Goal: Task Accomplishment & Management: Use online tool/utility

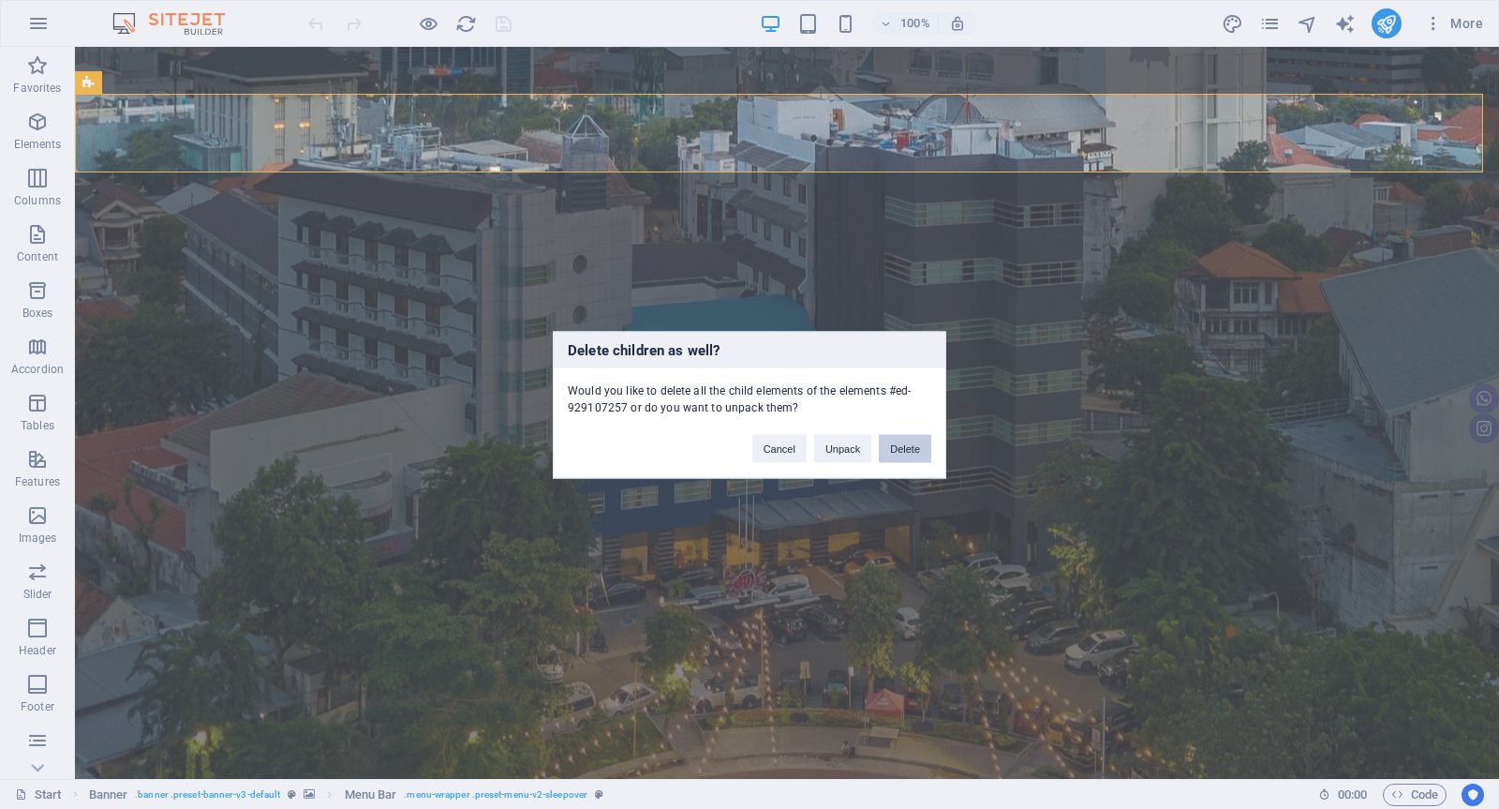
click at [910, 456] on button "Delete" at bounding box center [905, 448] width 52 height 28
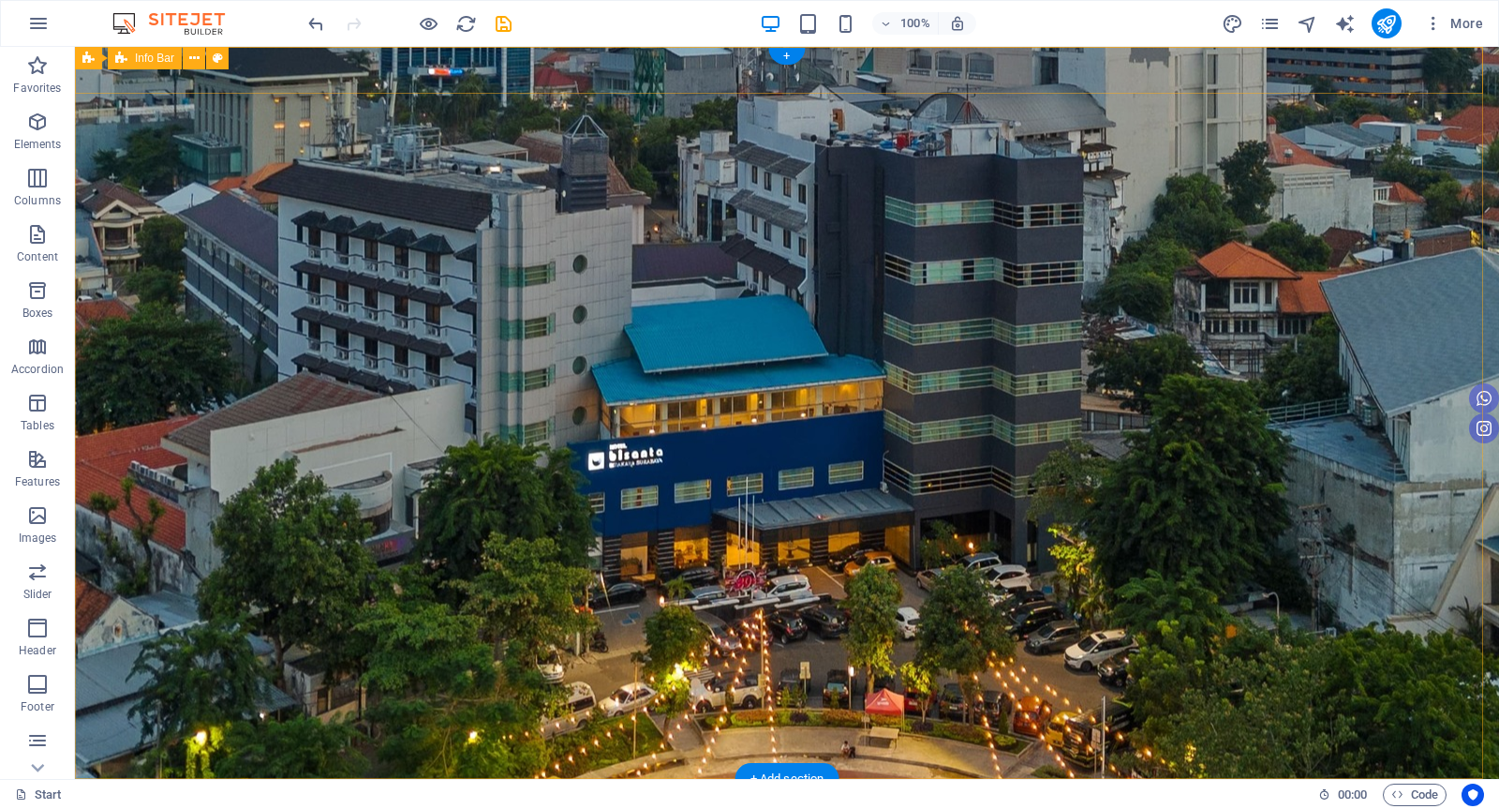
click at [628, 779] on div "[EMAIL_ADDRESS][DOMAIN_NAME]" at bounding box center [787, 819] width 1424 height 80
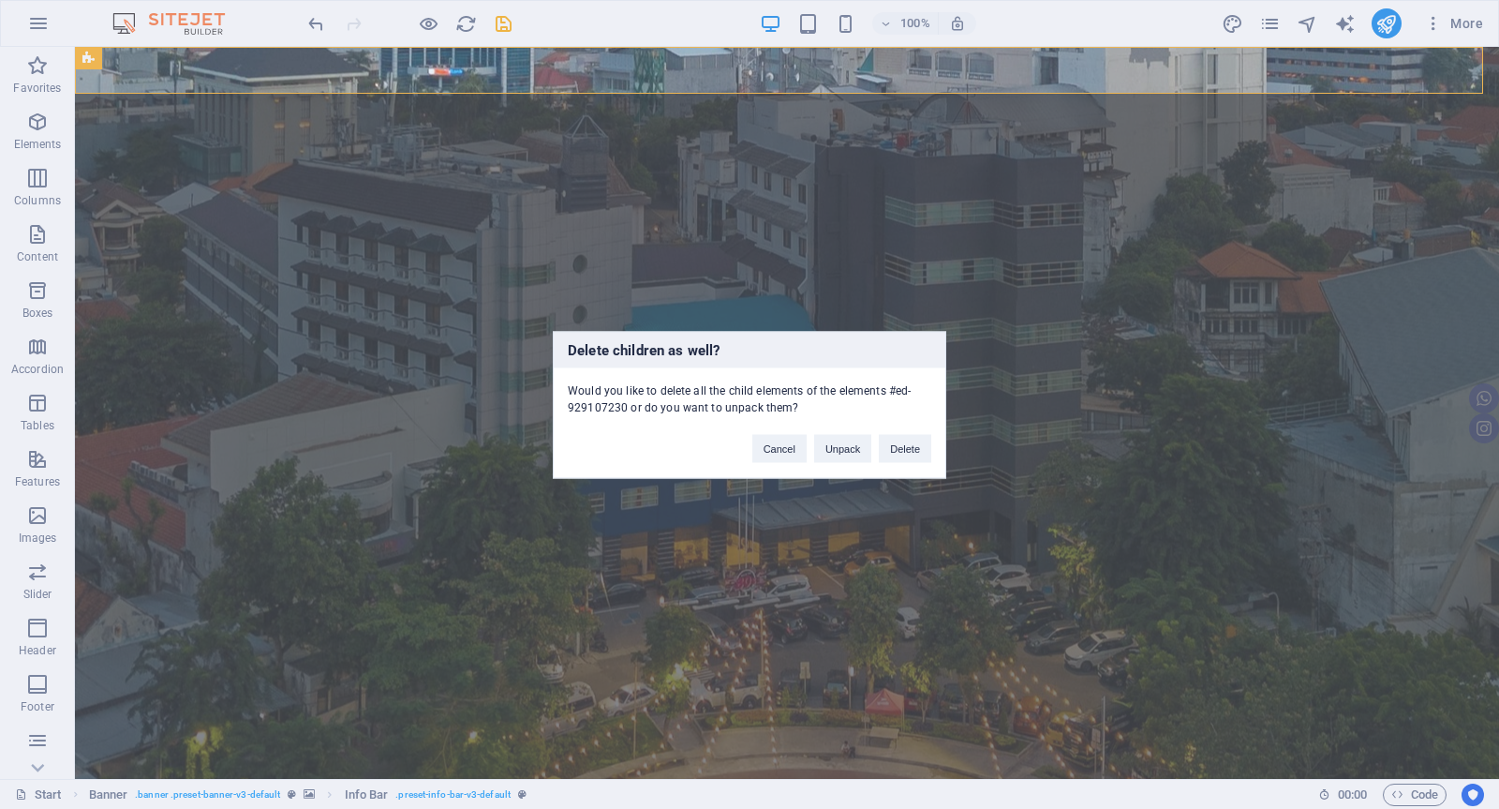
click at [952, 251] on div "Delete children as well? Would you like to delete all the child elements of the…" at bounding box center [749, 404] width 1499 height 809
click at [783, 446] on button "Cancel" at bounding box center [780, 448] width 54 height 28
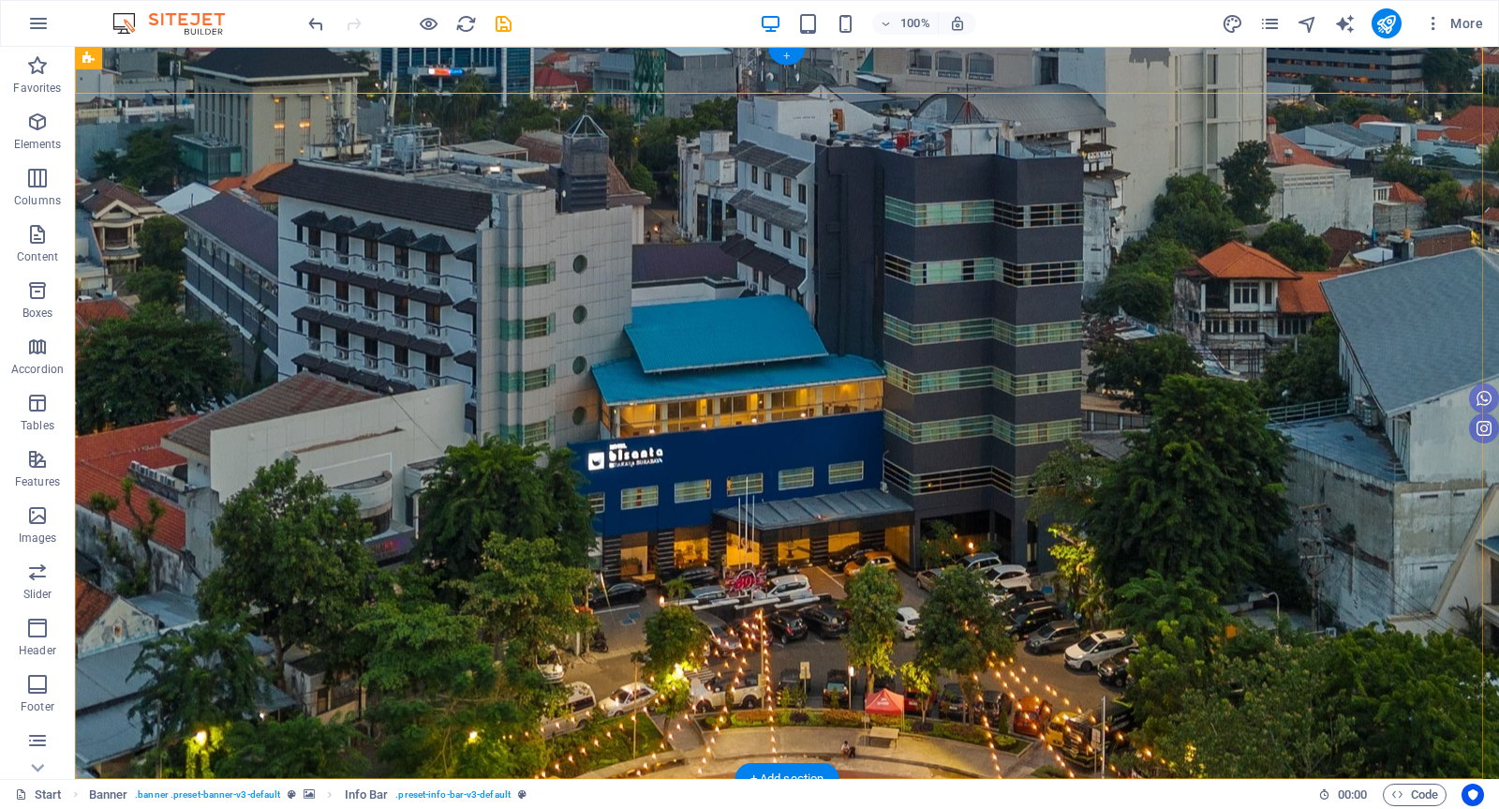
click at [785, 57] on div "+" at bounding box center [786, 56] width 37 height 17
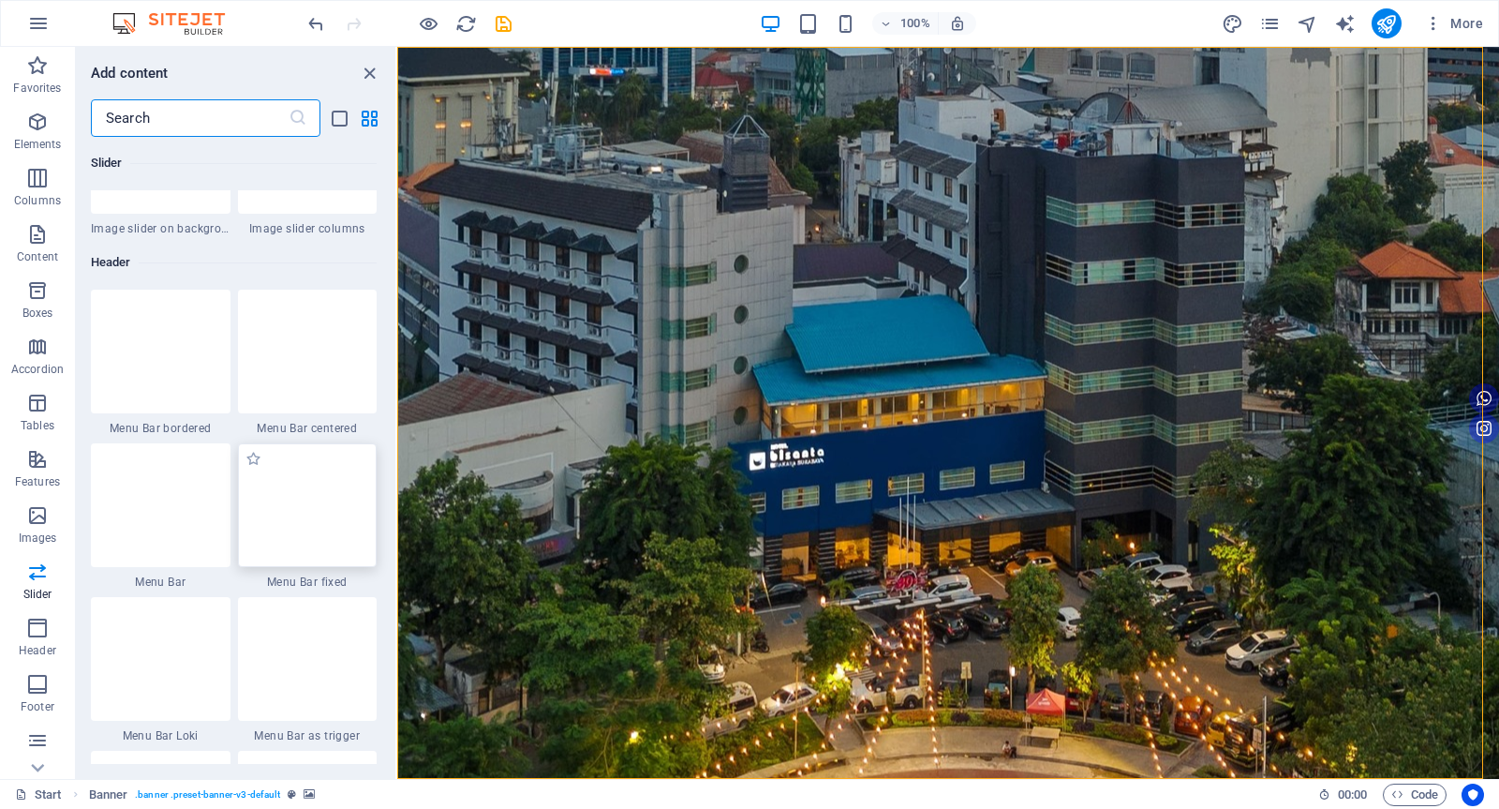
scroll to position [11192, 0]
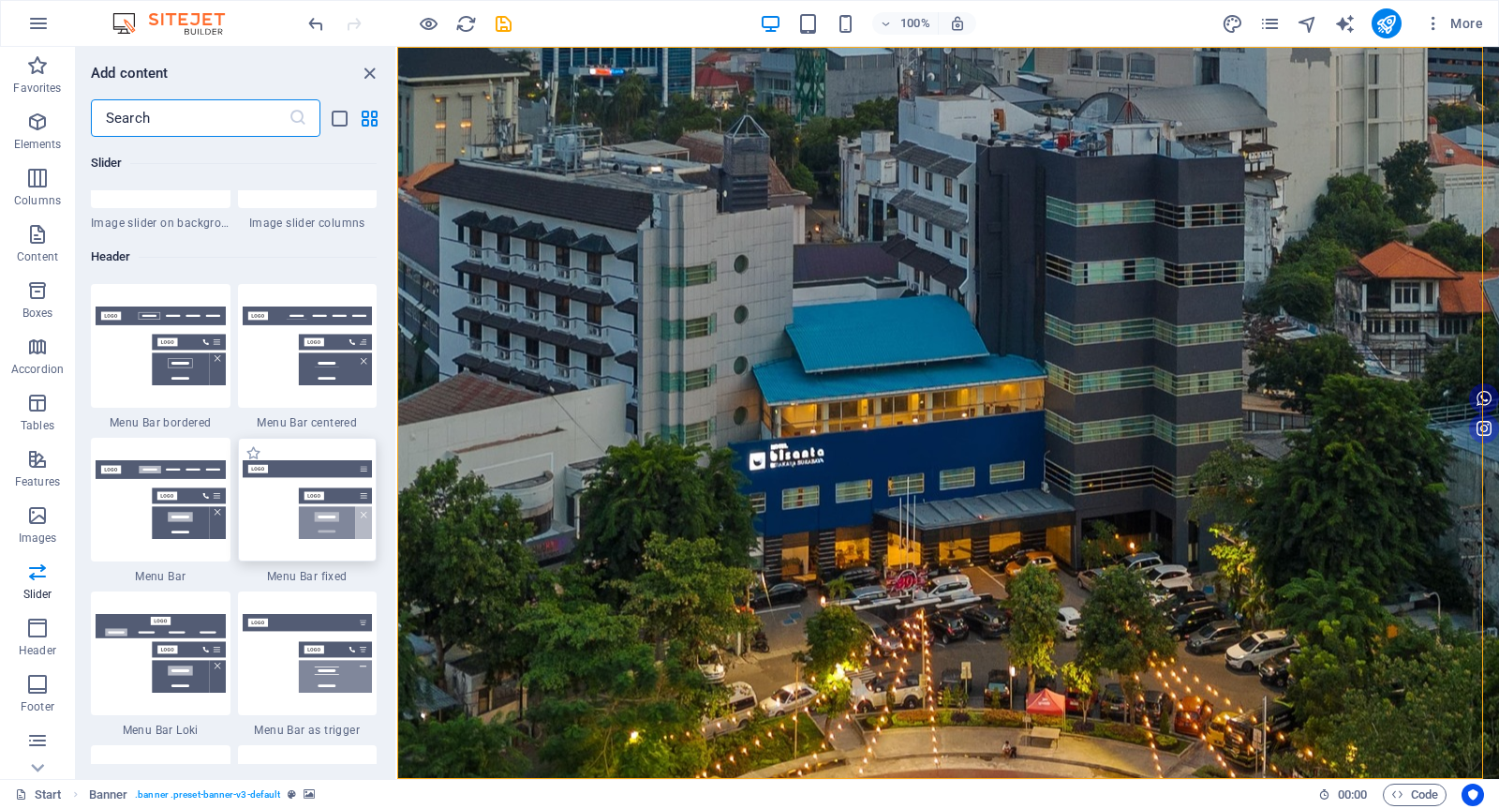
click at [297, 498] on img at bounding box center [308, 499] width 130 height 79
click at [397, 498] on div "H1 Banner Banner Container Menu Banner Menu Bar Banner Info Bar Spacer Spacer C…" at bounding box center [948, 413] width 1102 height 732
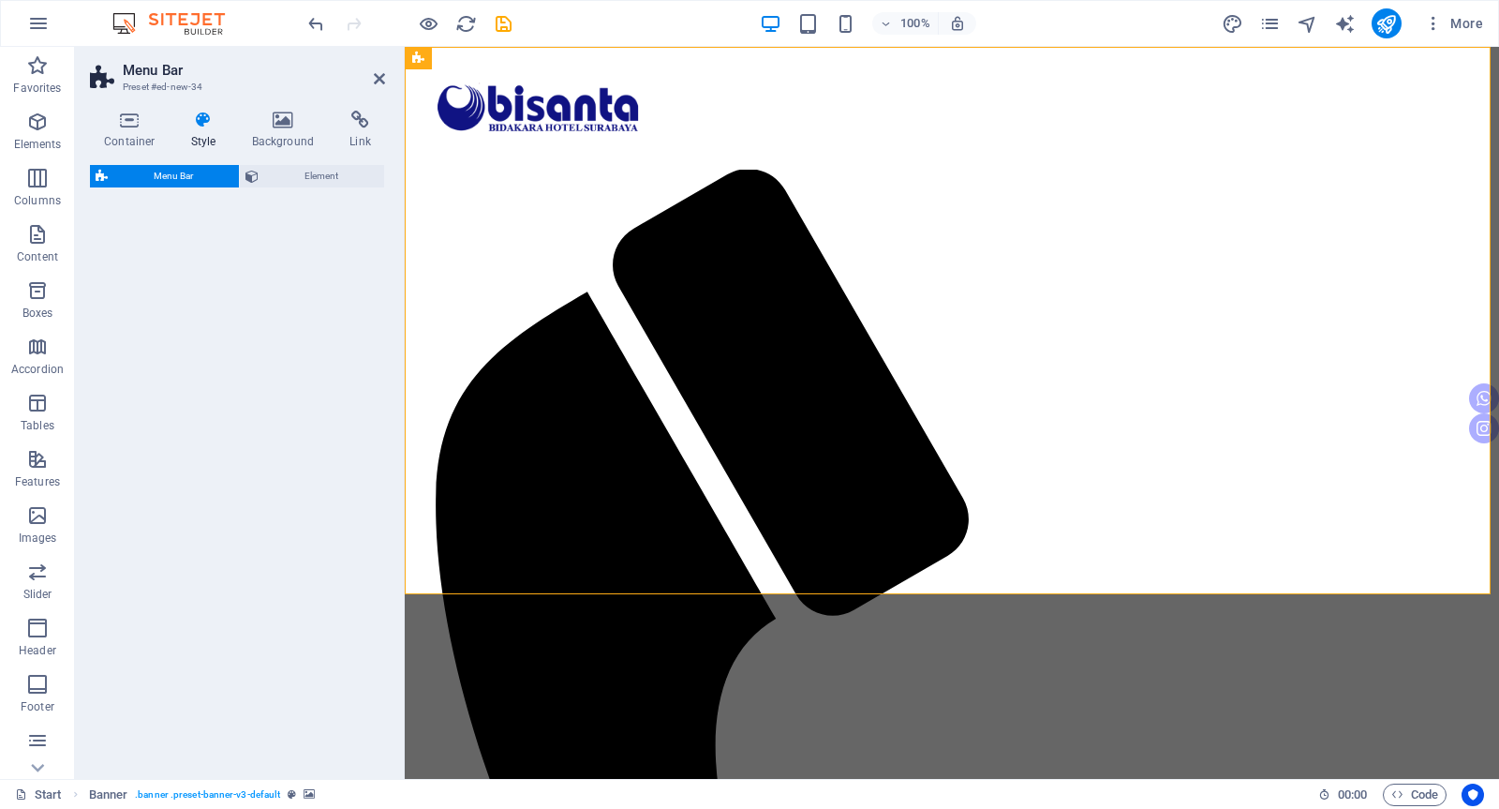
select select "rem"
select select "preset-menu-v2-fixed"
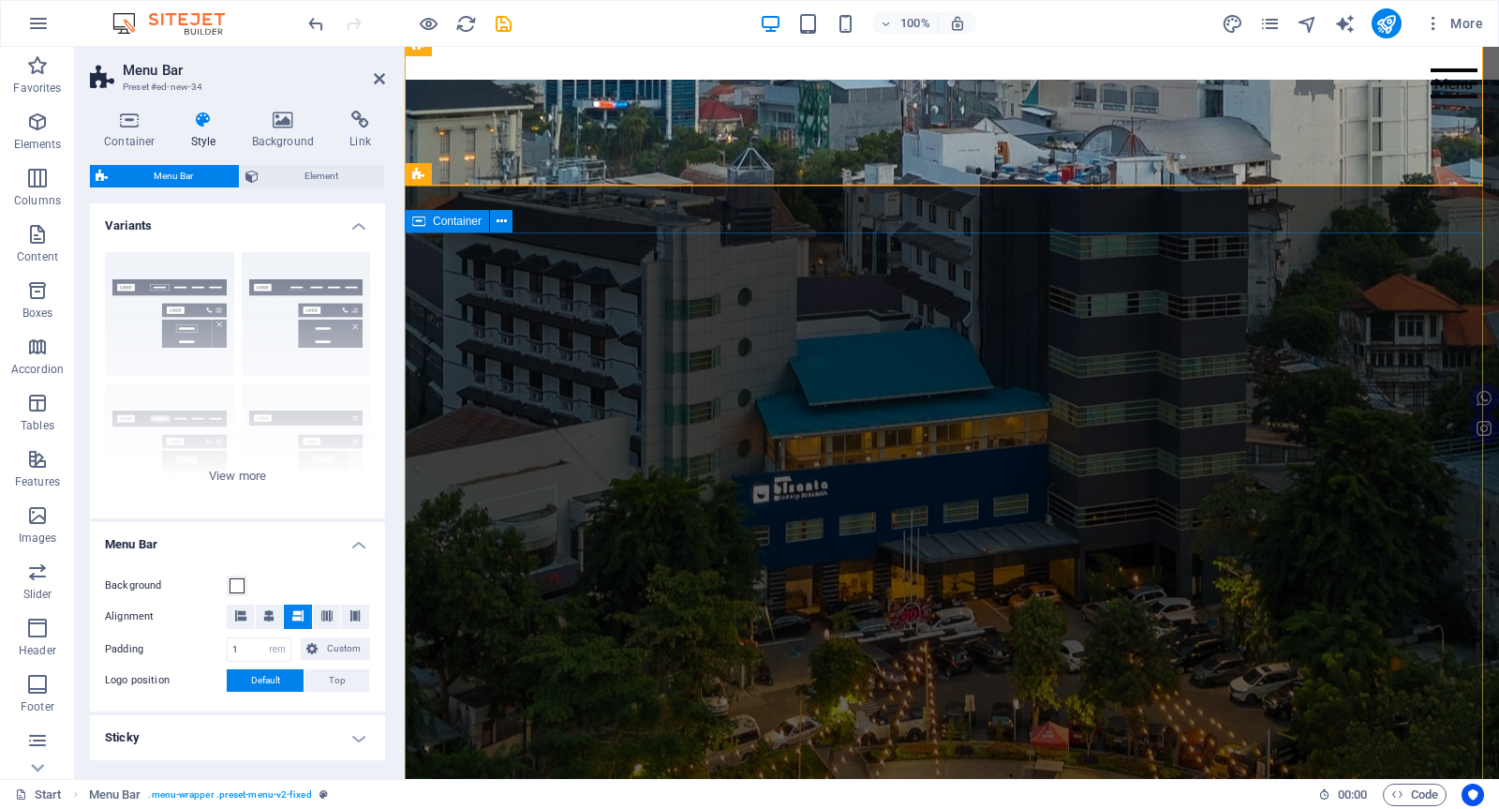
scroll to position [0, 0]
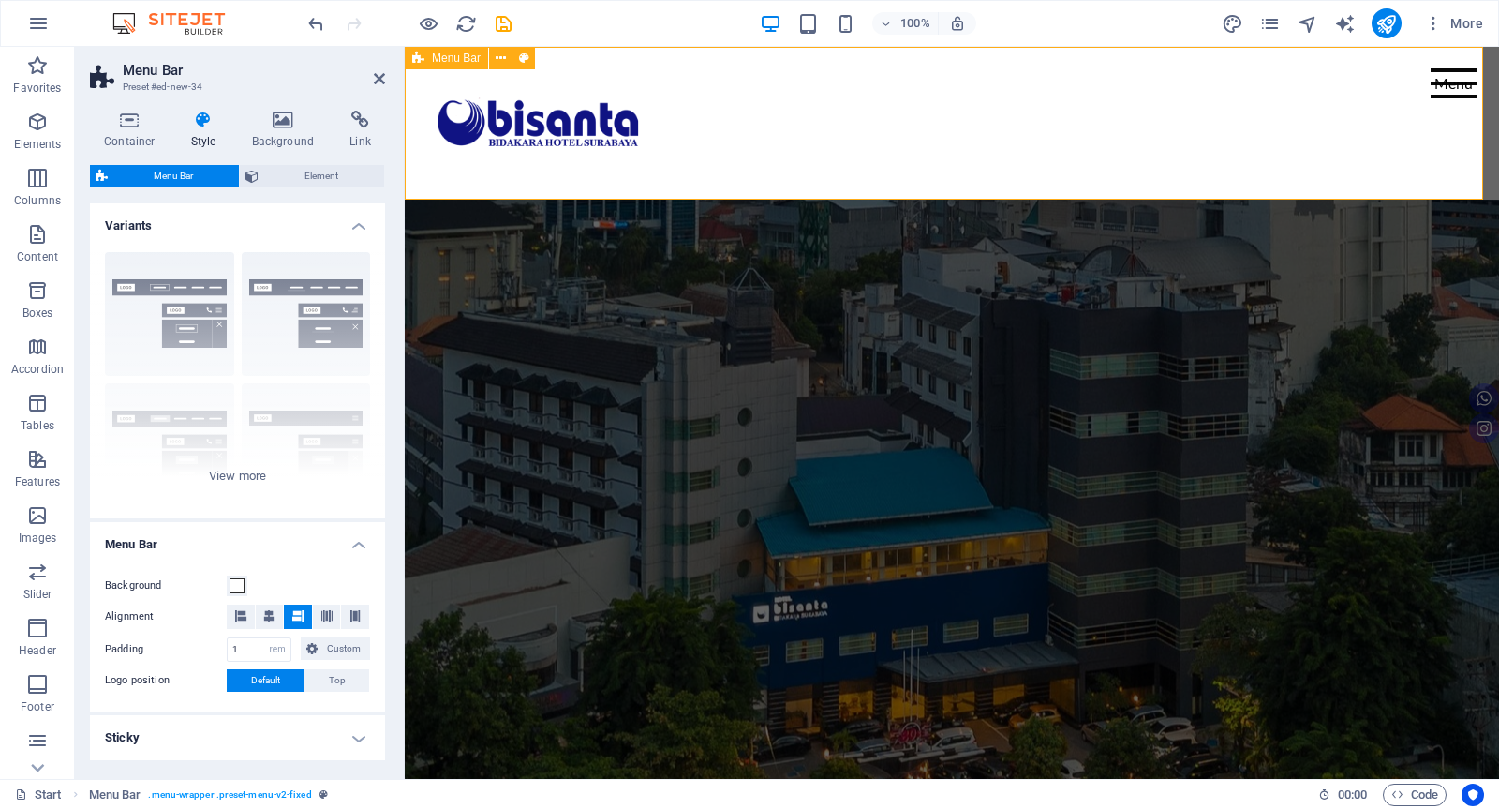
click at [1015, 148] on div "Menu Home About Service Contact" at bounding box center [952, 123] width 1095 height 153
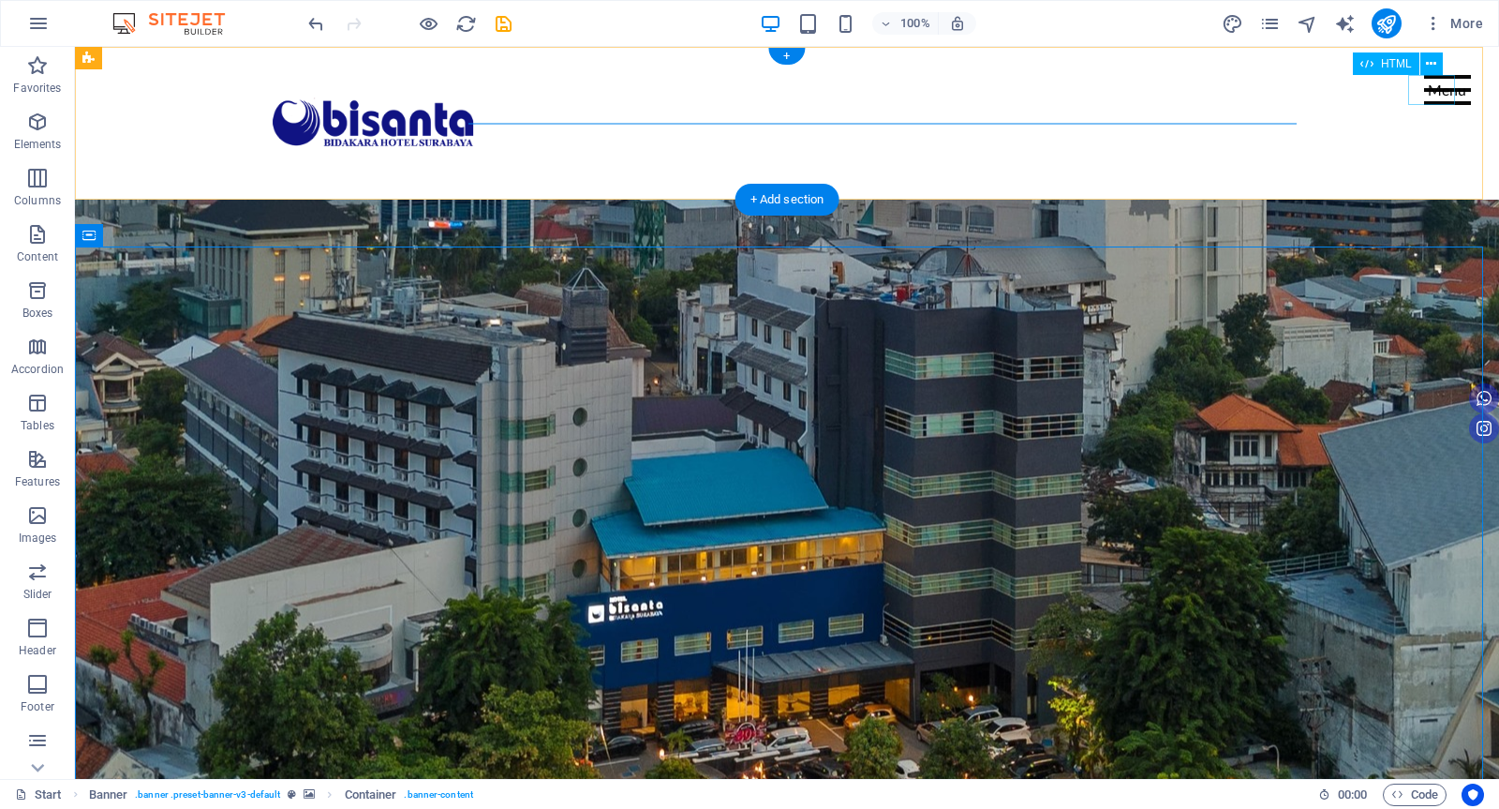
click at [1424, 87] on div "Menu" at bounding box center [1447, 90] width 47 height 30
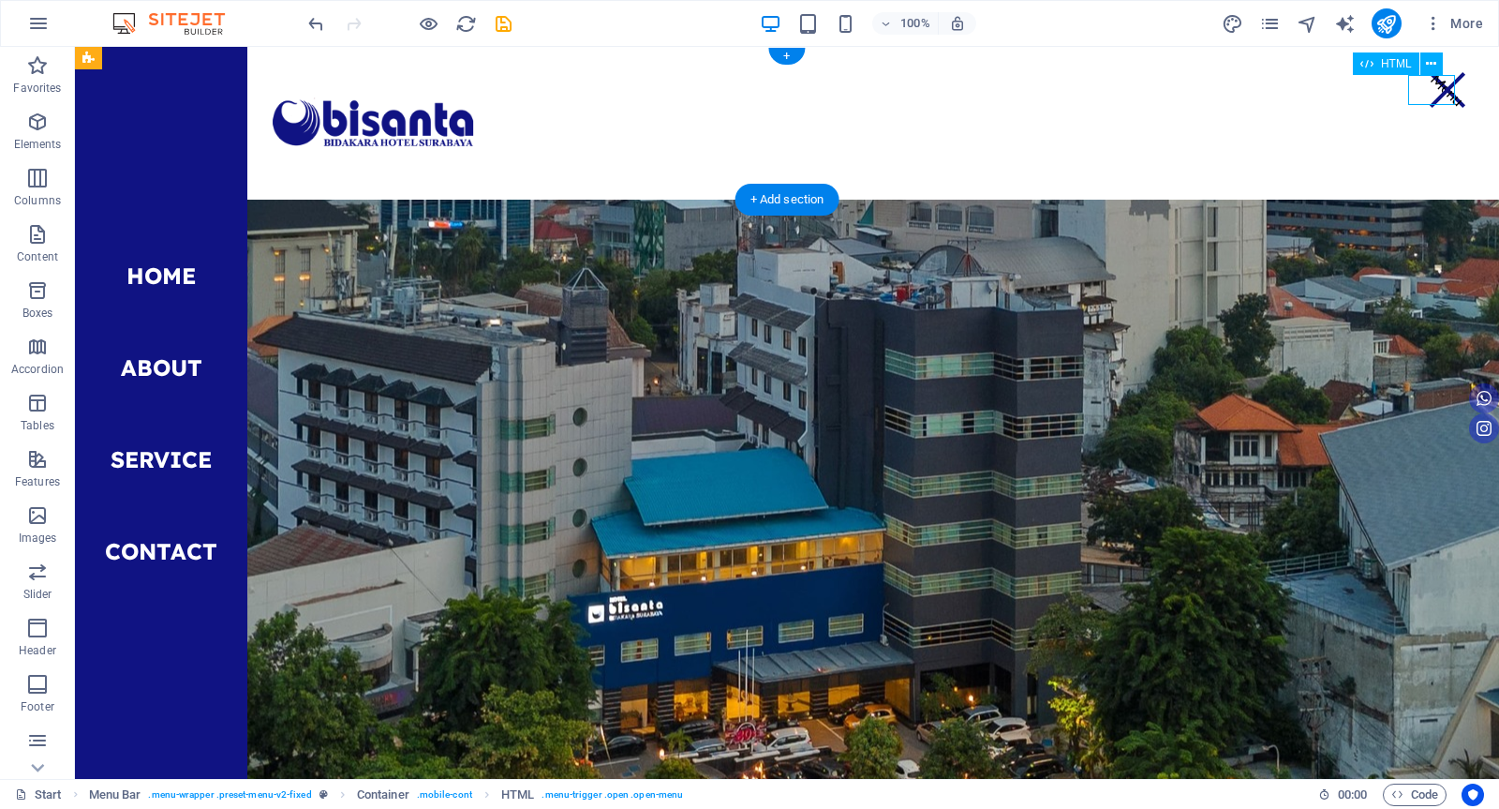
click at [1424, 87] on div "Menu" at bounding box center [1447, 90] width 47 height 30
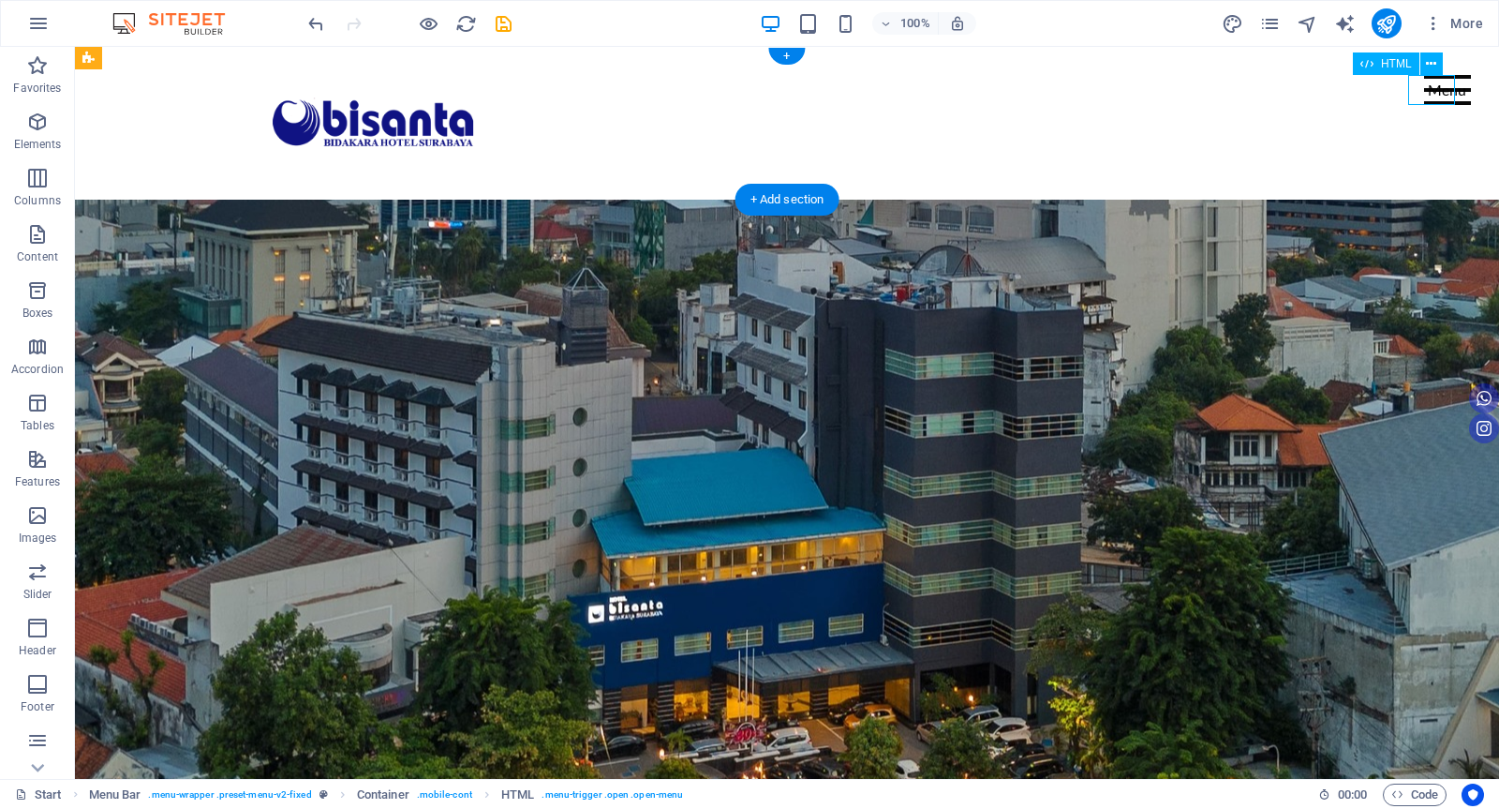
click at [1424, 87] on div "Menu" at bounding box center [1447, 90] width 47 height 30
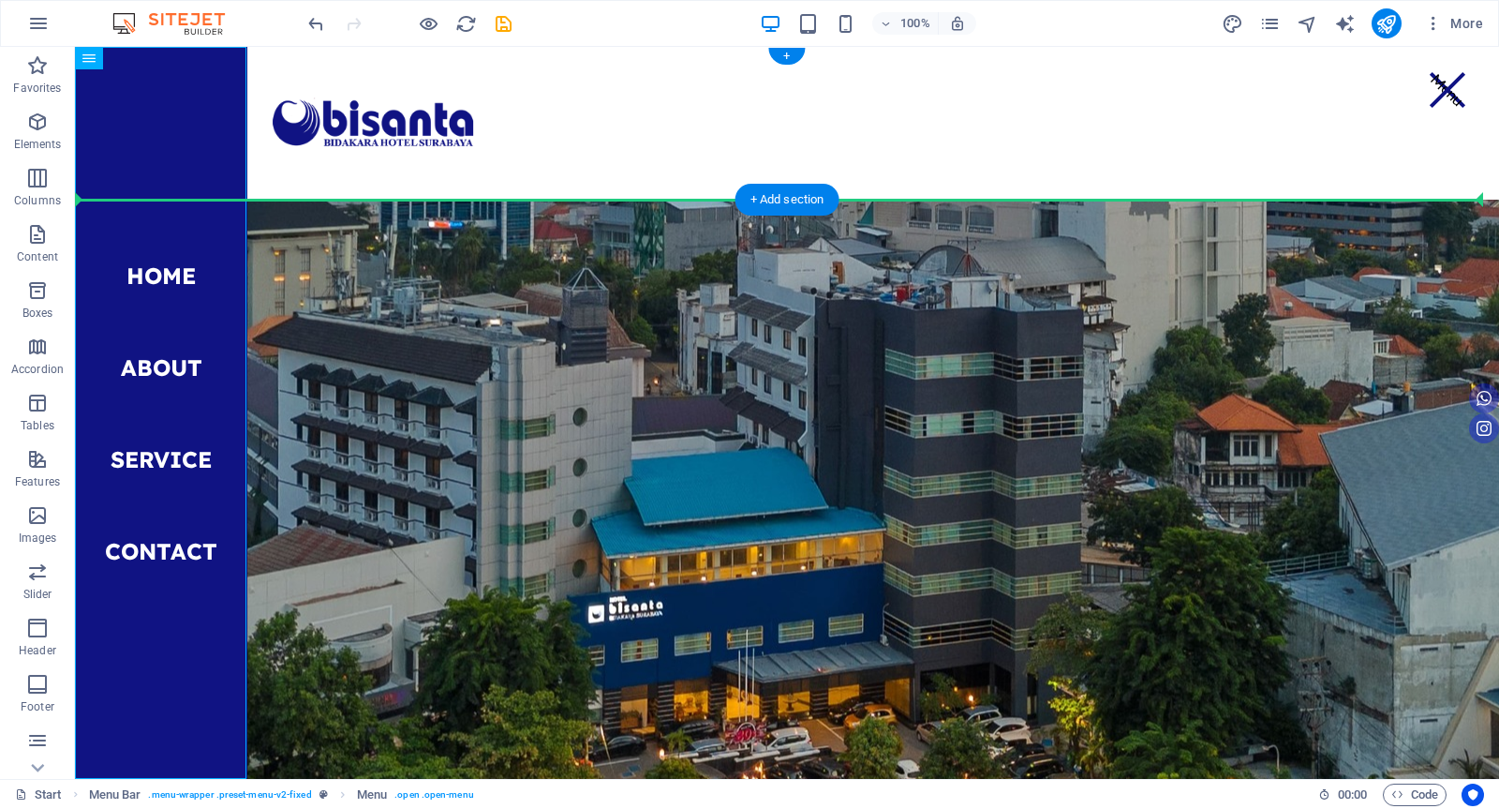
drag, startPoint x: 160, startPoint y: 120, endPoint x: 659, endPoint y: 144, distance: 499.2
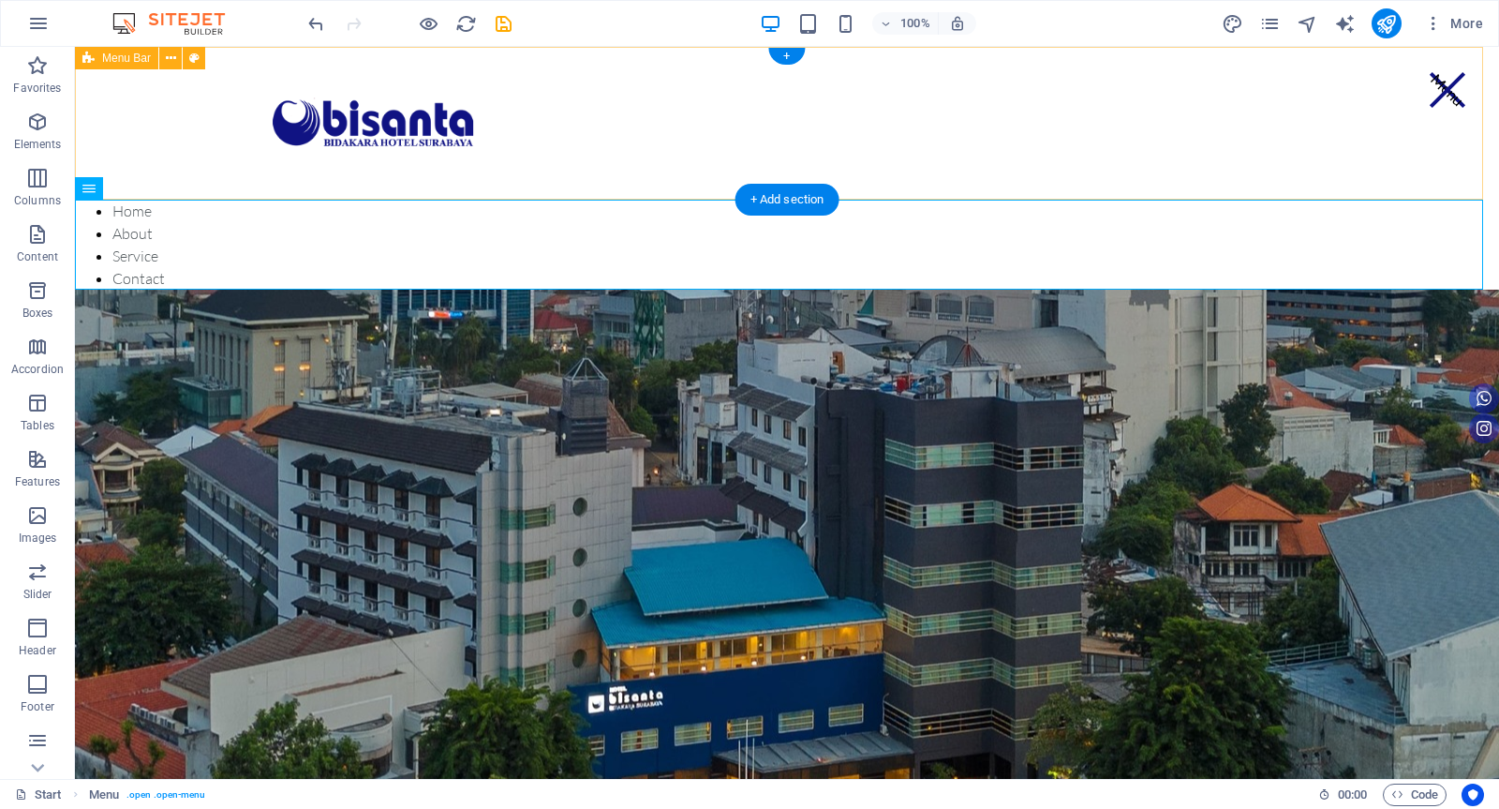
click at [703, 124] on div "Menu" at bounding box center [787, 123] width 1424 height 153
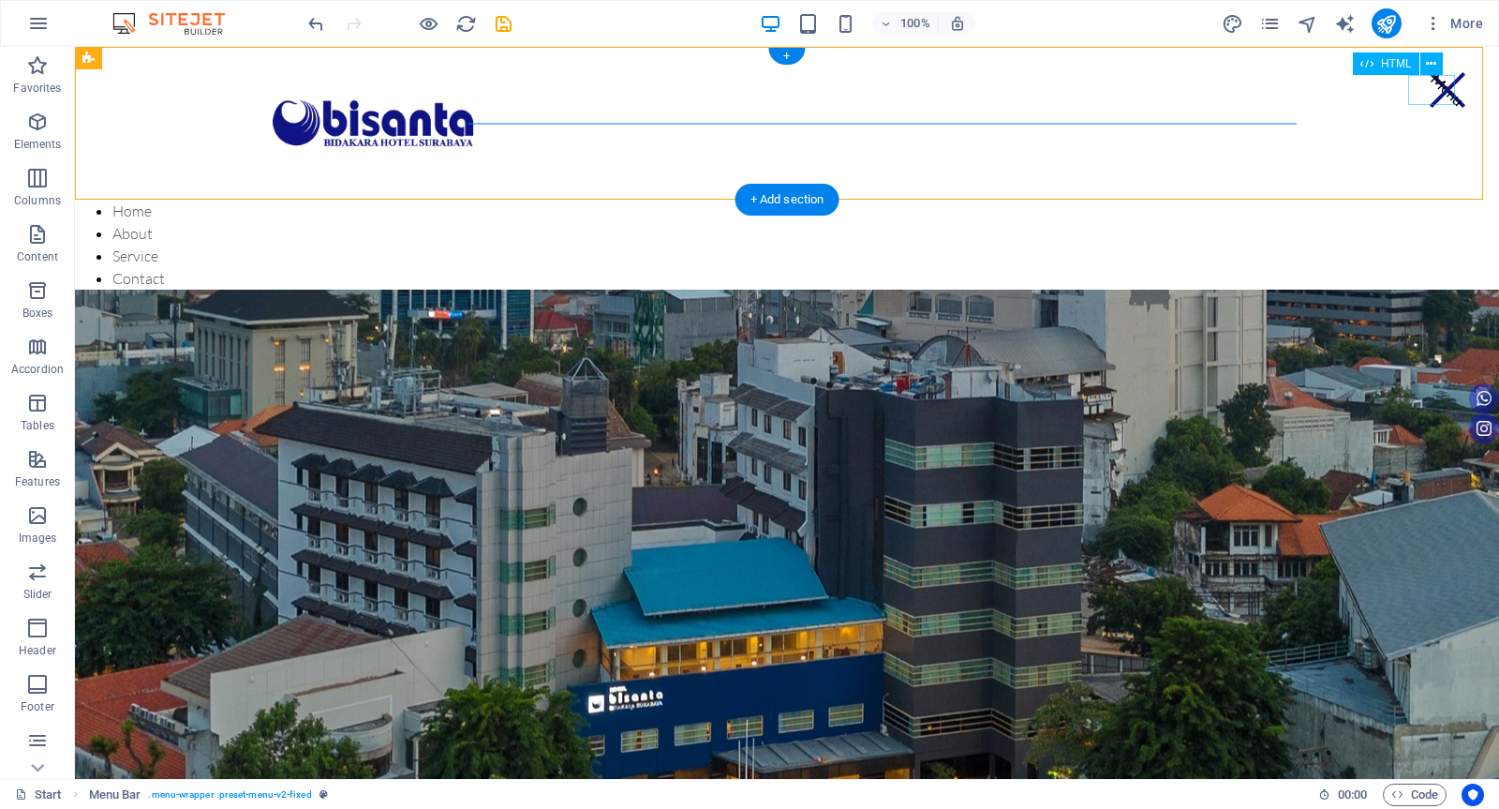
click at [1432, 82] on div "Menu" at bounding box center [1447, 90] width 47 height 30
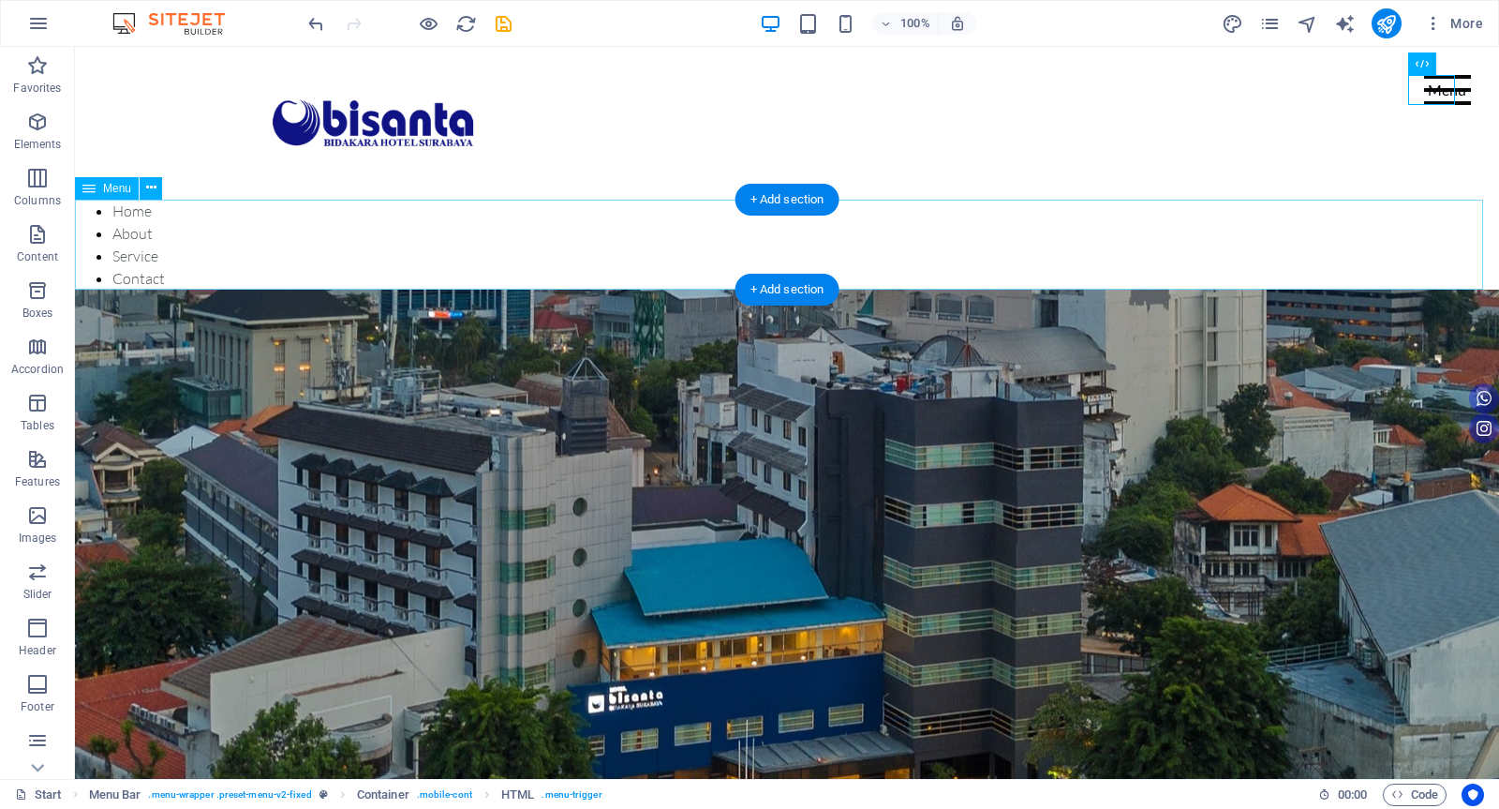
click at [361, 244] on nav "Home About Service Contact" at bounding box center [787, 245] width 1424 height 90
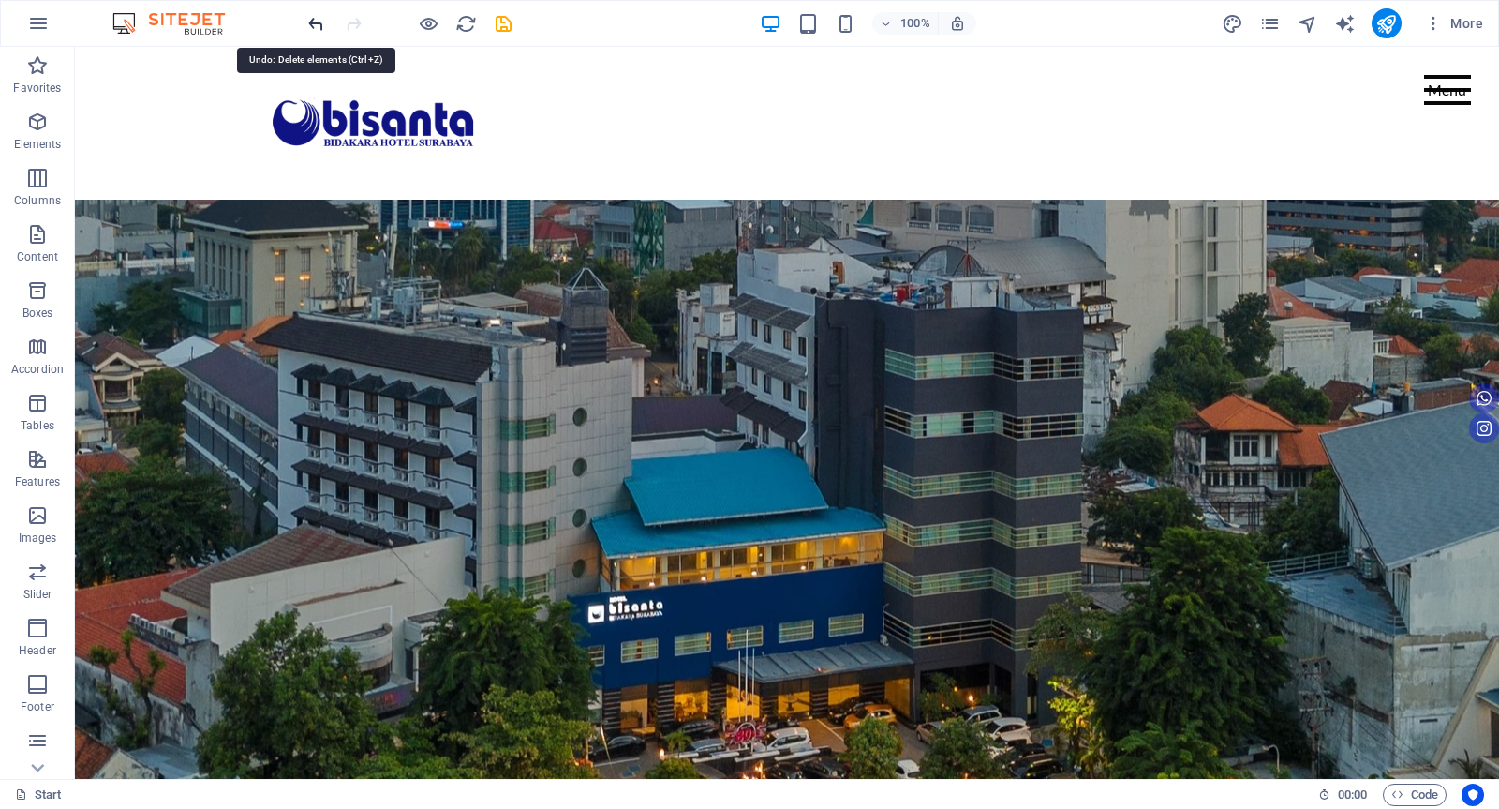
click at [319, 23] on icon "undo" at bounding box center [317, 24] width 22 height 22
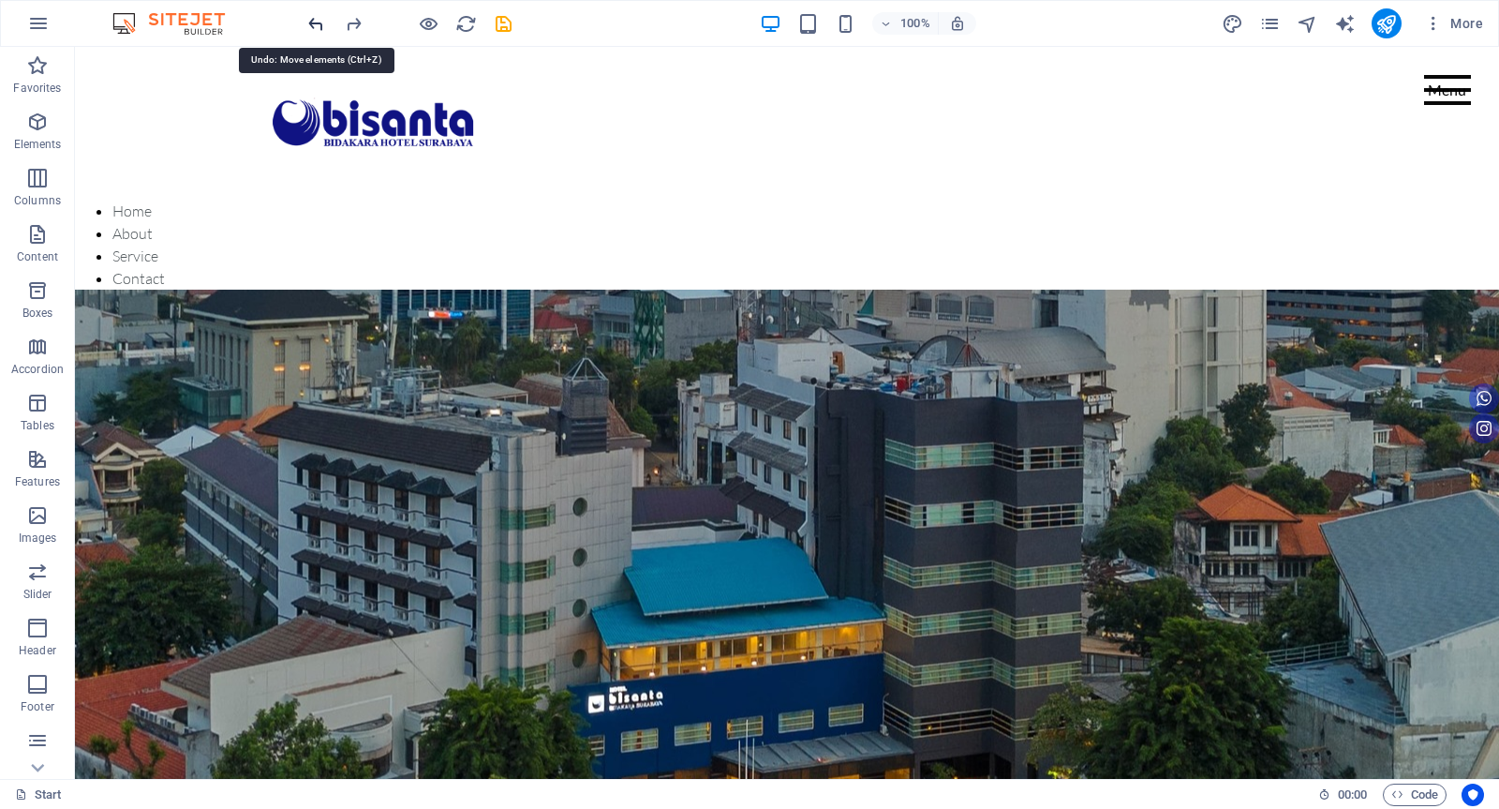
click at [319, 23] on icon "undo" at bounding box center [317, 24] width 22 height 22
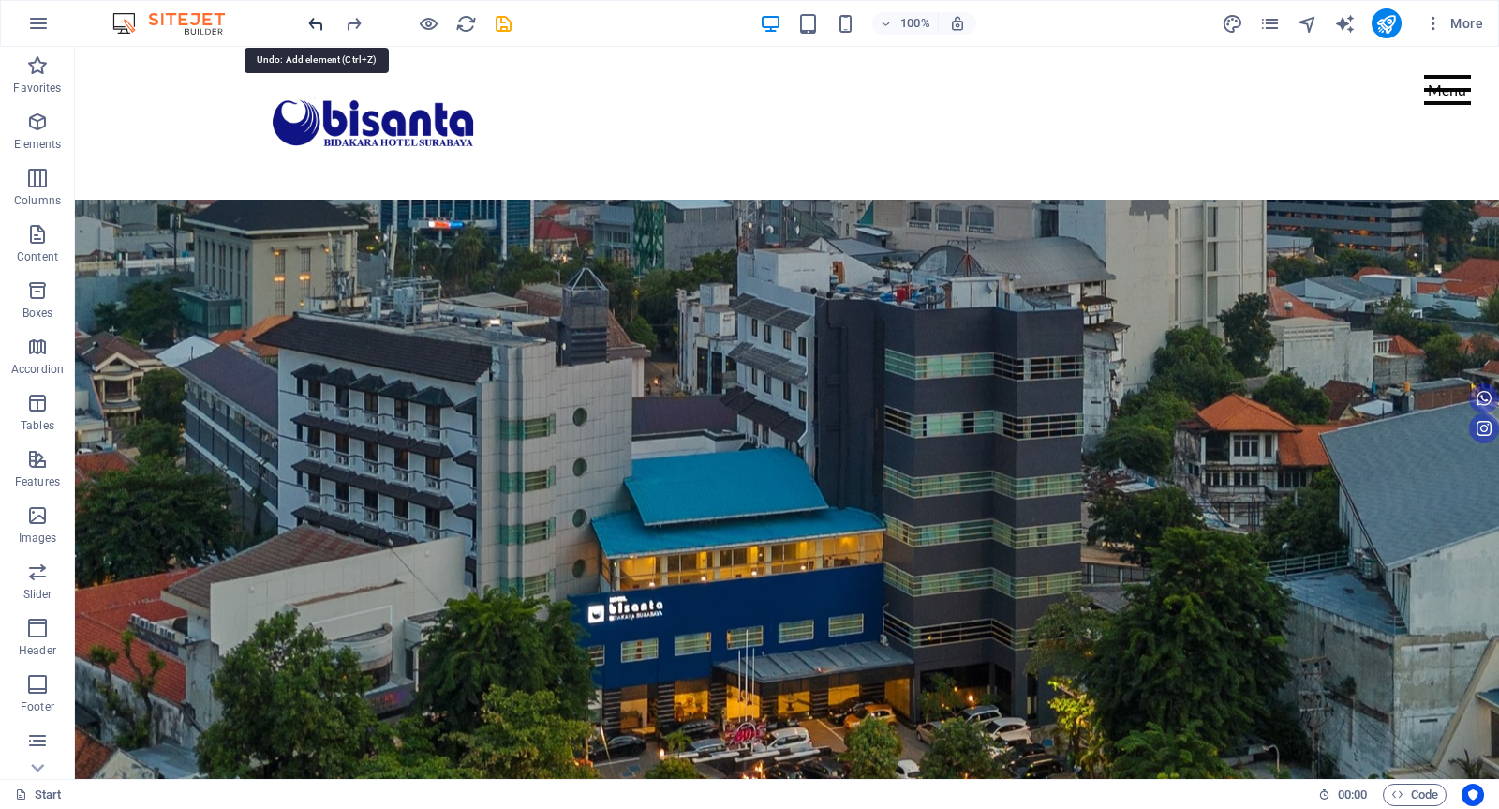
click at [319, 23] on icon "undo" at bounding box center [317, 24] width 22 height 22
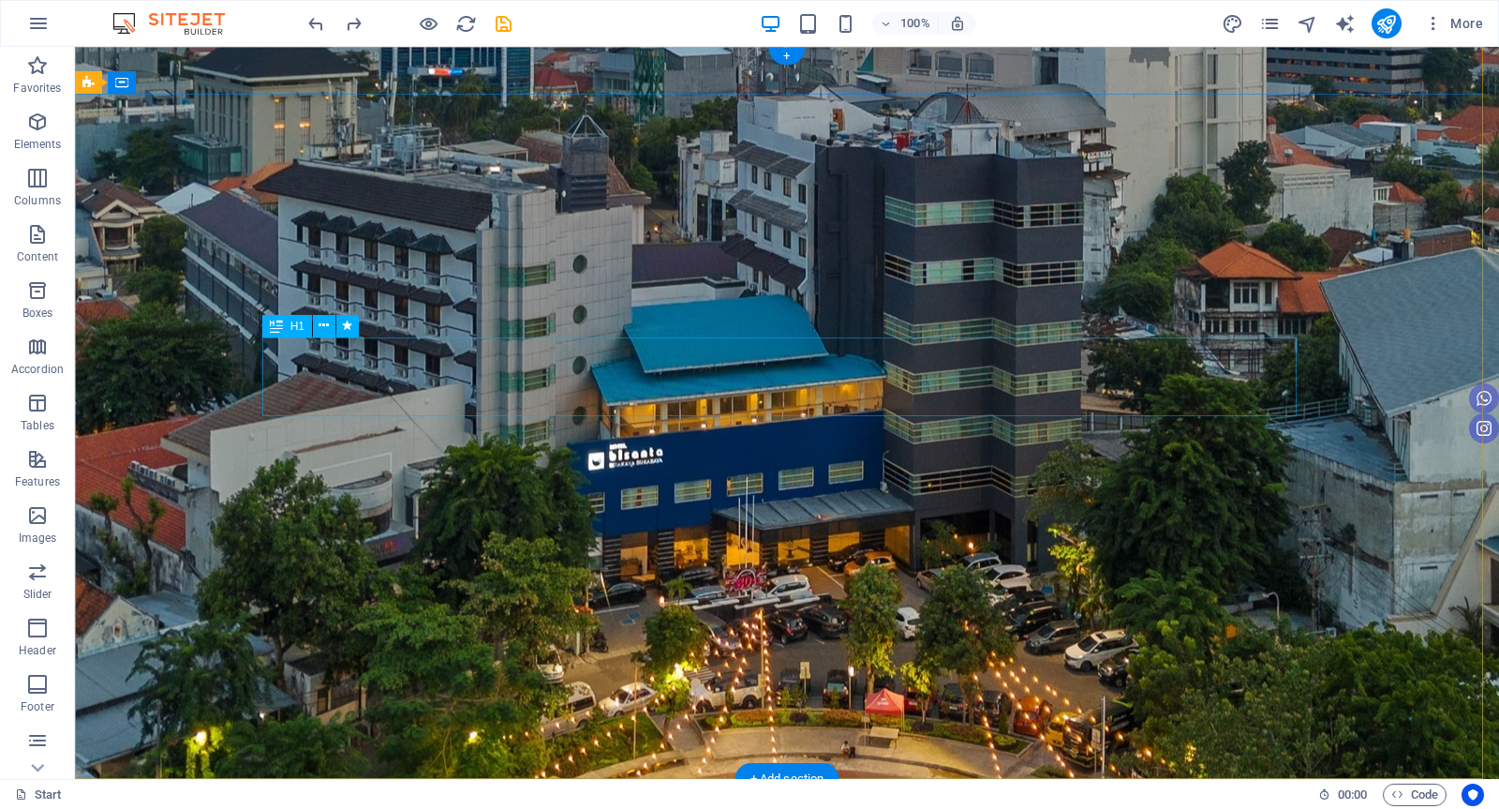
drag, startPoint x: 788, startPoint y: 51, endPoint x: 392, endPoint y: 4, distance: 399.2
click at [788, 51] on div "+" at bounding box center [786, 56] width 37 height 17
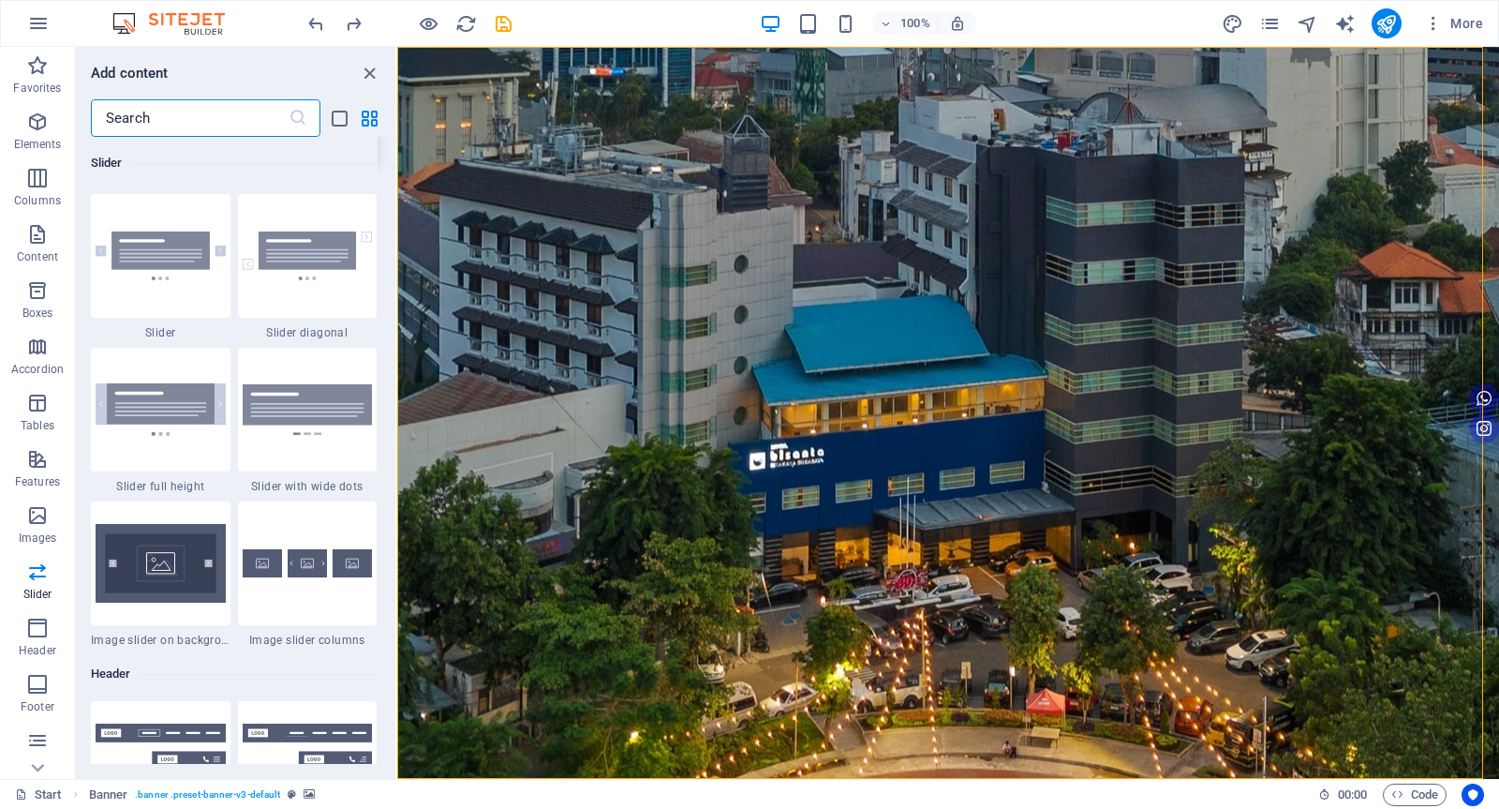
scroll to position [10984, 0]
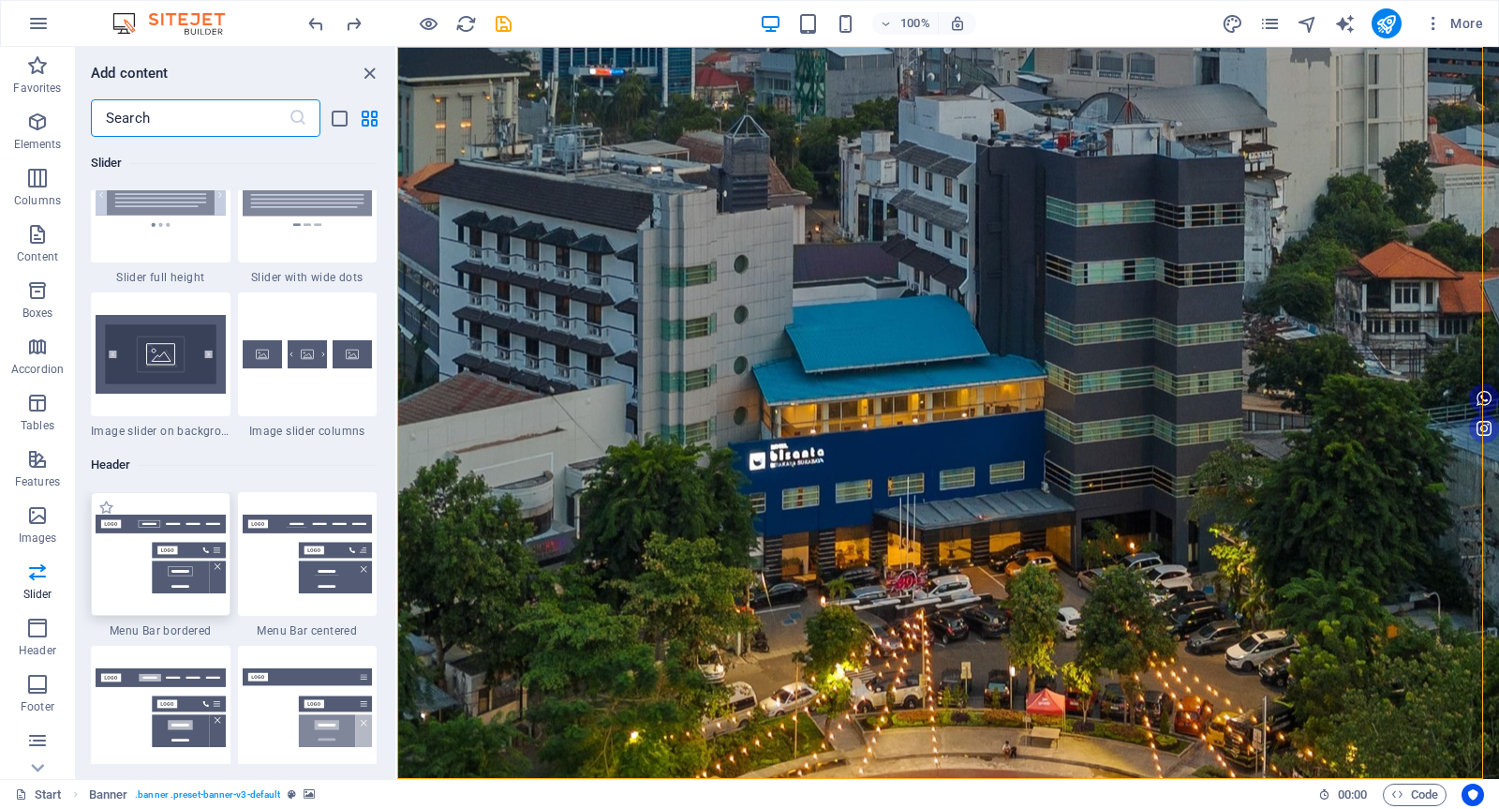
click at [161, 521] on img at bounding box center [161, 554] width 130 height 79
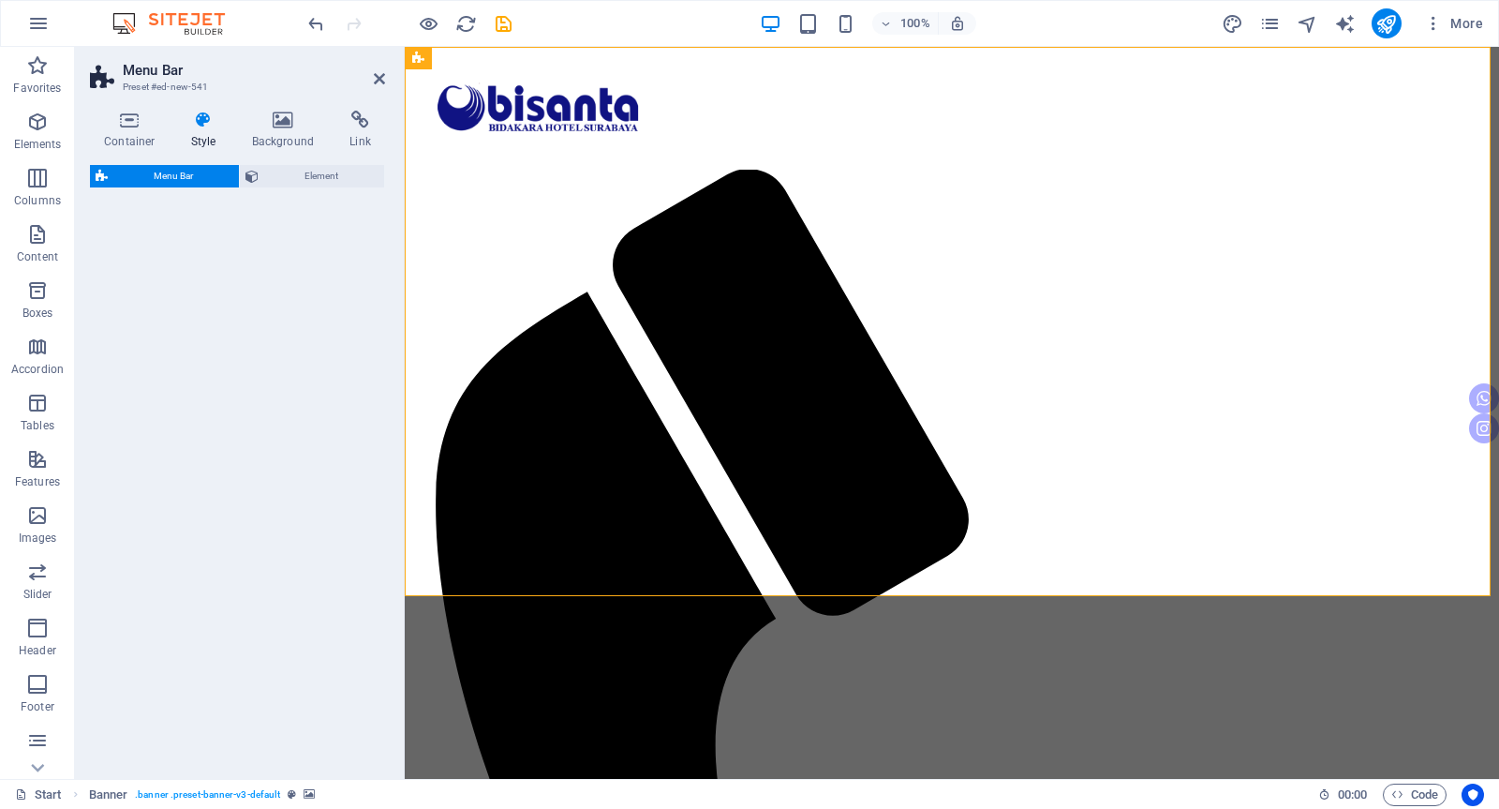
select select "rem"
select select "preset-menu-v2-border"
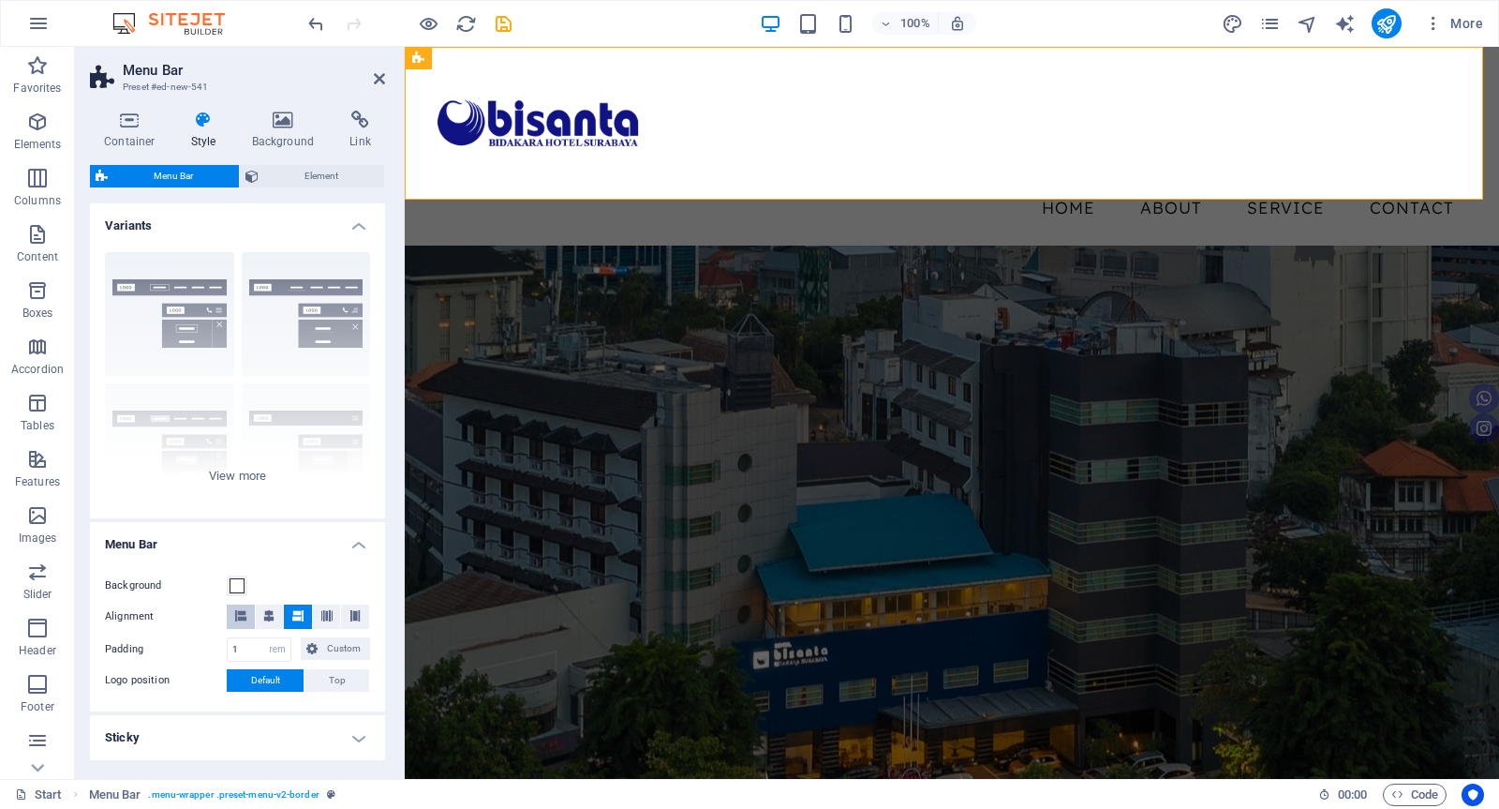
click at [239, 612] on icon at bounding box center [240, 615] width 11 height 11
click at [295, 614] on icon at bounding box center [297, 615] width 11 height 11
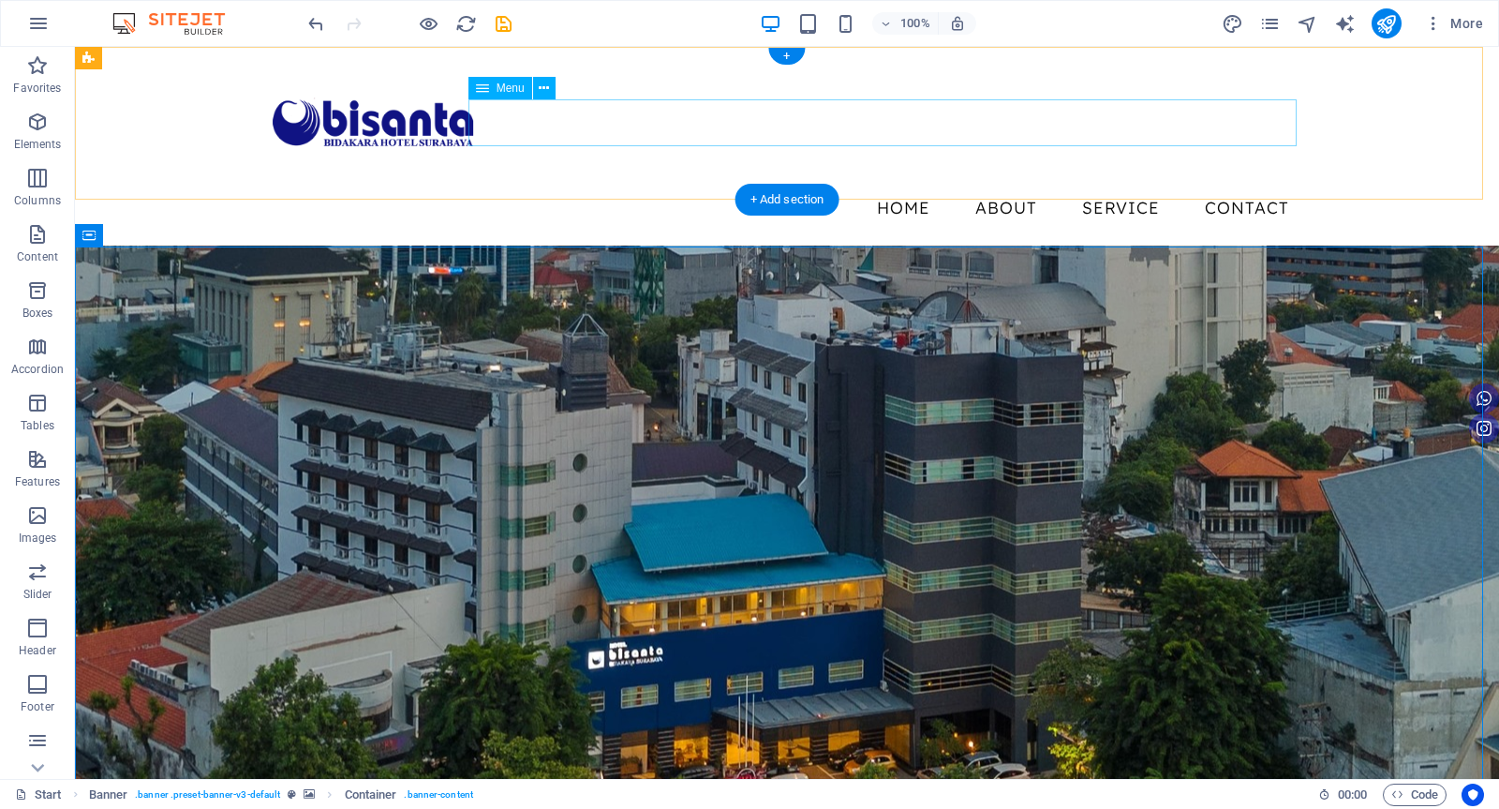
click at [677, 185] on nav "Home About Service Contact" at bounding box center [787, 208] width 1035 height 47
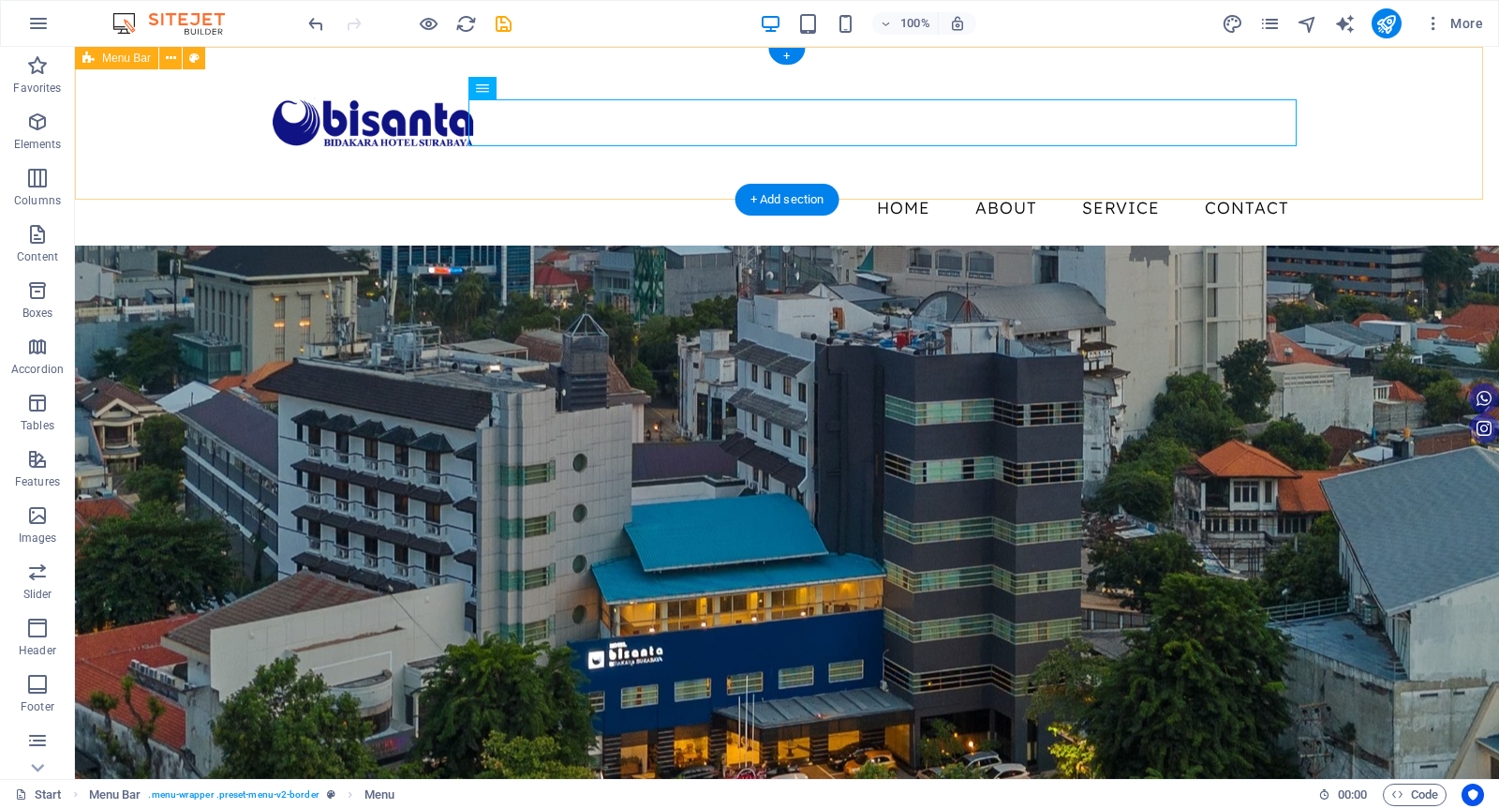
click at [638, 175] on div "Menu Home About Service Contact" at bounding box center [787, 146] width 1424 height 199
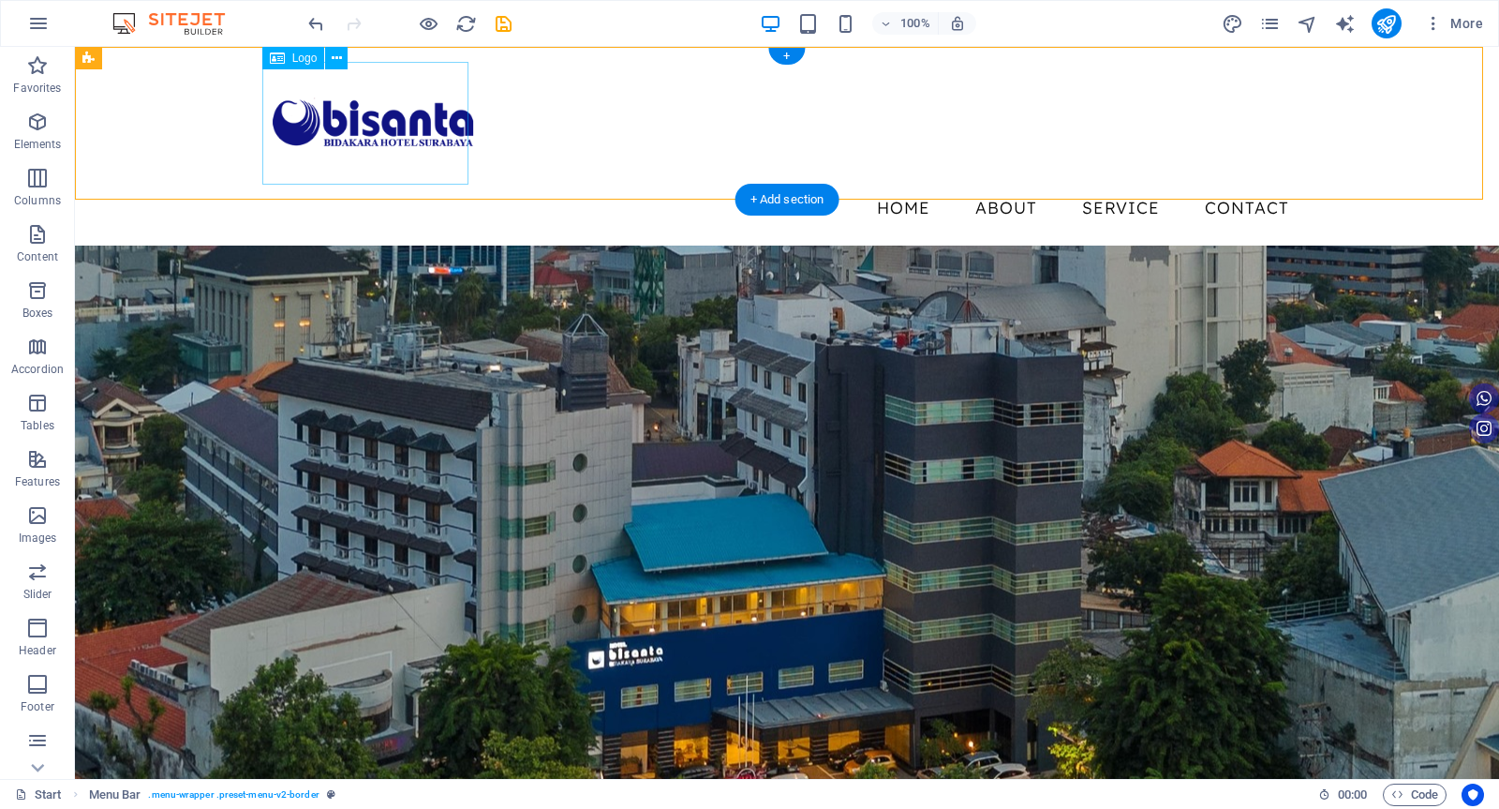
click at [321, 116] on div at bounding box center [787, 123] width 1035 height 123
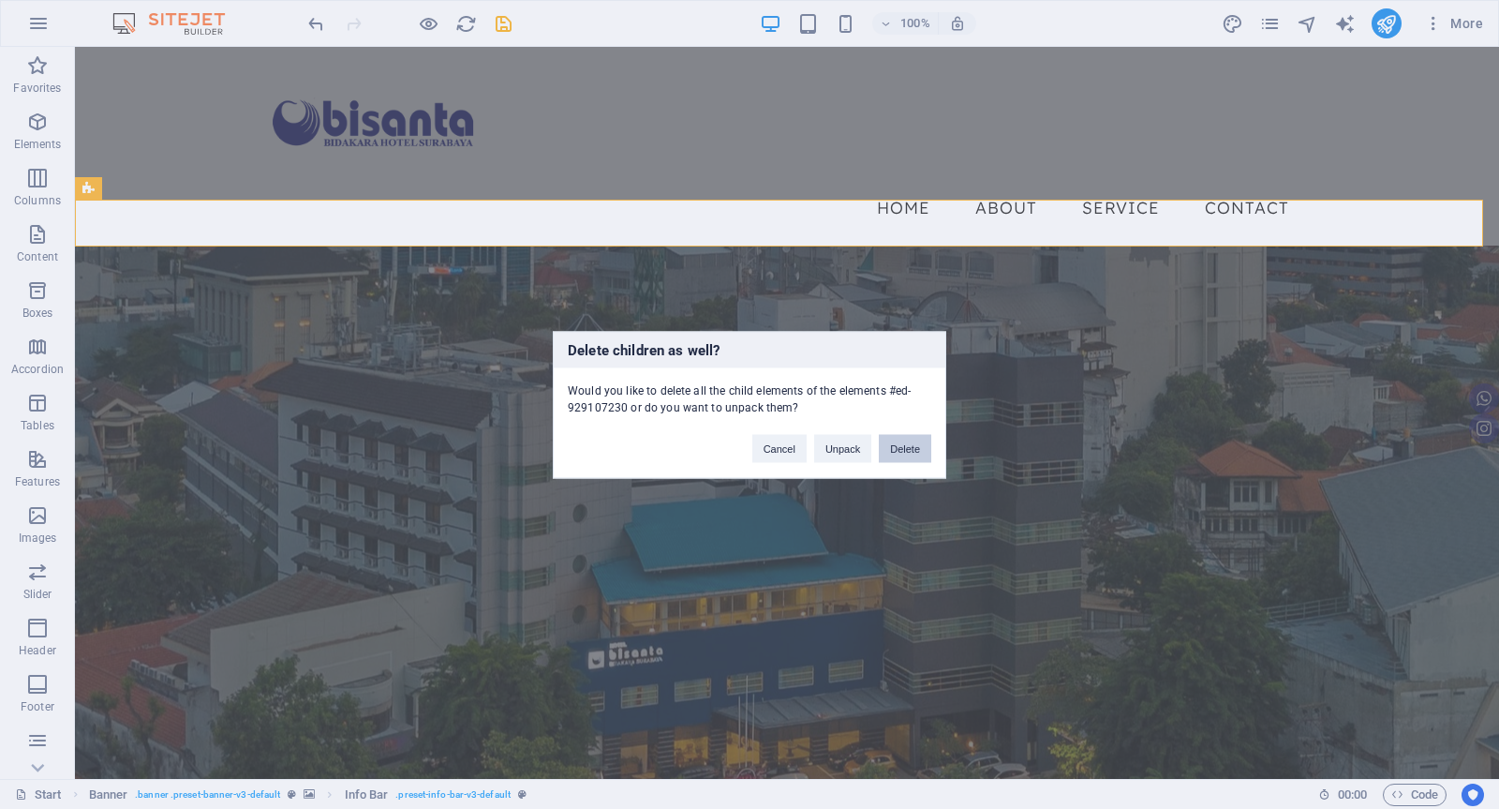
click at [903, 444] on button "Delete" at bounding box center [905, 448] width 52 height 28
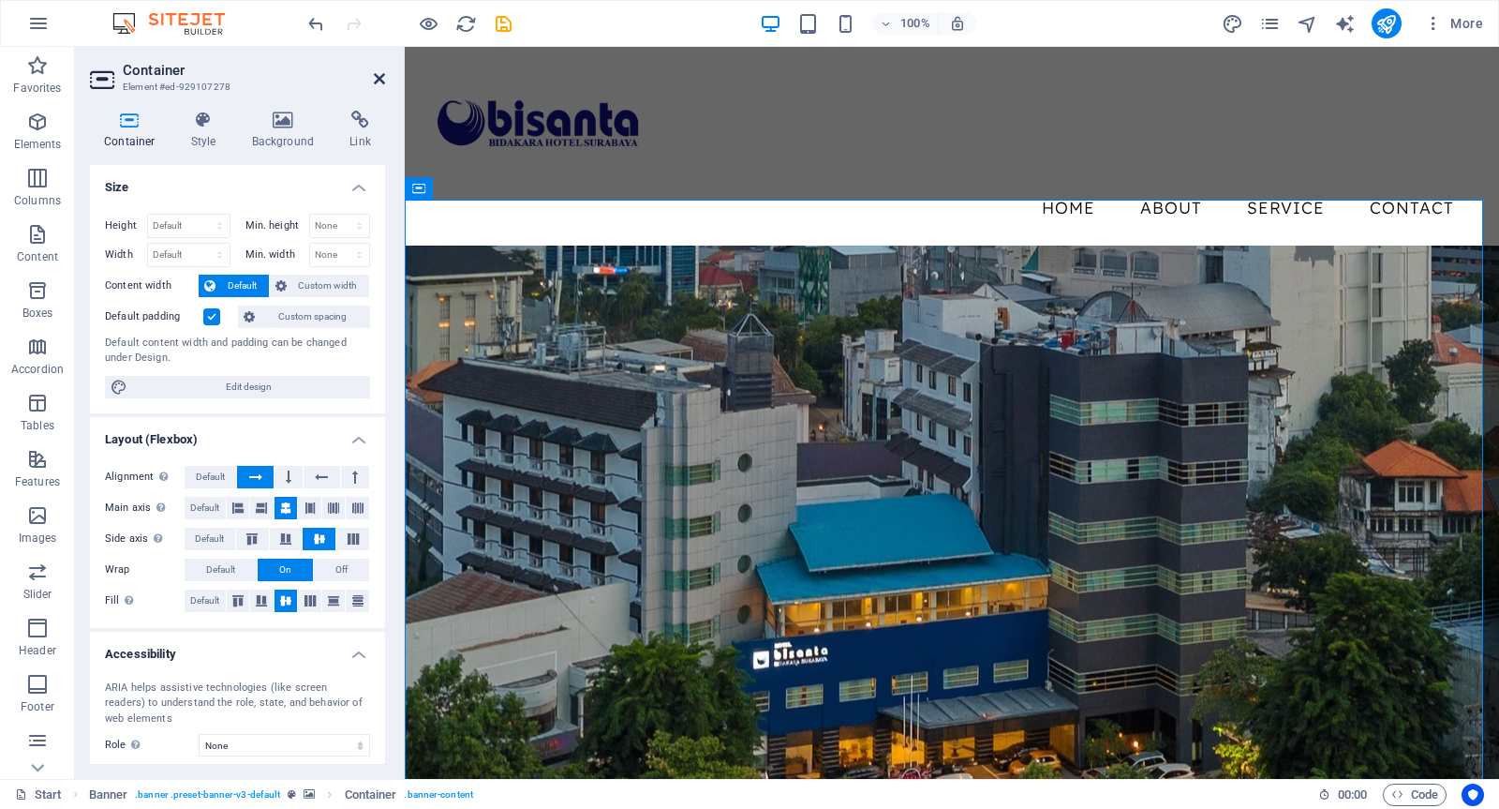
click at [382, 77] on icon at bounding box center [379, 78] width 11 height 15
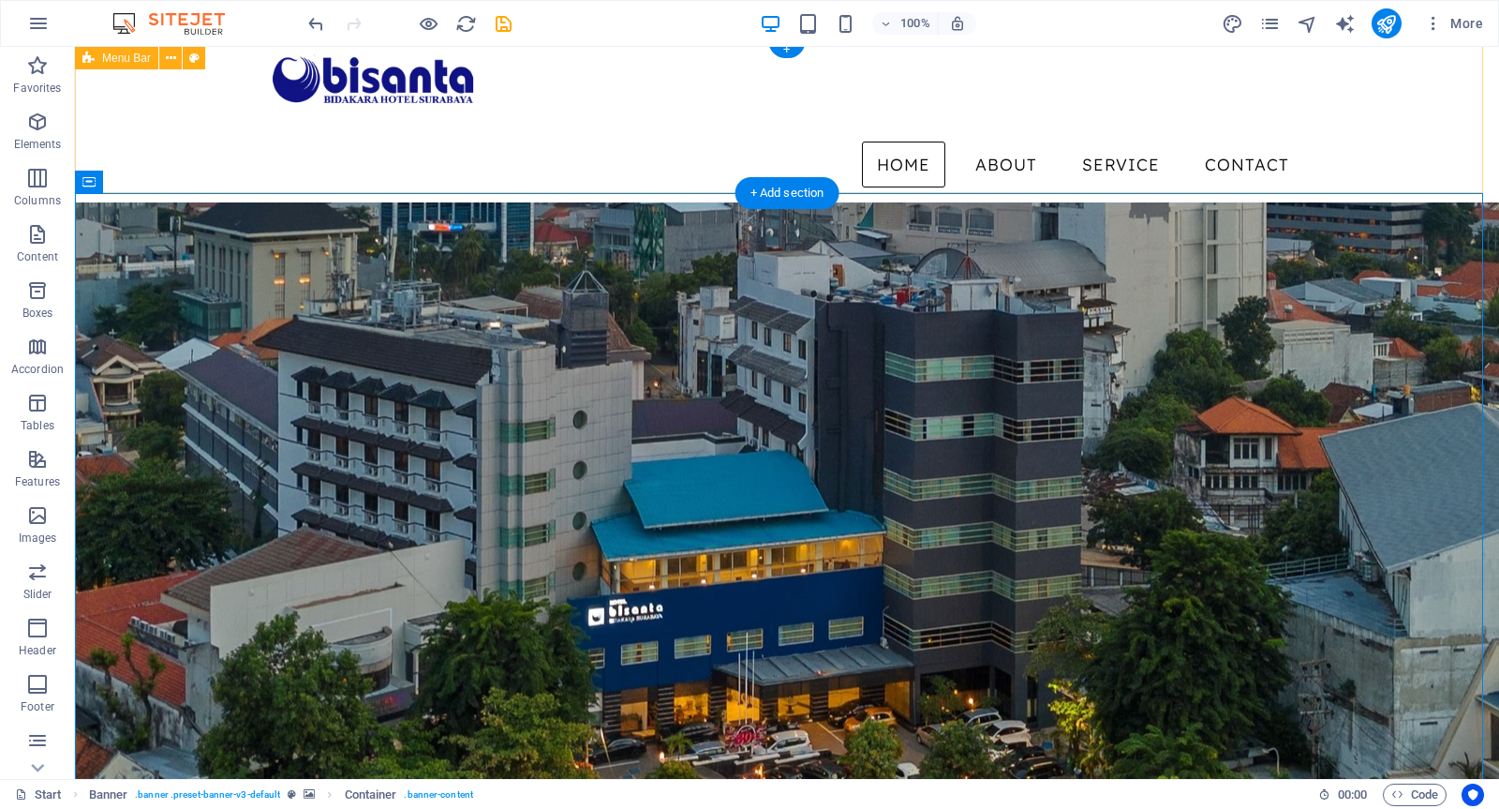
scroll to position [0, 0]
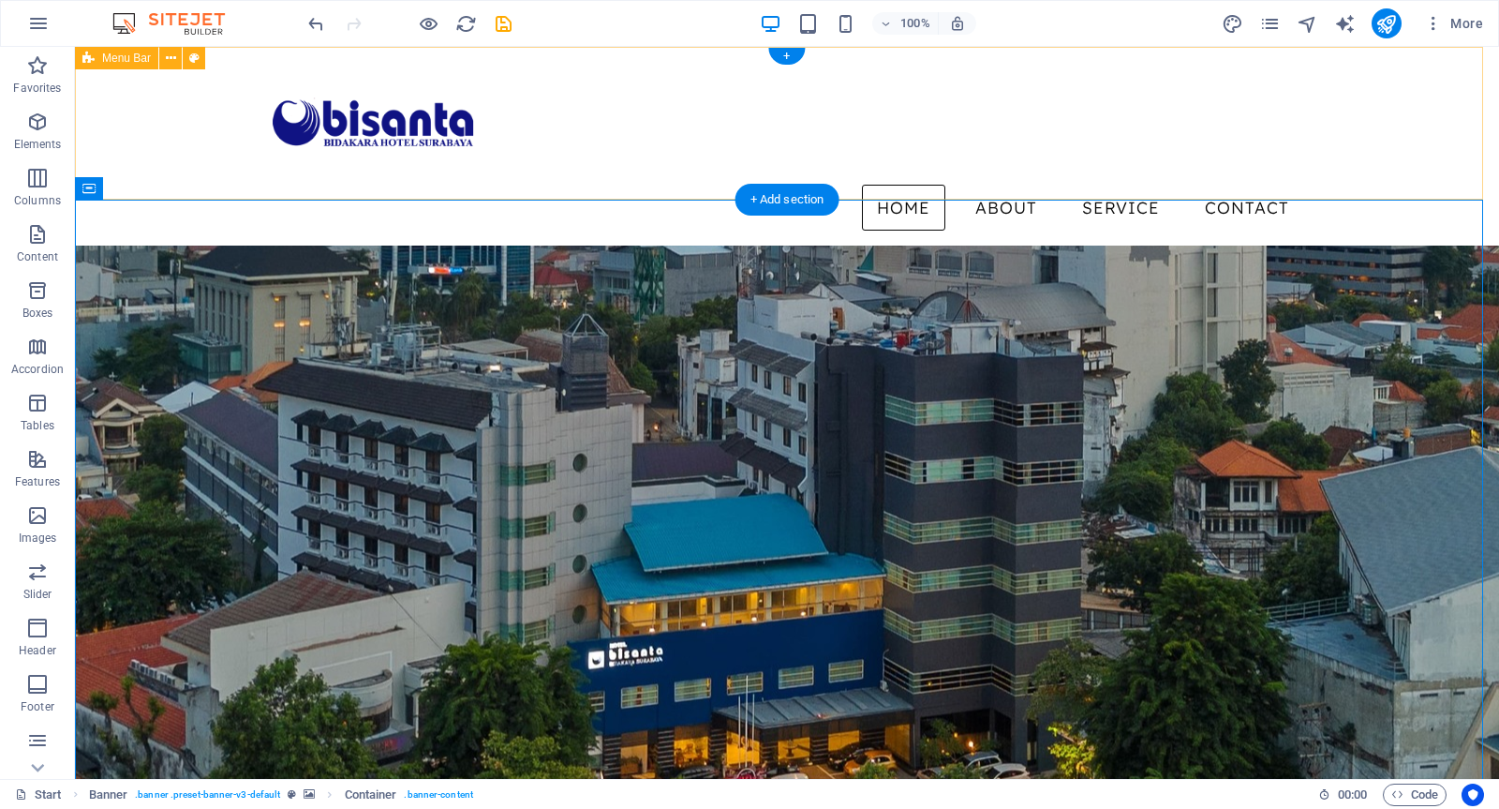
click at [664, 71] on div "Menu Home About Service Contact" at bounding box center [787, 146] width 1424 height 199
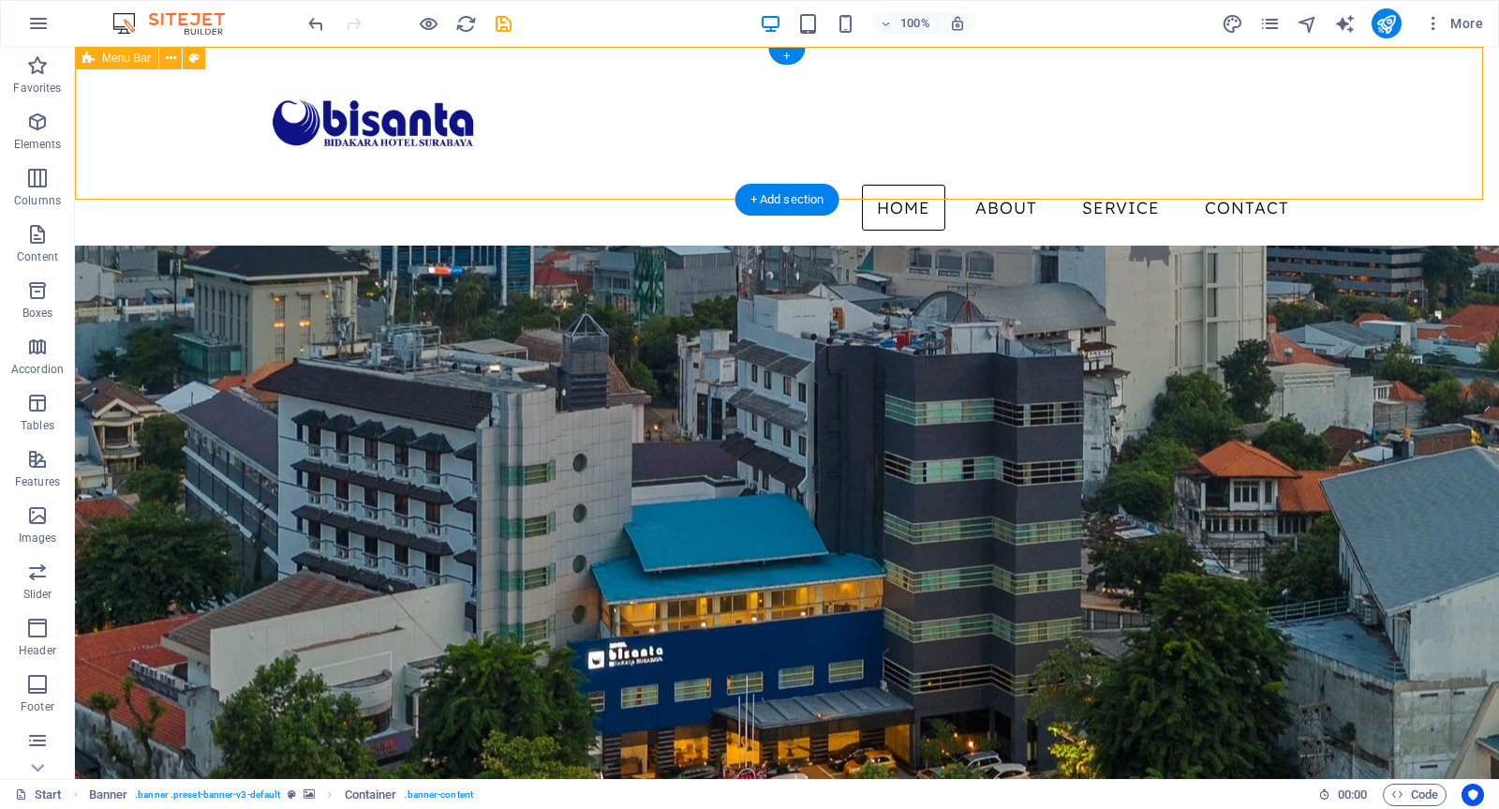
click at [664, 71] on div "Menu Home About Service Contact" at bounding box center [787, 146] width 1424 height 199
select select "rem"
select select "preset-menu-v2-border"
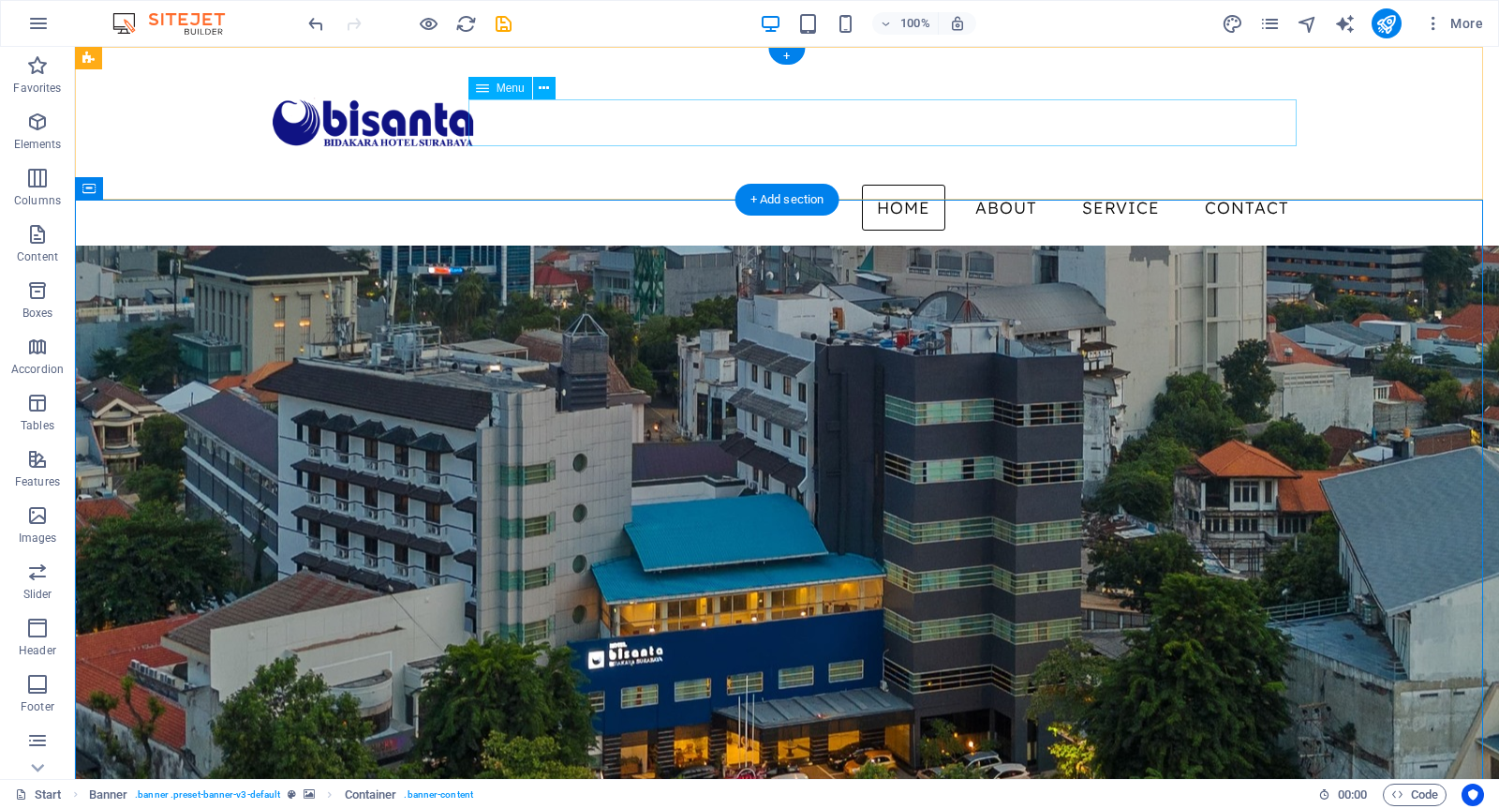
click at [710, 185] on nav "Home About Service Contact" at bounding box center [787, 208] width 1035 height 47
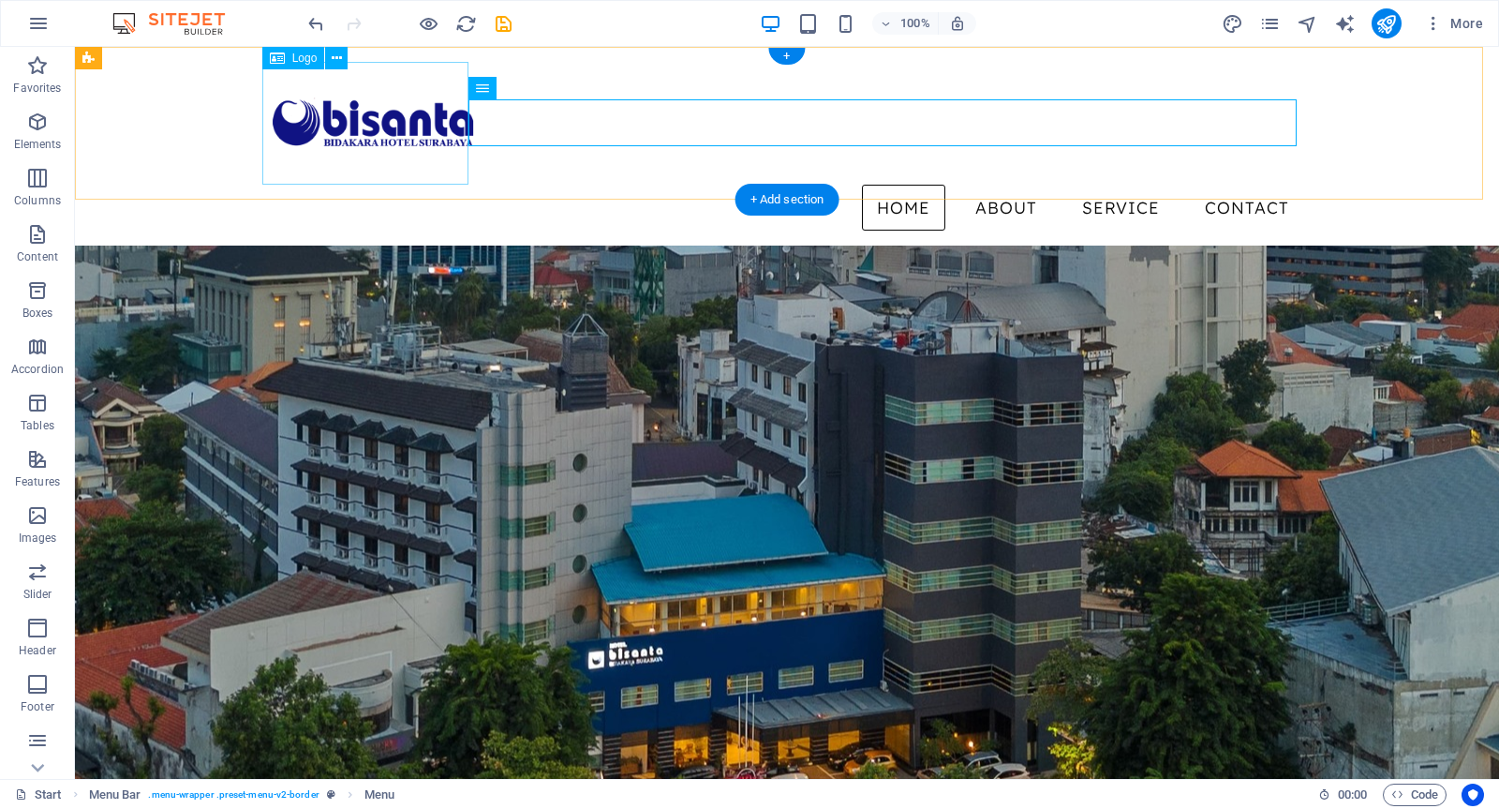
click at [423, 120] on div at bounding box center [787, 123] width 1035 height 123
click at [672, 185] on nav "Home About Service Contact" at bounding box center [787, 208] width 1035 height 47
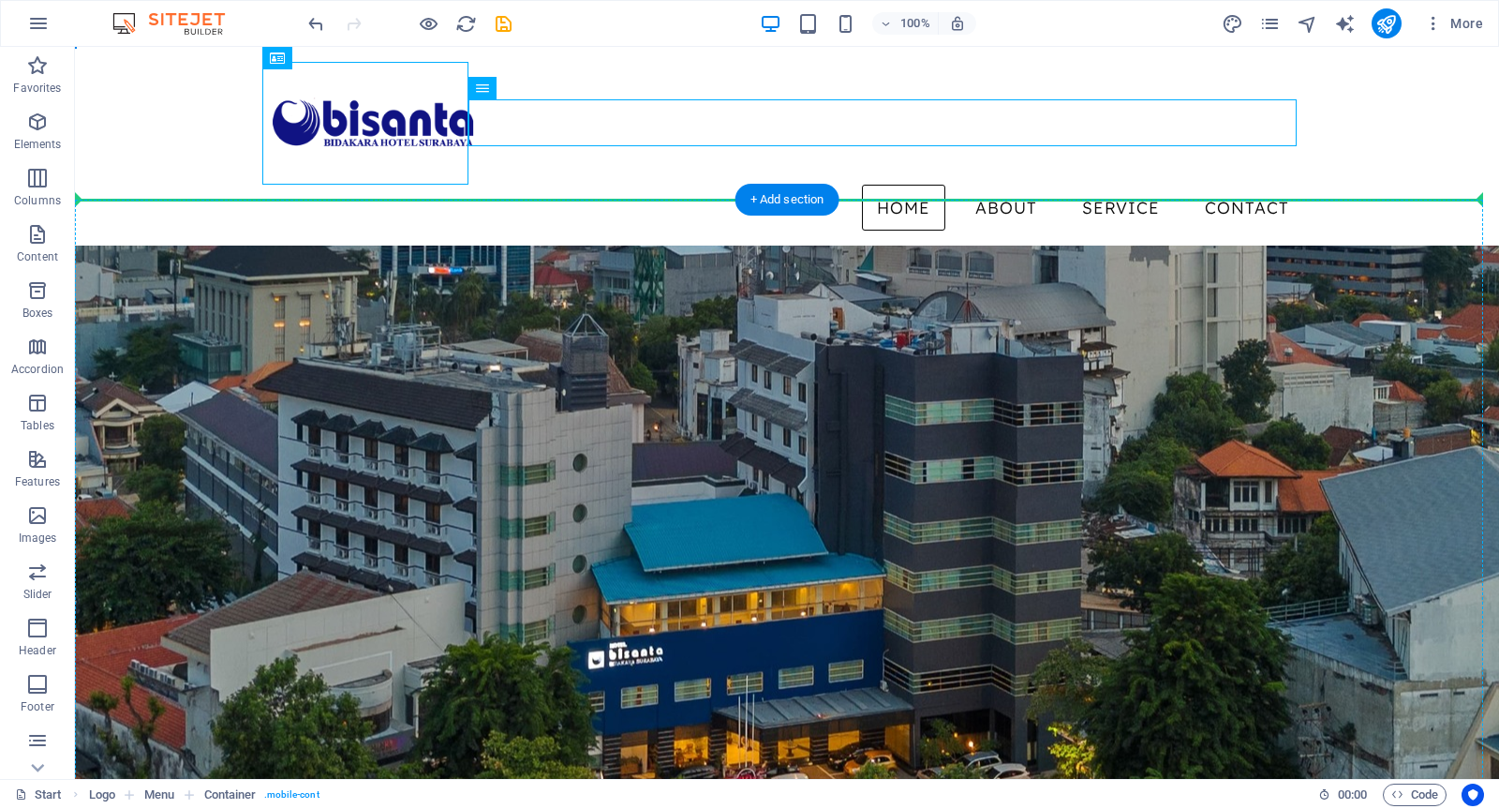
drag, startPoint x: 682, startPoint y: 118, endPoint x: 687, endPoint y: 241, distance: 122.9
click at [687, 185] on div at bounding box center [787, 123] width 1035 height 123
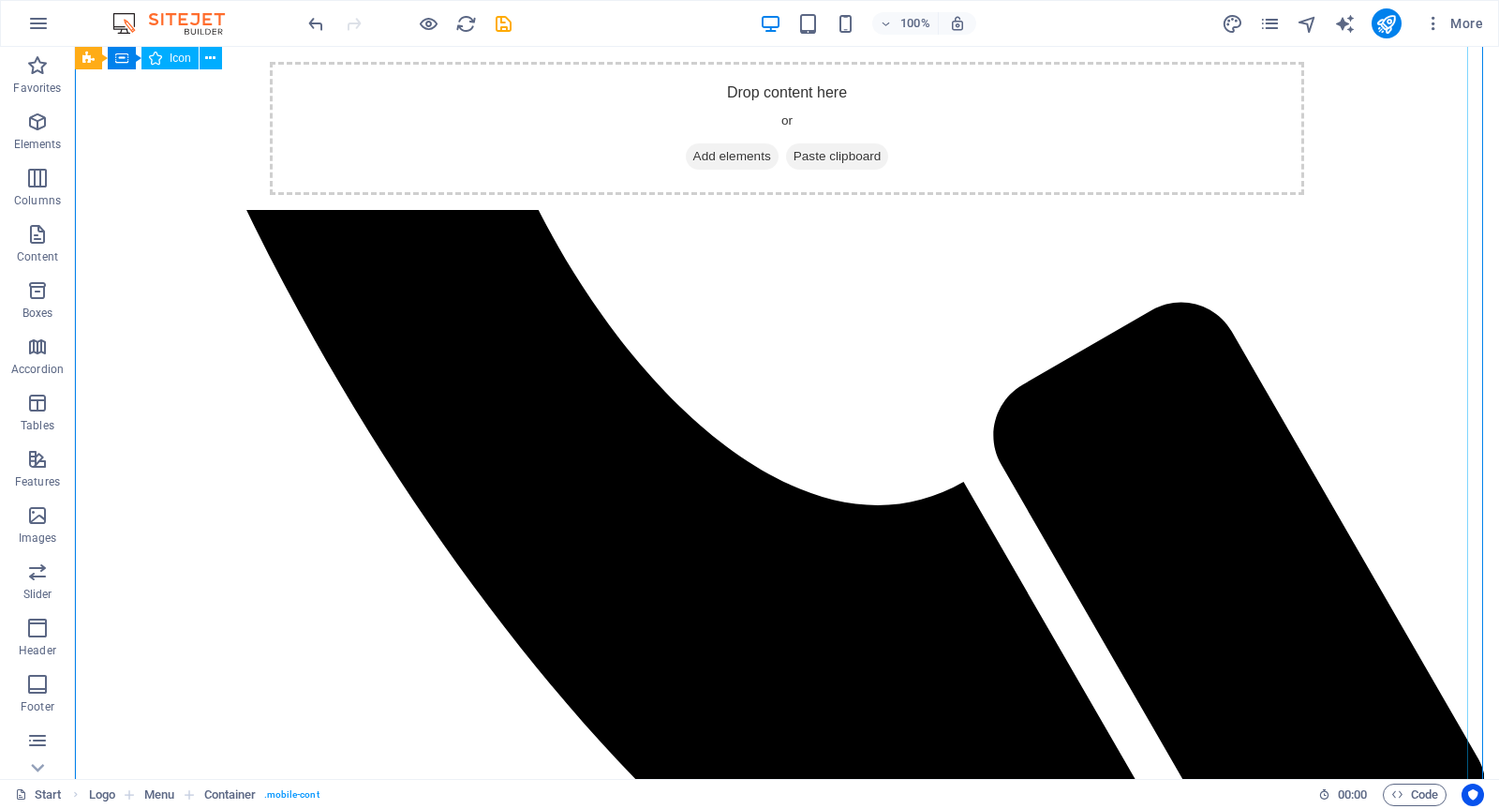
scroll to position [1145, 0]
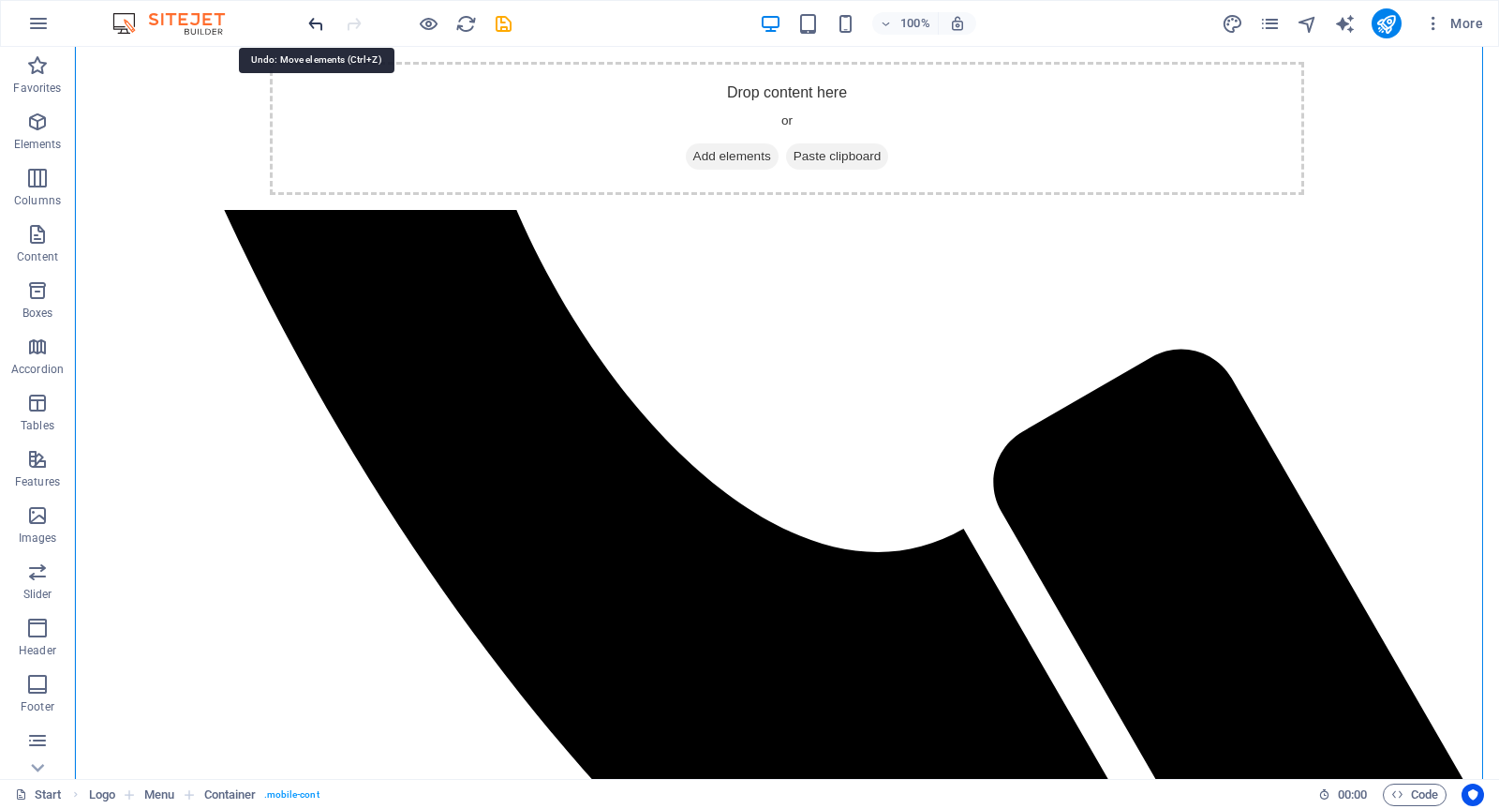
click at [313, 23] on icon "undo" at bounding box center [317, 24] width 22 height 22
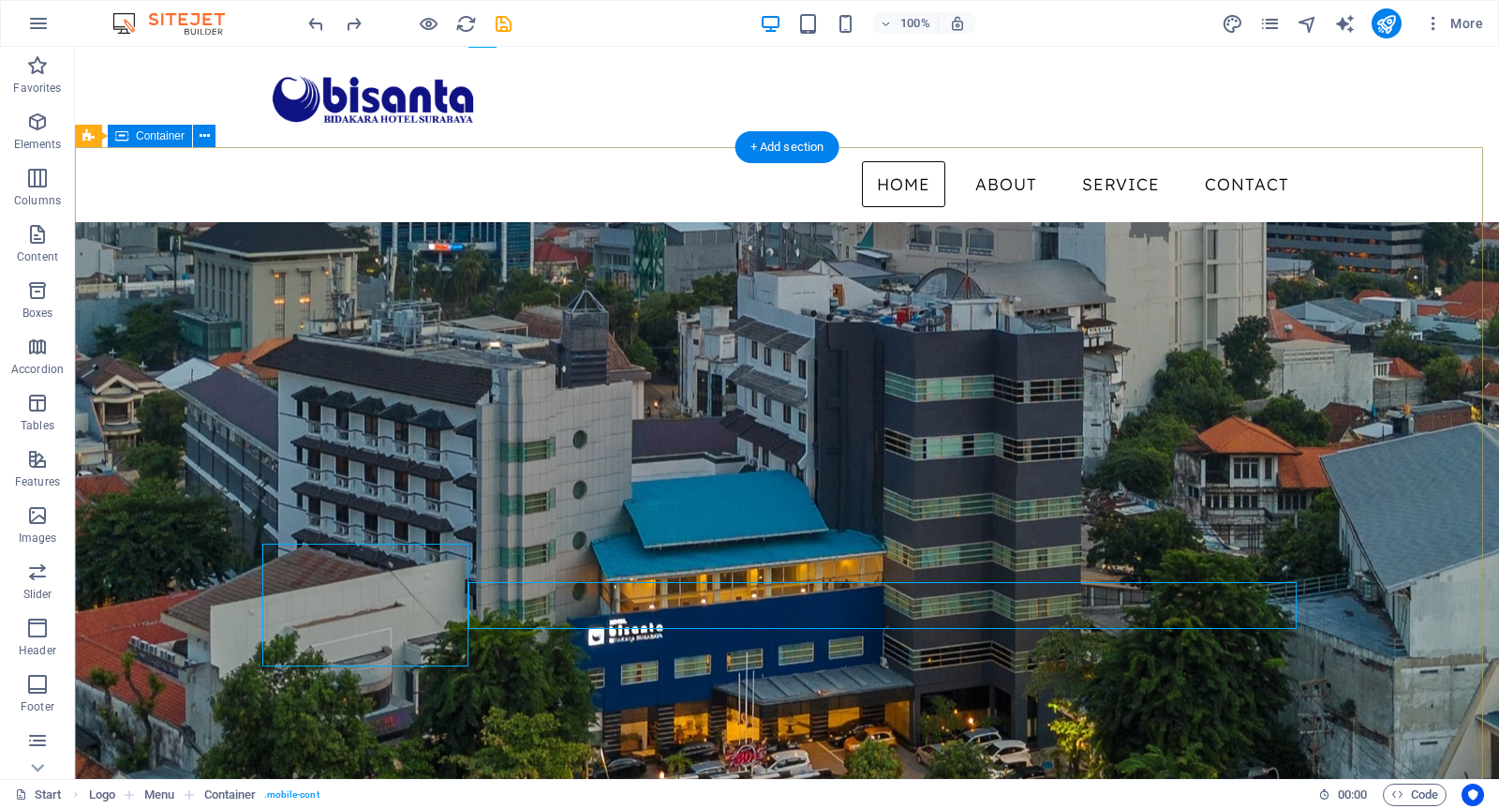
scroll to position [0, 0]
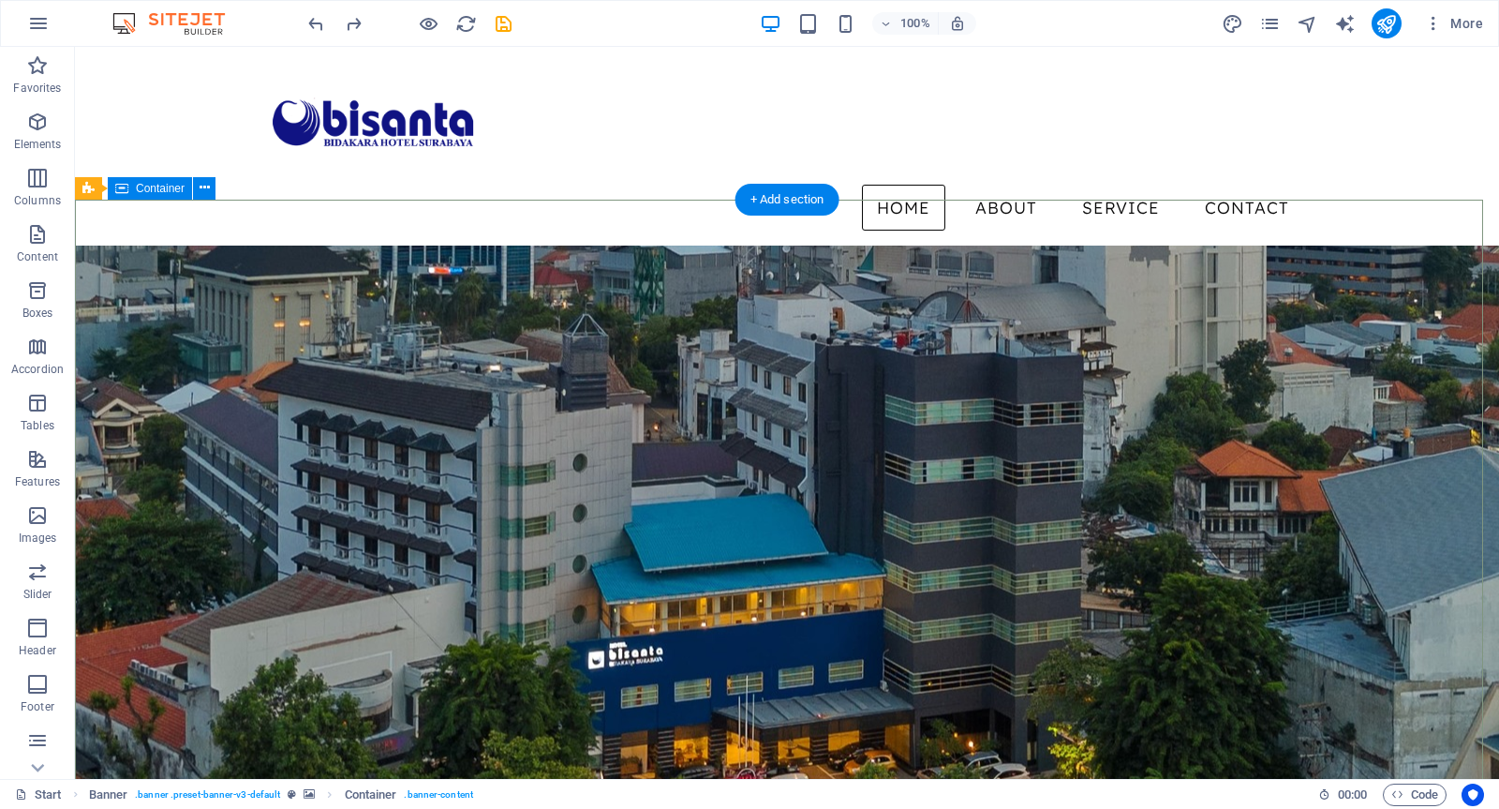
click at [767, 185] on nav "Home About Service Contact" at bounding box center [787, 208] width 1035 height 47
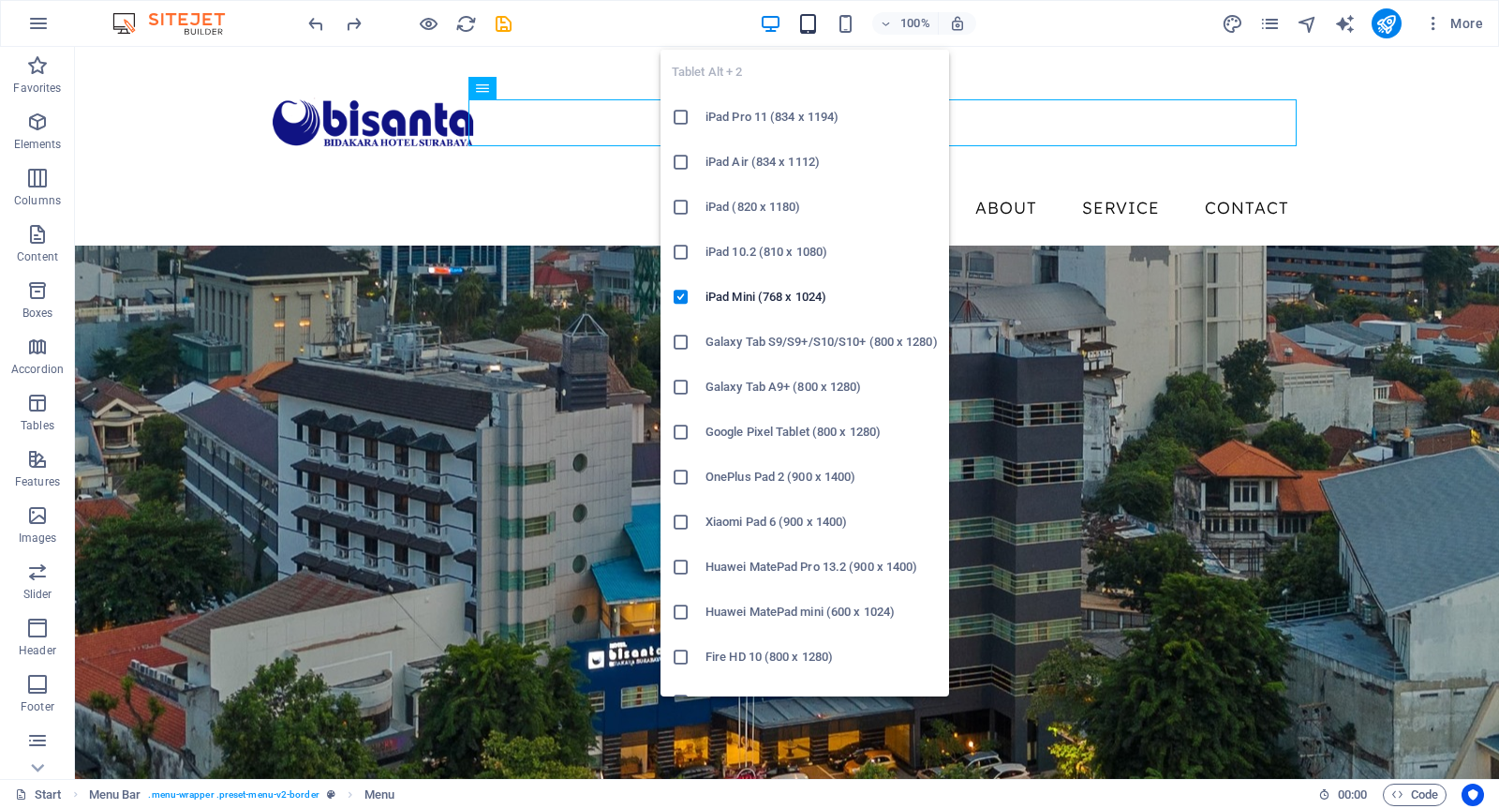
click at [802, 26] on icon "button" at bounding box center [809, 24] width 22 height 22
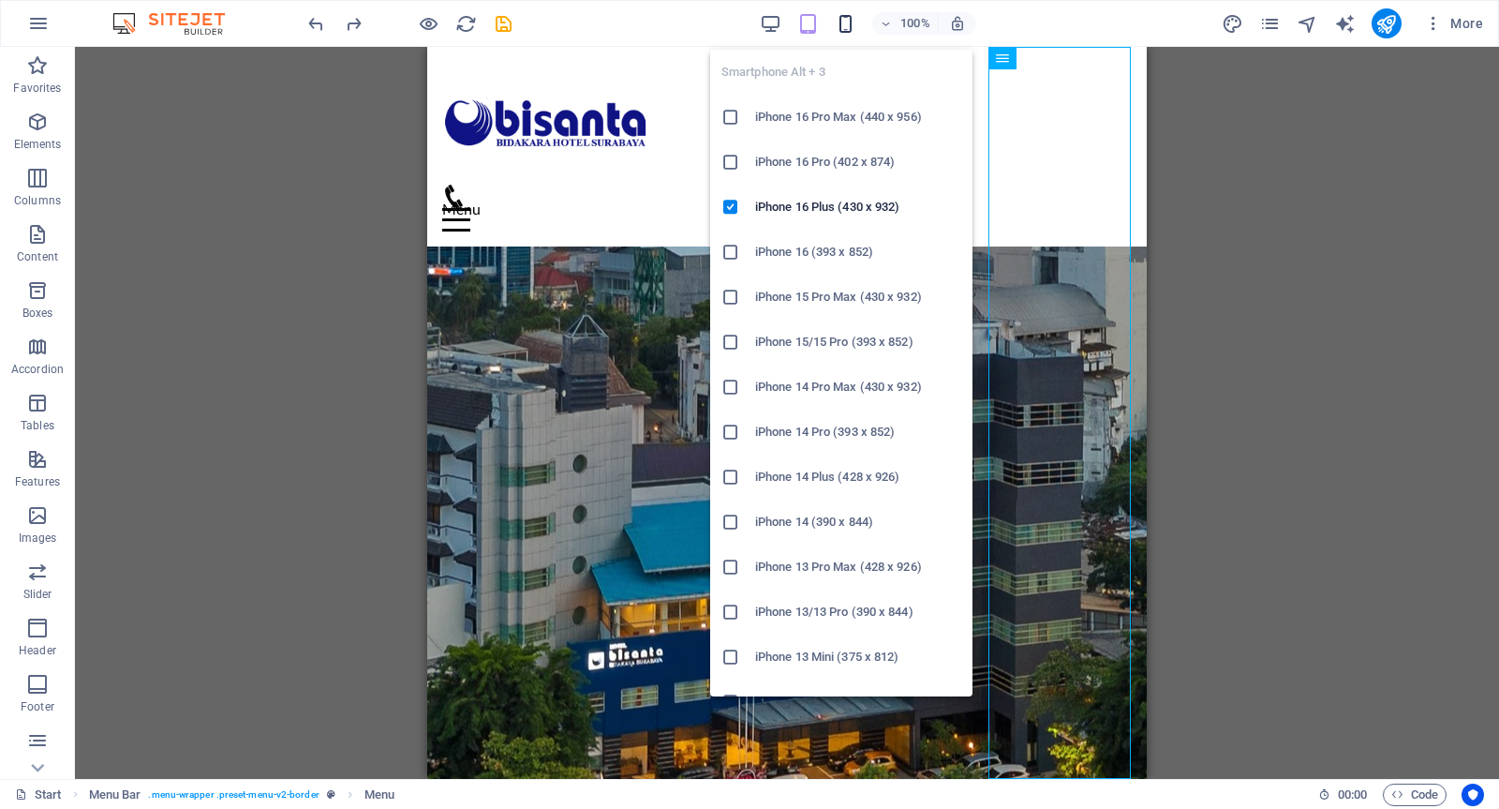
click at [846, 26] on icon "button" at bounding box center [846, 24] width 22 height 22
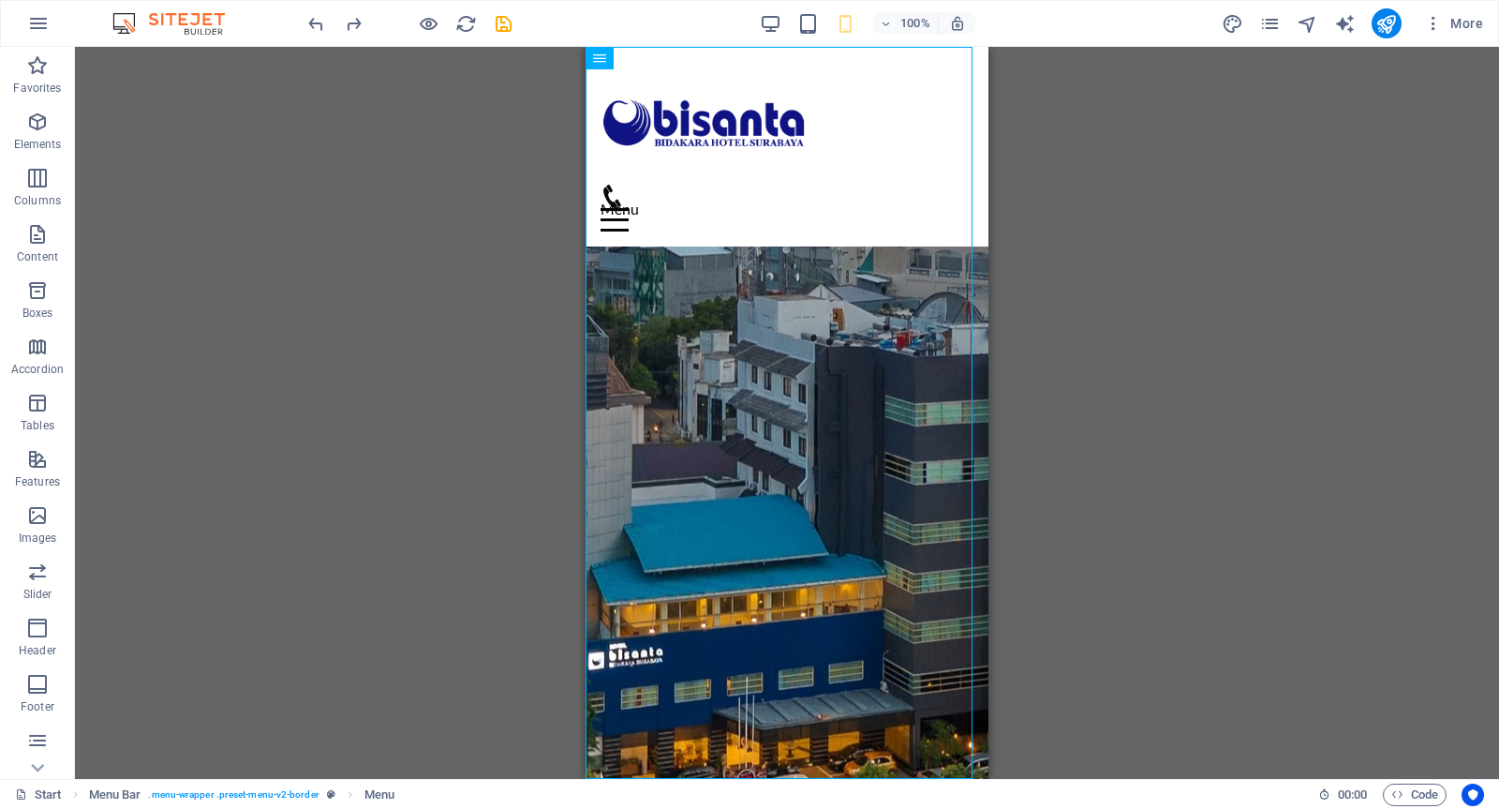
click at [1318, 351] on div "Drag here to replace the existing content. Press “Ctrl” if you want to create a…" at bounding box center [787, 413] width 1424 height 732
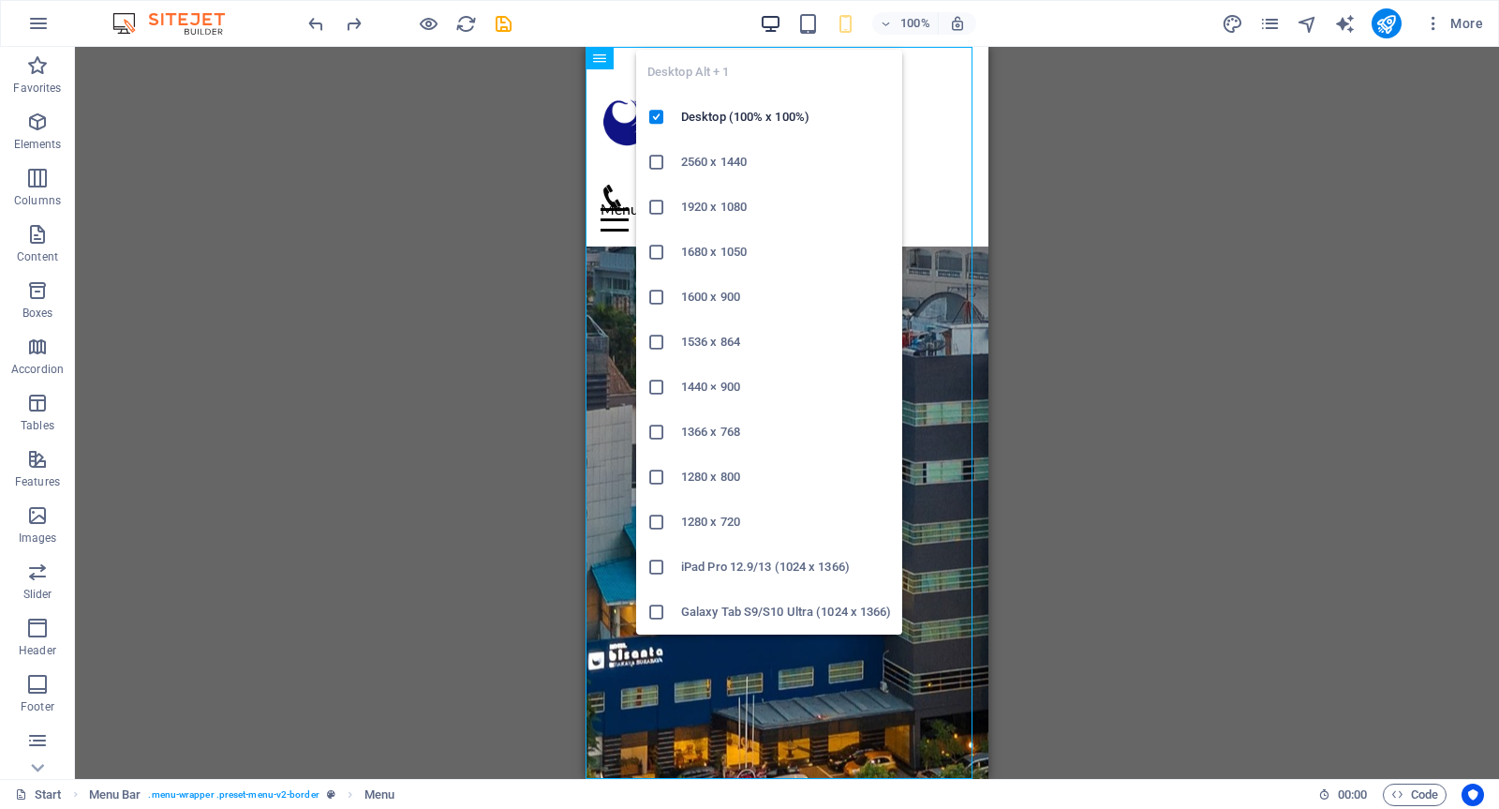
click at [768, 24] on icon "button" at bounding box center [771, 24] width 22 height 22
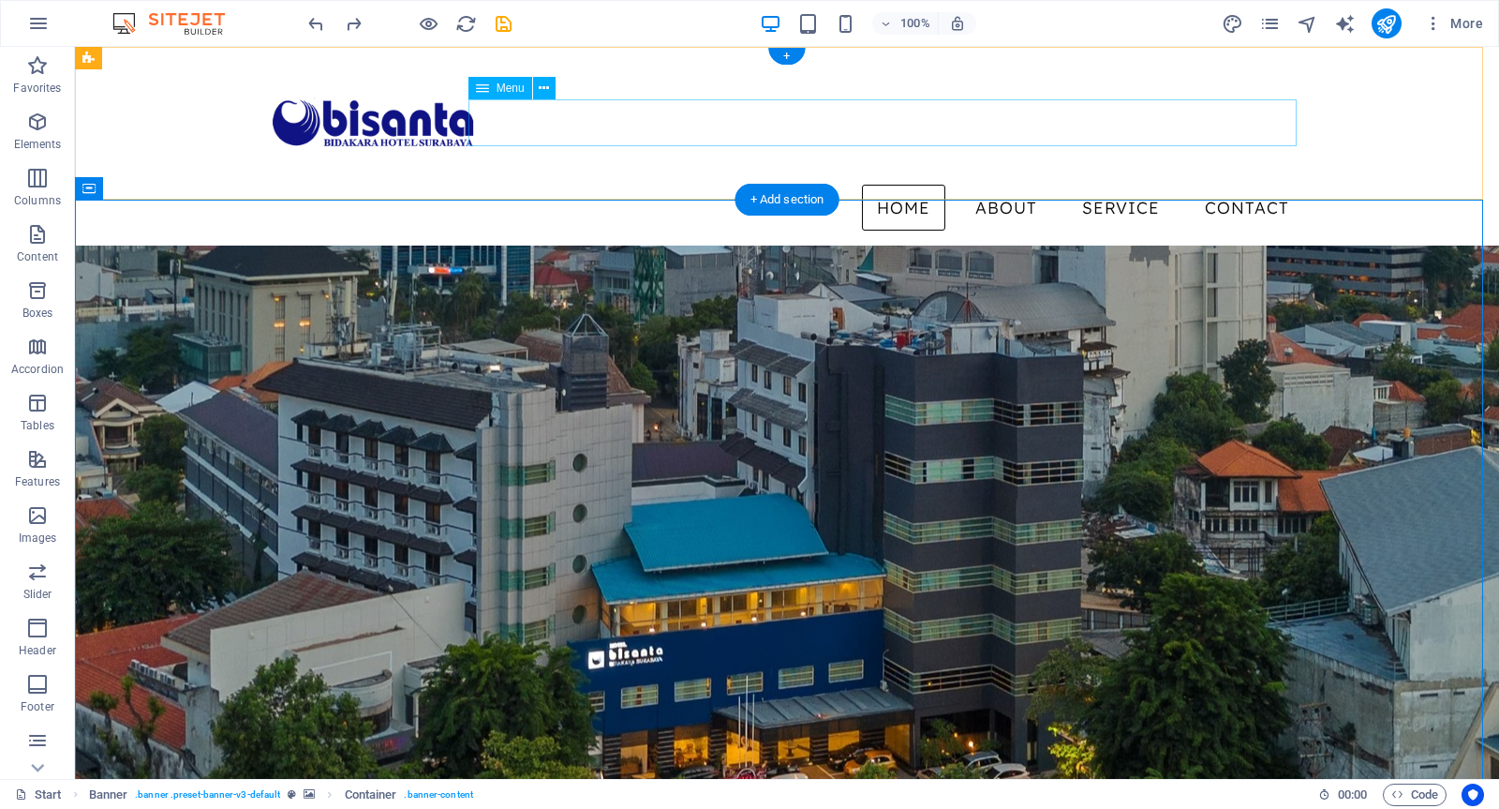
click at [915, 185] on nav "Home About Service Contact" at bounding box center [787, 208] width 1035 height 47
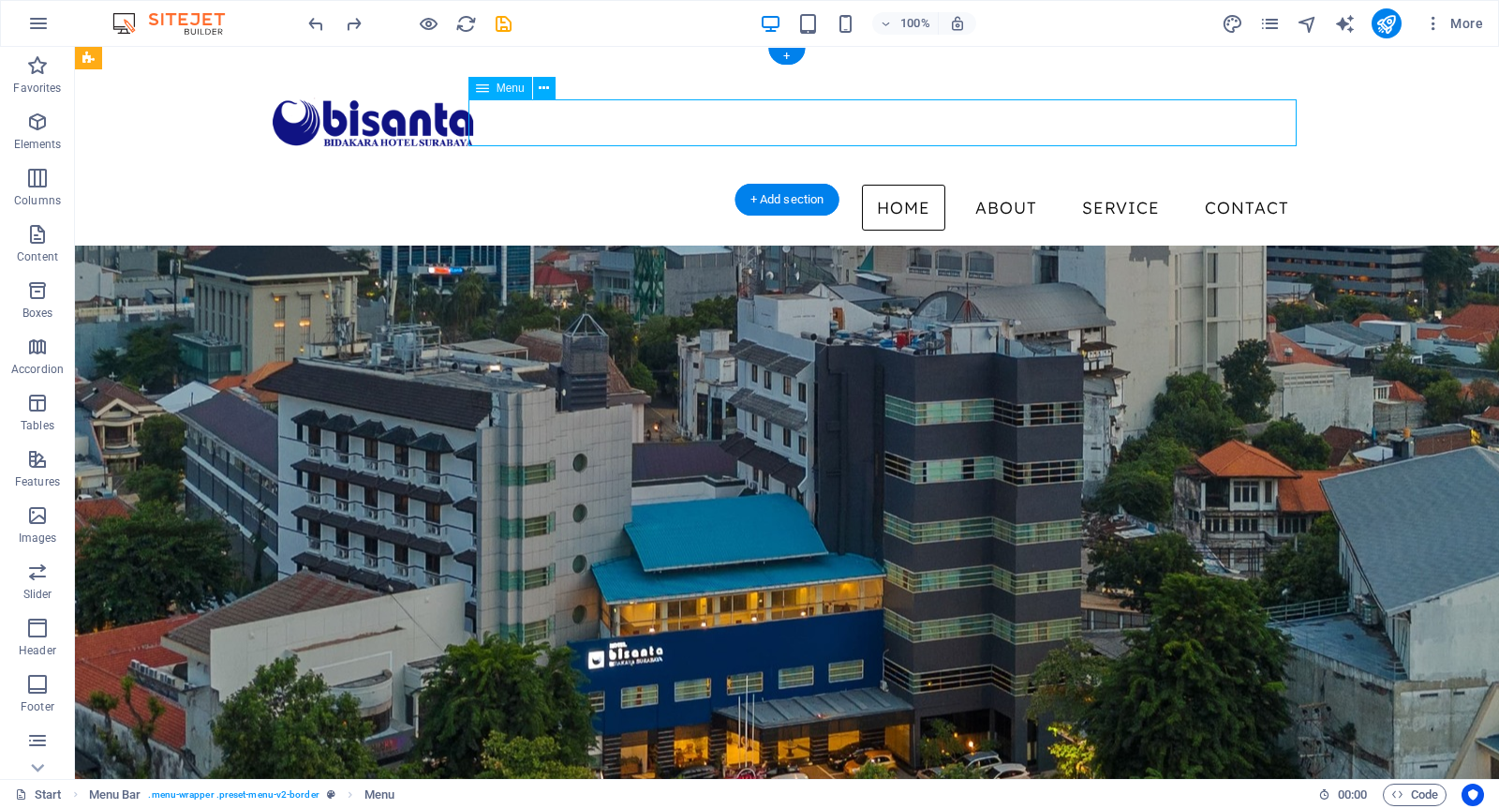
click at [915, 185] on nav "Home About Service Contact" at bounding box center [787, 208] width 1035 height 47
select select
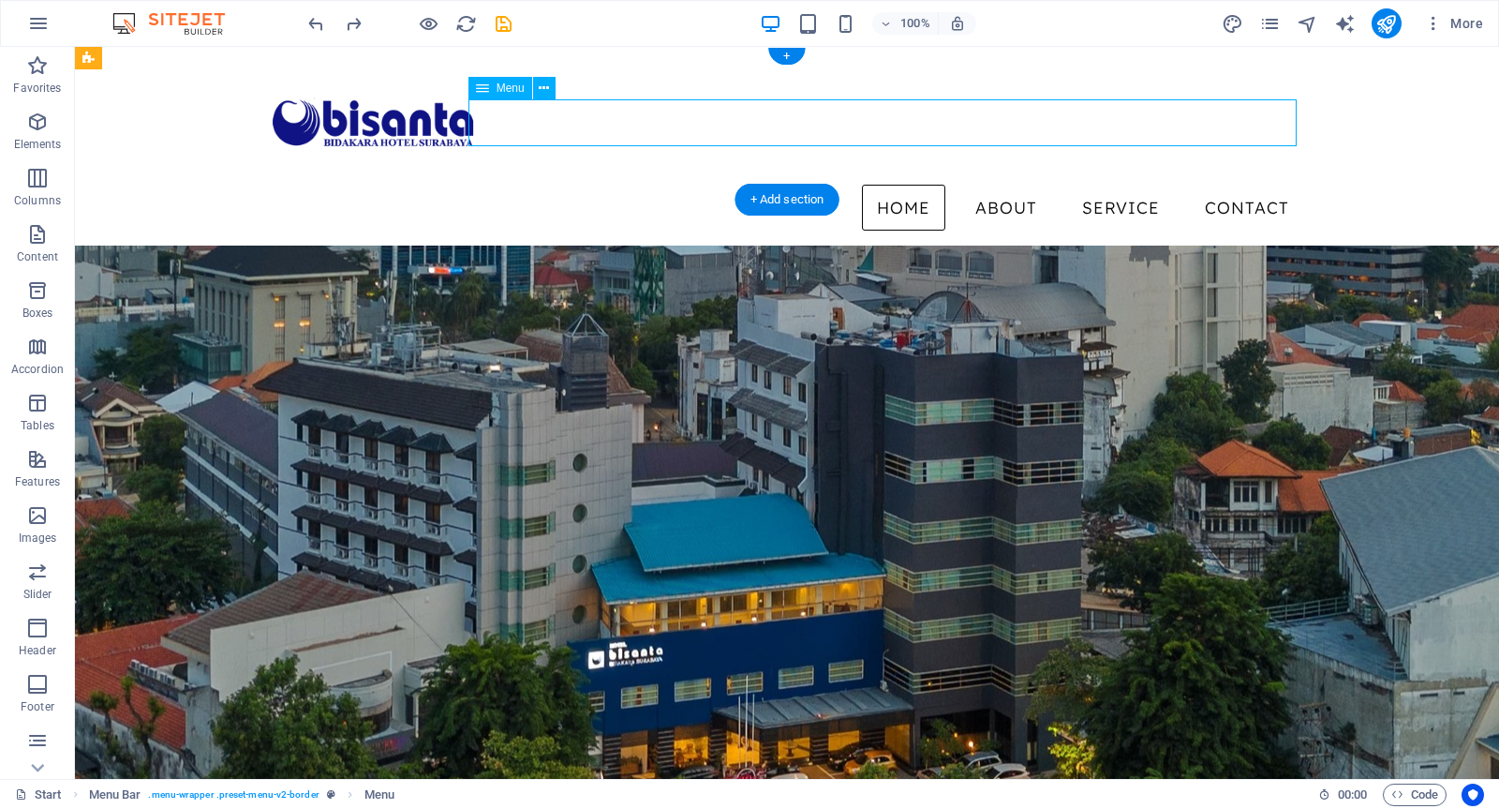
select select
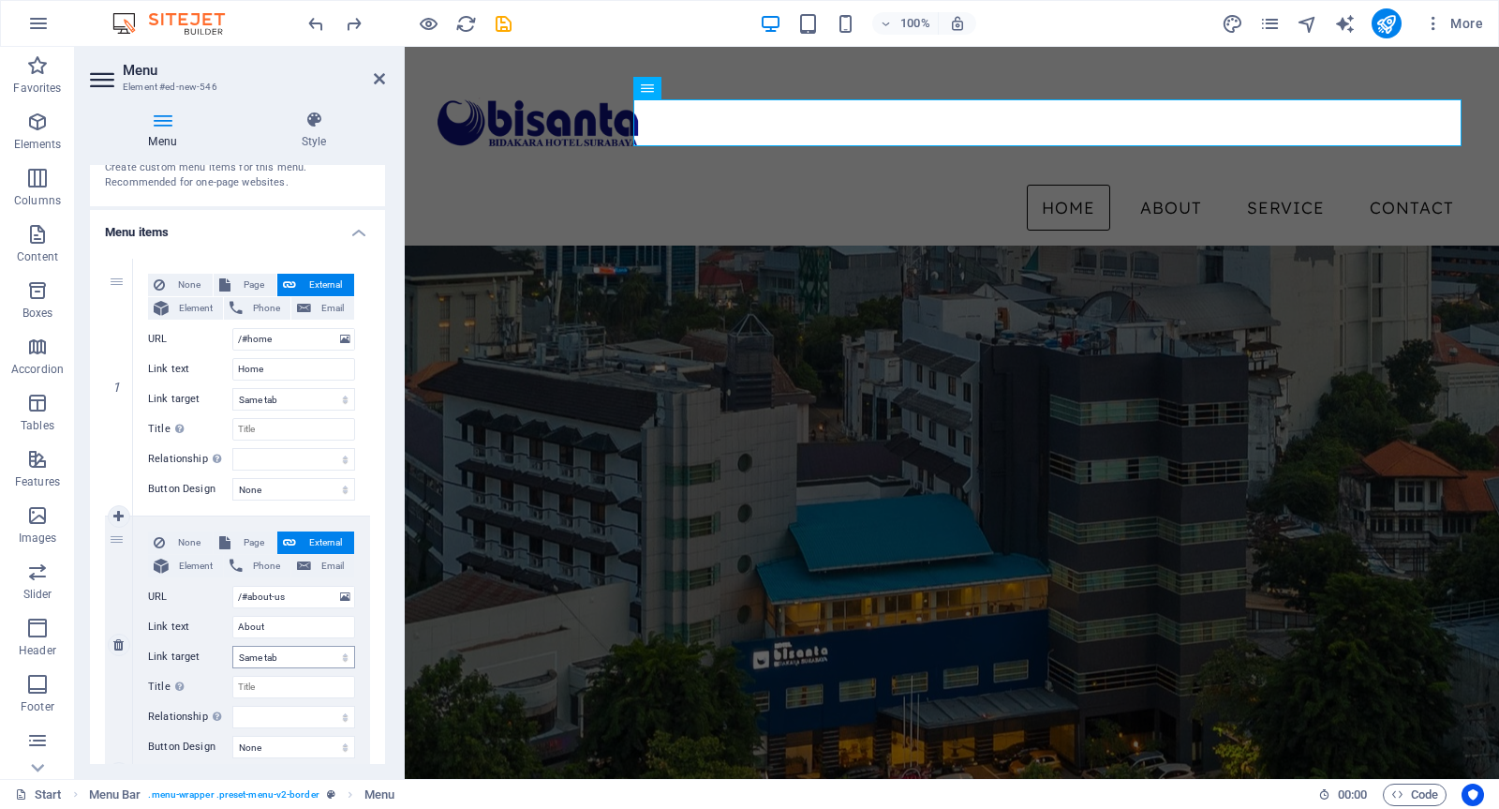
scroll to position [104, 0]
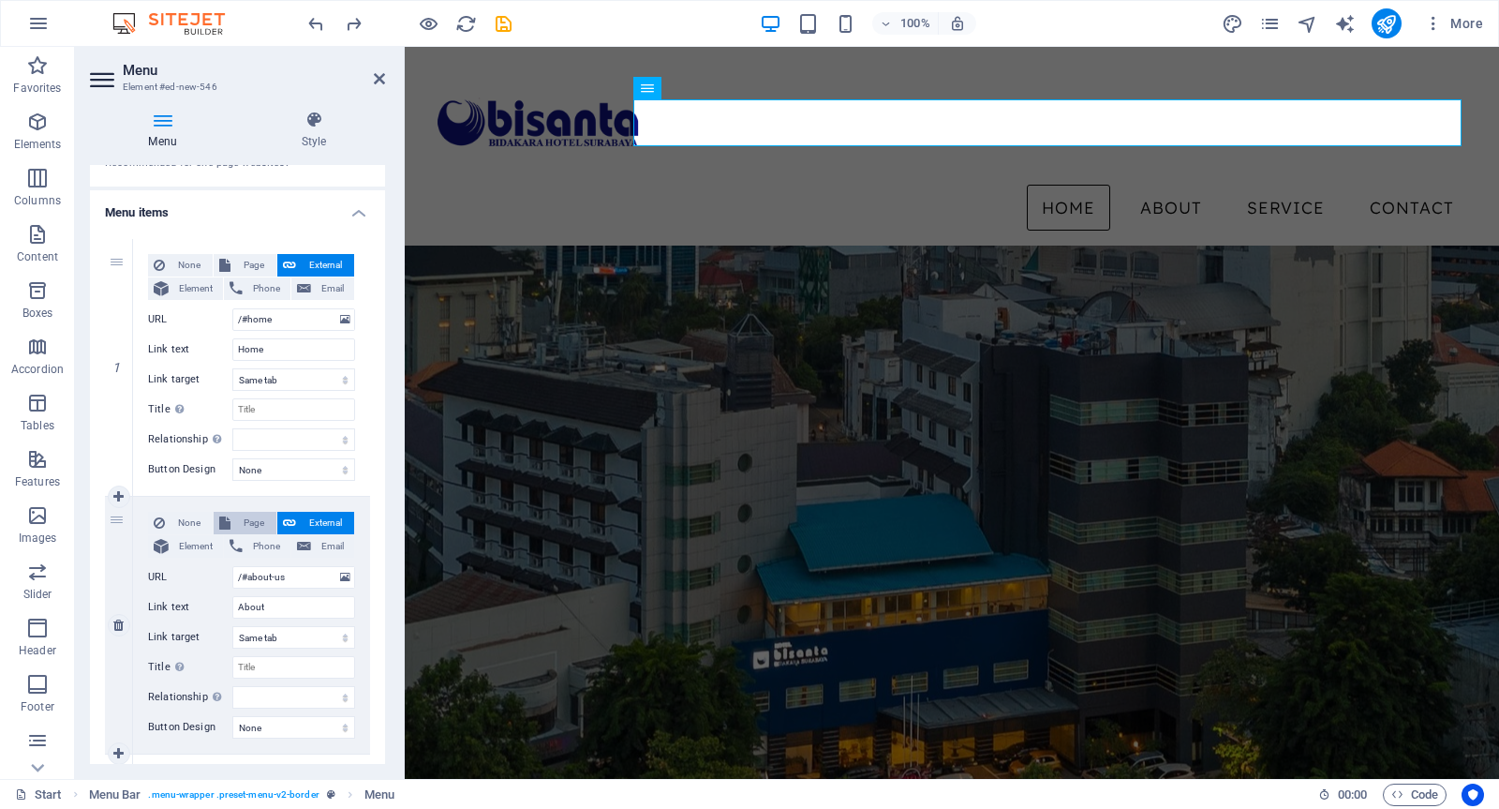
click at [245, 518] on span "Page" at bounding box center [253, 523] width 35 height 22
select select
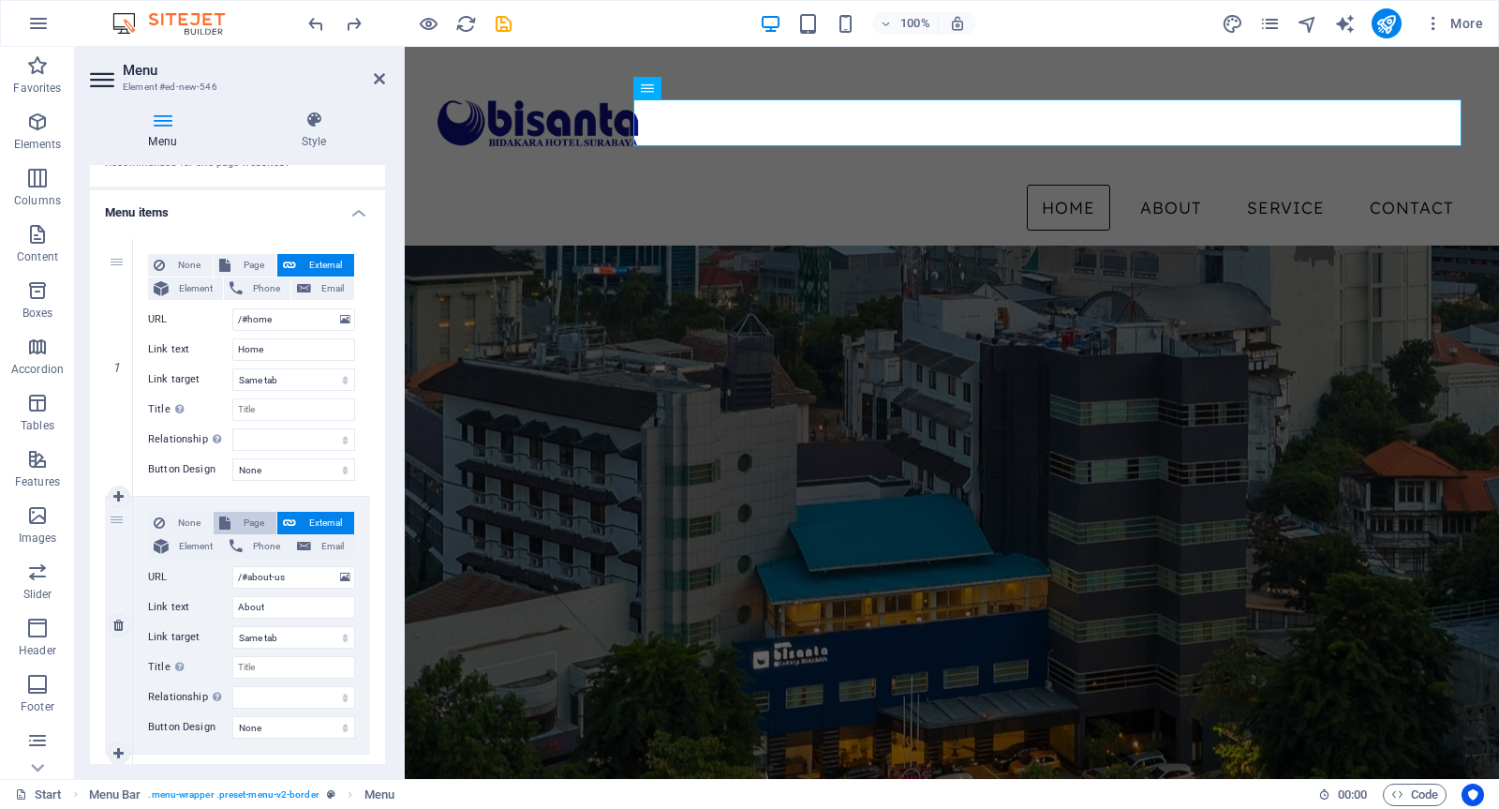
select select
click at [340, 570] on select "Start Subpage Legal Notice Privacy" at bounding box center [293, 577] width 123 height 22
select select "1"
click at [232, 566] on select "Start Subpage Legal Notice Privacy" at bounding box center [293, 577] width 123 height 22
select select
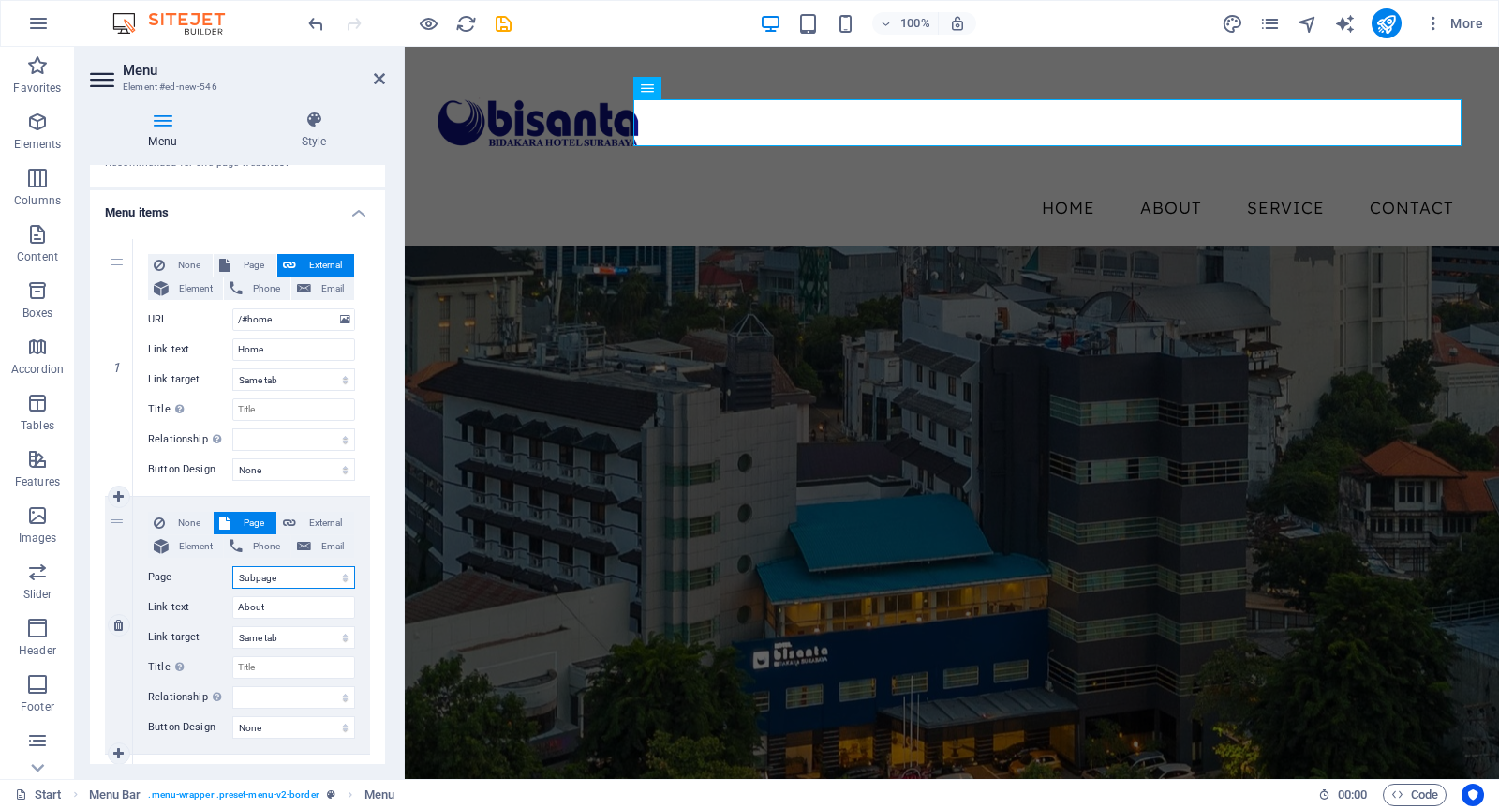
select select
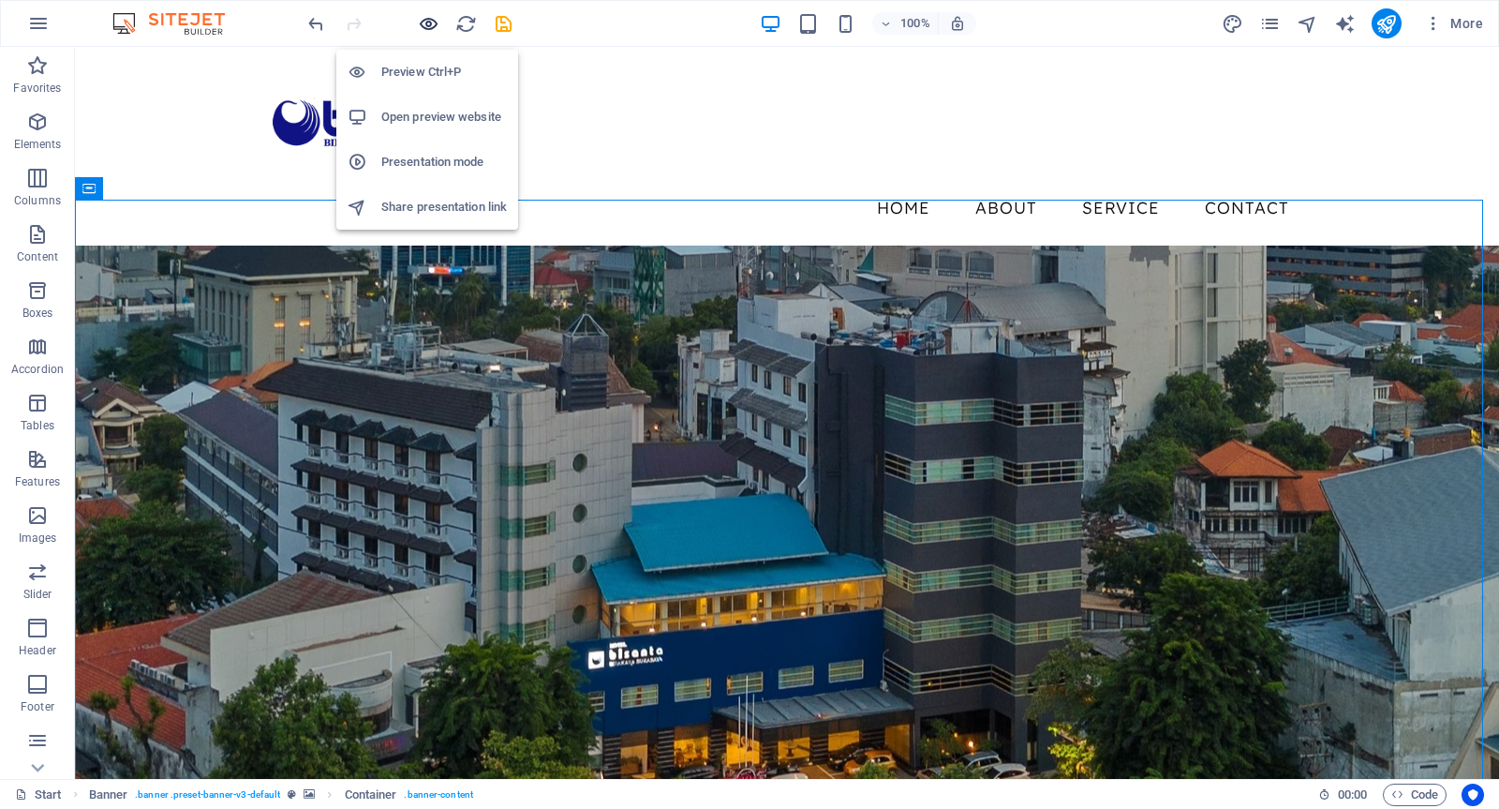
click at [432, 22] on icon "button" at bounding box center [429, 24] width 22 height 22
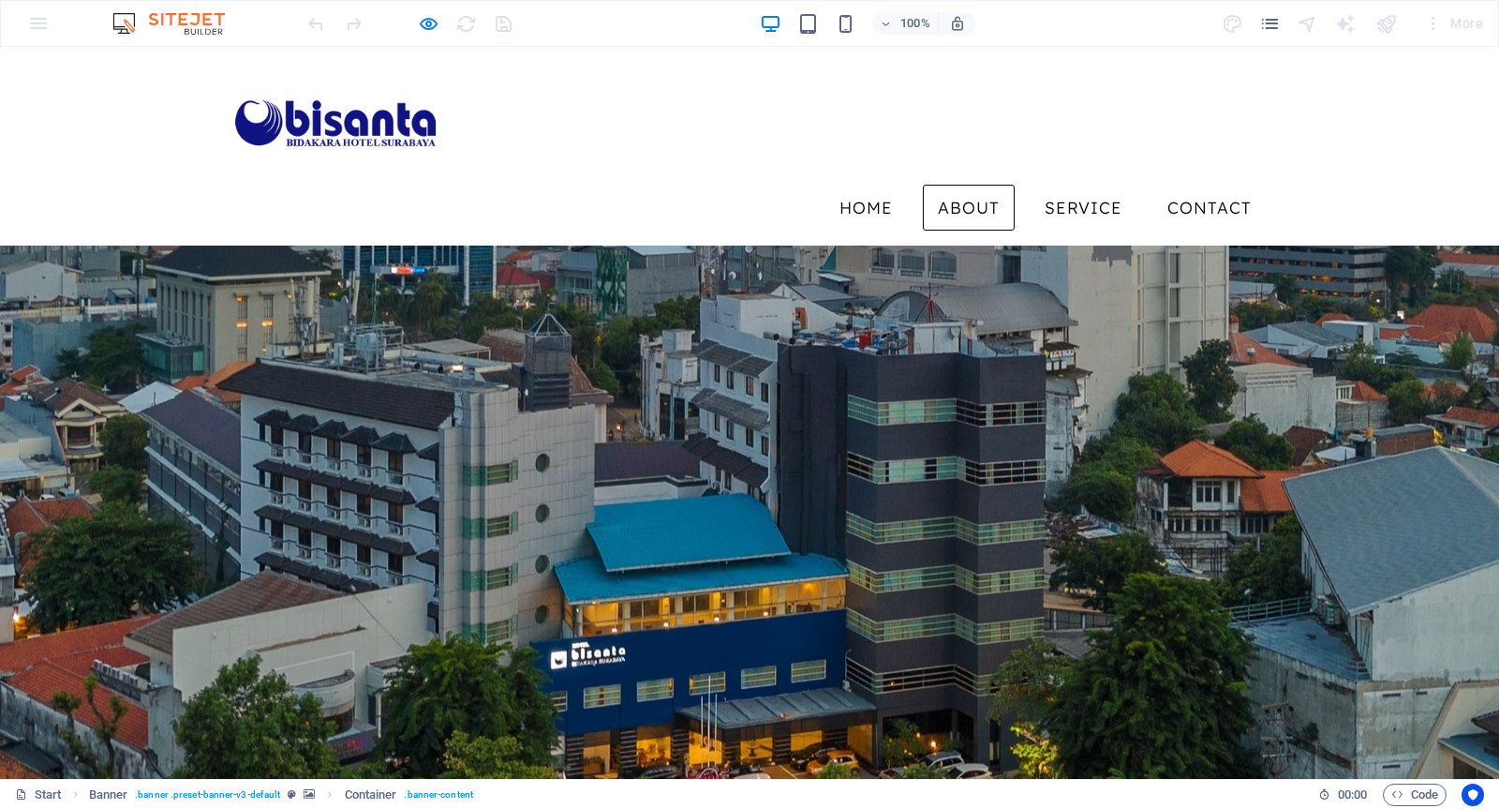
click at [953, 185] on link "About" at bounding box center [969, 208] width 92 height 47
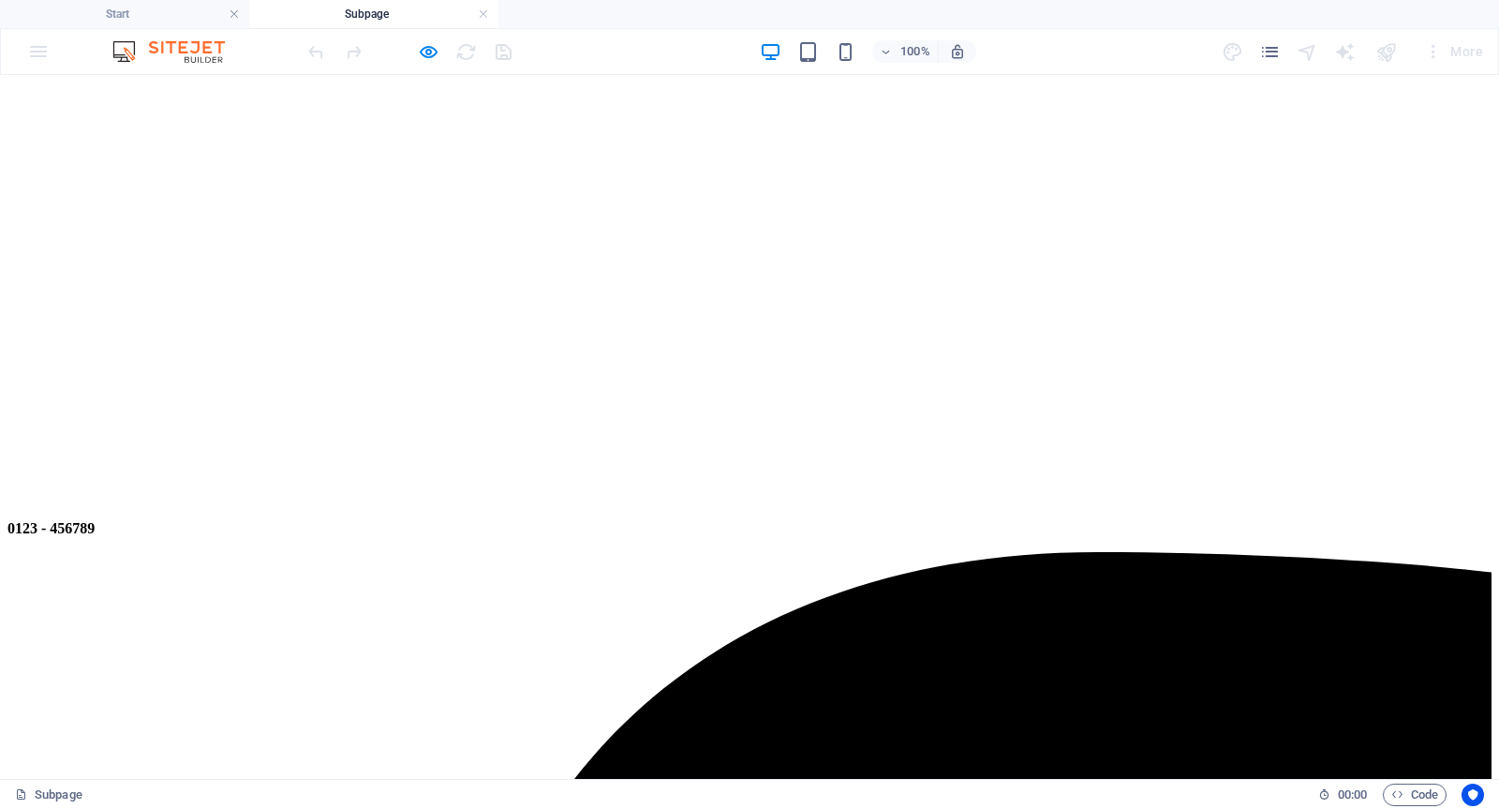
scroll to position [0, 0]
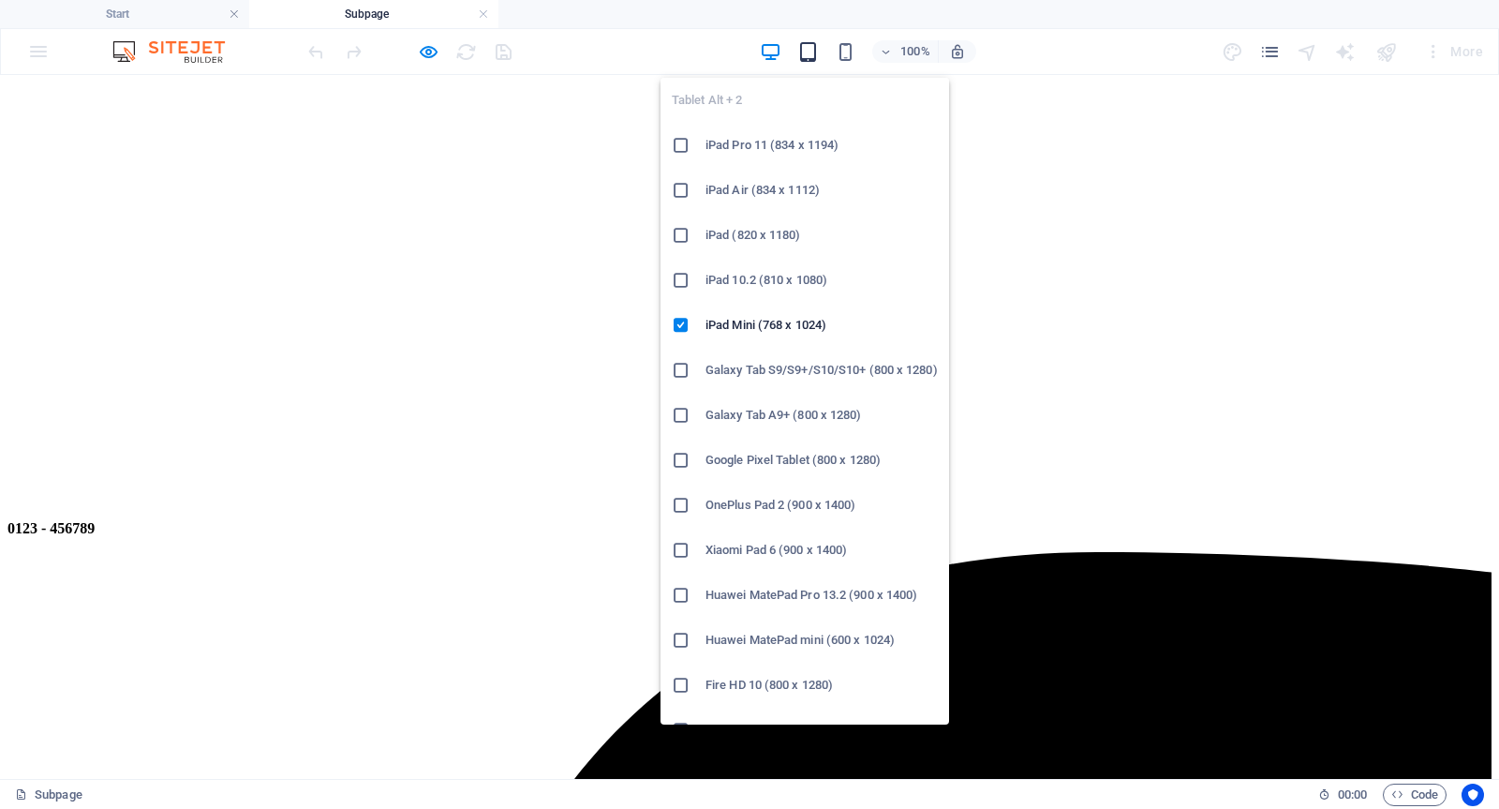
click at [810, 52] on icon "button" at bounding box center [809, 52] width 22 height 22
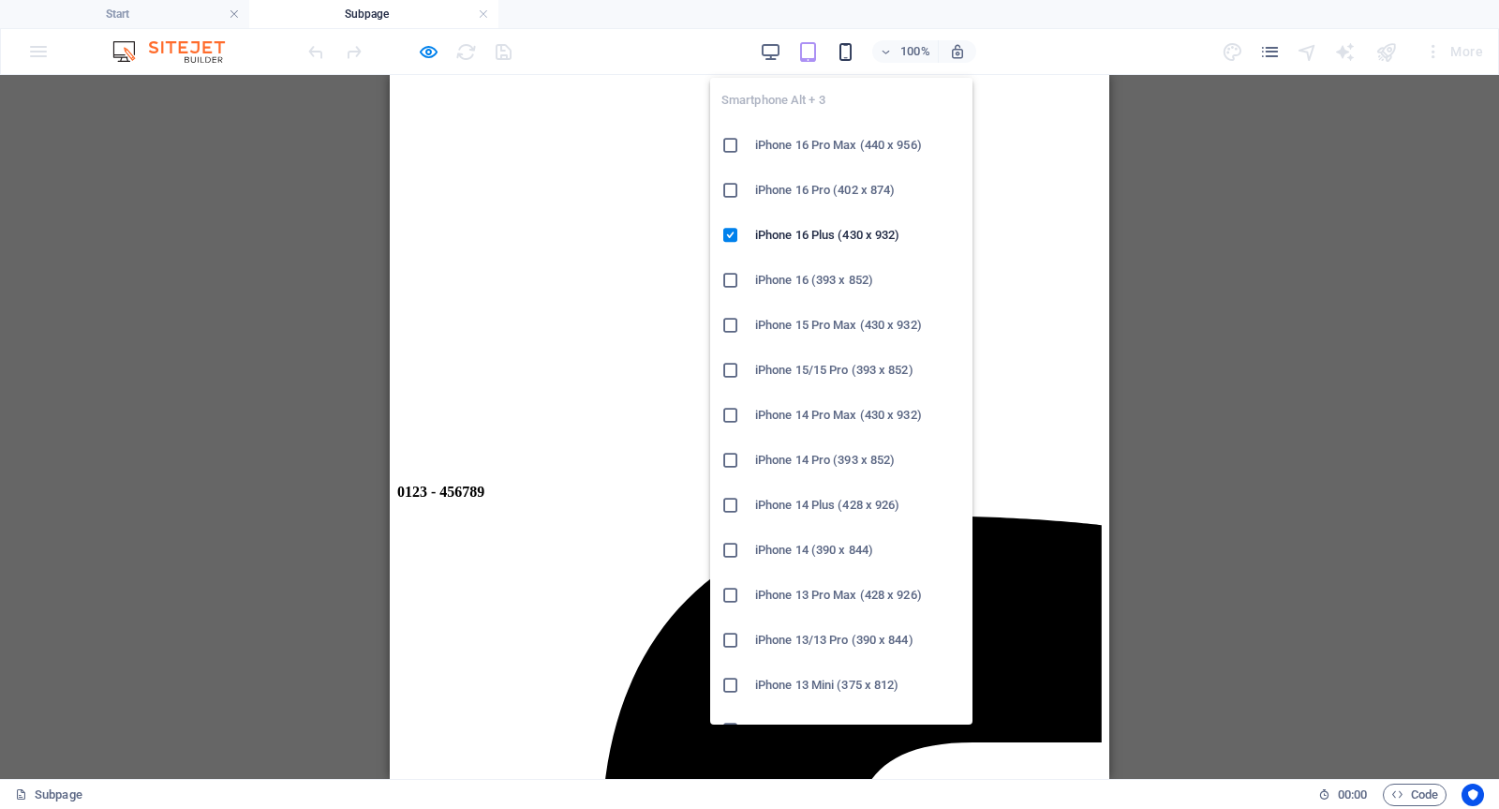
click at [840, 48] on icon "button" at bounding box center [846, 52] width 22 height 22
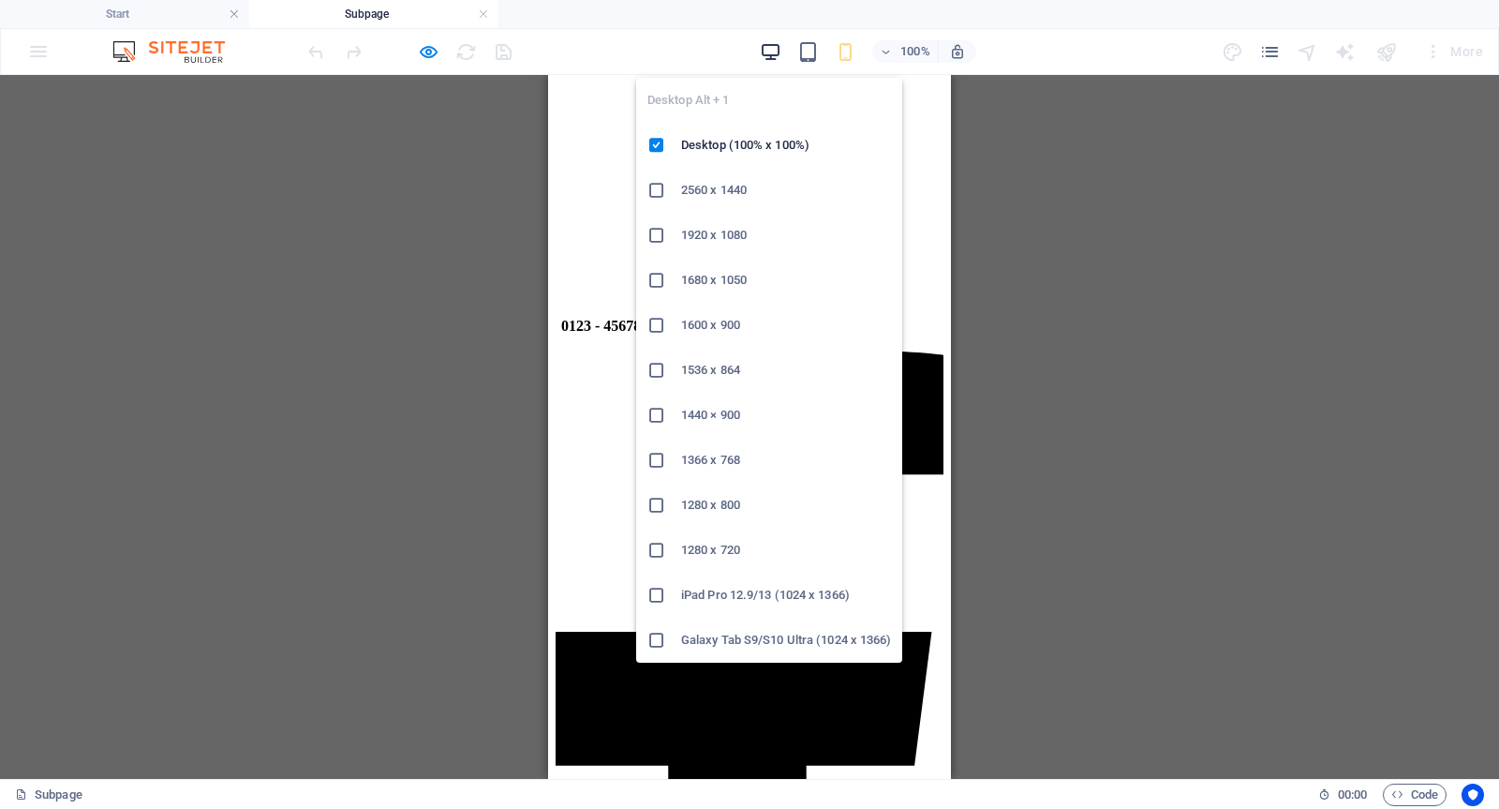
click at [772, 52] on icon "button" at bounding box center [771, 52] width 22 height 22
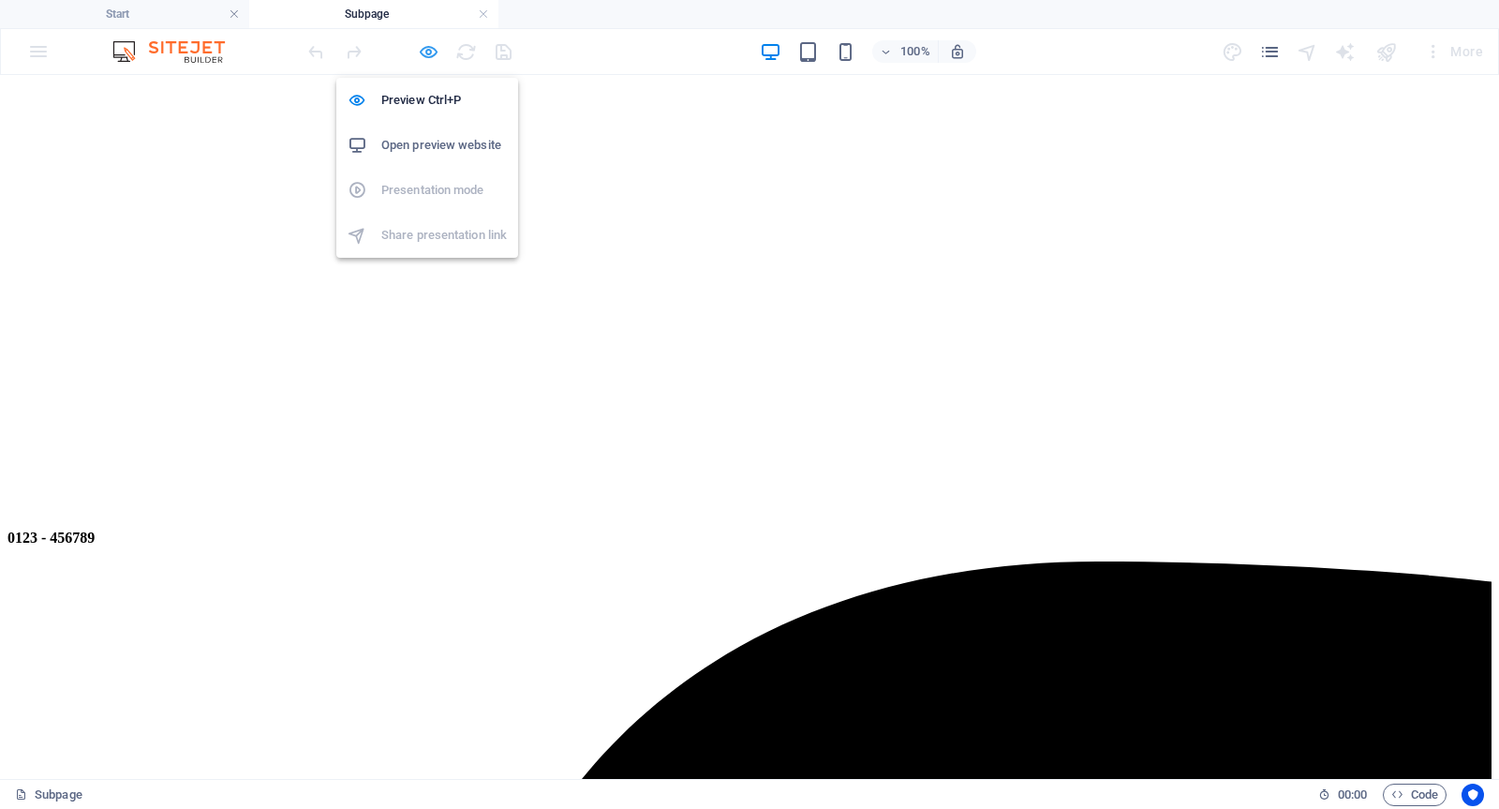
click at [427, 54] on icon "button" at bounding box center [429, 52] width 22 height 22
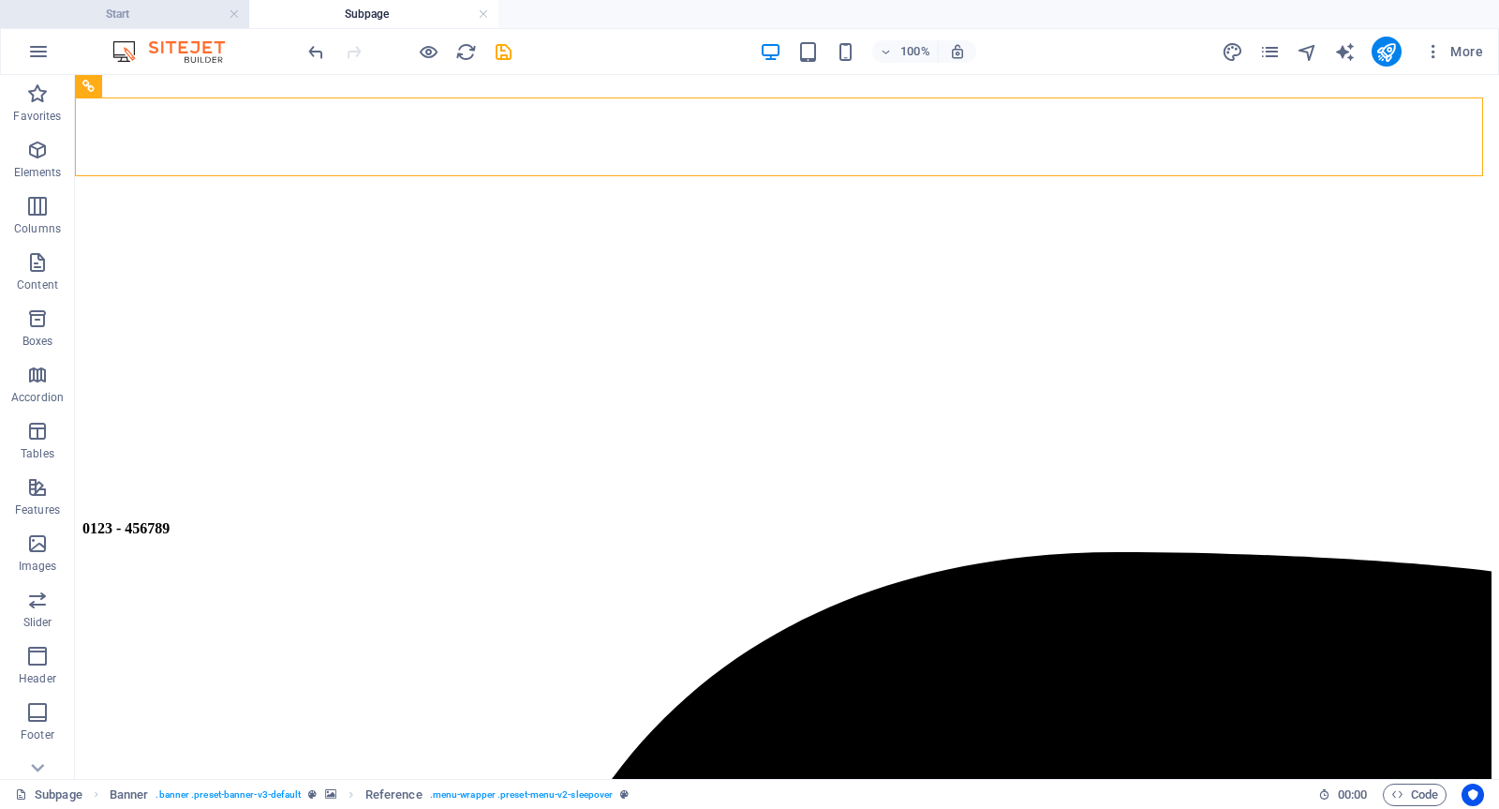
click at [161, 23] on h4 "Start" at bounding box center [124, 14] width 249 height 21
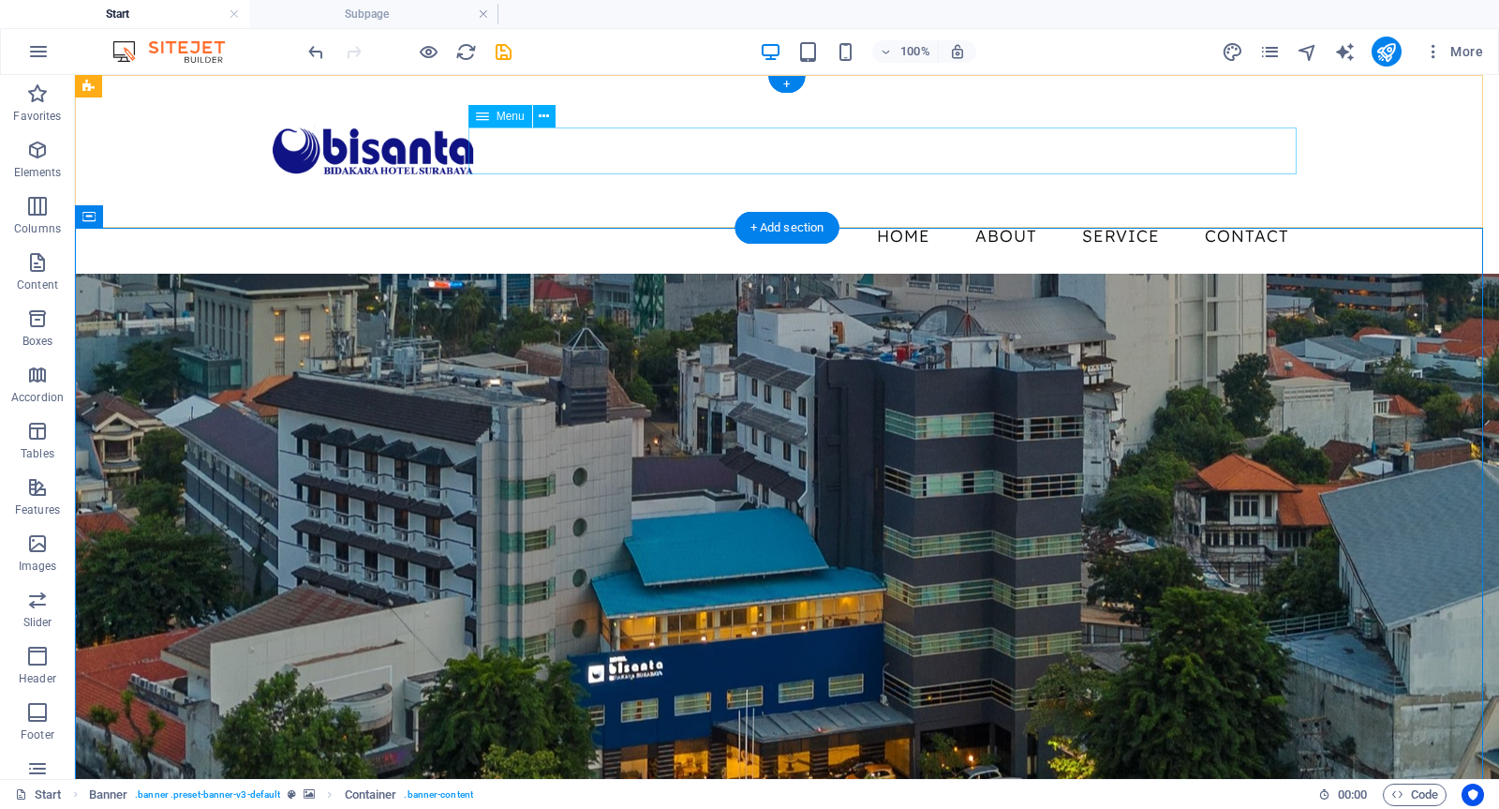
click at [907, 213] on nav "Home About Service Contact" at bounding box center [787, 236] width 1035 height 47
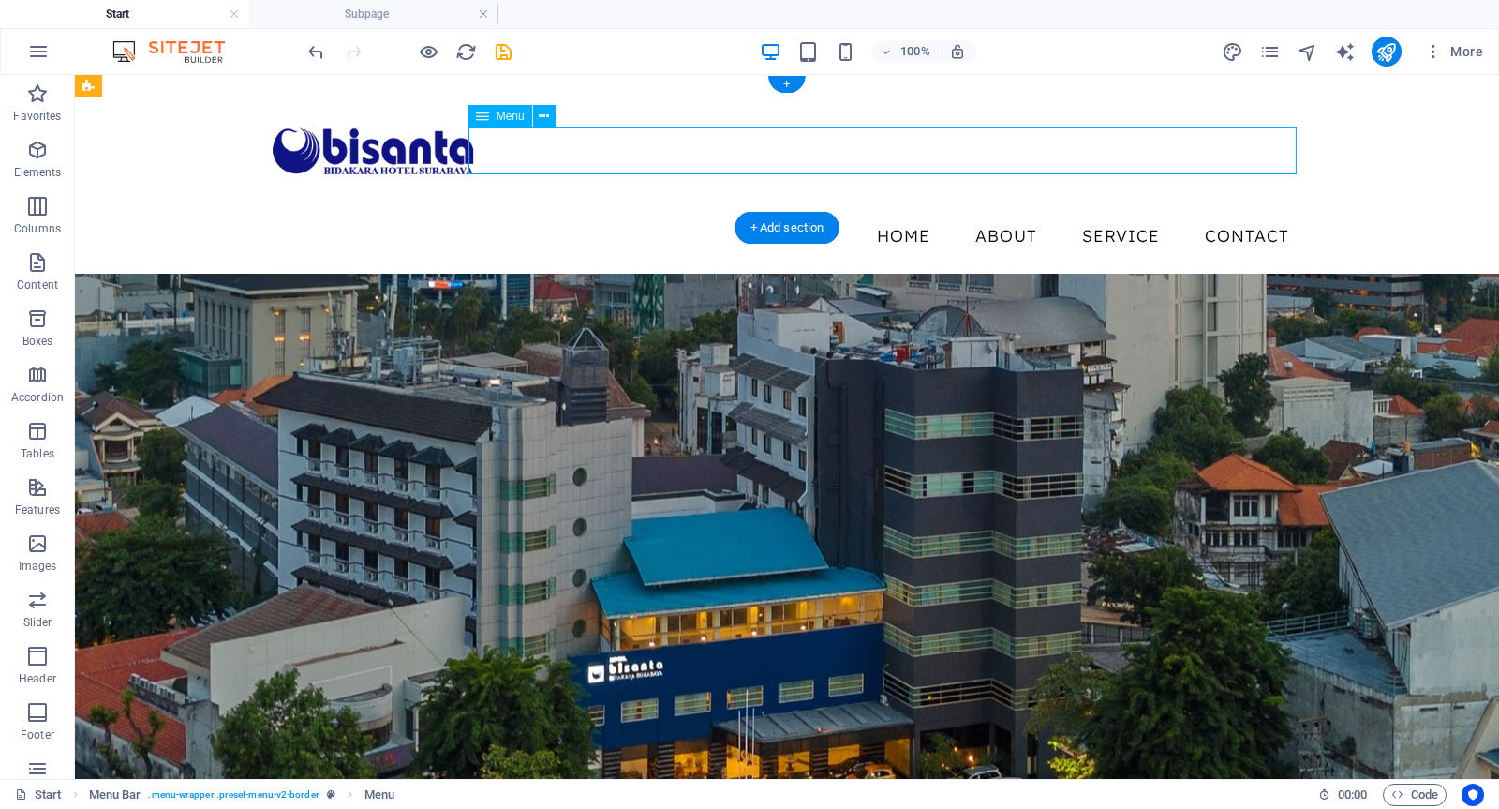
click at [1025, 213] on nav "Home About Service Contact" at bounding box center [787, 236] width 1035 height 47
select select
select select "1"
select select
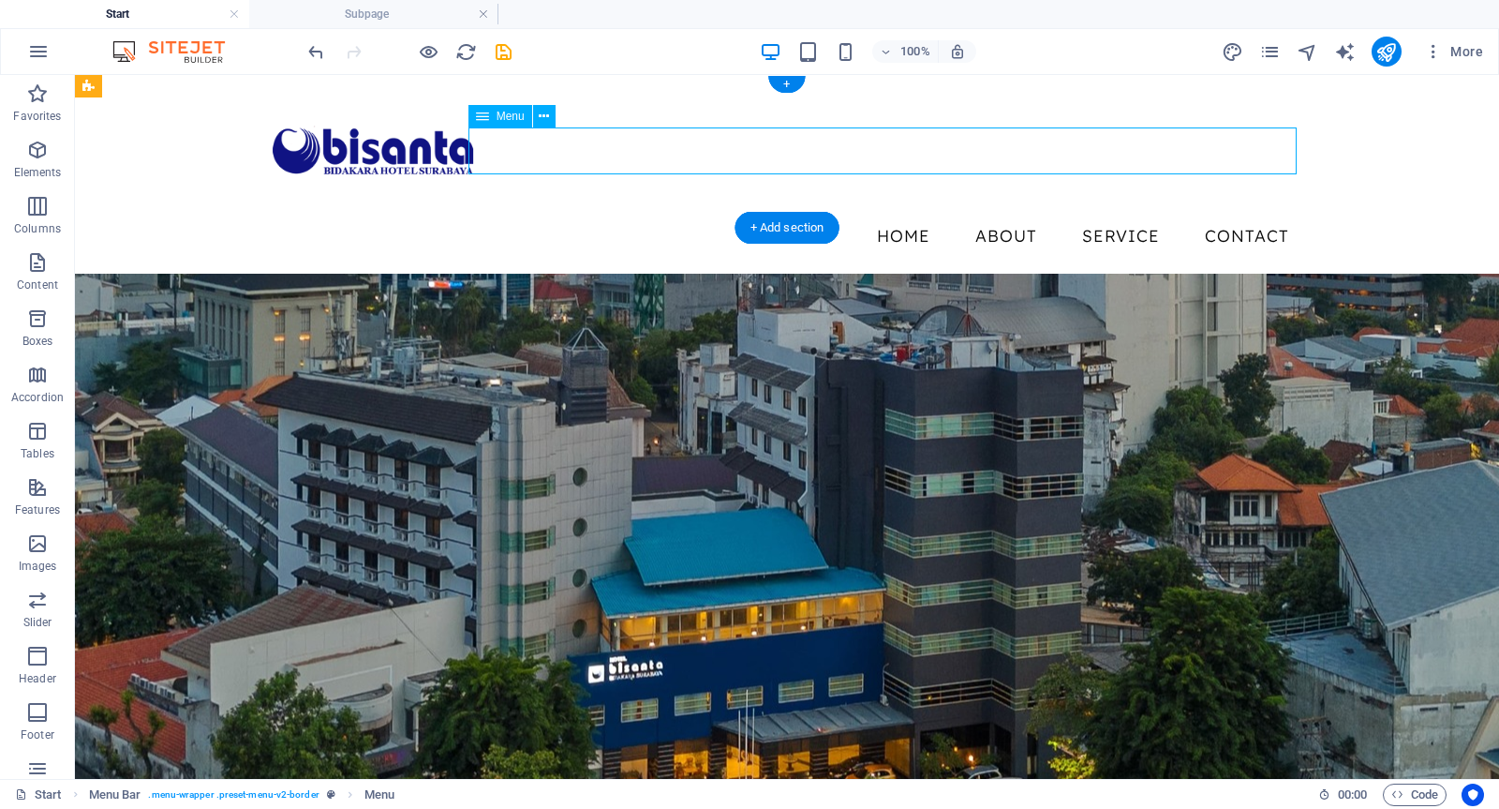
select select
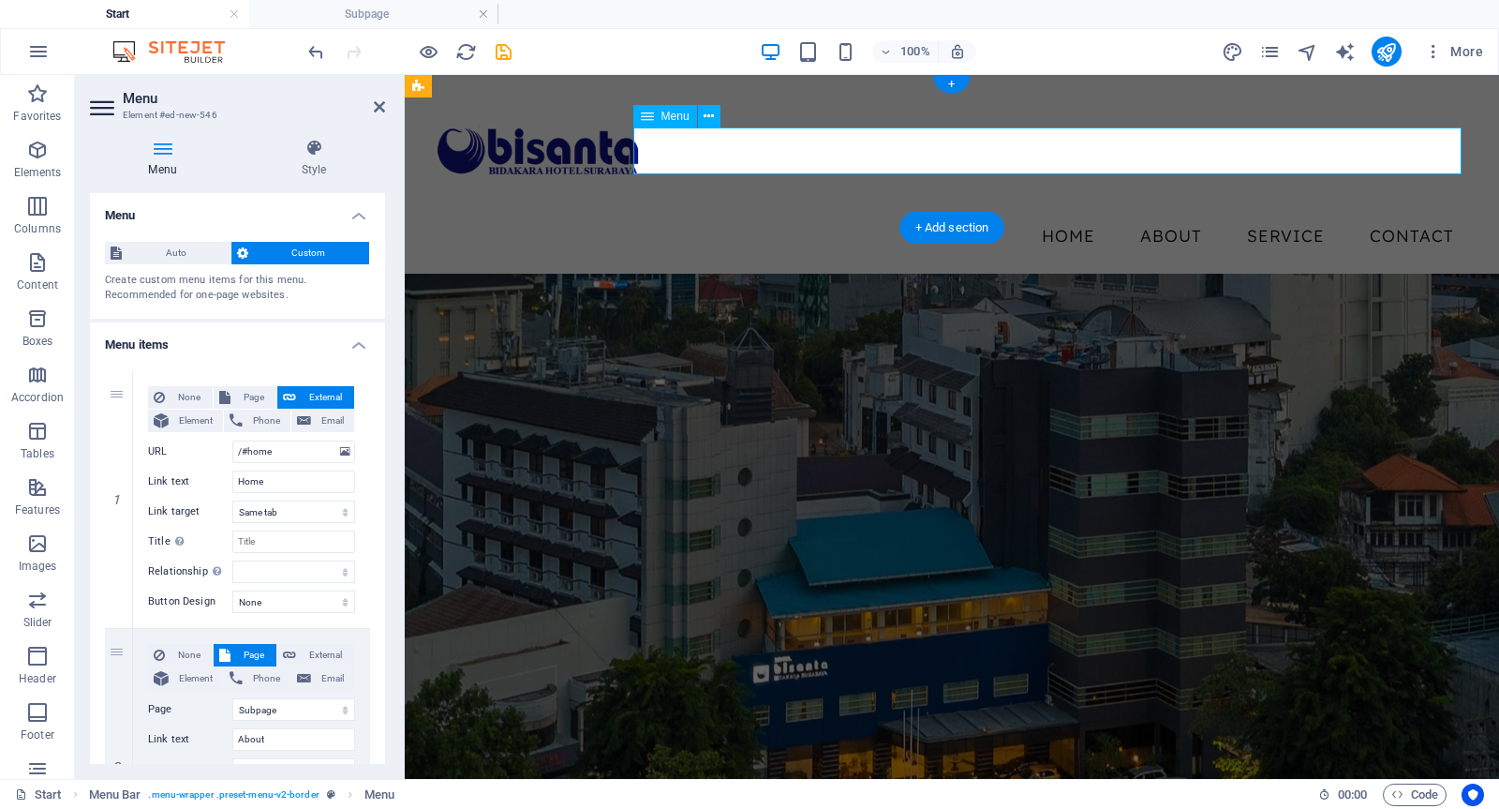
click at [1188, 213] on nav "Home About Service Contact" at bounding box center [952, 236] width 1035 height 47
click at [309, 475] on input "Home" at bounding box center [293, 481] width 123 height 22
type input "R"
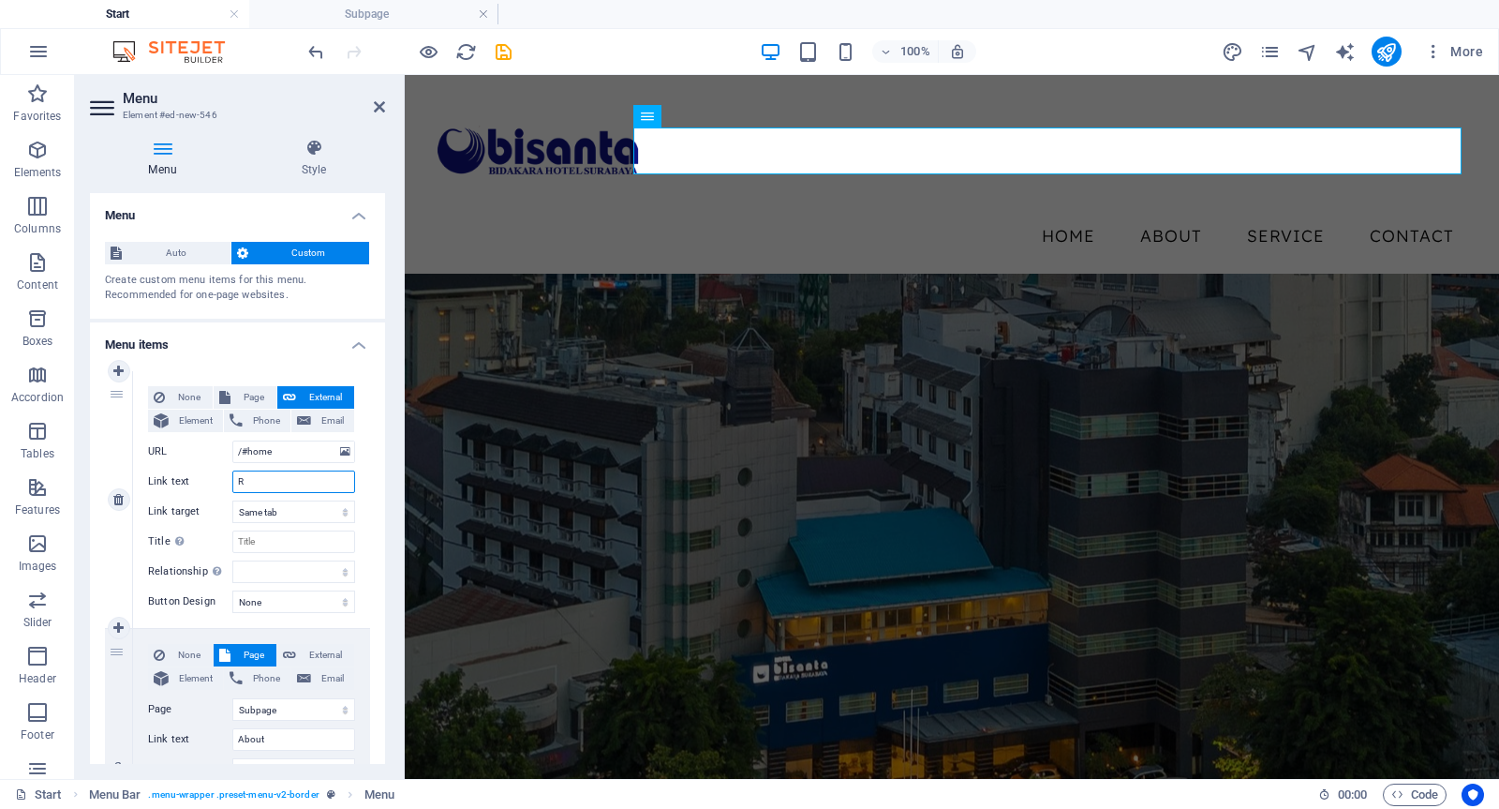
select select
type input "Roo"
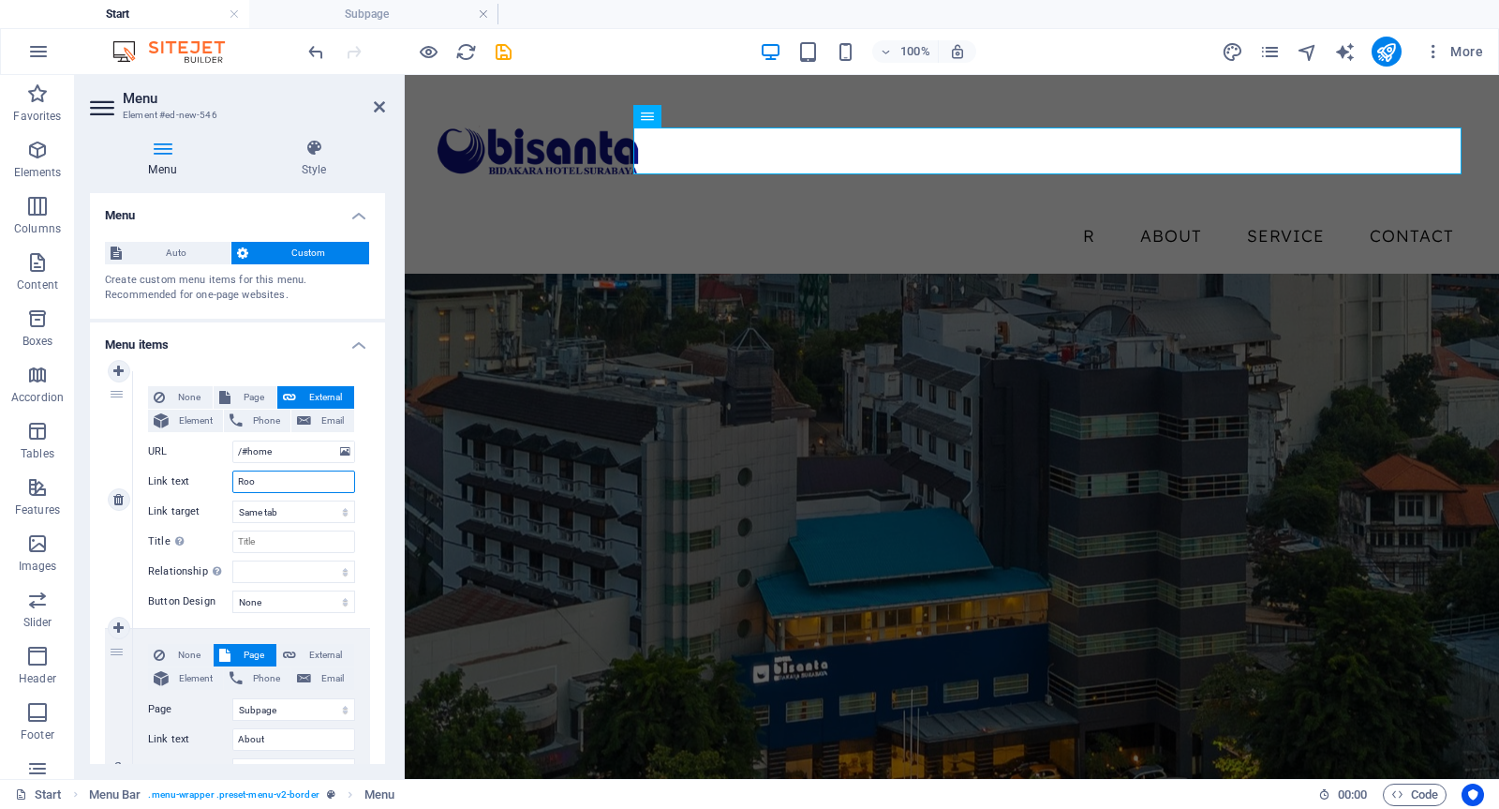
select select
type input "Room"
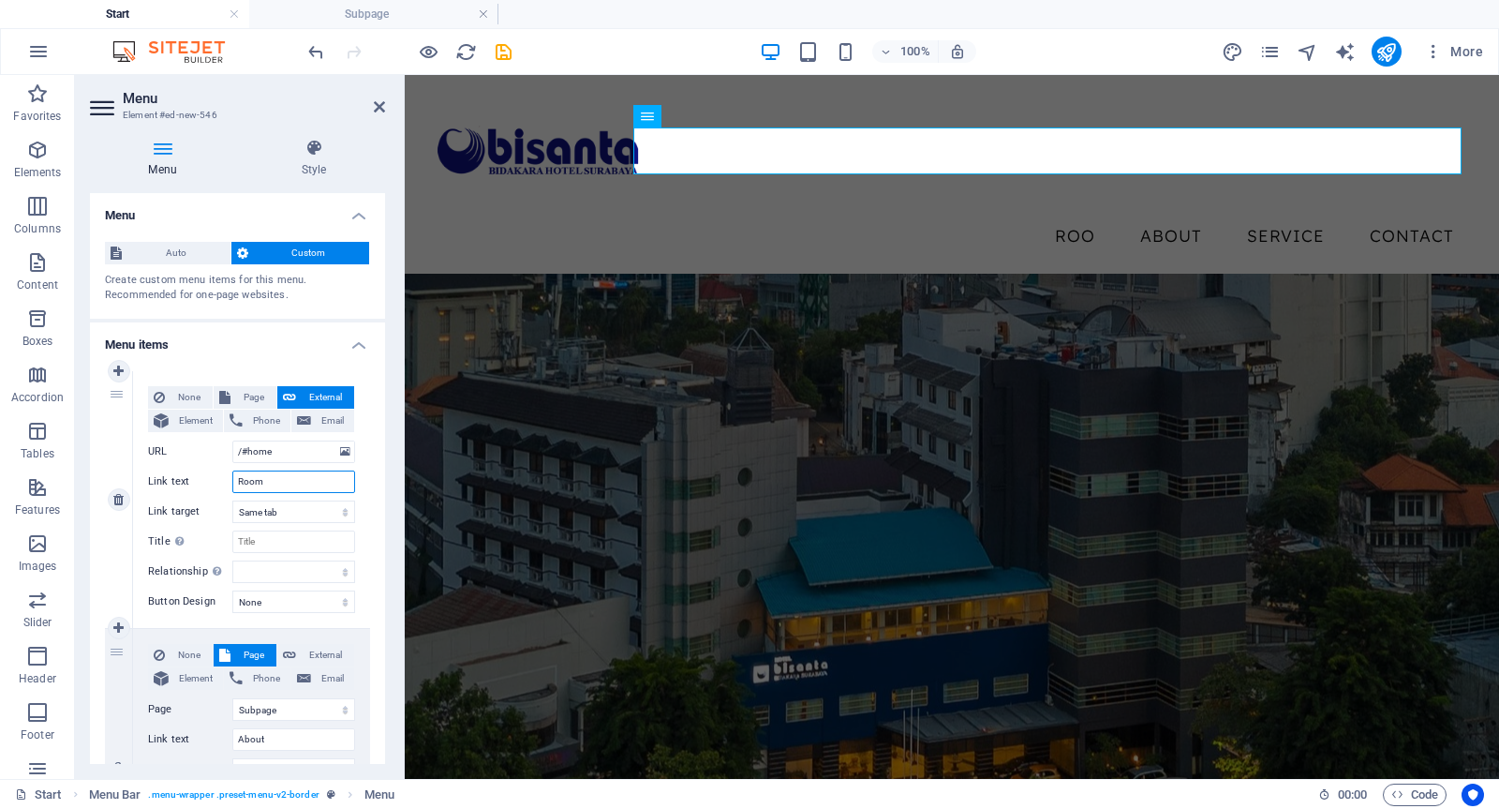
select select
type input "Room"
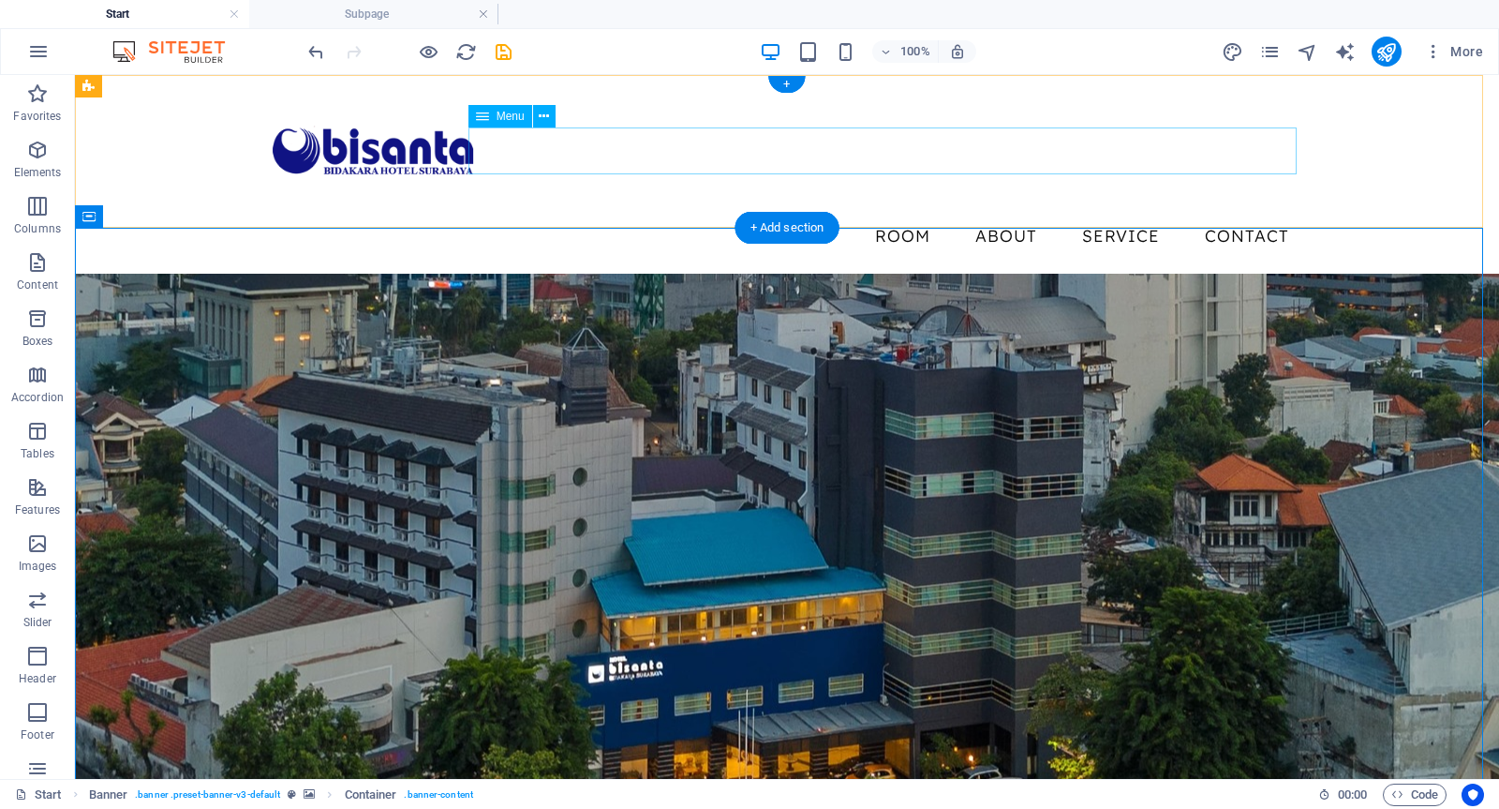
click at [540, 213] on nav "Room About Service Contact" at bounding box center [787, 236] width 1035 height 47
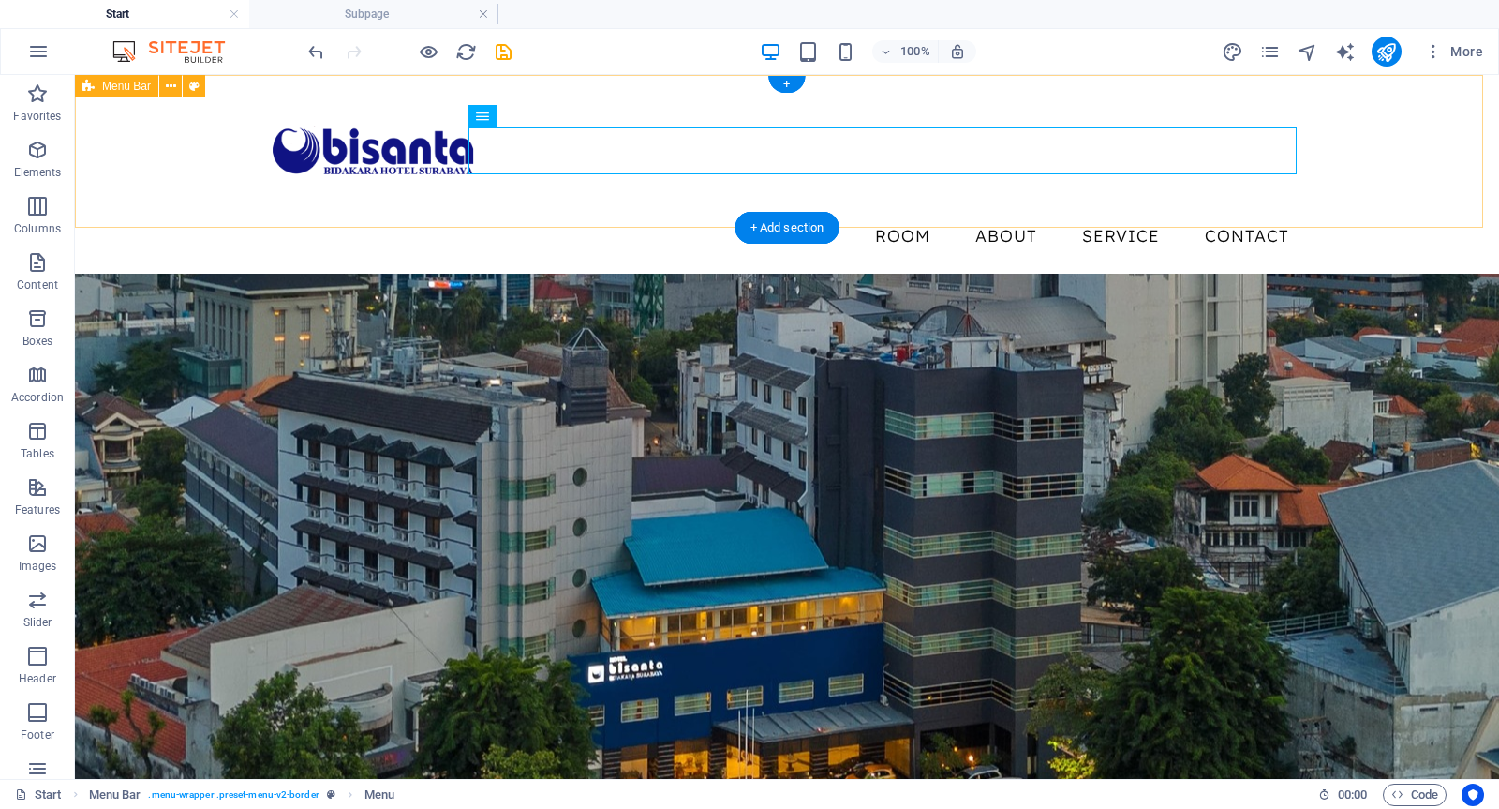
click at [539, 208] on div "Menu Room About Service Contact" at bounding box center [787, 174] width 1424 height 199
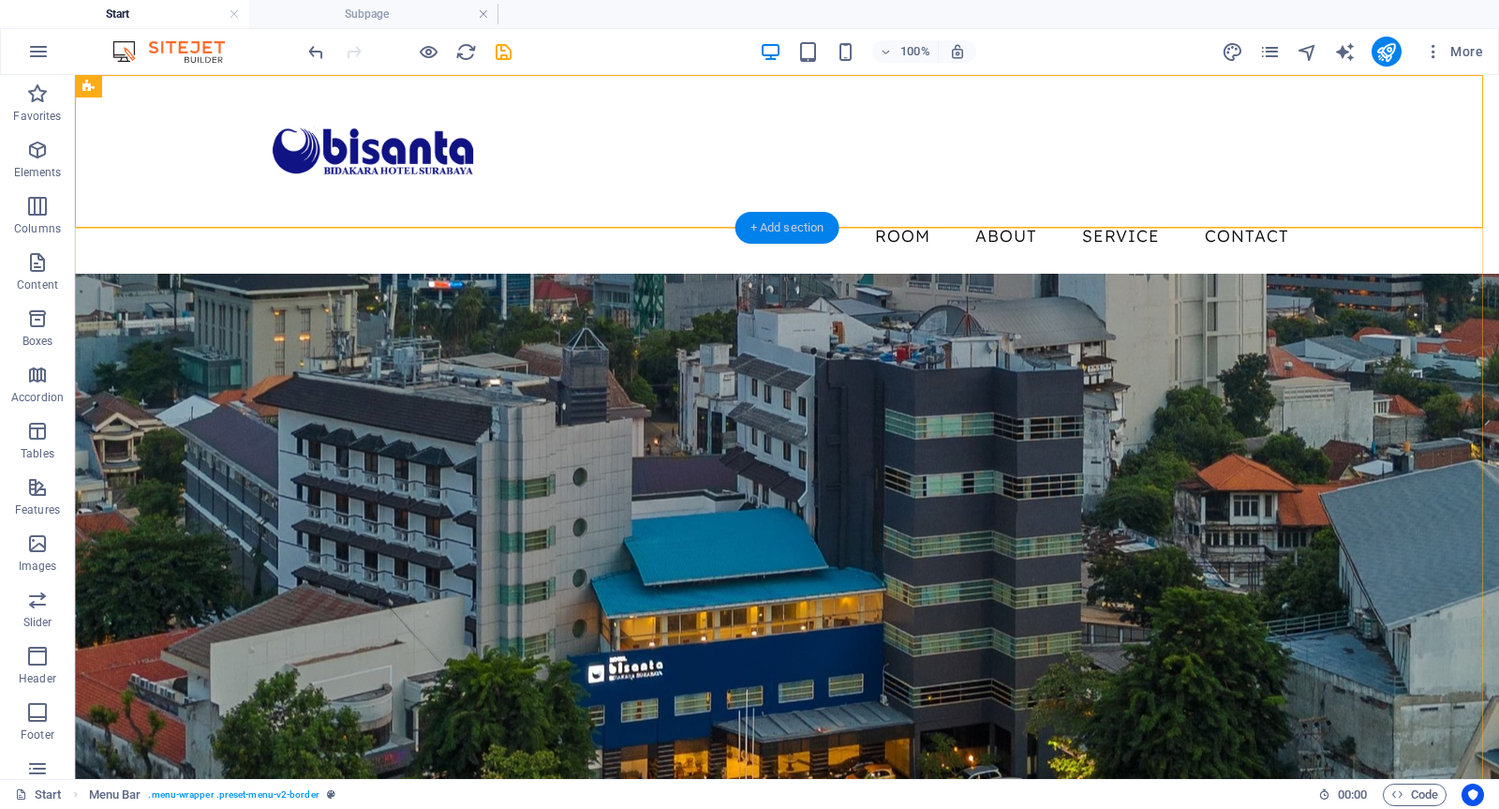
click at [775, 229] on div "+ Add section" at bounding box center [788, 228] width 104 height 32
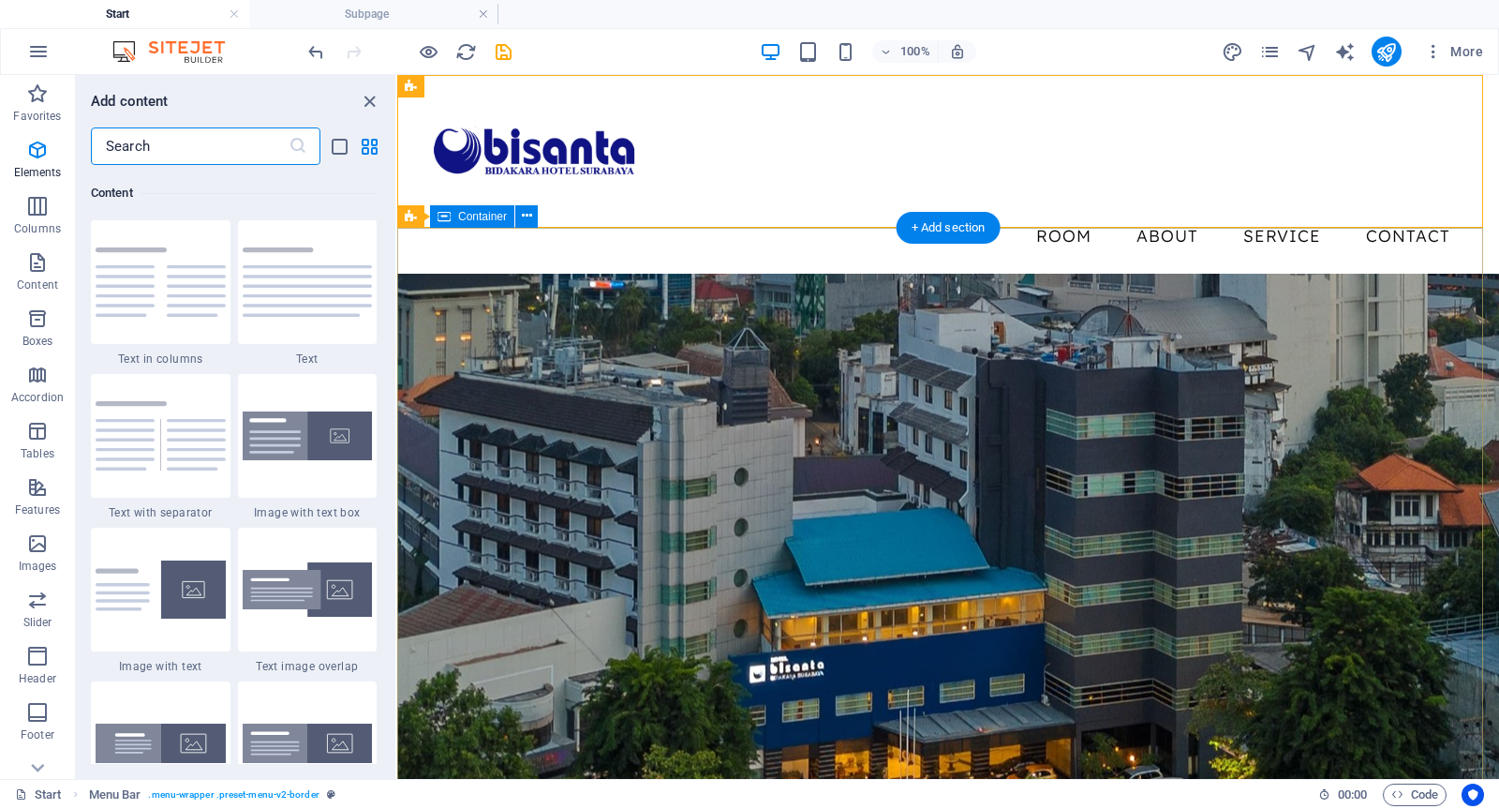
scroll to position [3277, 0]
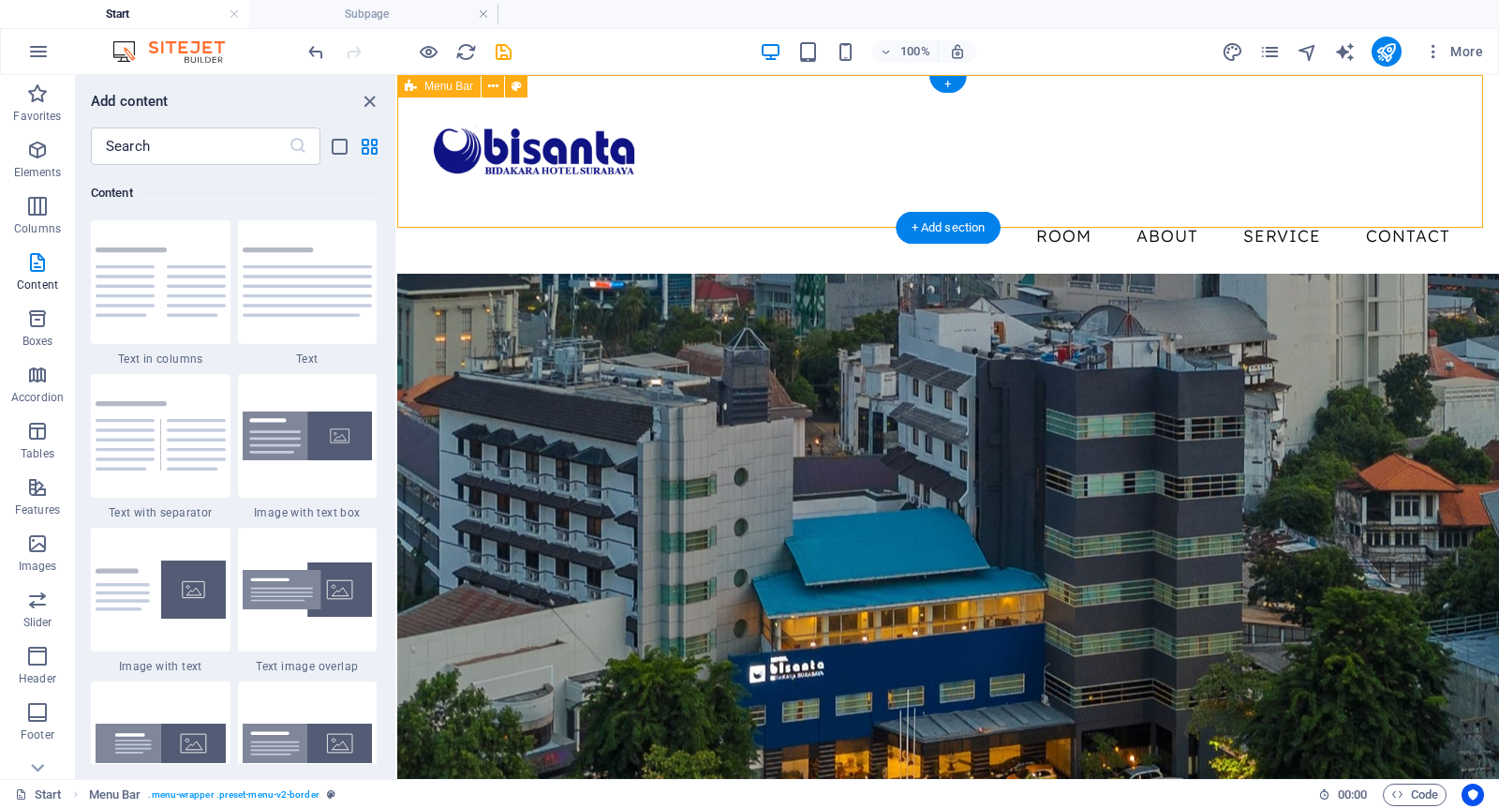
click at [761, 104] on div "Menu Room About Service Contact" at bounding box center [948, 174] width 1102 height 199
click at [514, 85] on icon at bounding box center [517, 87] width 10 height 20
select select "rem"
select select "preset-menu-v2-border"
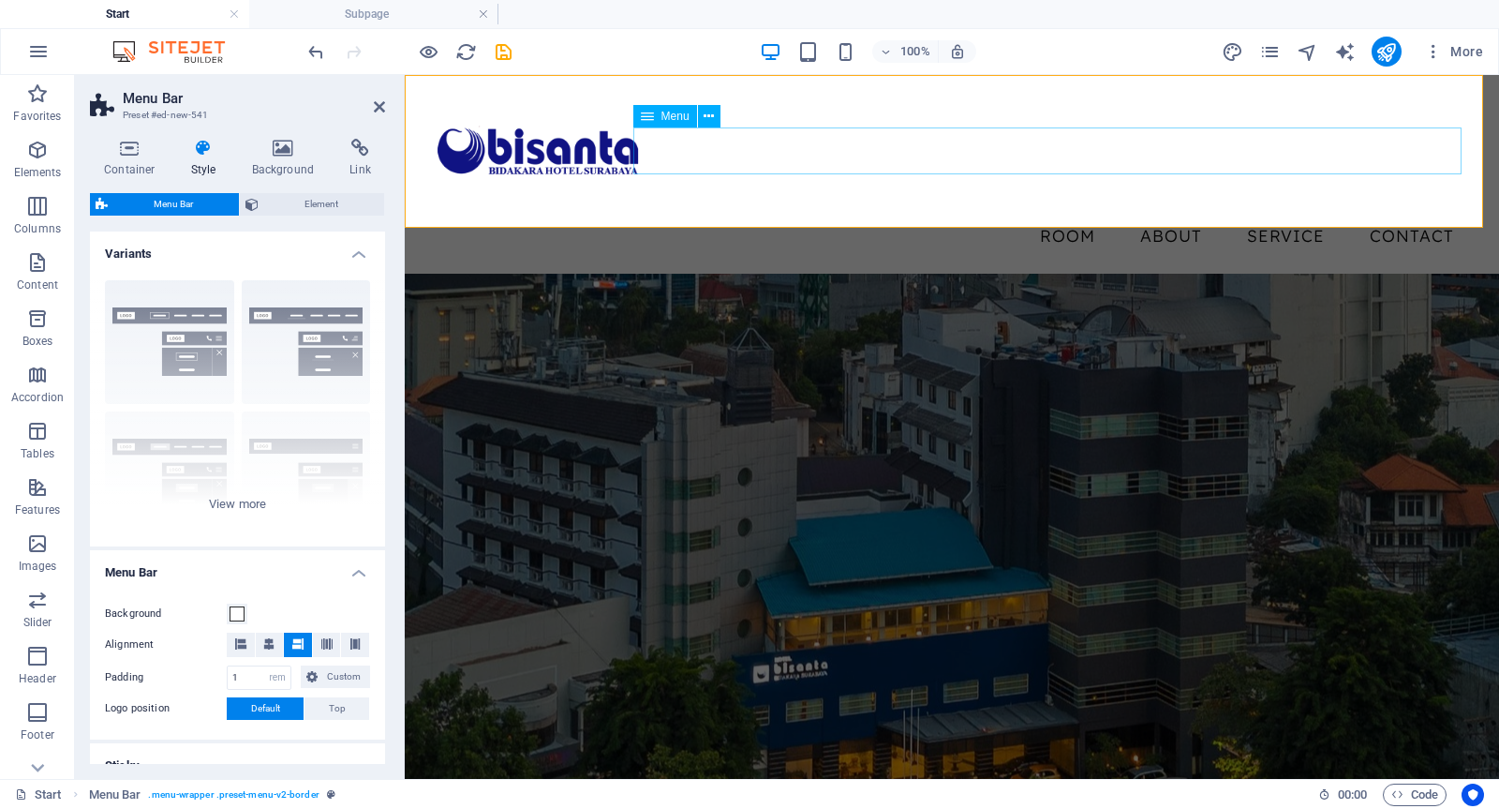
click at [745, 213] on nav "Room About Service Contact" at bounding box center [952, 236] width 1035 height 47
click at [738, 190] on div "Menu Room About Service Contact" at bounding box center [952, 174] width 1095 height 199
click at [281, 153] on icon at bounding box center [283, 148] width 91 height 19
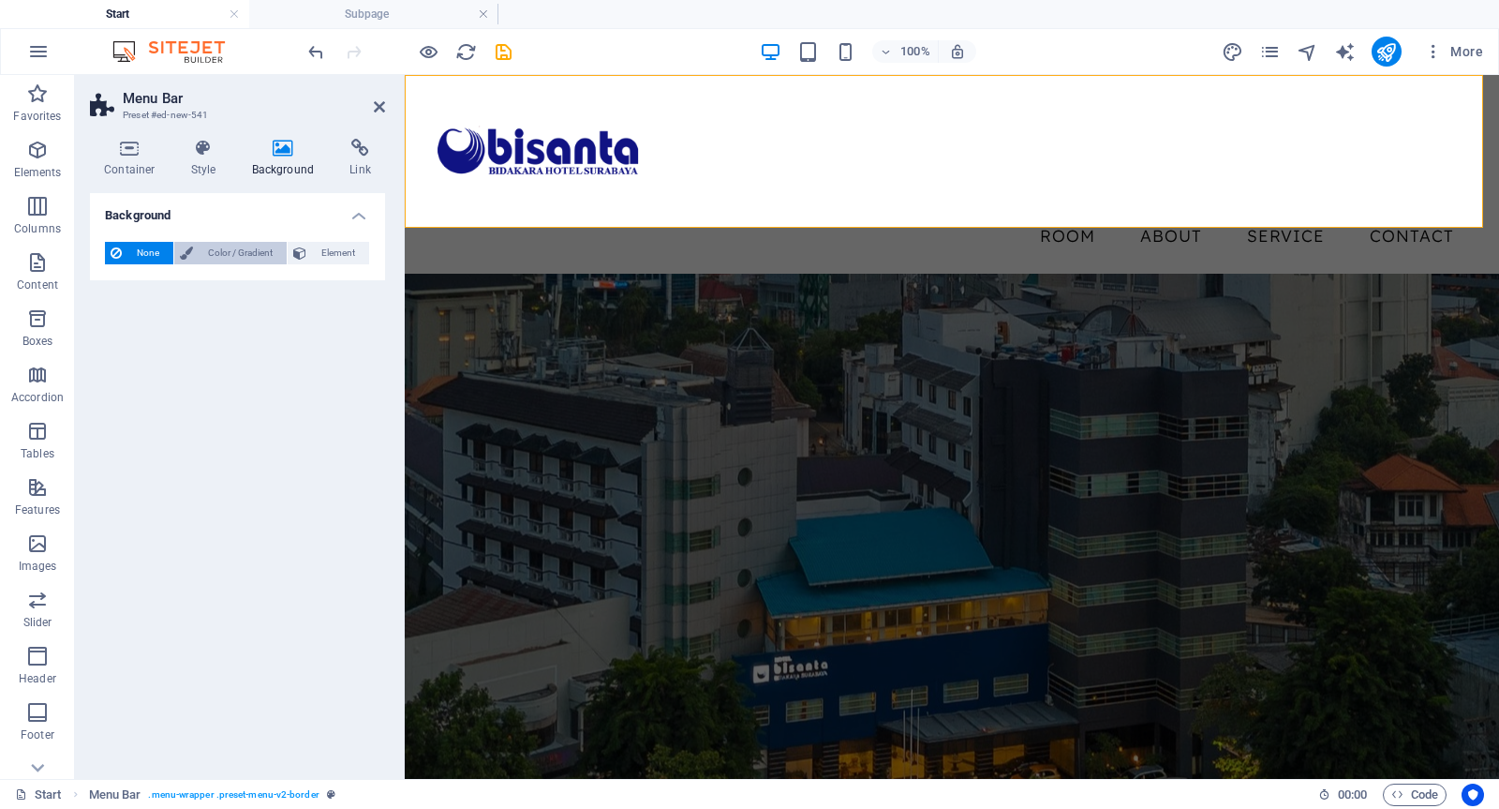
click at [231, 253] on span "Color / Gradient" at bounding box center [240, 253] width 82 height 22
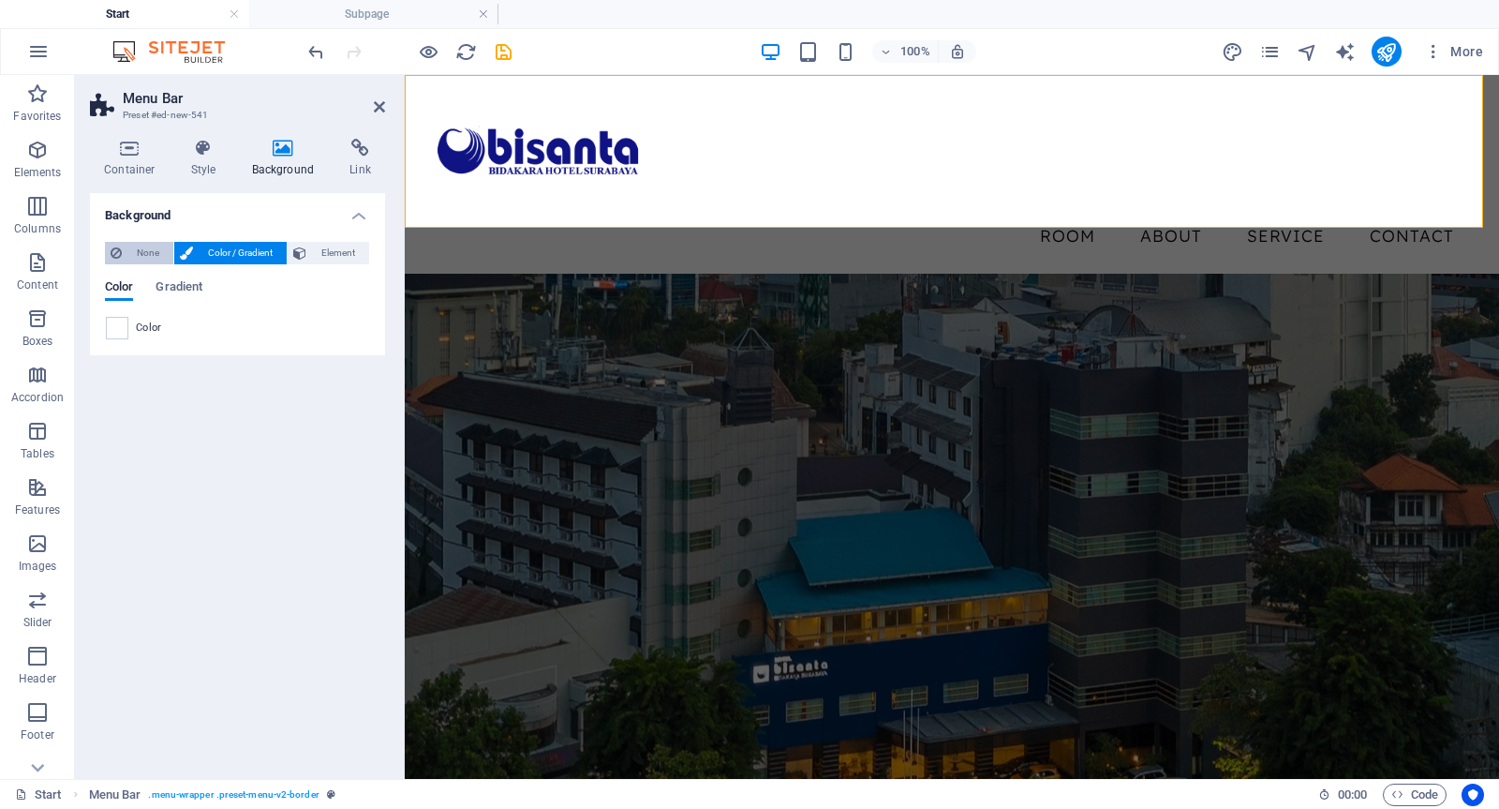
click at [152, 261] on span "None" at bounding box center [147, 253] width 40 height 22
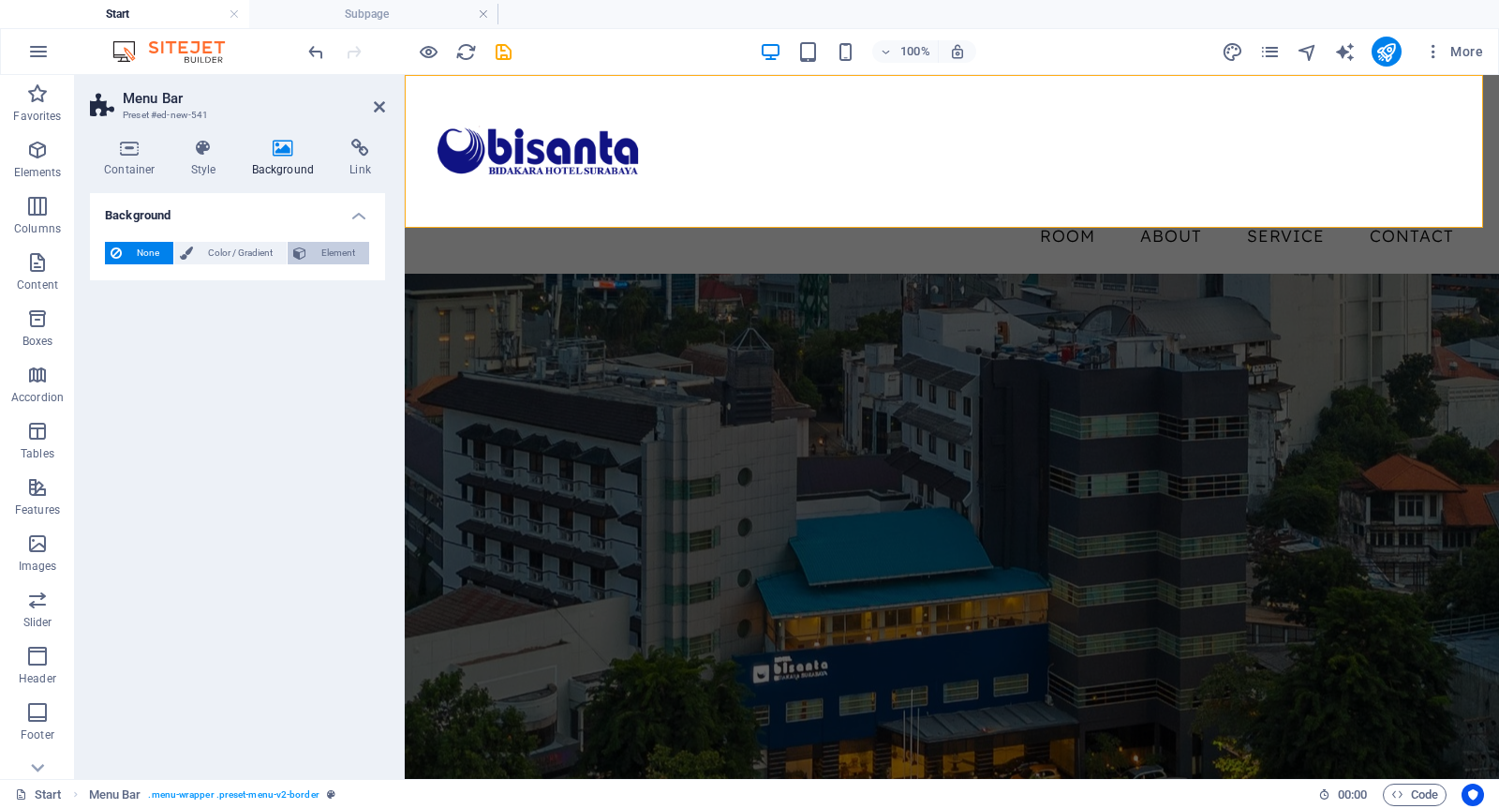
click at [332, 253] on span "Element" at bounding box center [338, 253] width 52 height 22
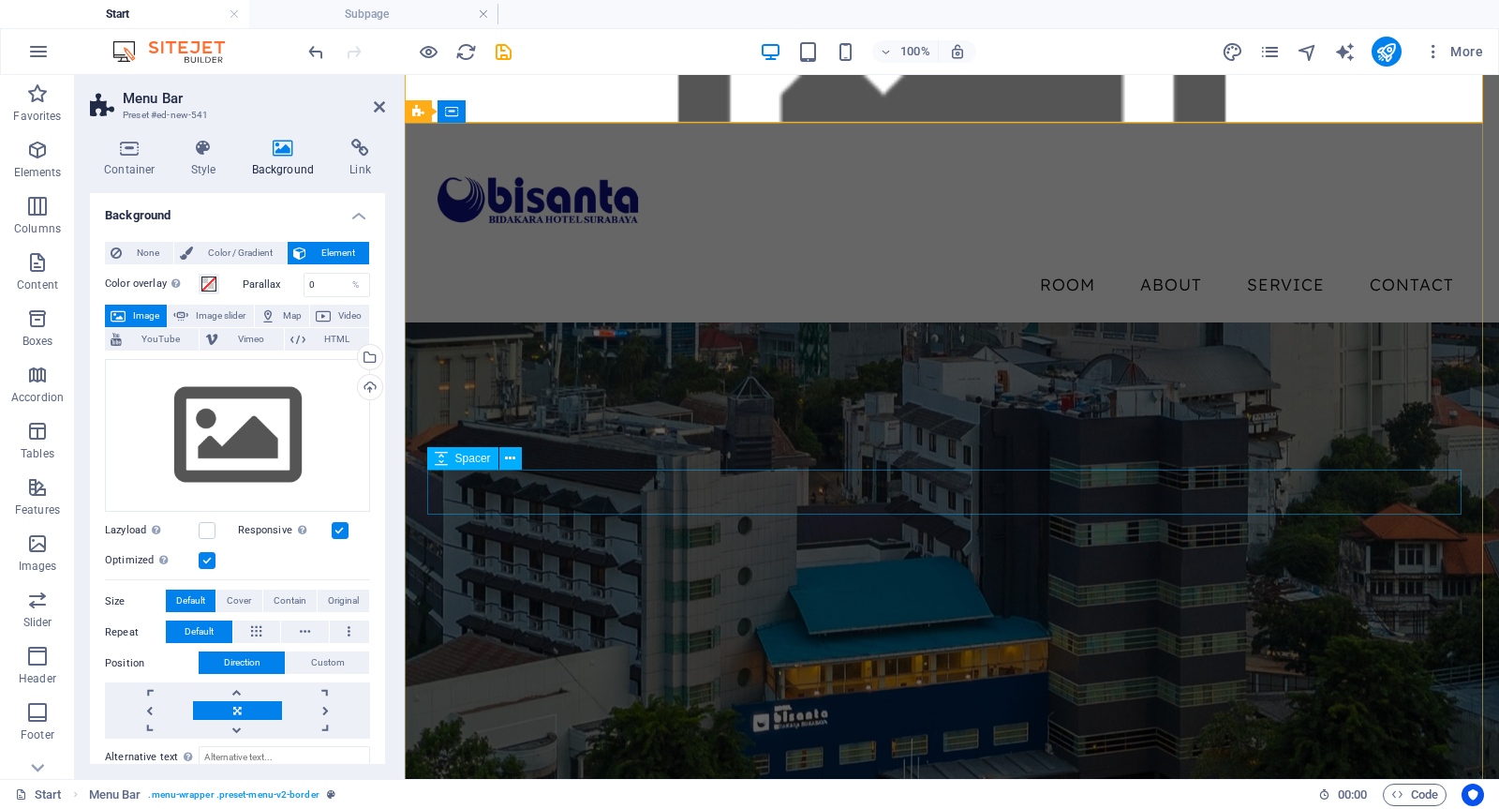
scroll to position [0, 0]
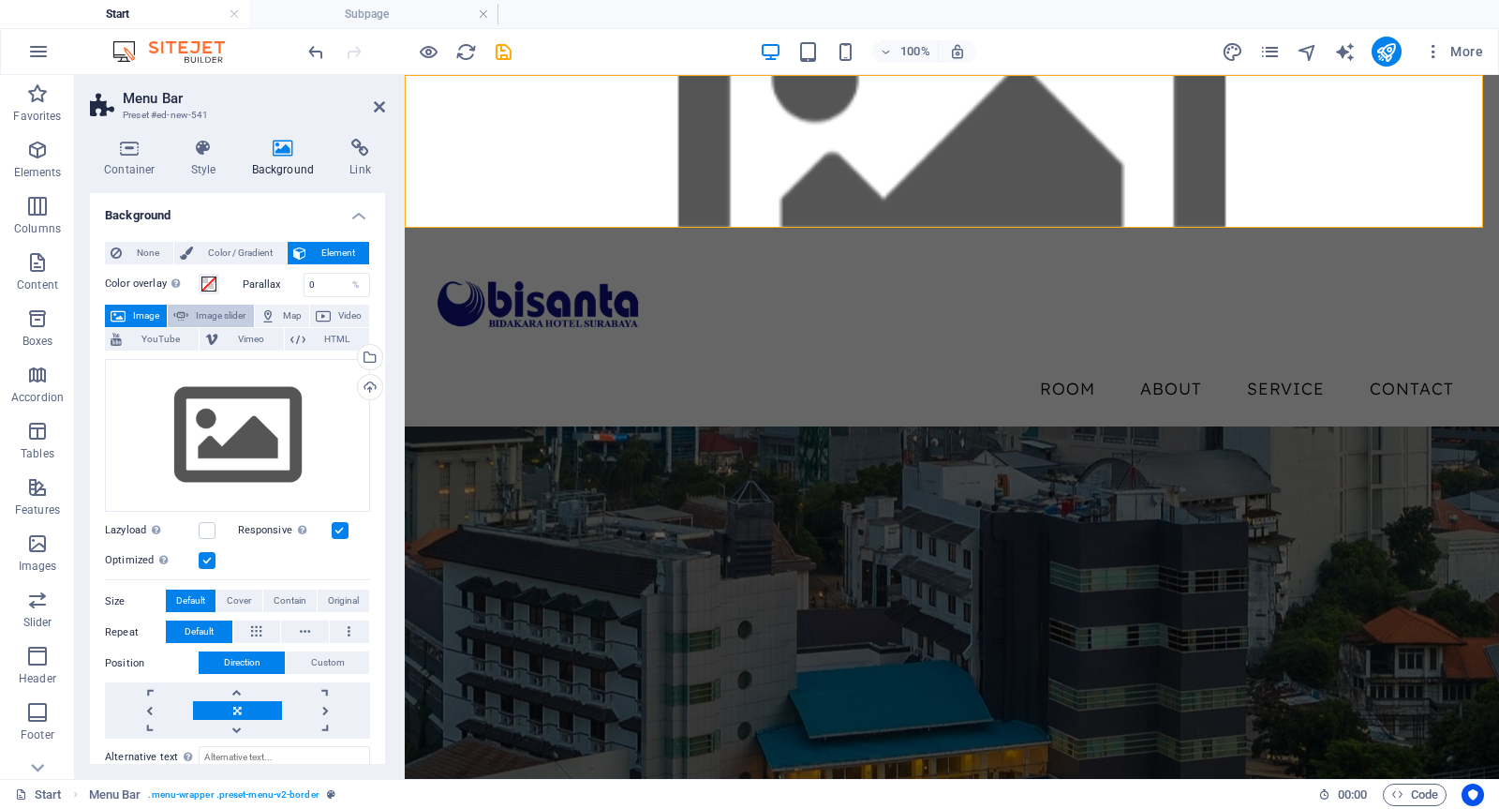
click at [207, 311] on span "Image slider" at bounding box center [220, 316] width 53 height 22
select select "ms"
select select "s"
select select "progressive"
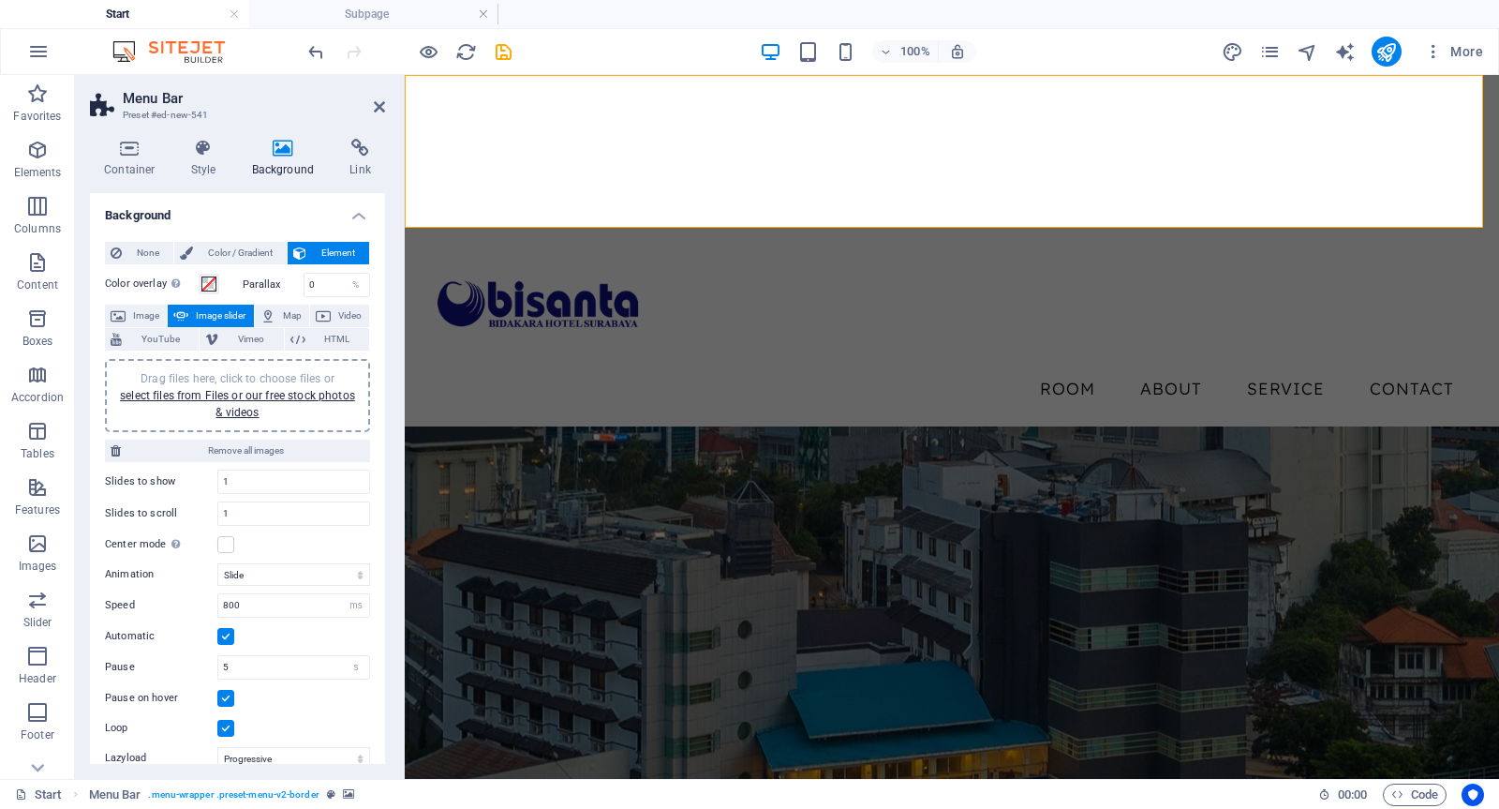
click at [235, 401] on div "Drag files here, click to choose files or select files from Files or our free s…" at bounding box center [237, 395] width 243 height 51
click at [219, 391] on link "select files from Files or our free stock photos & videos" at bounding box center [237, 404] width 235 height 30
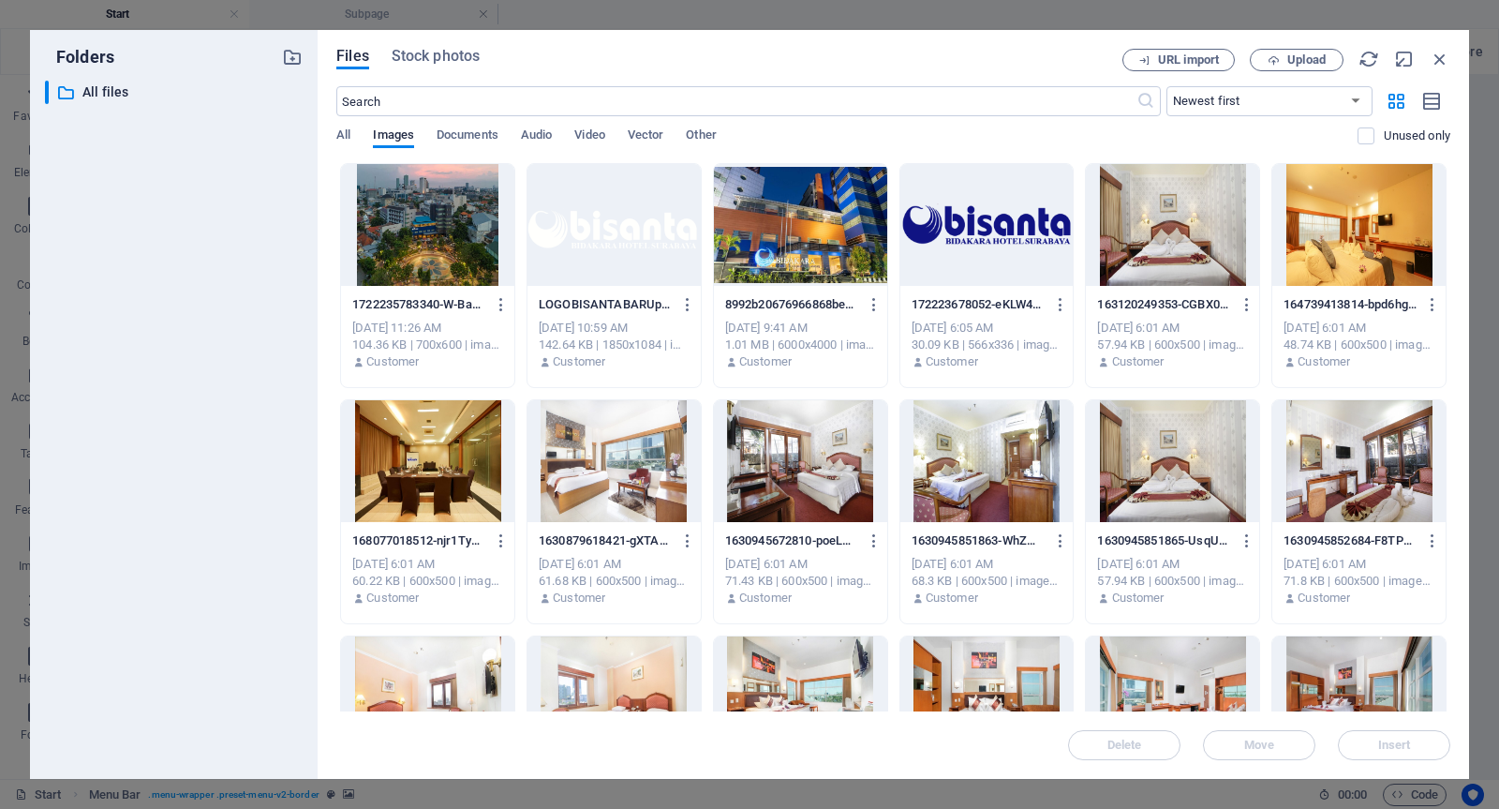
click at [448, 244] on div at bounding box center [427, 225] width 173 height 122
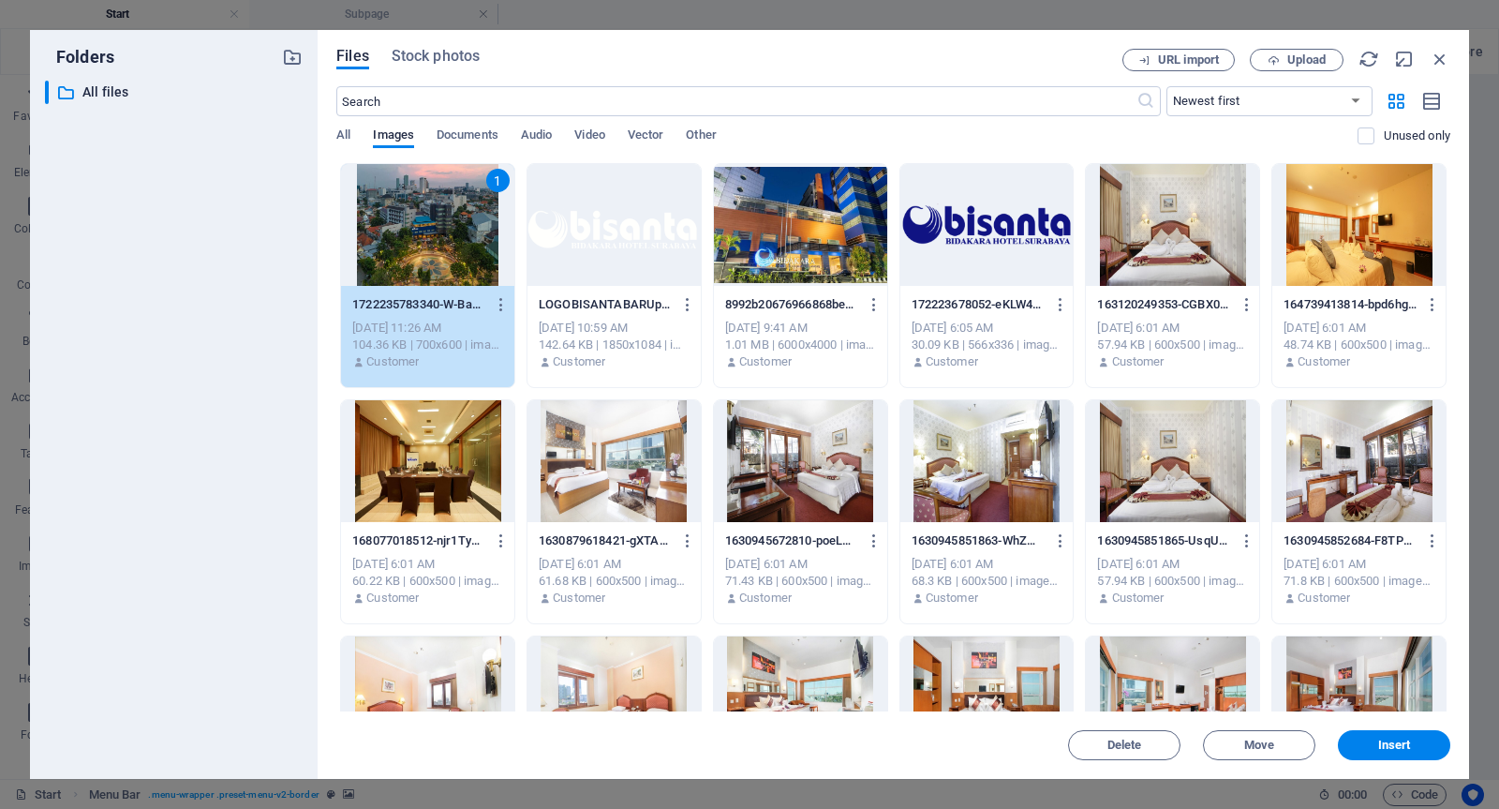
click at [823, 246] on div at bounding box center [800, 225] width 173 height 122
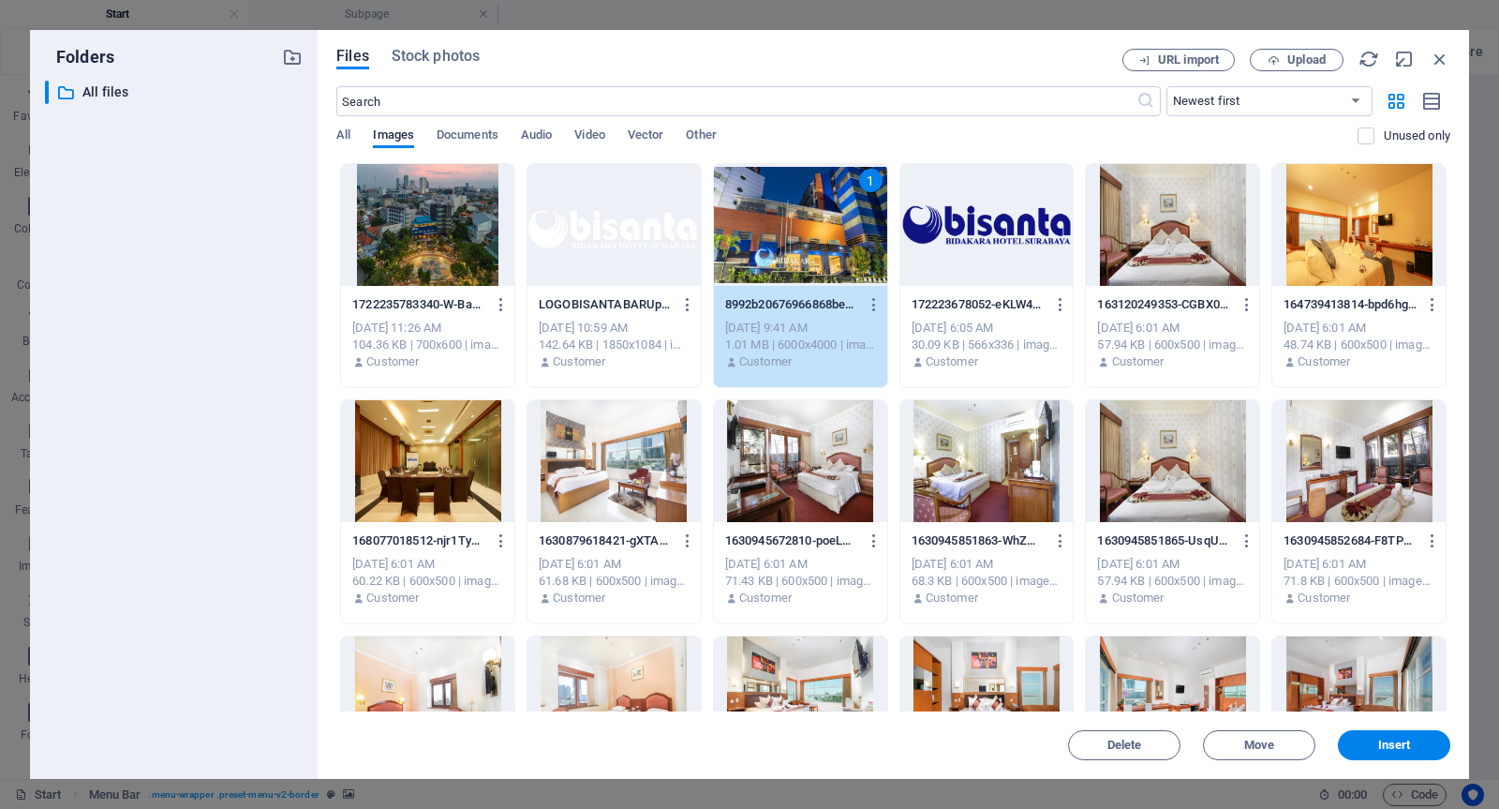
click at [425, 255] on div at bounding box center [427, 225] width 173 height 122
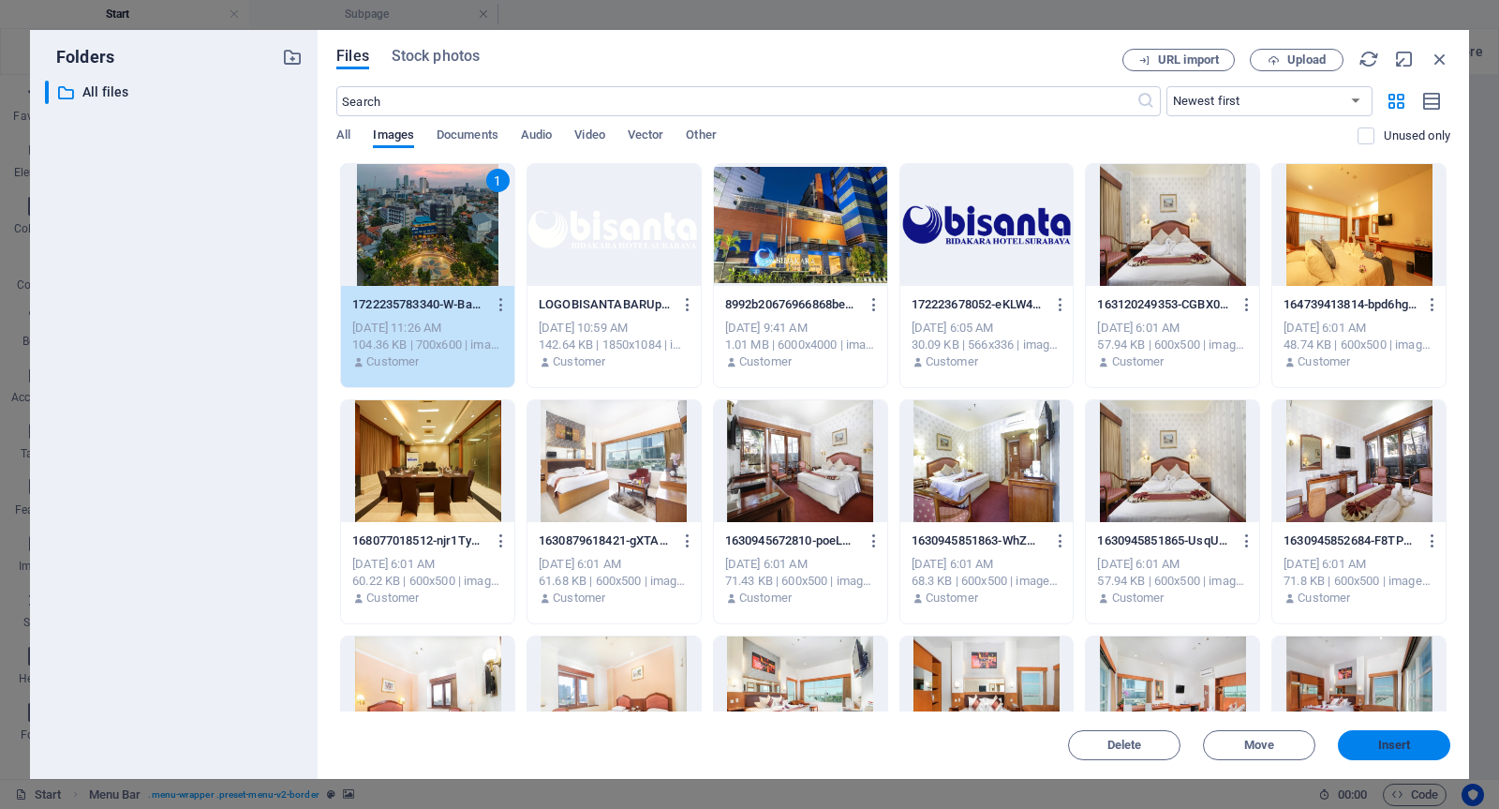
click at [1396, 743] on span "Insert" at bounding box center [1395, 744] width 33 height 11
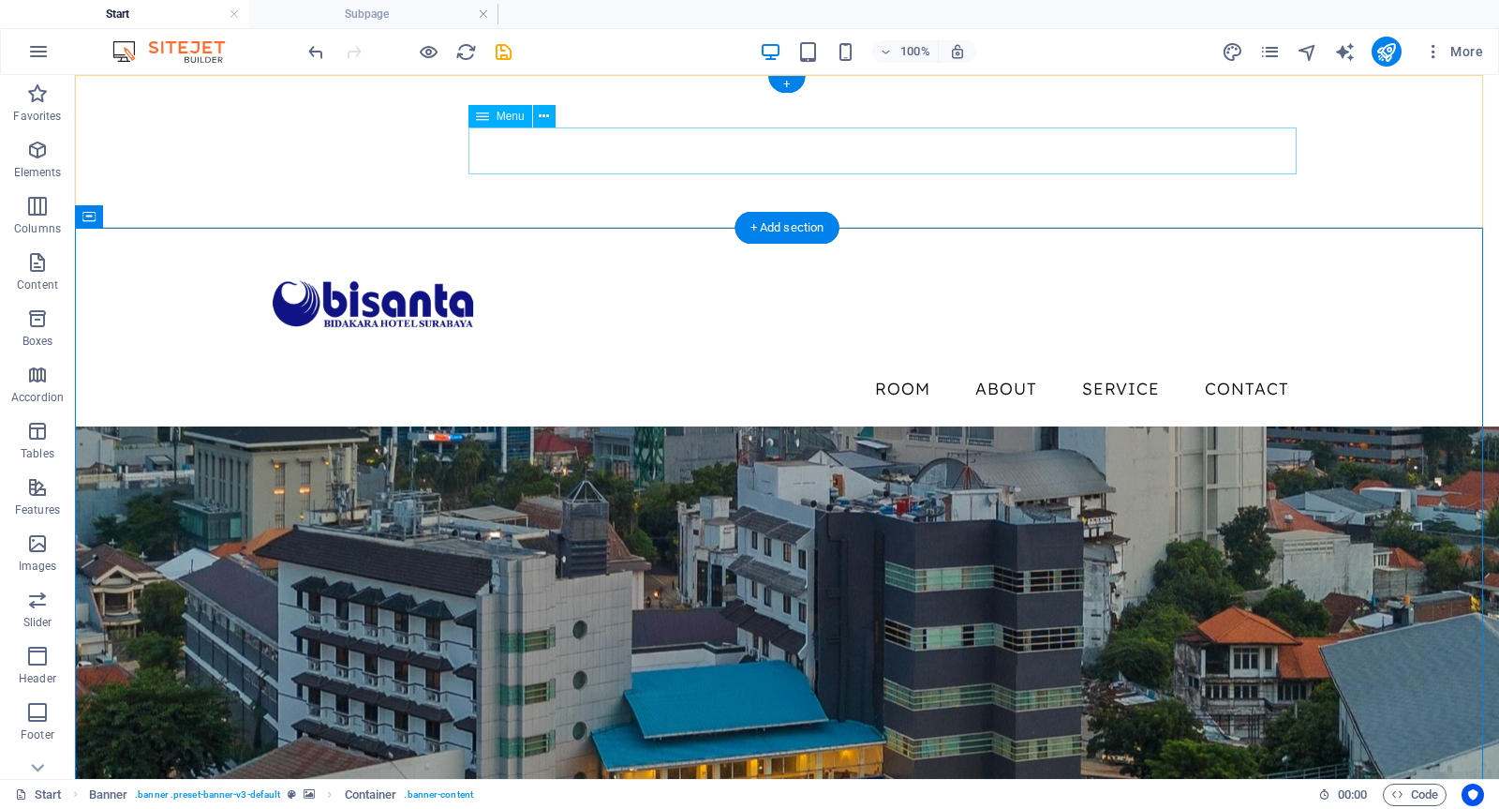
click at [788, 365] on nav "Room About Service Contact" at bounding box center [787, 388] width 1035 height 47
select select
select select "1"
select select
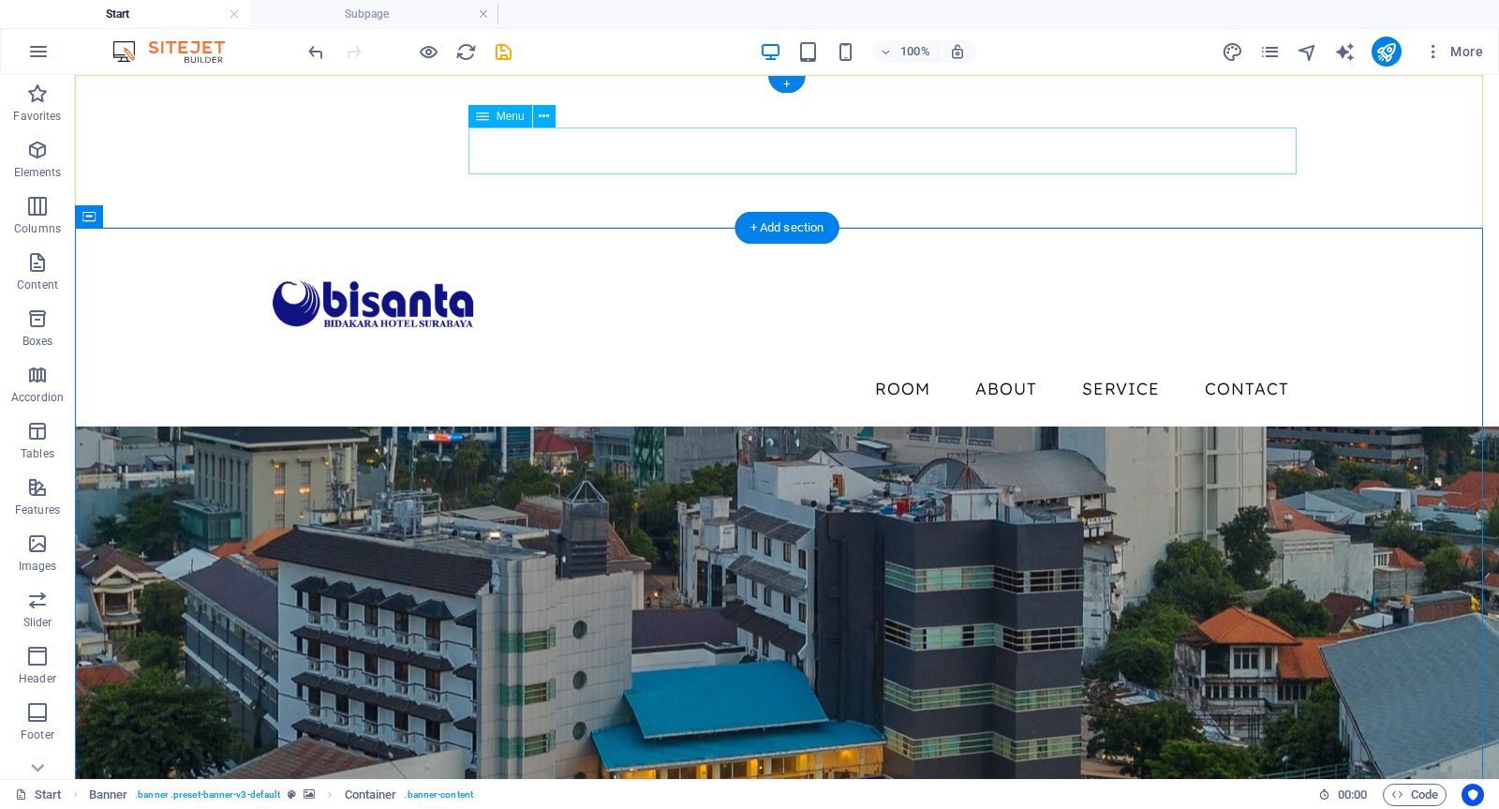
select select
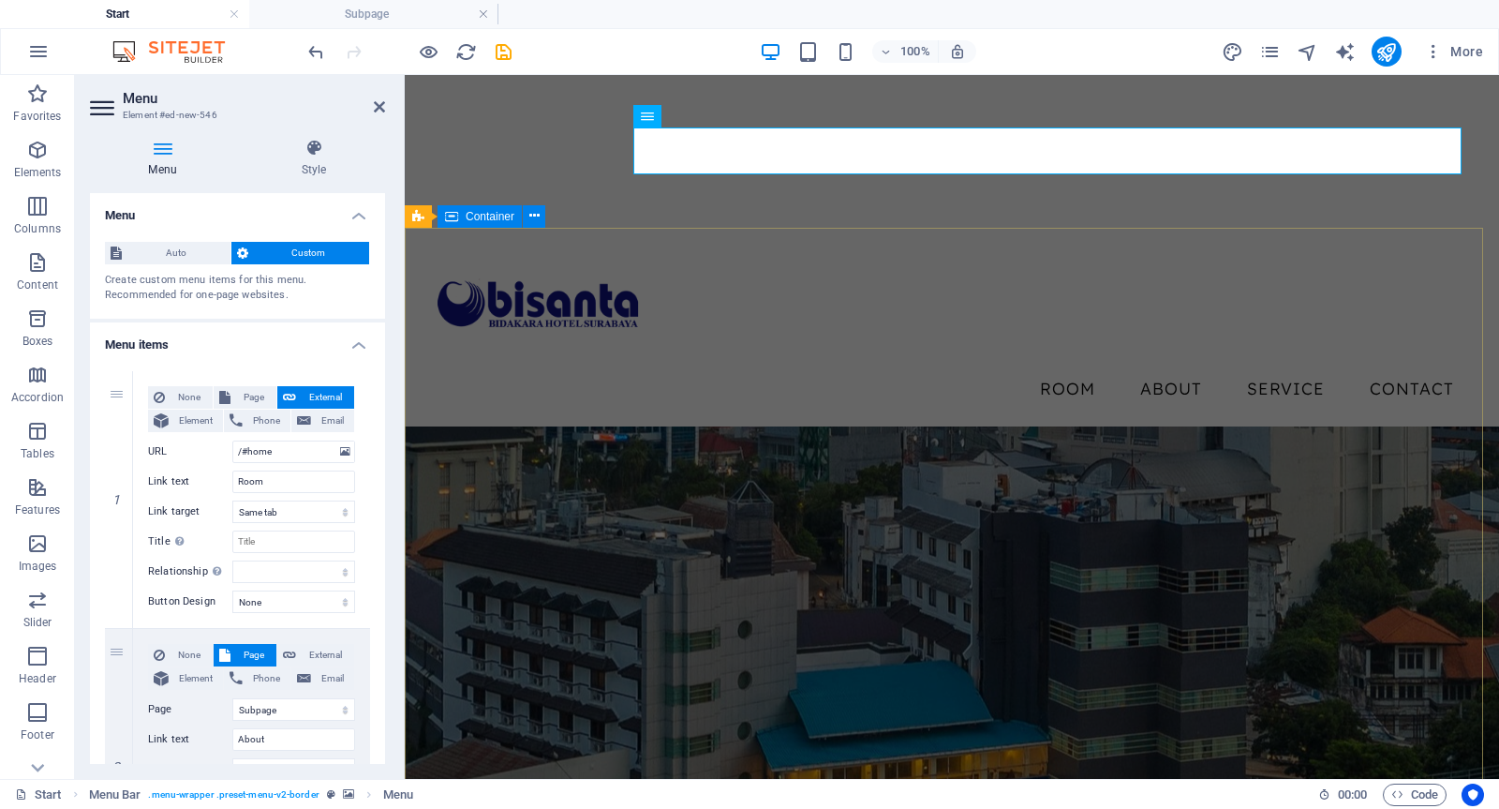
drag, startPoint x: 848, startPoint y: 384, endPoint x: 1177, endPoint y: 382, distance: 328.9
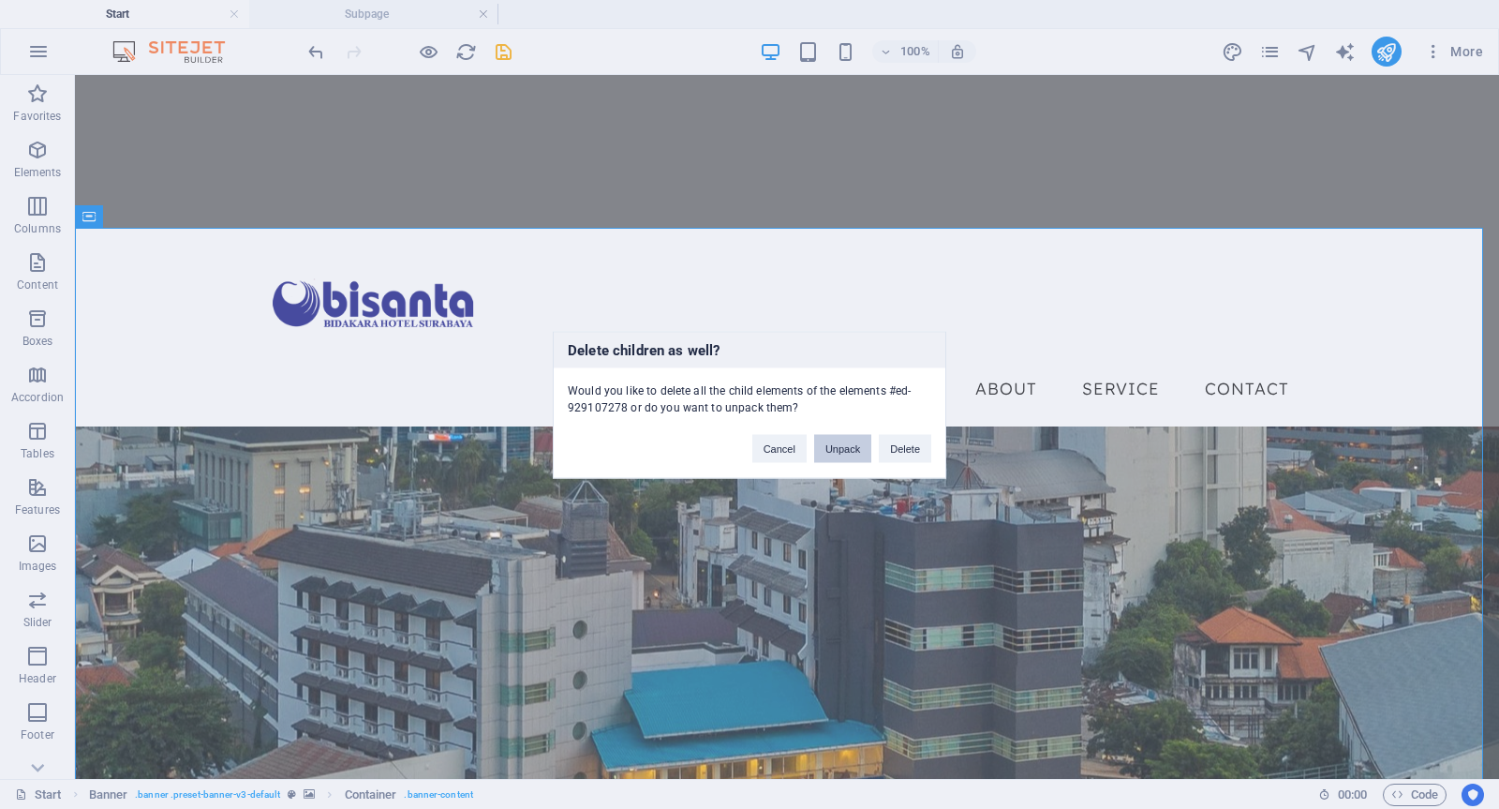
click at [857, 448] on button "Unpack" at bounding box center [842, 448] width 57 height 28
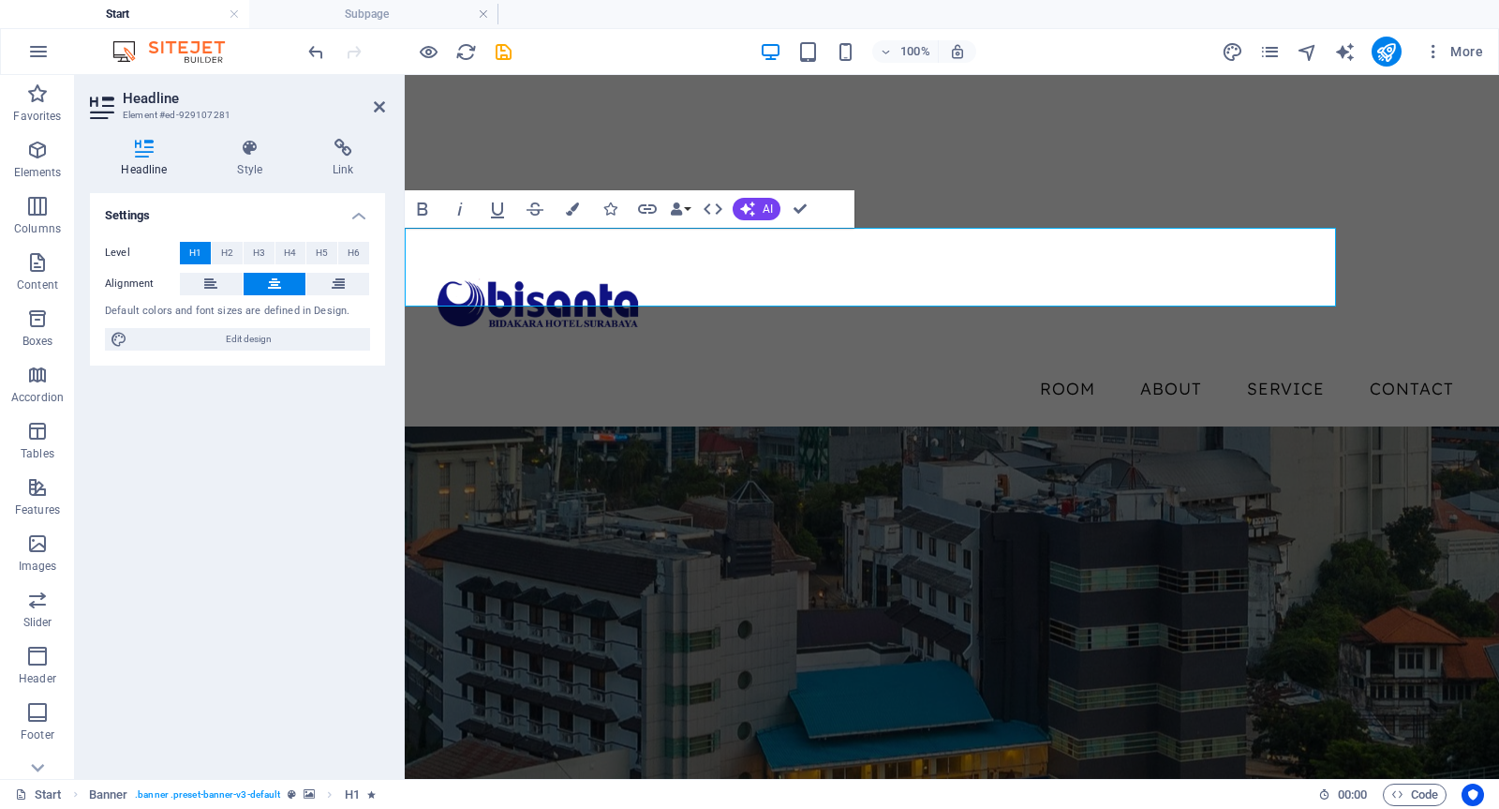
click at [667, 426] on figure at bounding box center [952, 778] width 1095 height 704
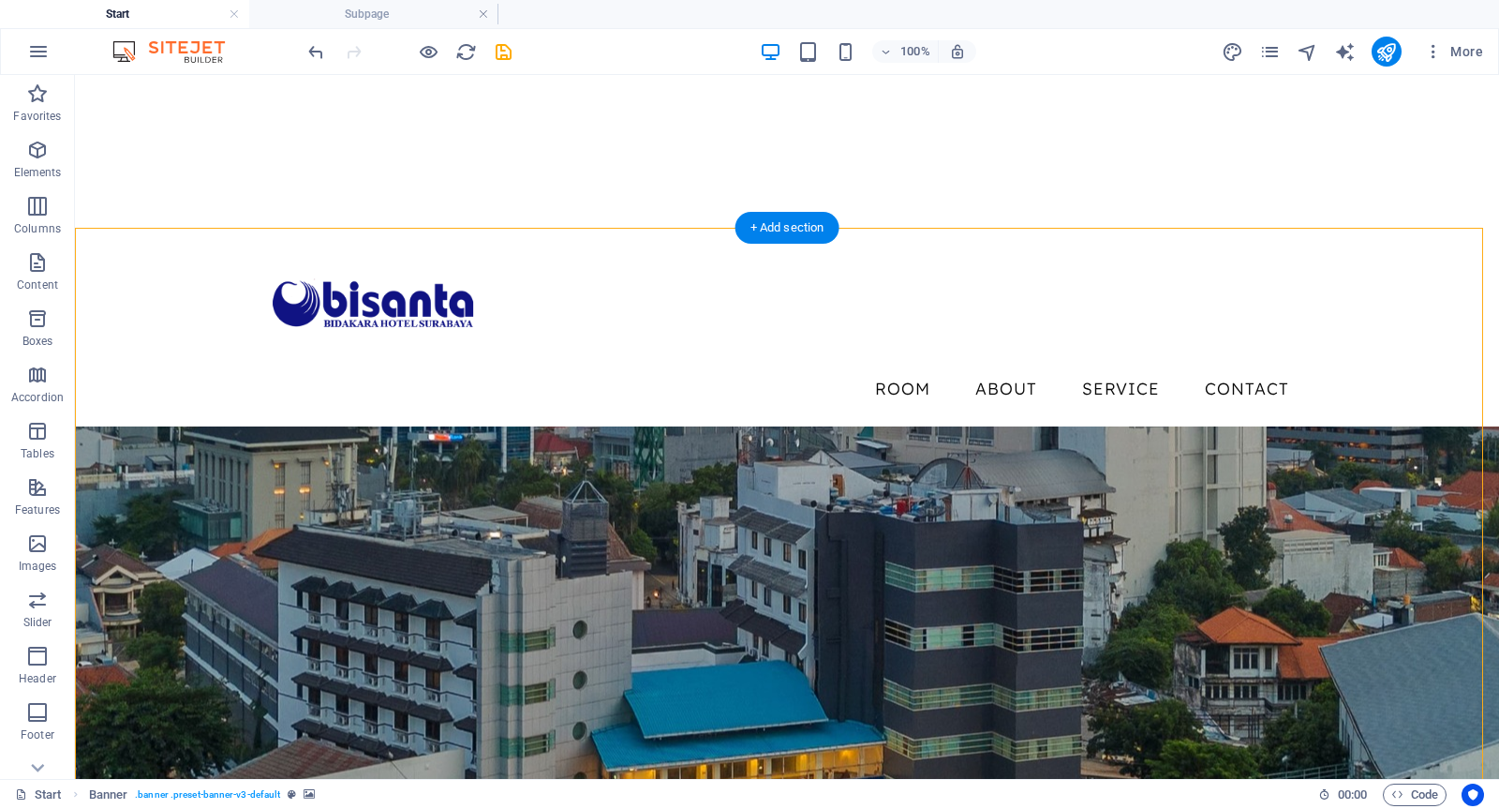
click at [1027, 649] on figure at bounding box center [787, 778] width 1424 height 704
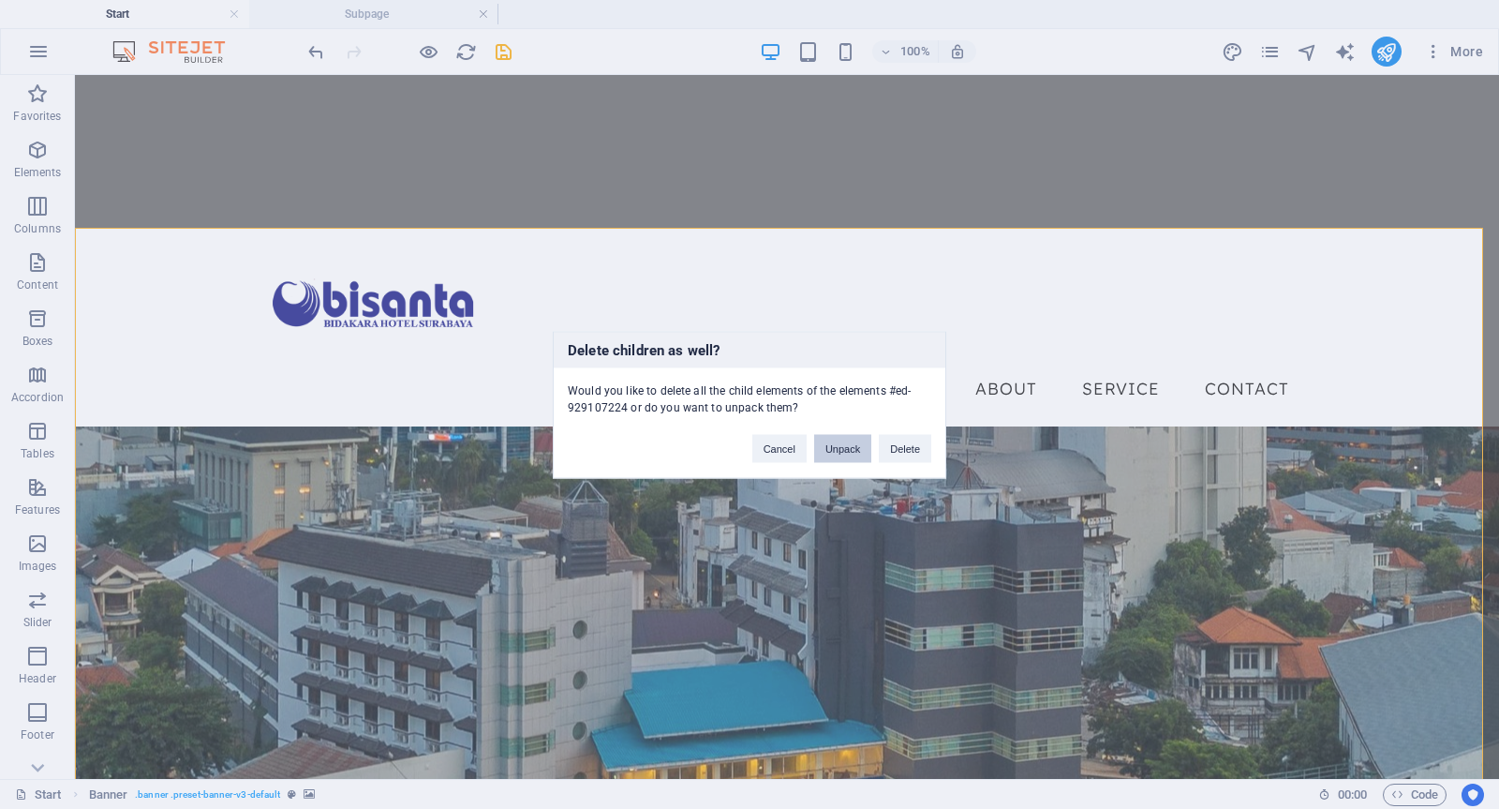
click at [847, 444] on button "Unpack" at bounding box center [842, 448] width 57 height 28
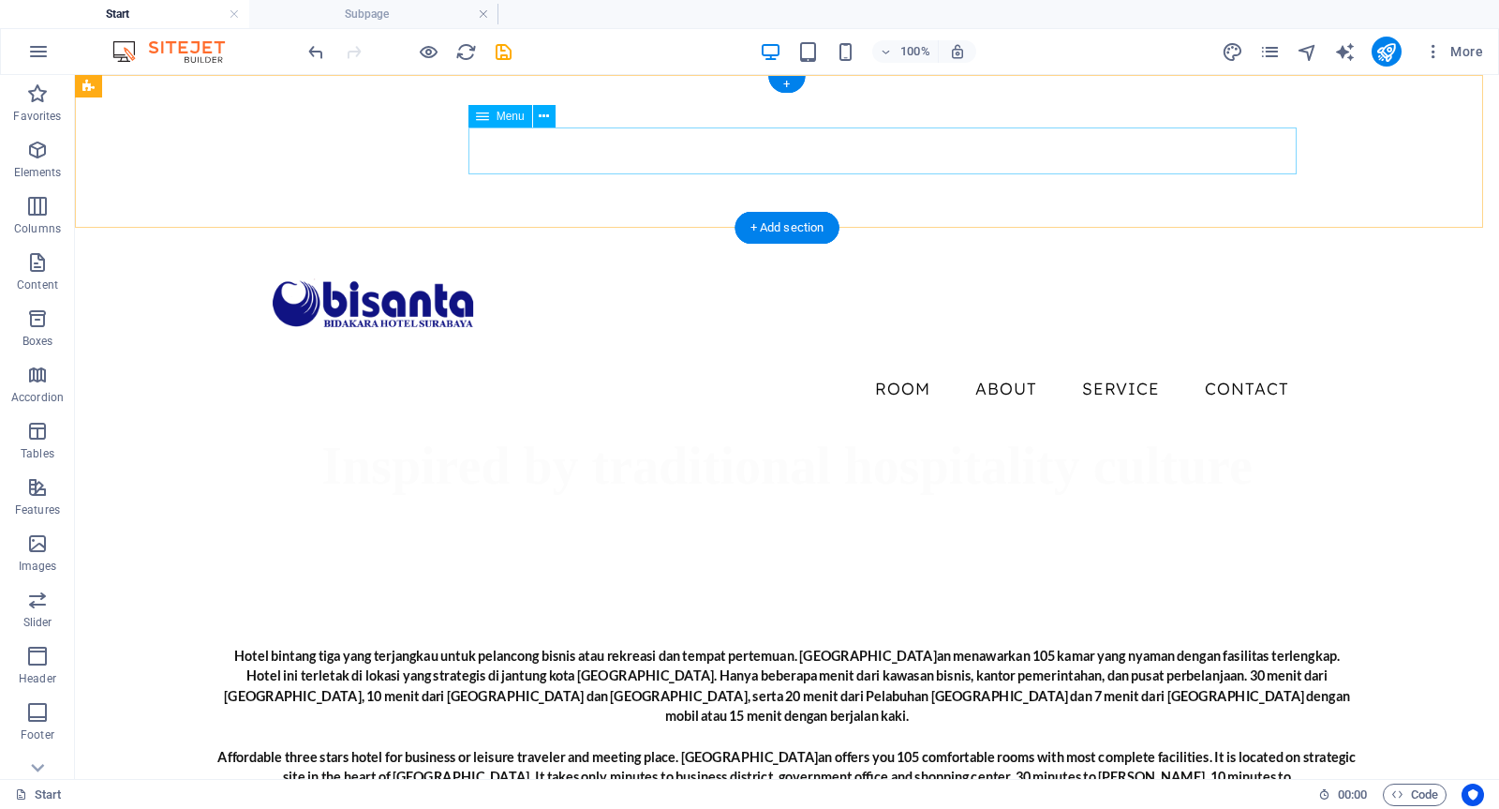
click at [942, 365] on nav "Room About Service Contact" at bounding box center [787, 388] width 1035 height 47
click at [667, 75] on img "1/1" at bounding box center [779, 75] width 1409 height 0
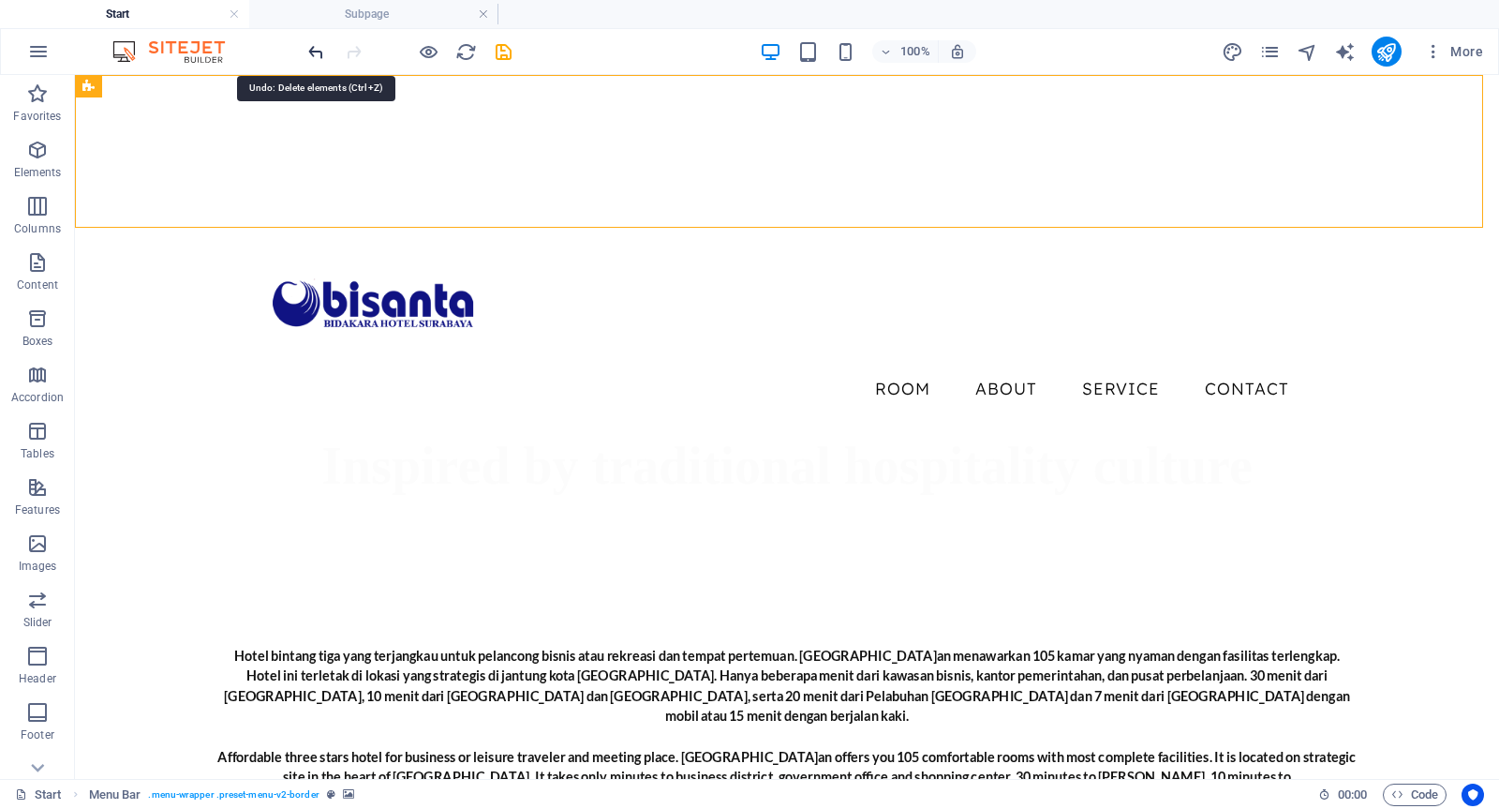
click at [313, 51] on icon "undo" at bounding box center [317, 52] width 22 height 22
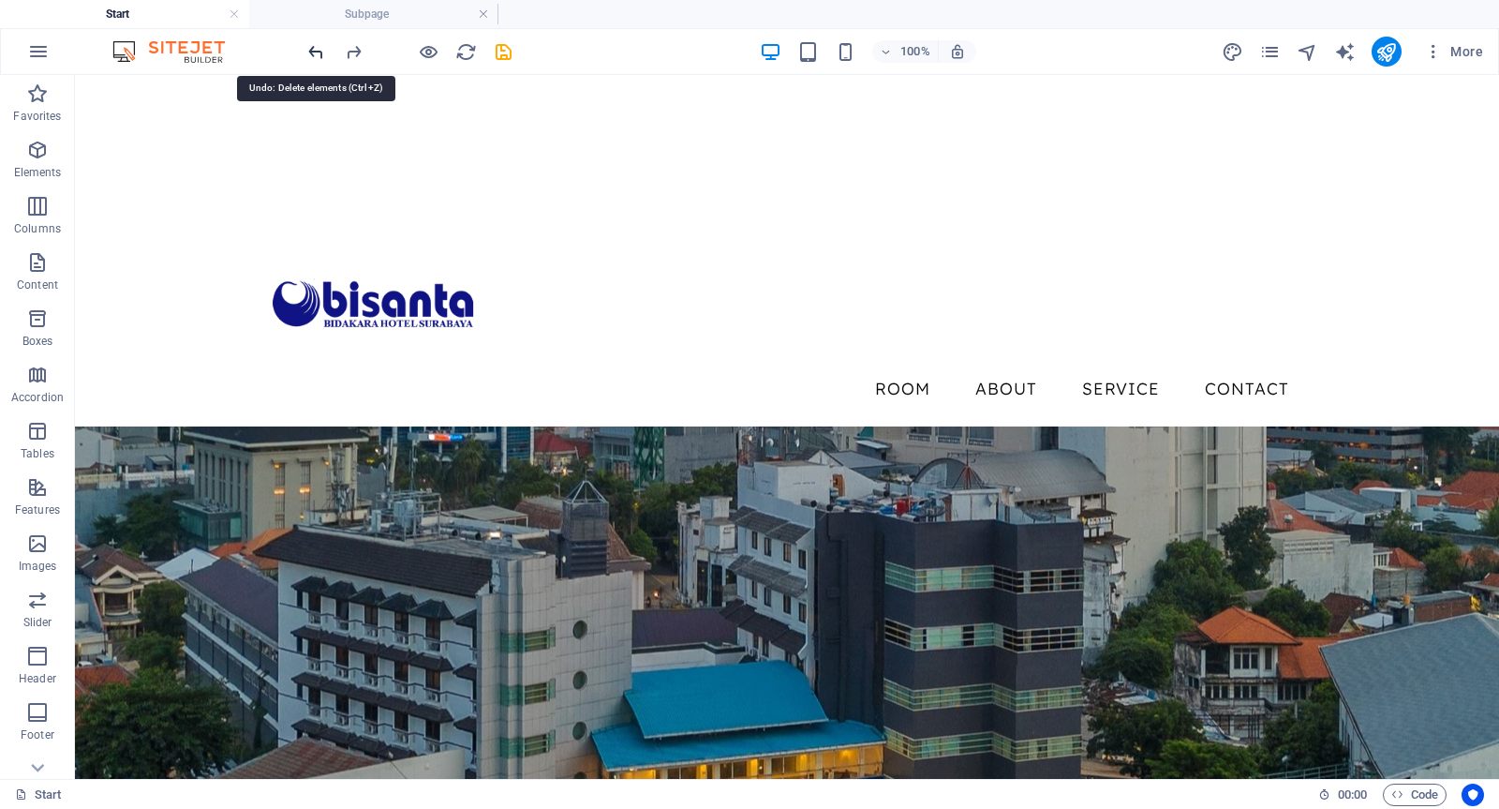
click at [306, 41] on icon "undo" at bounding box center [317, 52] width 22 height 22
click at [1094, 75] on img "1/1" at bounding box center [779, 75] width 1409 height 0
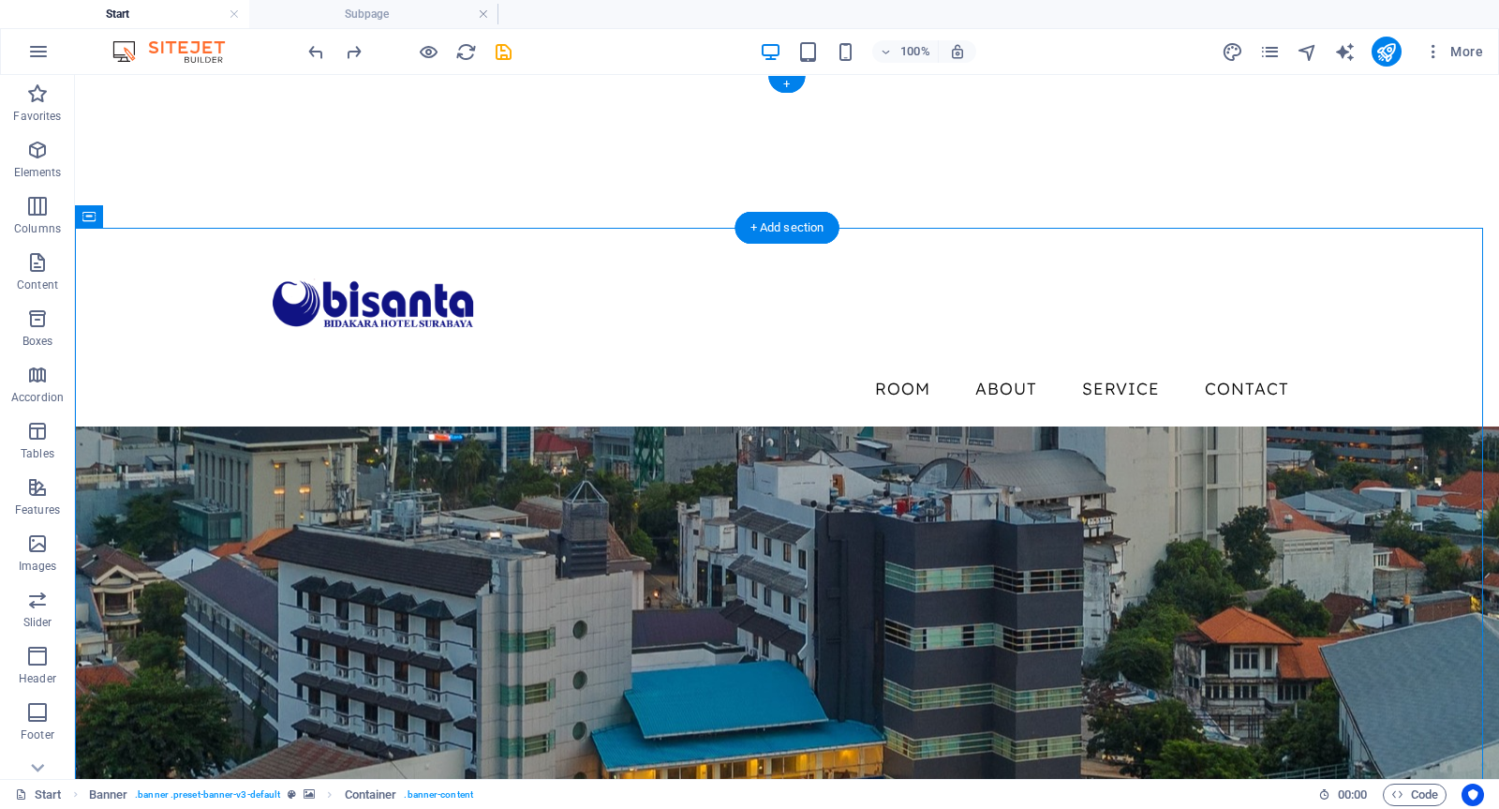
click at [1406, 75] on img "1/1" at bounding box center [779, 75] width 1409 height 0
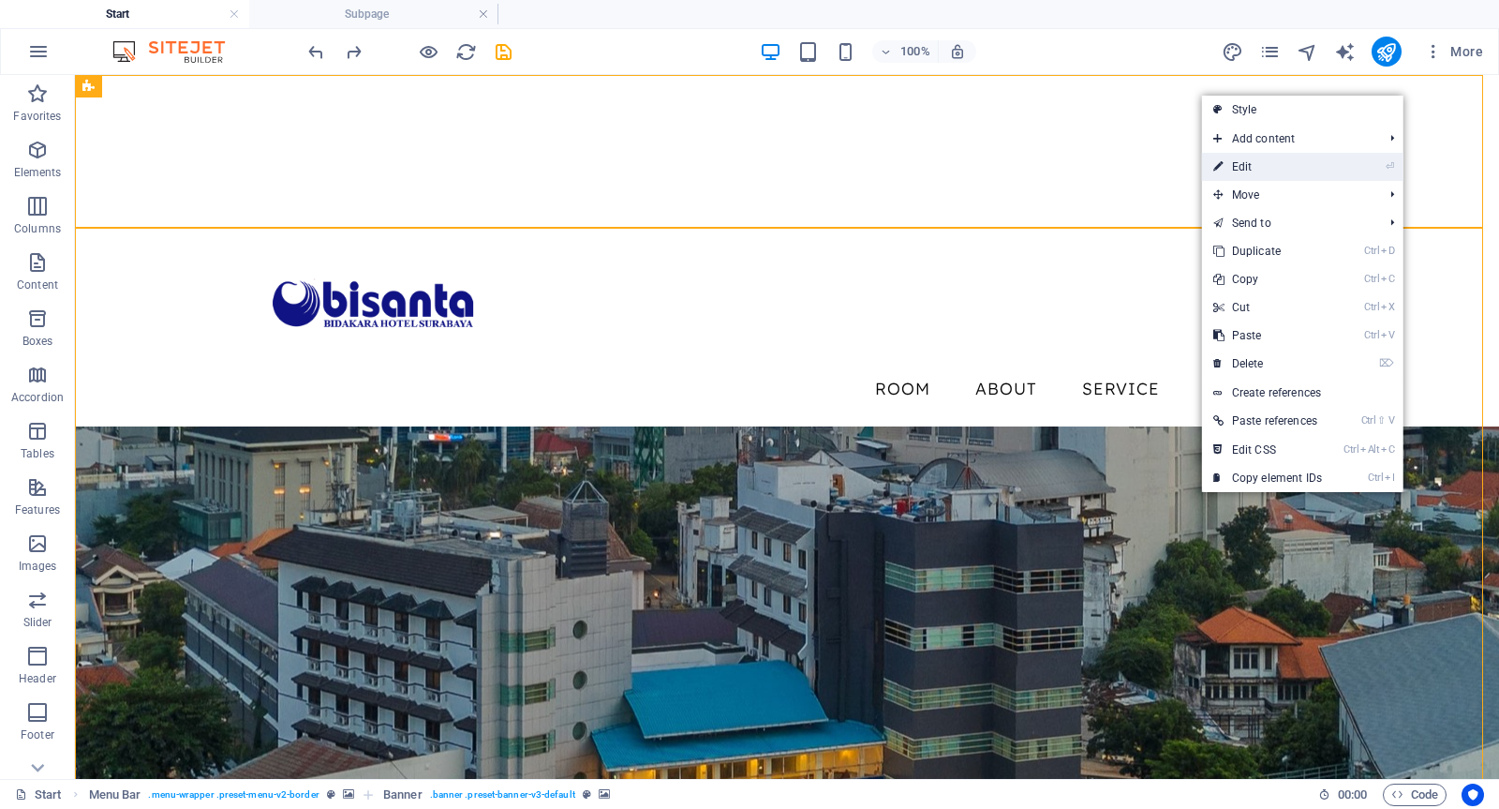
click at [1257, 166] on link "⏎ Edit" at bounding box center [1267, 167] width 131 height 28
select select "ms"
select select "s"
select select "progressive"
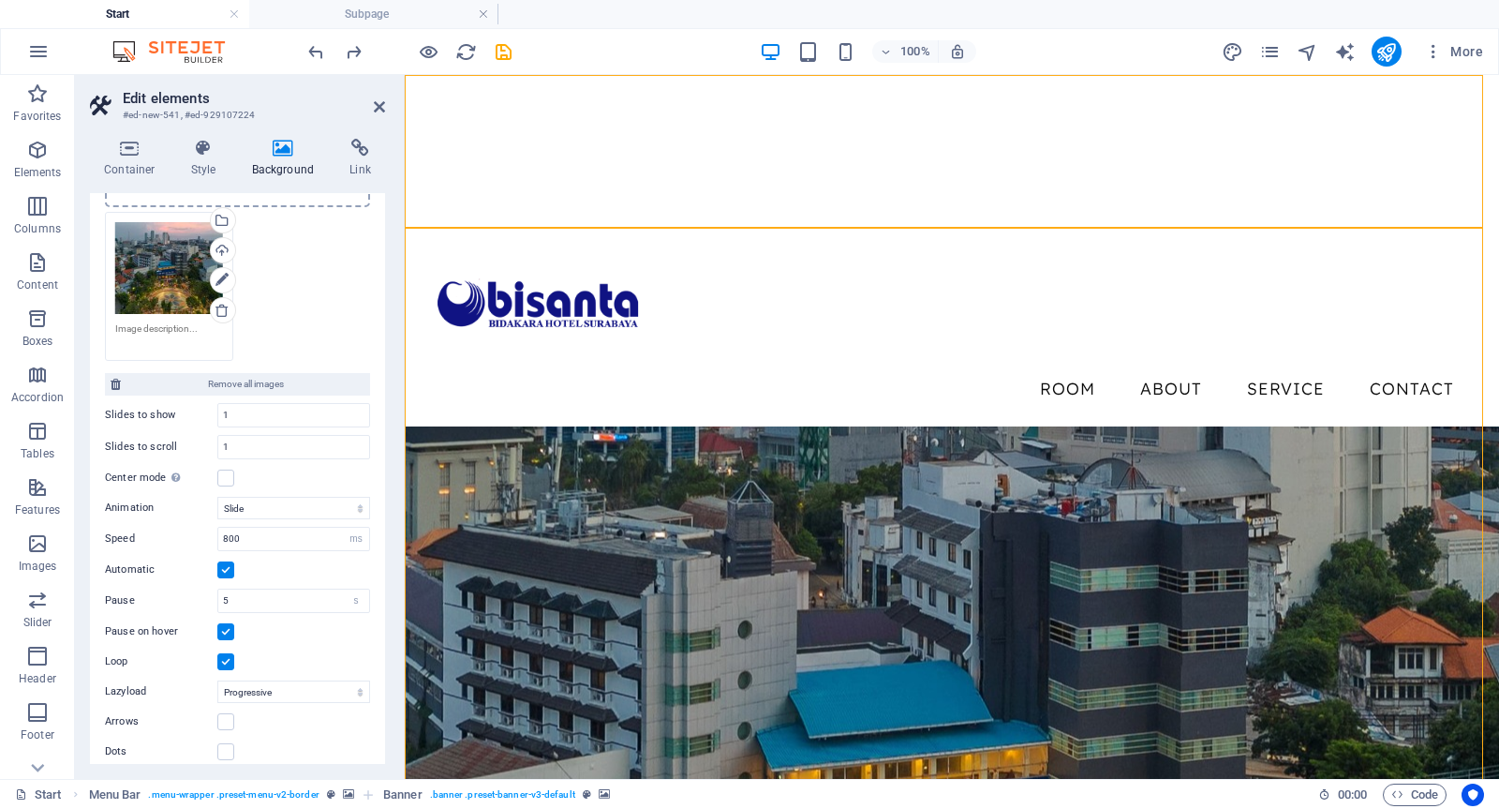
scroll to position [235, 0]
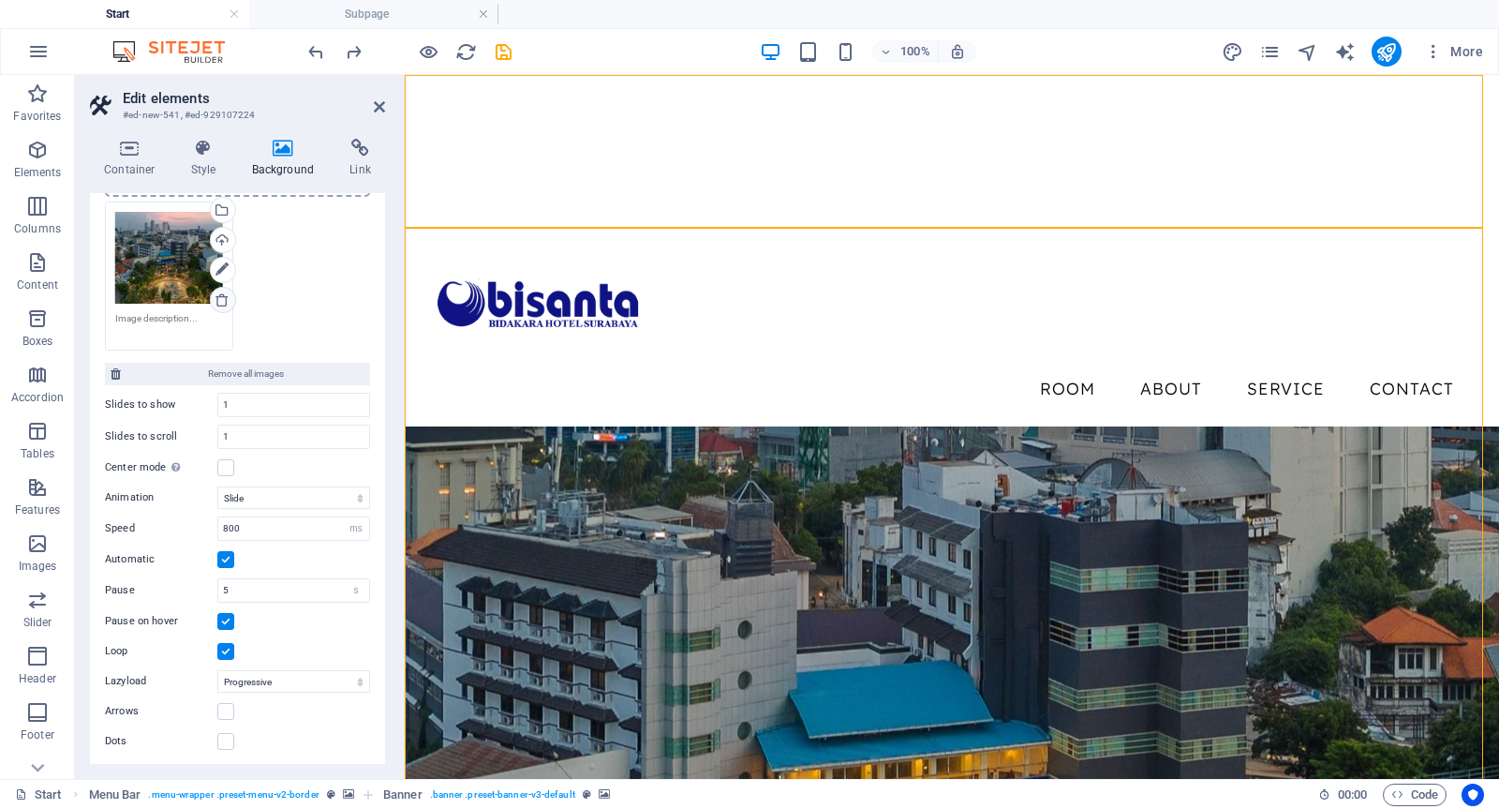
click at [219, 298] on icon at bounding box center [222, 299] width 15 height 15
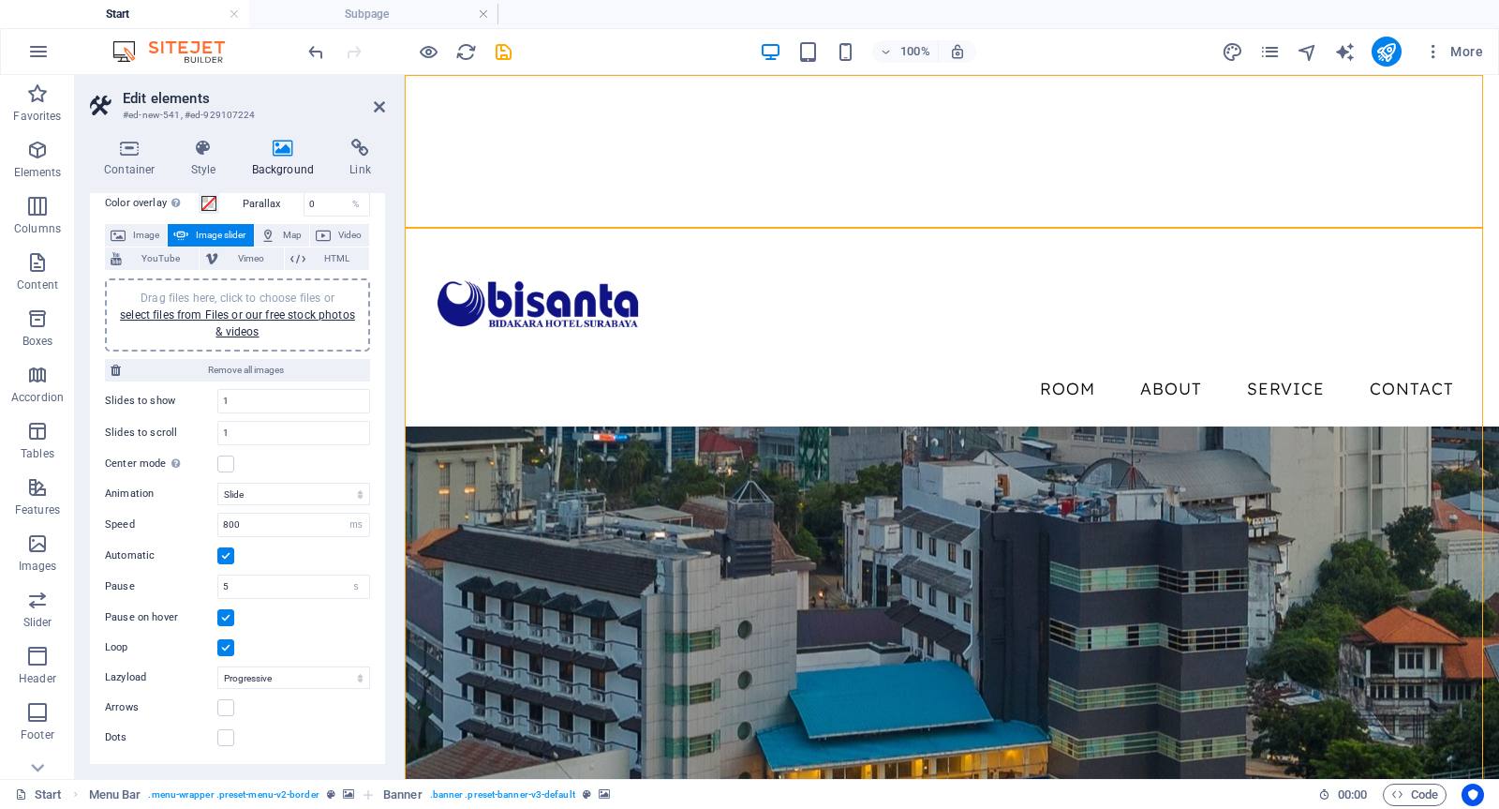
scroll to position [79, 0]
click at [736, 199] on div at bounding box center [952, 151] width 1095 height 153
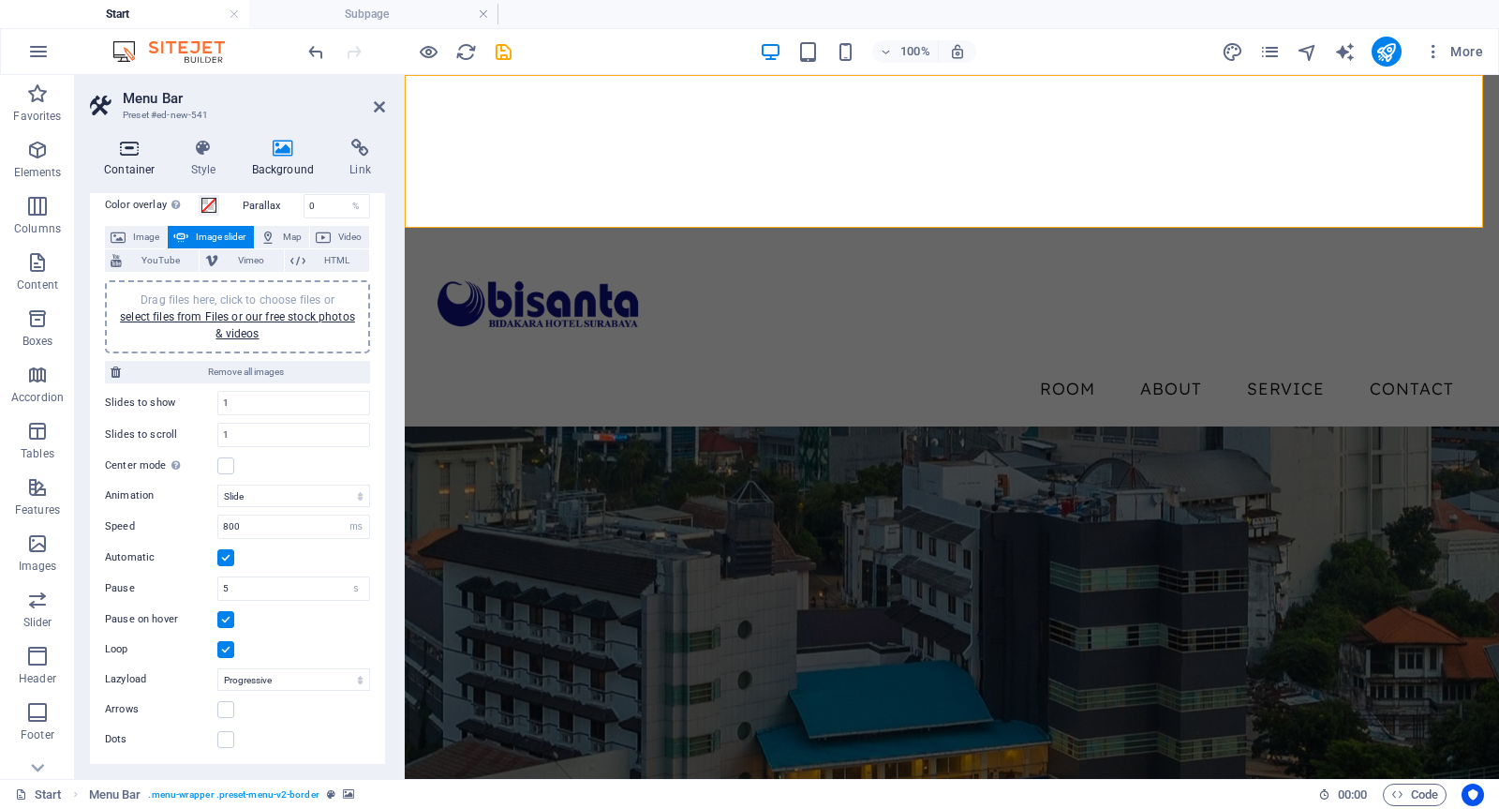
click at [125, 153] on icon at bounding box center [130, 148] width 80 height 19
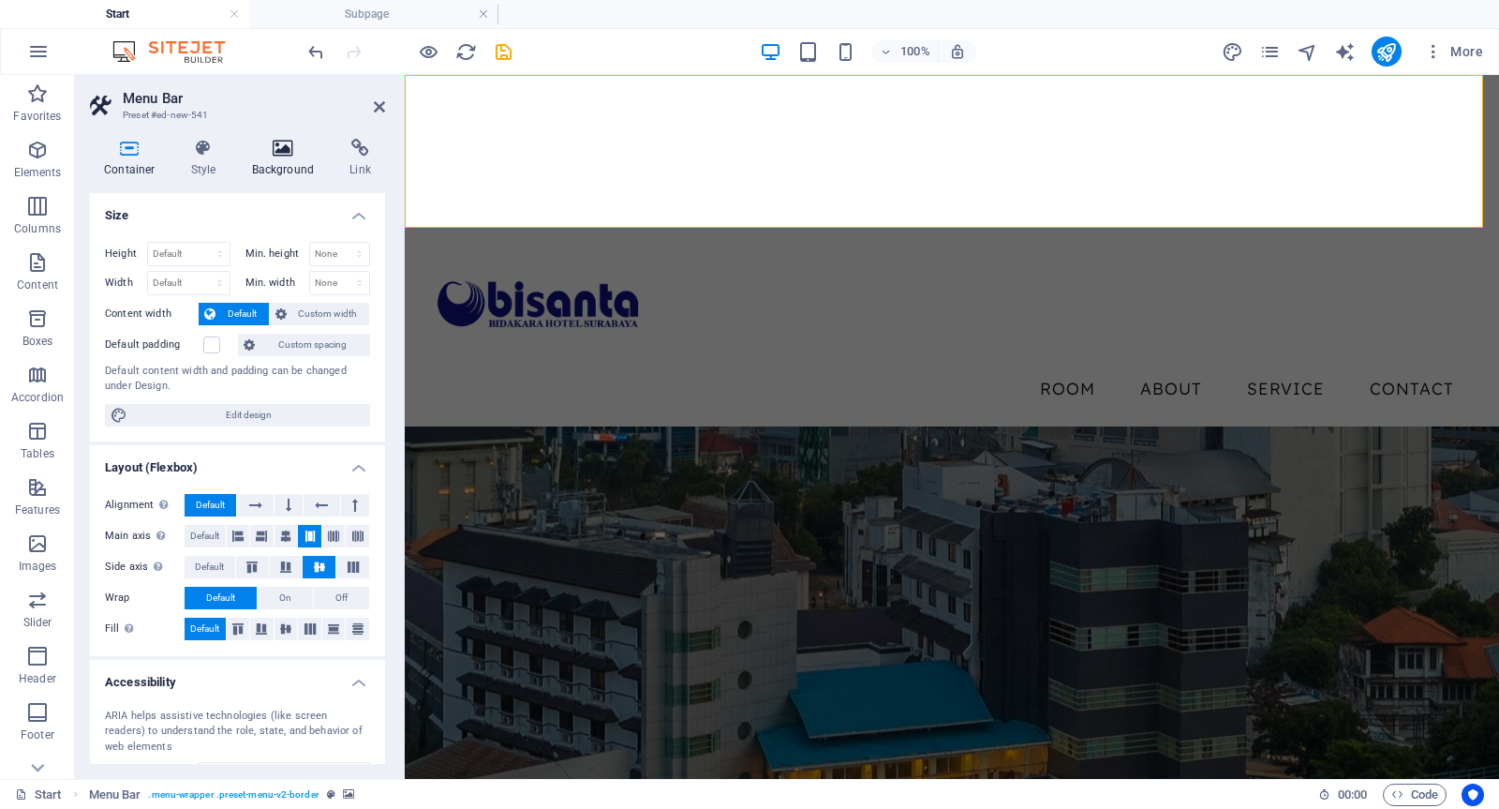
click at [276, 157] on h4 "Background" at bounding box center [287, 158] width 98 height 39
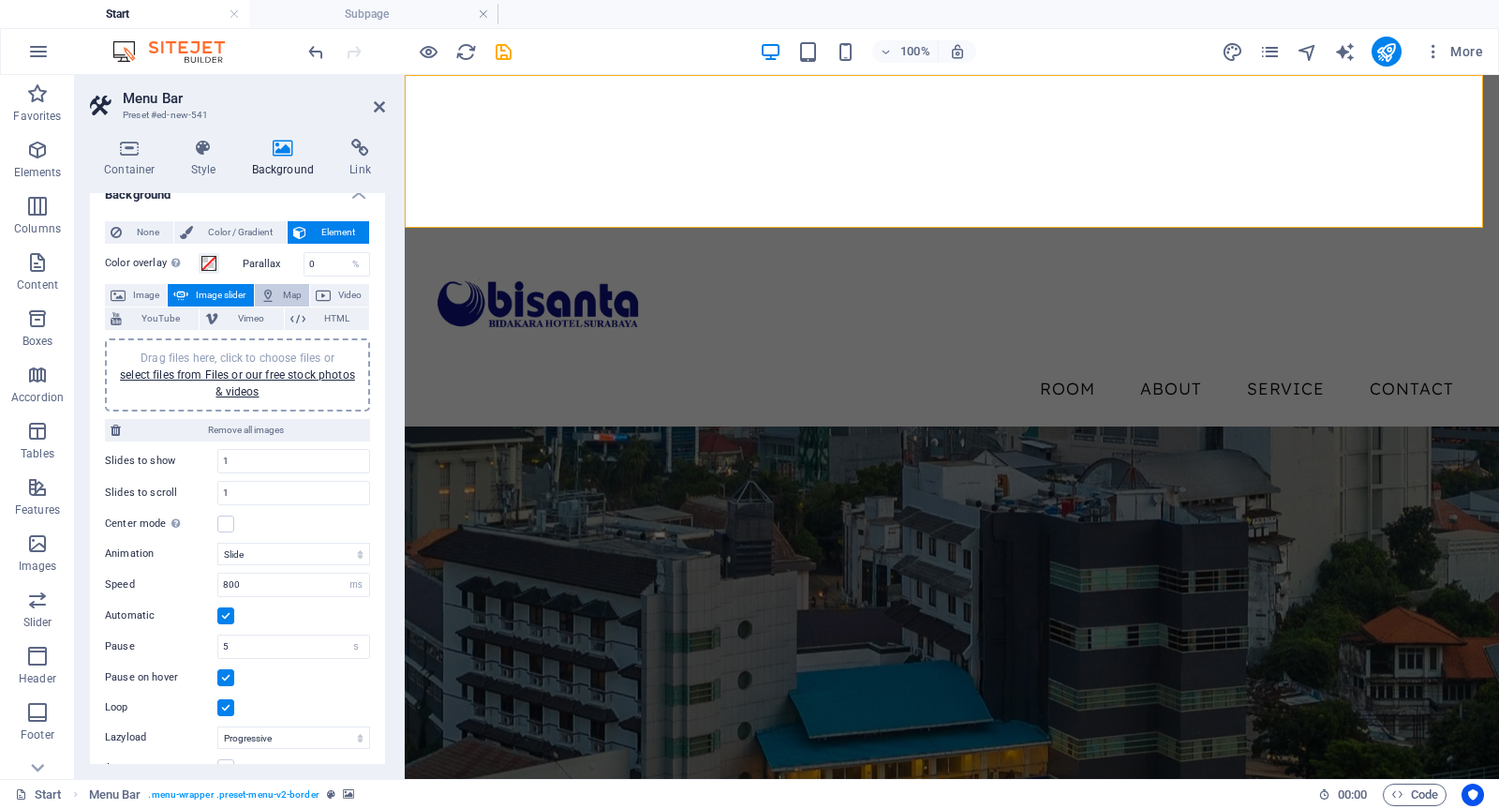
scroll to position [0, 0]
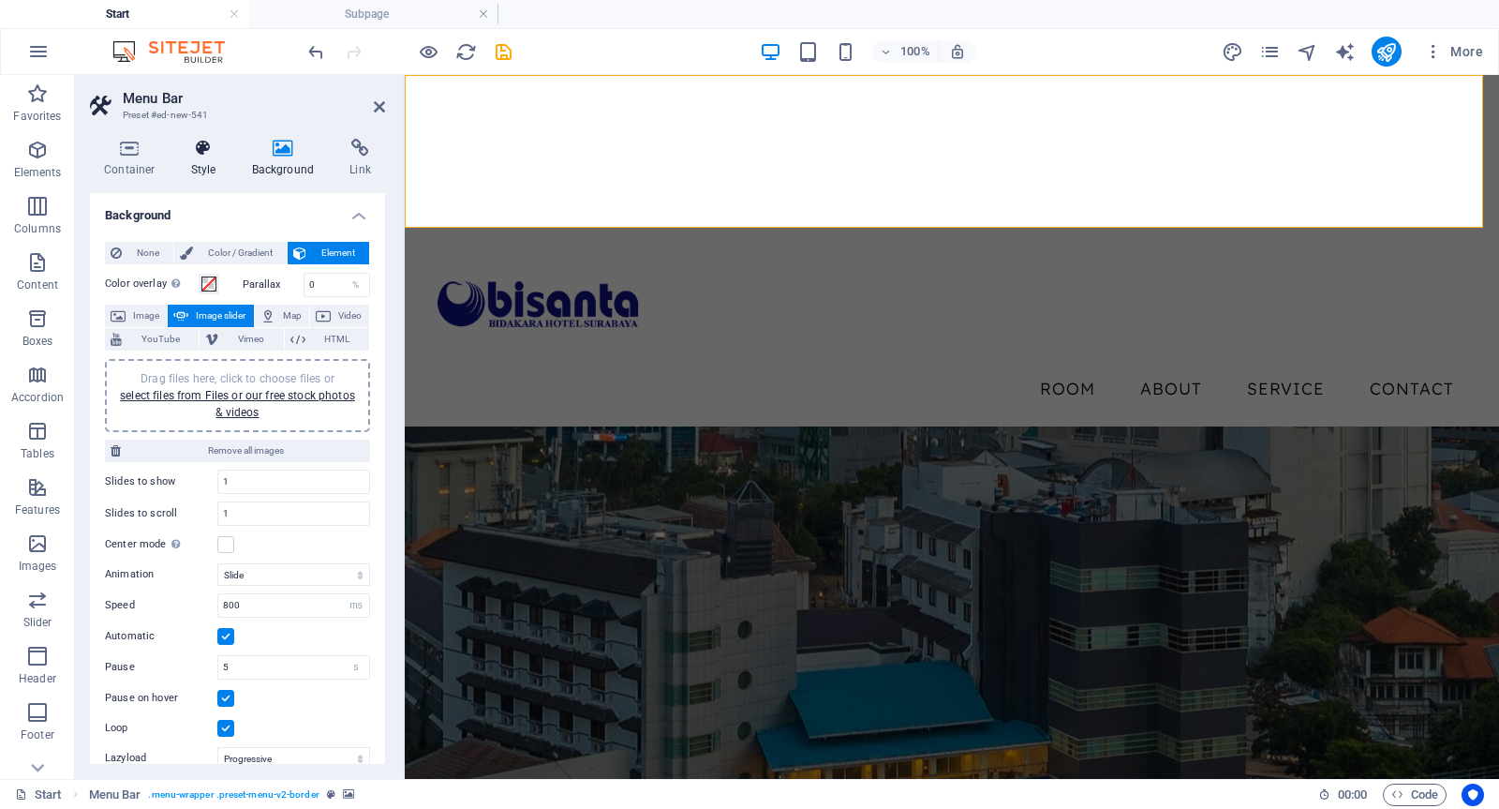
click at [203, 157] on icon at bounding box center [203, 148] width 53 height 19
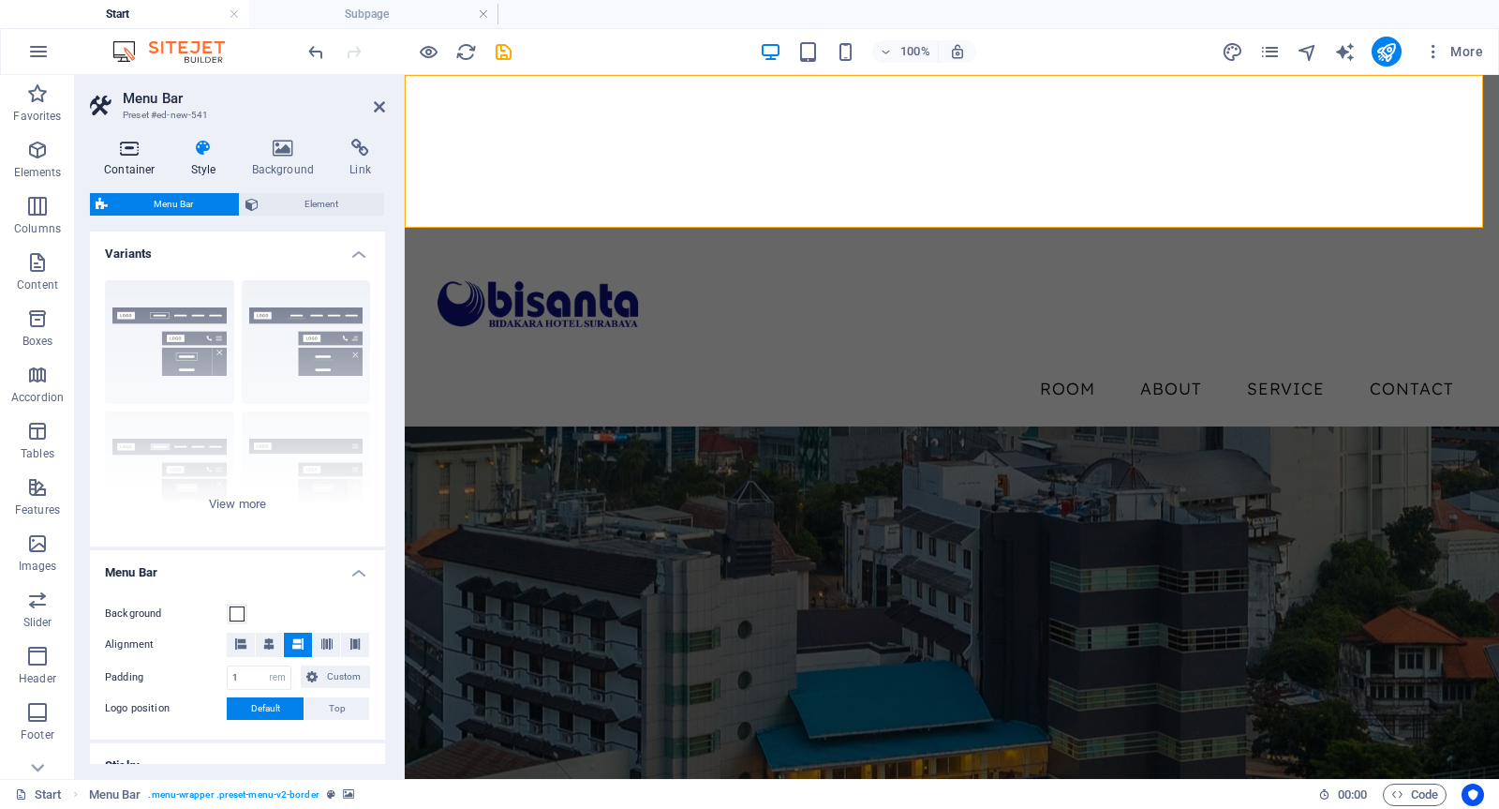
click at [120, 160] on h4 "Container" at bounding box center [133, 158] width 87 height 39
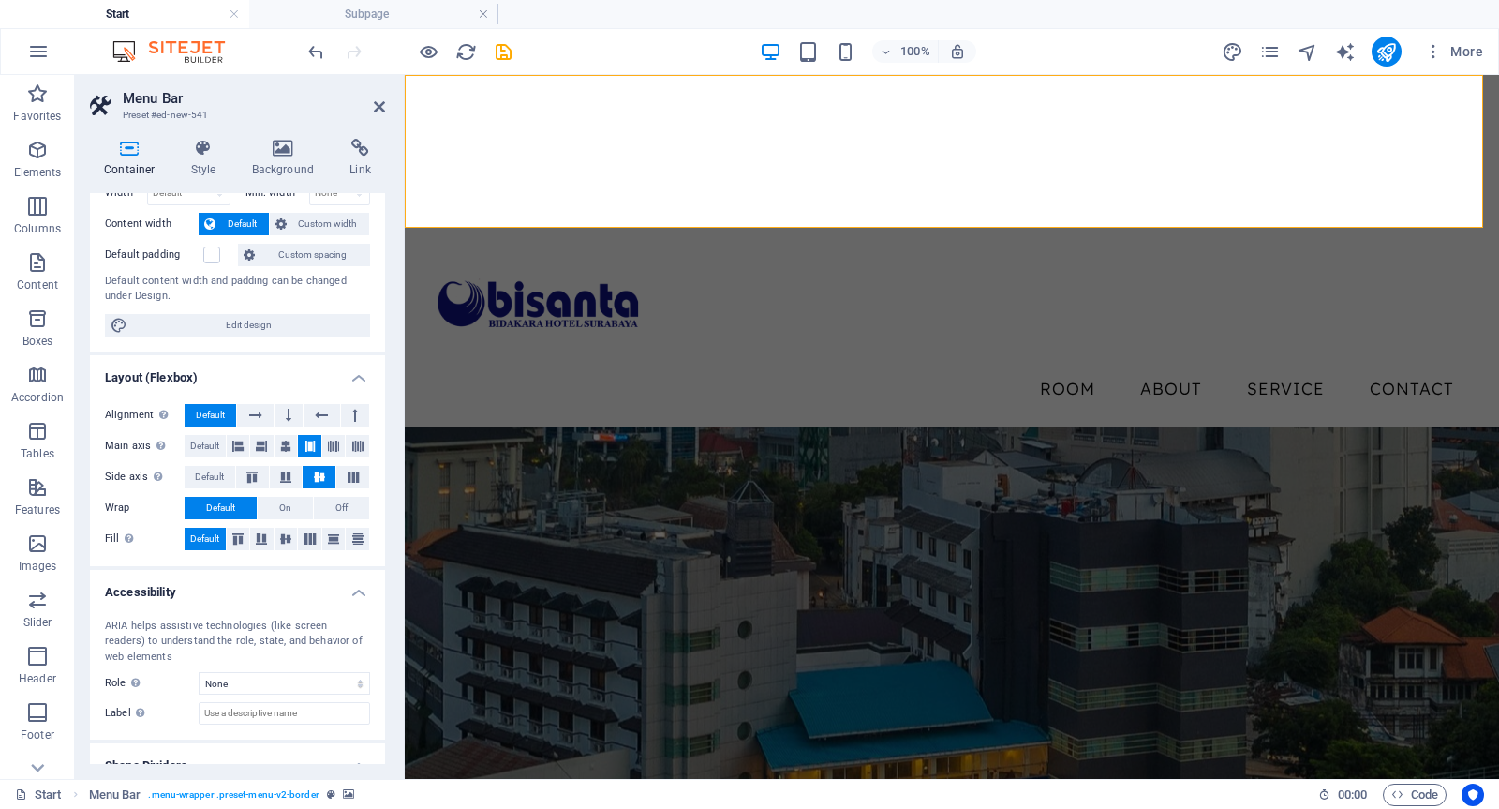
scroll to position [155, 0]
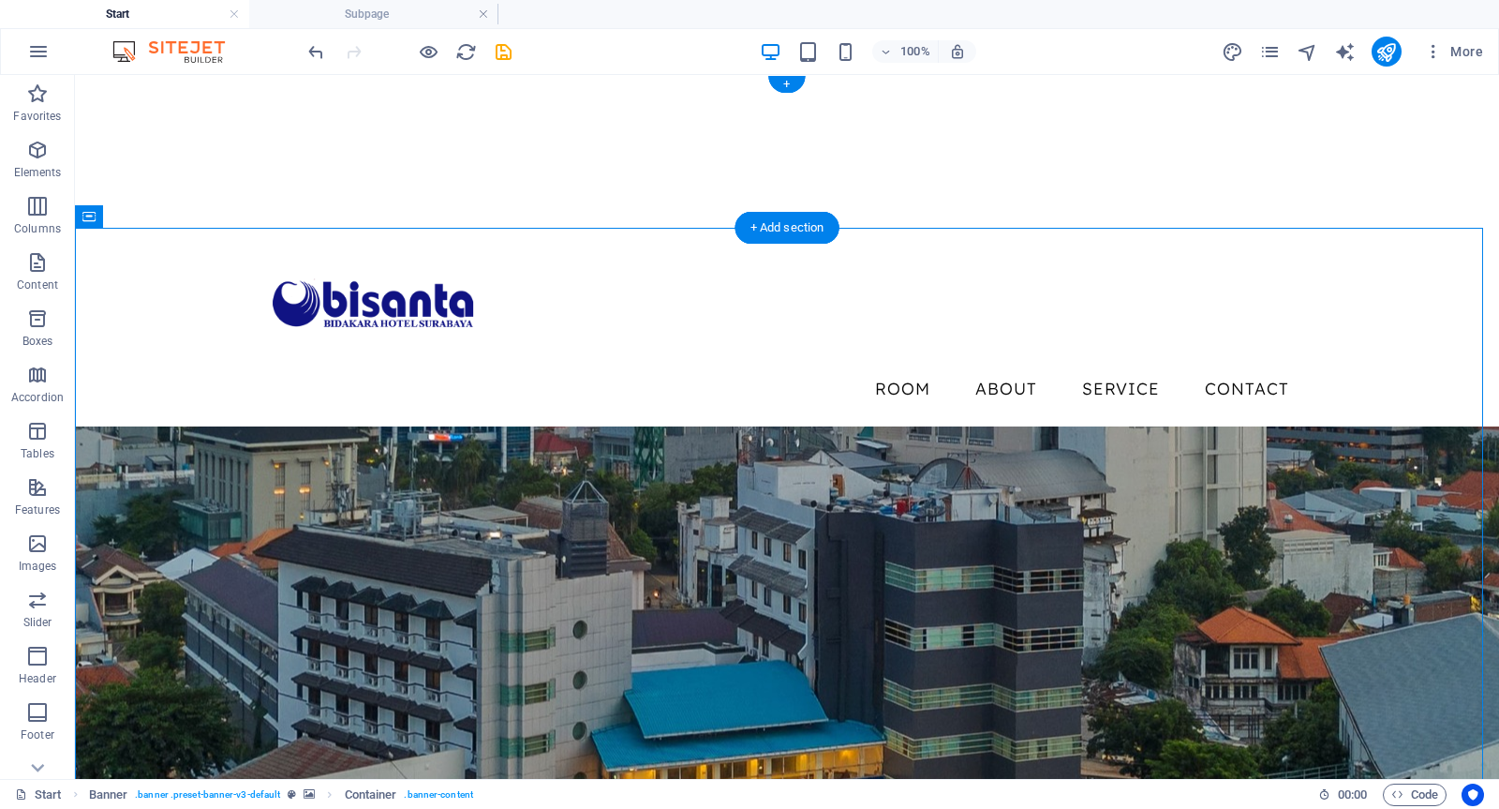
click at [681, 174] on div at bounding box center [787, 151] width 1424 height 153
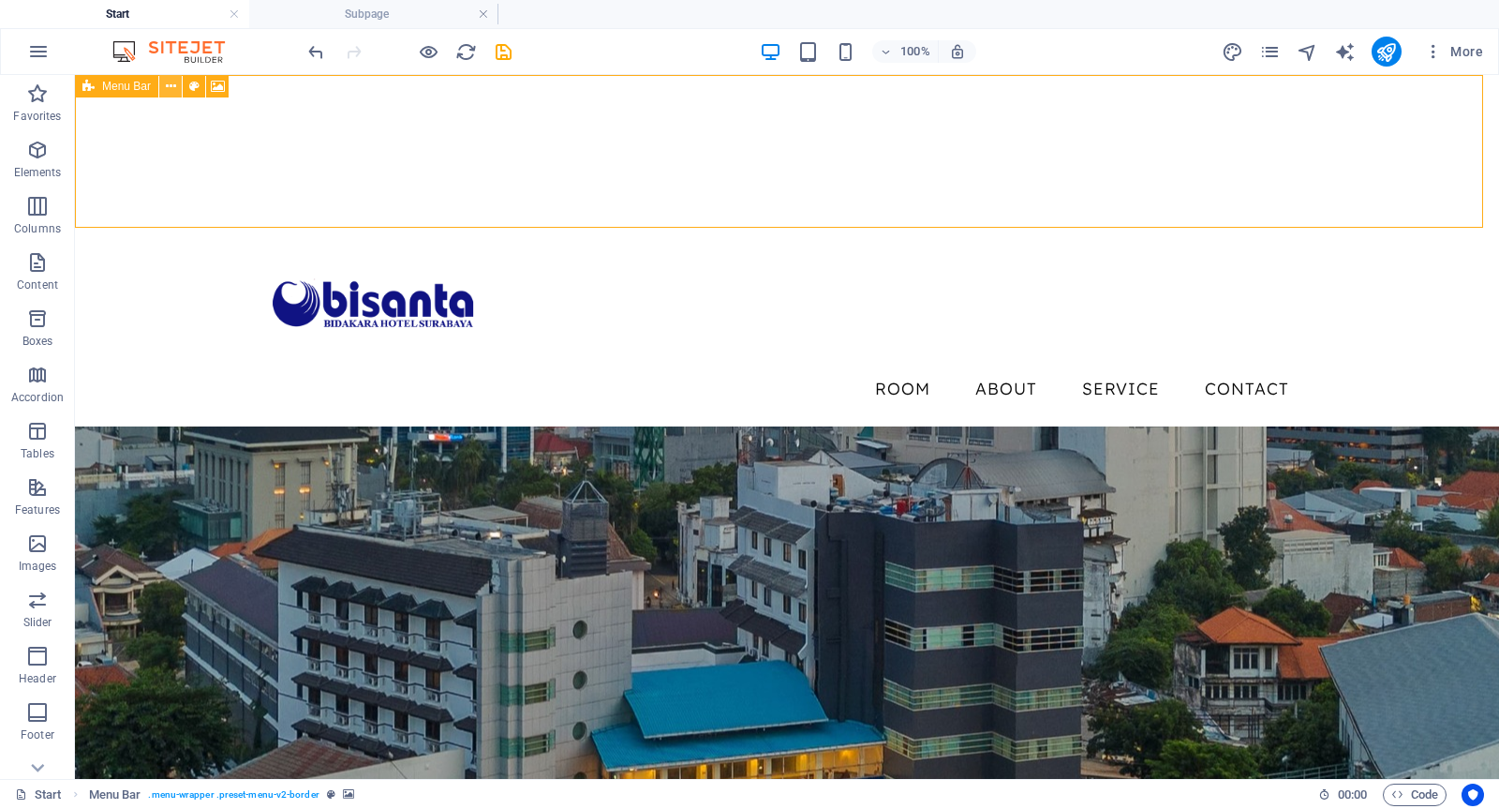
click at [172, 84] on icon at bounding box center [171, 87] width 10 height 20
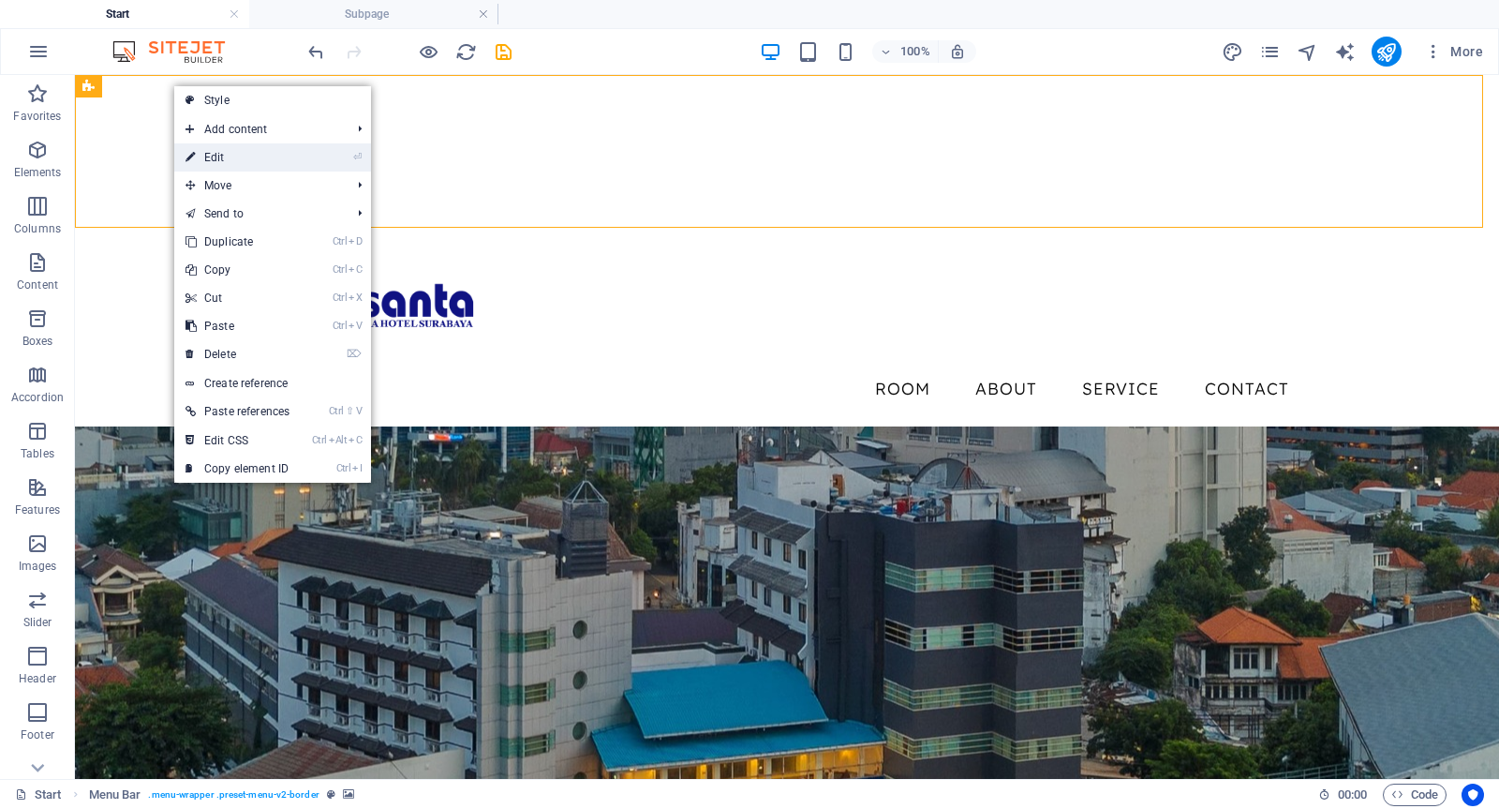
click at [206, 160] on link "⏎ Edit" at bounding box center [237, 157] width 127 height 28
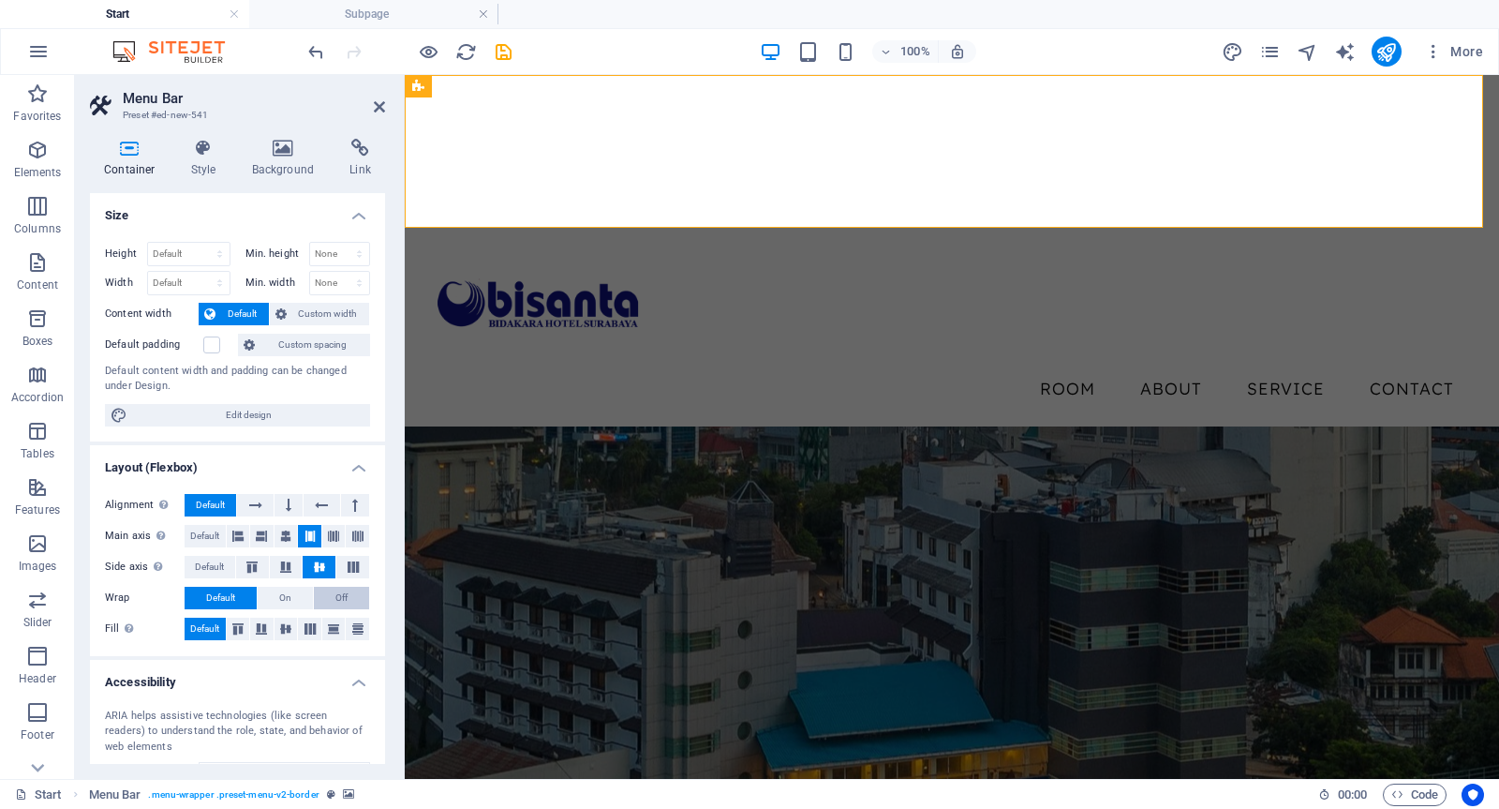
click at [336, 603] on span "Off" at bounding box center [342, 598] width 12 height 22
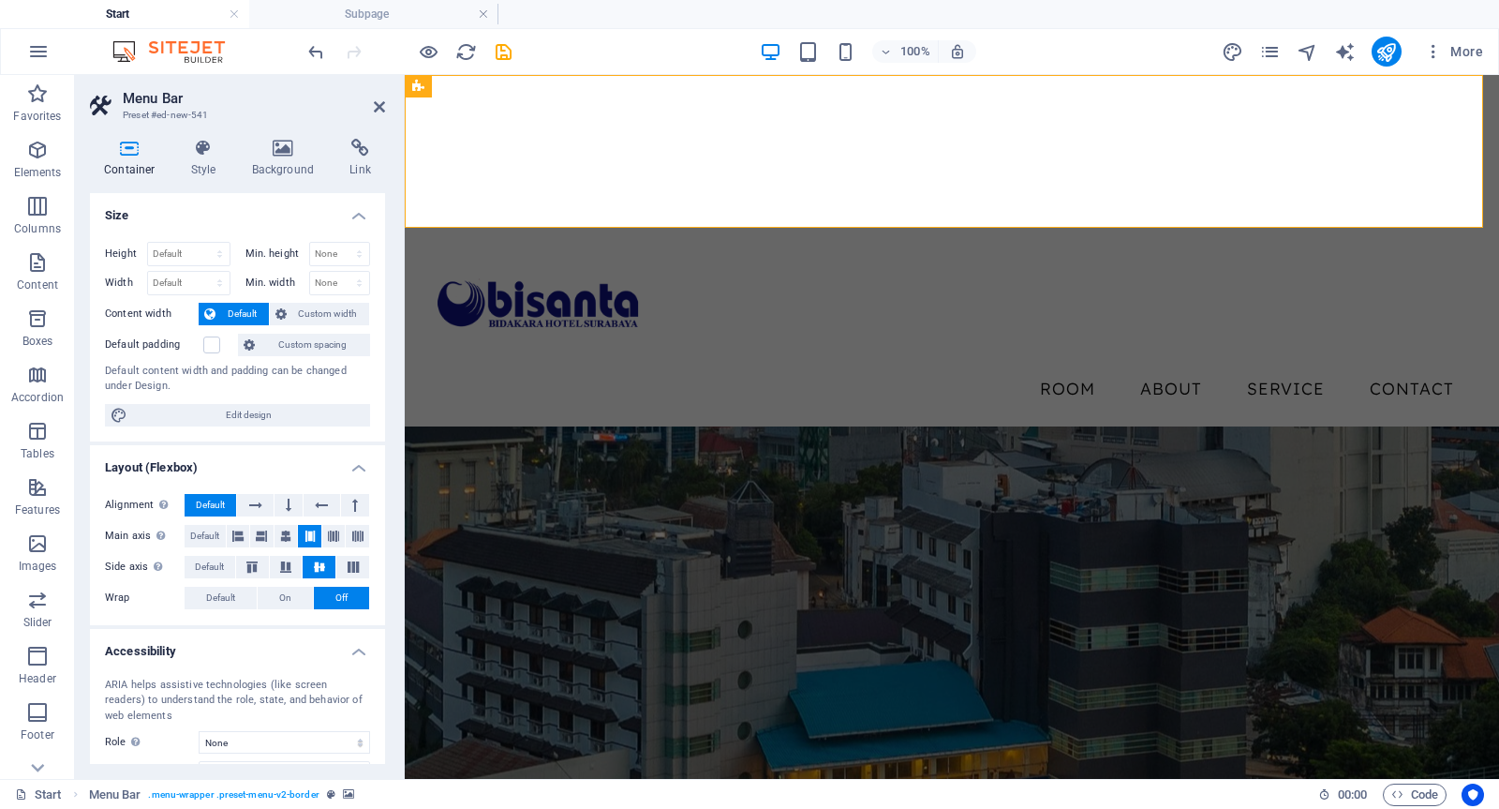
click at [336, 603] on span "Off" at bounding box center [342, 598] width 12 height 22
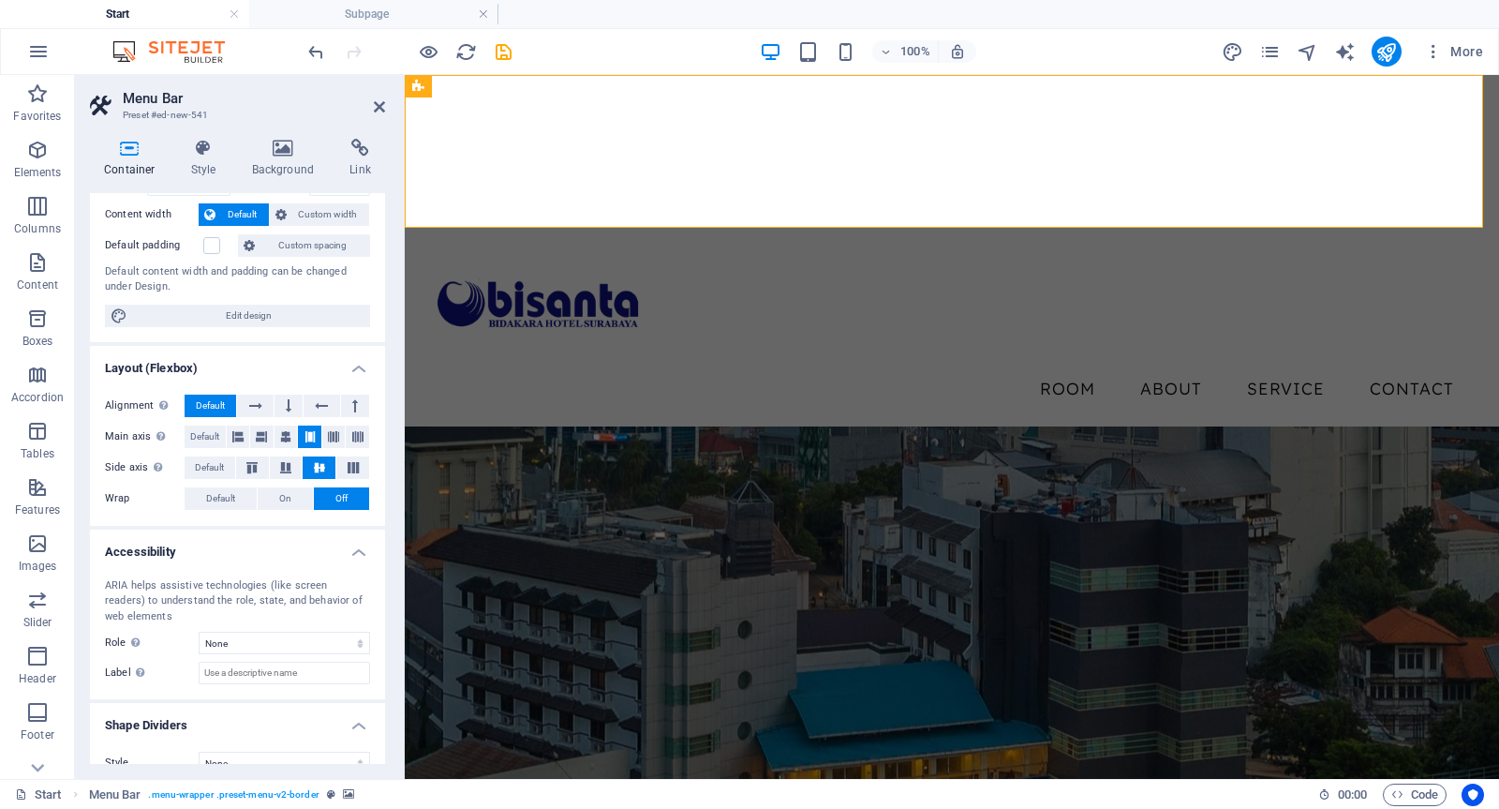
scroll to position [124, 0]
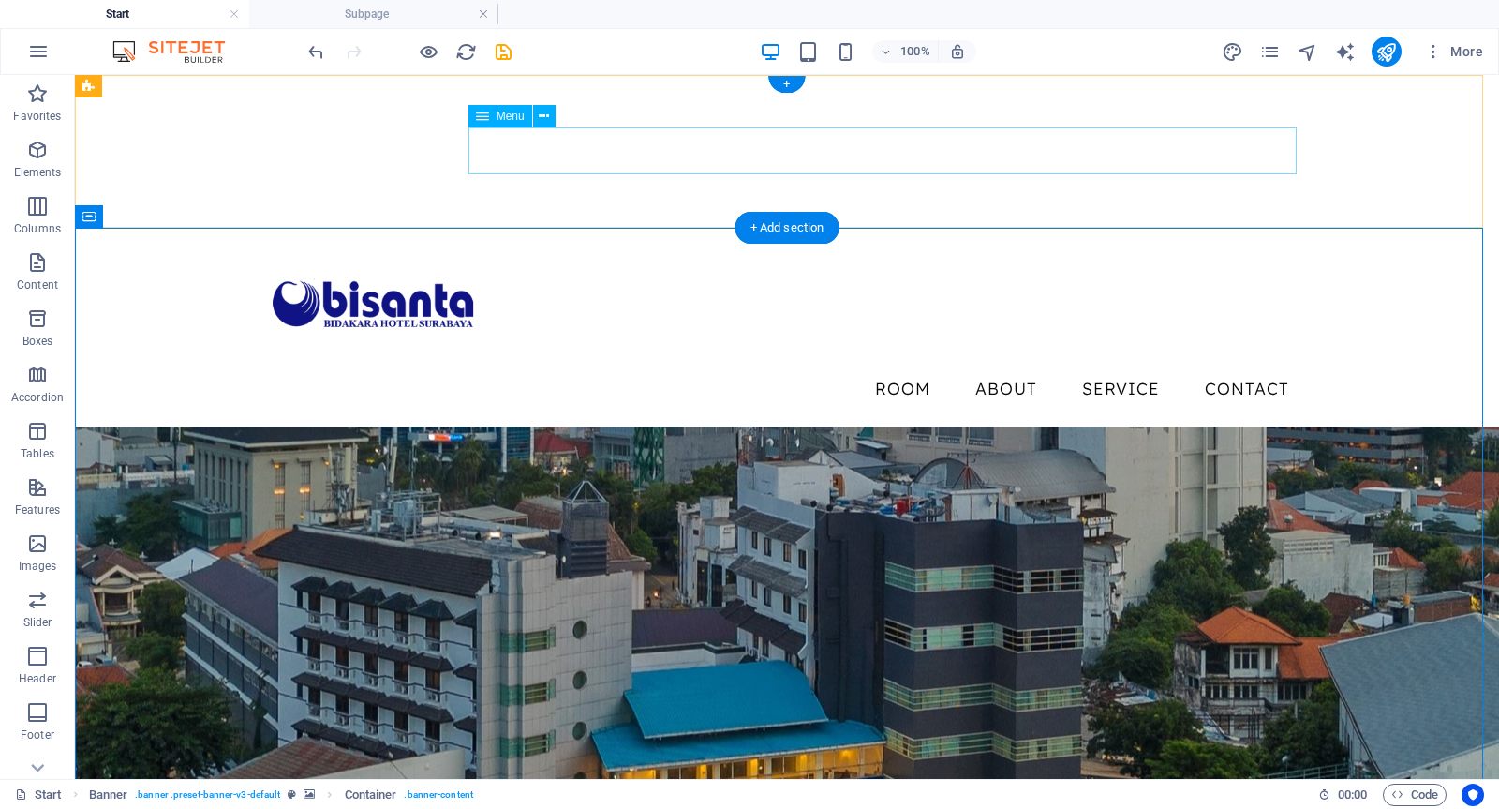
click at [658, 365] on nav "Room About Service Contact" at bounding box center [787, 388] width 1035 height 47
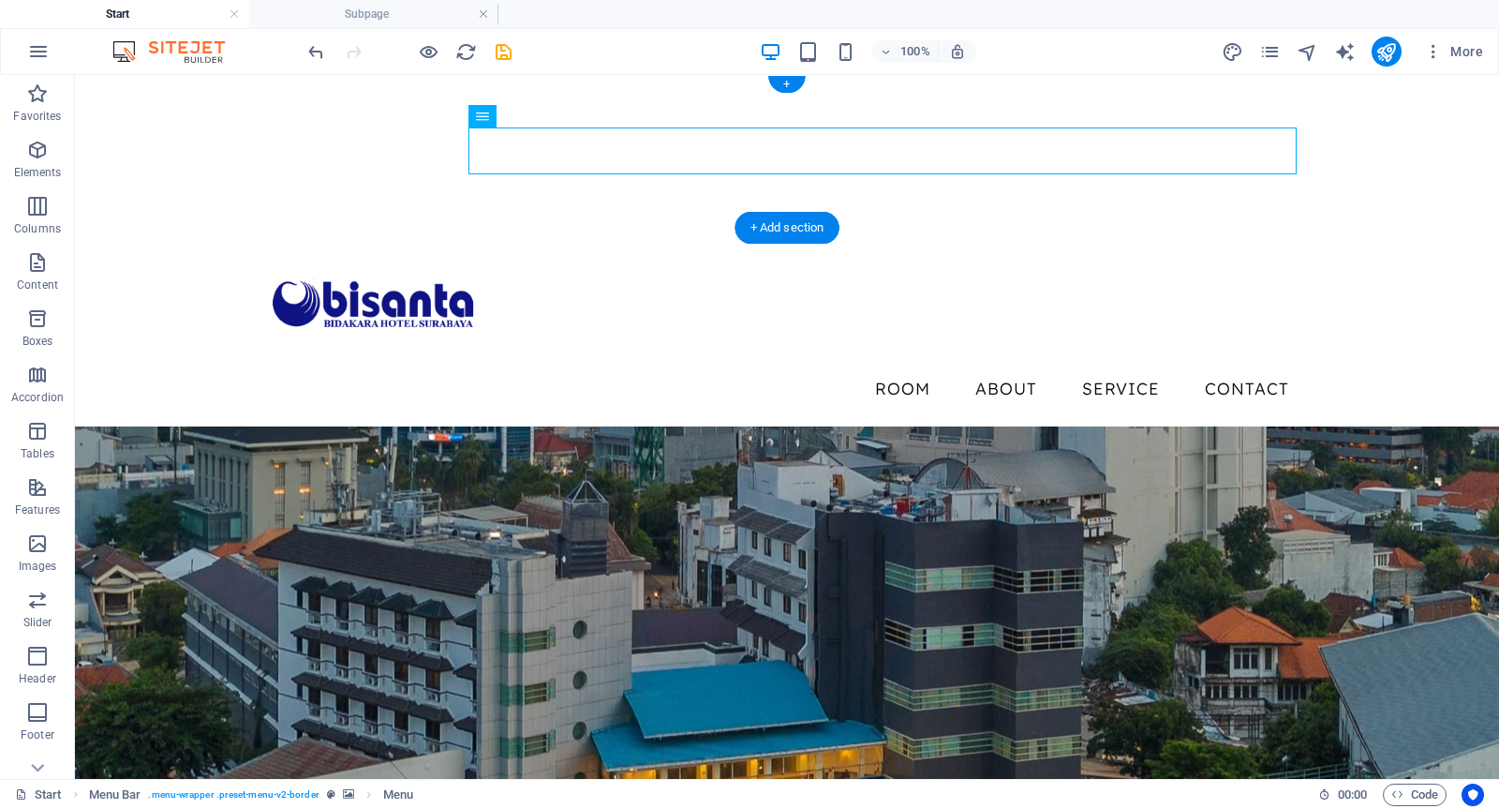
click at [172, 104] on div at bounding box center [787, 151] width 1424 height 153
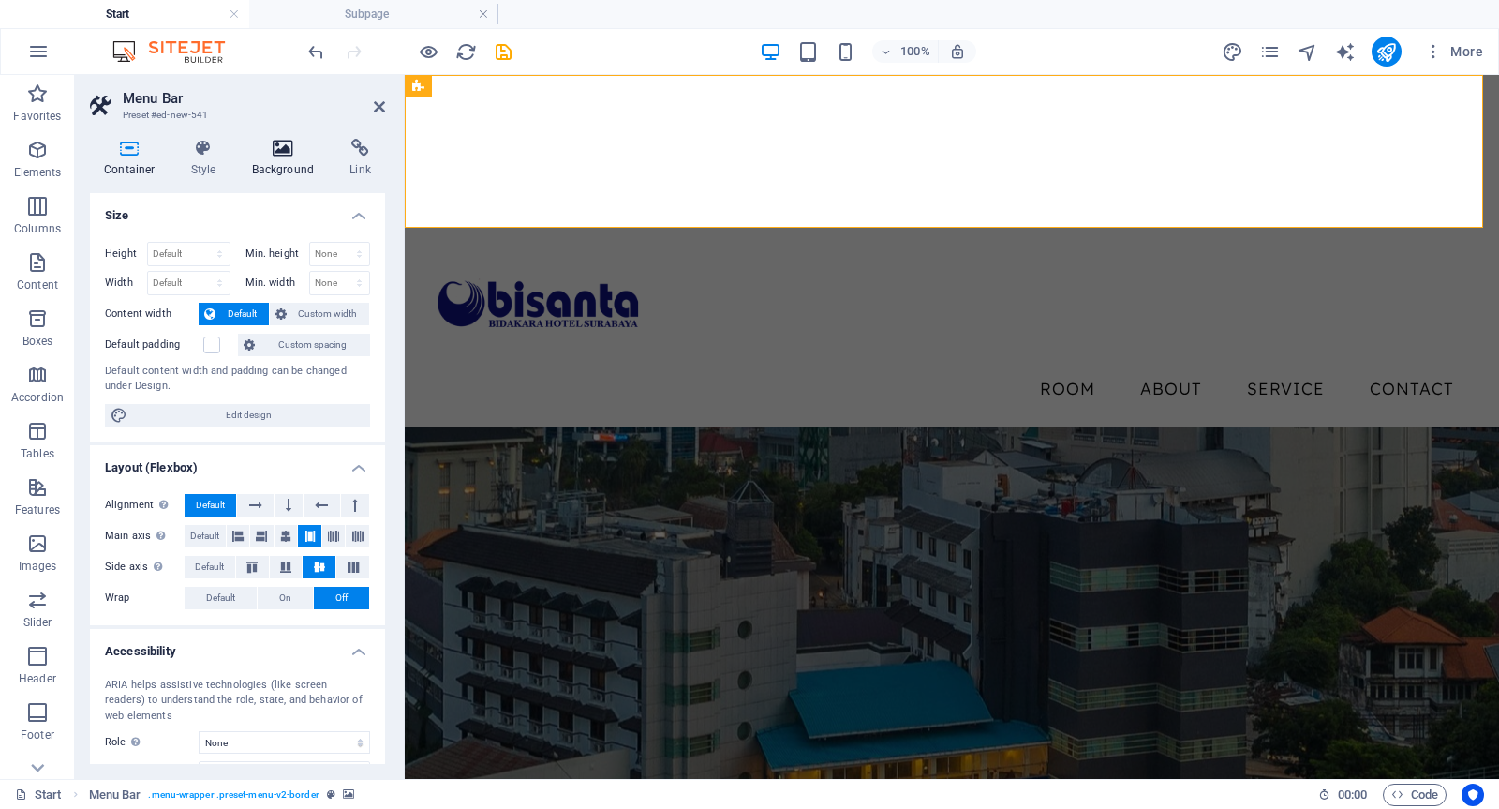
click at [275, 153] on icon at bounding box center [283, 148] width 91 height 19
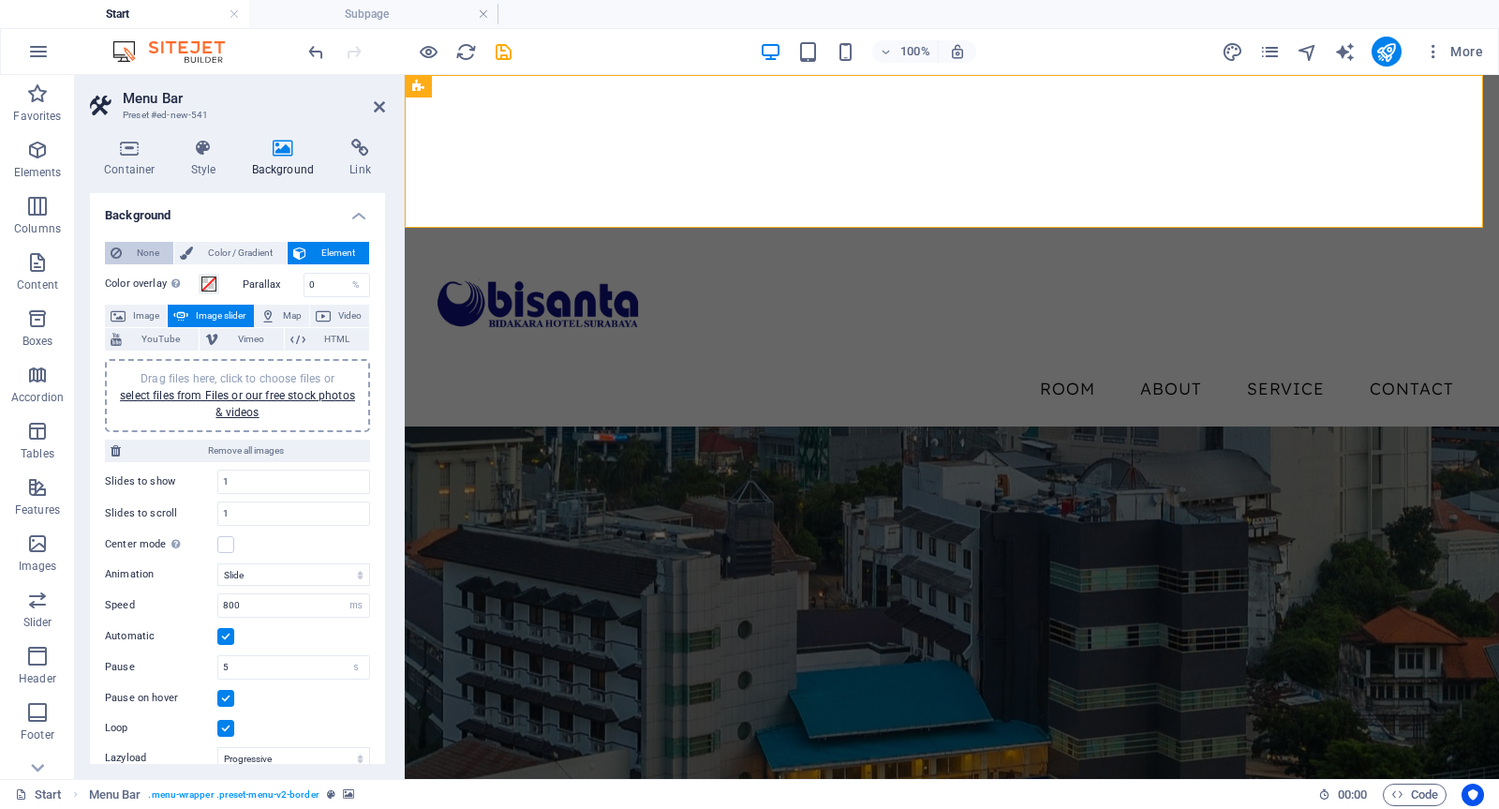
click at [156, 250] on span "None" at bounding box center [147, 253] width 40 height 22
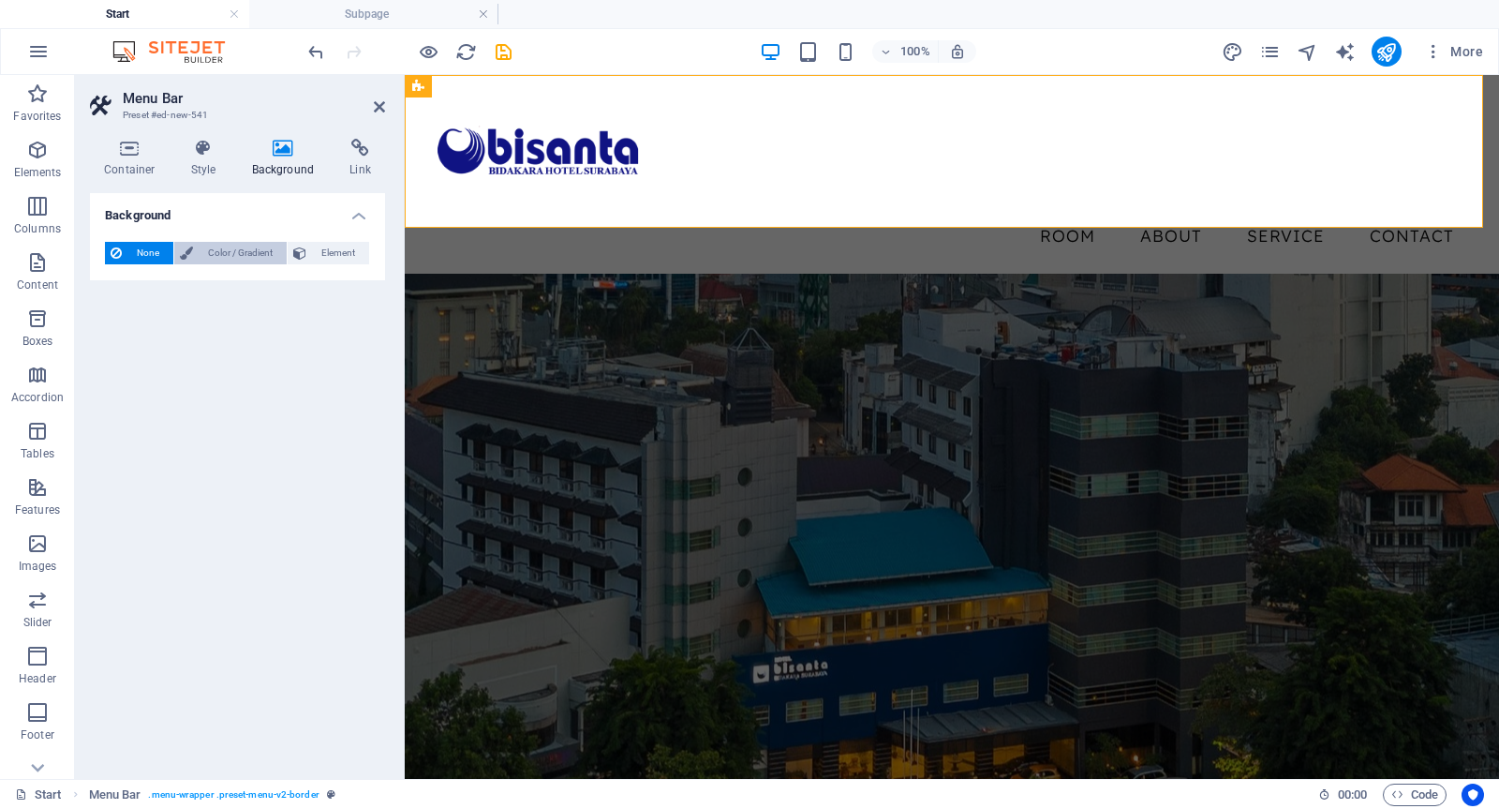
click at [230, 254] on span "Color / Gradient" at bounding box center [240, 253] width 82 height 22
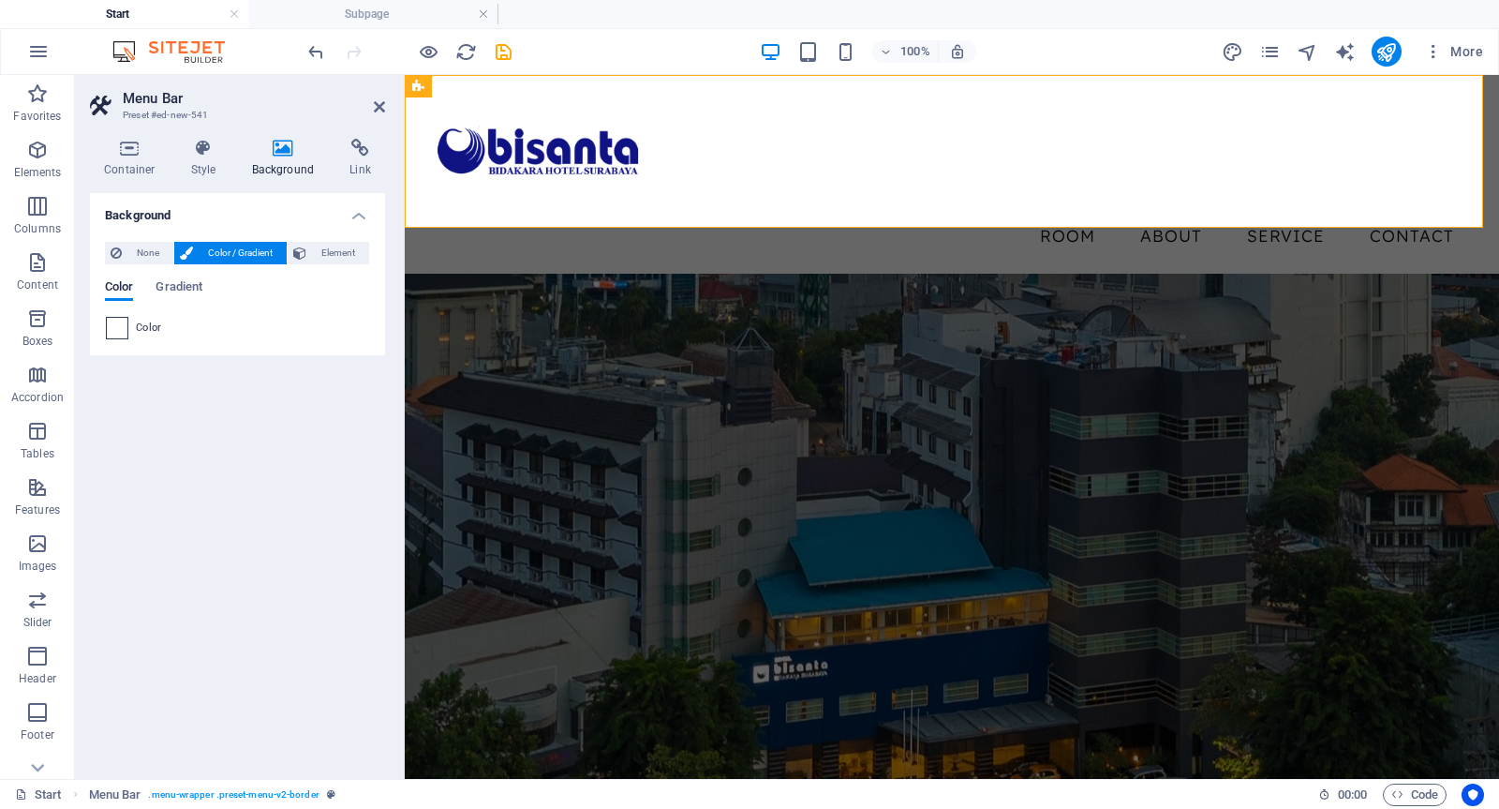
click at [118, 328] on span at bounding box center [117, 328] width 21 height 21
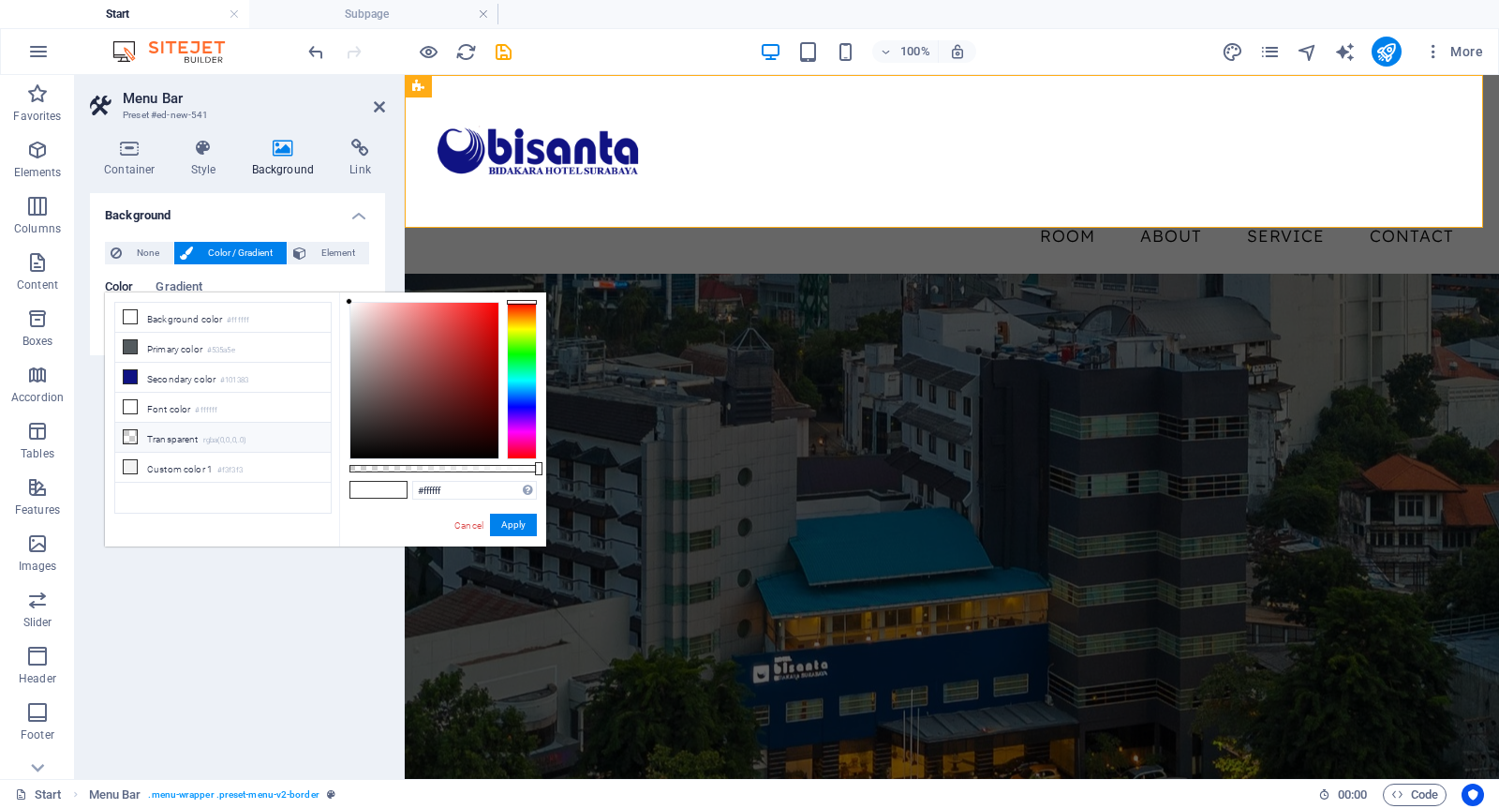
click at [178, 441] on li "Transparent rgba(0,0,0,.0)" at bounding box center [223, 438] width 216 height 30
type input "rgba(0, 0, 0, 0)"
click at [521, 528] on button "Apply" at bounding box center [513, 525] width 47 height 22
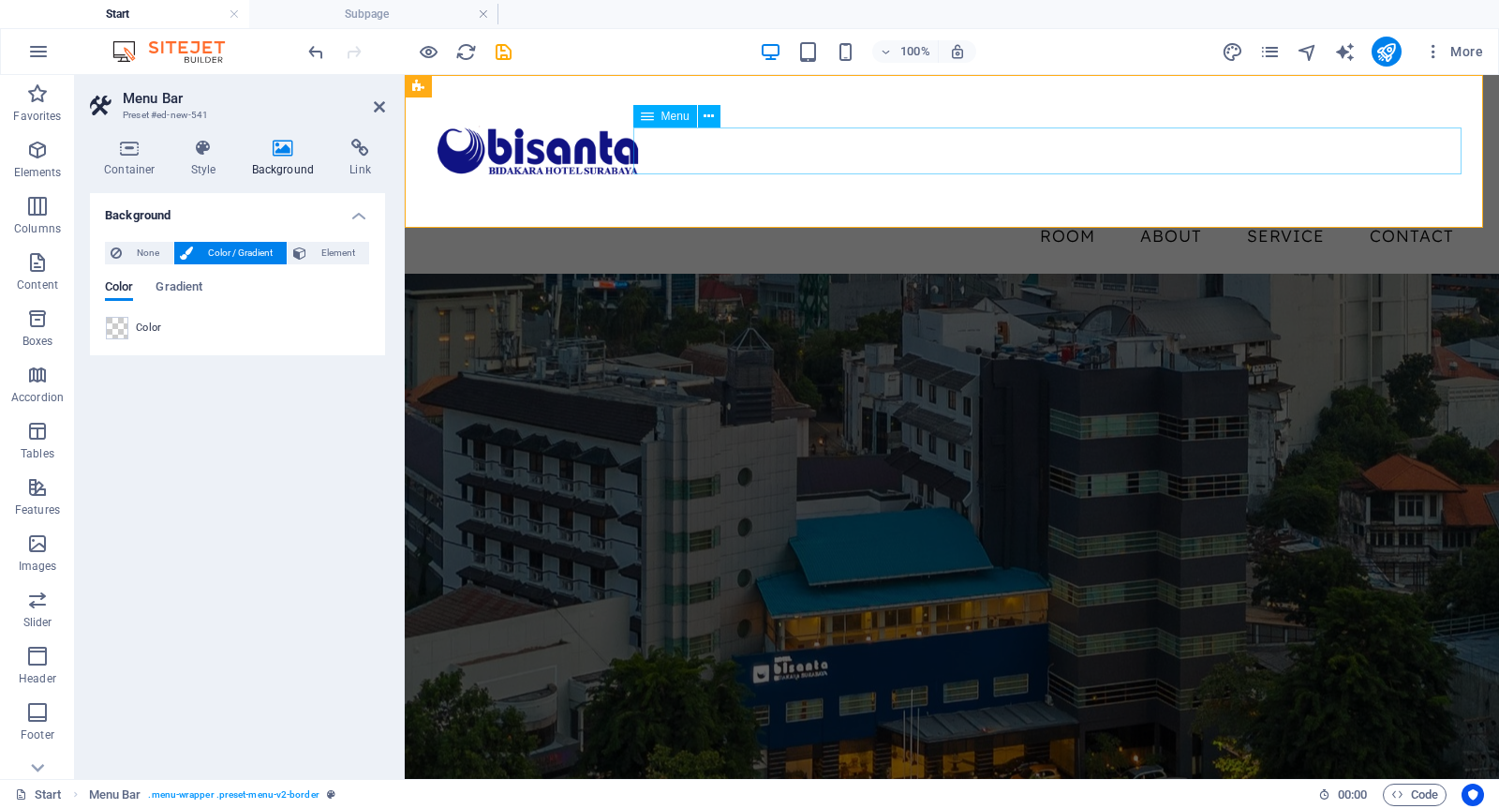
click at [810, 213] on nav "Room About Service Contact" at bounding box center [952, 236] width 1035 height 47
click at [380, 101] on icon at bounding box center [379, 106] width 11 height 15
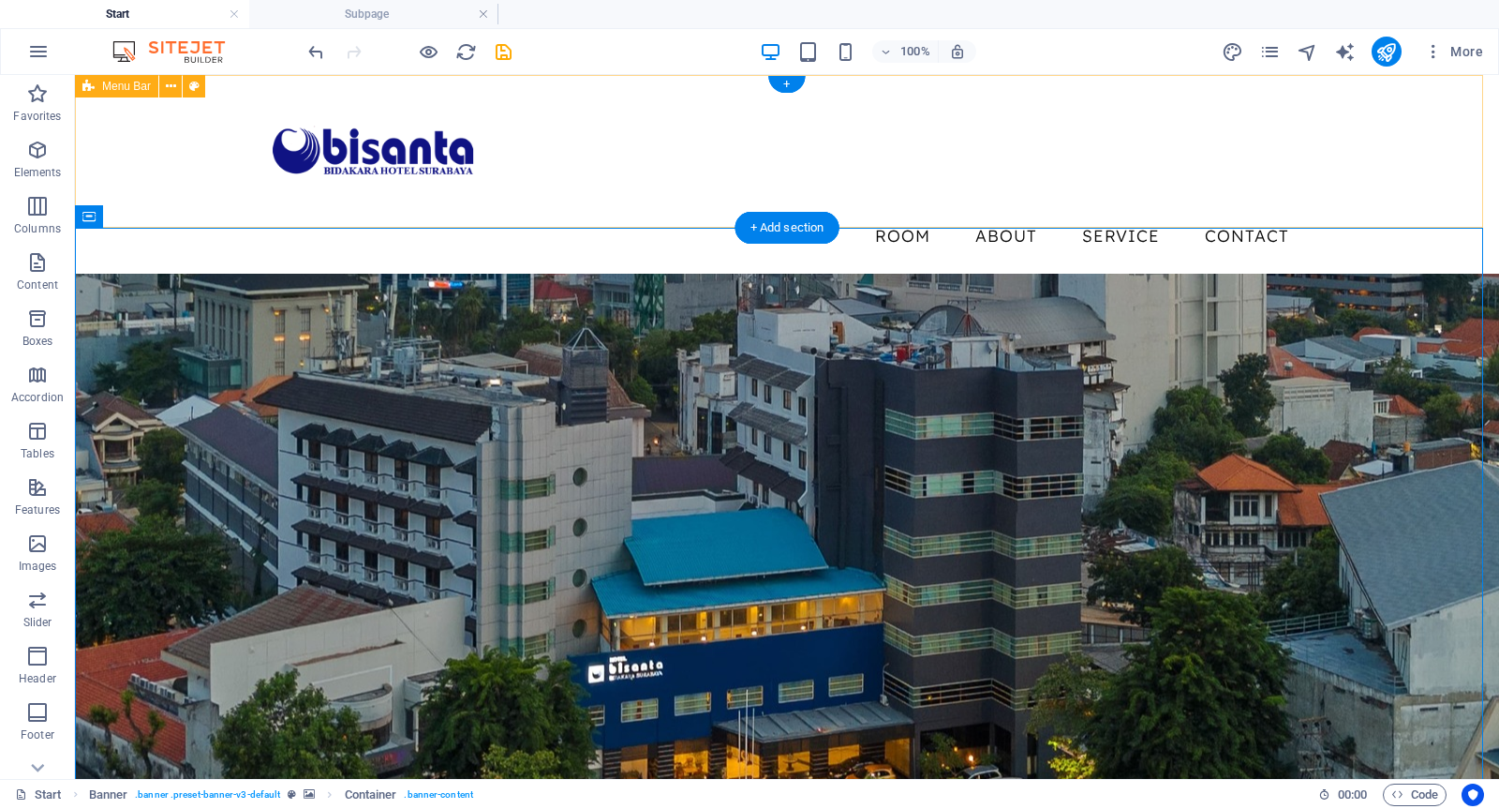
click at [590, 212] on div "Menu Room About Service Contact" at bounding box center [787, 174] width 1424 height 199
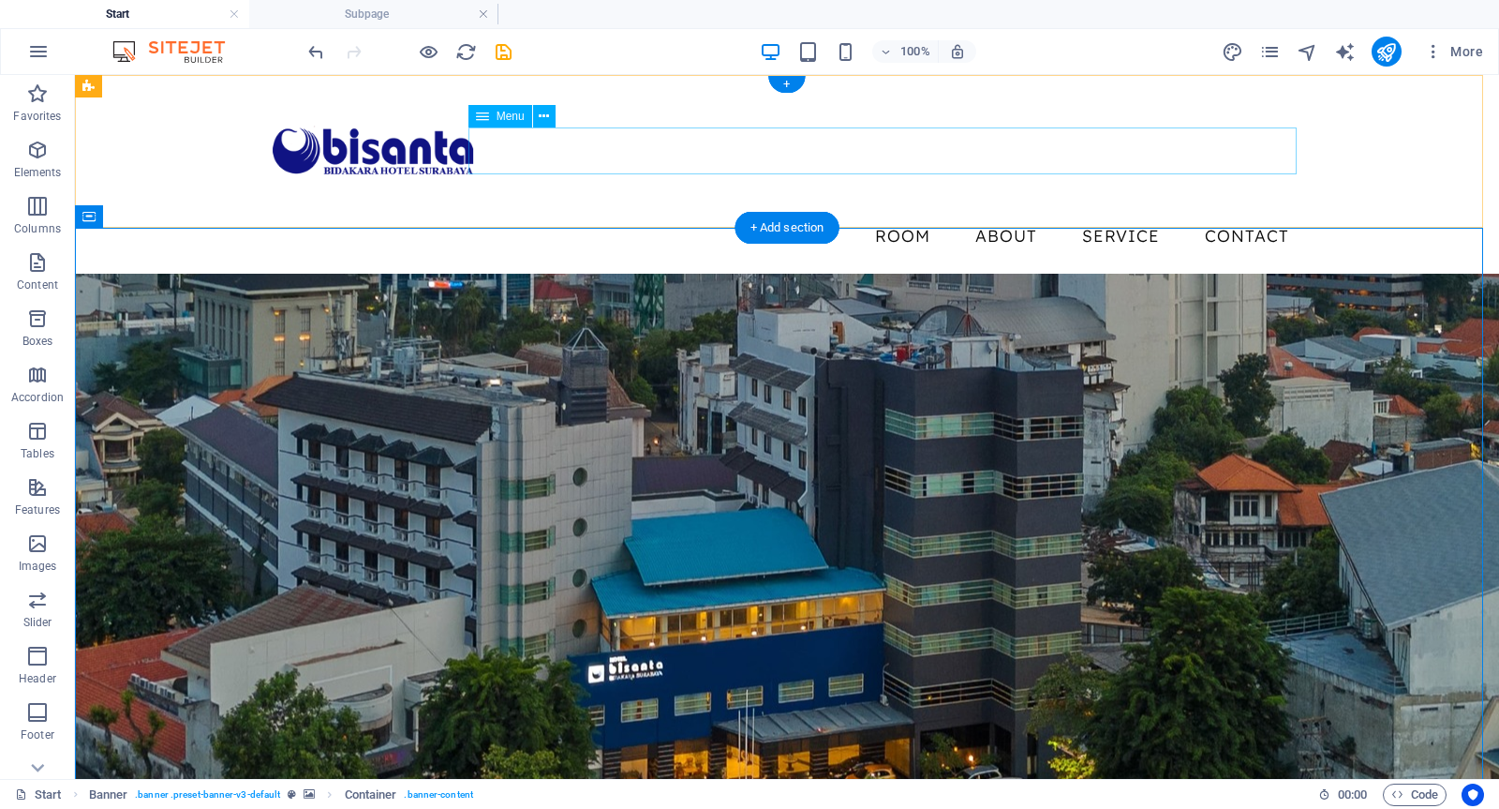
click at [963, 213] on nav "Room About Service Contact" at bounding box center [787, 236] width 1035 height 47
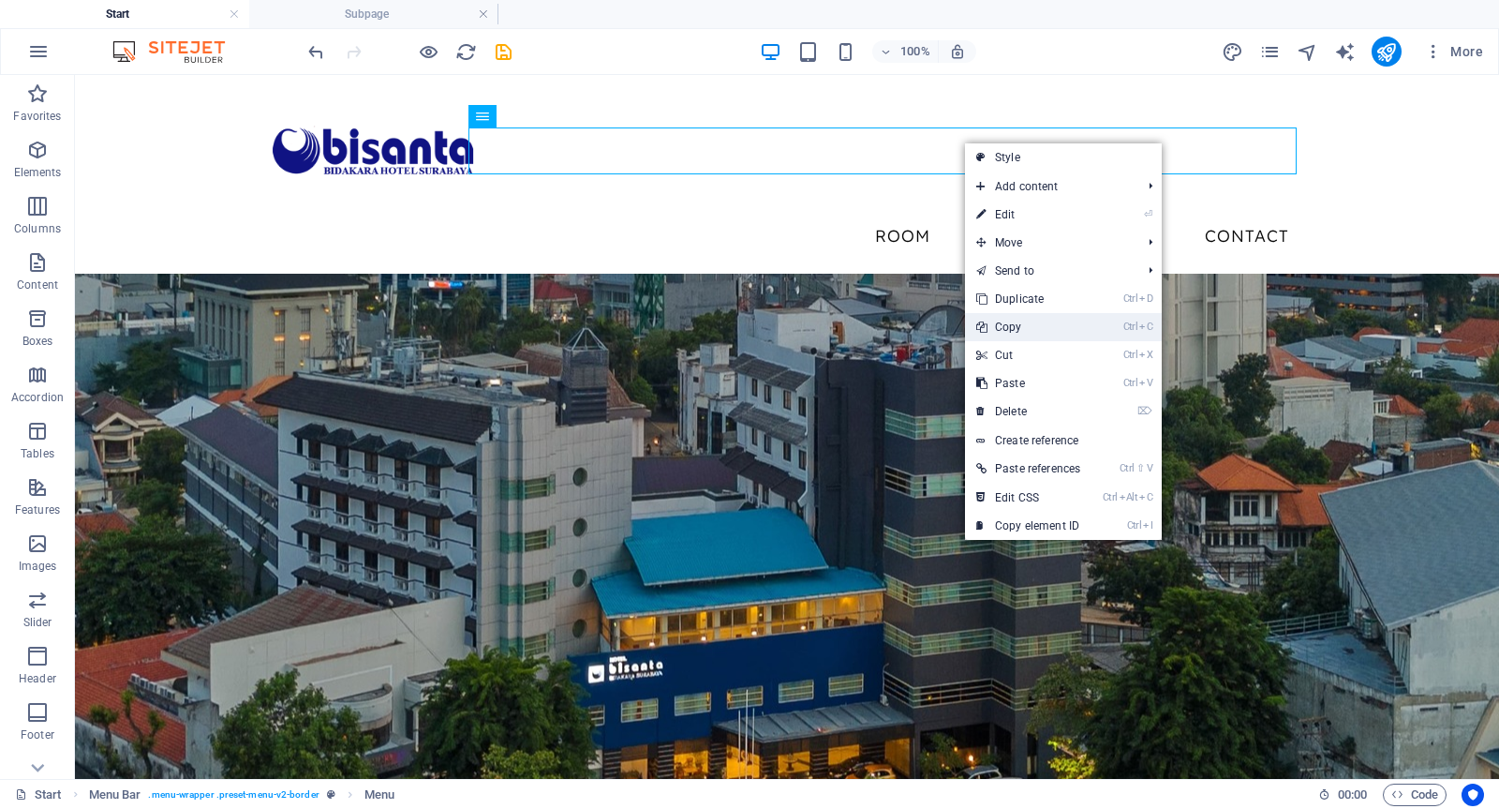
click at [1018, 331] on link "Ctrl C Copy" at bounding box center [1028, 327] width 127 height 28
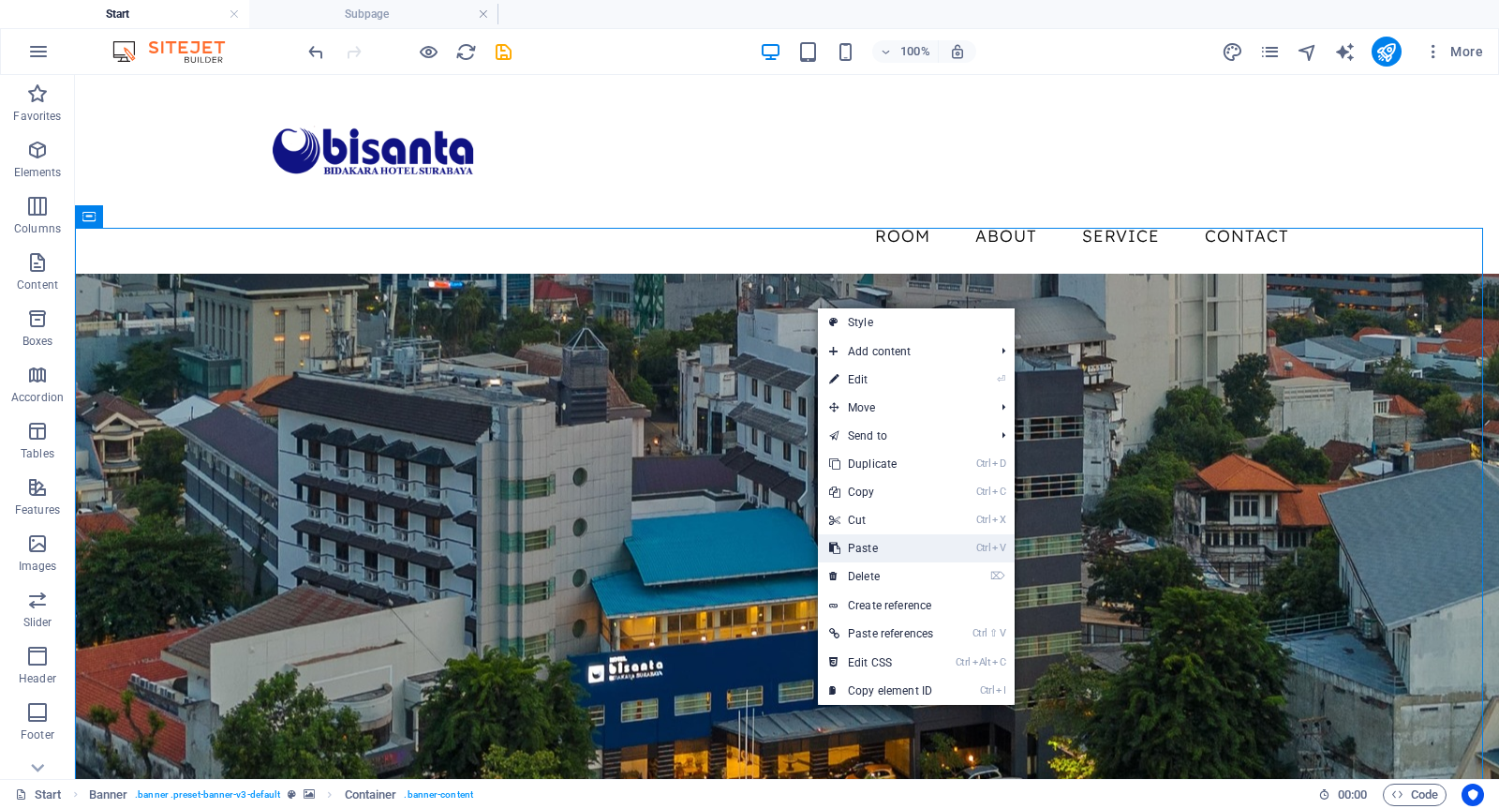
click at [863, 538] on link "Ctrl V Paste" at bounding box center [881, 548] width 127 height 28
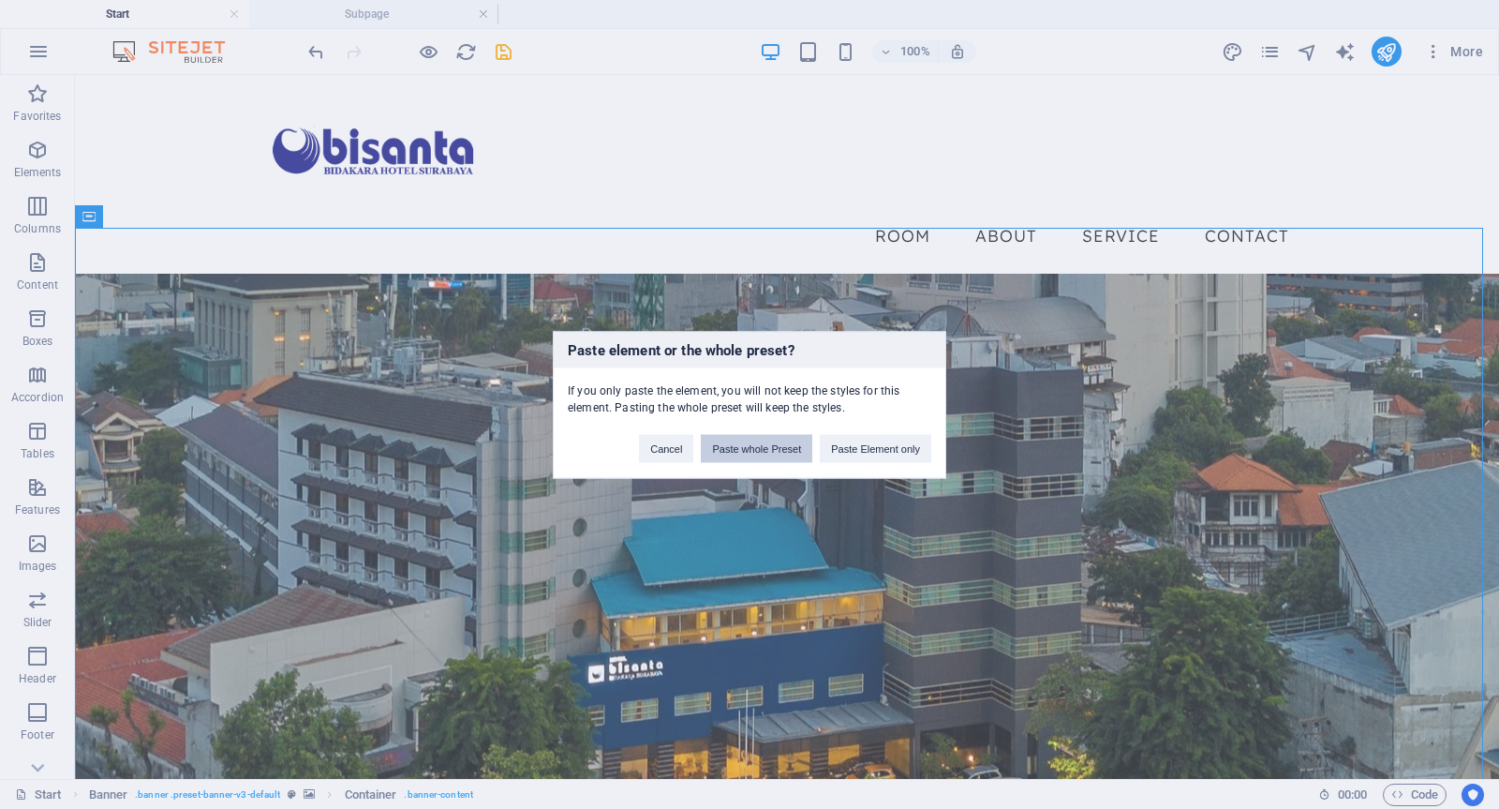
click at [783, 446] on button "Paste whole Preset" at bounding box center [757, 448] width 112 height 28
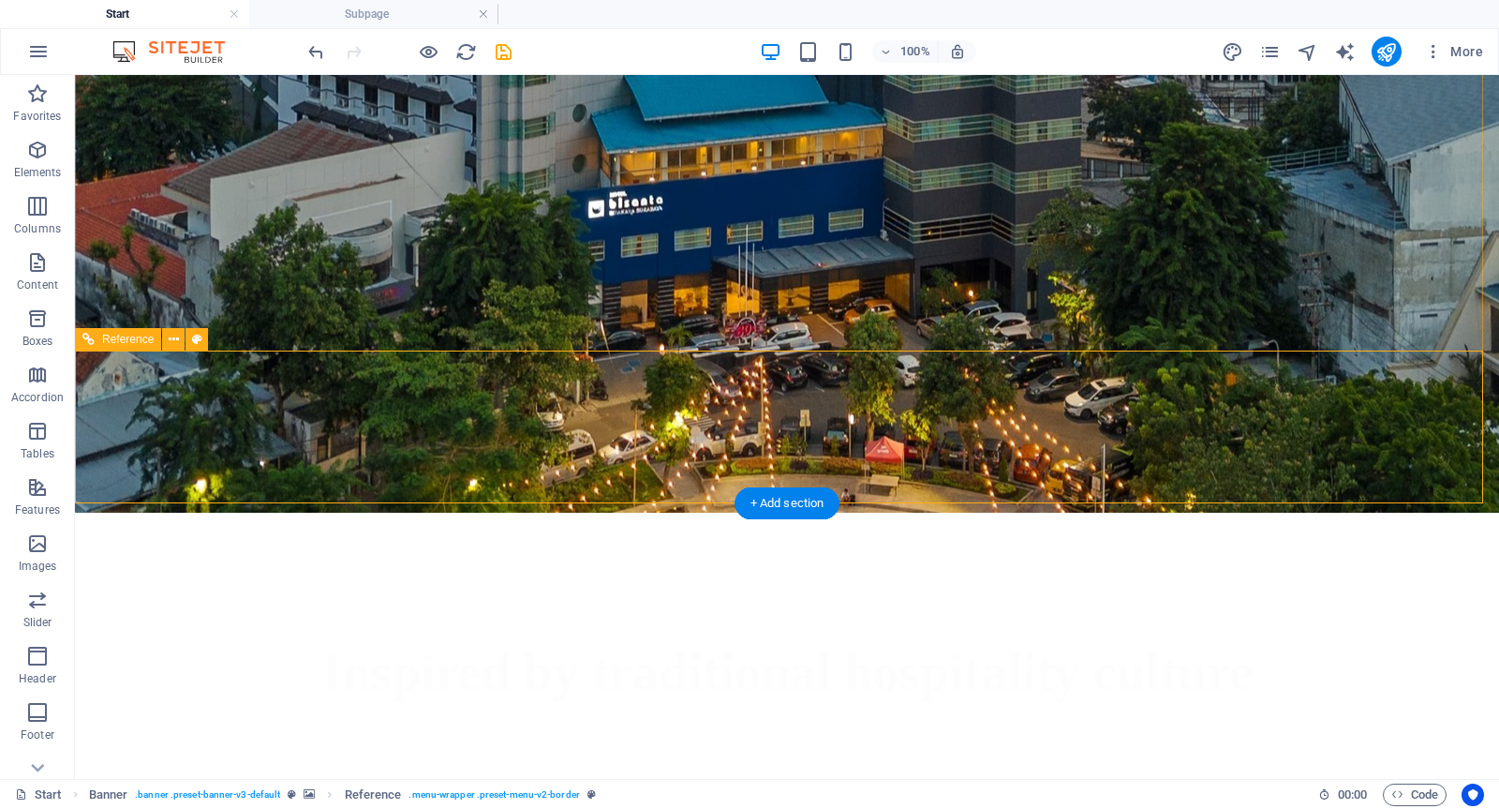
scroll to position [427, 0]
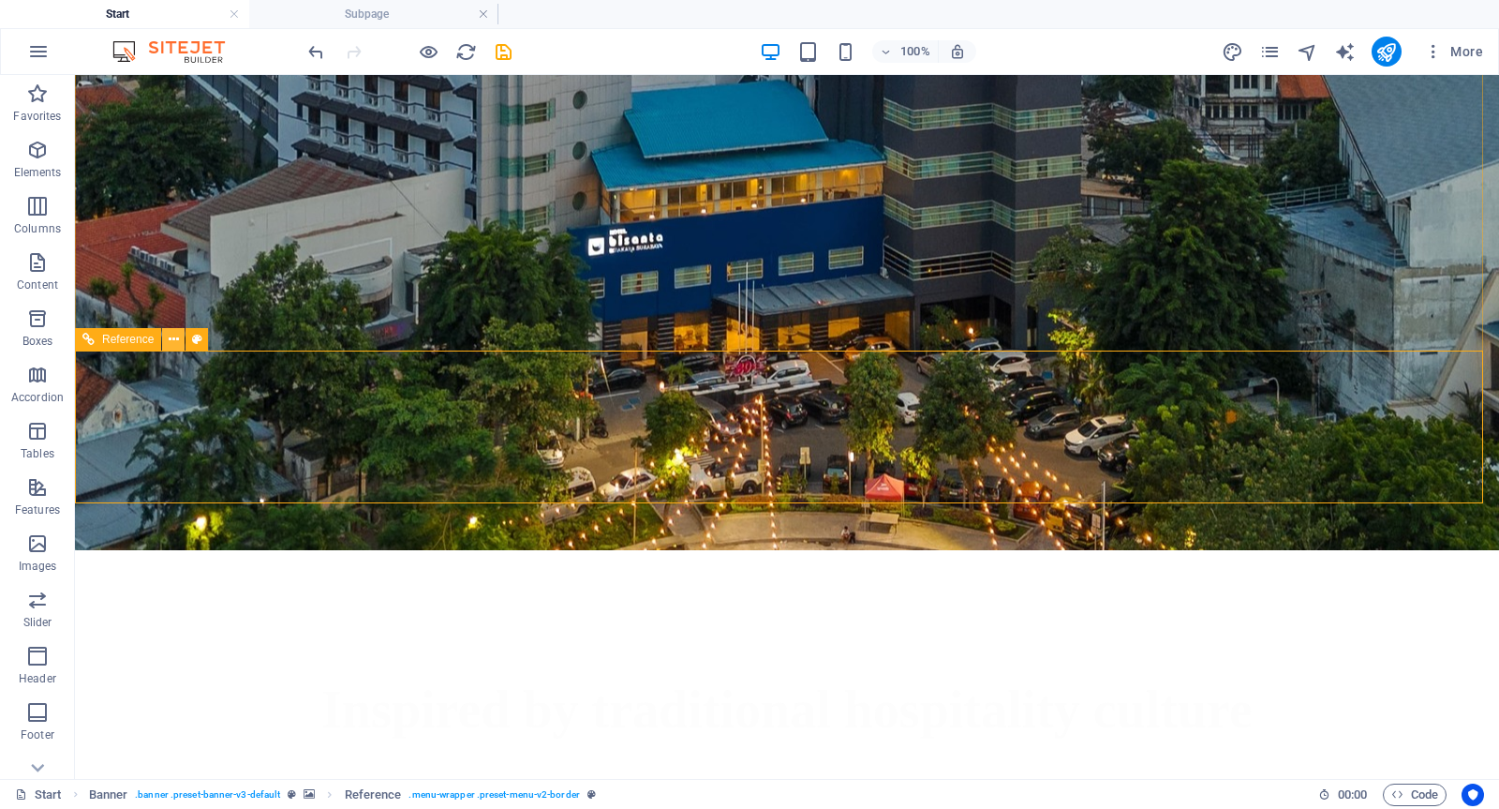
click at [169, 340] on icon at bounding box center [174, 340] width 10 height 20
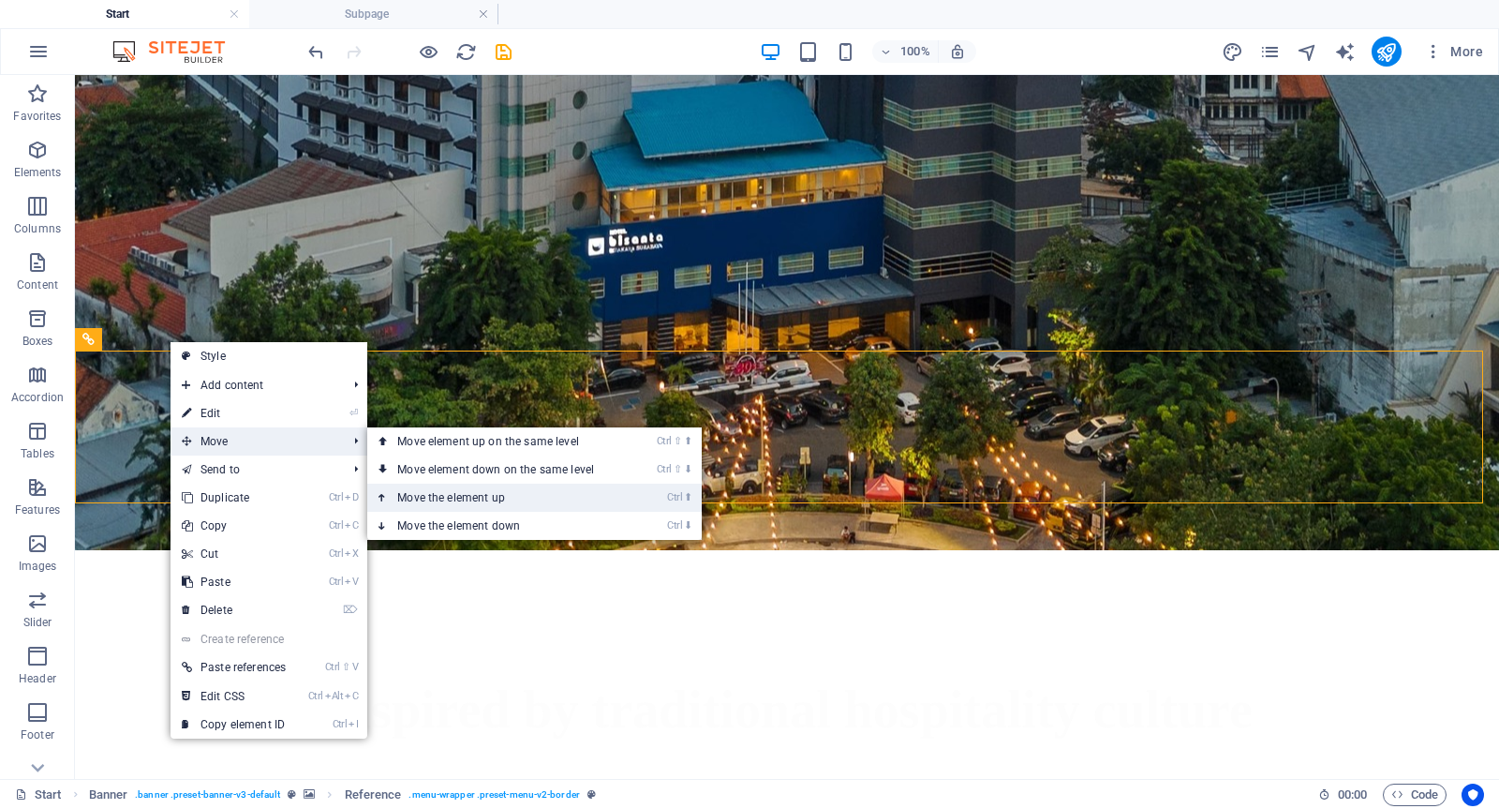
click at [489, 499] on link "Ctrl ⬆ Move the element up" at bounding box center [499, 498] width 264 height 28
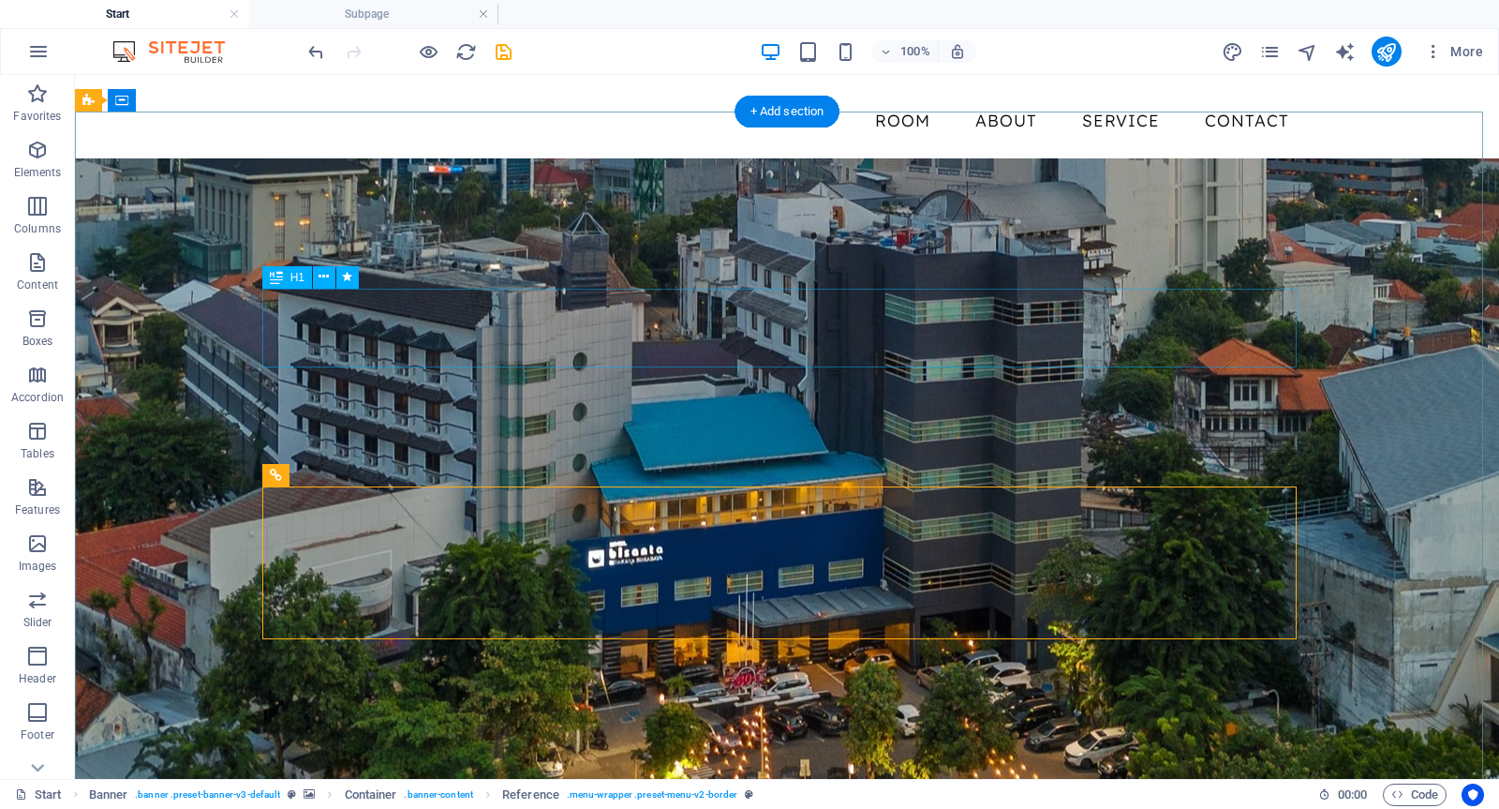
scroll to position [323, 0]
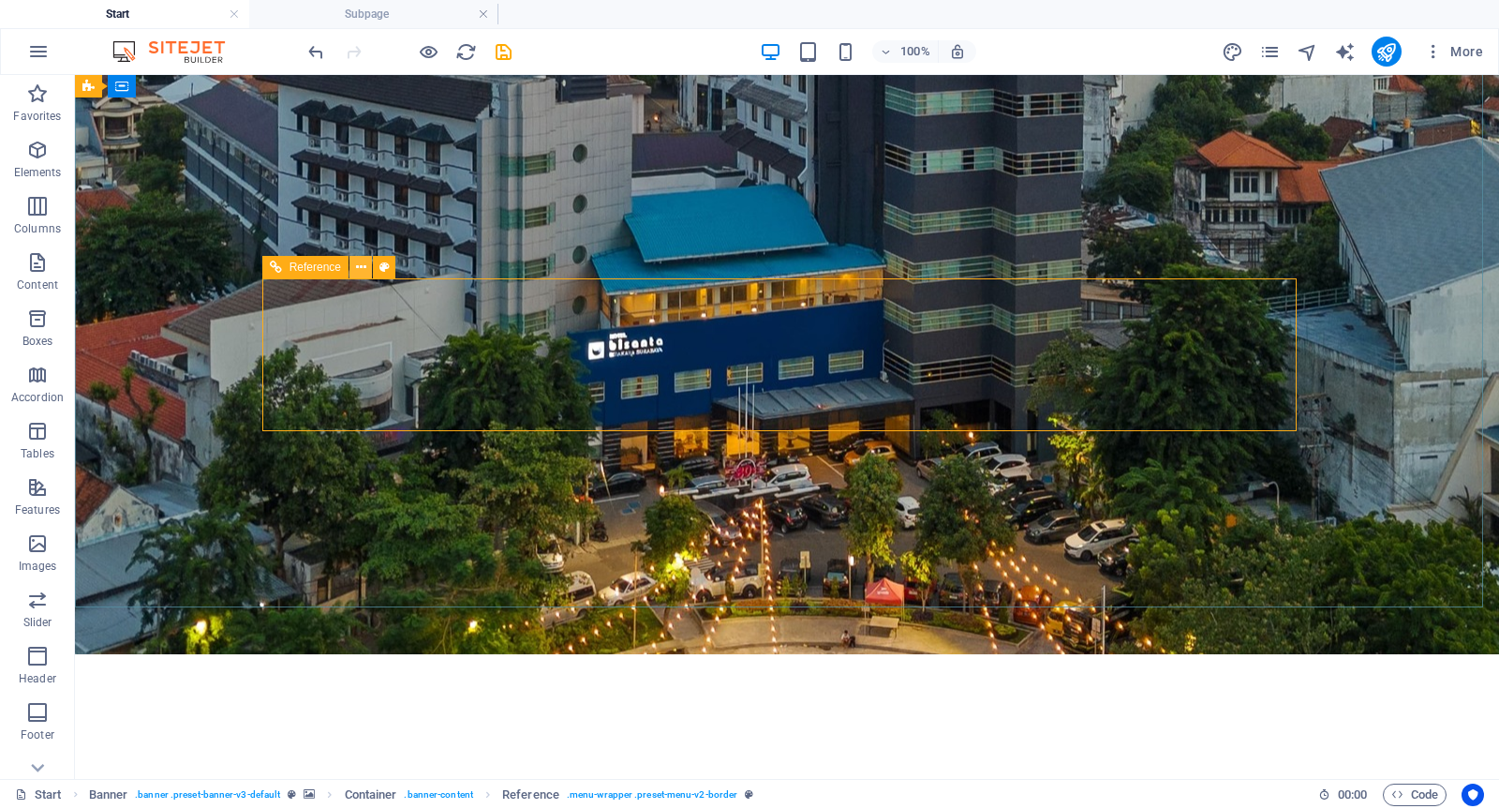
click at [365, 265] on icon at bounding box center [361, 268] width 10 height 20
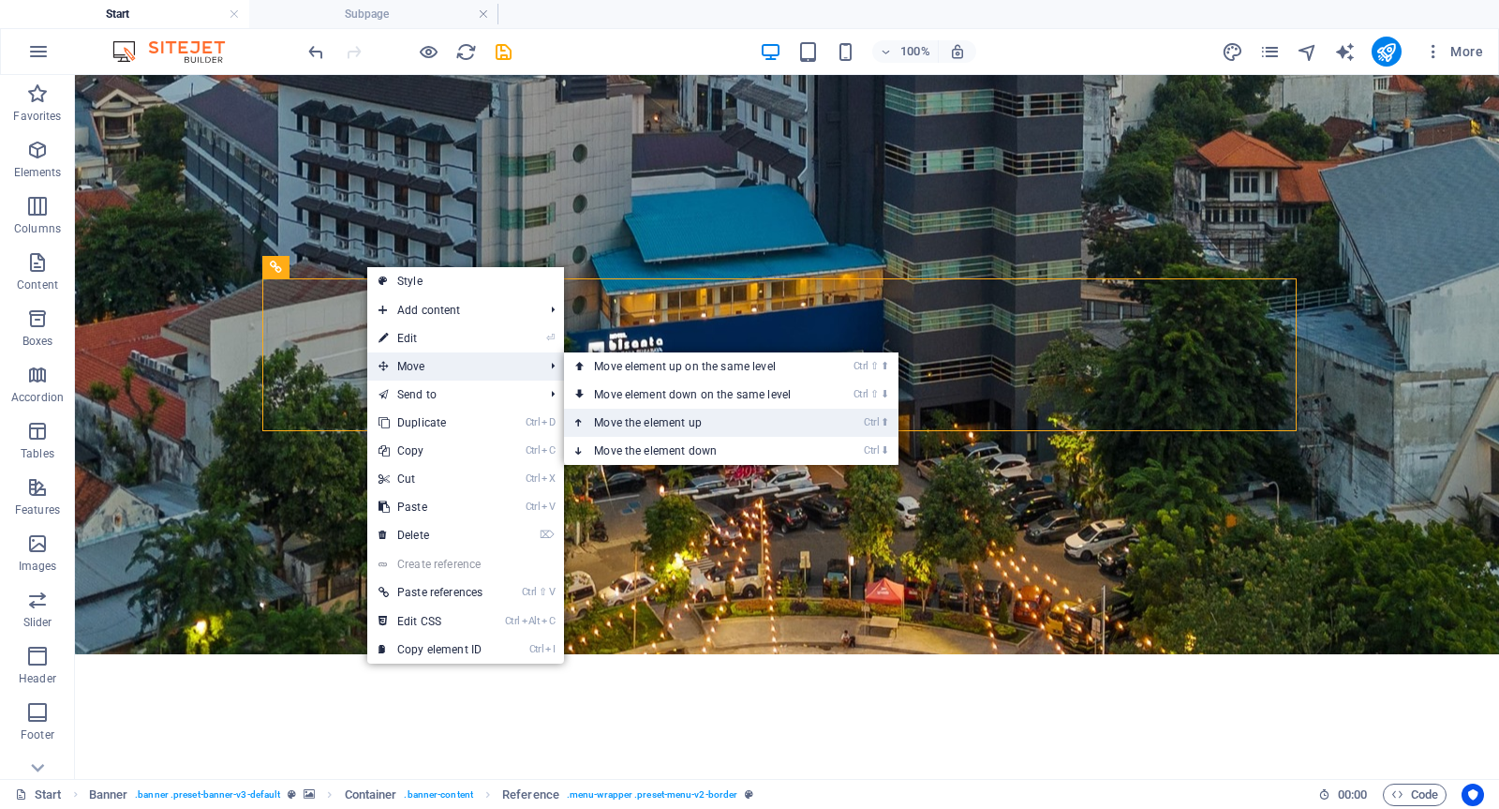
click at [716, 424] on link "Ctrl ⬆ Move the element up" at bounding box center [696, 423] width 264 height 28
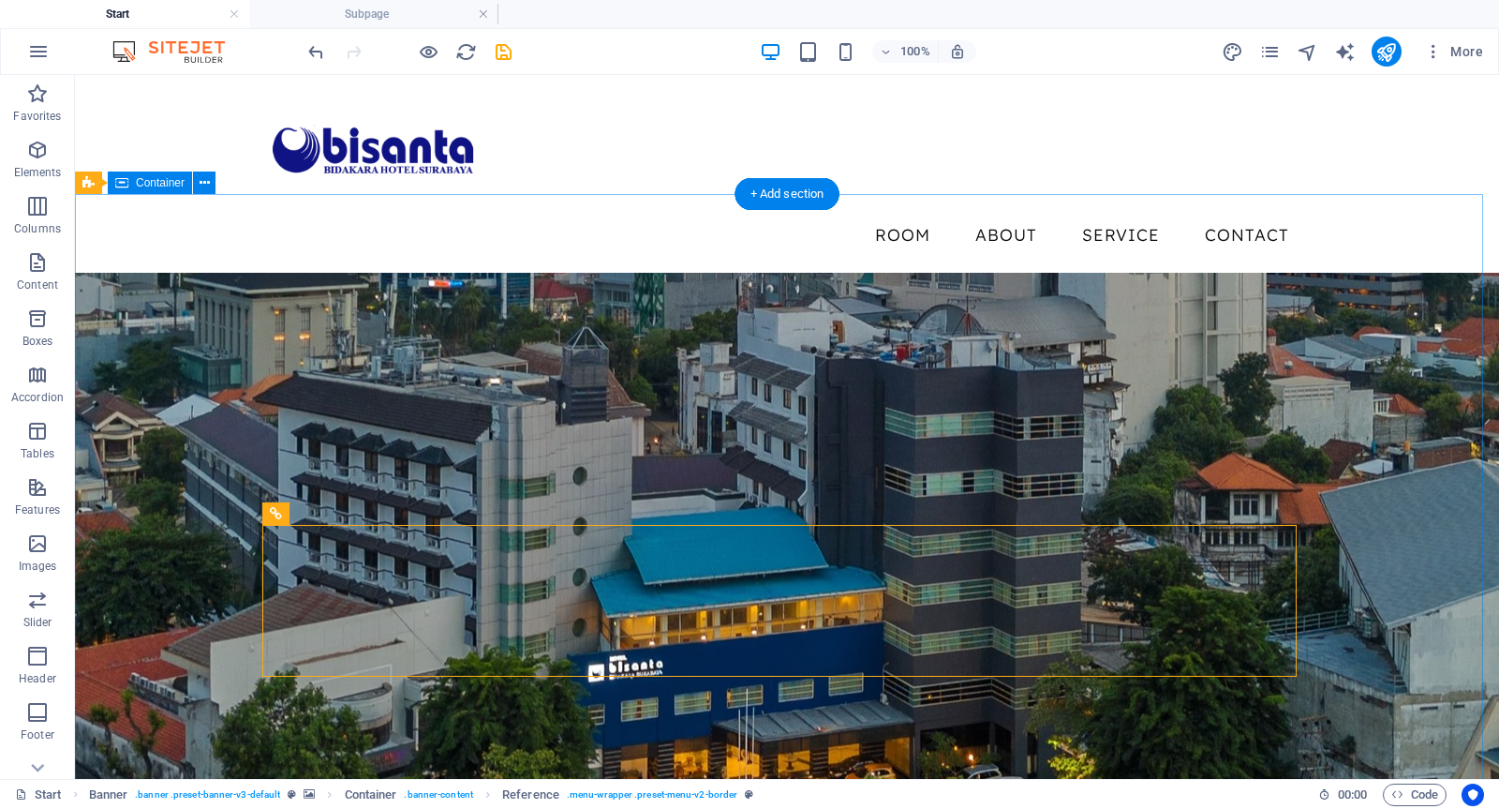
scroll to position [0, 0]
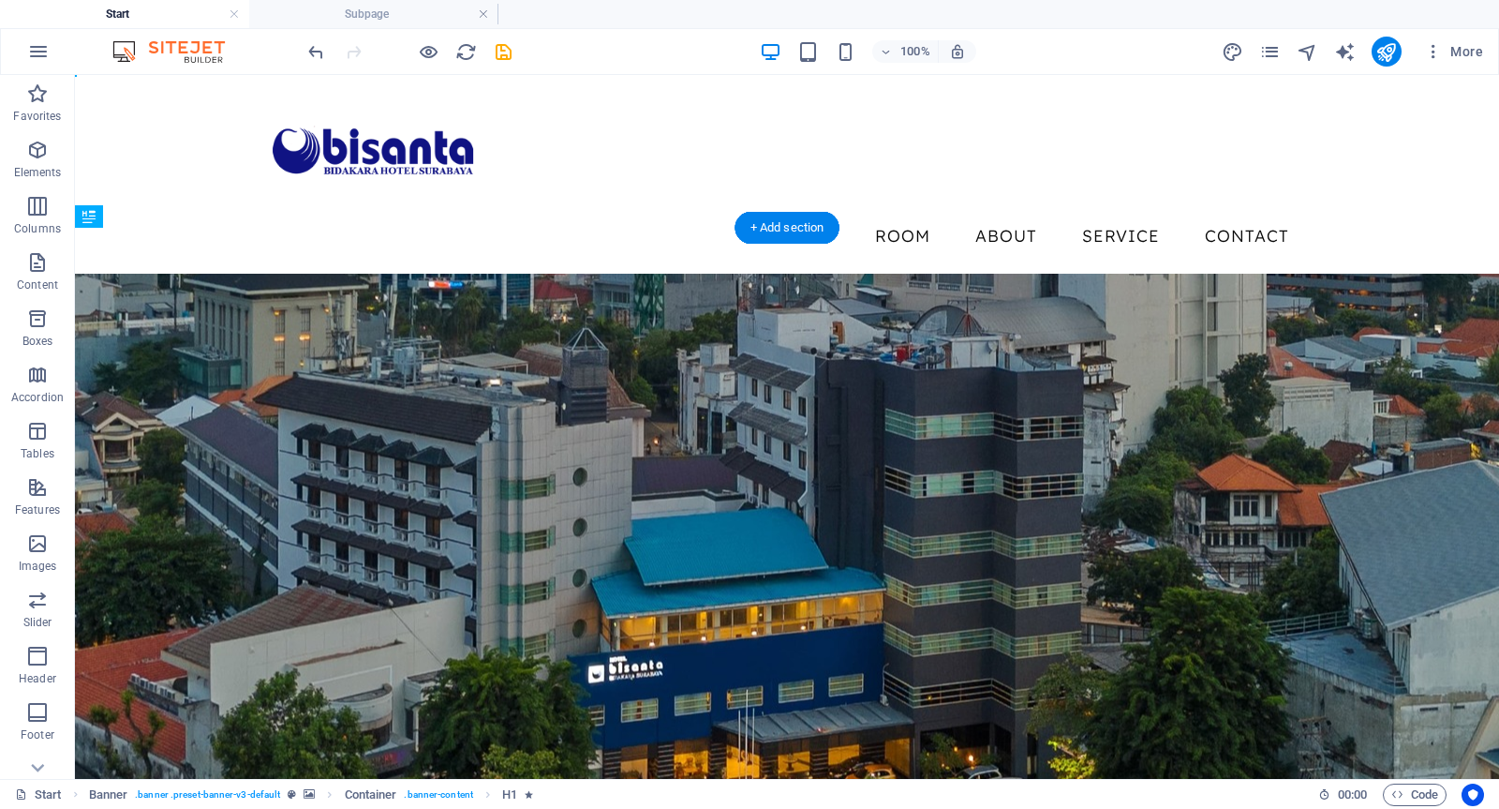
drag, startPoint x: 653, startPoint y: 439, endPoint x: 643, endPoint y: 659, distance: 220.5
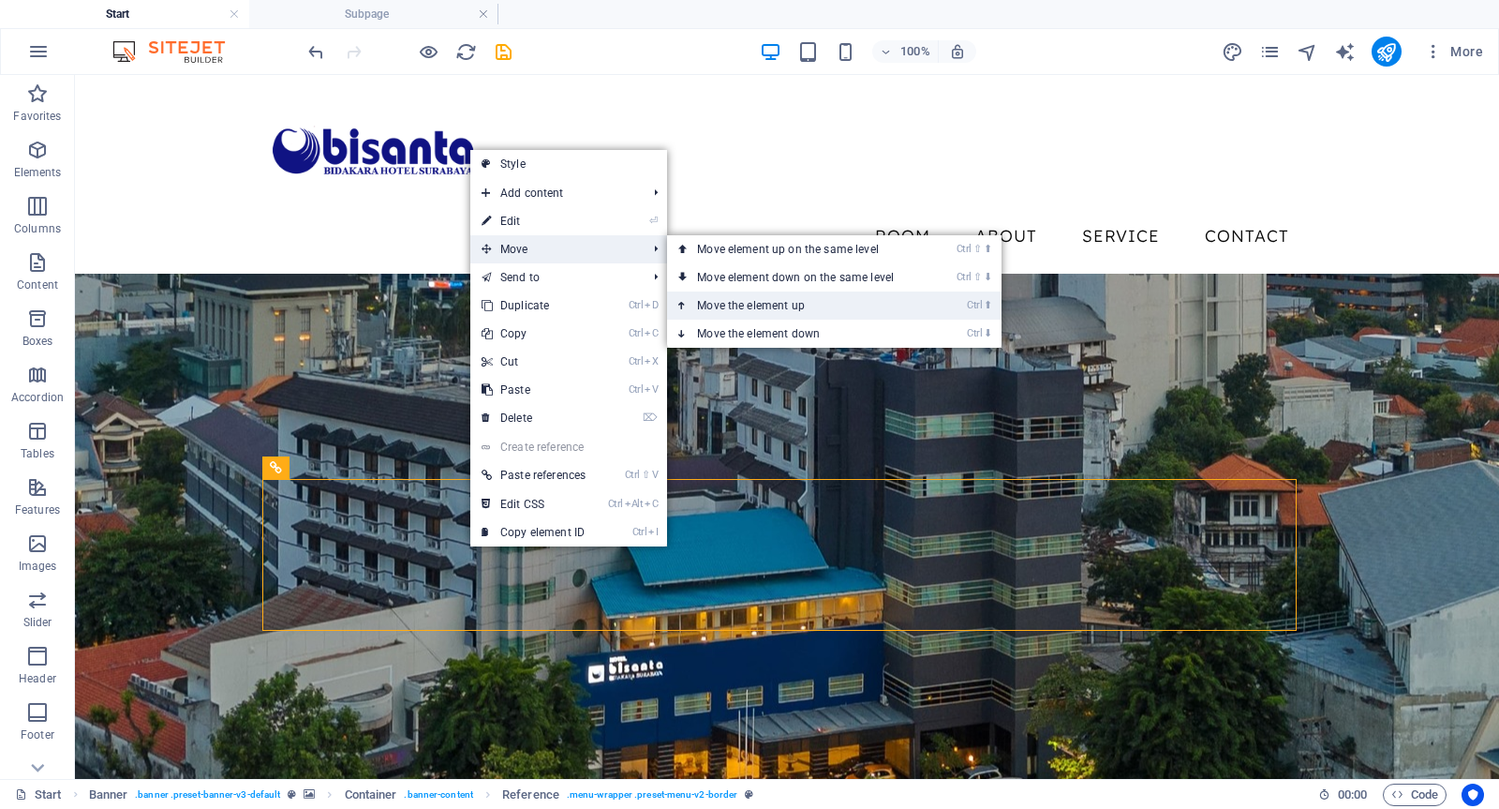
click at [798, 305] on link "Ctrl ⬆ Move the element up" at bounding box center [799, 305] width 264 height 28
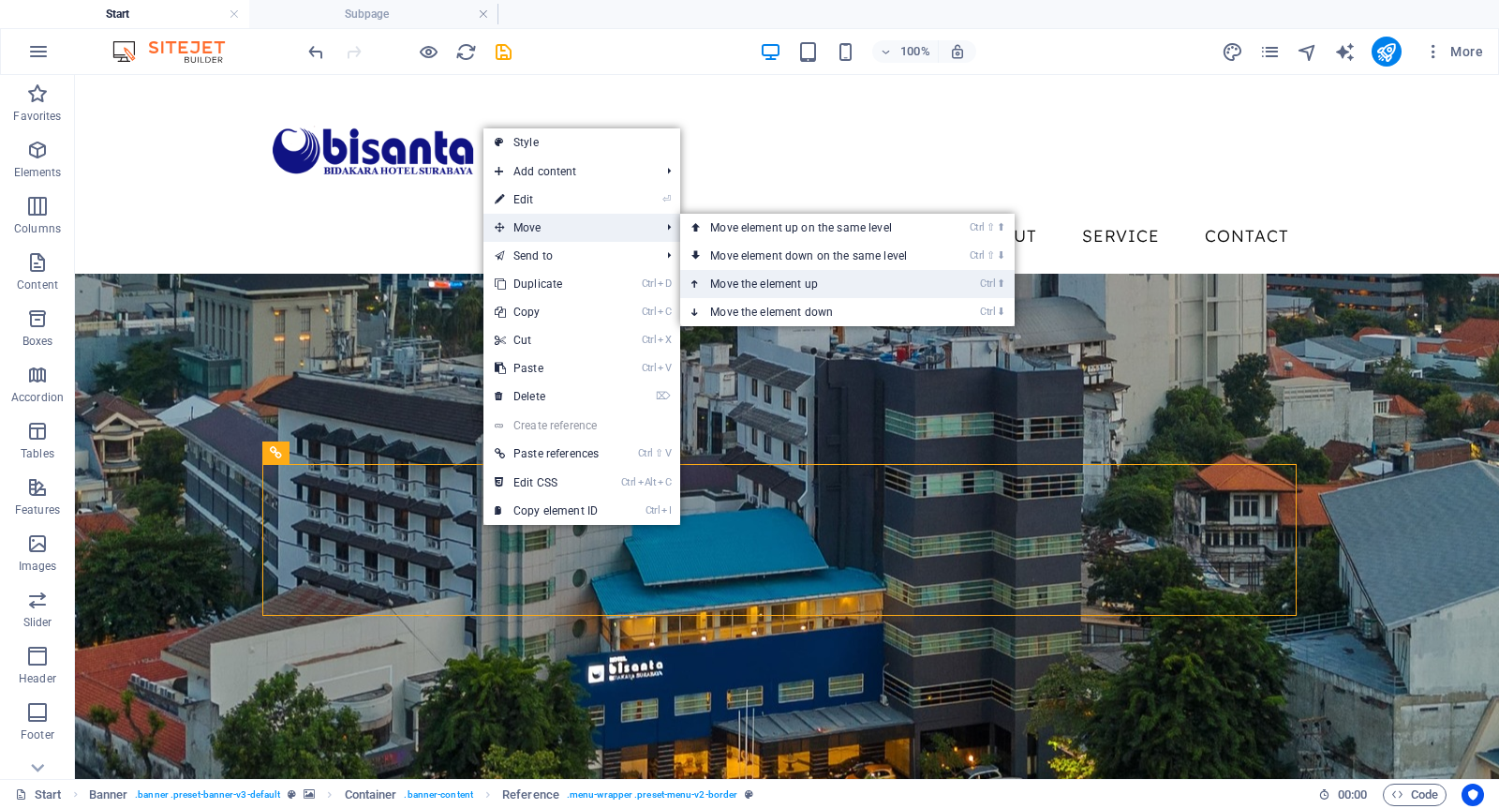
click at [799, 275] on link "Ctrl ⬆ Move the element up" at bounding box center [812, 284] width 264 height 28
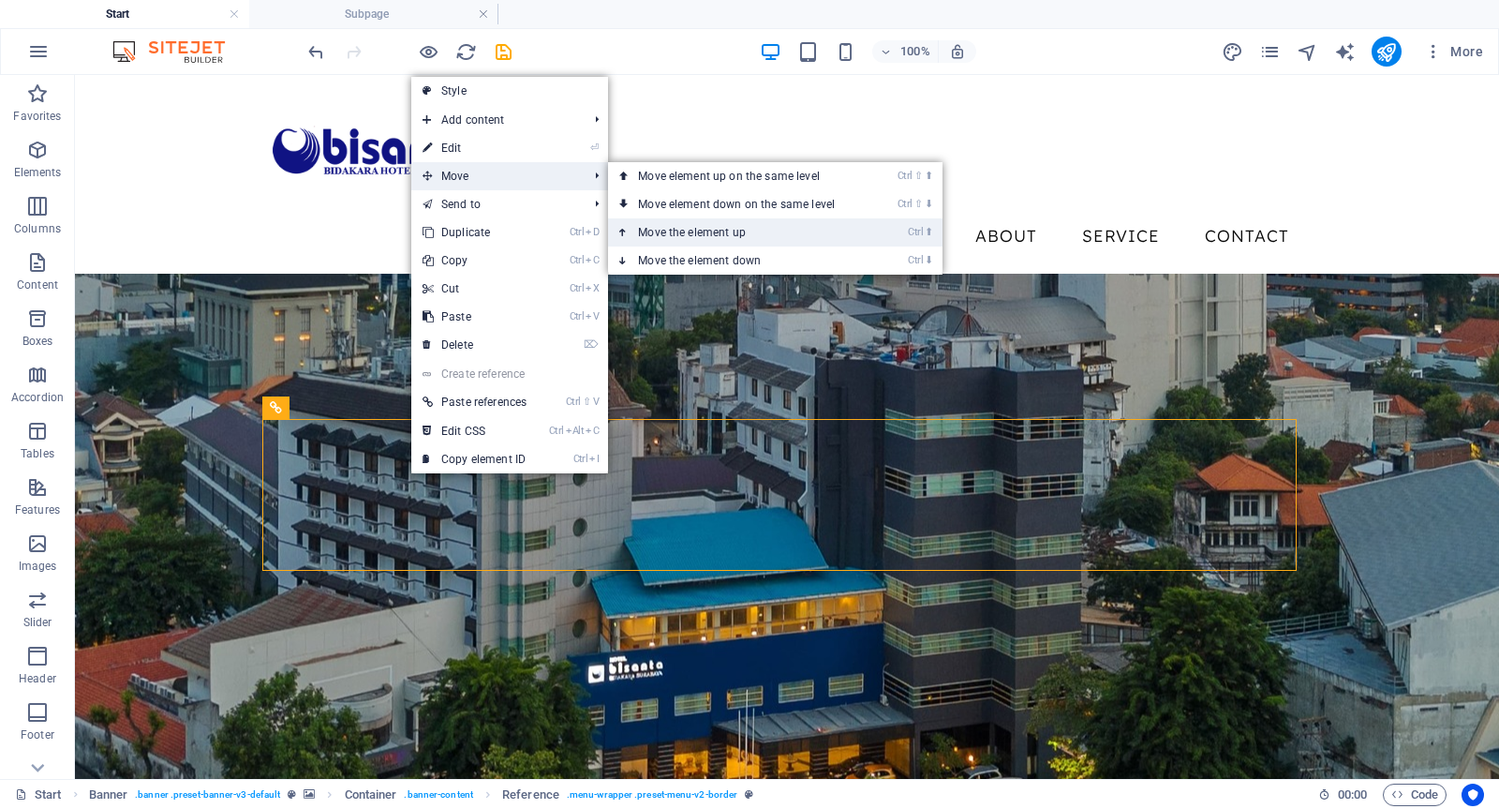
click at [727, 225] on link "Ctrl ⬆ Move the element up" at bounding box center [740, 232] width 264 height 28
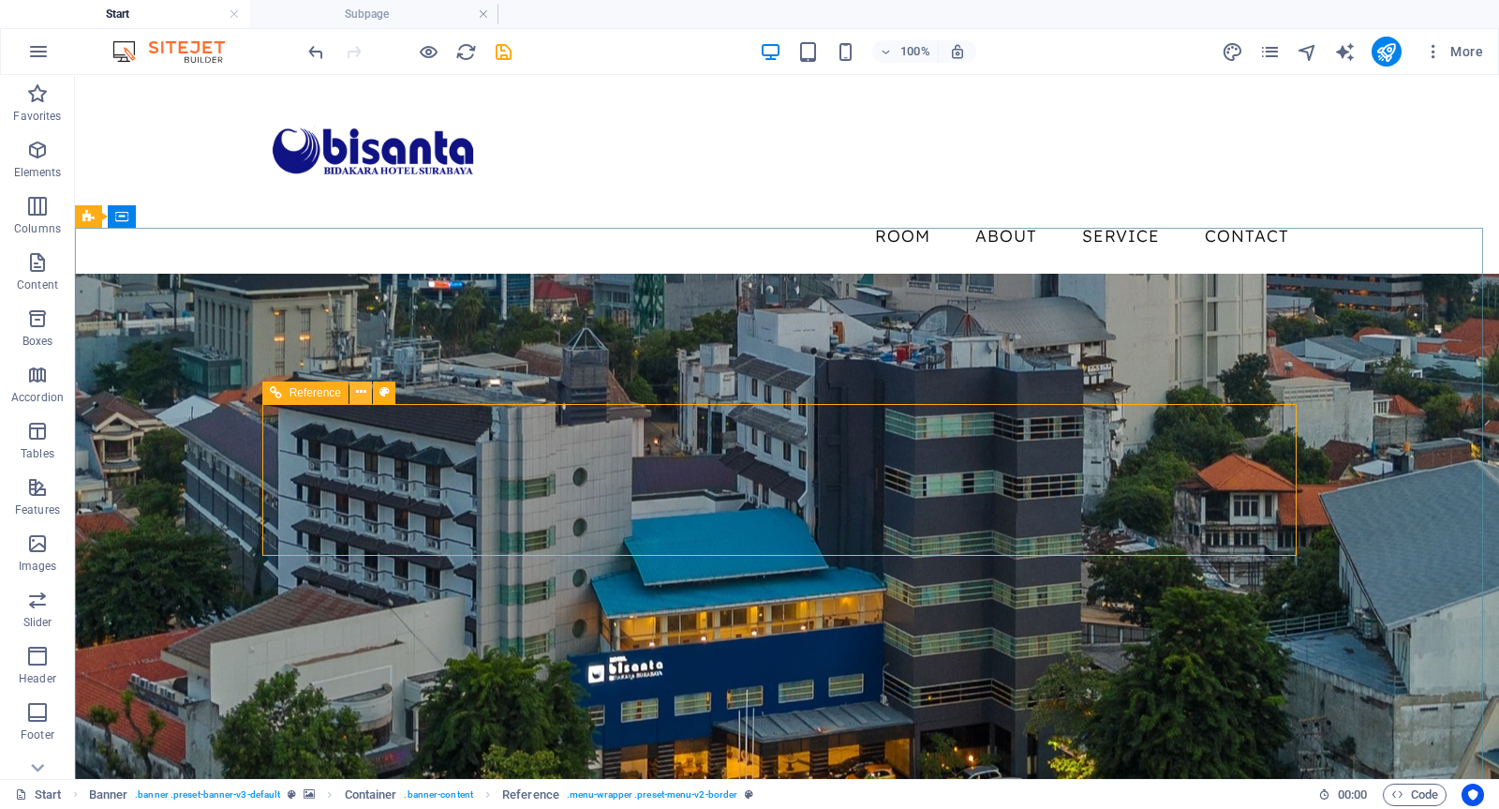
click at [361, 394] on icon at bounding box center [361, 392] width 10 height 20
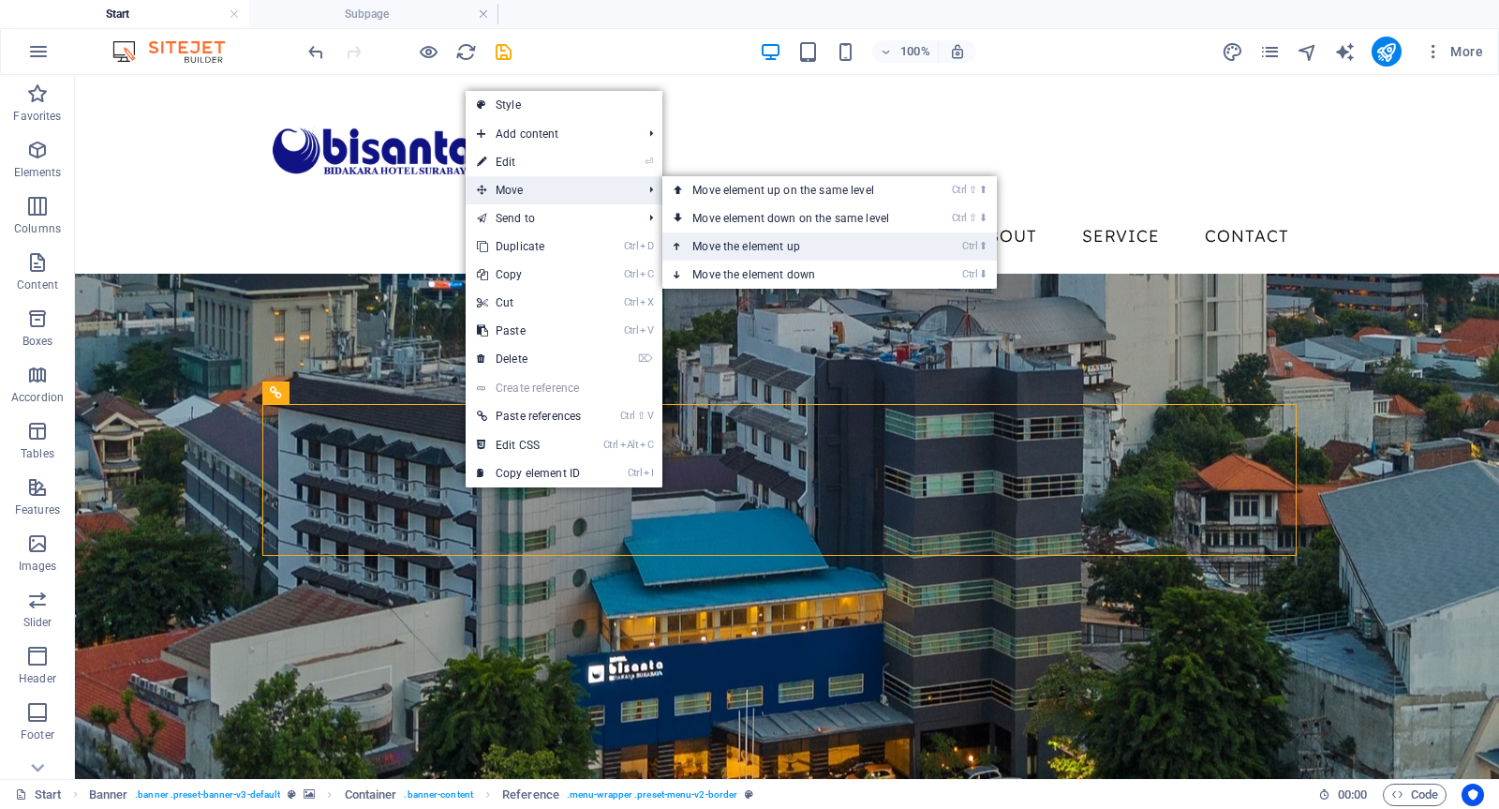
click at [762, 245] on link "Ctrl ⬆ Move the element up" at bounding box center [795, 246] width 264 height 28
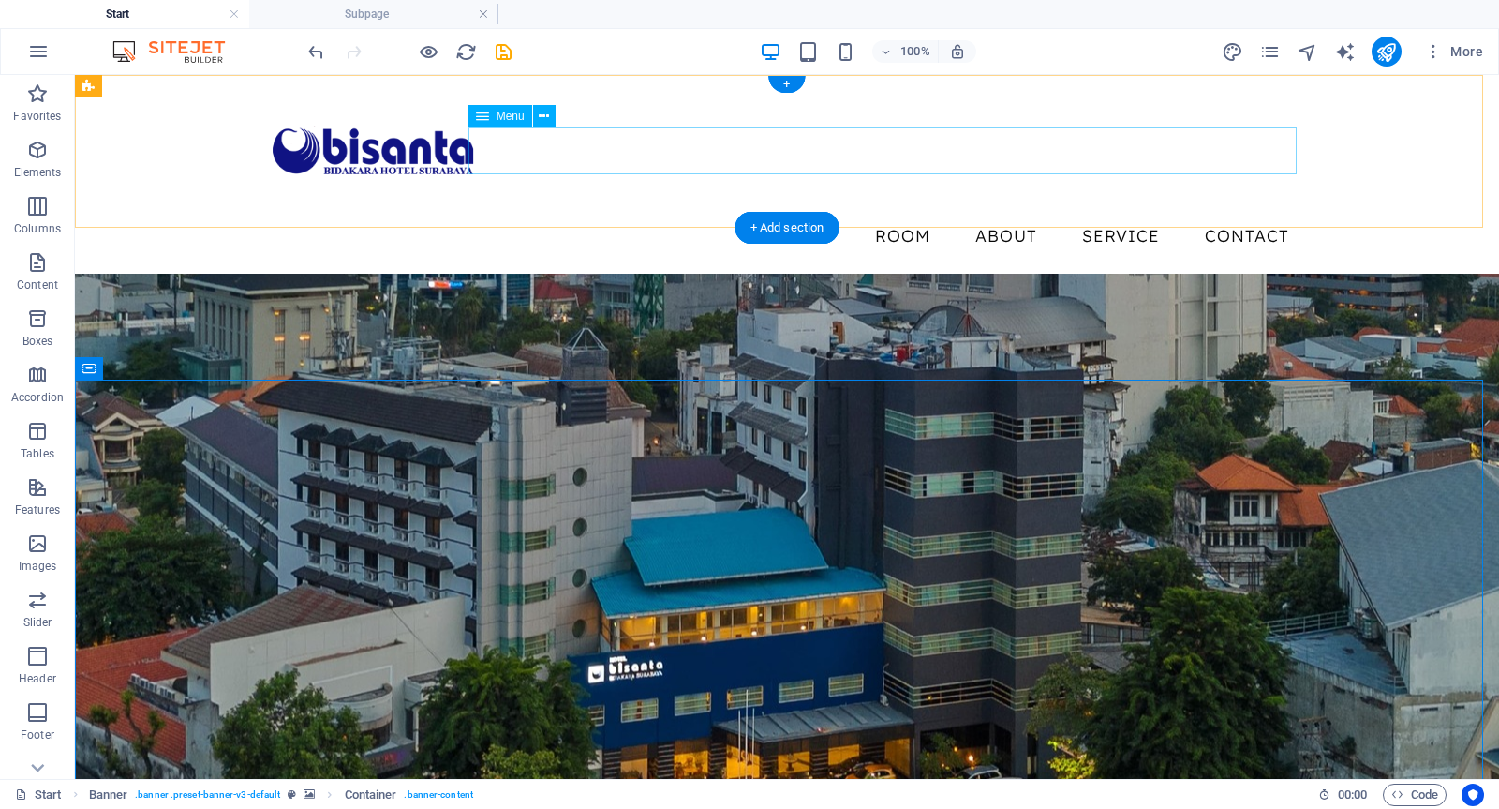
click at [572, 213] on nav "Room About Service Contact" at bounding box center [787, 236] width 1035 height 47
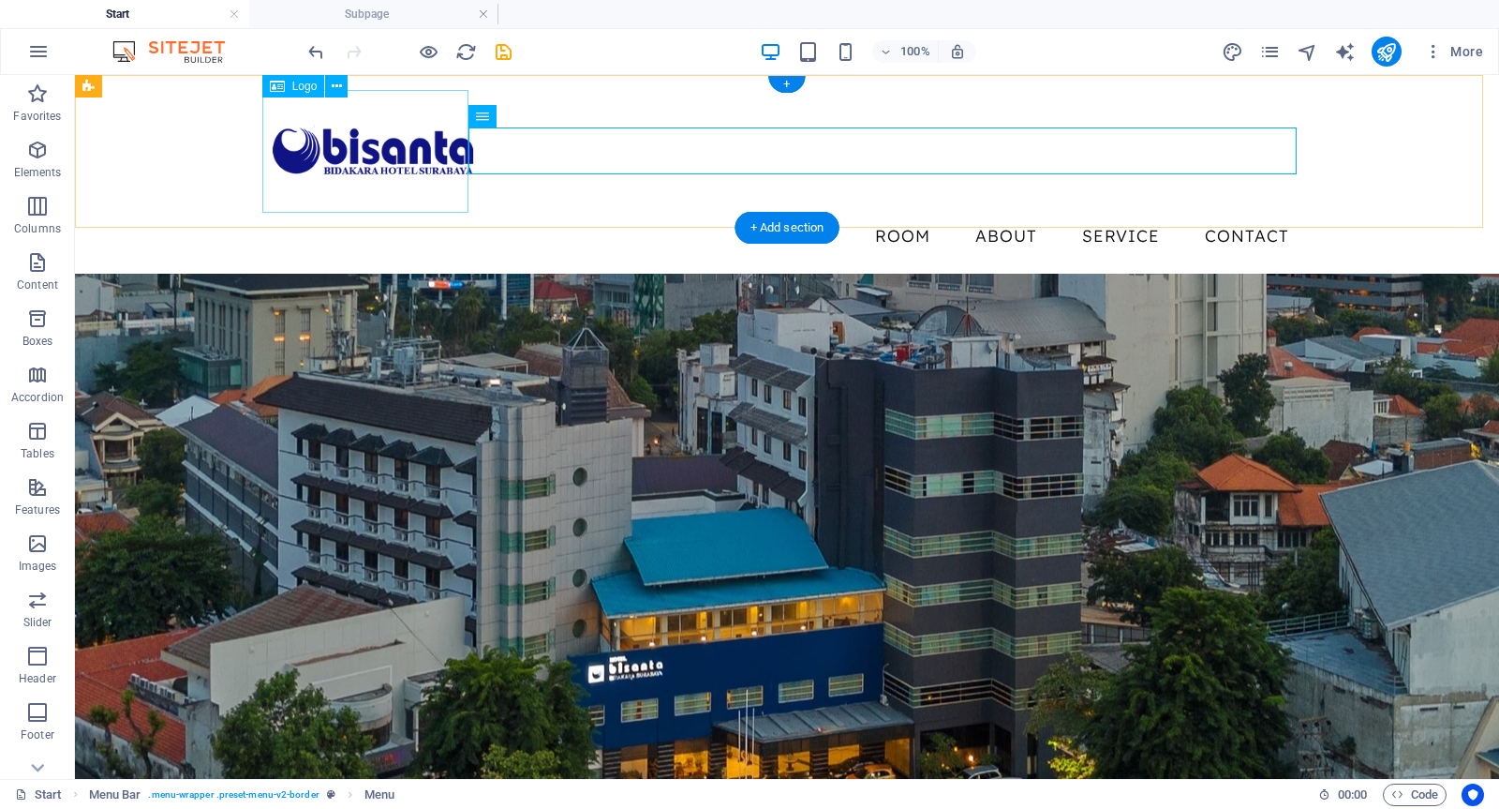
click at [423, 143] on div at bounding box center [787, 151] width 1035 height 123
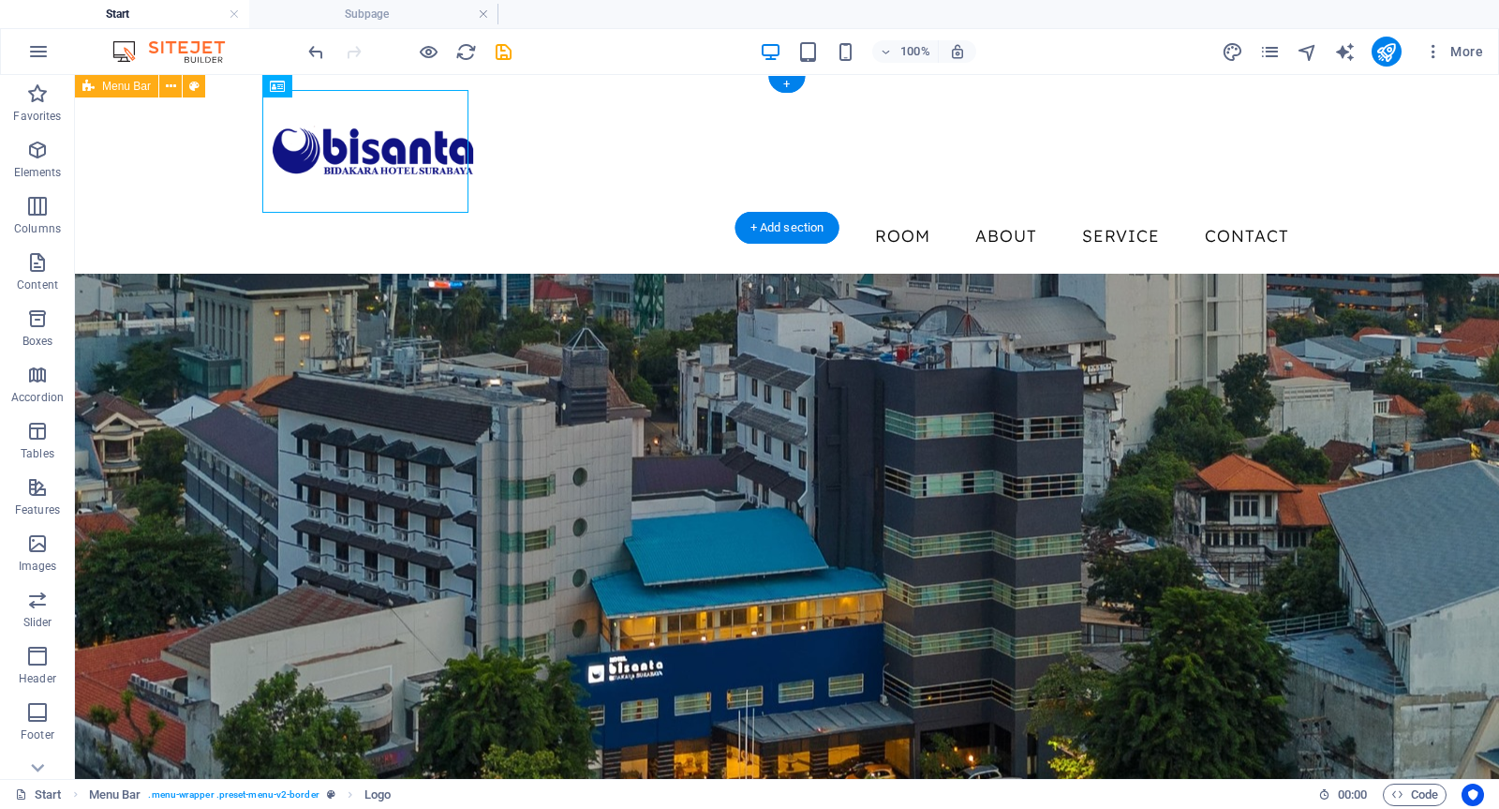
click at [147, 146] on div "Menu Room About Service Contact" at bounding box center [787, 174] width 1424 height 199
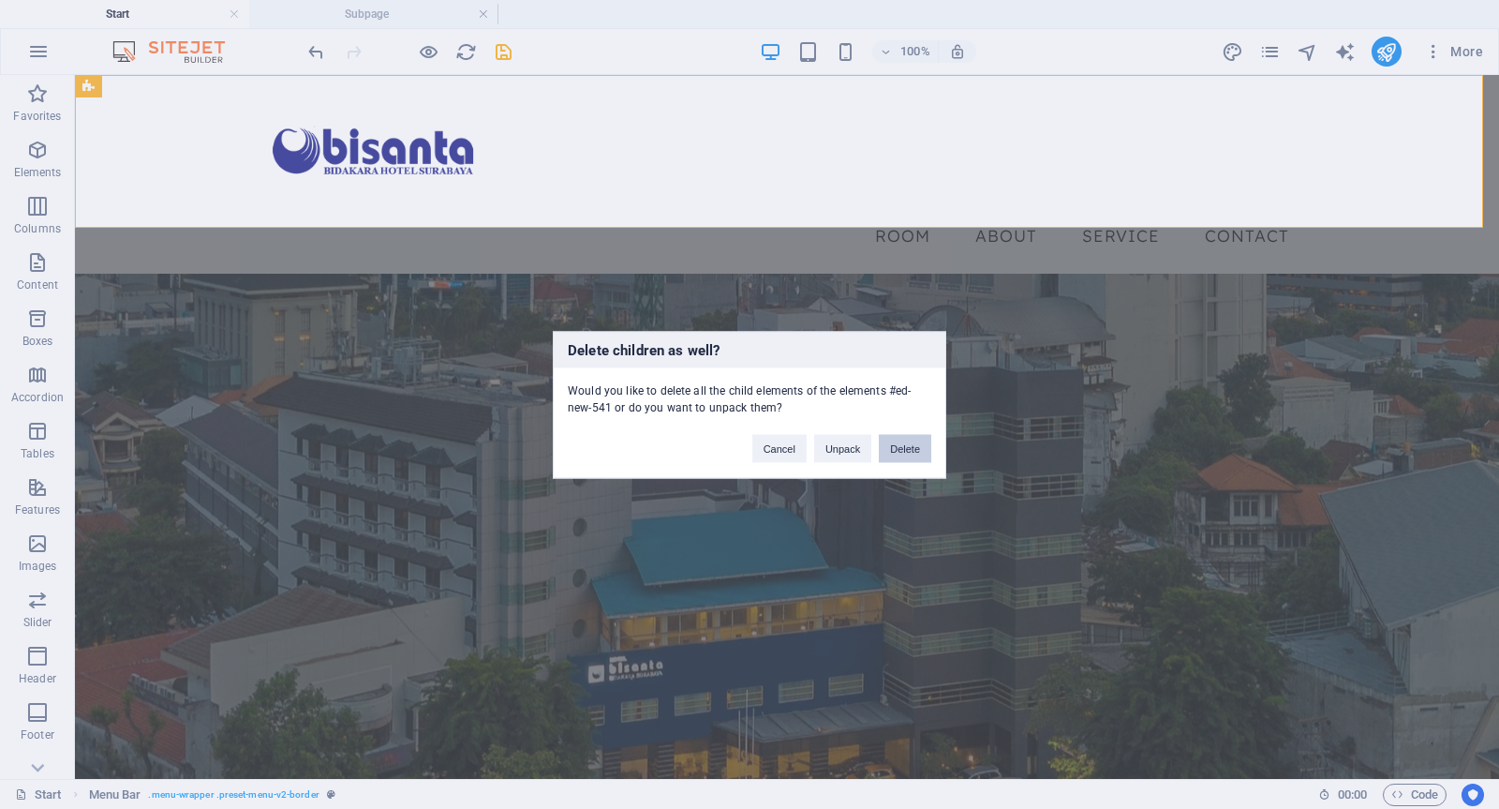
click at [896, 446] on button "Delete" at bounding box center [905, 448] width 52 height 28
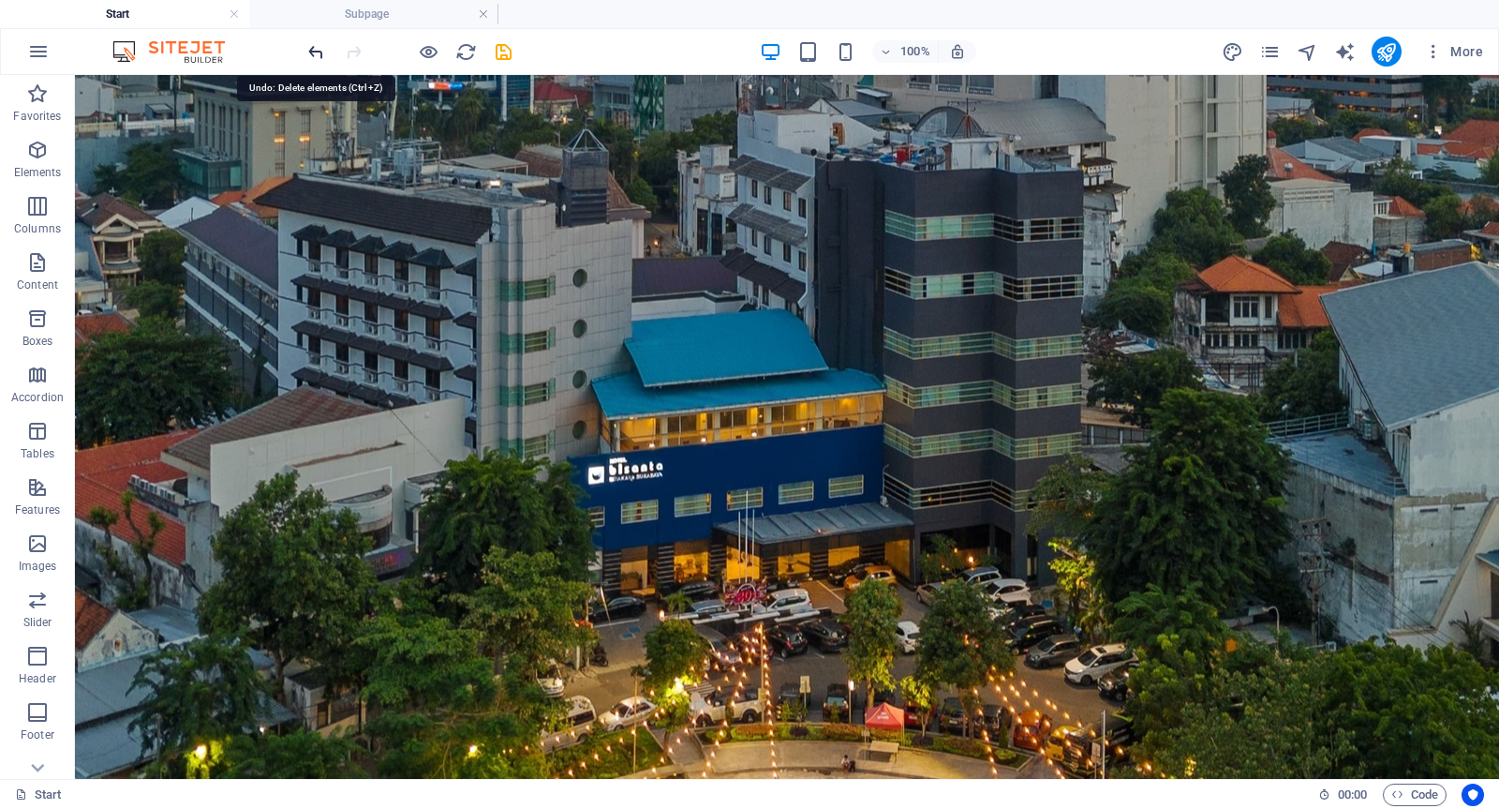
click at [316, 48] on icon "undo" at bounding box center [317, 52] width 22 height 22
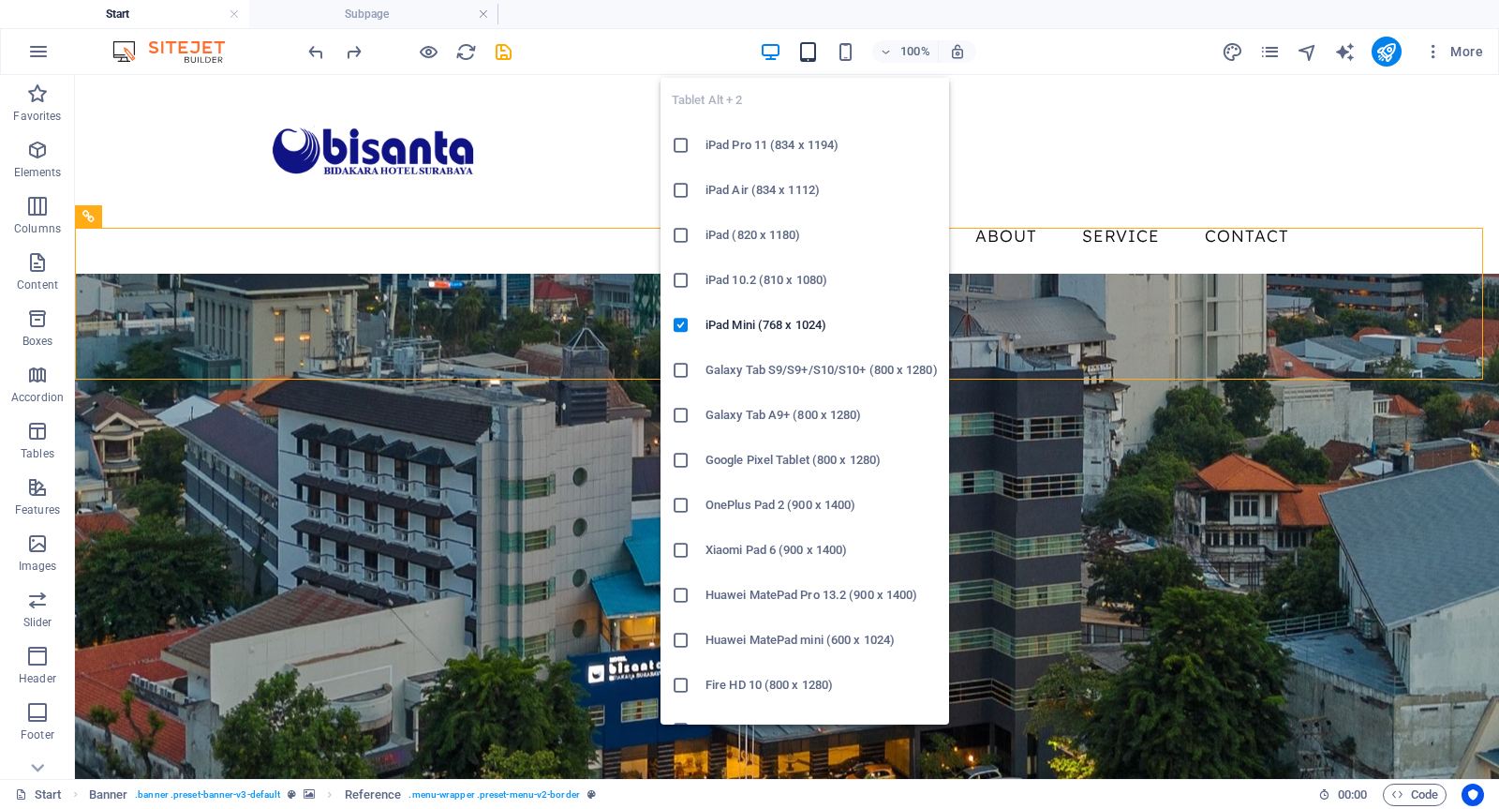
click at [803, 52] on icon "button" at bounding box center [809, 52] width 22 height 22
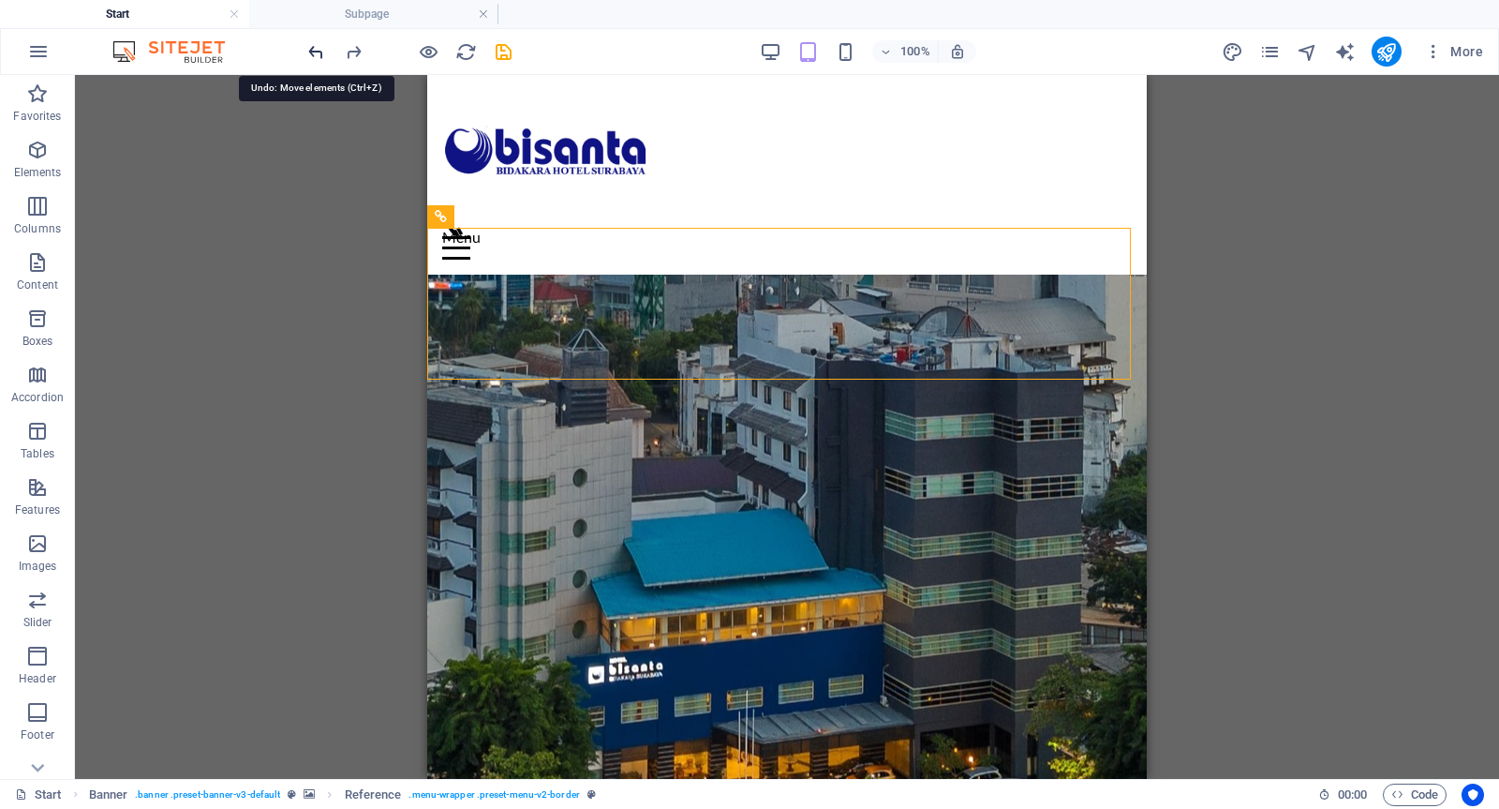
click at [311, 53] on icon "undo" at bounding box center [317, 52] width 22 height 22
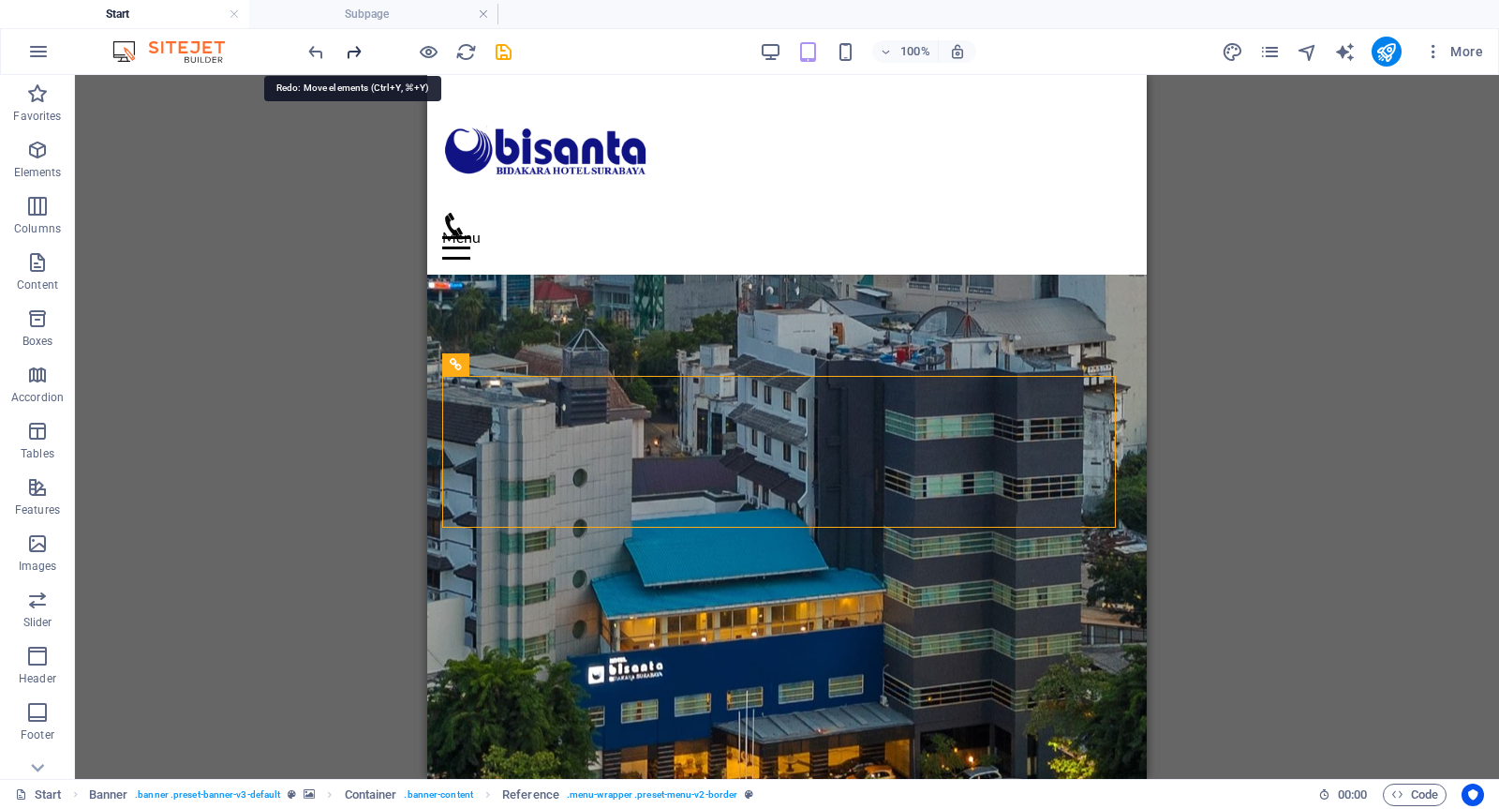
click at [359, 44] on icon "redo" at bounding box center [354, 52] width 22 height 22
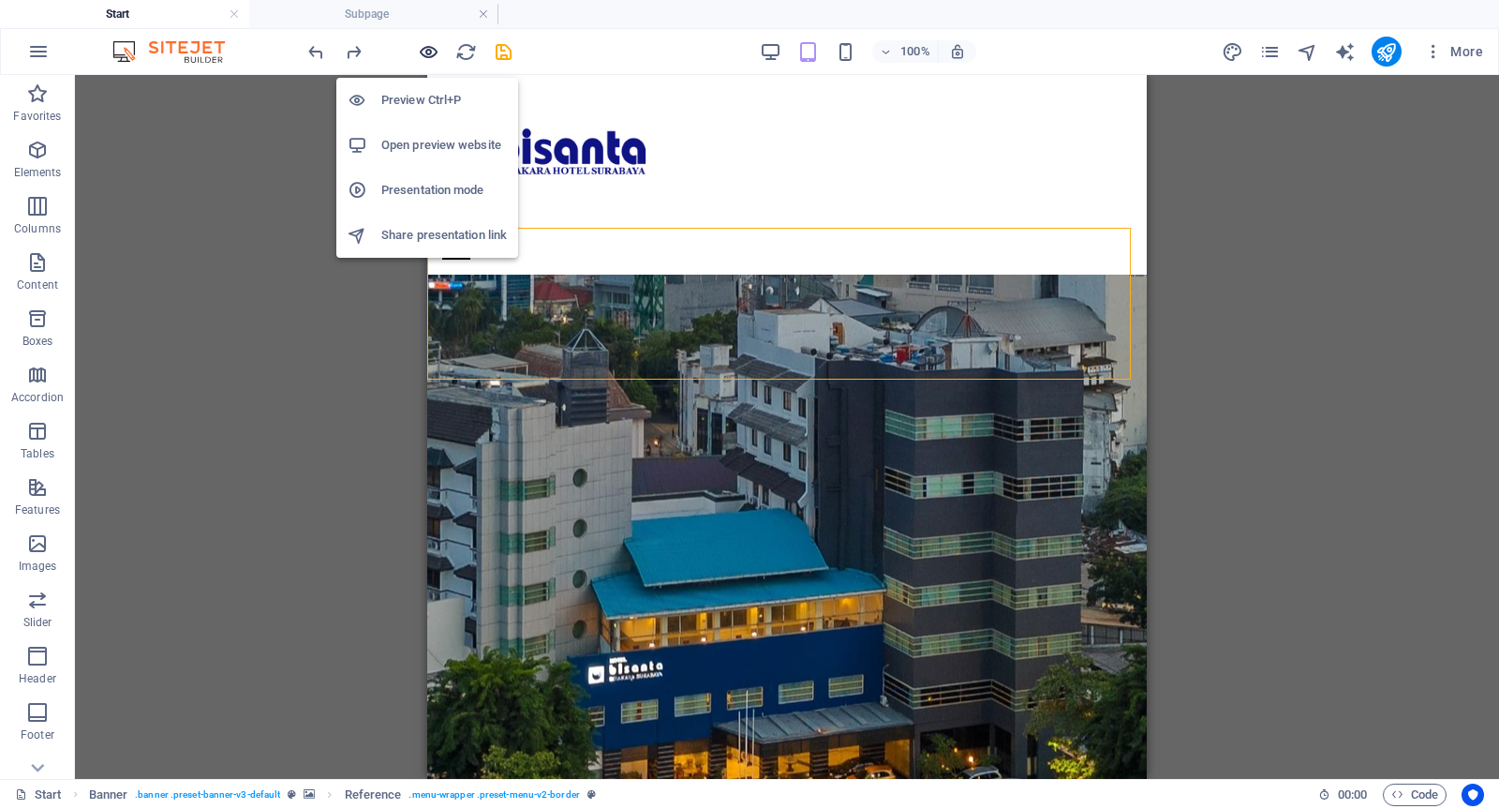
click at [426, 52] on icon "button" at bounding box center [429, 52] width 22 height 22
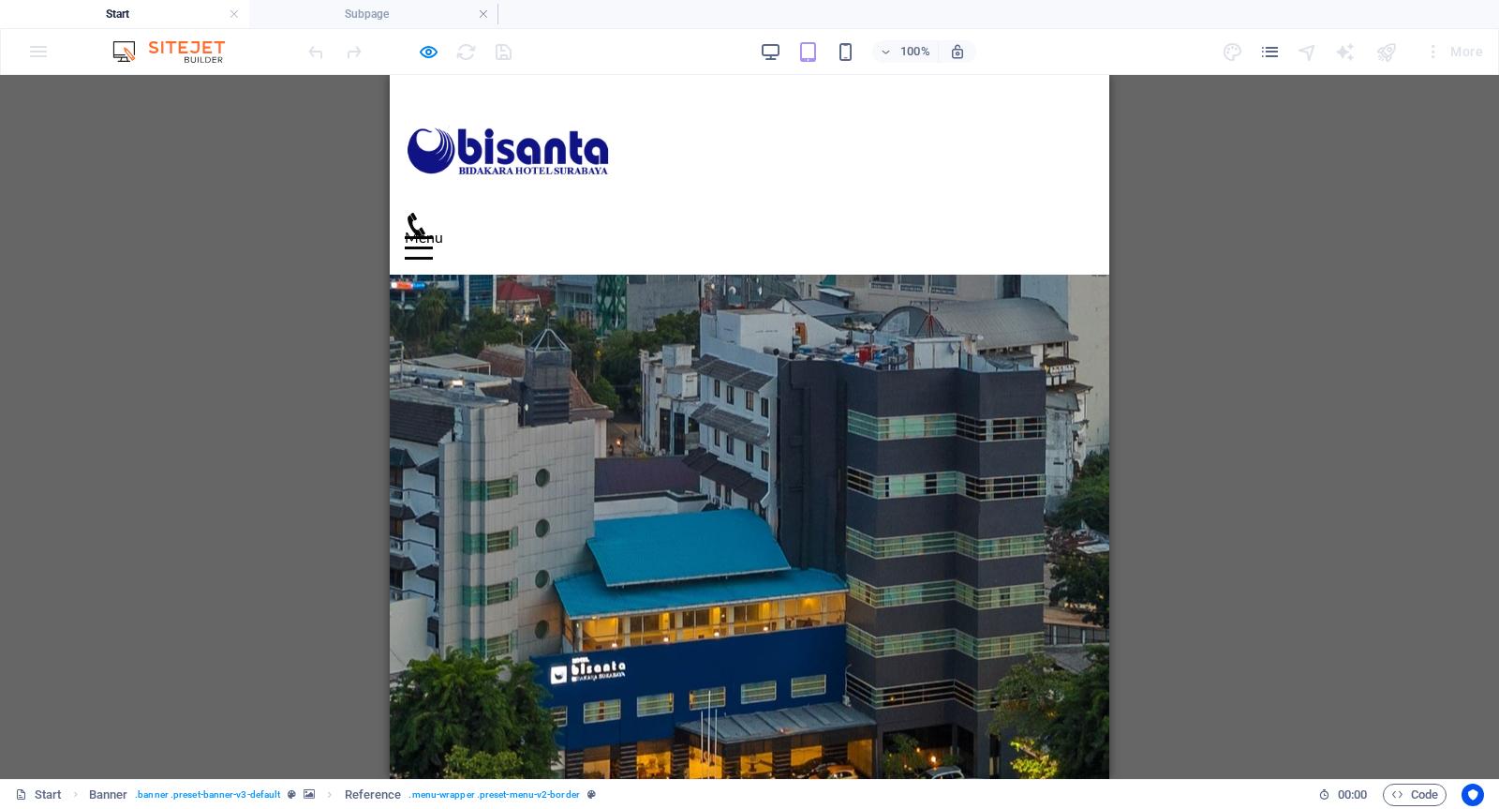
drag, startPoint x: 575, startPoint y: 300, endPoint x: 541, endPoint y: 154, distance: 150.3
click at [541, 154] on img at bounding box center [508, 151] width 206 height 123
click at [694, 193] on div "Menu Room About Service Contact" at bounding box center [750, 175] width 720 height 200
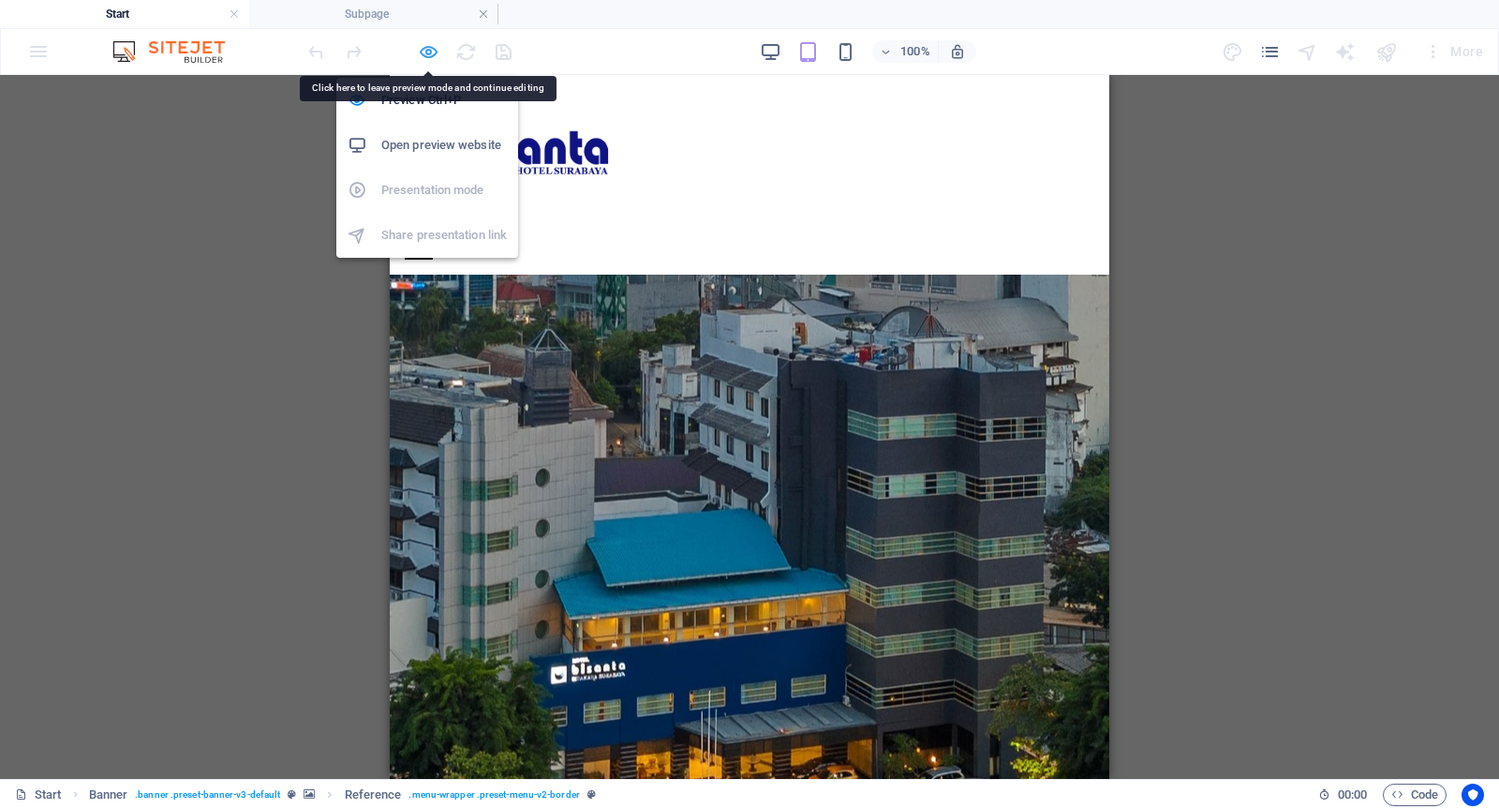
click at [426, 52] on icon "button" at bounding box center [429, 52] width 22 height 22
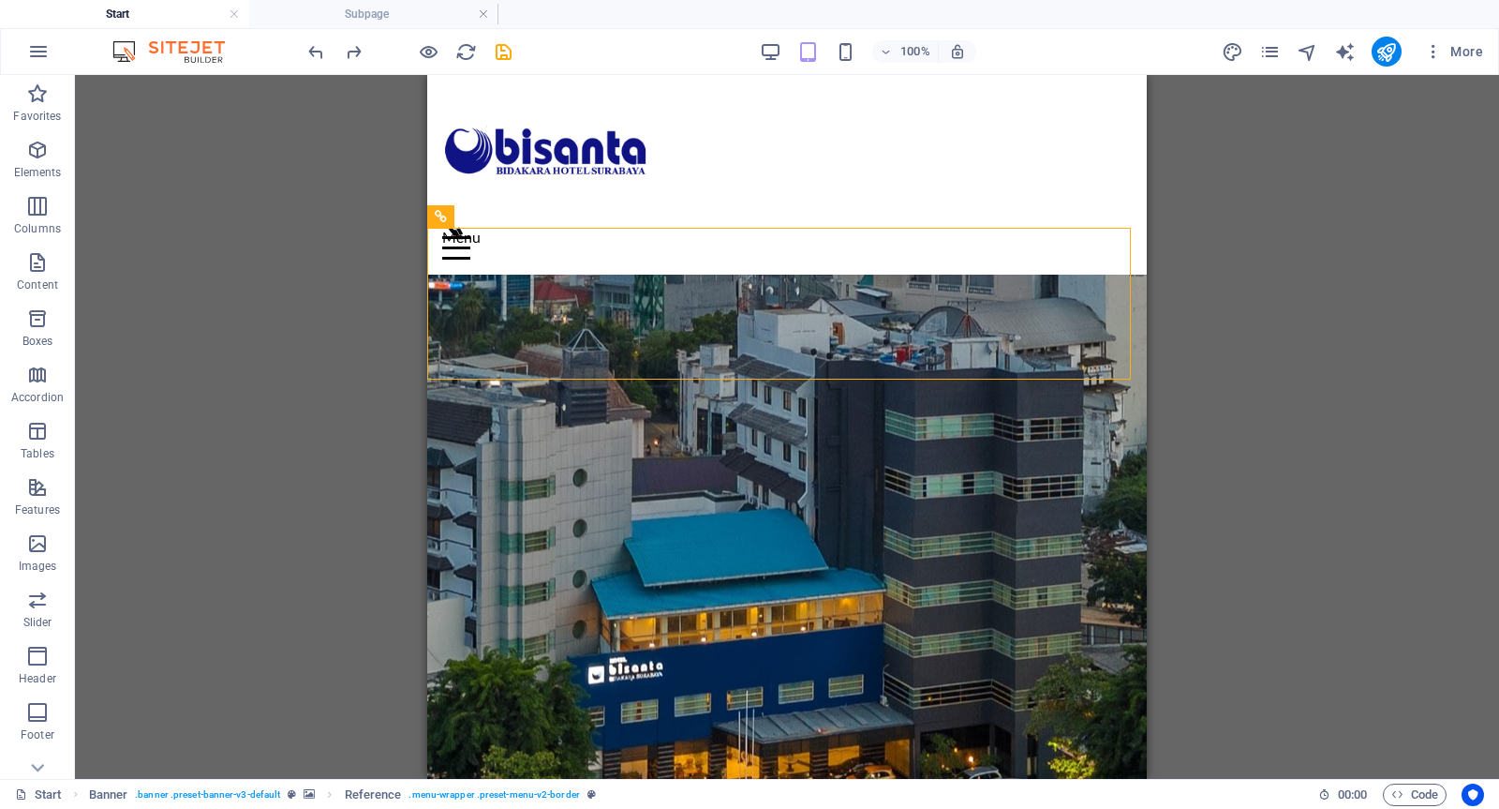
click at [171, 23] on h4 "Start" at bounding box center [124, 14] width 249 height 21
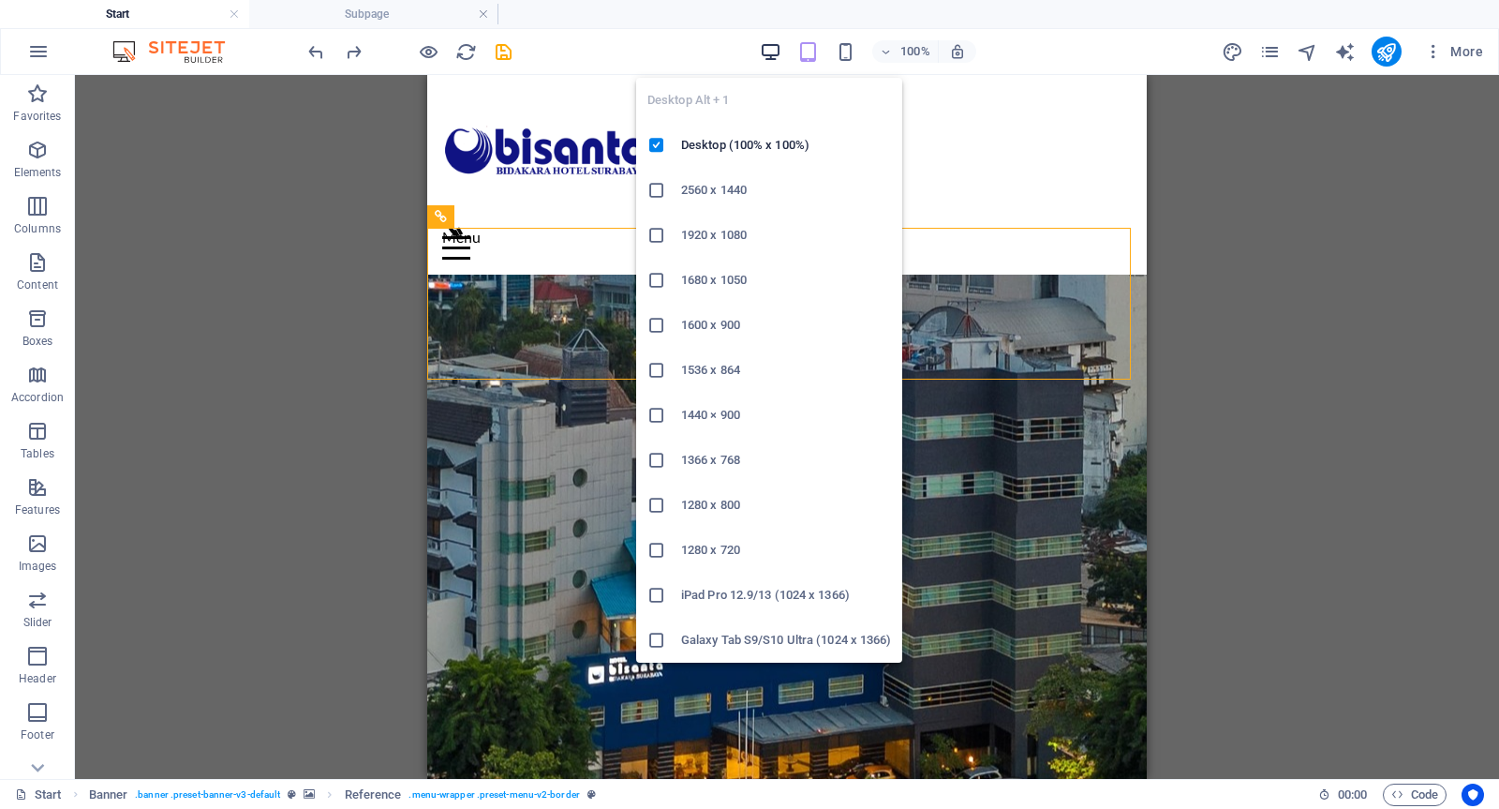
click at [764, 49] on icon "button" at bounding box center [771, 52] width 22 height 22
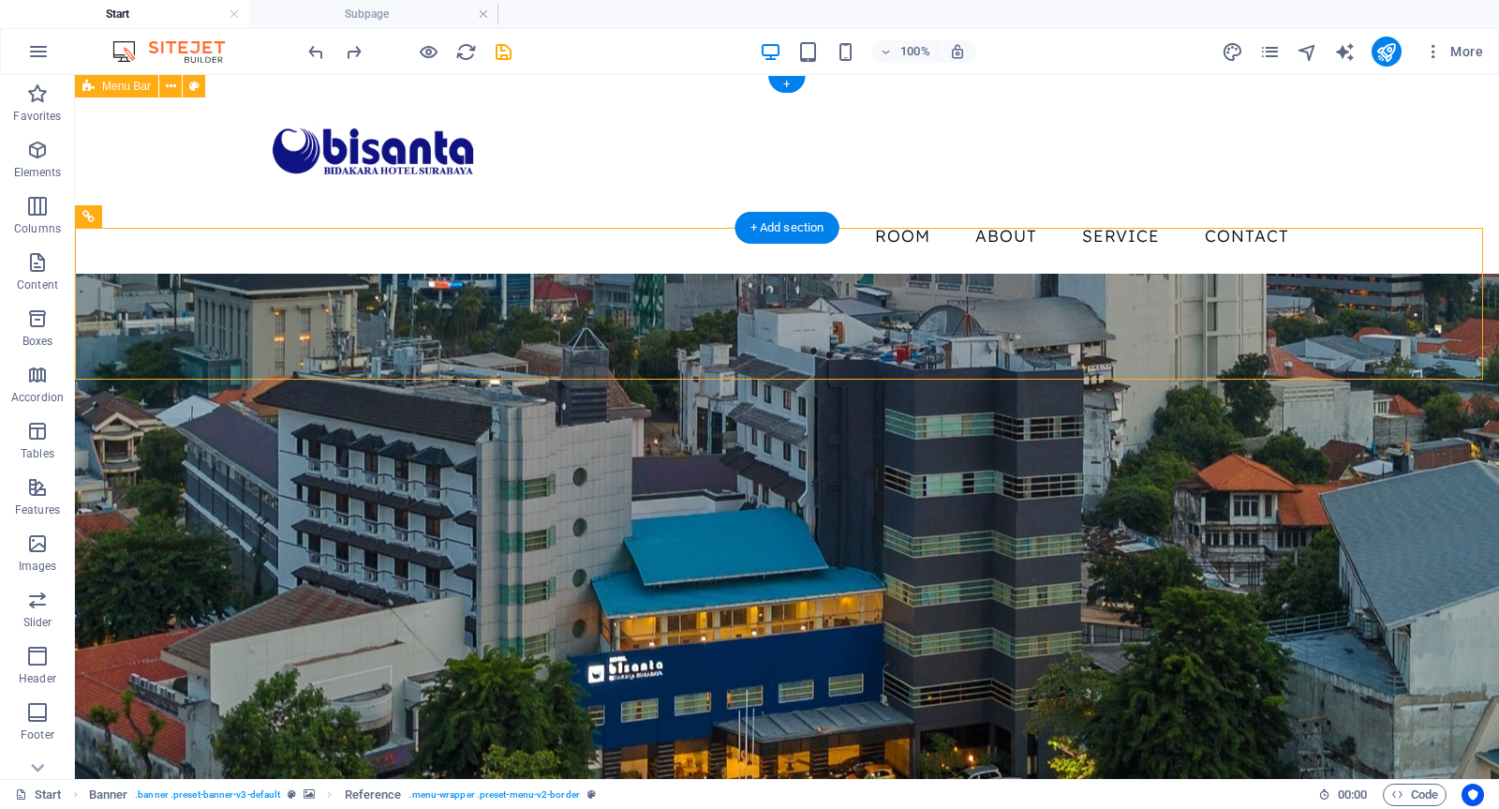
click at [187, 145] on div "Menu Room About Service Contact" at bounding box center [787, 174] width 1424 height 199
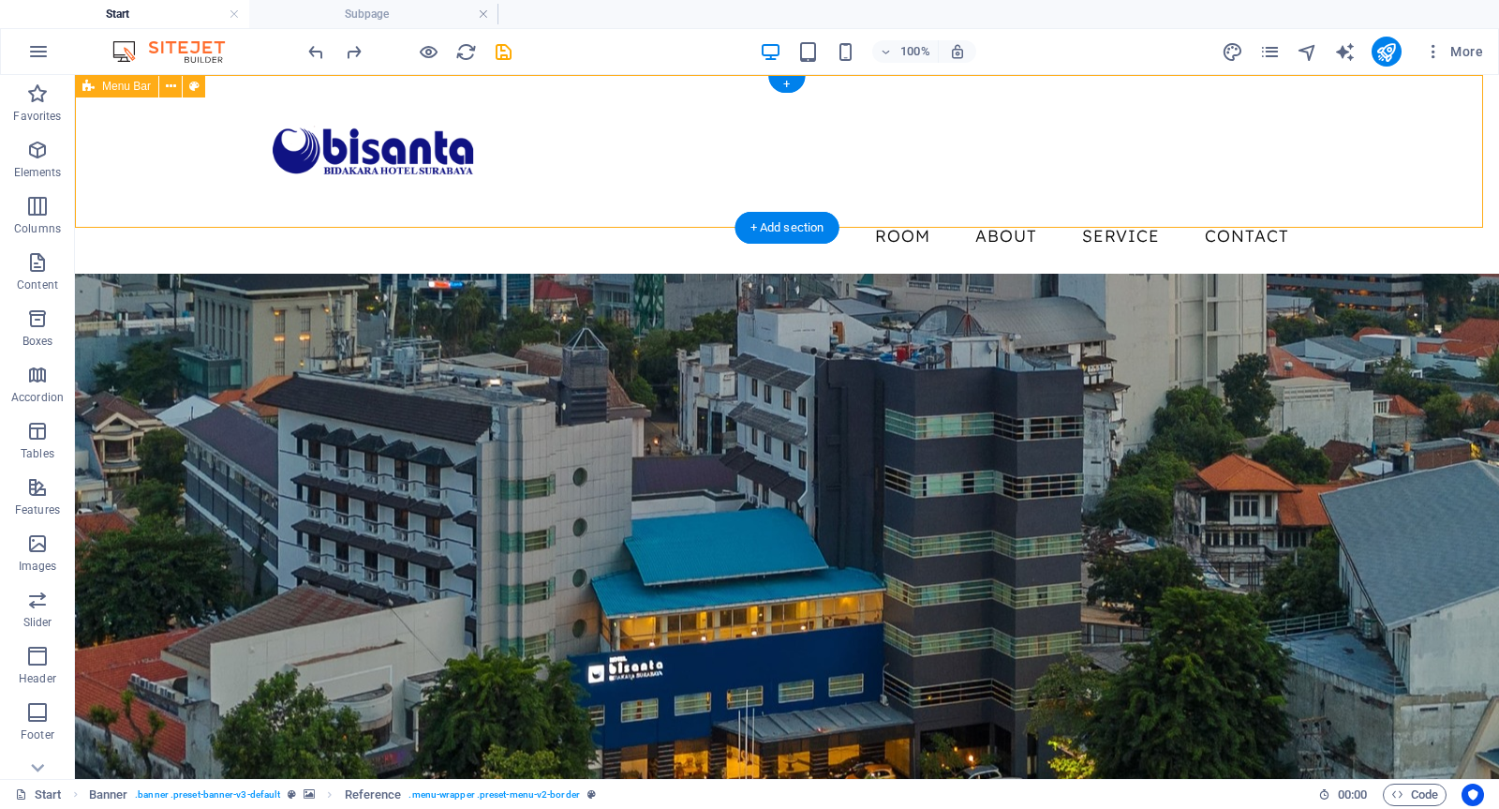
click at [187, 145] on div "Menu Room About Service Contact" at bounding box center [787, 174] width 1424 height 199
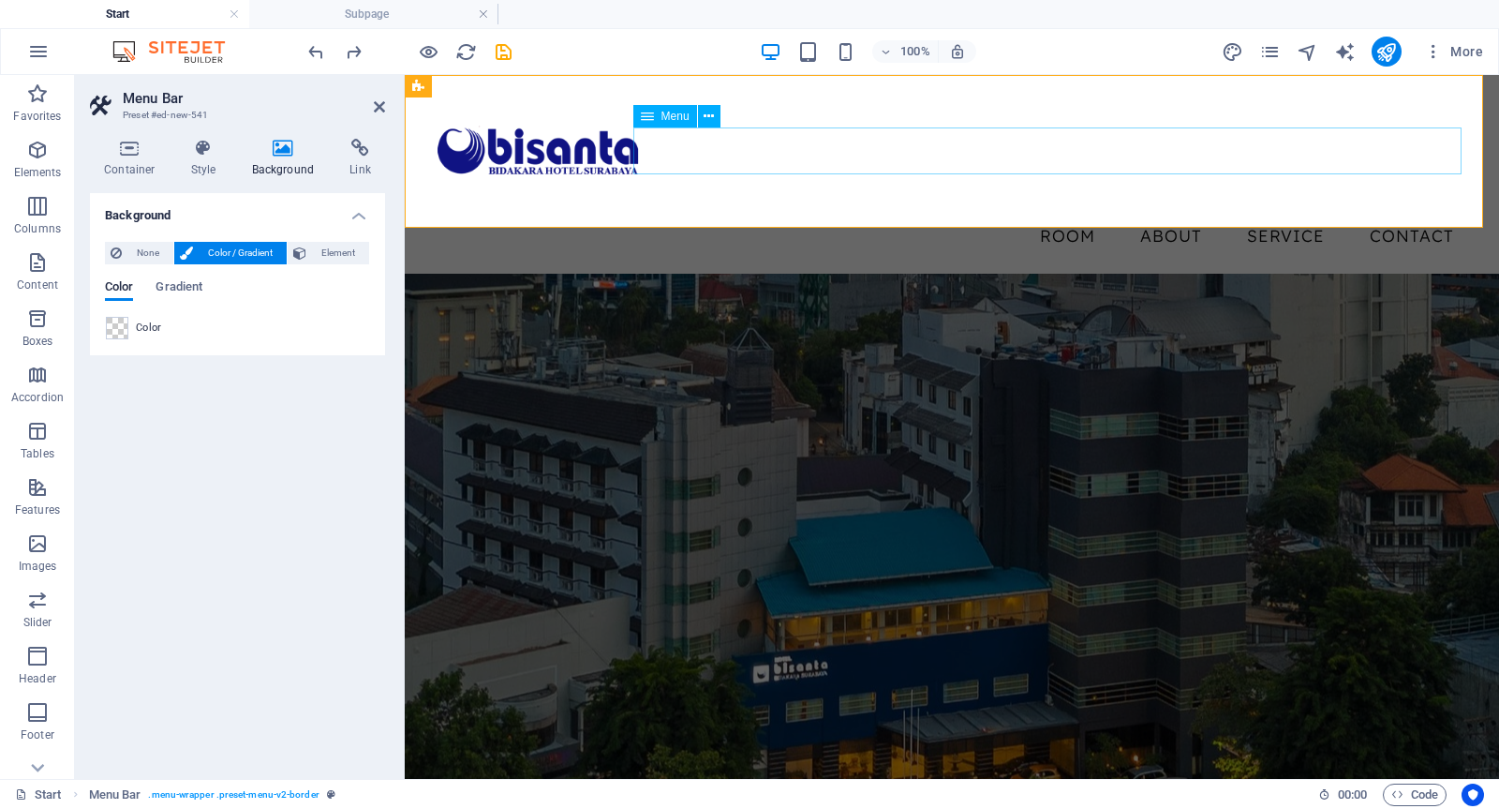
click at [891, 213] on nav "Room About Service Contact" at bounding box center [952, 236] width 1035 height 47
click at [574, 144] on div at bounding box center [952, 151] width 1035 height 123
click at [732, 198] on div "Menu Room About Service Contact" at bounding box center [952, 174] width 1095 height 199
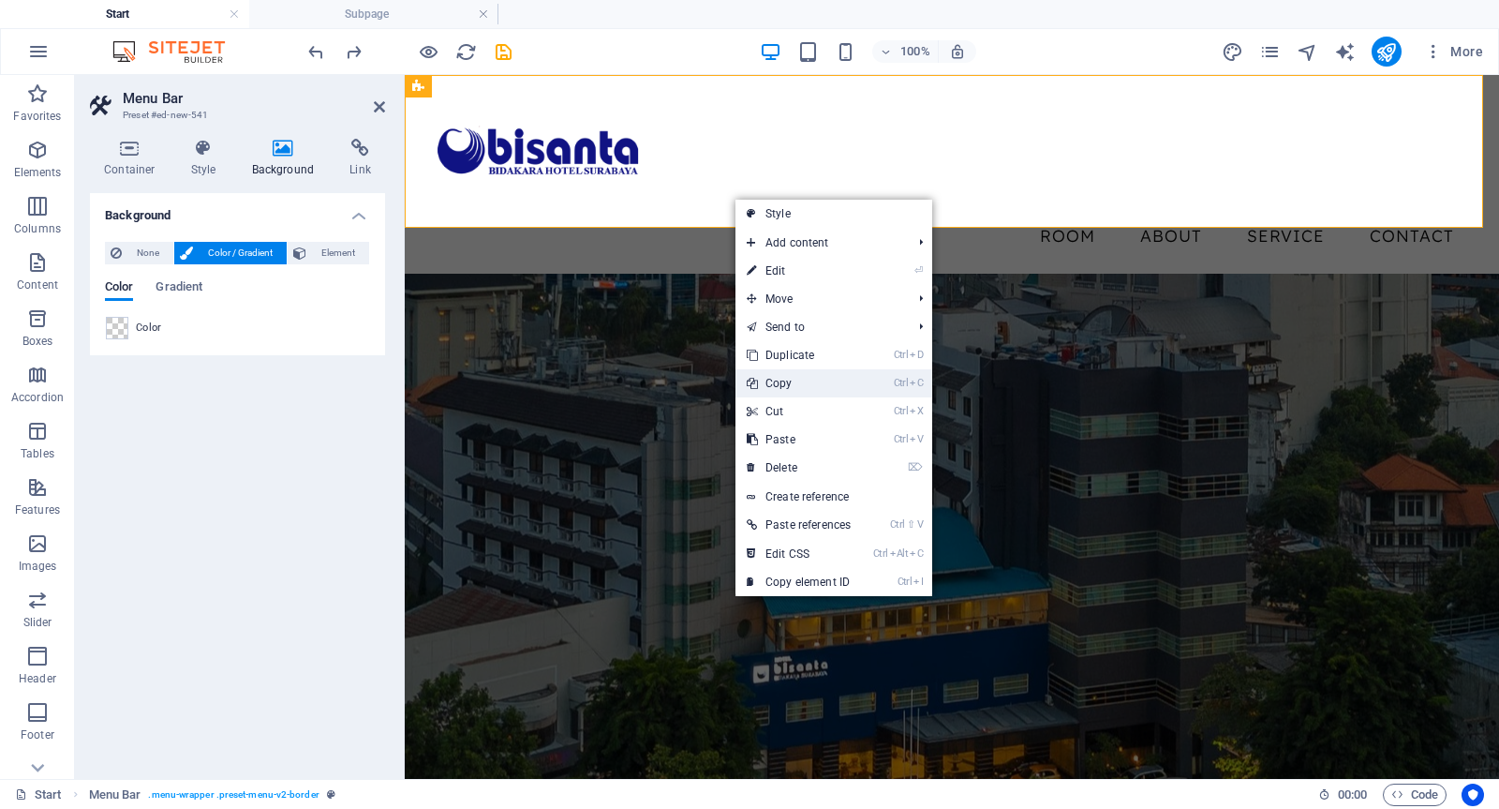
click at [790, 377] on link "Ctrl C Copy" at bounding box center [799, 383] width 127 height 28
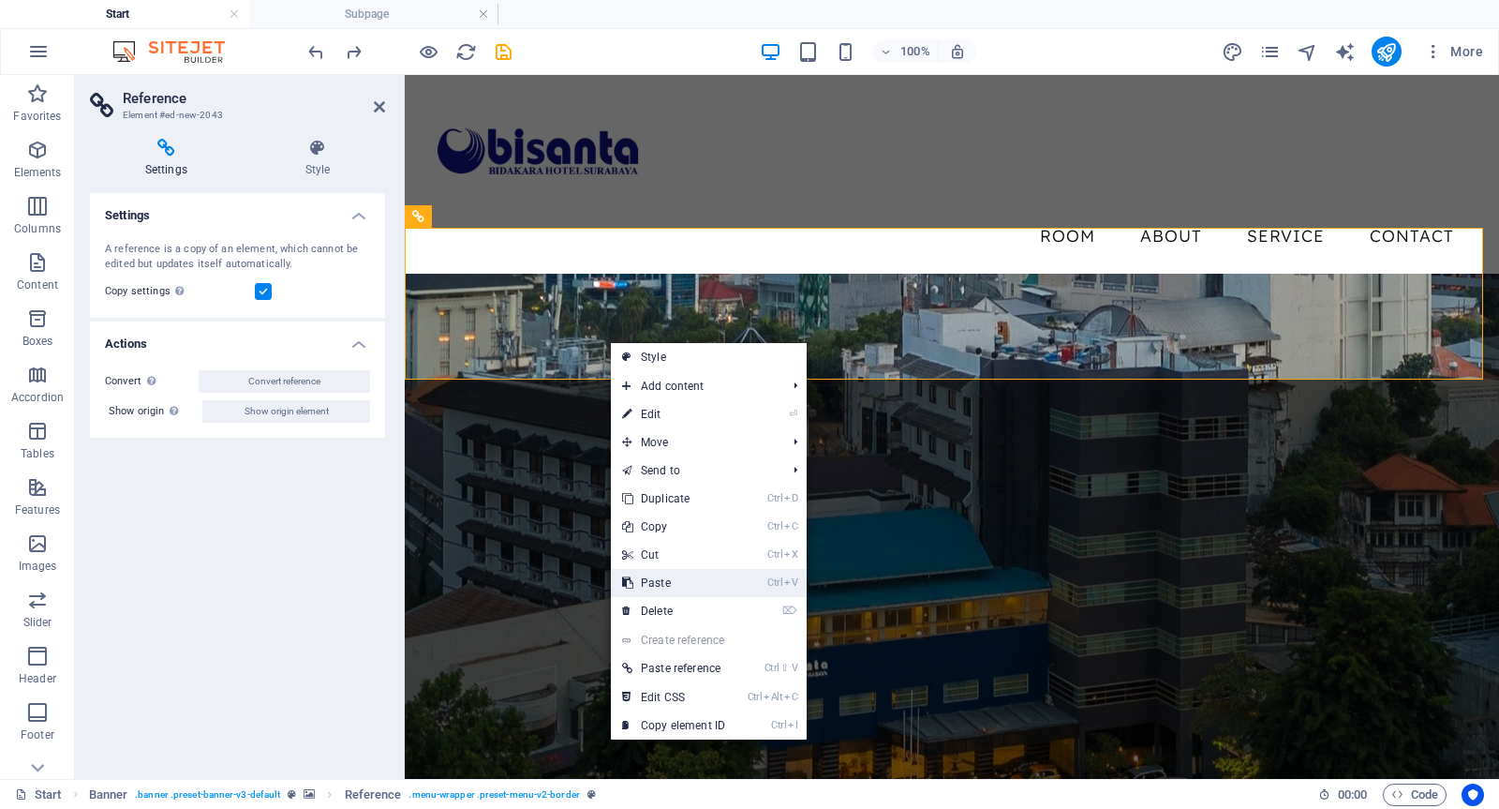
click at [680, 572] on link "Ctrl V Paste" at bounding box center [674, 583] width 126 height 28
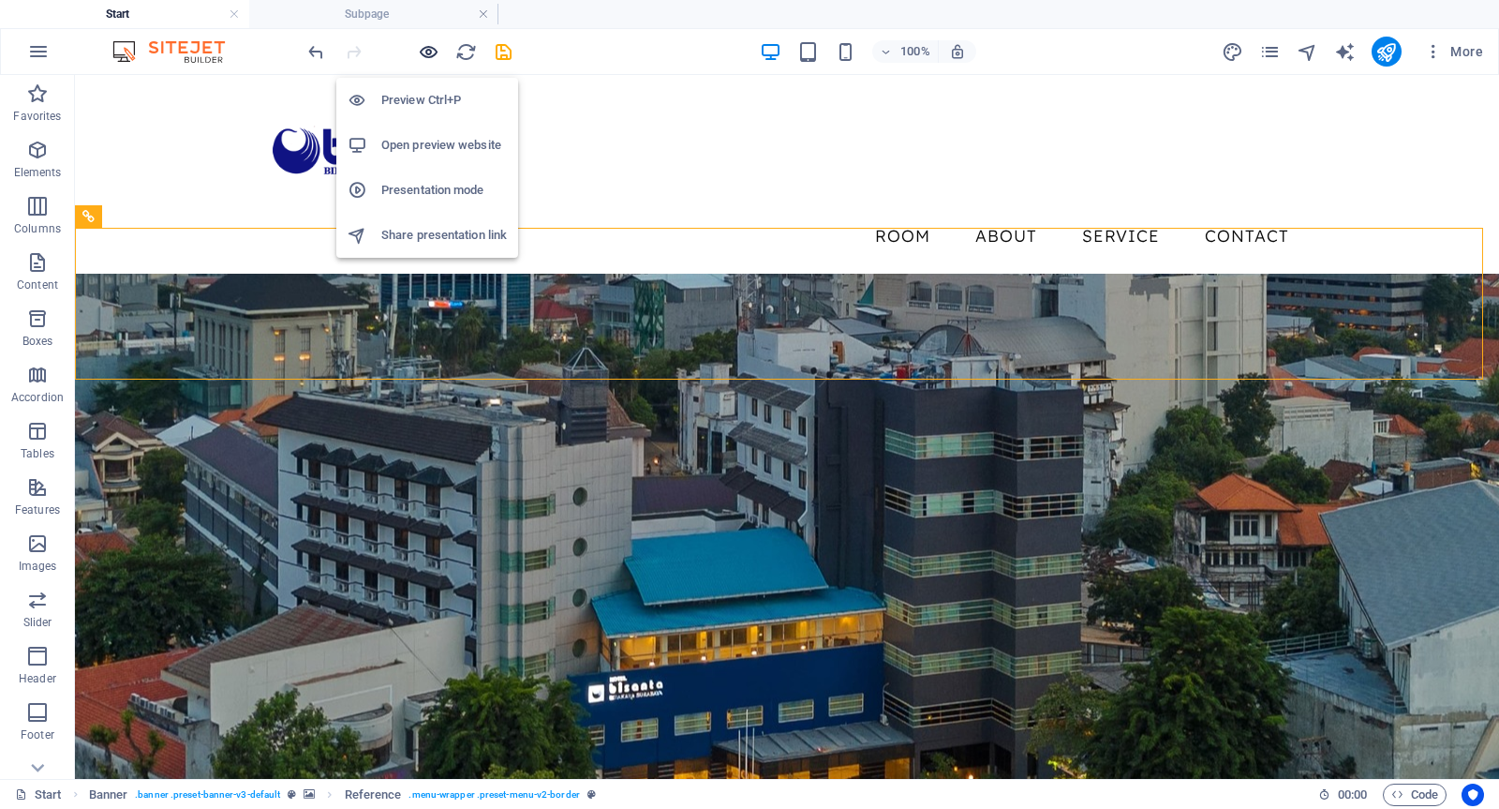
click at [422, 48] on icon "button" at bounding box center [429, 52] width 22 height 22
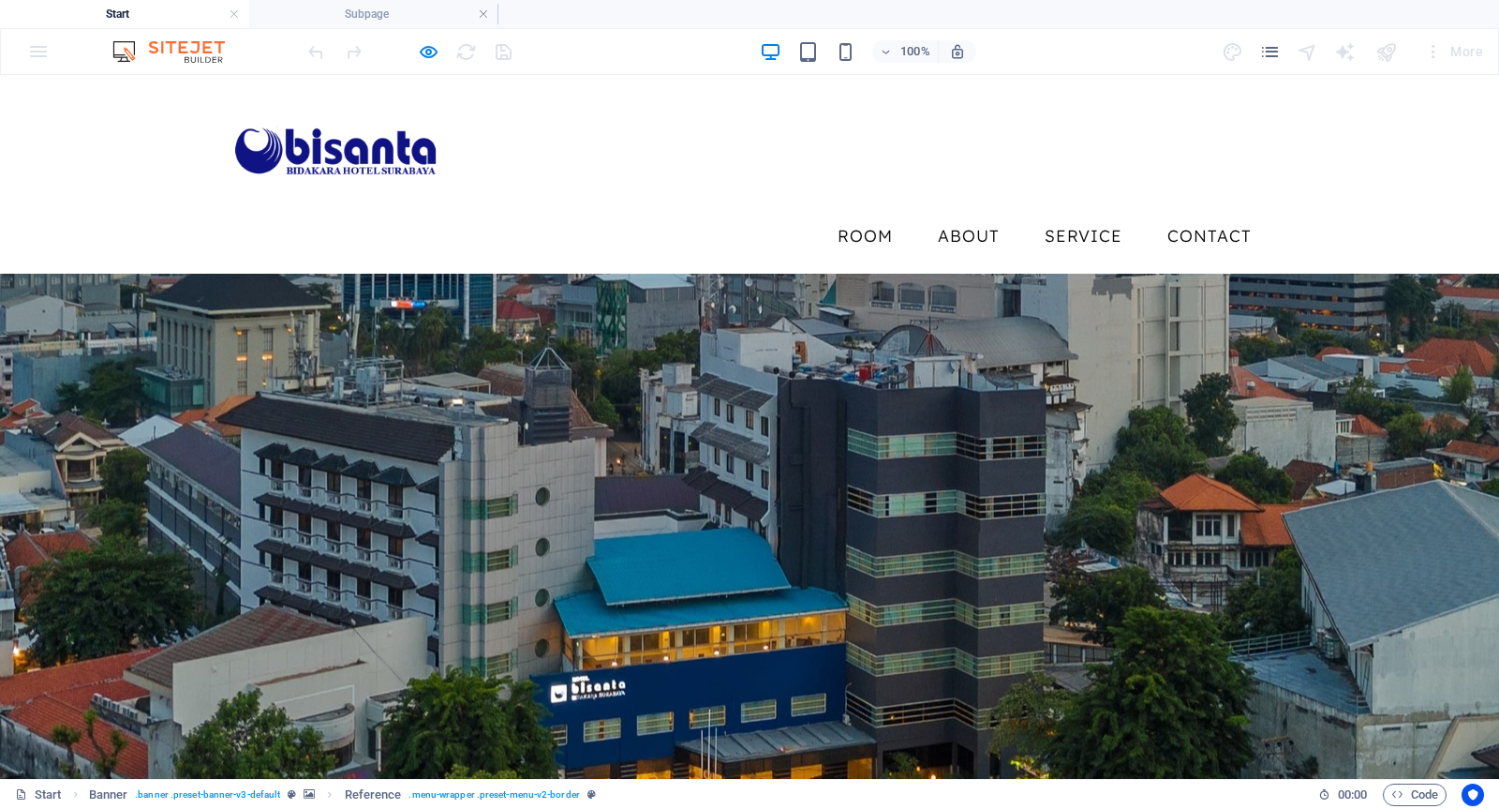
drag, startPoint x: 724, startPoint y: 350, endPoint x: 1081, endPoint y: 305, distance: 359.9
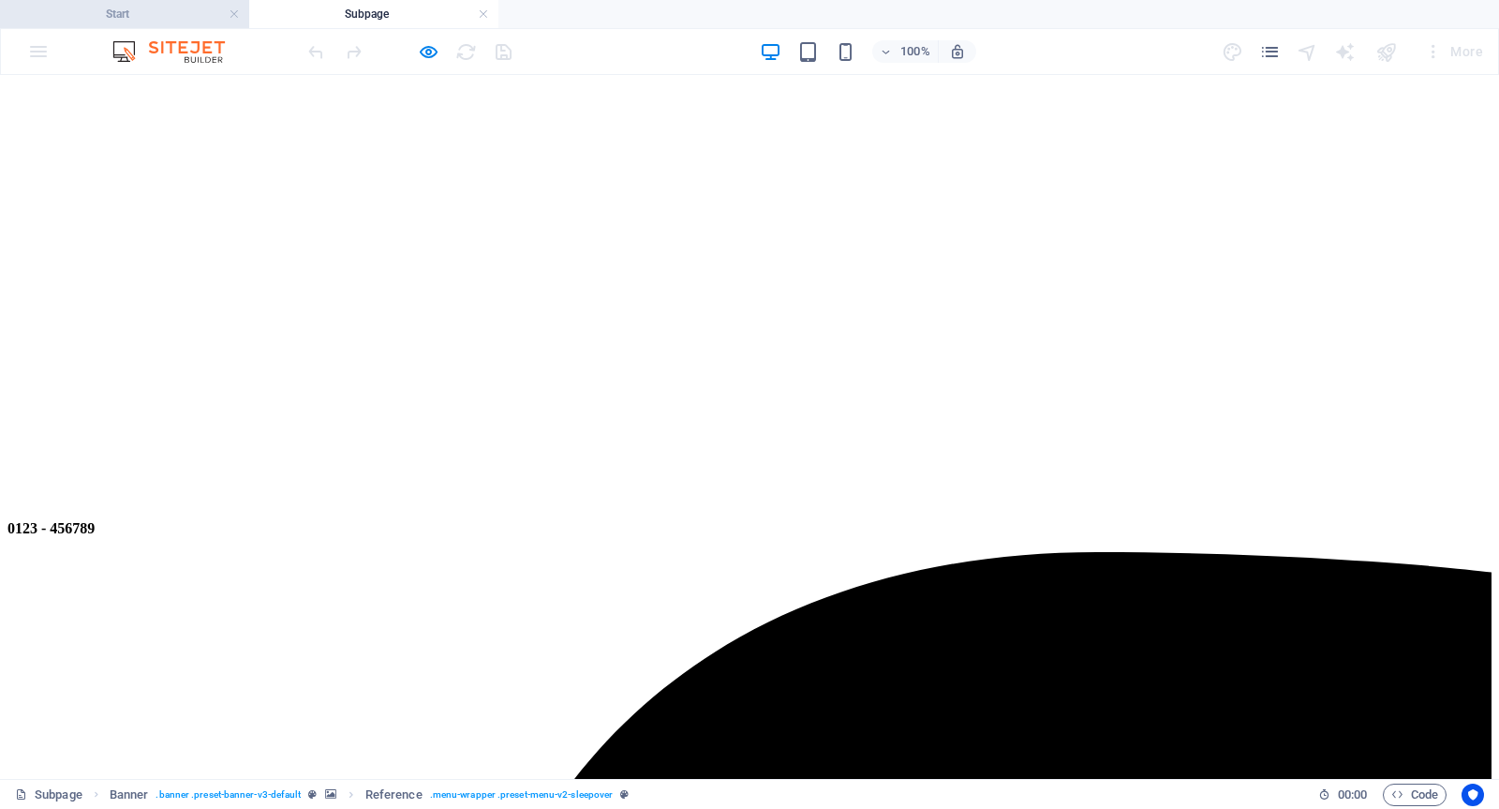
click at [152, 19] on h4 "Start" at bounding box center [124, 14] width 249 height 21
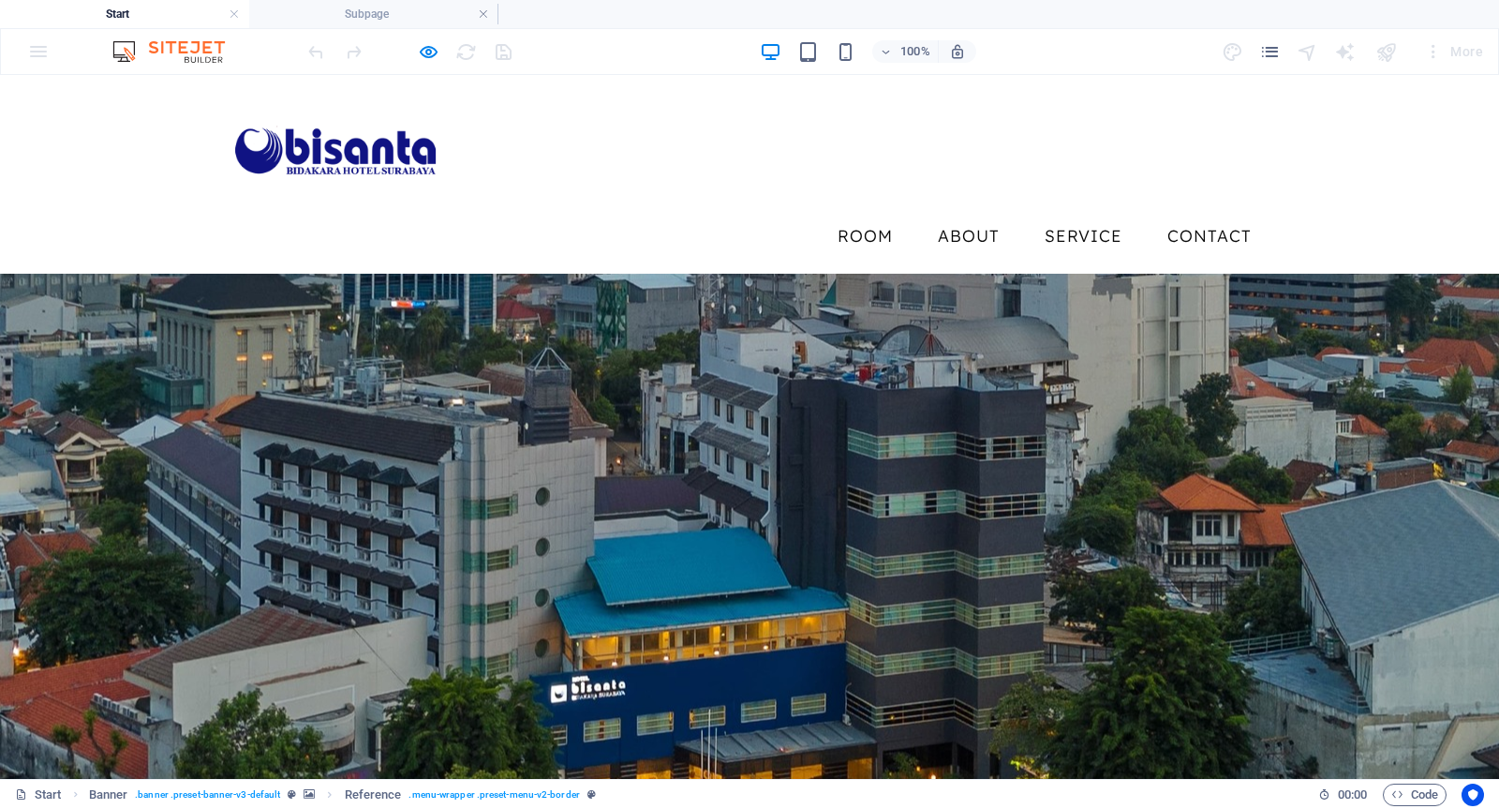
drag, startPoint x: 403, startPoint y: 456, endPoint x: 329, endPoint y: 461, distance: 74.2
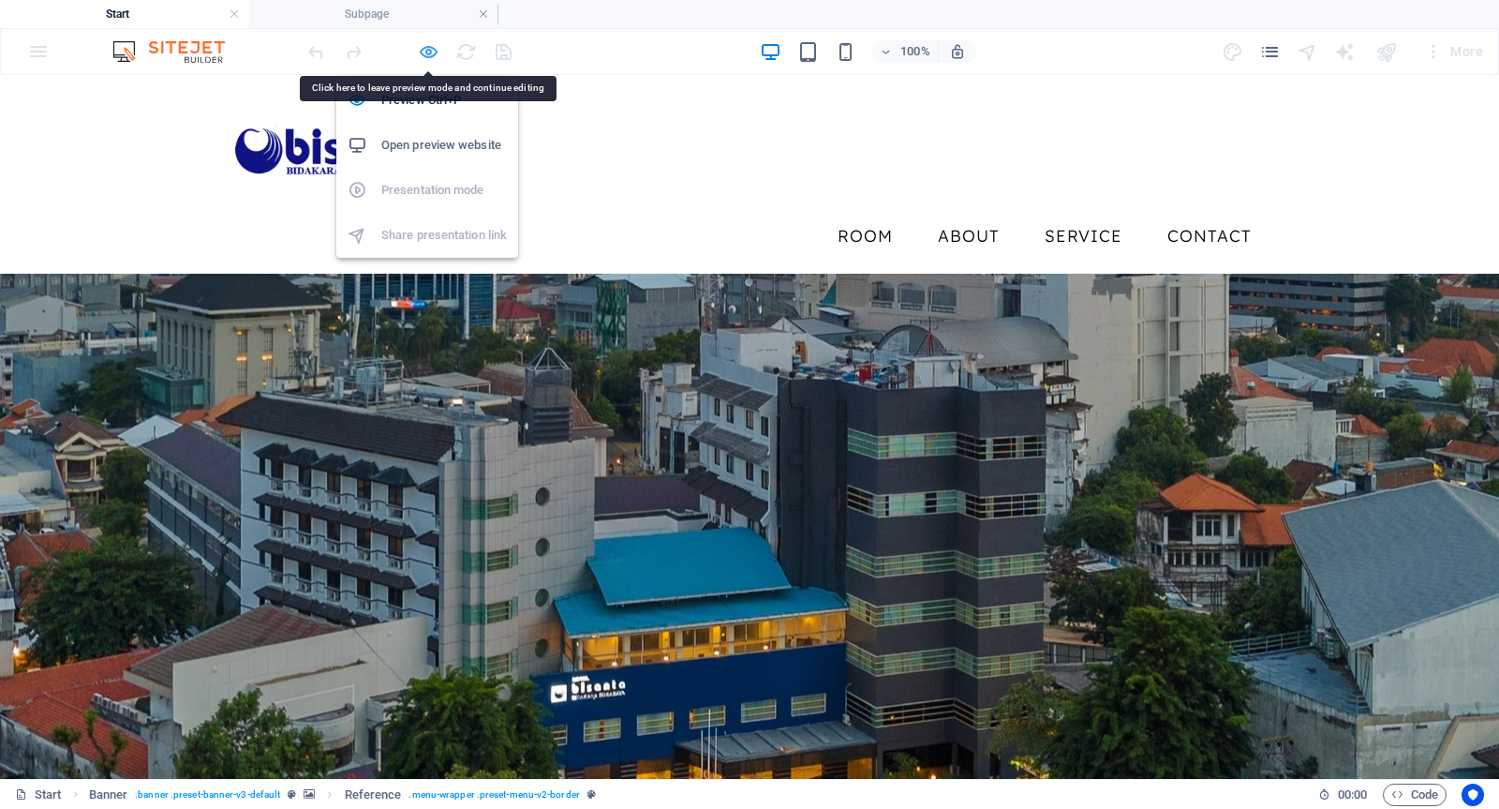
click at [426, 47] on icon "button" at bounding box center [429, 52] width 22 height 22
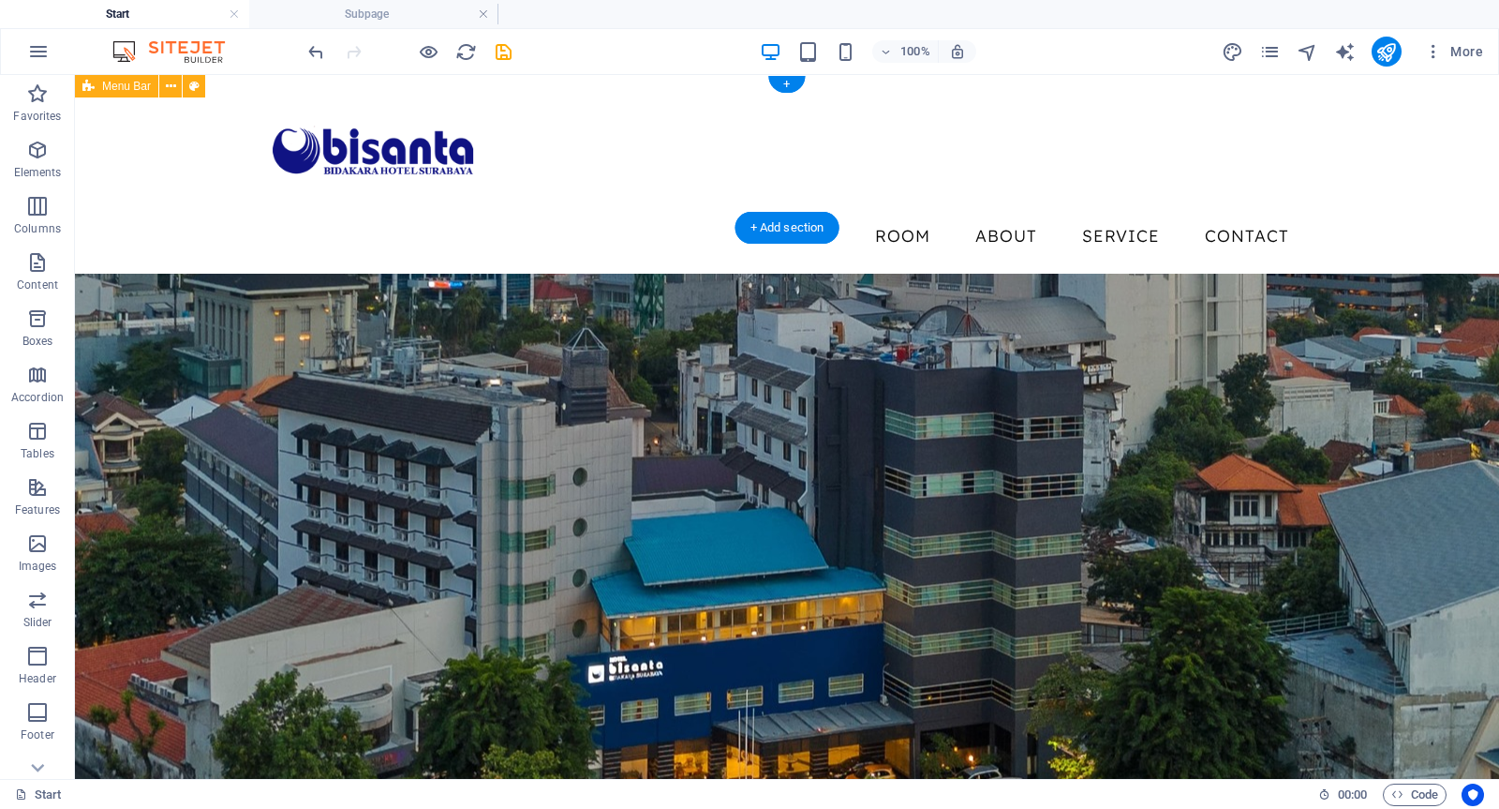
click at [183, 160] on div "Menu Room About Service Contact" at bounding box center [787, 174] width 1424 height 199
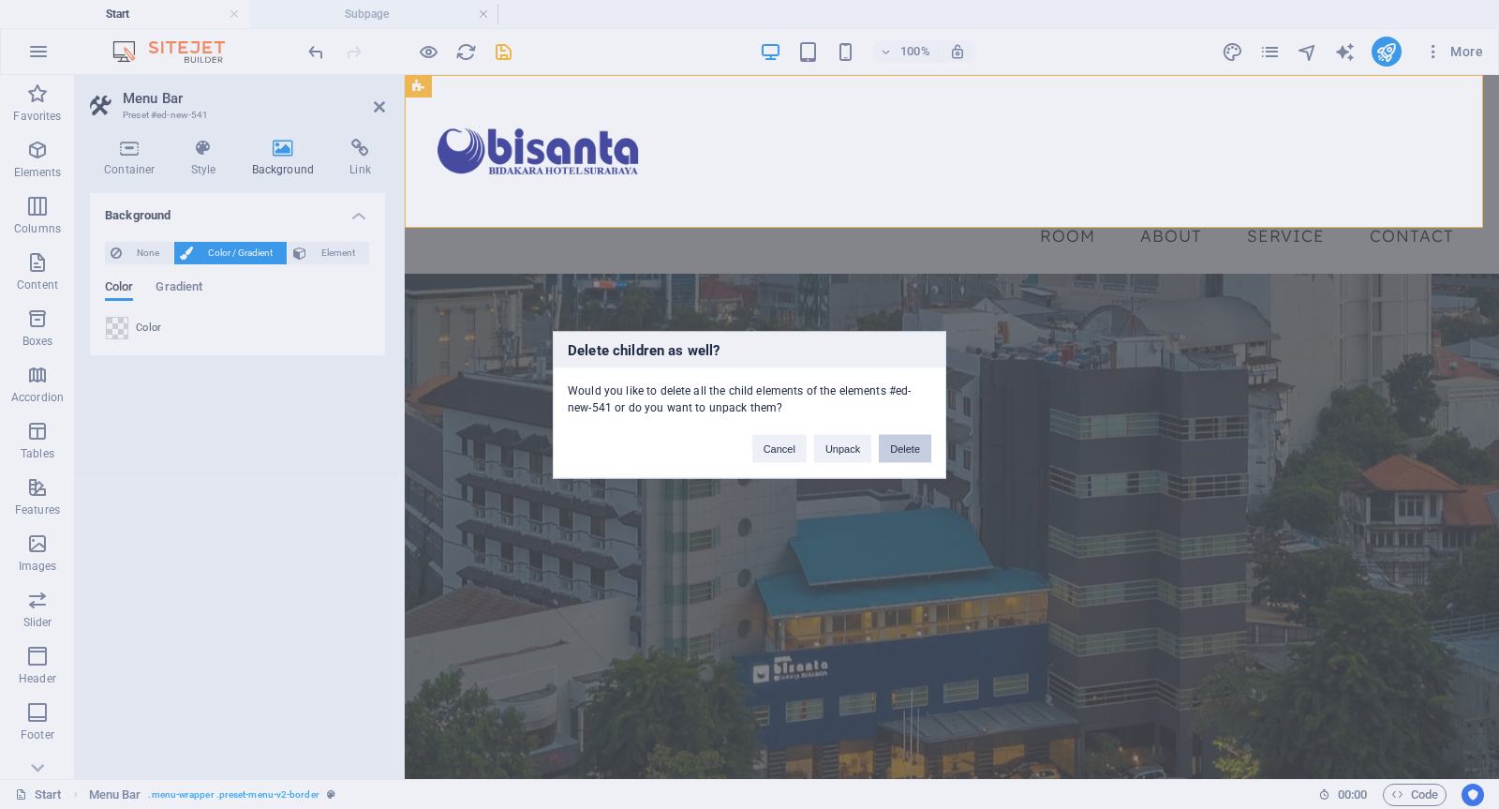
click at [896, 445] on button "Delete" at bounding box center [905, 448] width 52 height 28
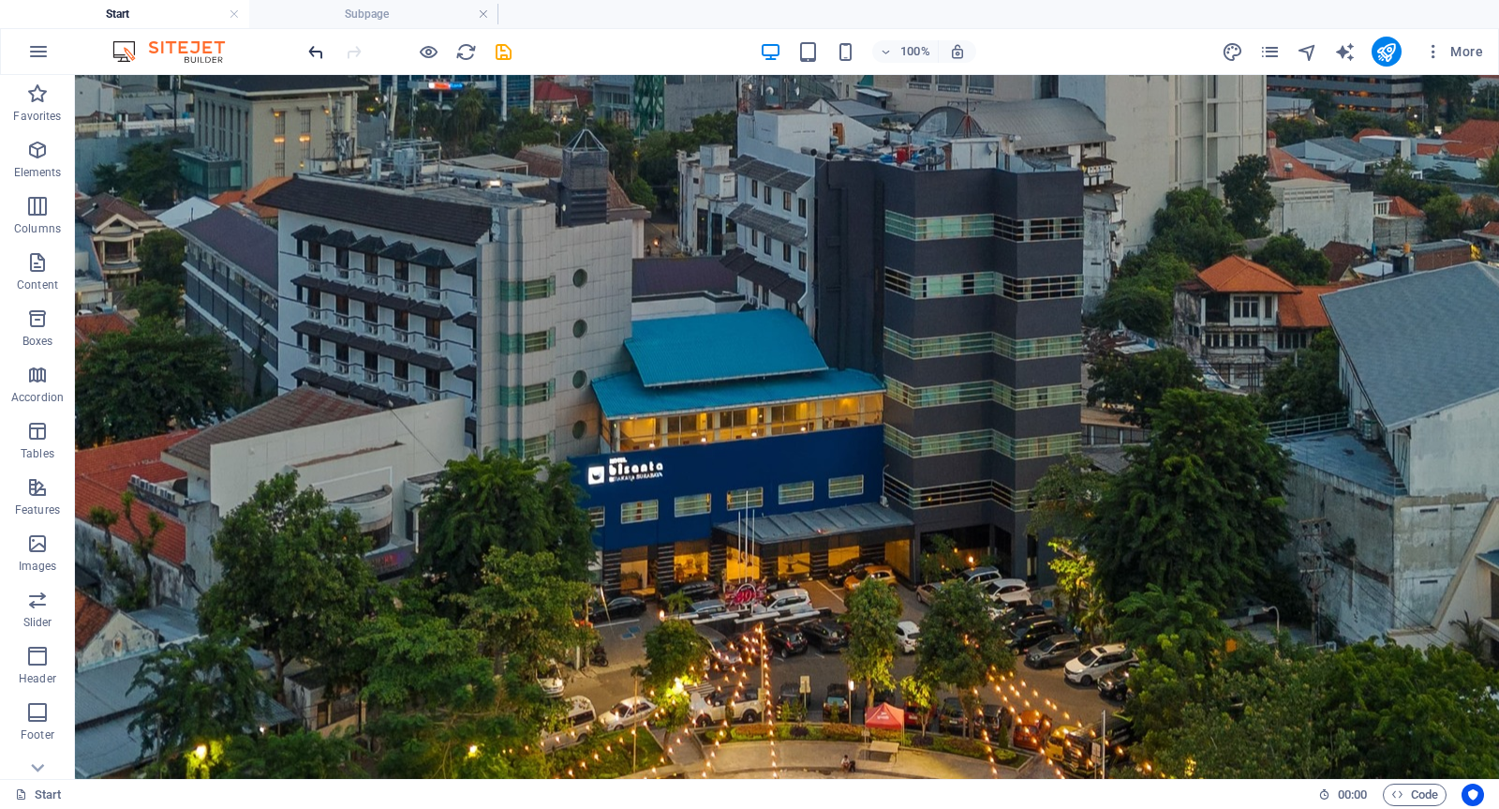
click at [304, 52] on div "100% More" at bounding box center [750, 51] width 1498 height 45
click at [309, 52] on icon "undo" at bounding box center [317, 52] width 22 height 22
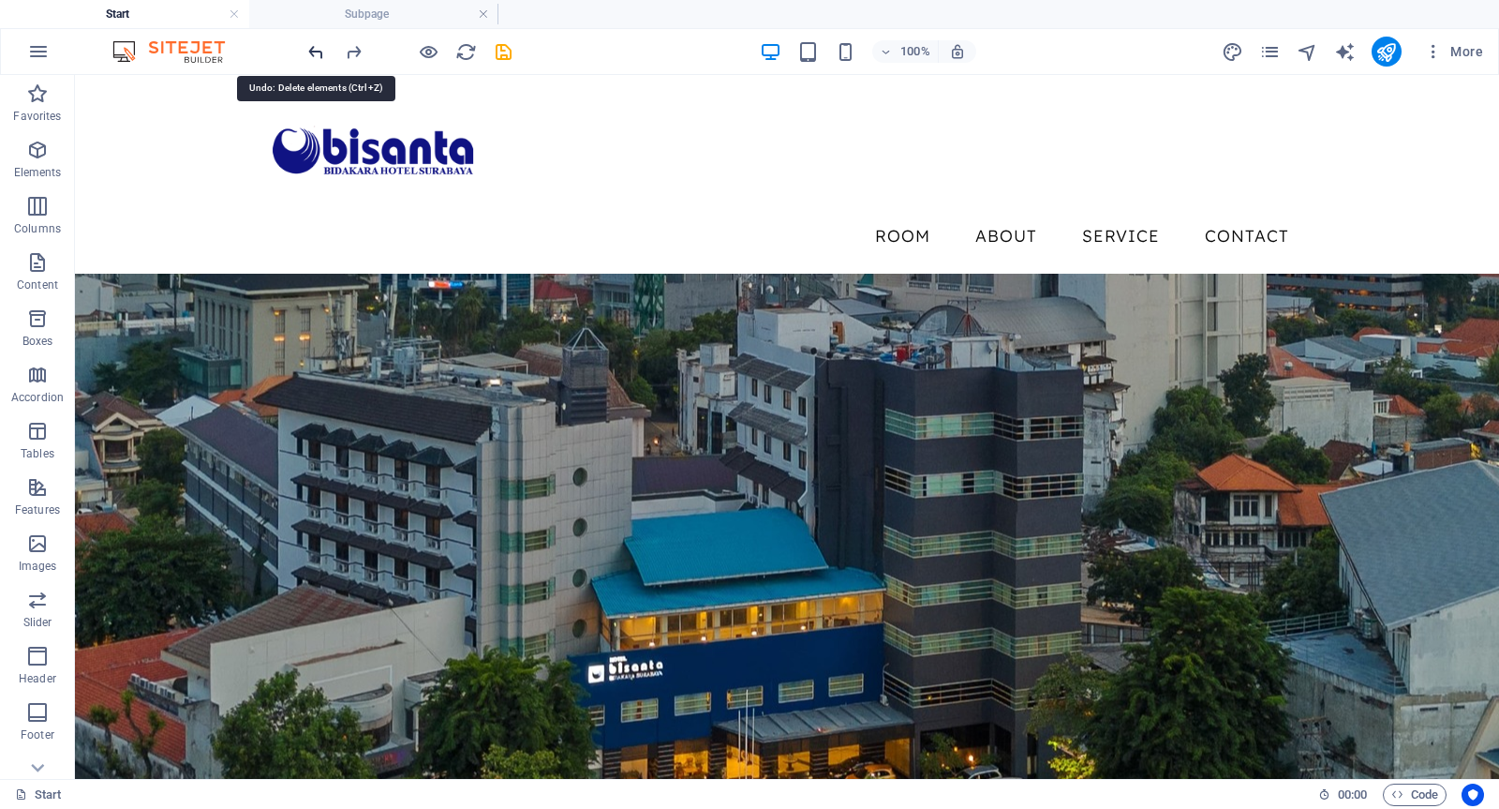
click at [309, 52] on icon "undo" at bounding box center [317, 52] width 22 height 22
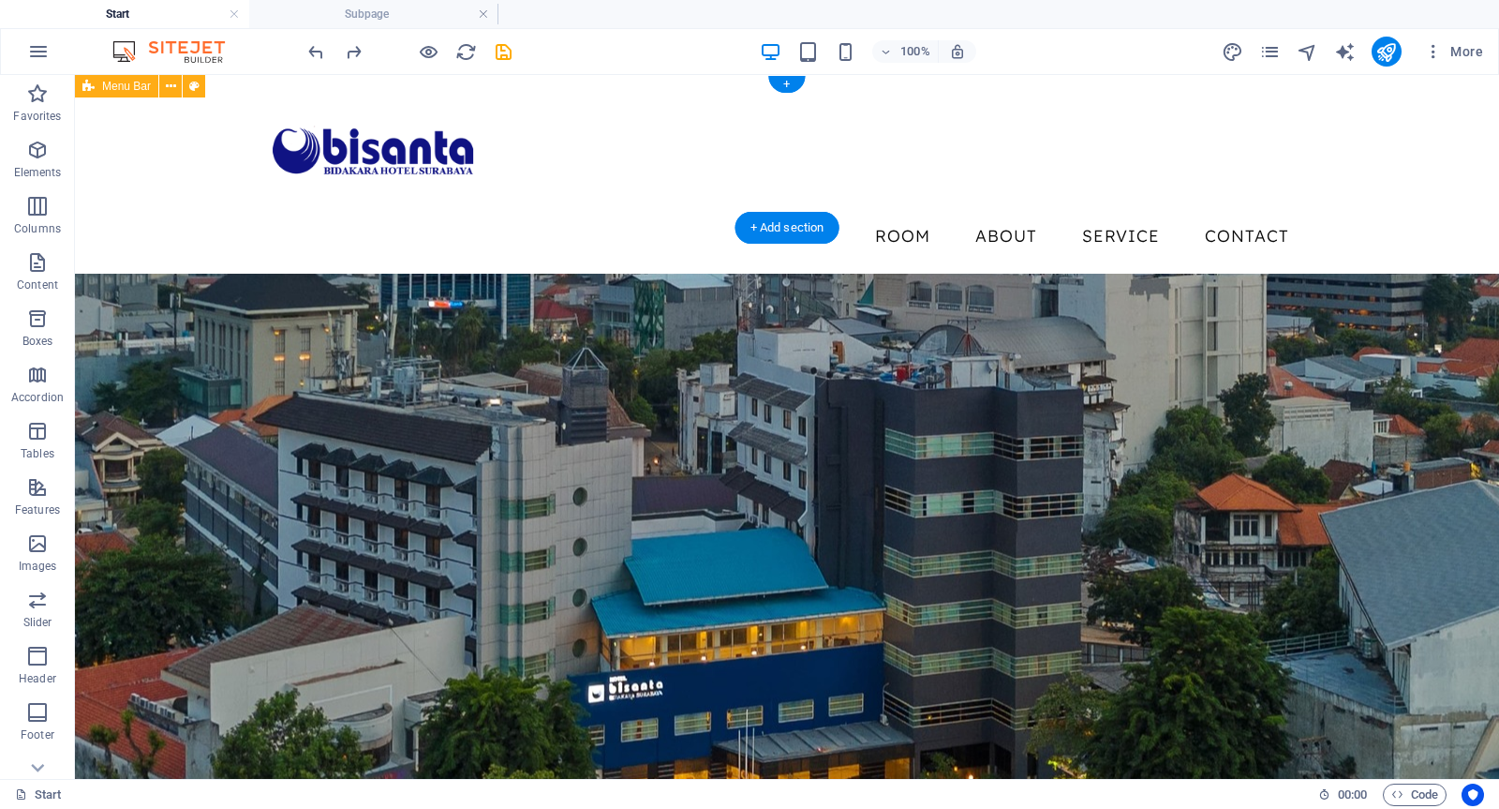
click at [182, 165] on div "Menu Room About Service Contact" at bounding box center [787, 174] width 1424 height 199
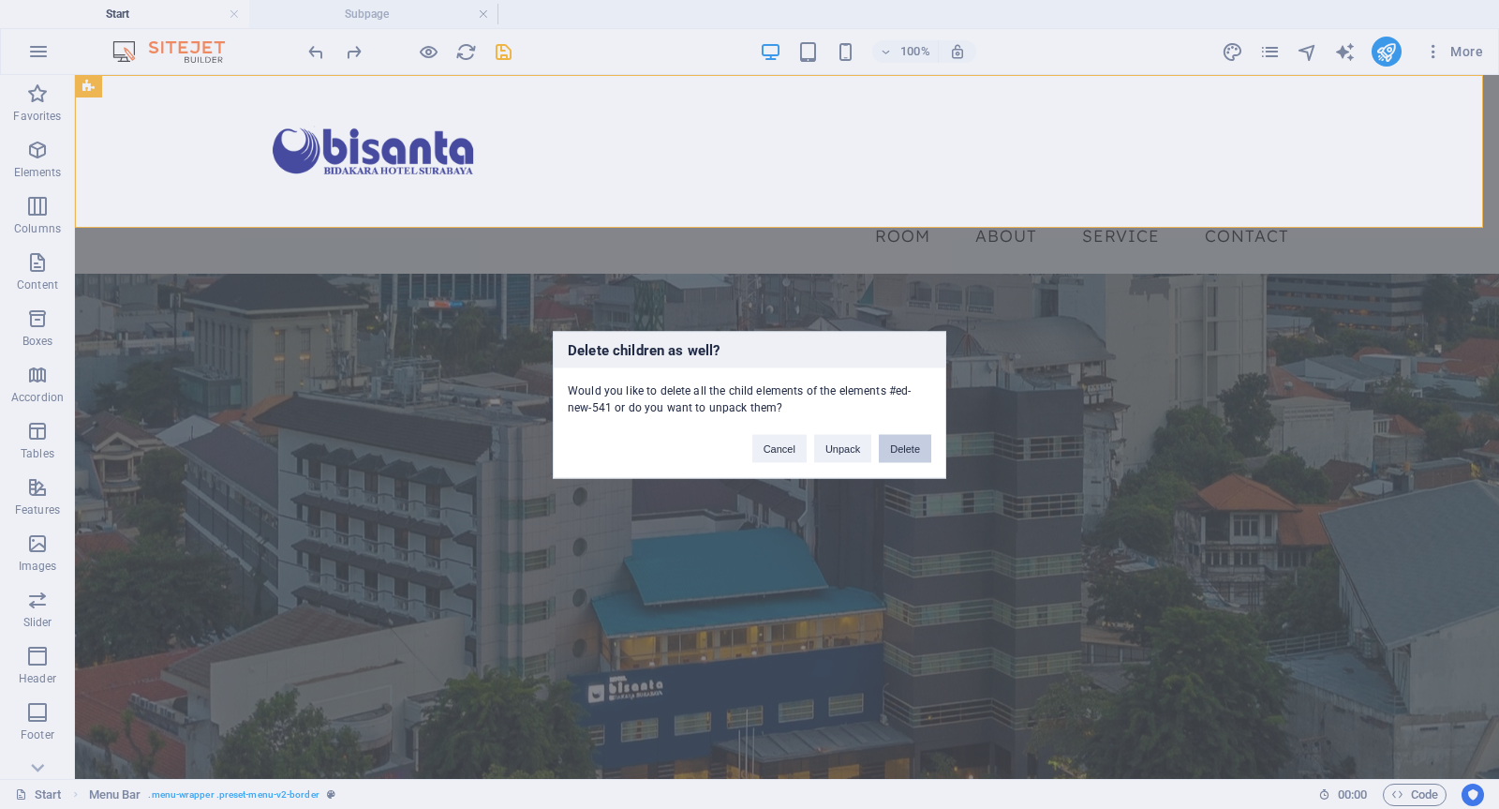
click at [911, 455] on button "Delete" at bounding box center [905, 448] width 52 height 28
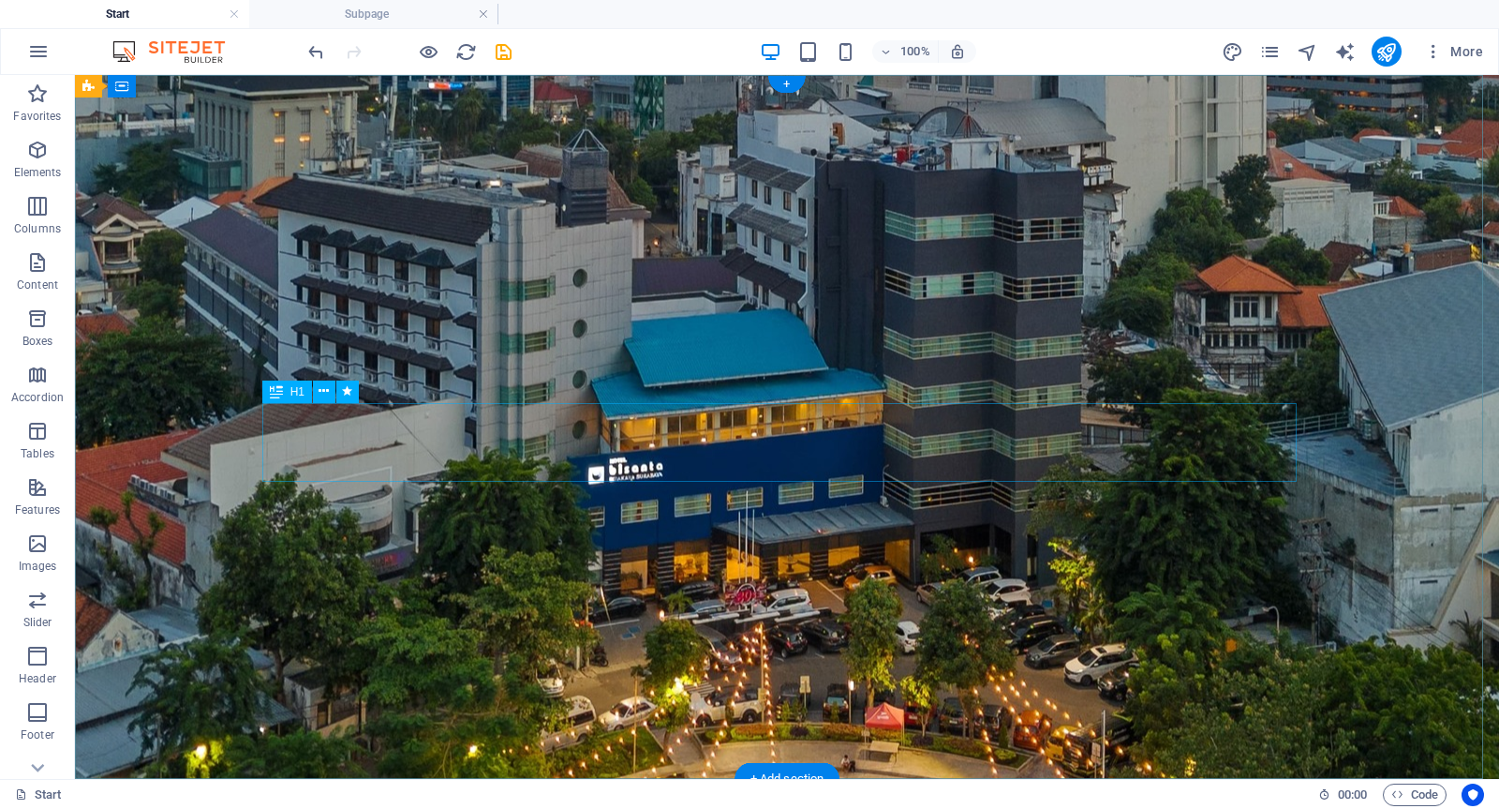
click at [321, 388] on icon at bounding box center [324, 391] width 10 height 20
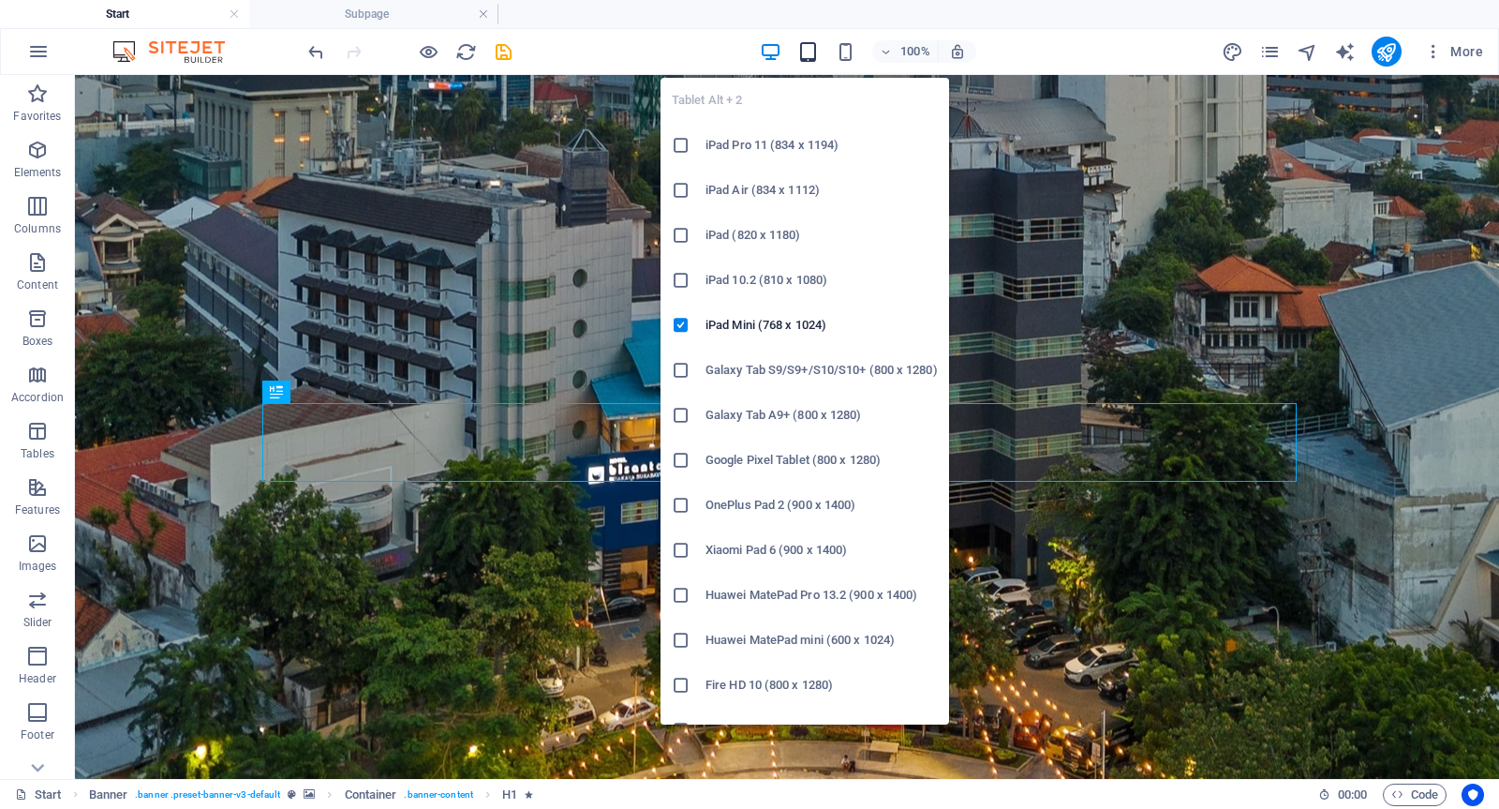
click at [808, 52] on icon "button" at bounding box center [809, 52] width 22 height 22
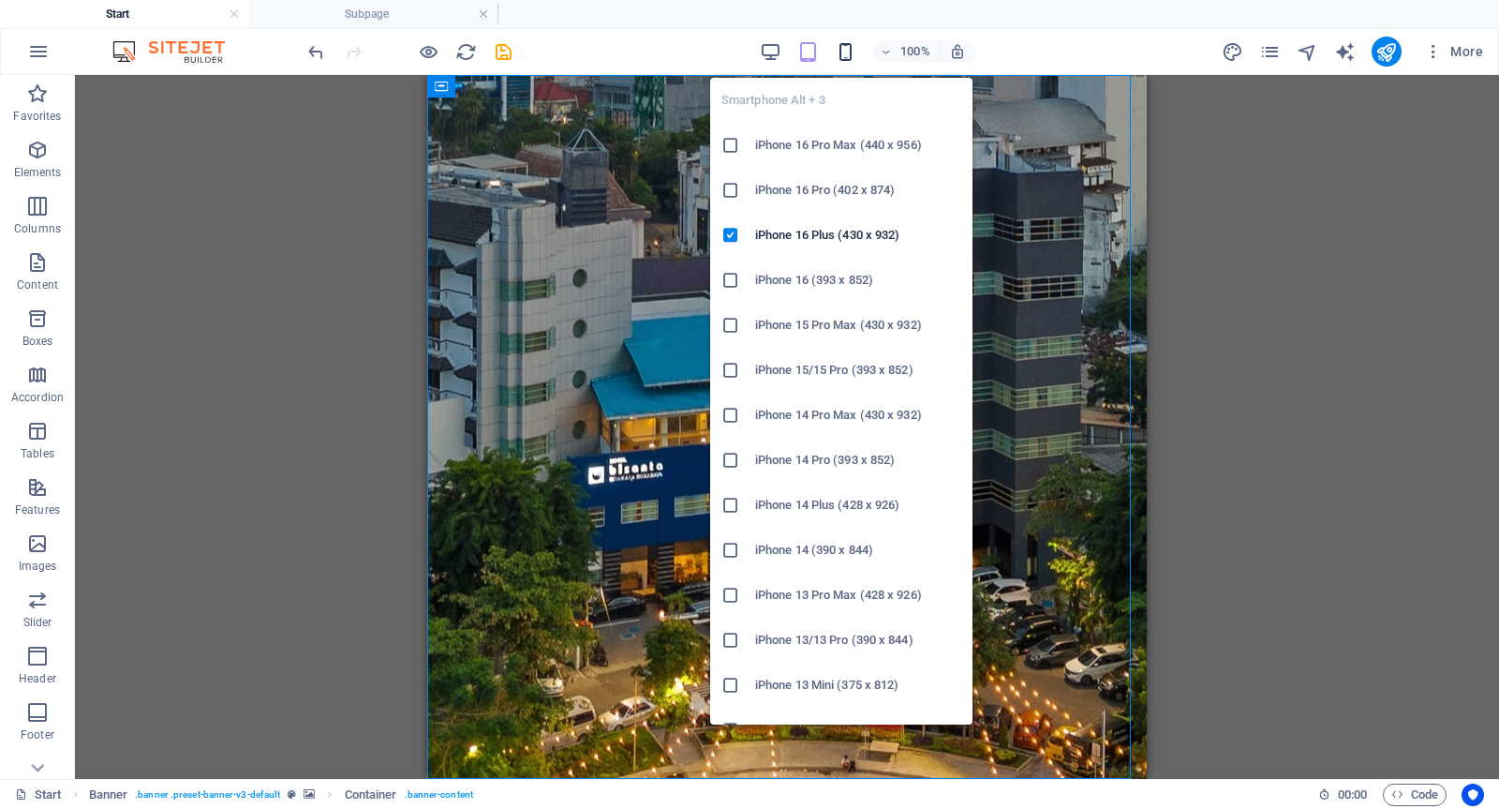
click at [844, 51] on icon "button" at bounding box center [846, 52] width 22 height 22
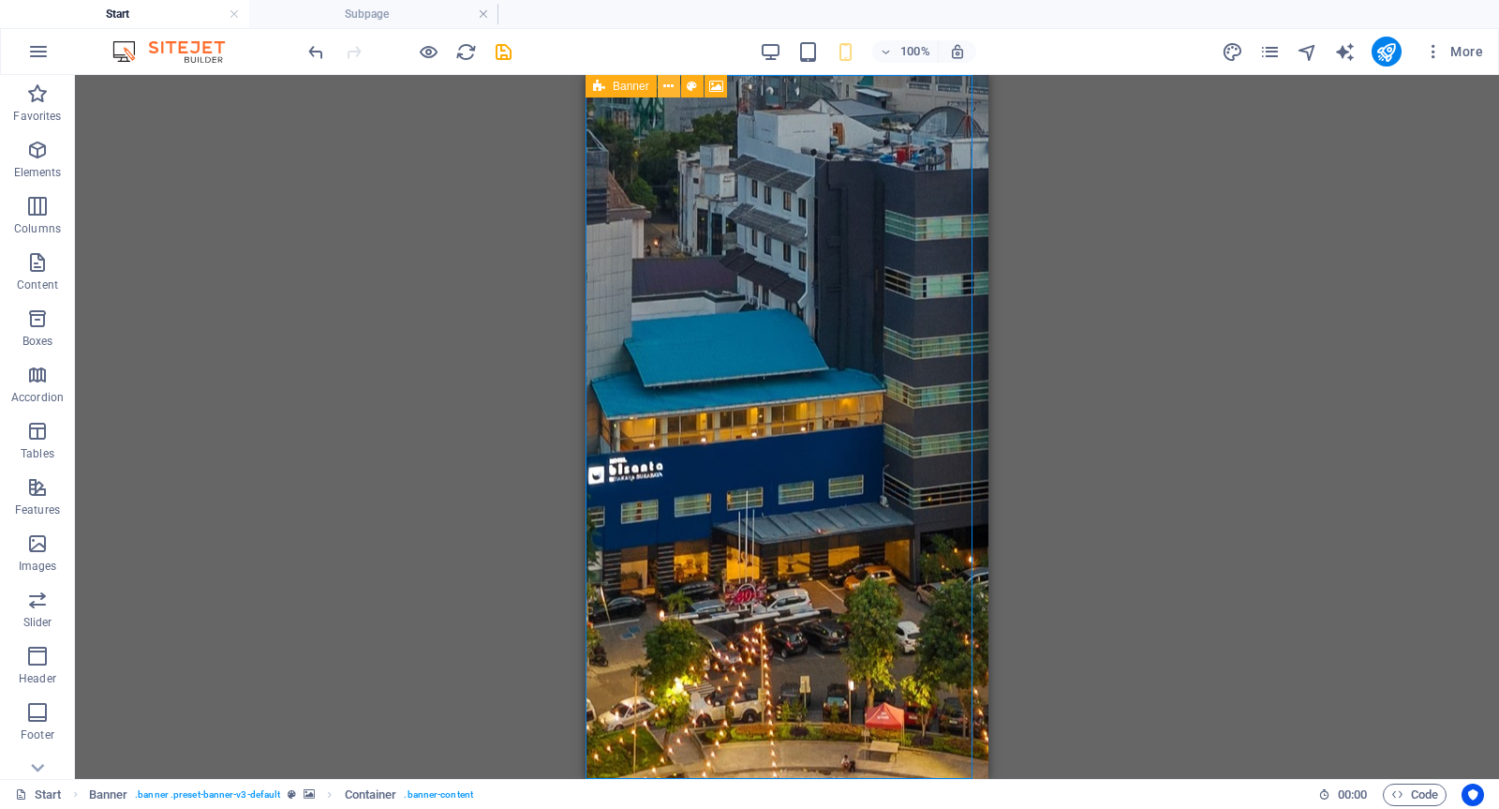
click at [666, 86] on icon at bounding box center [669, 87] width 10 height 20
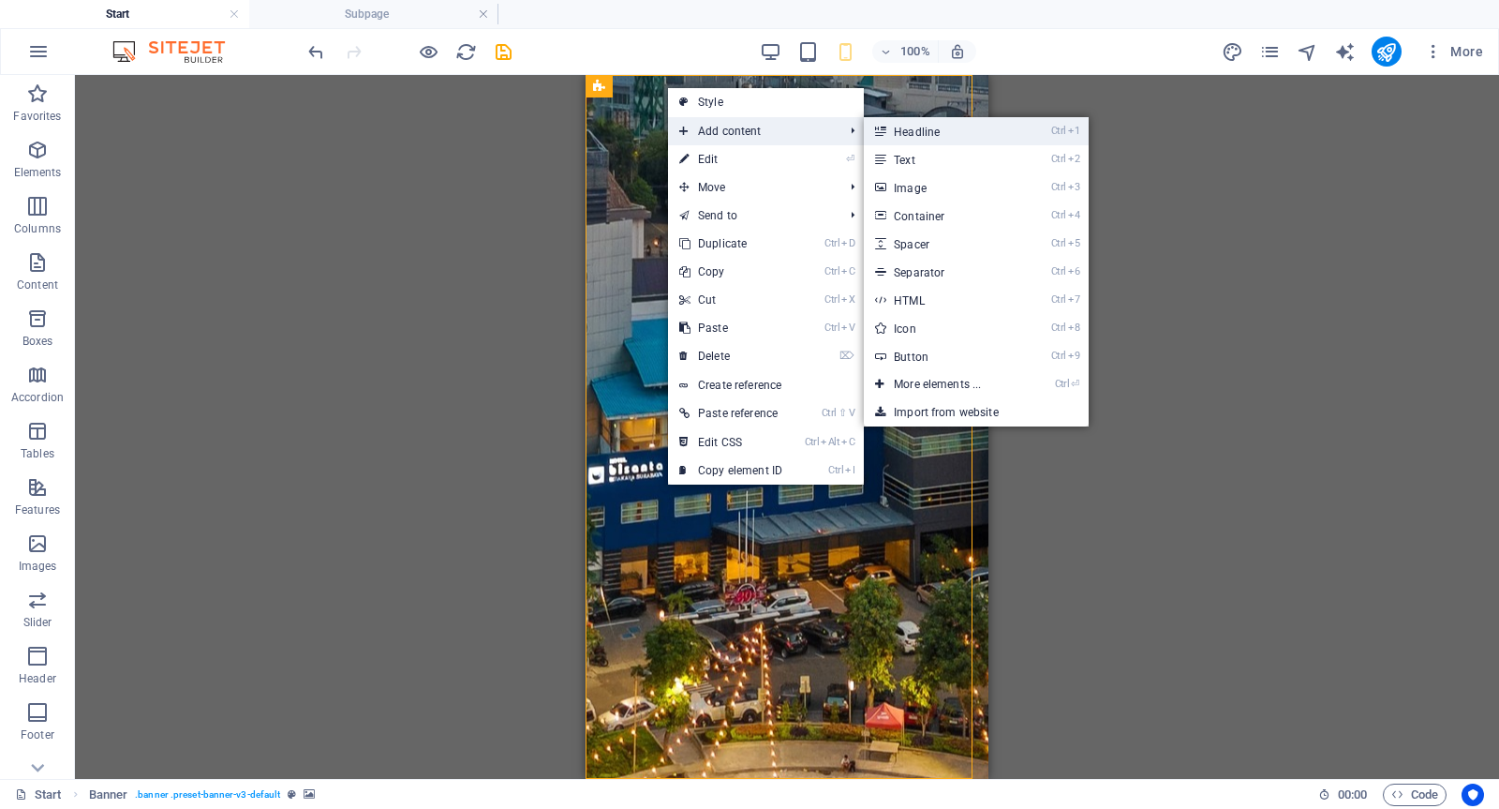
click at [916, 137] on link "Ctrl 1 Headline" at bounding box center [941, 131] width 155 height 28
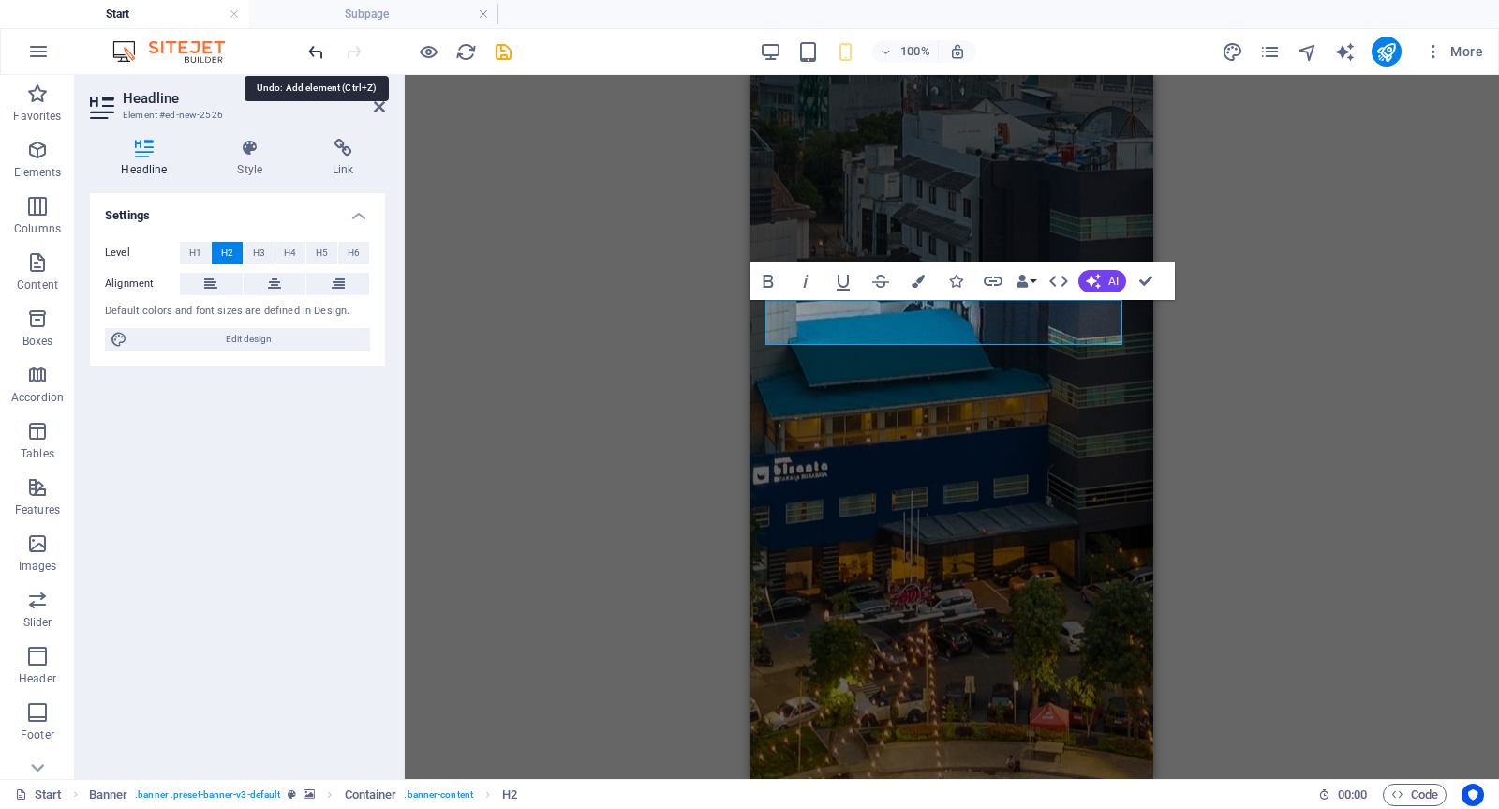
click at [315, 42] on icon "undo" at bounding box center [317, 52] width 22 height 22
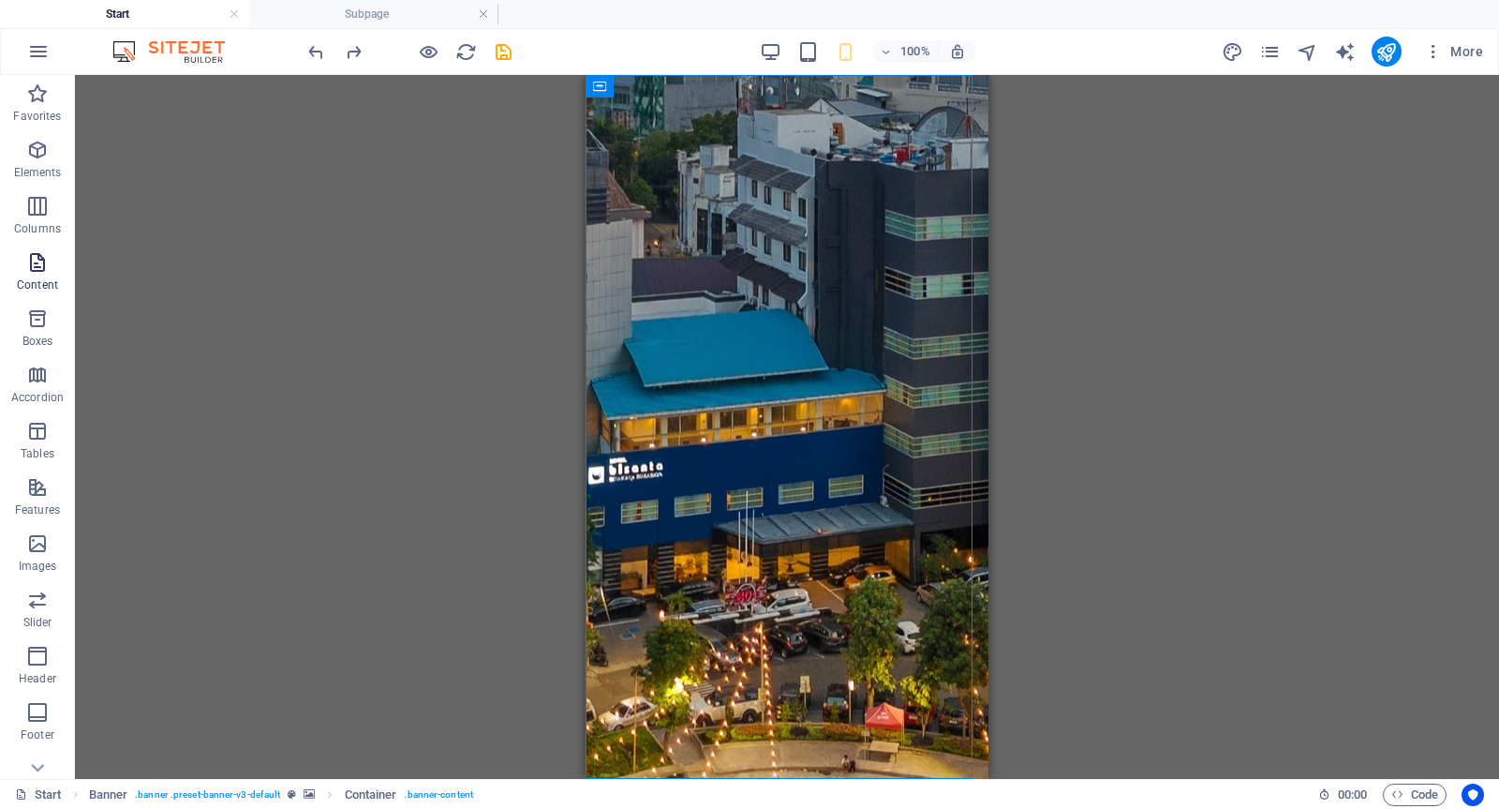
click at [40, 267] on icon "button" at bounding box center [37, 262] width 22 height 22
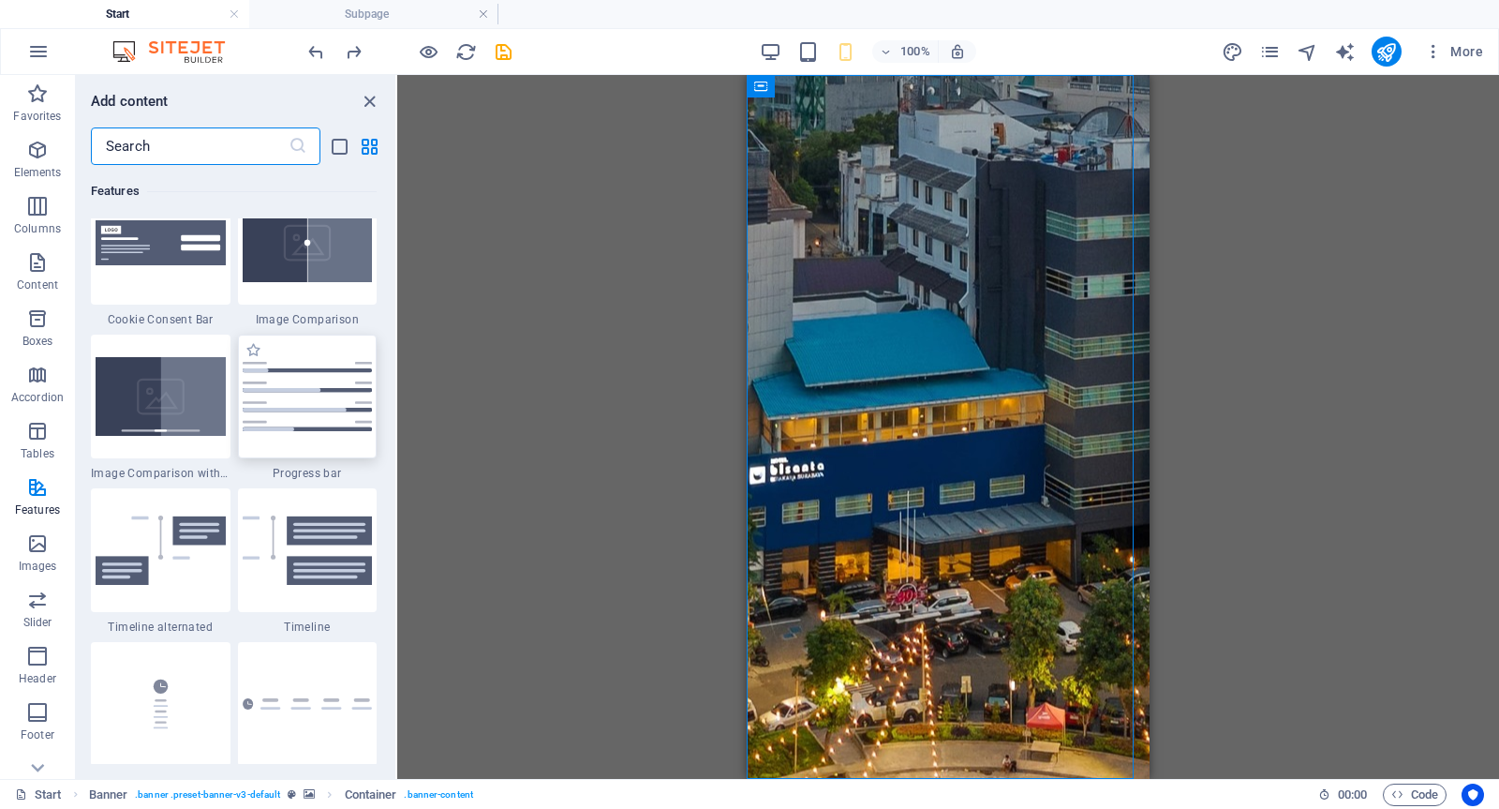
scroll to position [7651, 0]
click at [183, 388] on img at bounding box center [161, 395] width 130 height 79
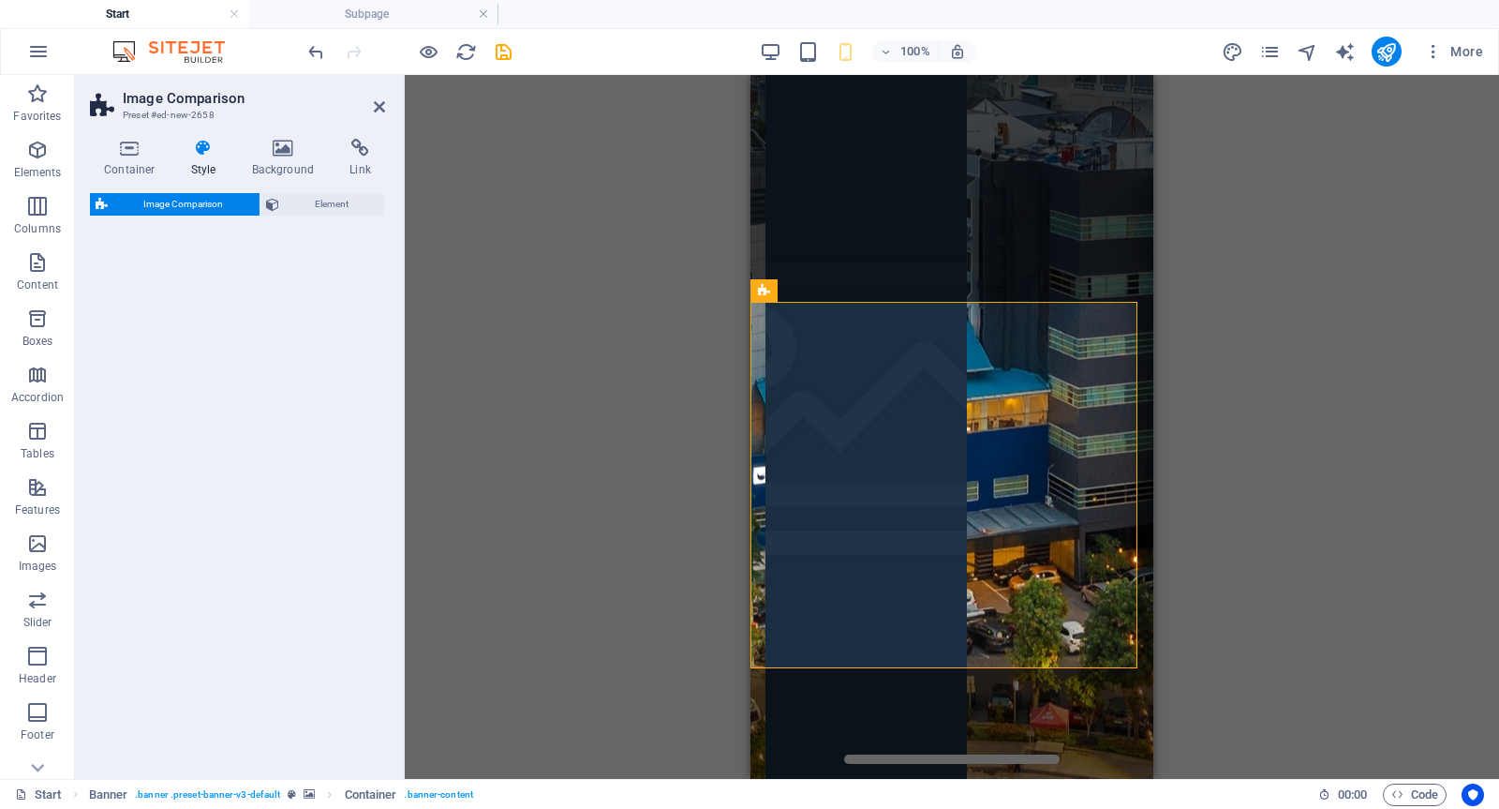
select select "rem"
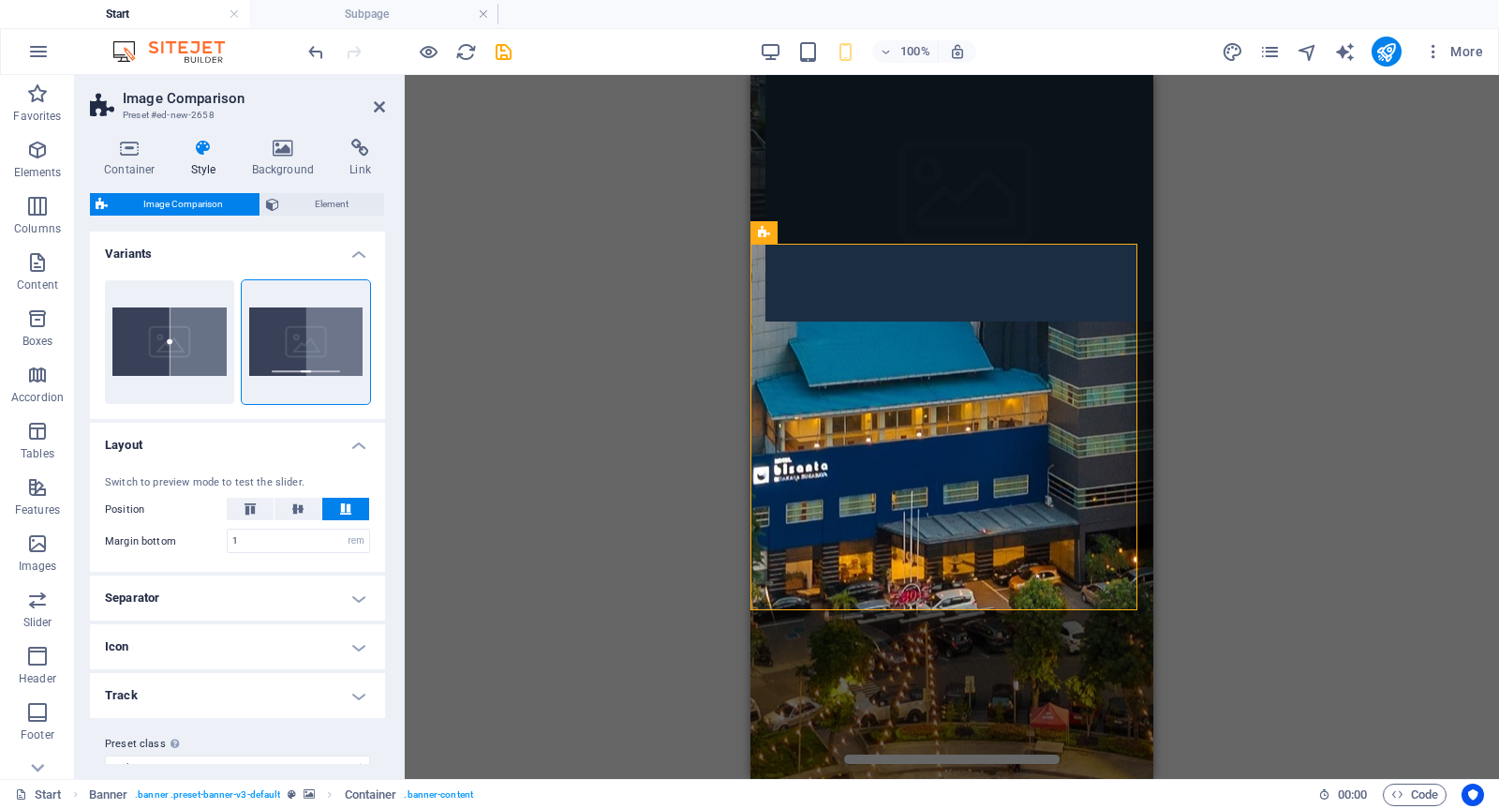
scroll to position [535, 0]
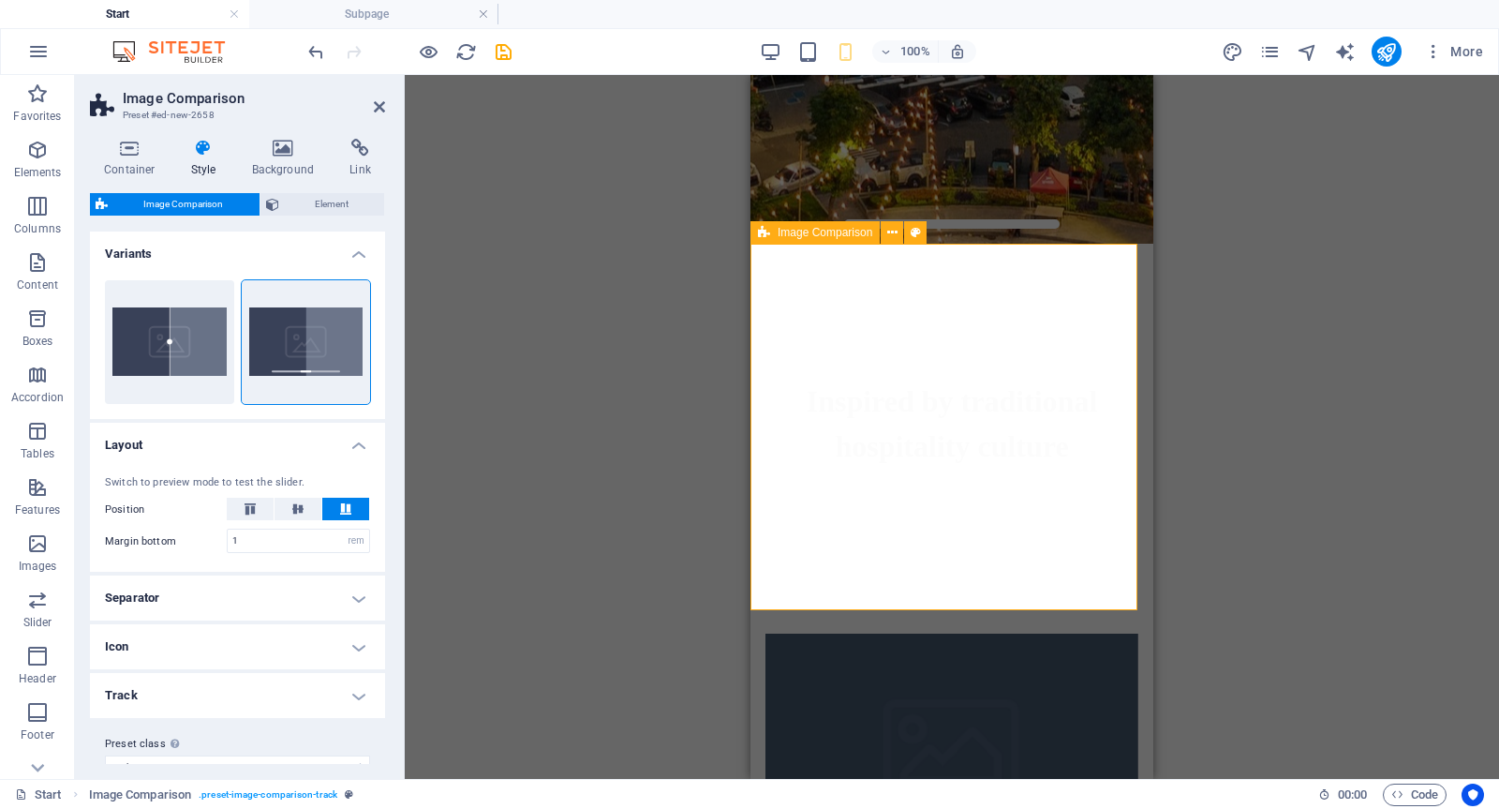
click at [929, 574] on div at bounding box center [952, 757] width 403 height 366
click at [1024, 634] on figure at bounding box center [952, 757] width 373 height 246
select select "vh"
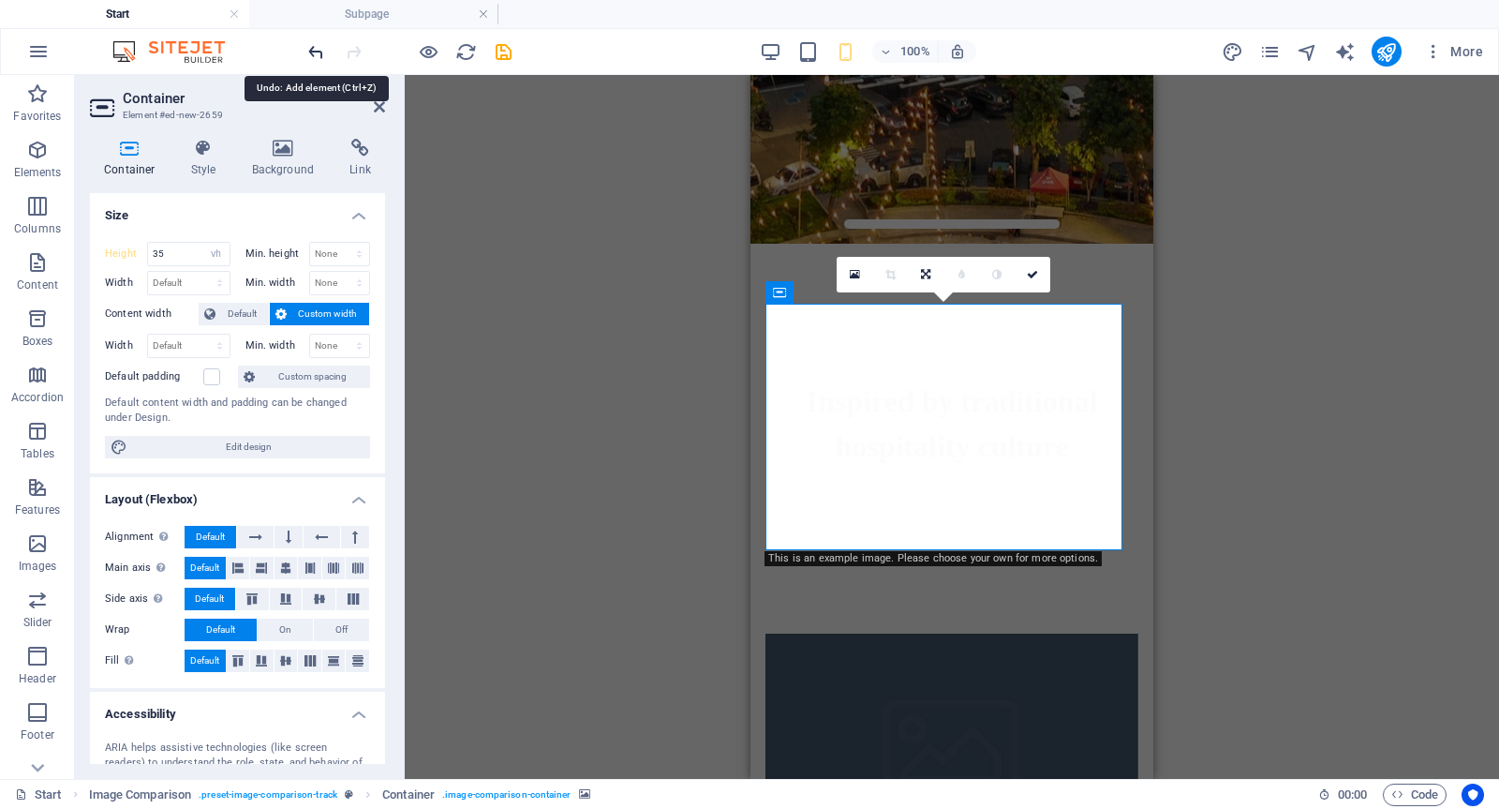
click at [309, 45] on icon "undo" at bounding box center [317, 52] width 22 height 22
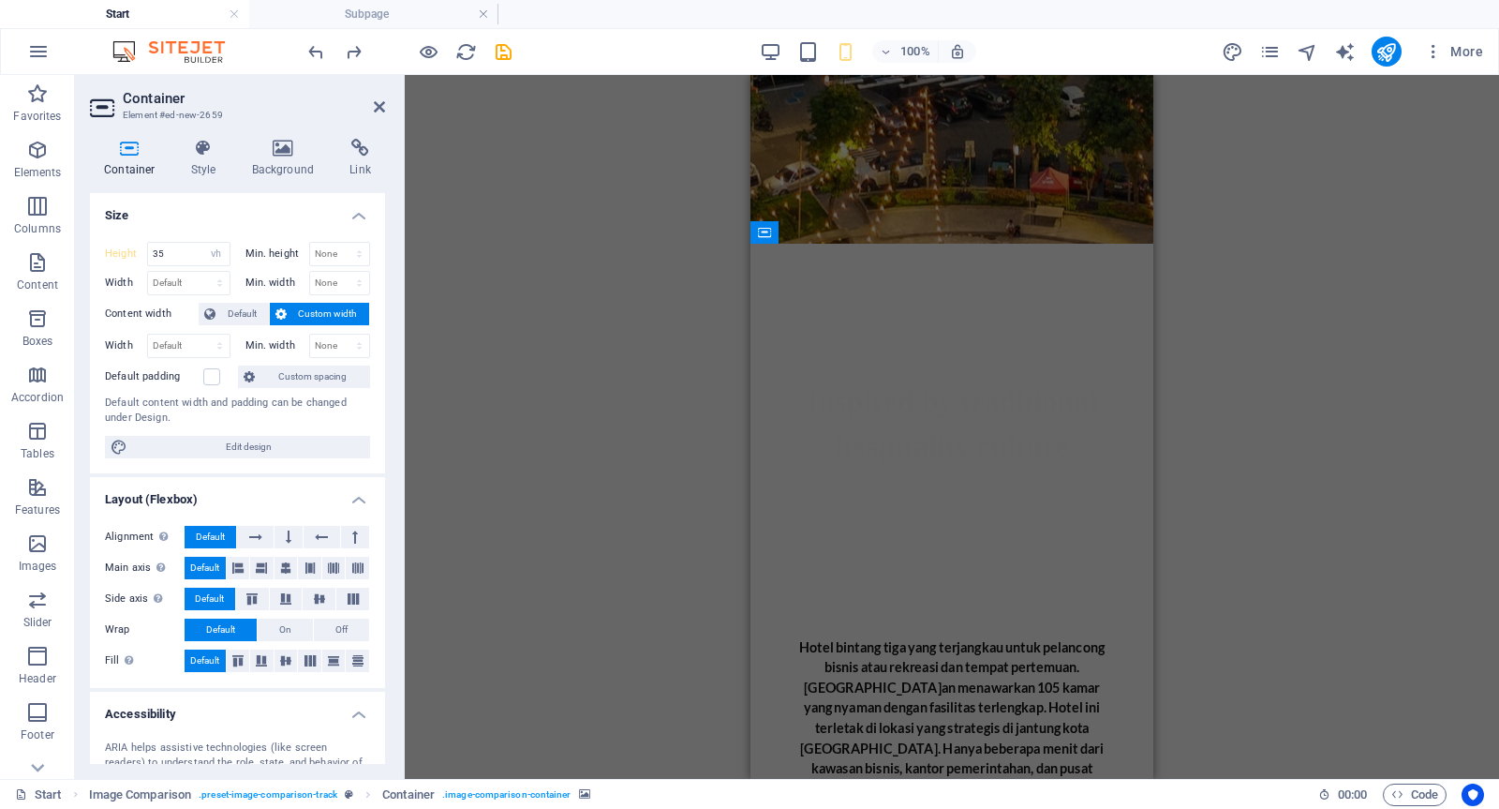
click at [1325, 400] on div "H1 Banner Banner Container Menu Banner Menu Bar Banner Info Bar Spacer Spacer T…" at bounding box center [952, 427] width 1095 height 704
click at [376, 104] on icon at bounding box center [379, 106] width 11 height 15
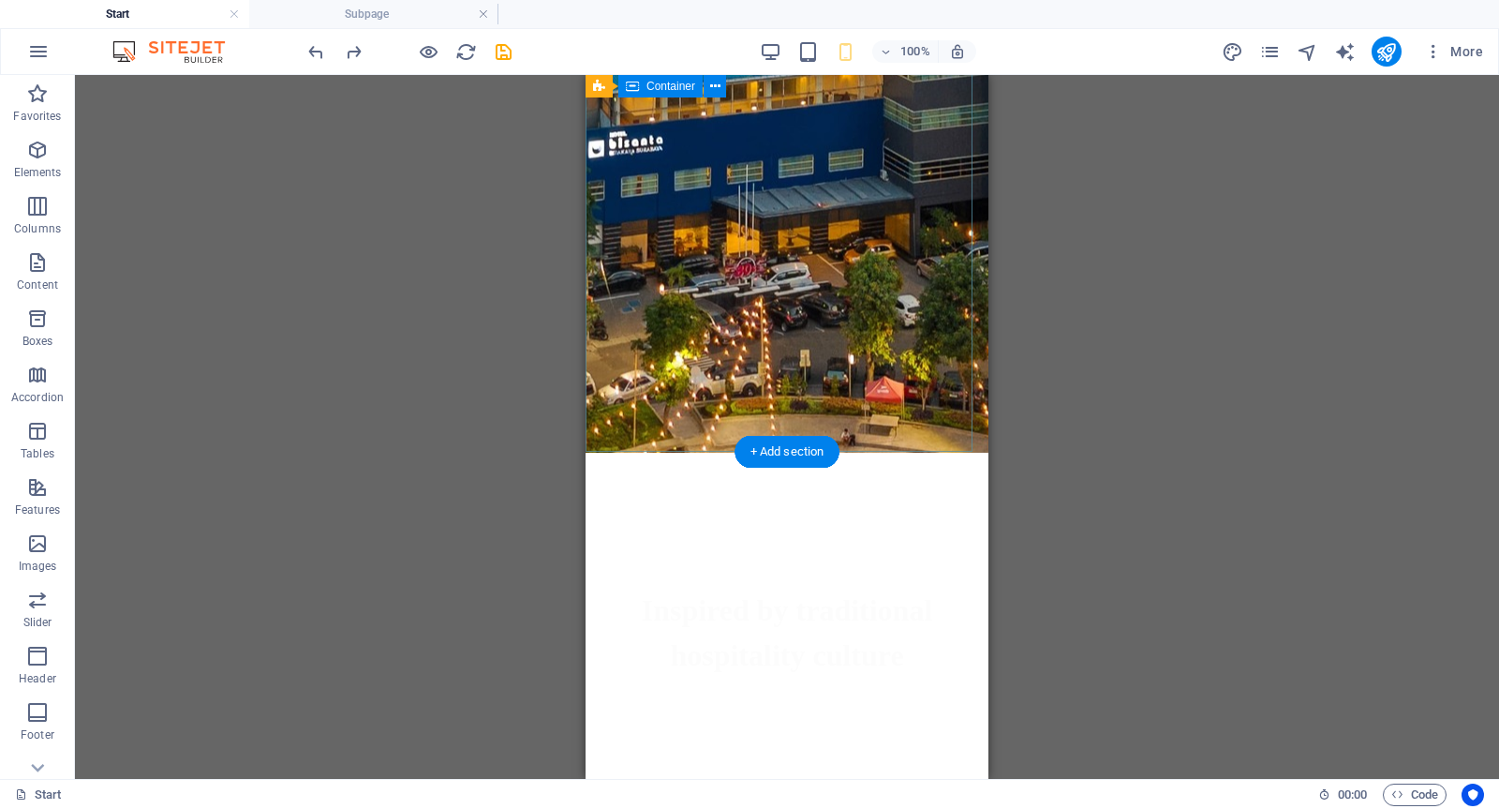
scroll to position [0, 0]
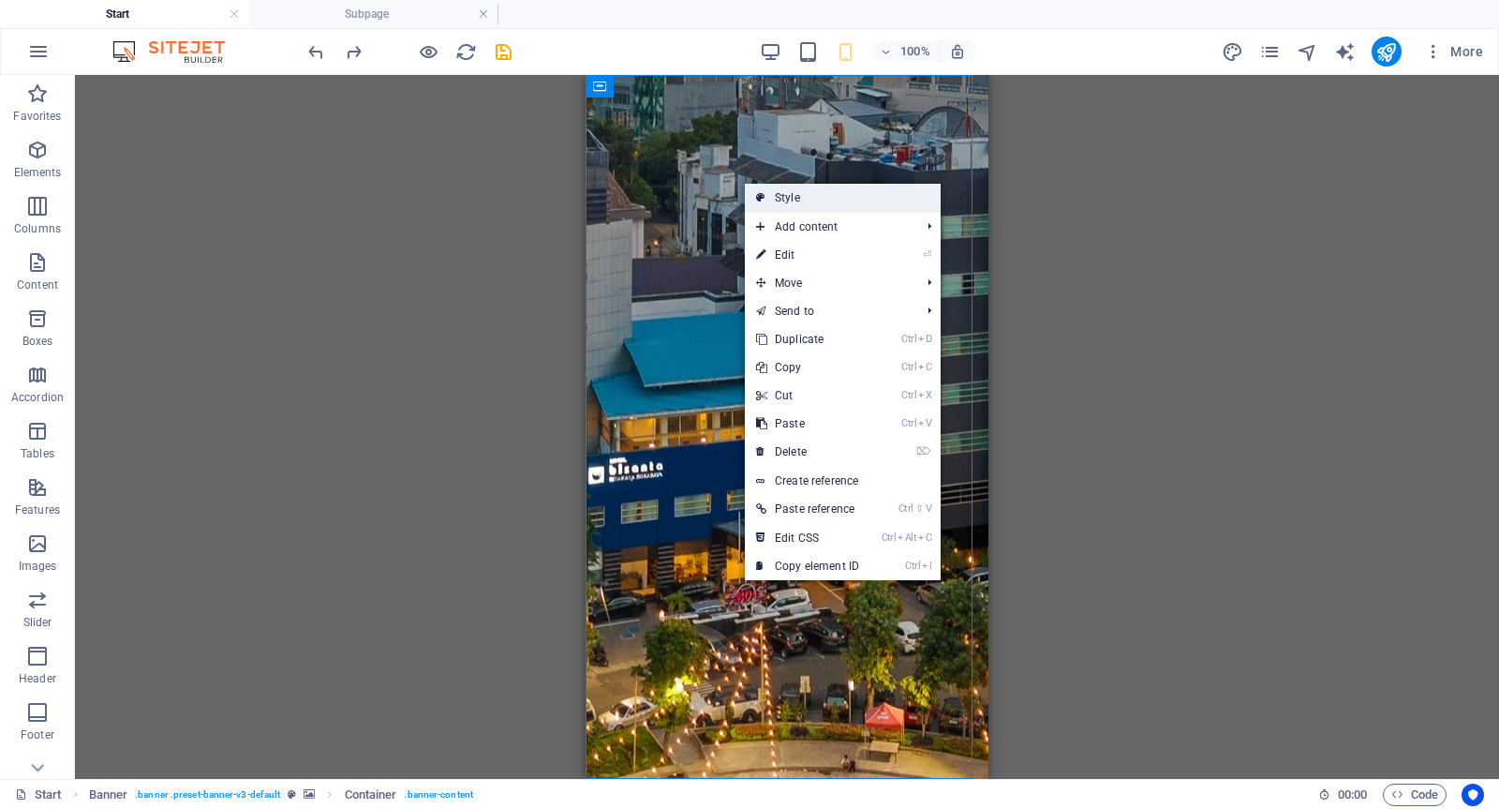
click at [779, 195] on link "Style" at bounding box center [843, 198] width 196 height 28
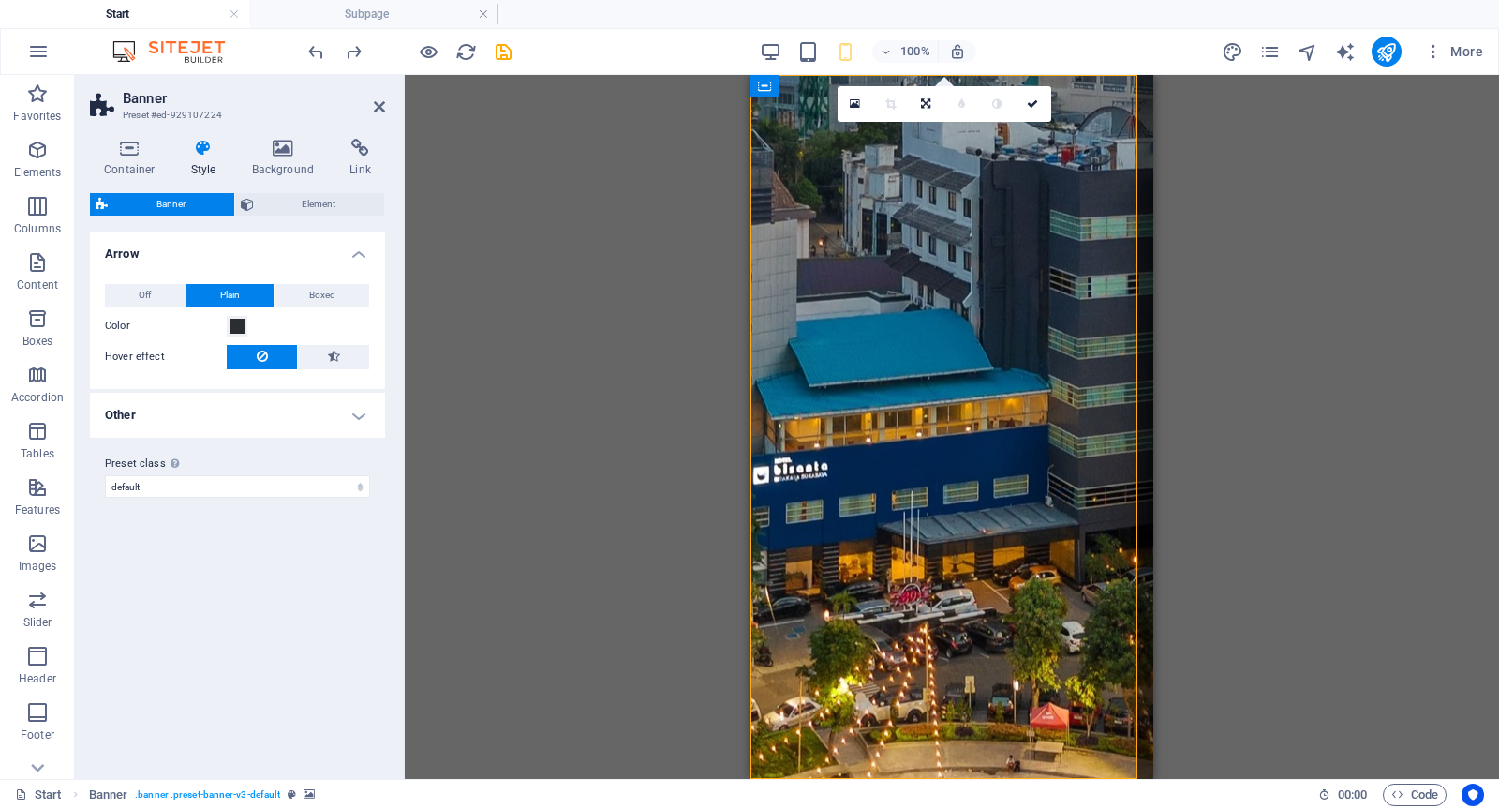
click at [212, 159] on h4 "Style" at bounding box center [207, 158] width 61 height 39
click at [122, 144] on icon at bounding box center [130, 148] width 80 height 19
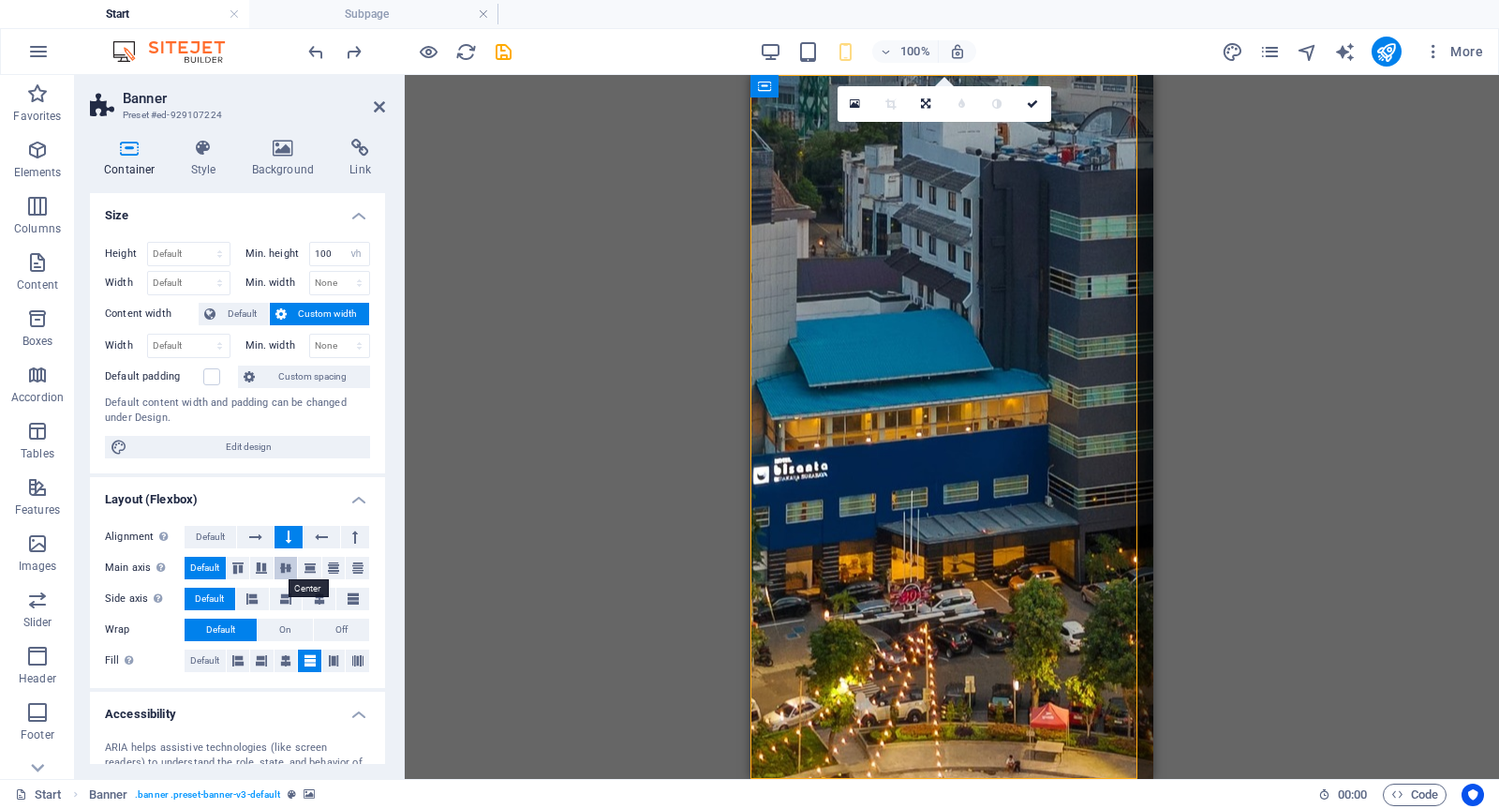
click at [284, 572] on icon at bounding box center [286, 567] width 22 height 11
click at [286, 595] on icon at bounding box center [285, 599] width 11 height 22
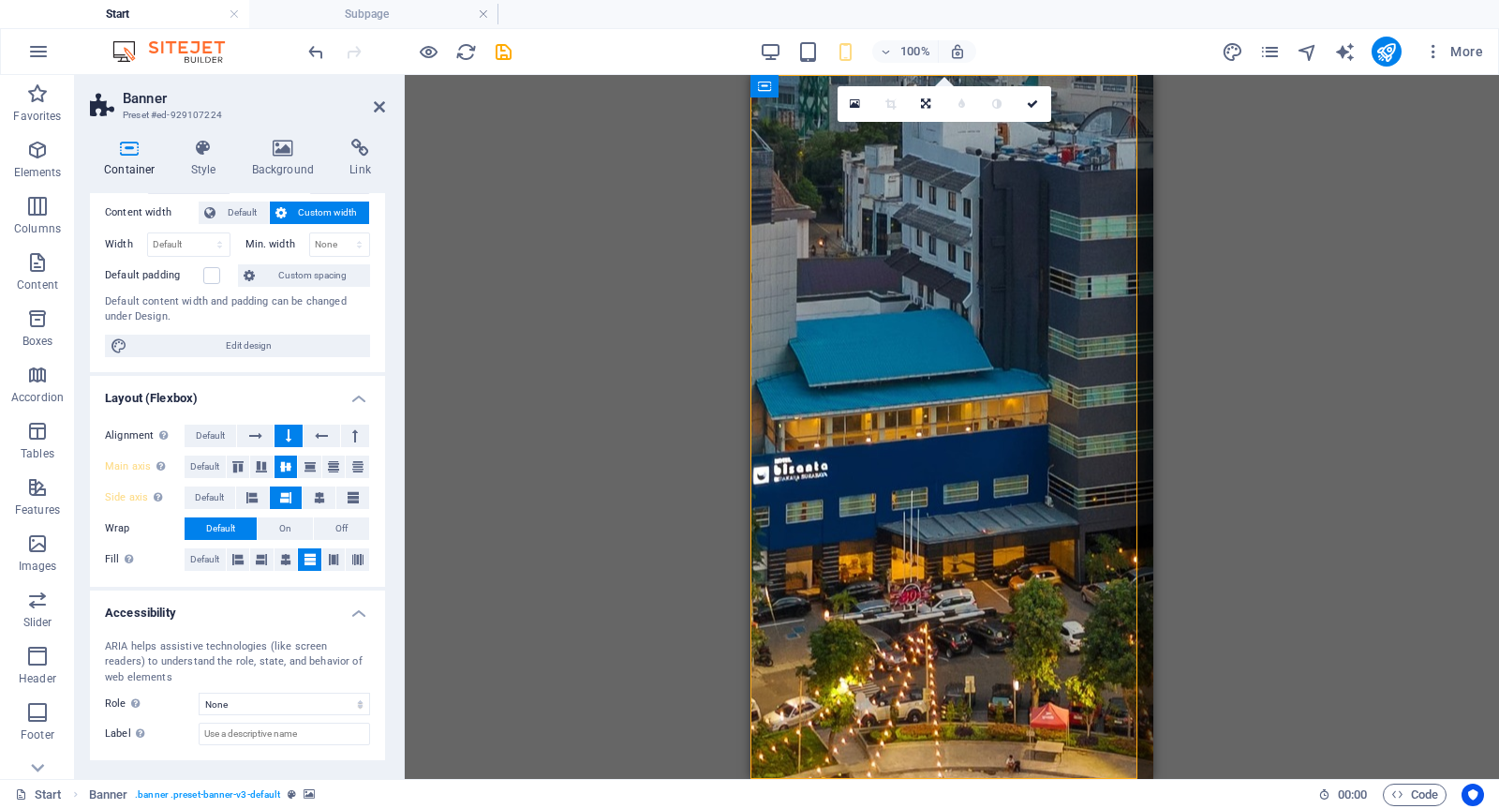
scroll to position [187, 0]
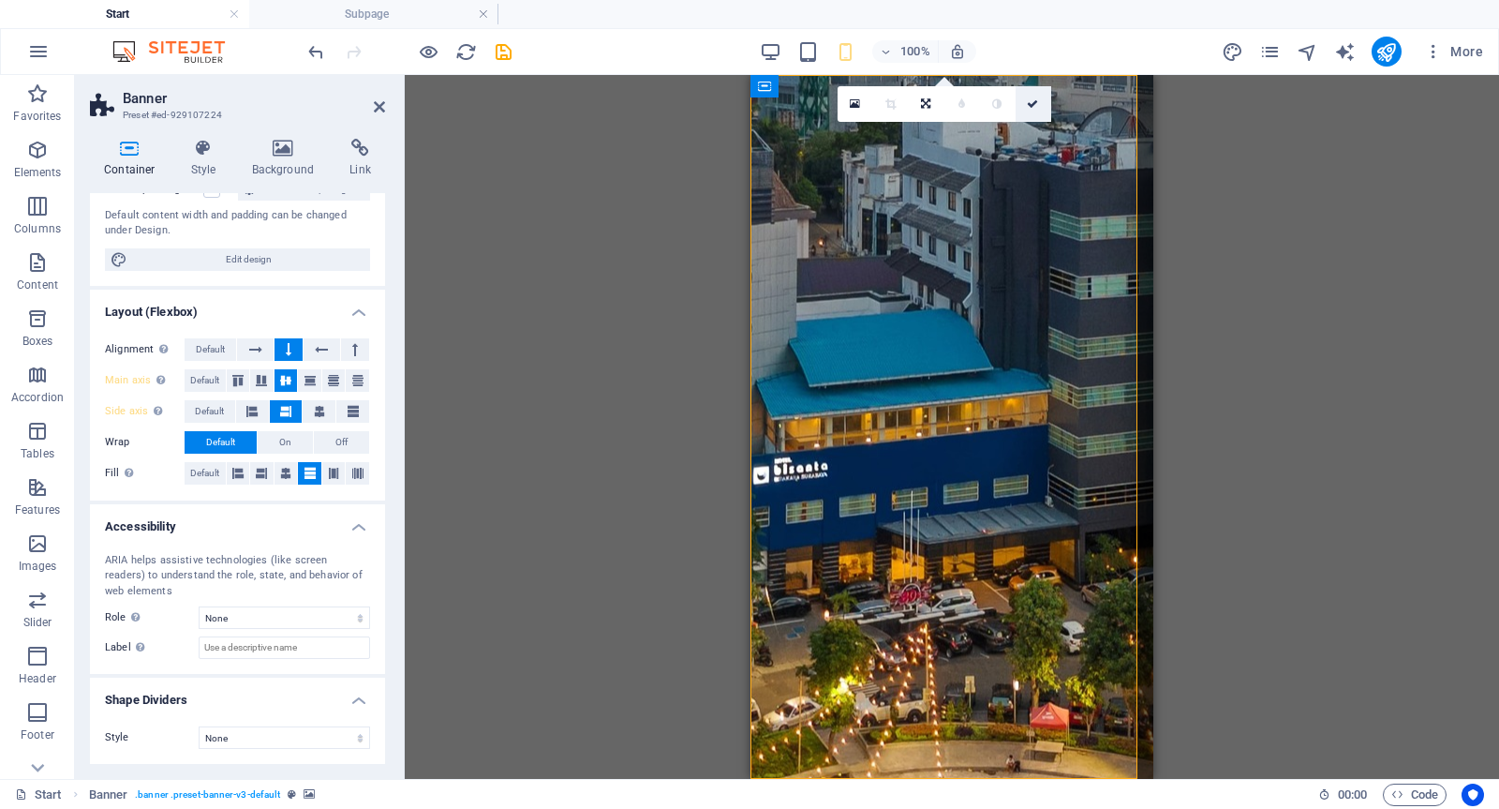
click at [1032, 108] on icon at bounding box center [1032, 103] width 11 height 11
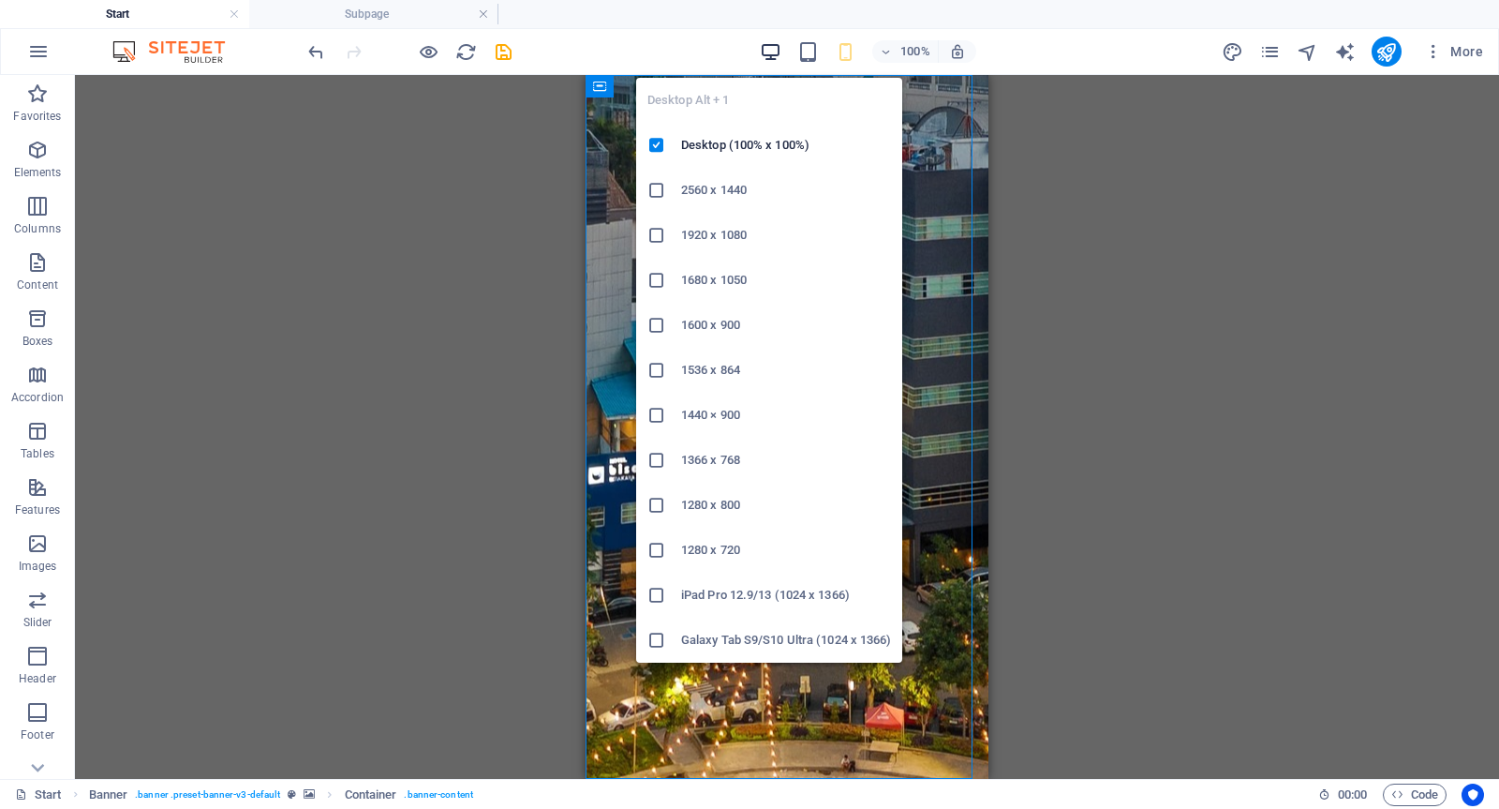
click at [768, 52] on icon "button" at bounding box center [771, 52] width 22 height 22
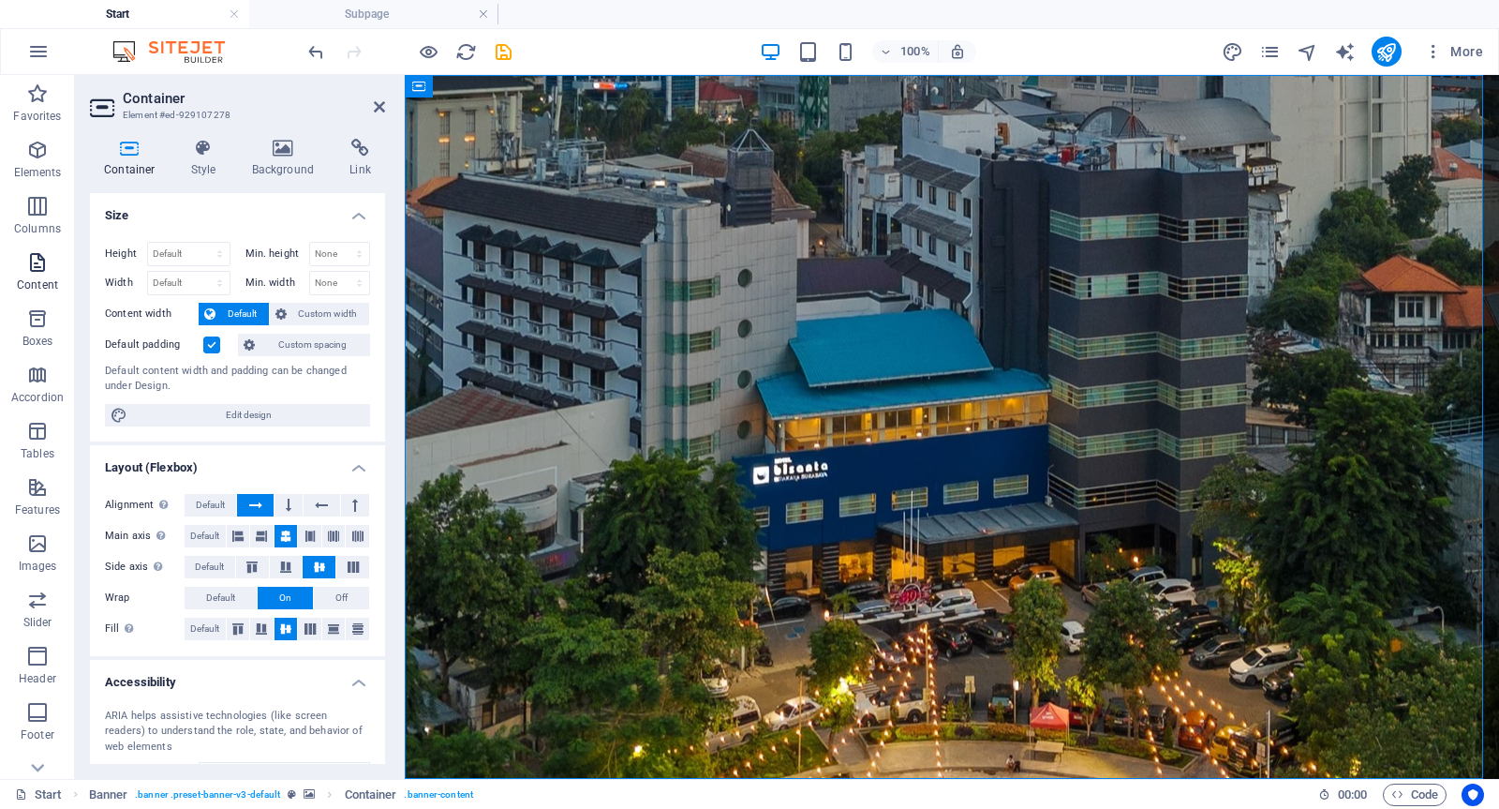
click at [31, 263] on icon "button" at bounding box center [37, 262] width 22 height 22
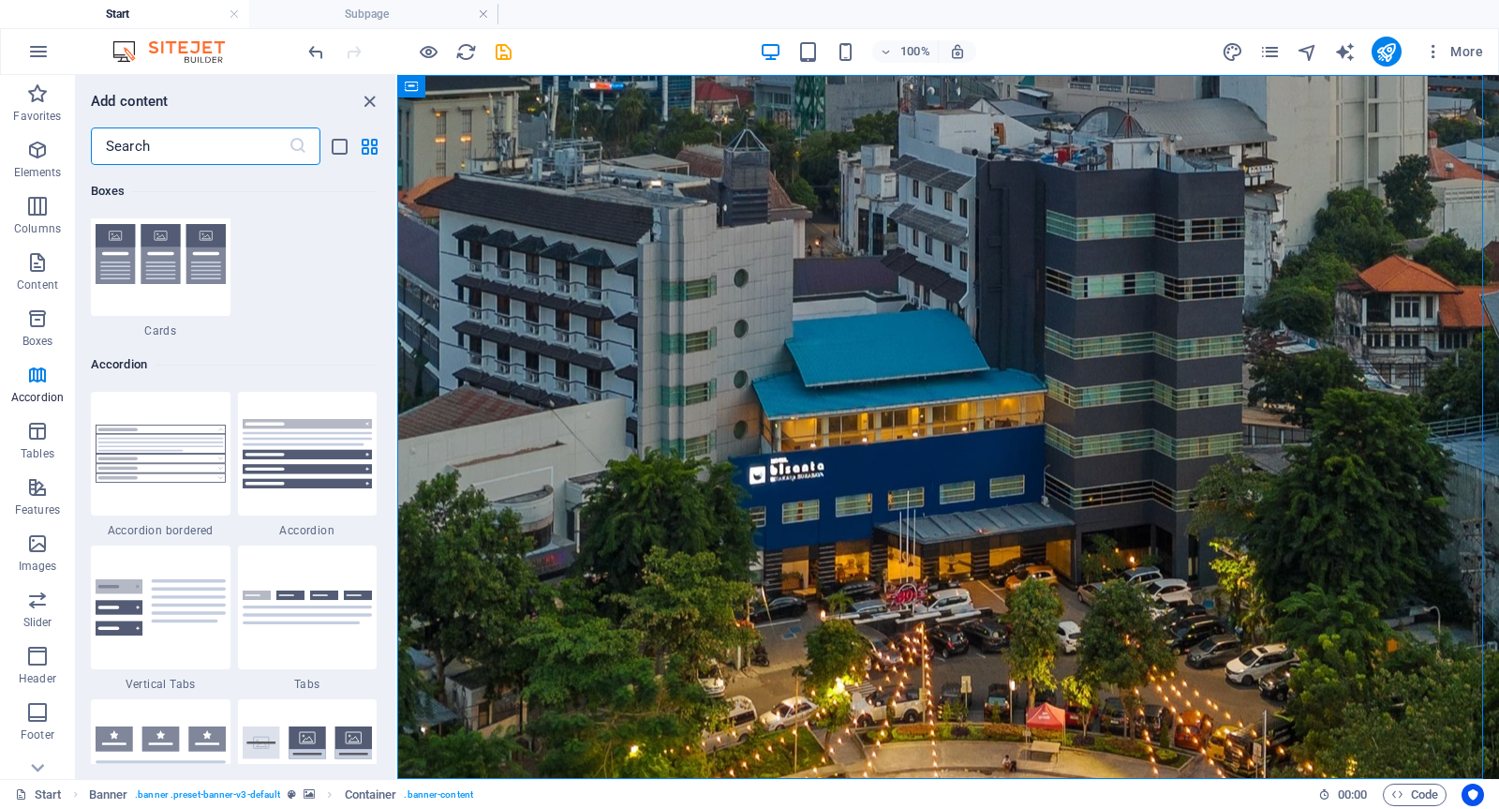
scroll to position [6089, 0]
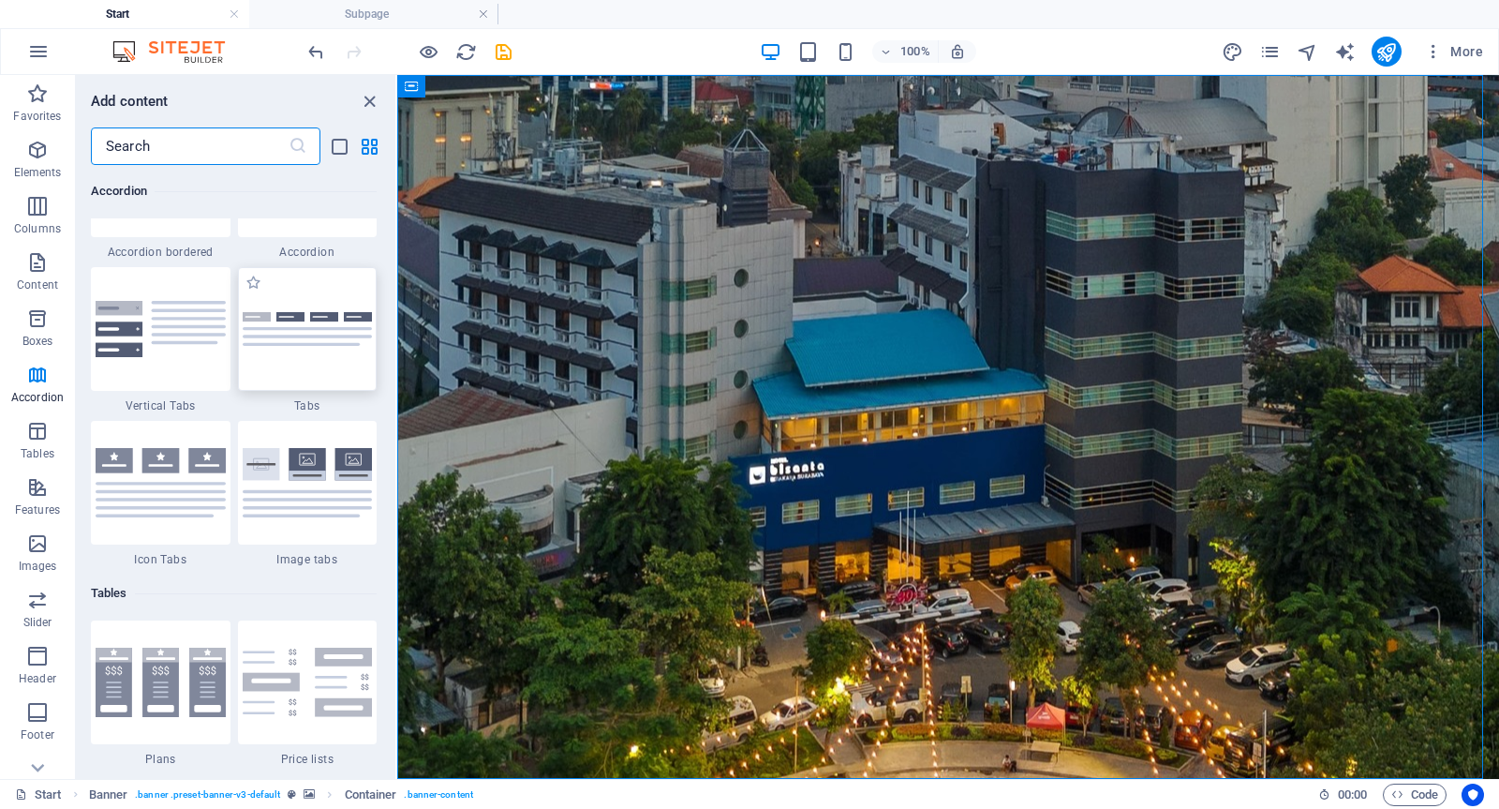
click at [294, 326] on img at bounding box center [308, 329] width 130 height 35
click at [397, 326] on div "Drag here to replace the existing content. Press “Ctrl” if you want to create a…" at bounding box center [948, 427] width 1102 height 704
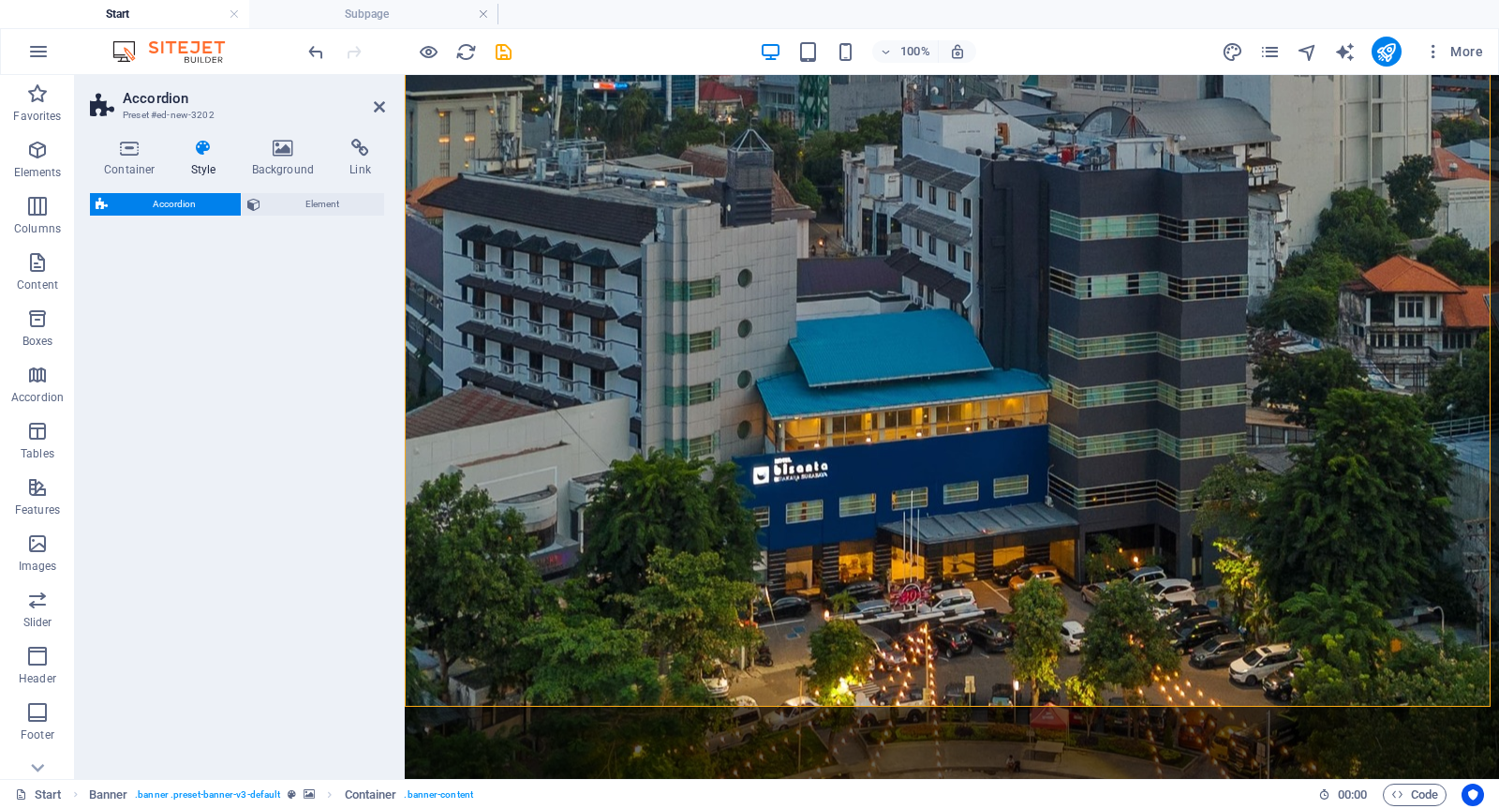
scroll to position [712, 0]
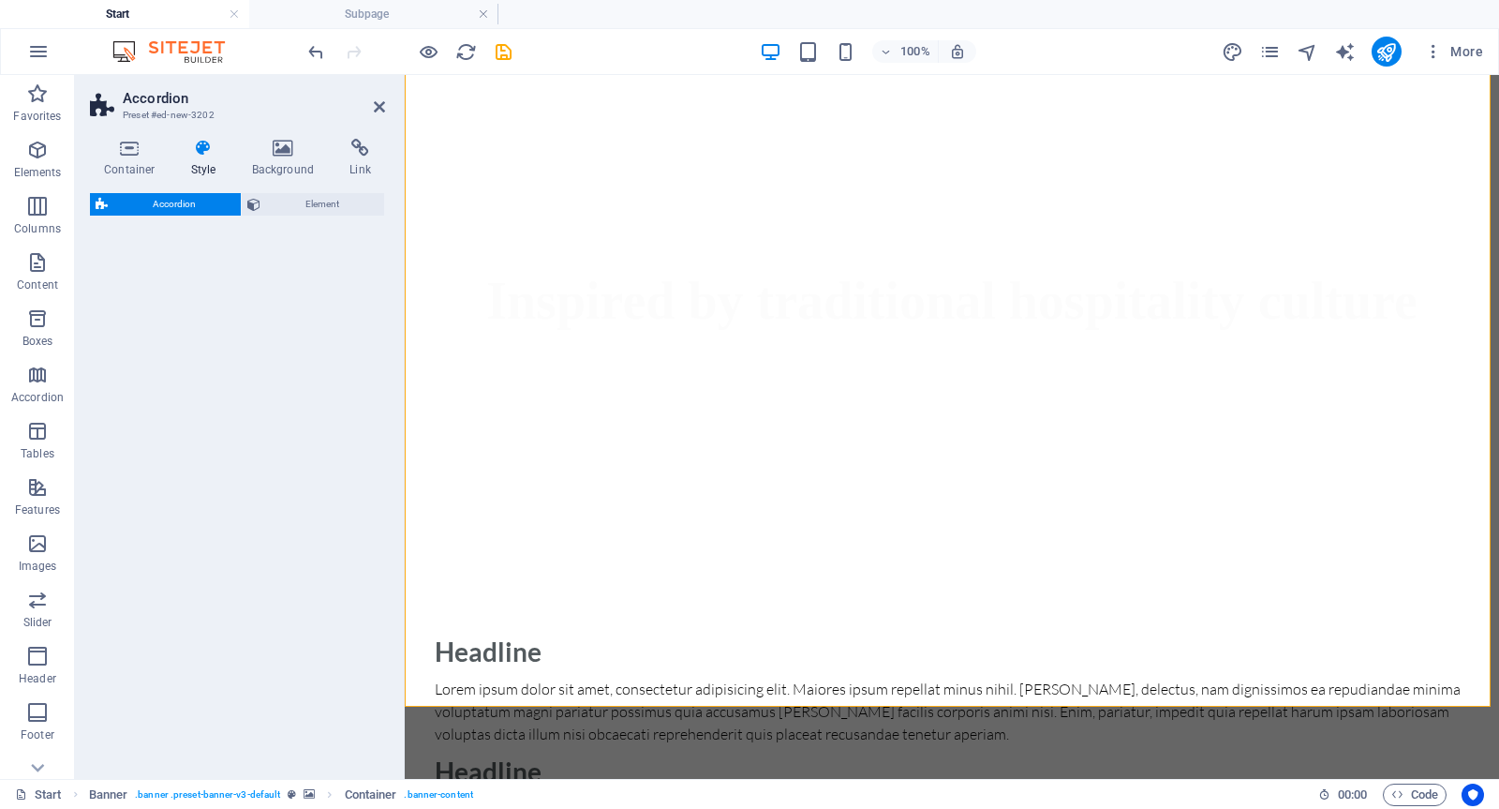
select select "rem"
select select "preset-accordion-v3-tabs"
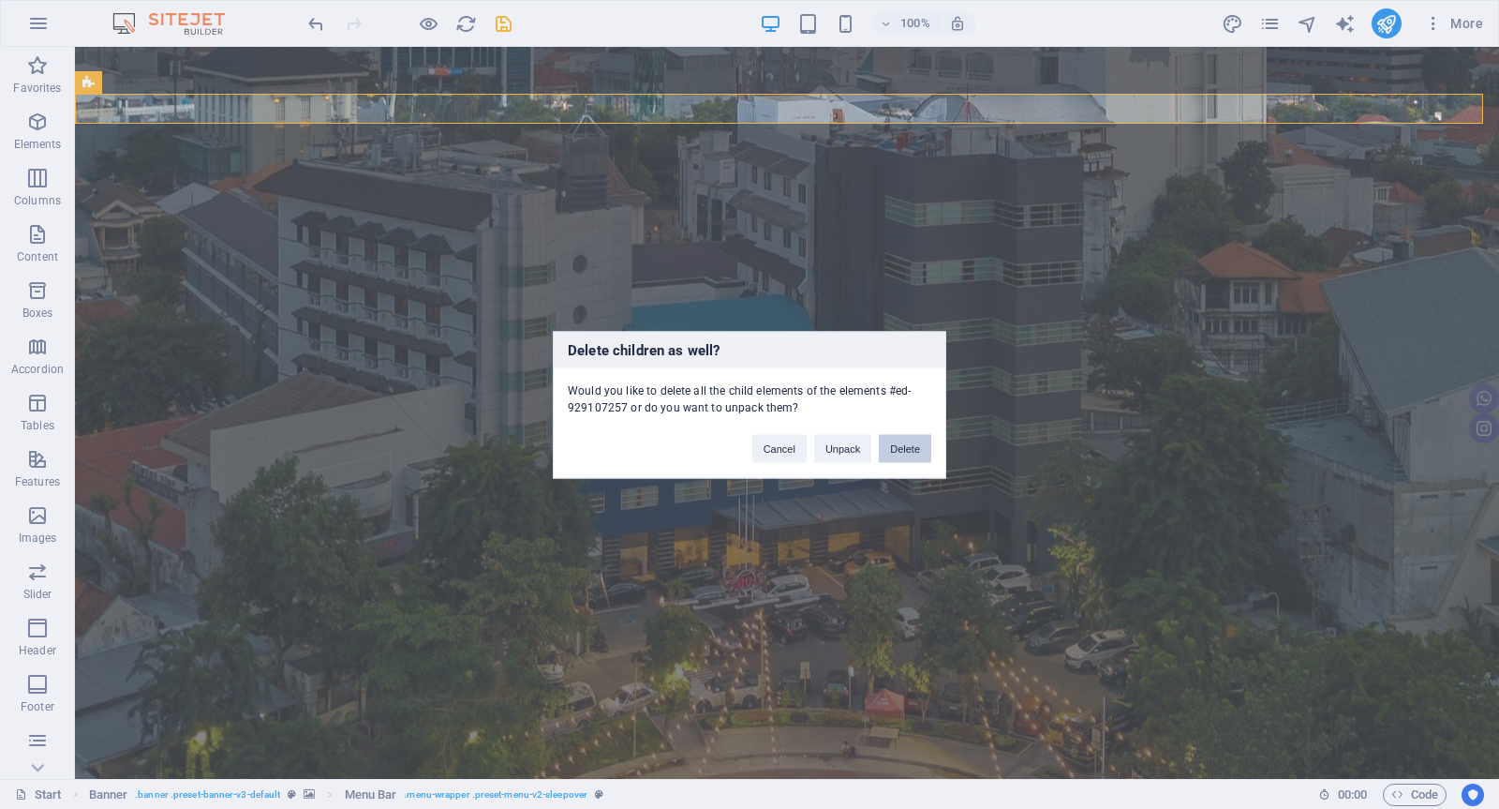
click at [898, 444] on button "Delete" at bounding box center [905, 448] width 52 height 28
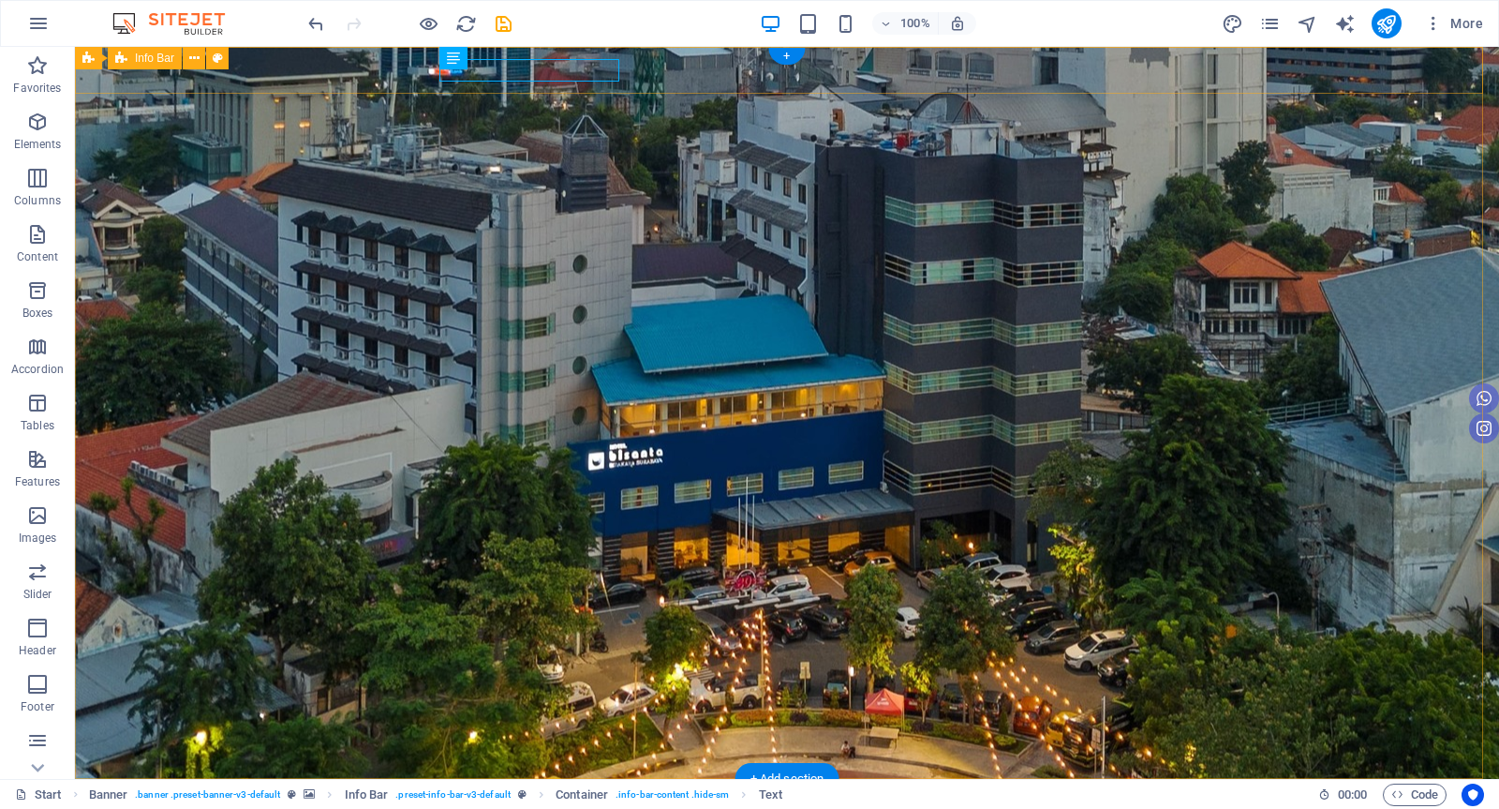
click at [695, 779] on div "[EMAIL_ADDRESS][DOMAIN_NAME]" at bounding box center [787, 819] width 1424 height 80
click at [0, 0] on div "Image" at bounding box center [0, 0] width 0 height 0
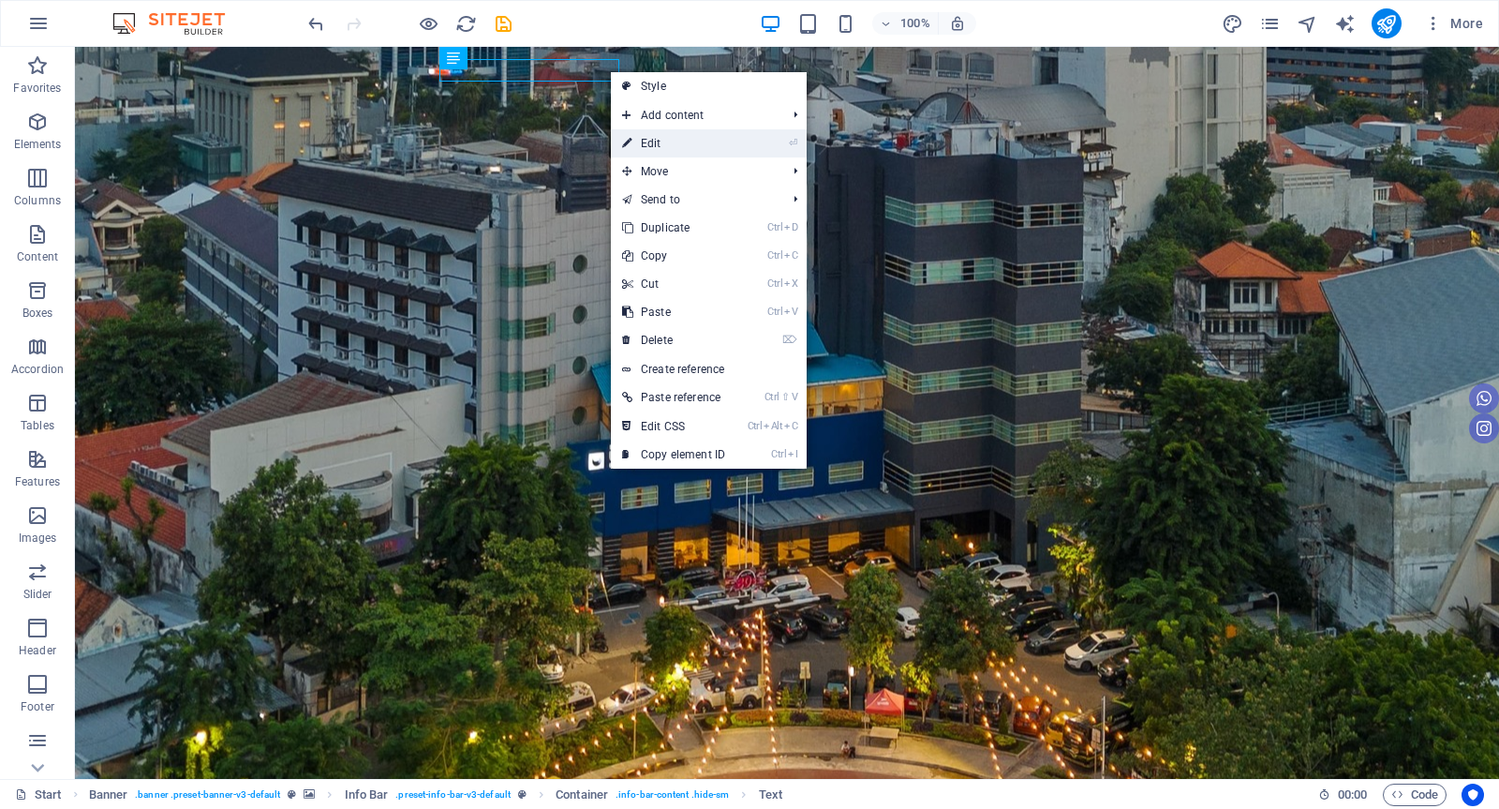
click at [648, 143] on link "⏎ Edit" at bounding box center [674, 143] width 126 height 28
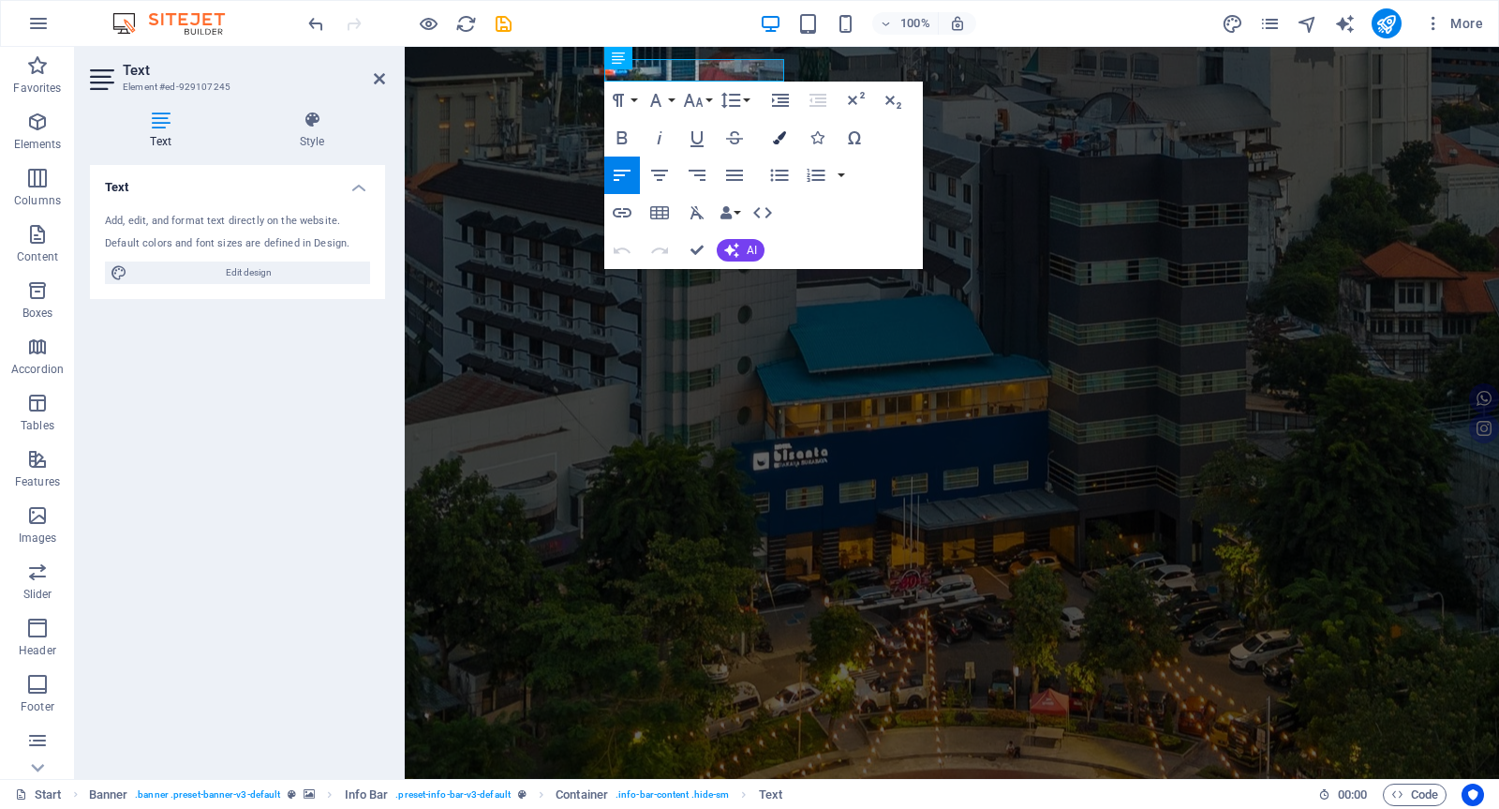
click at [779, 139] on icon "button" at bounding box center [779, 137] width 13 height 13
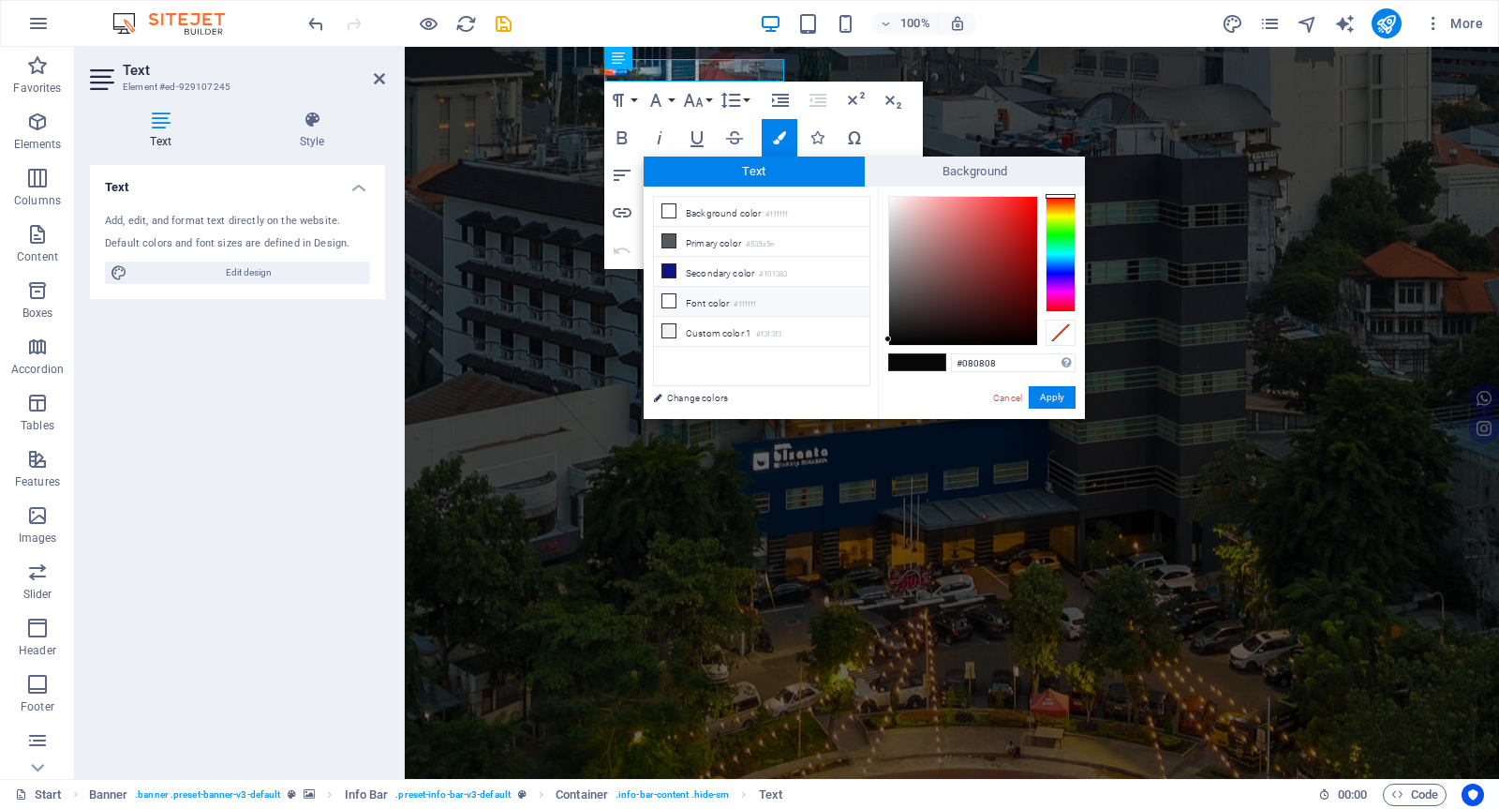
click at [670, 304] on icon at bounding box center [669, 300] width 13 height 13
type input "#ffffff"
drag, startPoint x: 1043, startPoint y: 397, endPoint x: 619, endPoint y: 343, distance: 427.1
click at [1043, 397] on button "Apply" at bounding box center [1052, 397] width 47 height 22
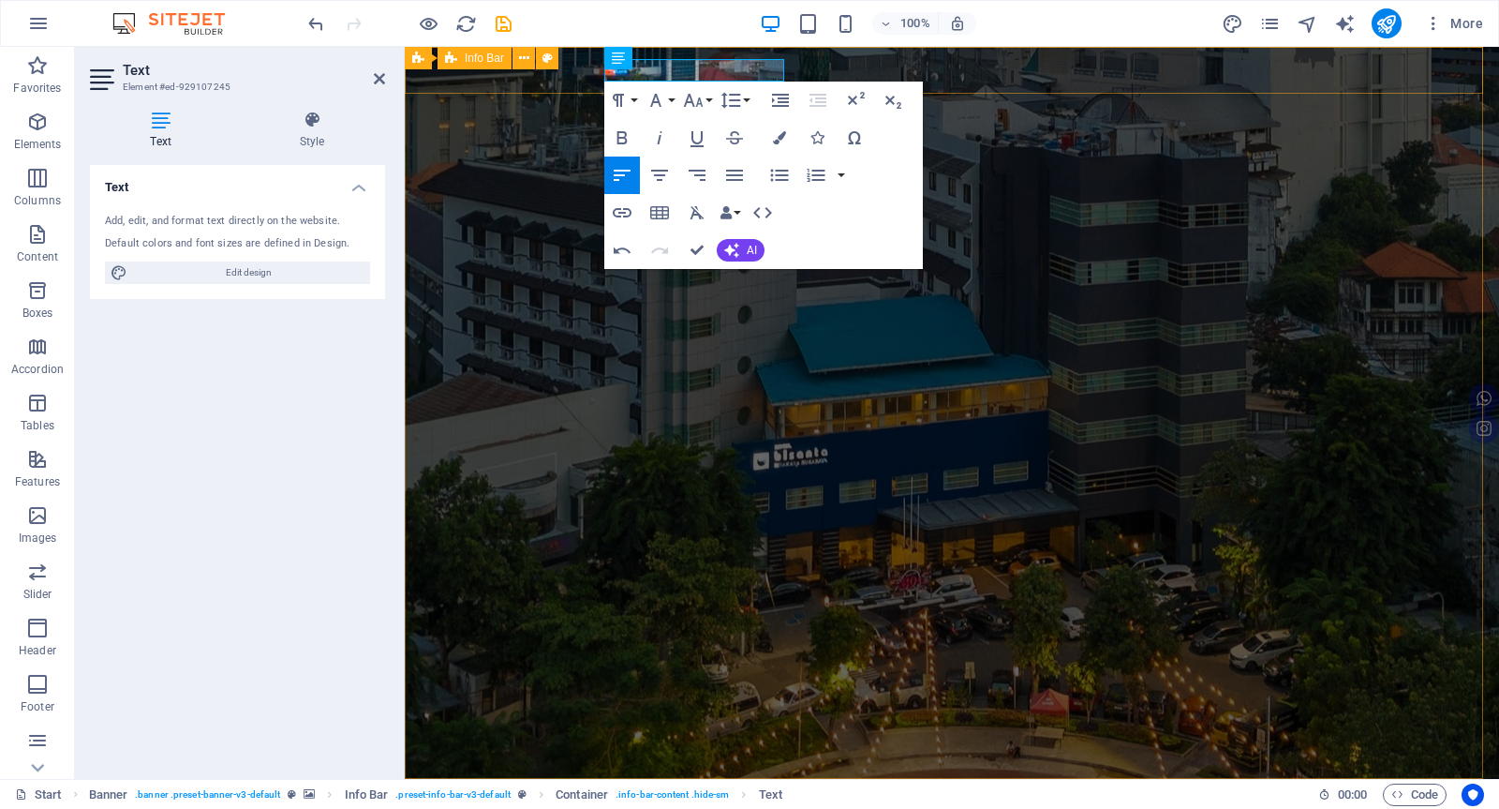
drag, startPoint x: 782, startPoint y: 72, endPoint x: 587, endPoint y: 84, distance: 195.3
click at [587, 779] on div "​ ​ [EMAIL_ADDRESS][DOMAIN_NAME]" at bounding box center [952, 819] width 1095 height 80
click at [771, 131] on button "Colors" at bounding box center [780, 137] width 36 height 37
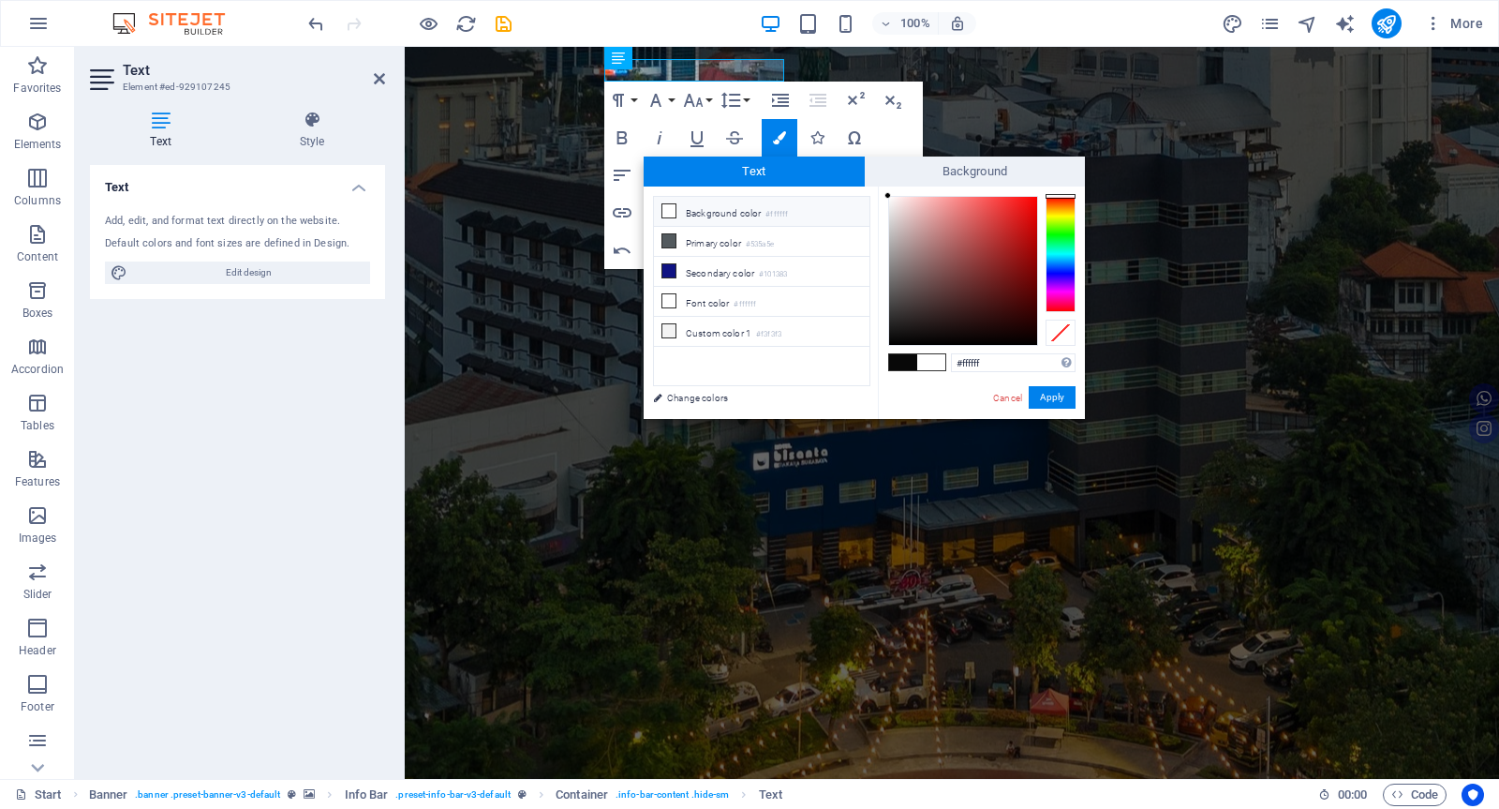
click at [929, 358] on span at bounding box center [931, 362] width 28 height 16
click at [1048, 398] on button "Apply" at bounding box center [1052, 397] width 47 height 22
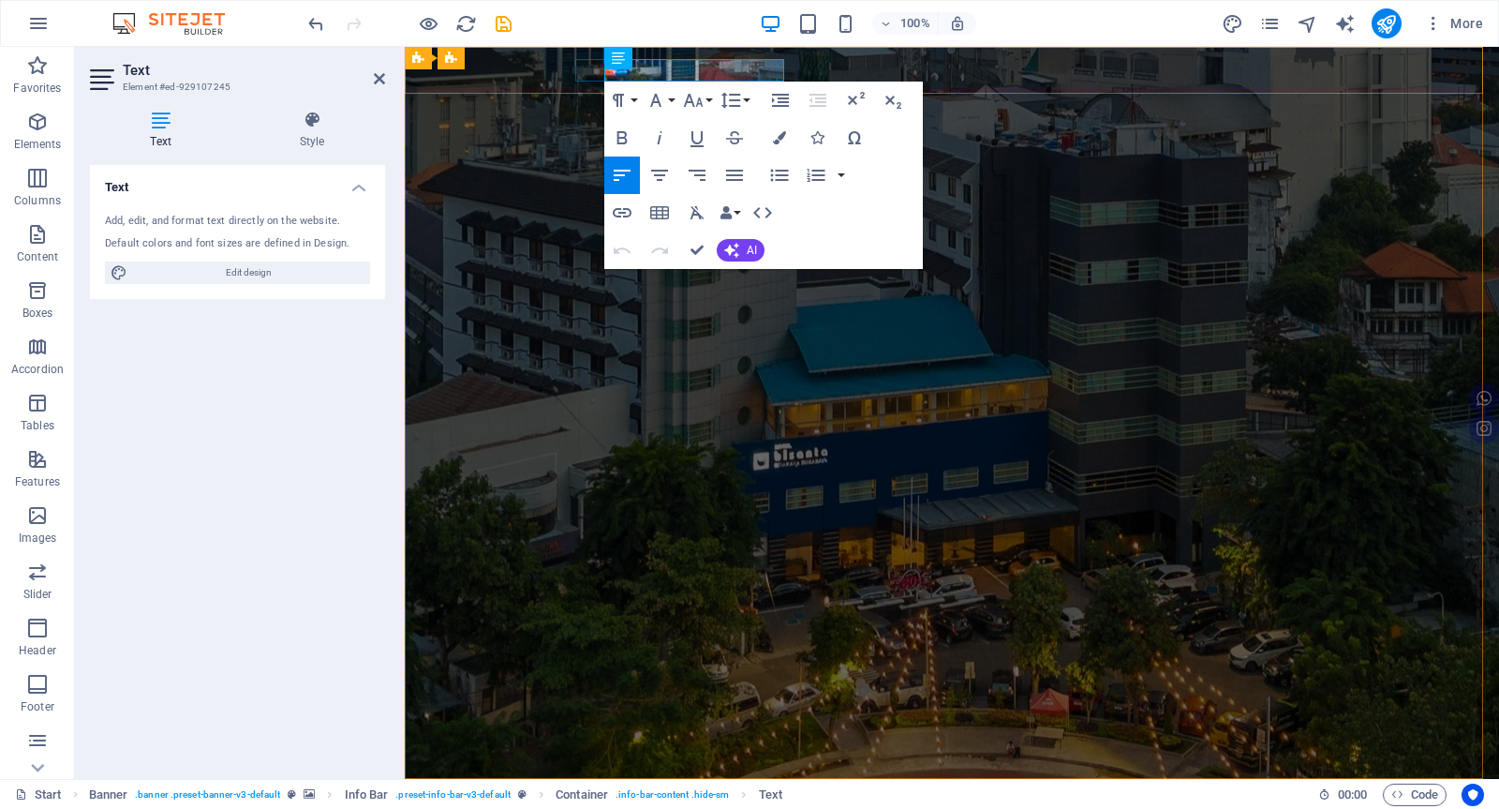
click at [610, 67] on div "H1 Banner Banner Container Menu Banner Menu Bar Banner Info Bar Container Text …" at bounding box center [952, 413] width 1095 height 732
drag, startPoint x: 781, startPoint y: 67, endPoint x: 1120, endPoint y: 232, distance: 377.2
click at [539, 779] on div "[EMAIL_ADDRESS][DOMAIN_NAME]" at bounding box center [952, 819] width 1065 height 80
click at [781, 138] on icon "button" at bounding box center [779, 137] width 13 height 13
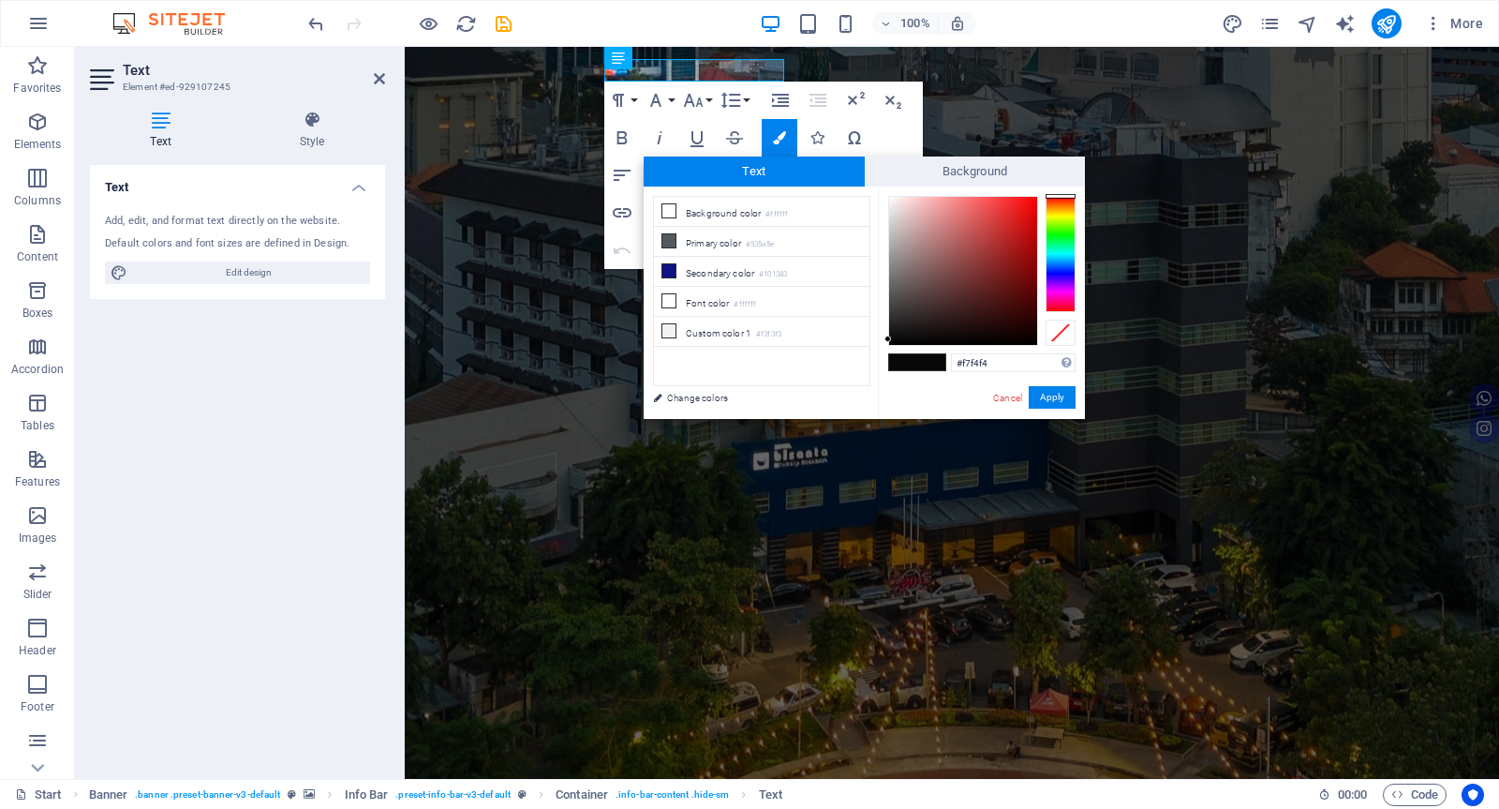
click at [890, 201] on div at bounding box center [963, 271] width 148 height 148
type input "#fdfdfd"
click at [888, 197] on div at bounding box center [888, 196] width 7 height 7
click at [1043, 396] on button "Apply" at bounding box center [1052, 397] width 47 height 22
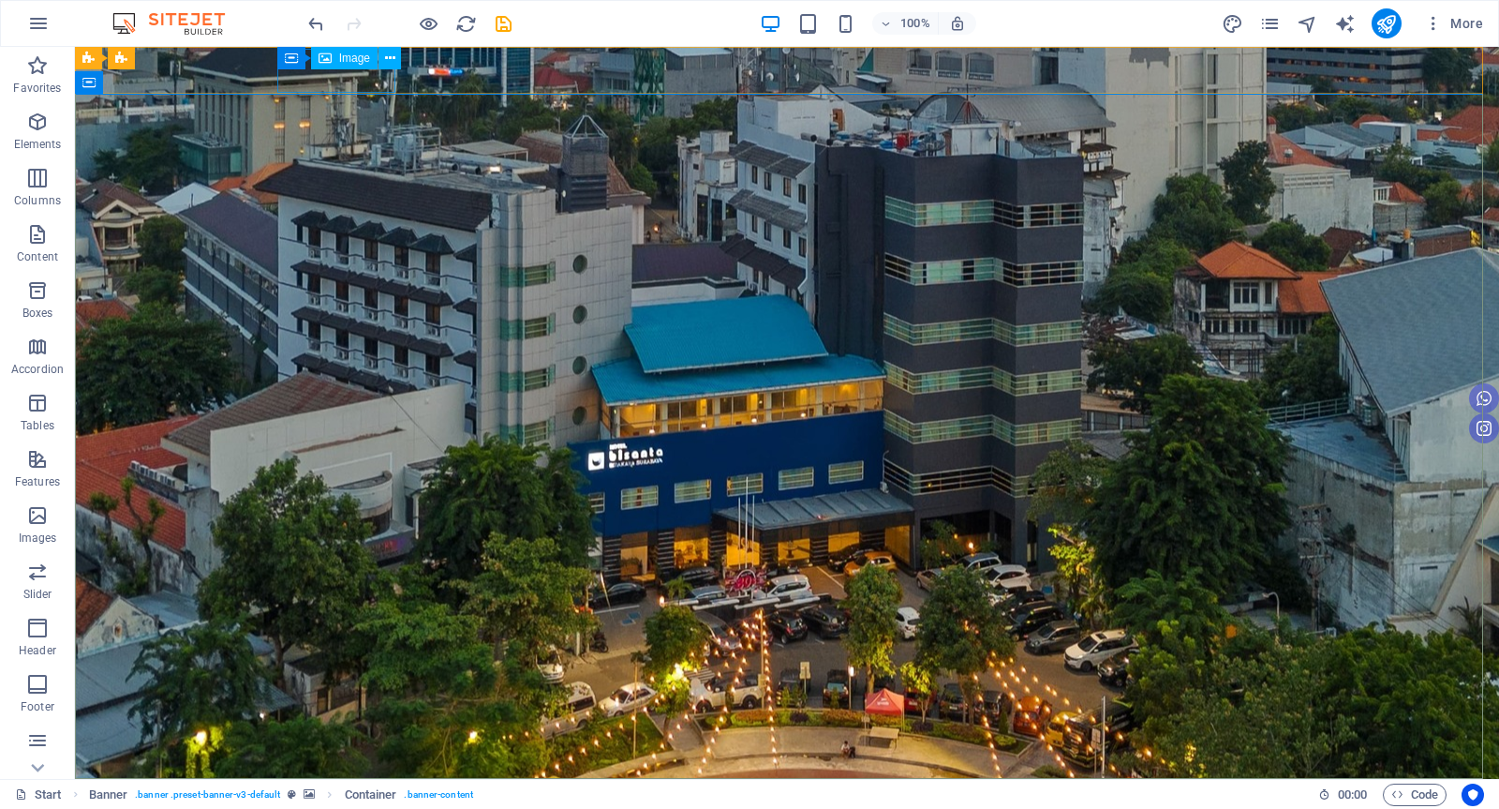
drag, startPoint x: 412, startPoint y: 69, endPoint x: 338, endPoint y: 22, distance: 87.6
click at [412, 69] on div "Container Image" at bounding box center [345, 58] width 136 height 23
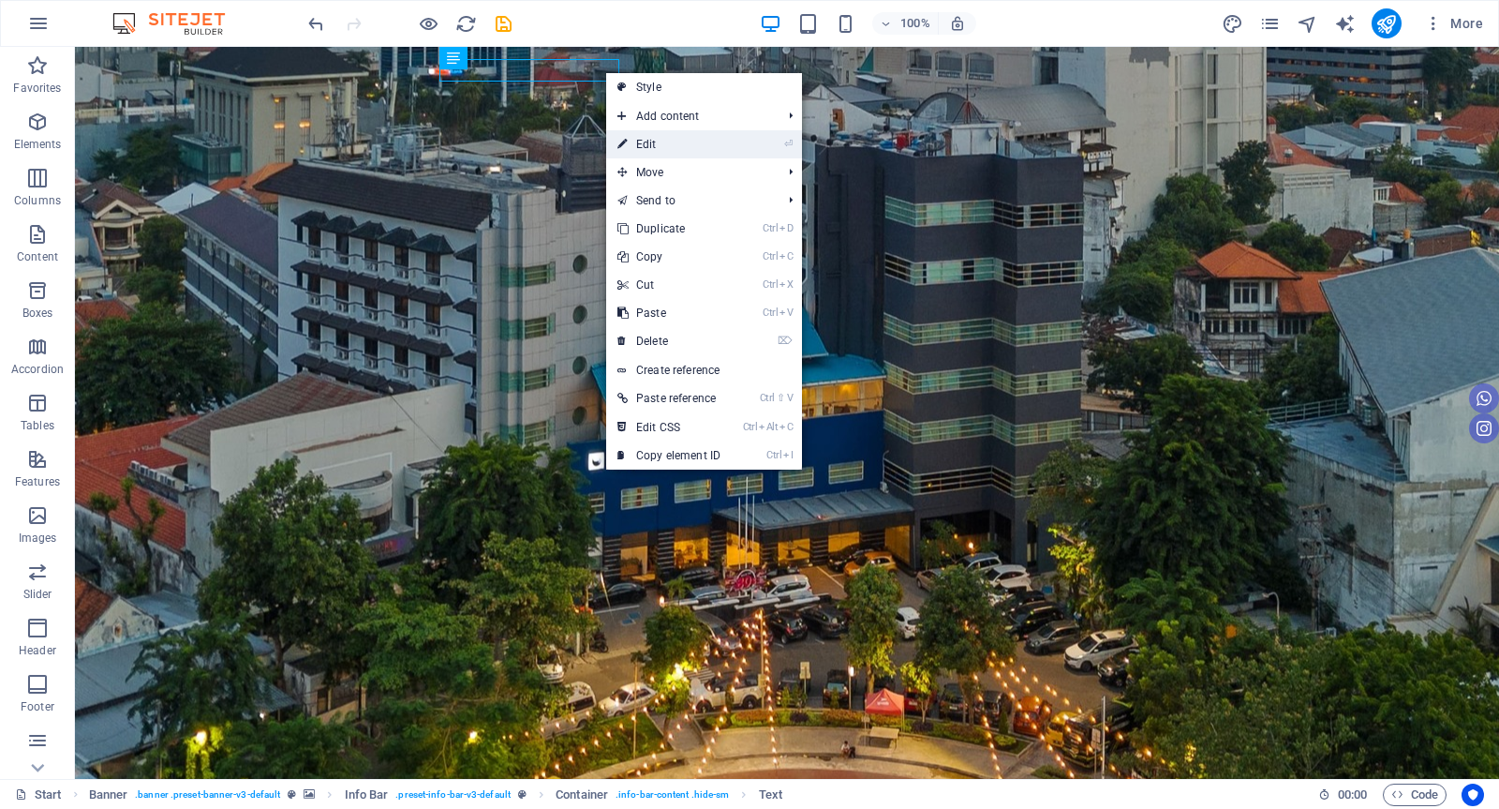
click at [633, 142] on link "⏎ Edit" at bounding box center [669, 144] width 126 height 28
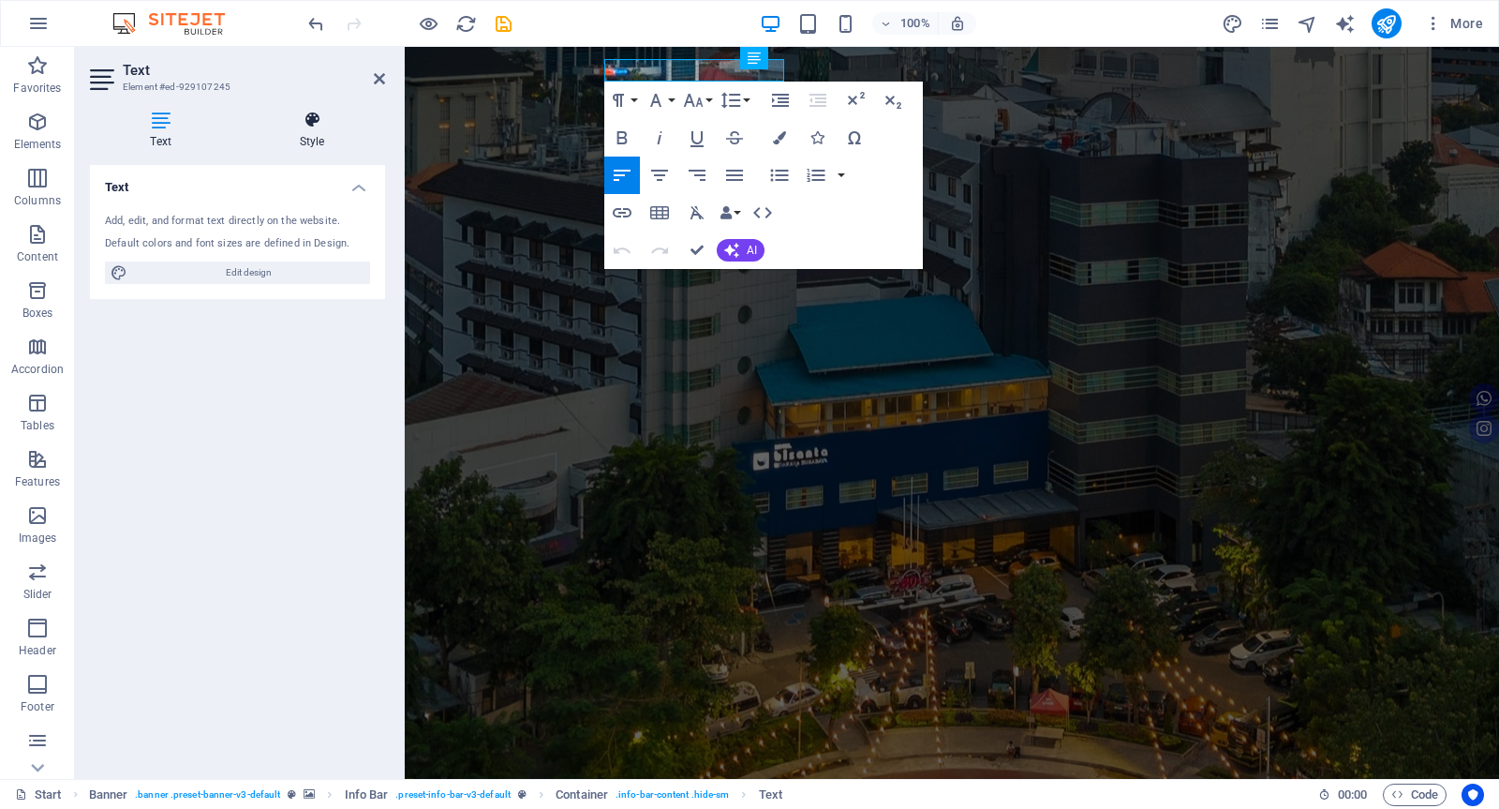
click at [316, 125] on icon at bounding box center [312, 120] width 146 height 19
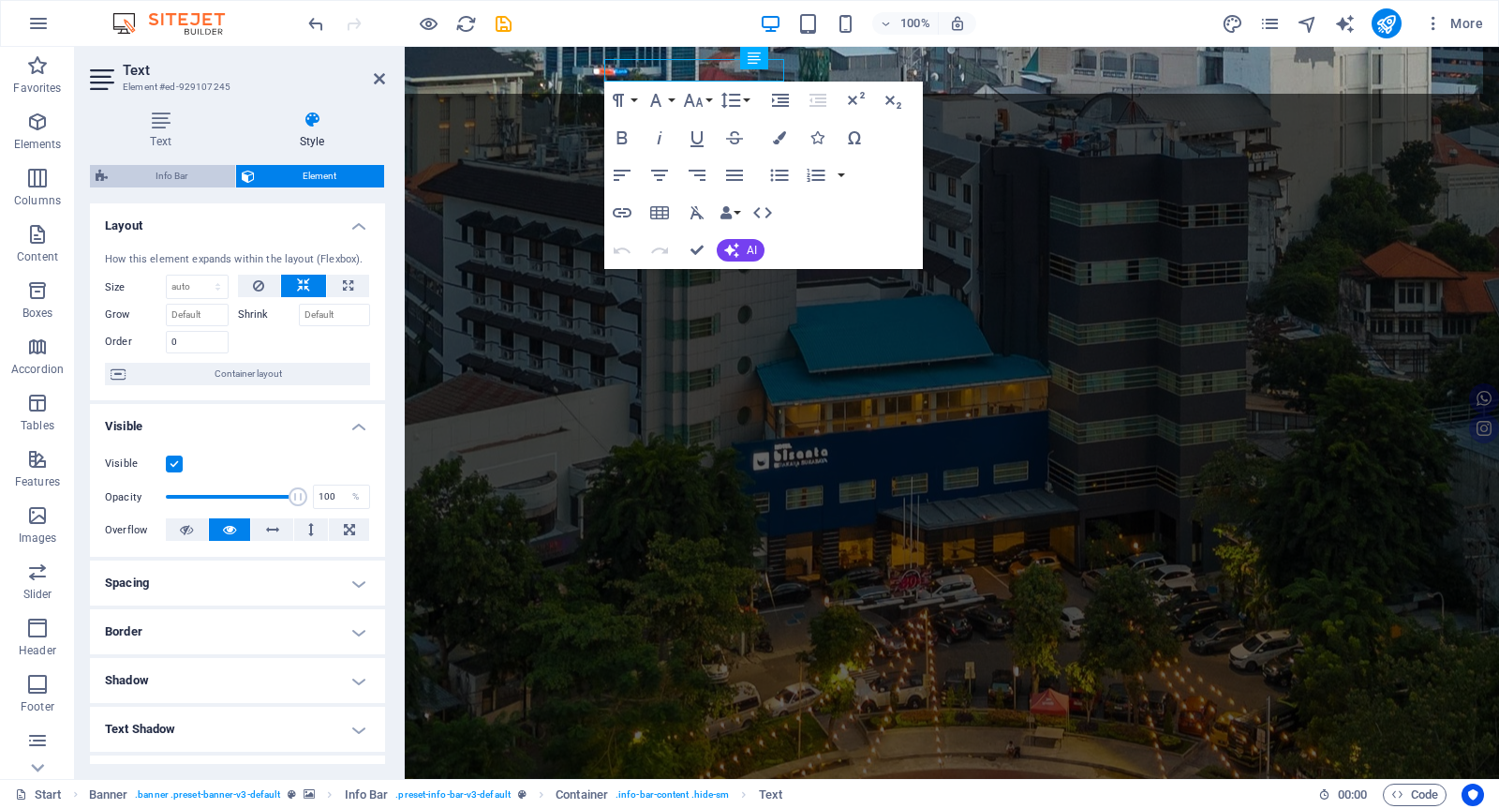
click at [194, 169] on span "Info Bar" at bounding box center [171, 176] width 116 height 22
select select "rem"
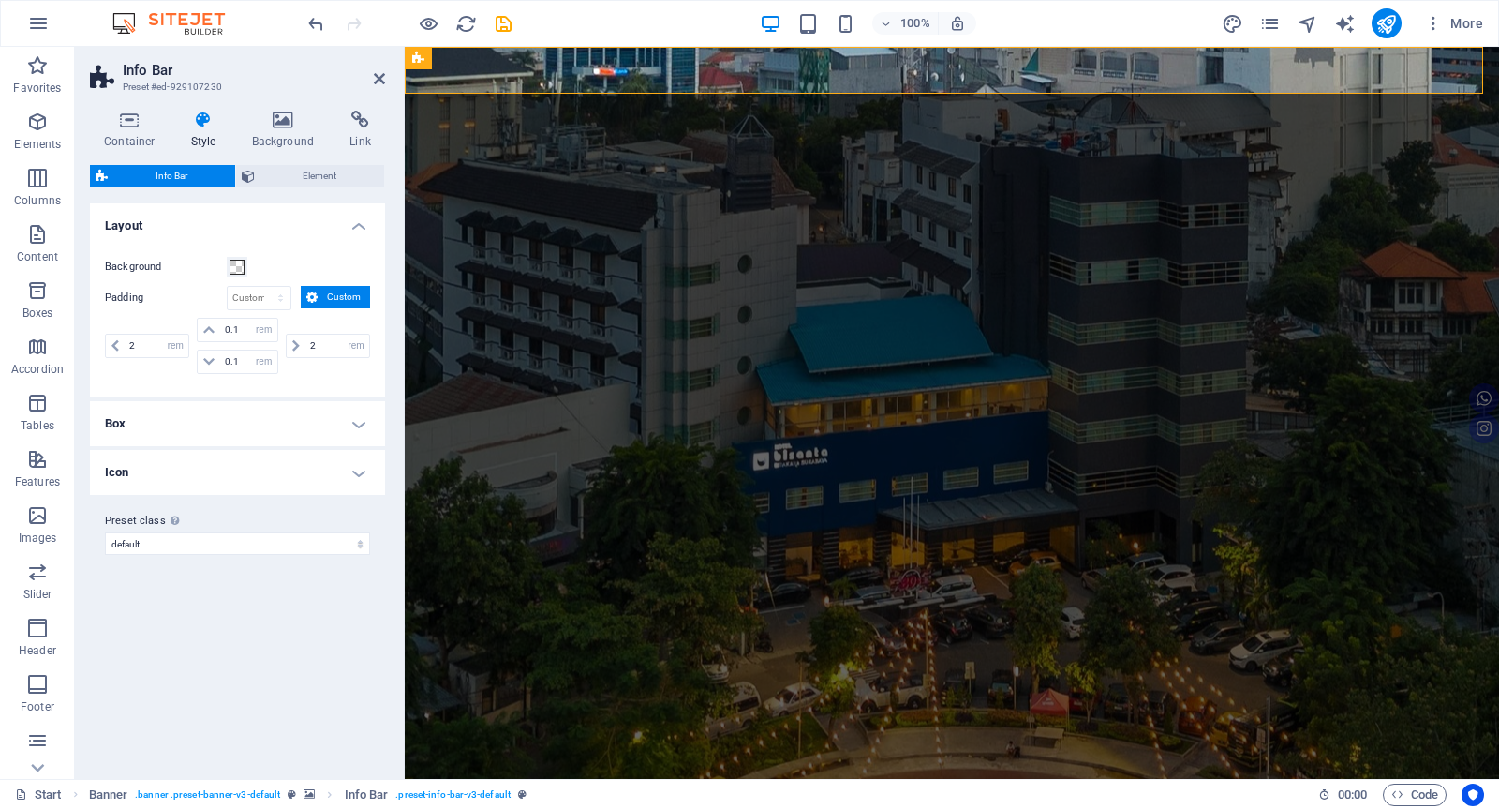
click at [211, 127] on icon at bounding box center [203, 120] width 53 height 19
click at [286, 171] on span "Element" at bounding box center [320, 176] width 118 height 22
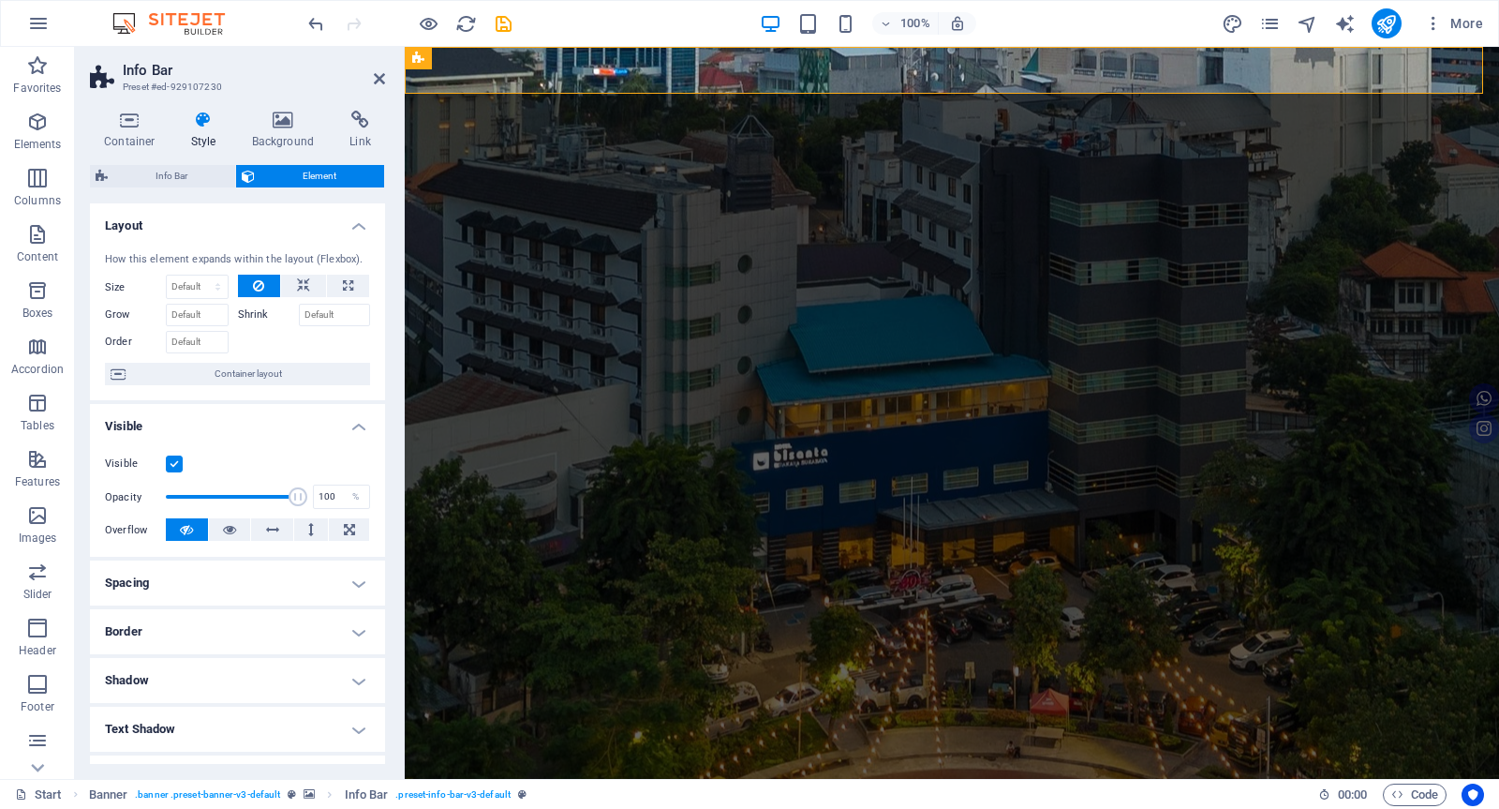
click at [201, 128] on icon at bounding box center [203, 120] width 53 height 19
click at [134, 126] on icon at bounding box center [130, 120] width 80 height 19
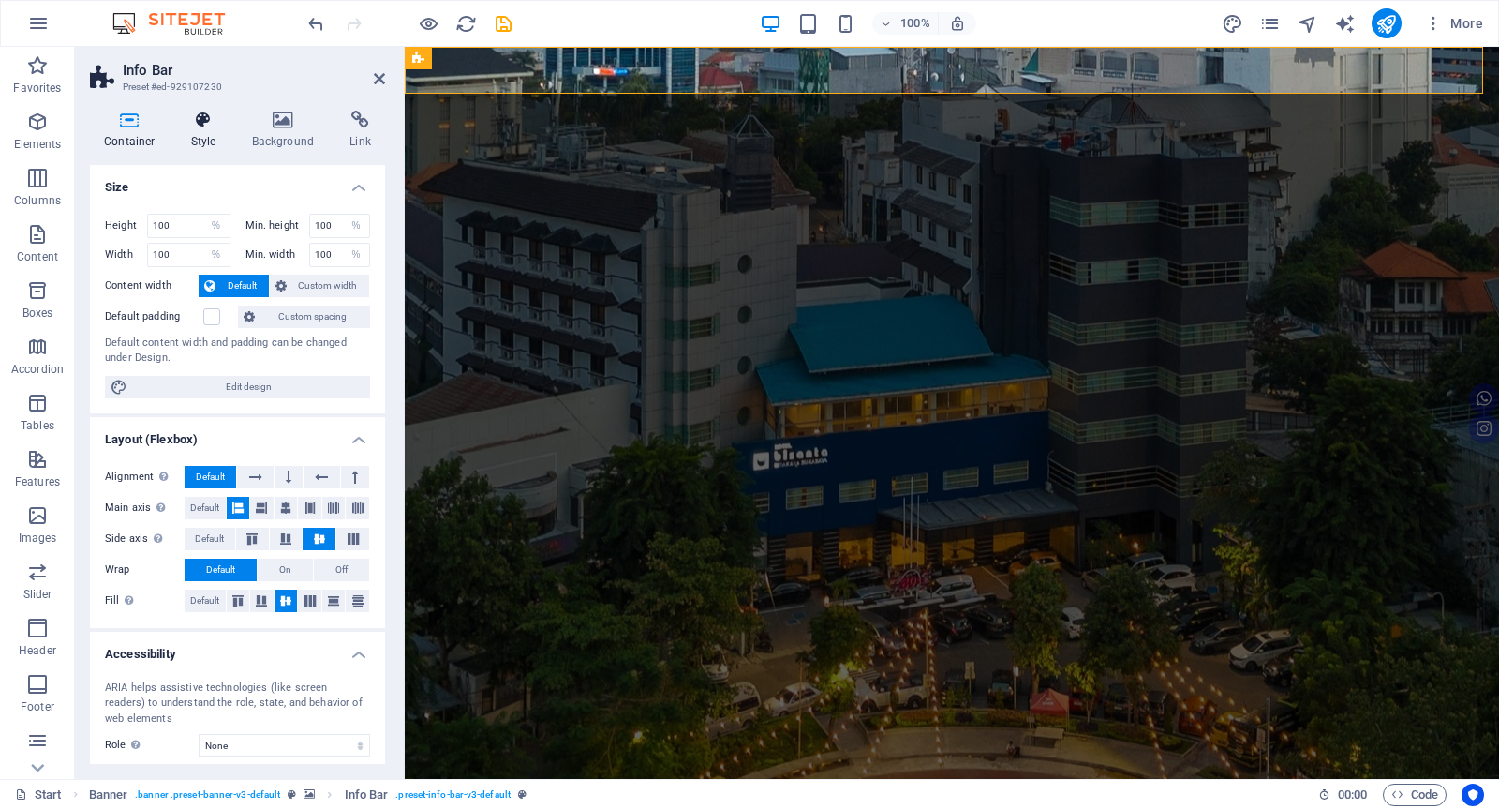
click at [203, 126] on icon at bounding box center [203, 120] width 53 height 19
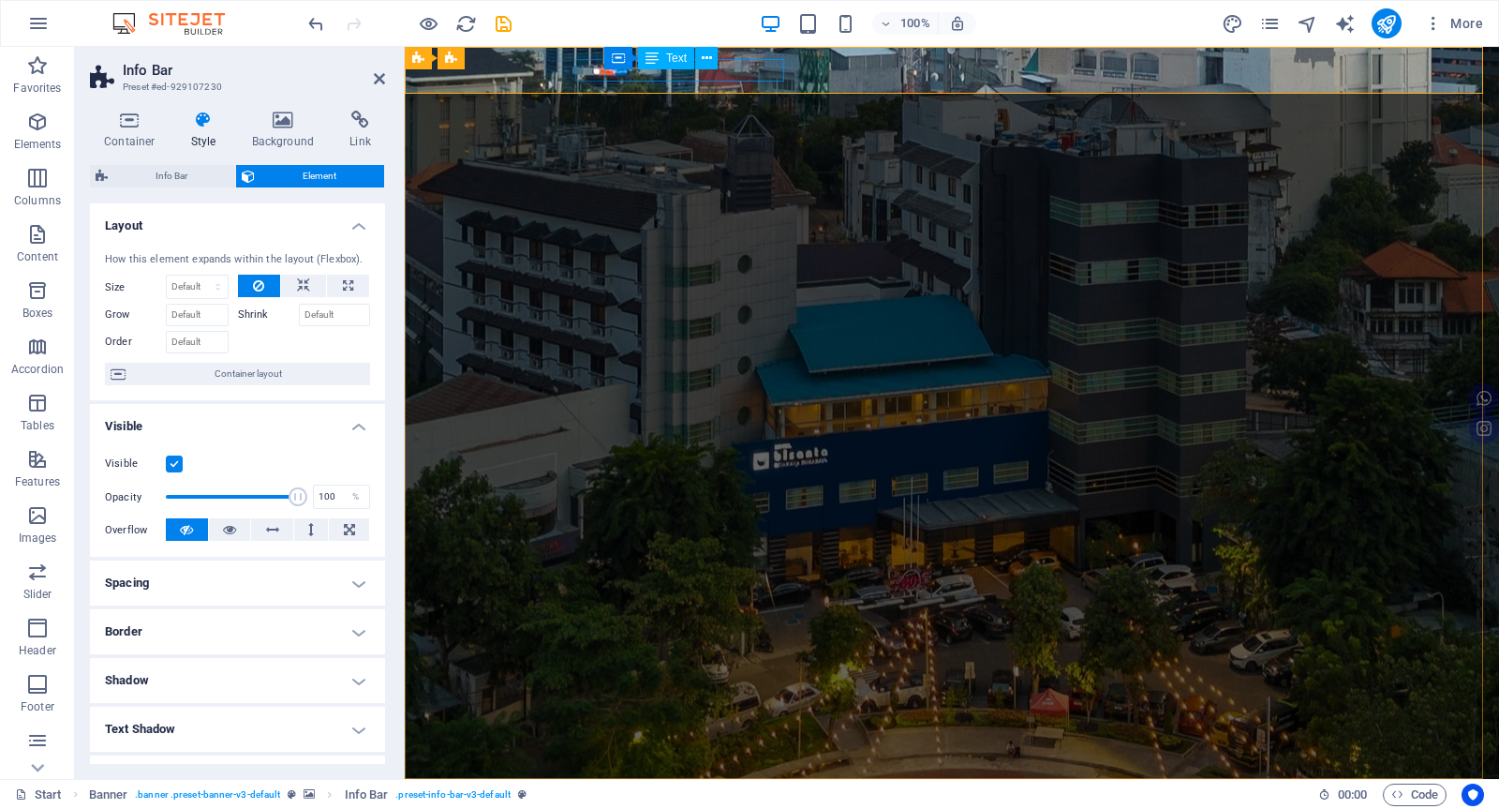
click at [708, 56] on icon at bounding box center [707, 59] width 10 height 20
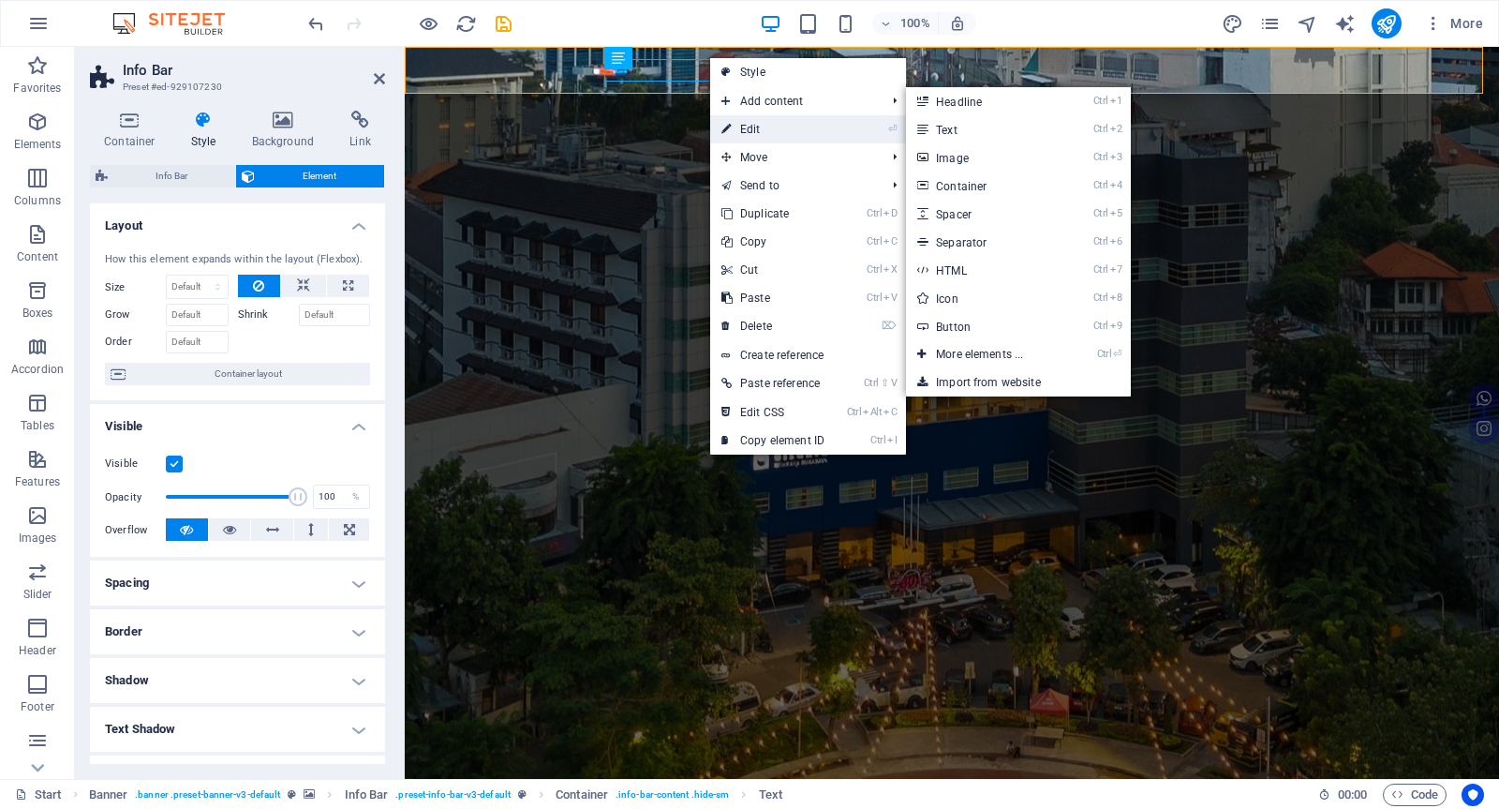
click at [752, 127] on link "⏎ Edit" at bounding box center [773, 129] width 126 height 28
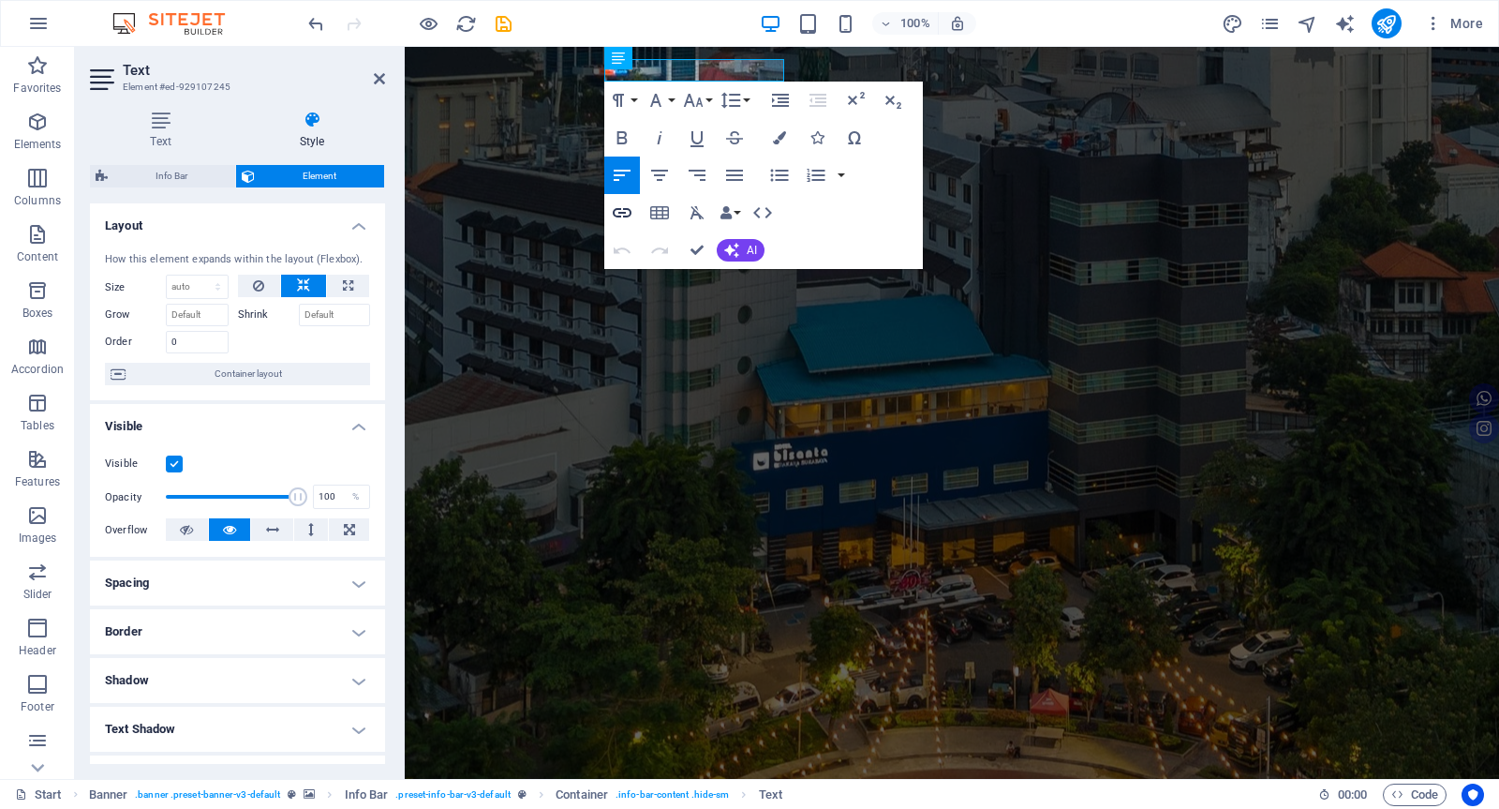
click at [619, 212] on icon "button" at bounding box center [622, 212] width 19 height 9
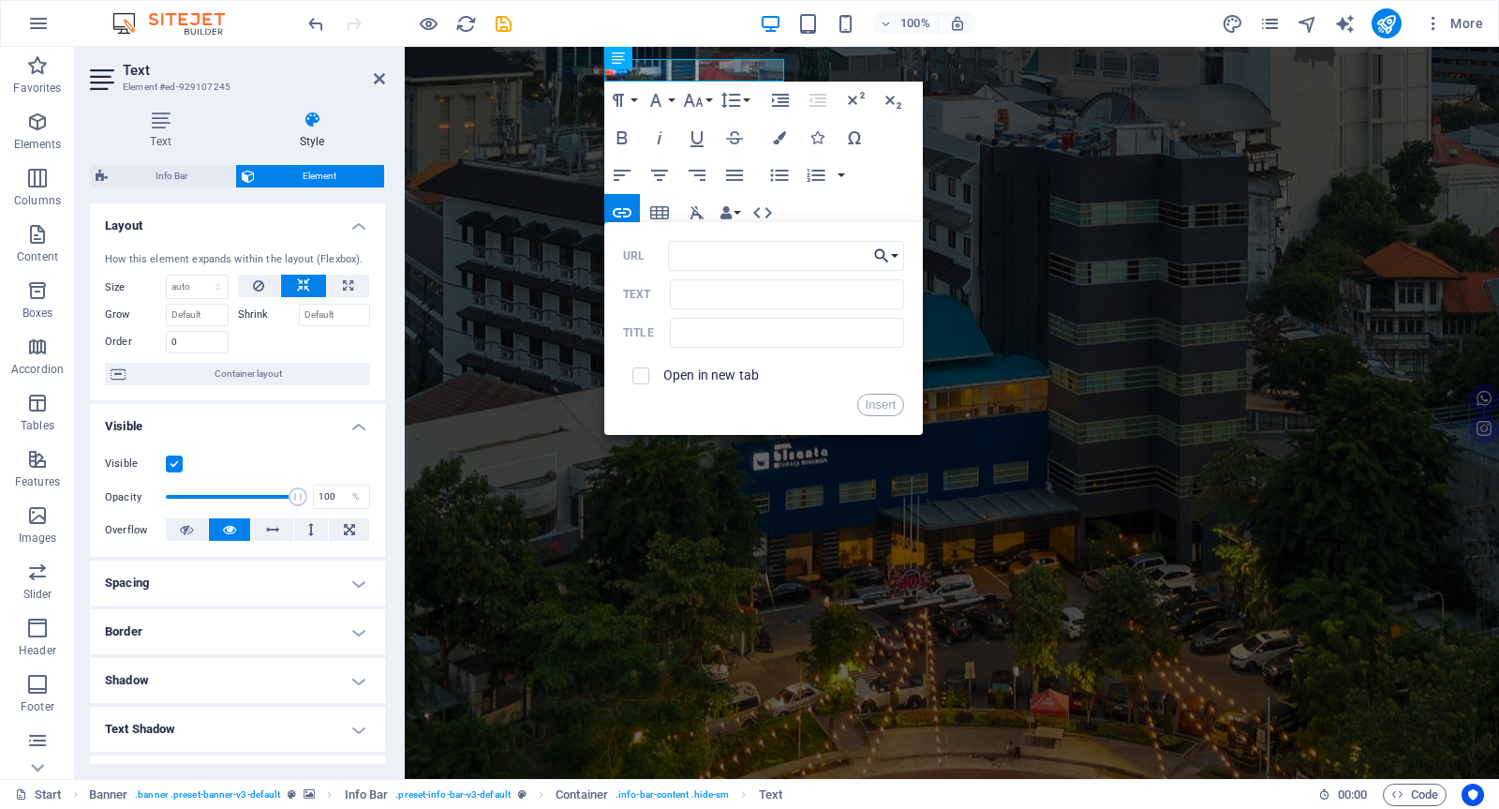
click at [896, 258] on button "Choose Link" at bounding box center [887, 256] width 36 height 30
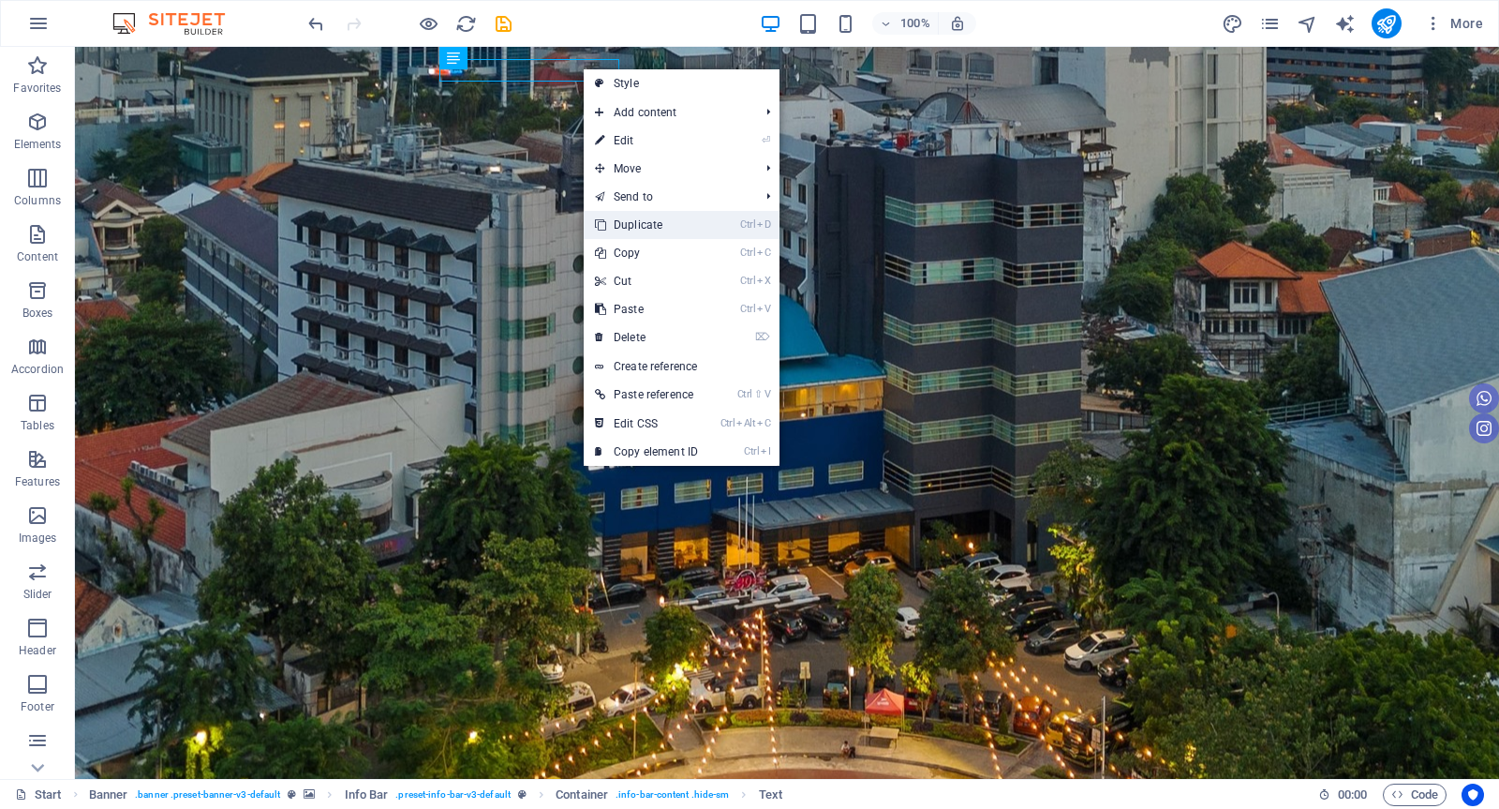
click at [670, 225] on link "Ctrl D Duplicate" at bounding box center [647, 225] width 126 height 28
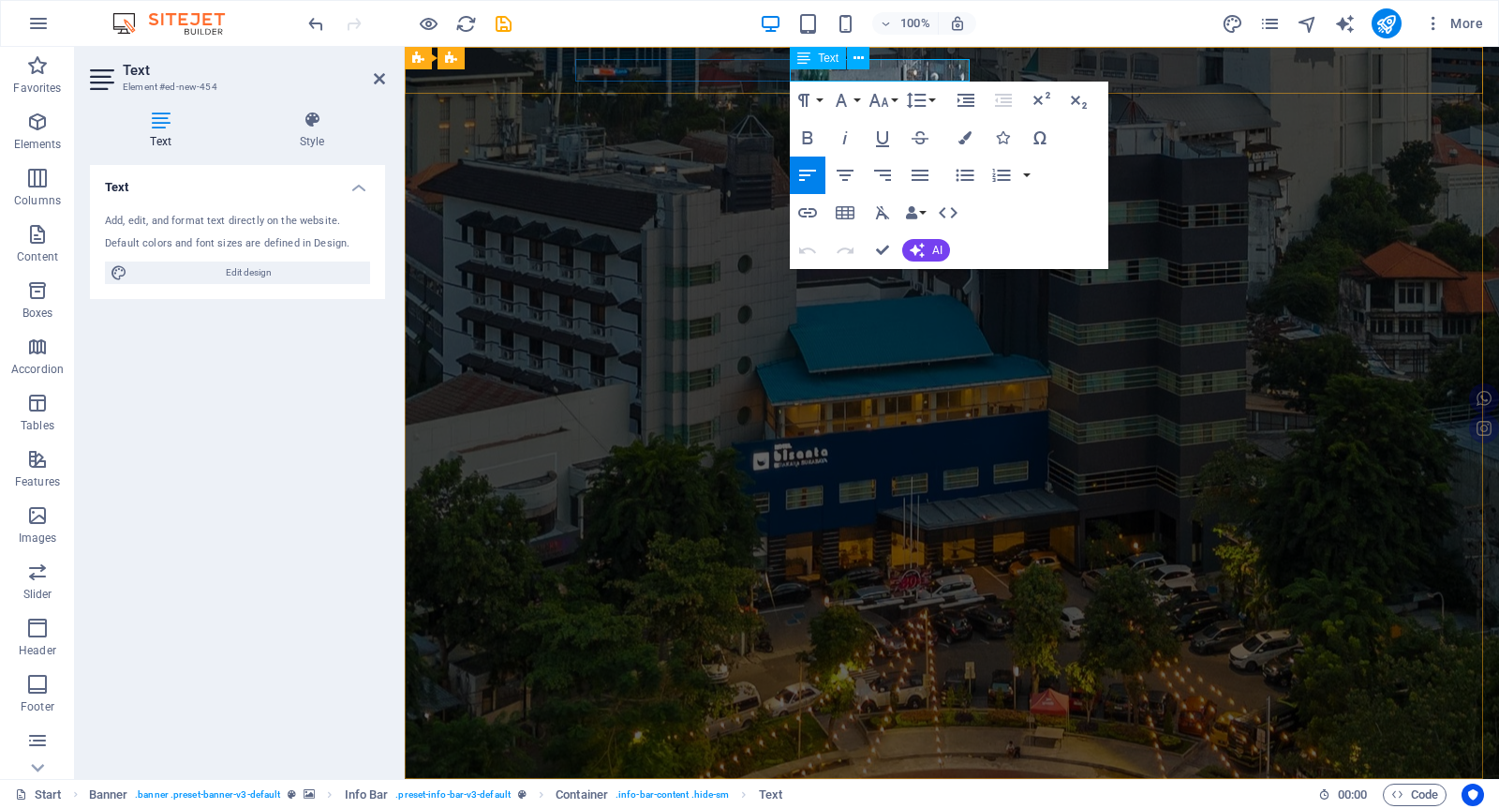
drag, startPoint x: 968, startPoint y: 68, endPoint x: 778, endPoint y: 70, distance: 190.3
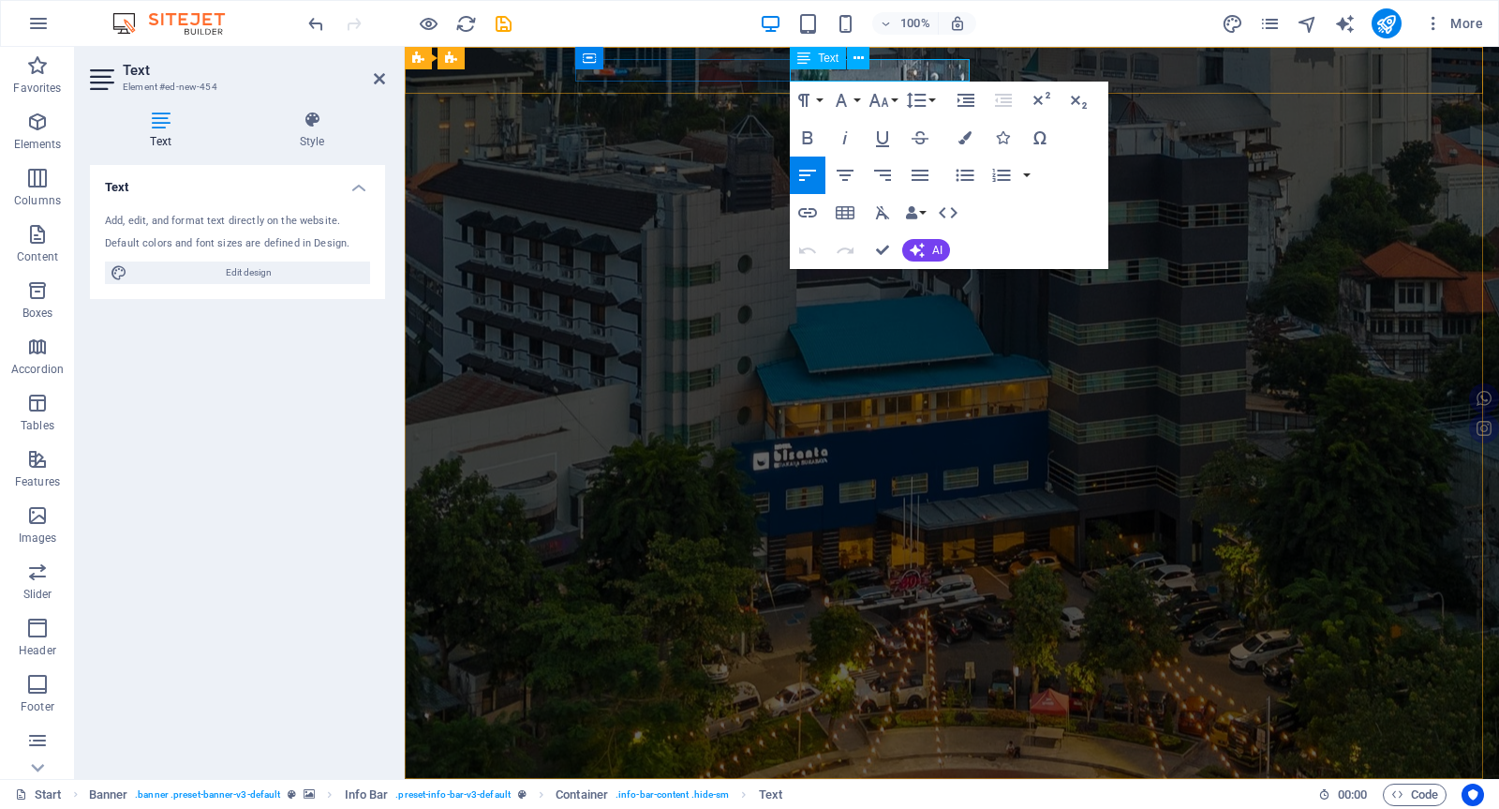
drag, startPoint x: 969, startPoint y: 71, endPoint x: 793, endPoint y: 66, distance: 176.3
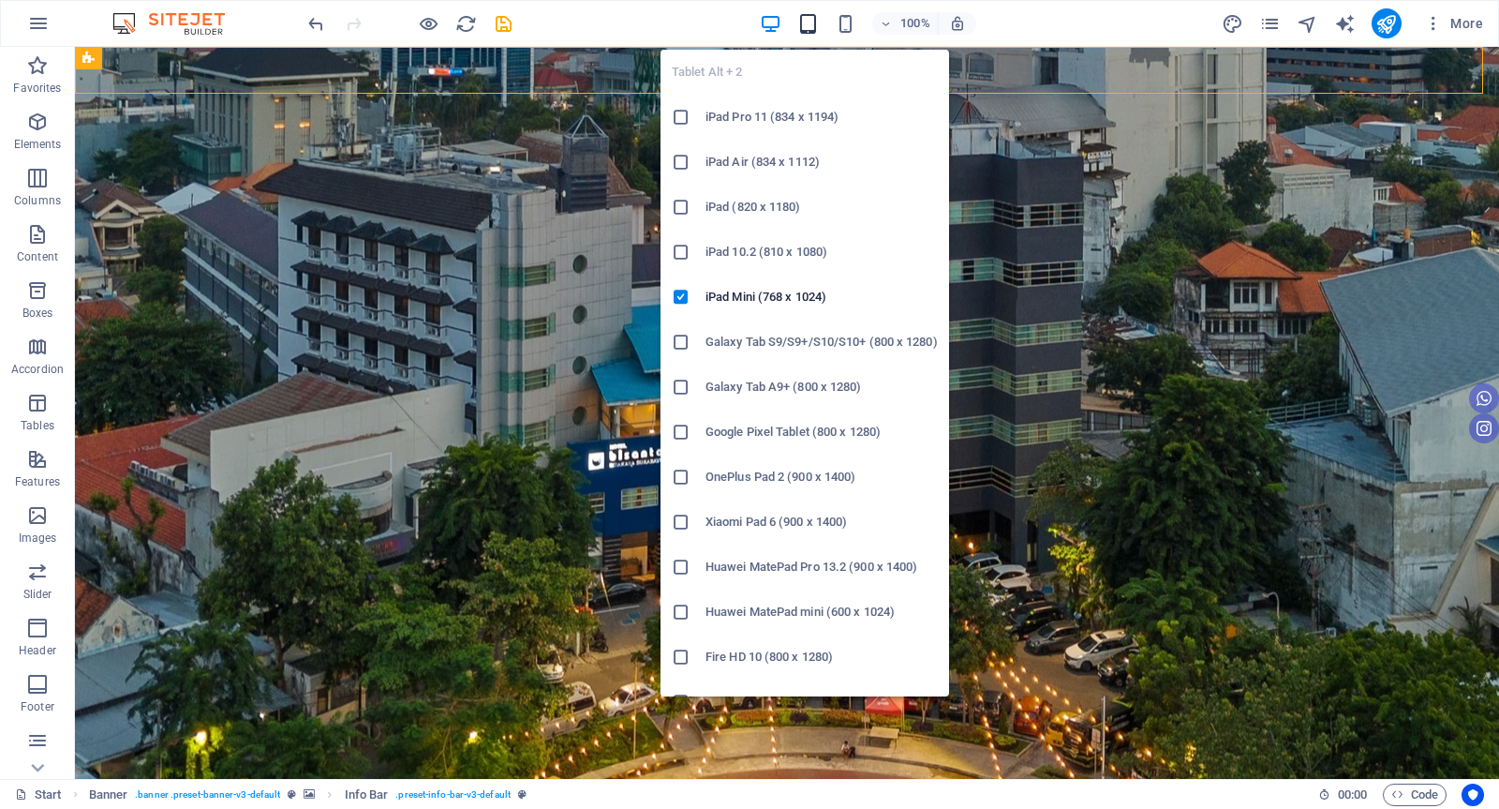
click at [813, 21] on icon "button" at bounding box center [809, 24] width 22 height 22
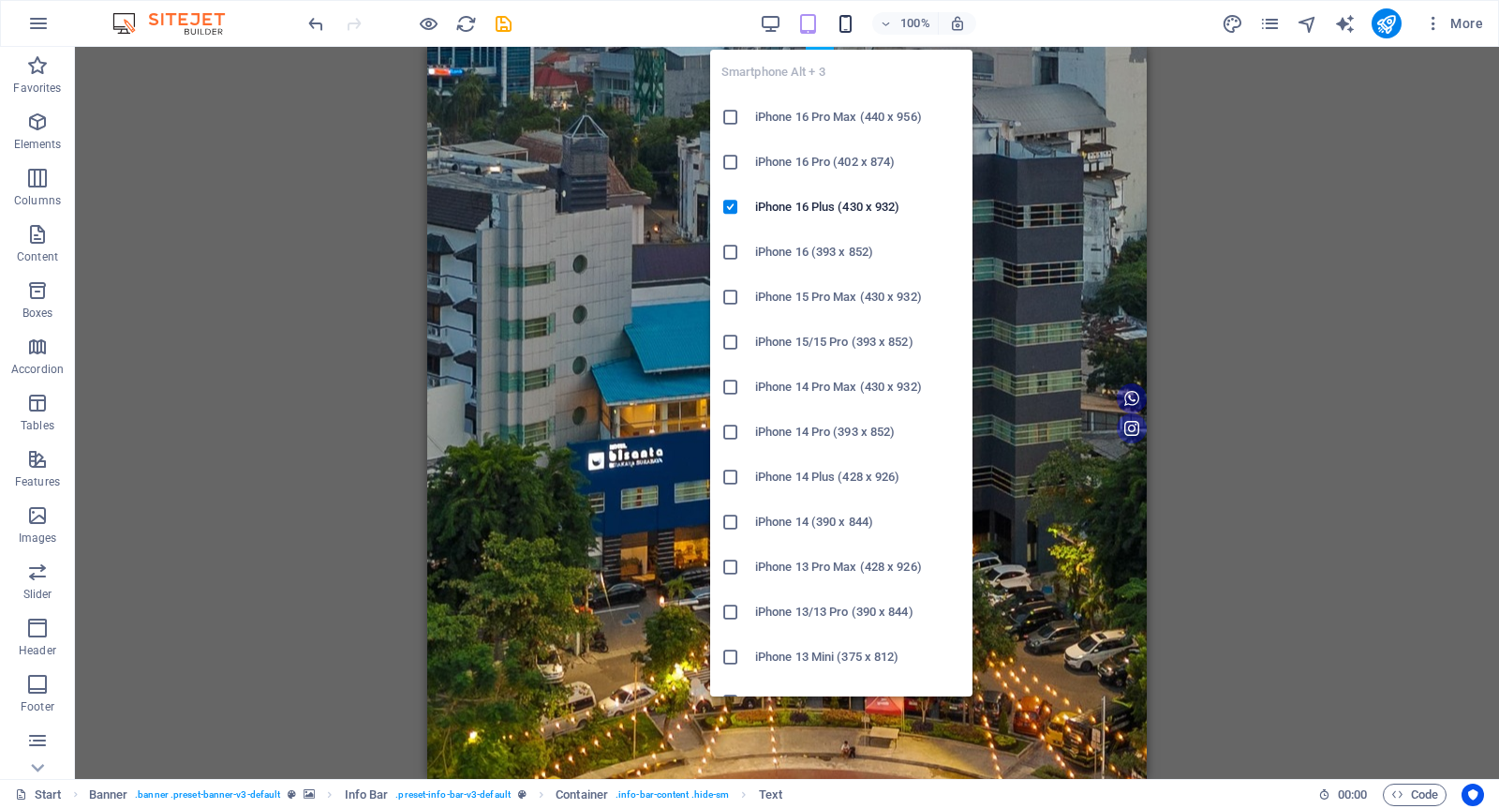
click at [848, 25] on icon "button" at bounding box center [846, 24] width 22 height 22
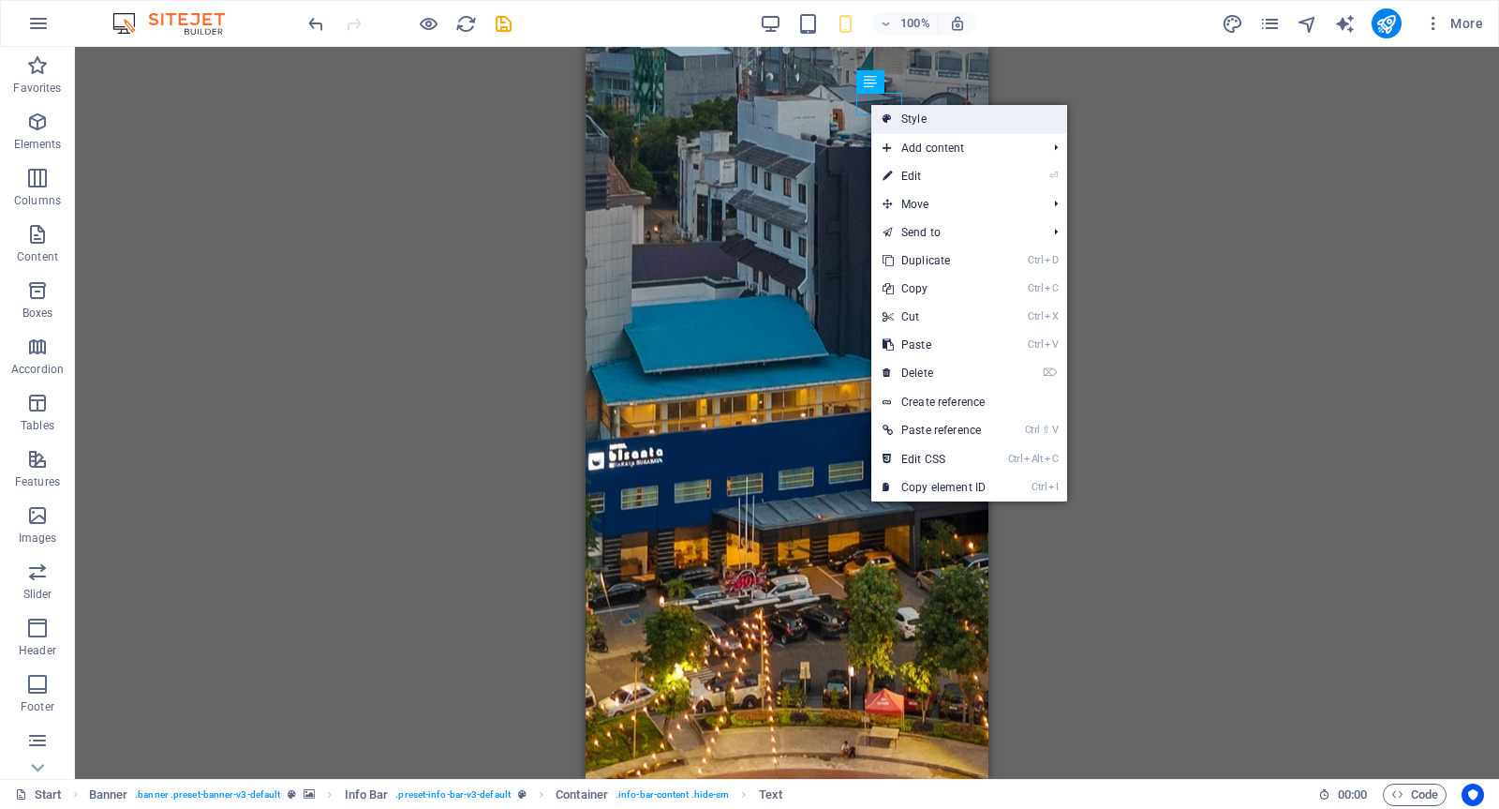
click at [906, 113] on link "Style" at bounding box center [970, 119] width 196 height 28
select select "rem"
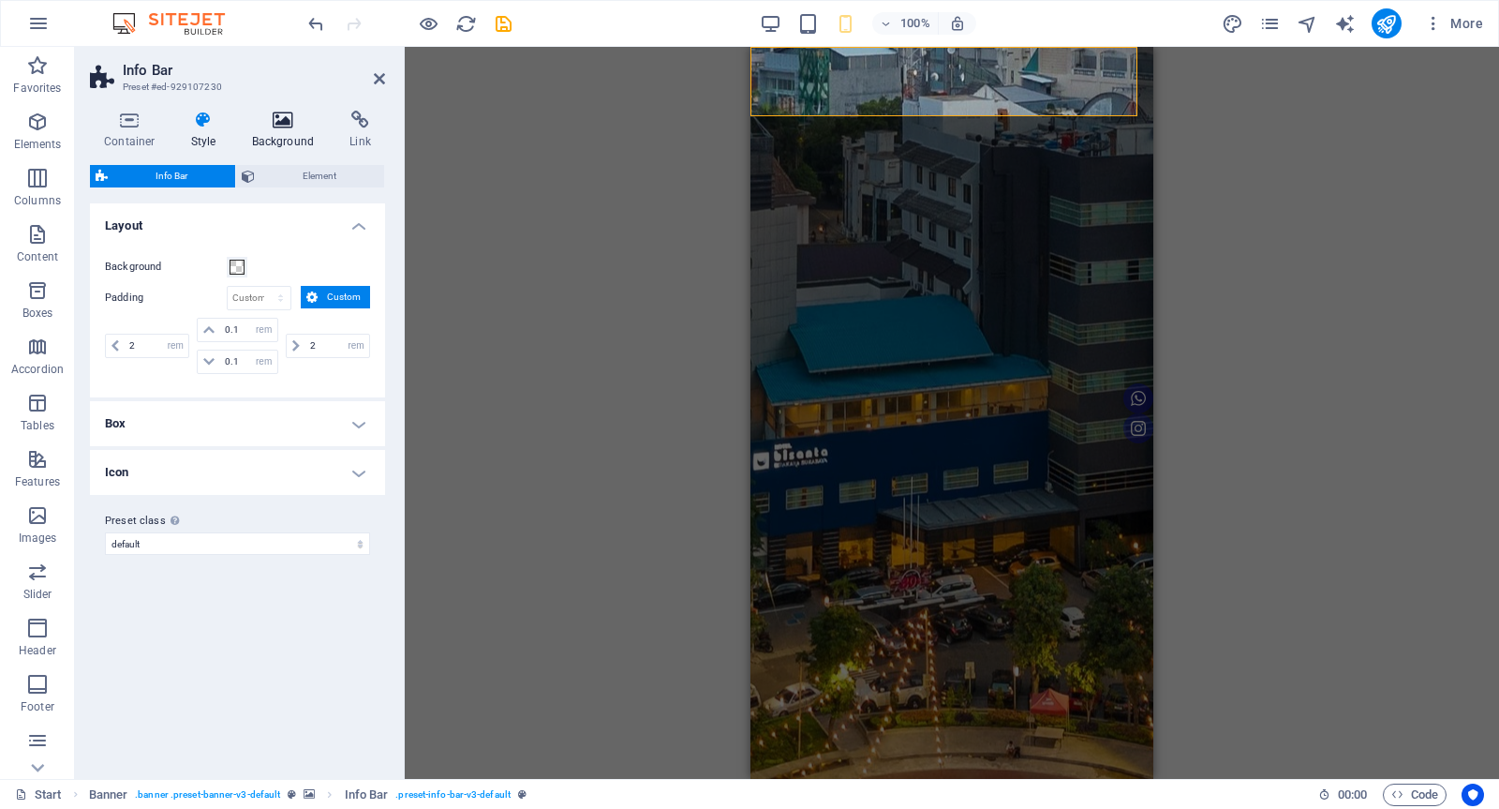
click at [274, 114] on icon at bounding box center [283, 120] width 91 height 19
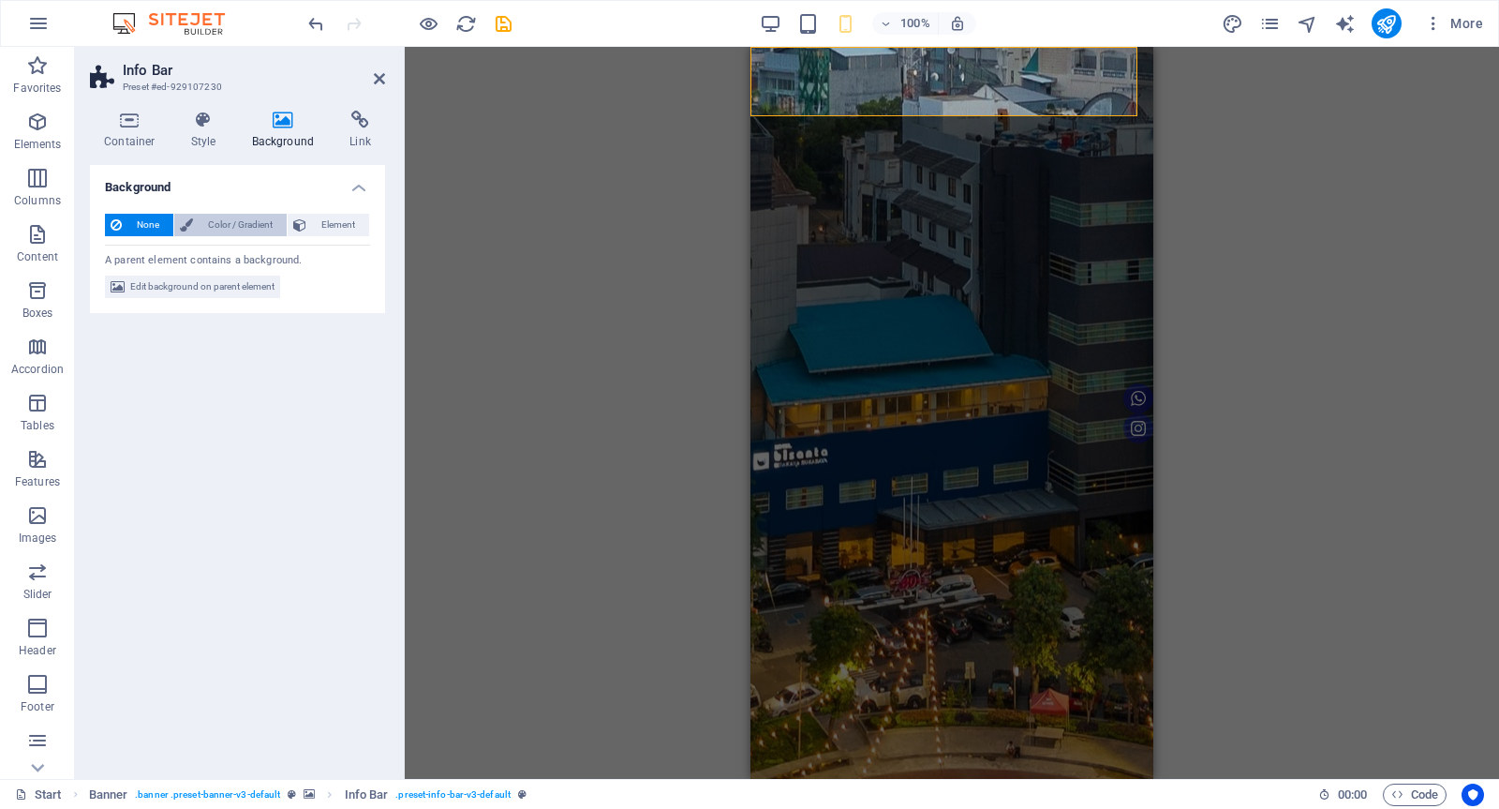
click at [255, 216] on span "Color / Gradient" at bounding box center [240, 225] width 82 height 22
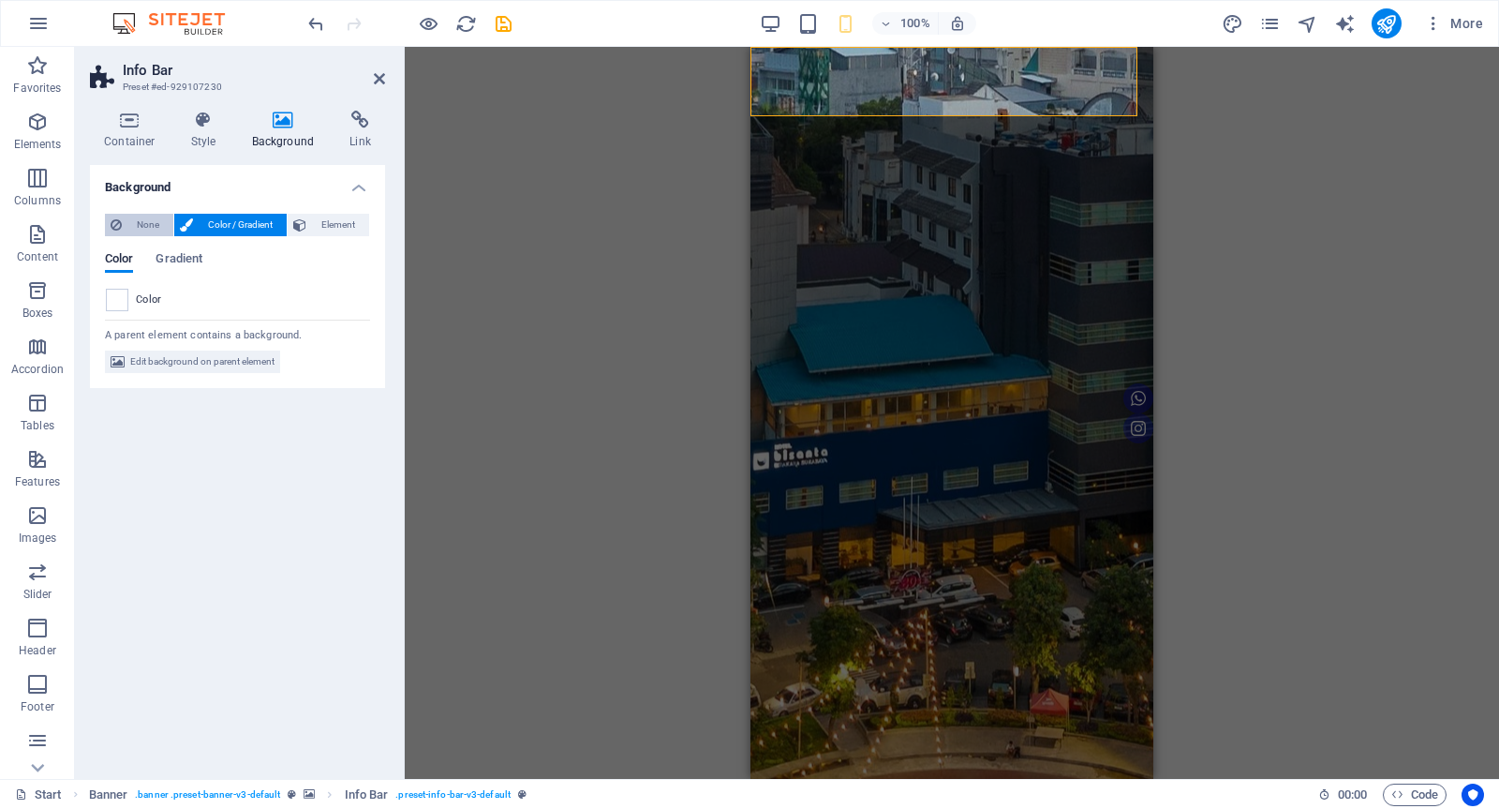
click at [147, 221] on span "None" at bounding box center [147, 225] width 40 height 22
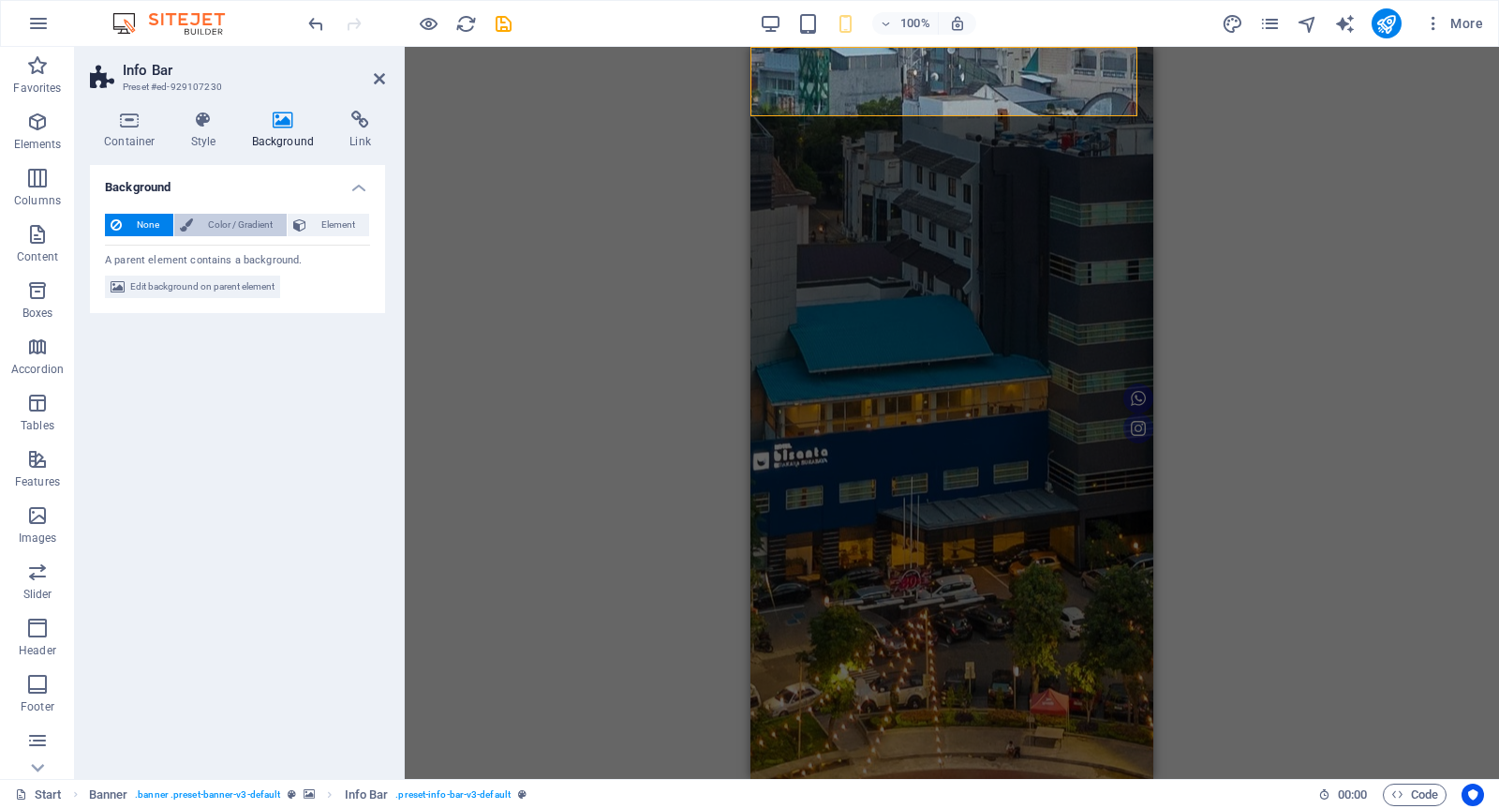
click at [238, 216] on span "Color / Gradient" at bounding box center [240, 225] width 82 height 22
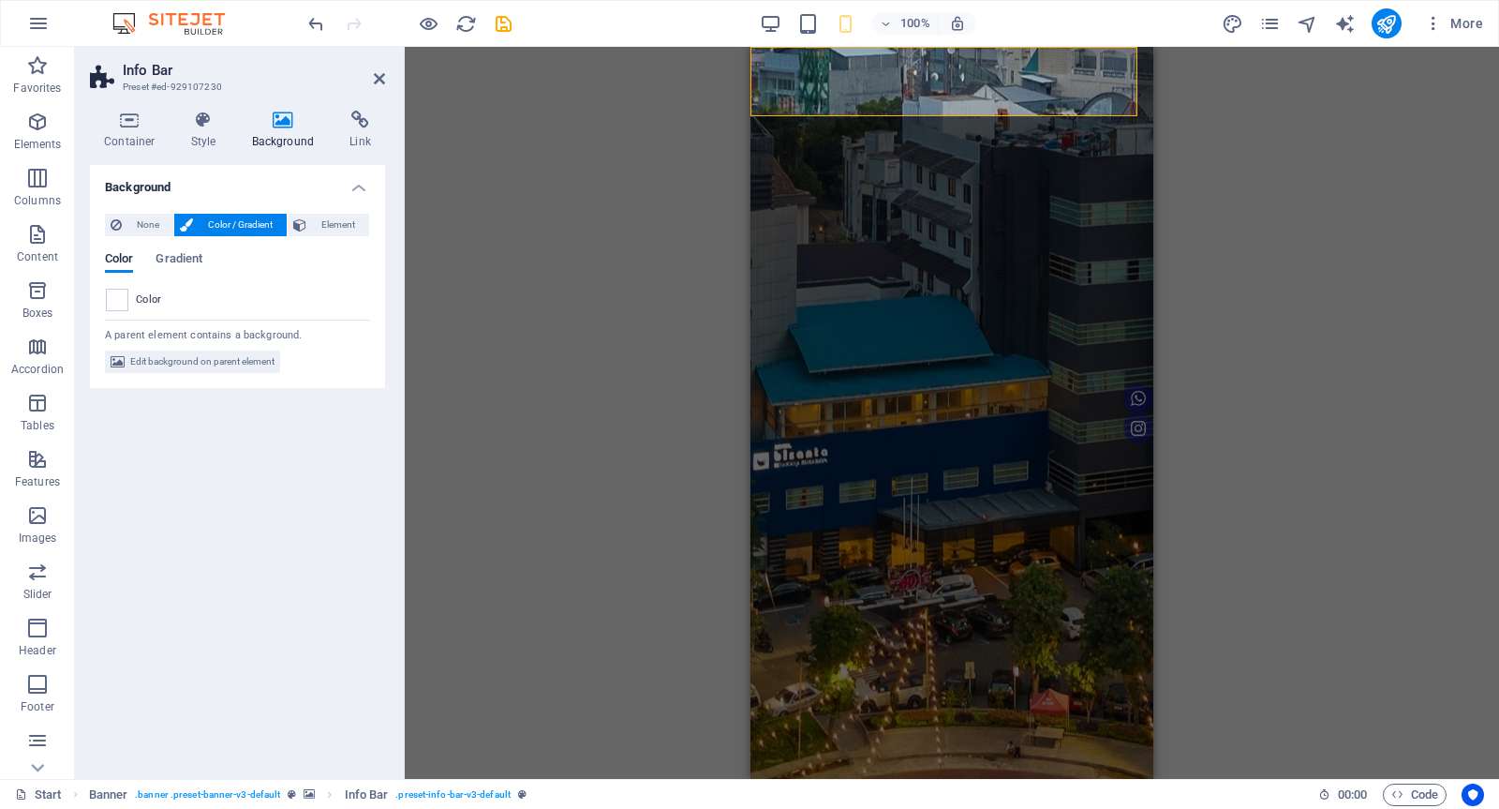
click at [1286, 235] on div "H1 Banner Container Menu Banner Menu Bar Banner Info Bar Container Text Info Ba…" at bounding box center [952, 413] width 1095 height 732
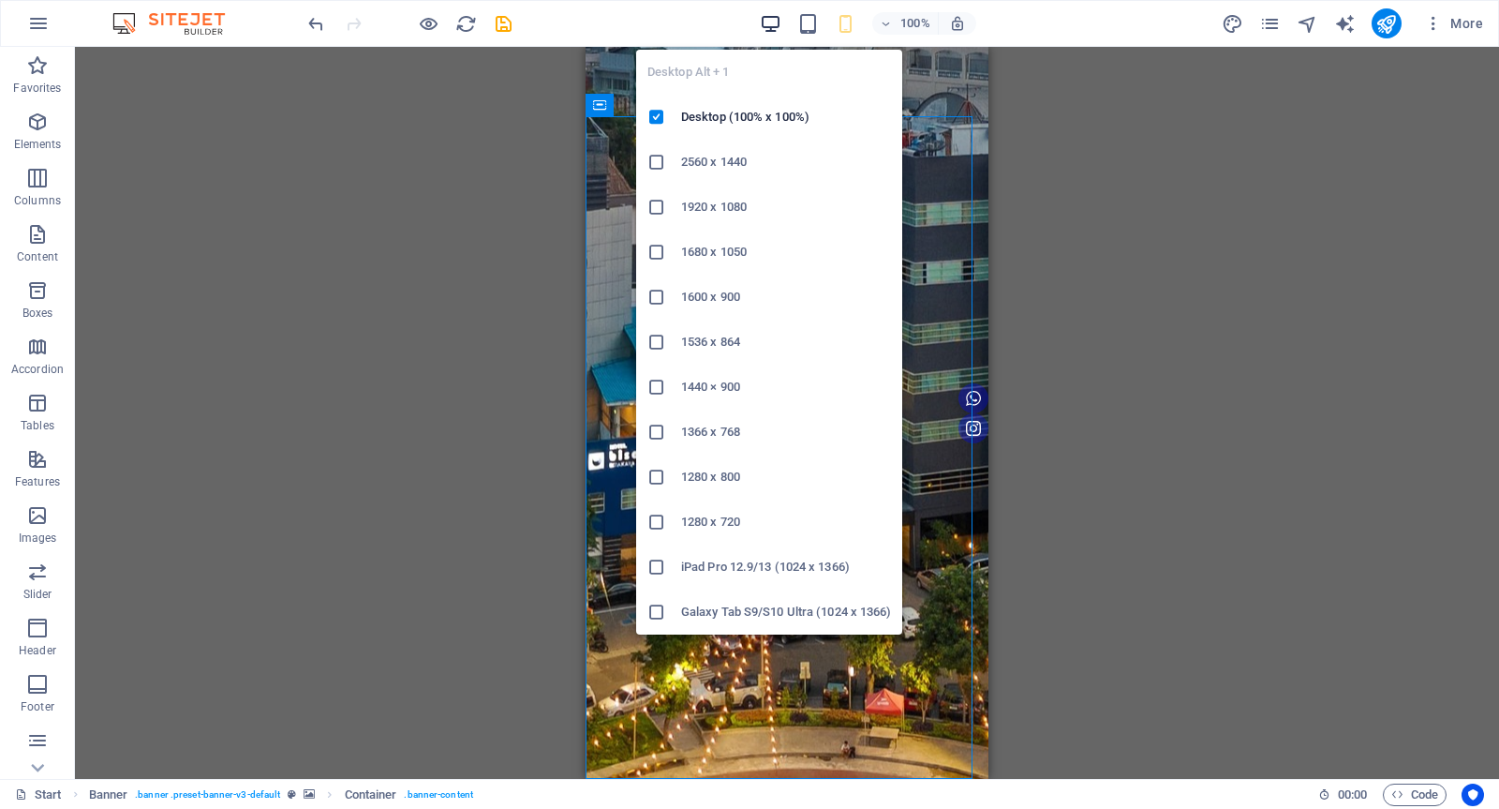
click at [766, 22] on icon "button" at bounding box center [771, 24] width 22 height 22
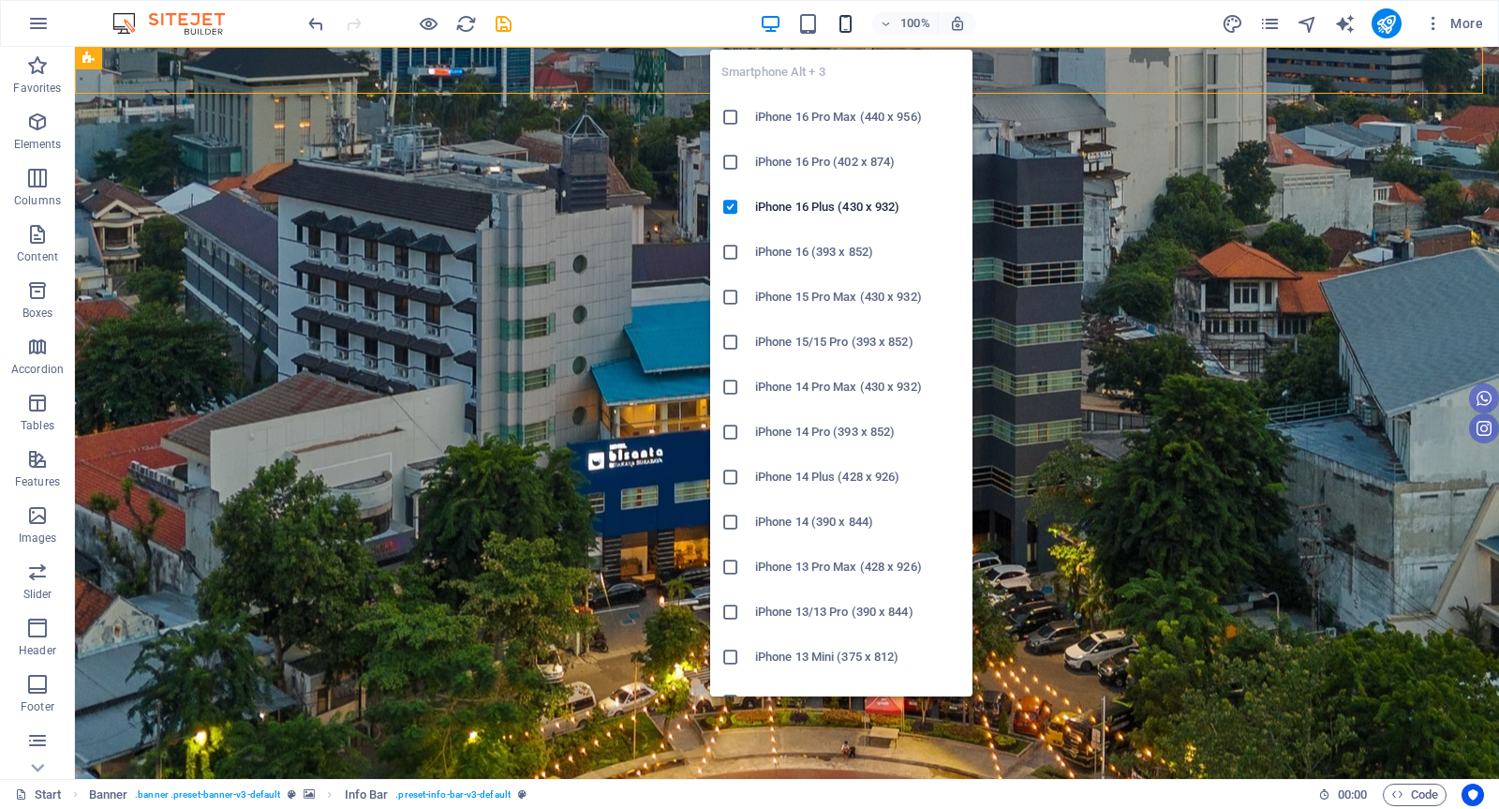
click at [847, 29] on icon "button" at bounding box center [846, 24] width 22 height 22
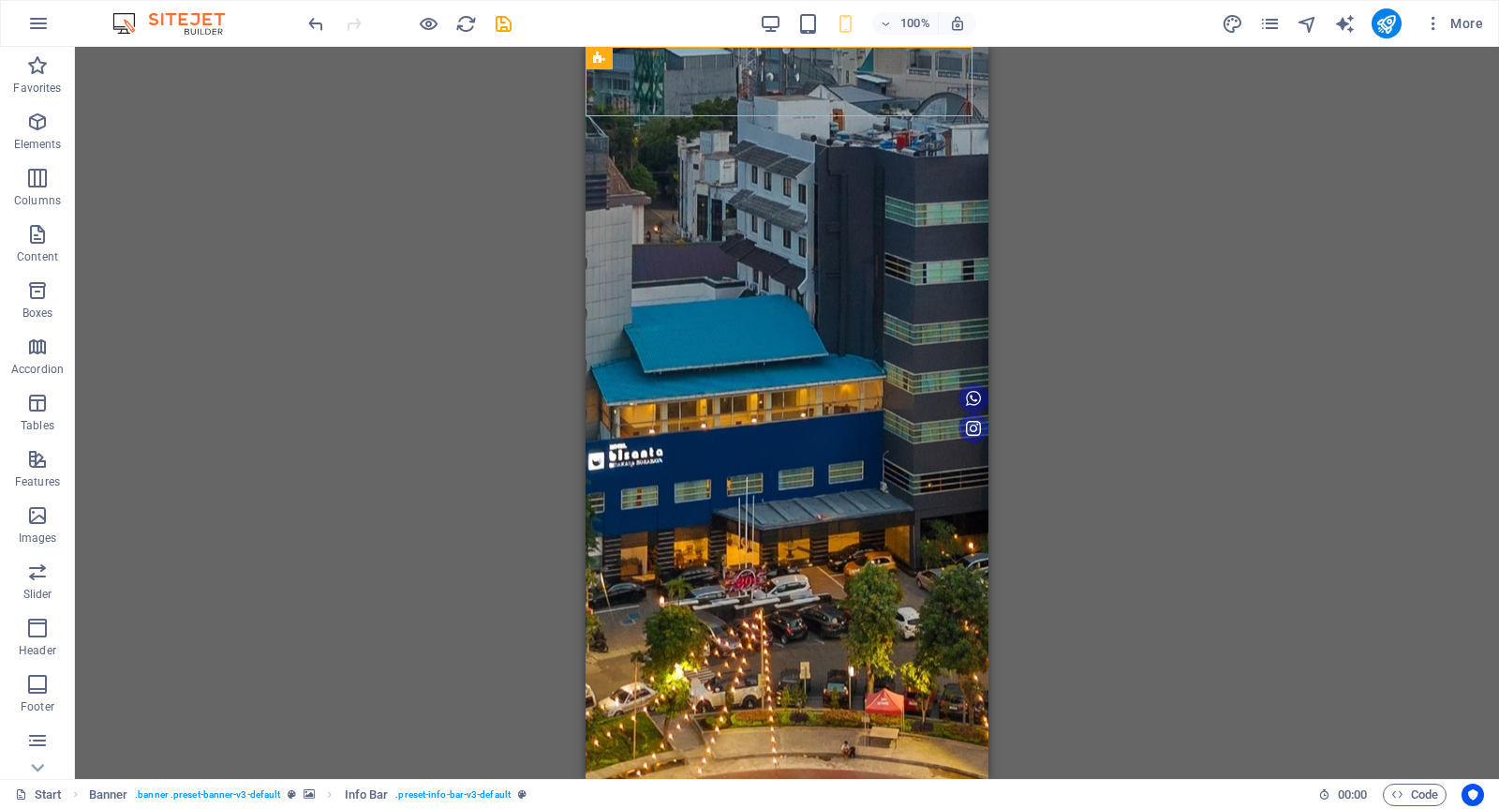
click at [1193, 117] on div "H1 Banner Banner Container Menu Banner Menu Bar Banner Info Bar Container Text …" at bounding box center [787, 413] width 1424 height 732
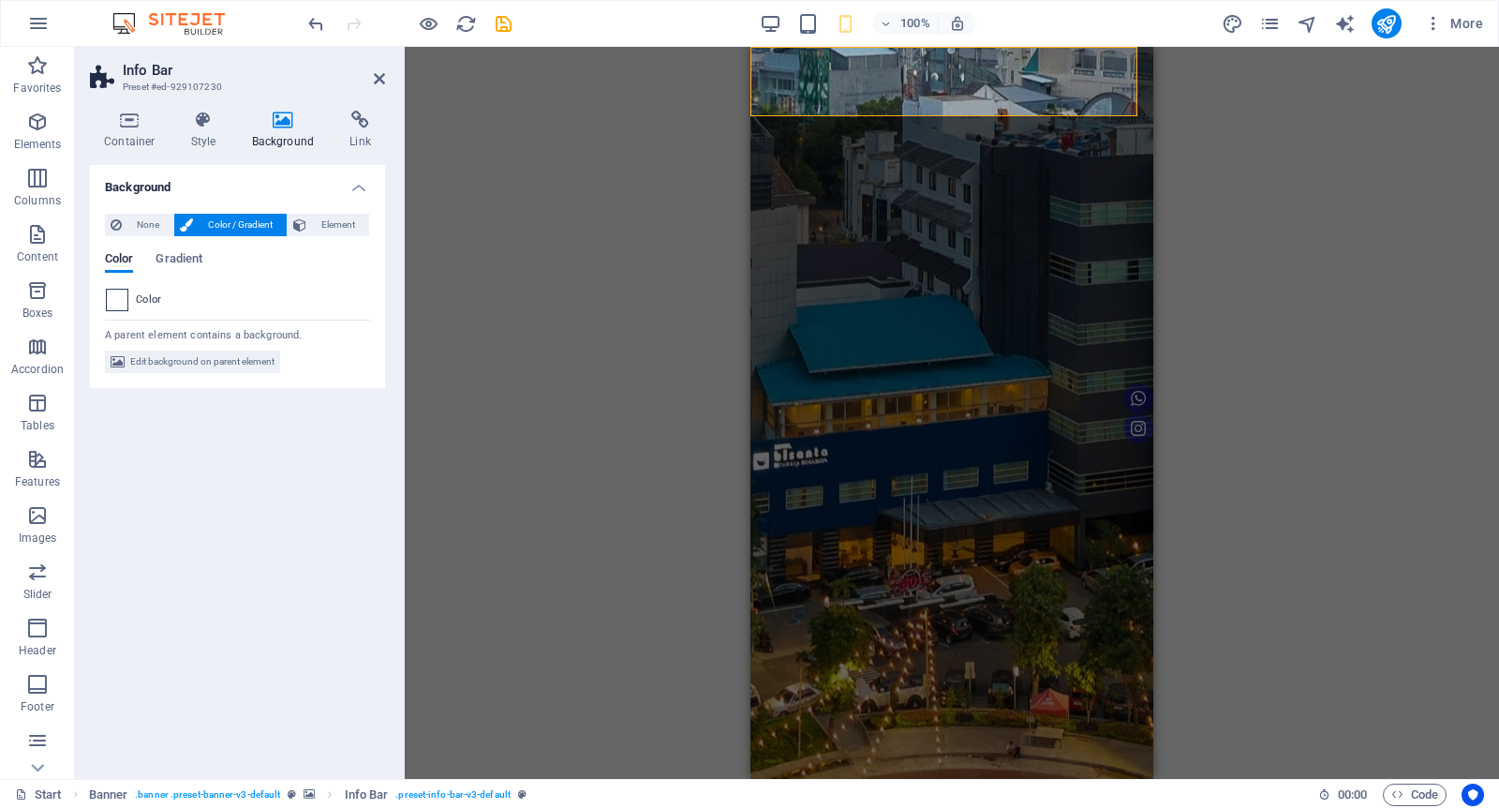
click at [112, 296] on span at bounding box center [117, 300] width 21 height 21
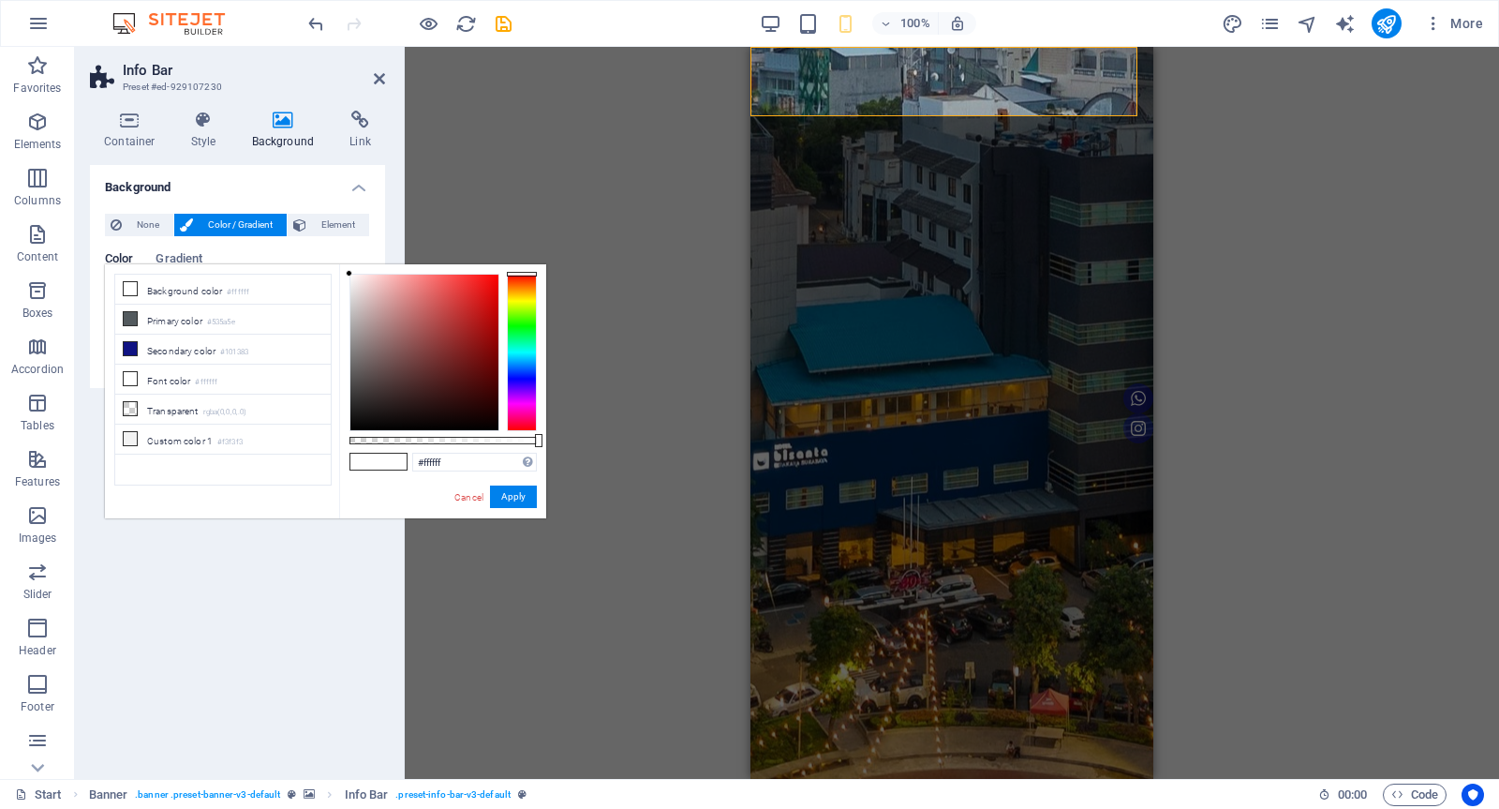
click at [522, 370] on div at bounding box center [522, 352] width 30 height 157
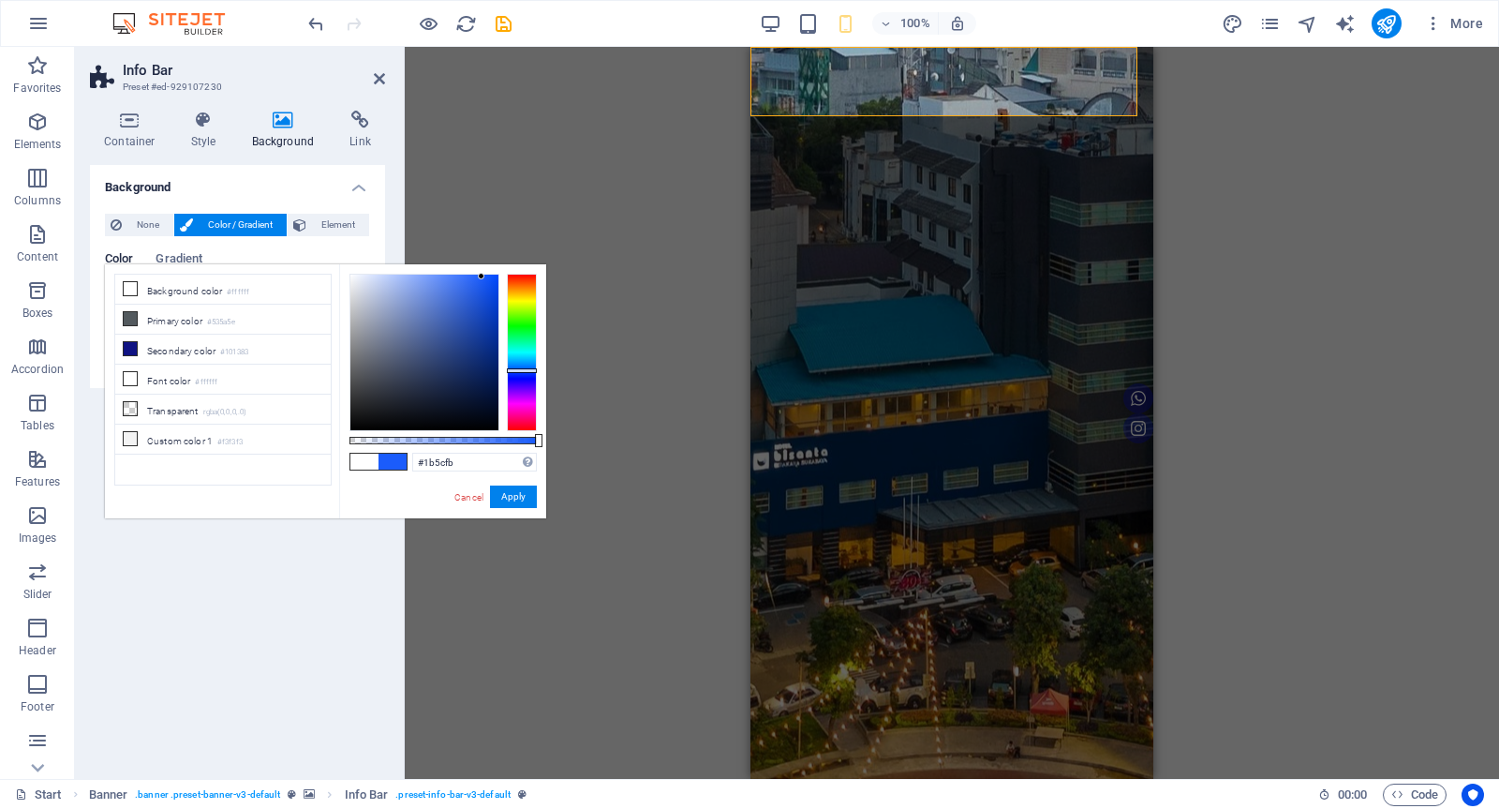
click at [482, 276] on div at bounding box center [424, 353] width 148 height 156
click at [473, 303] on div at bounding box center [424, 353] width 148 height 156
click at [485, 325] on div at bounding box center [424, 353] width 148 height 156
click at [492, 344] on div at bounding box center [424, 353] width 148 height 156
type input "#06256f"
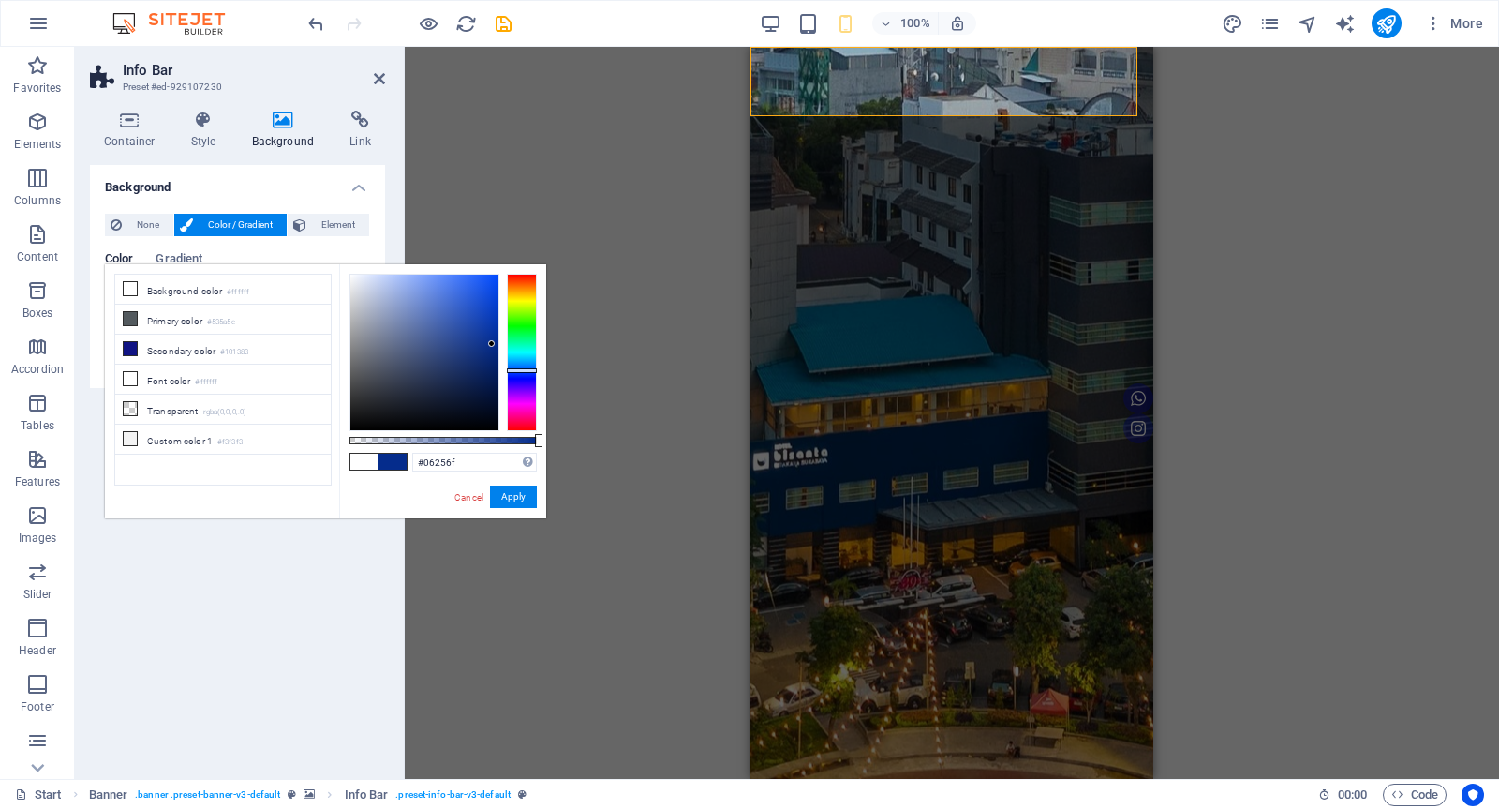
click at [489, 362] on div at bounding box center [424, 353] width 148 height 156
click at [512, 495] on button "Apply" at bounding box center [513, 496] width 47 height 22
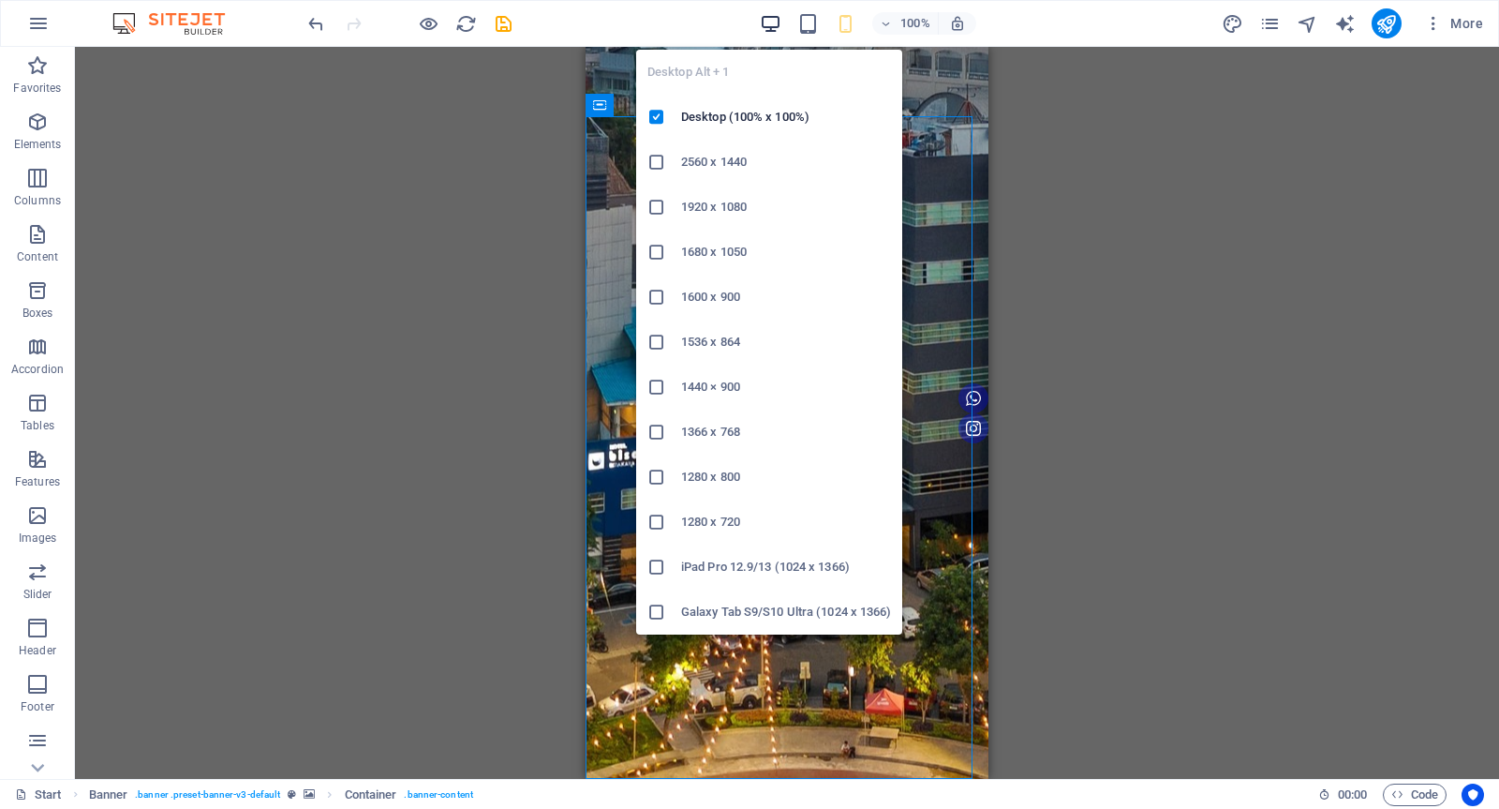
click at [772, 22] on icon "button" at bounding box center [771, 24] width 22 height 22
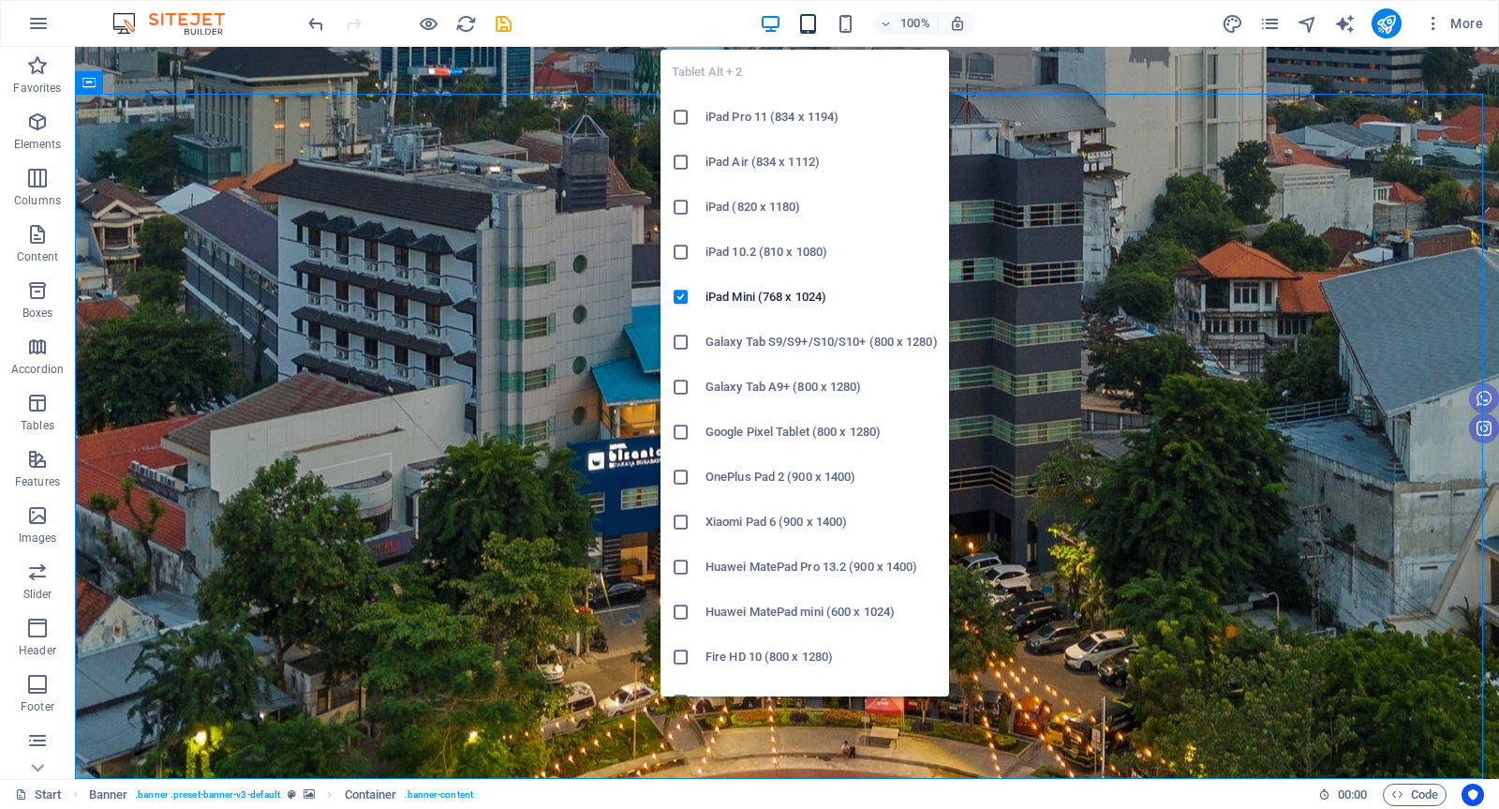
click at [812, 23] on icon "button" at bounding box center [809, 24] width 22 height 22
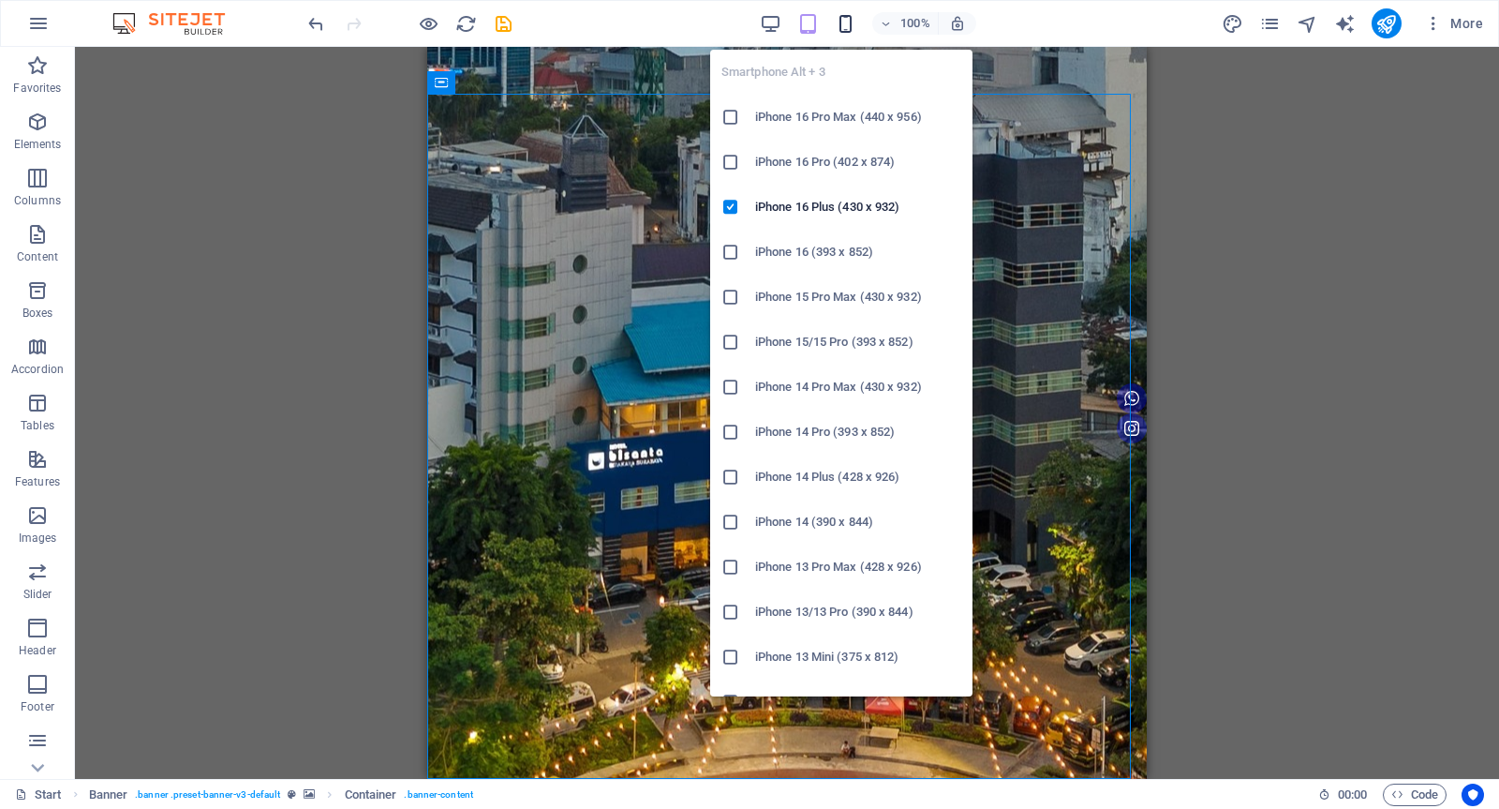
click at [842, 26] on icon "button" at bounding box center [846, 24] width 22 height 22
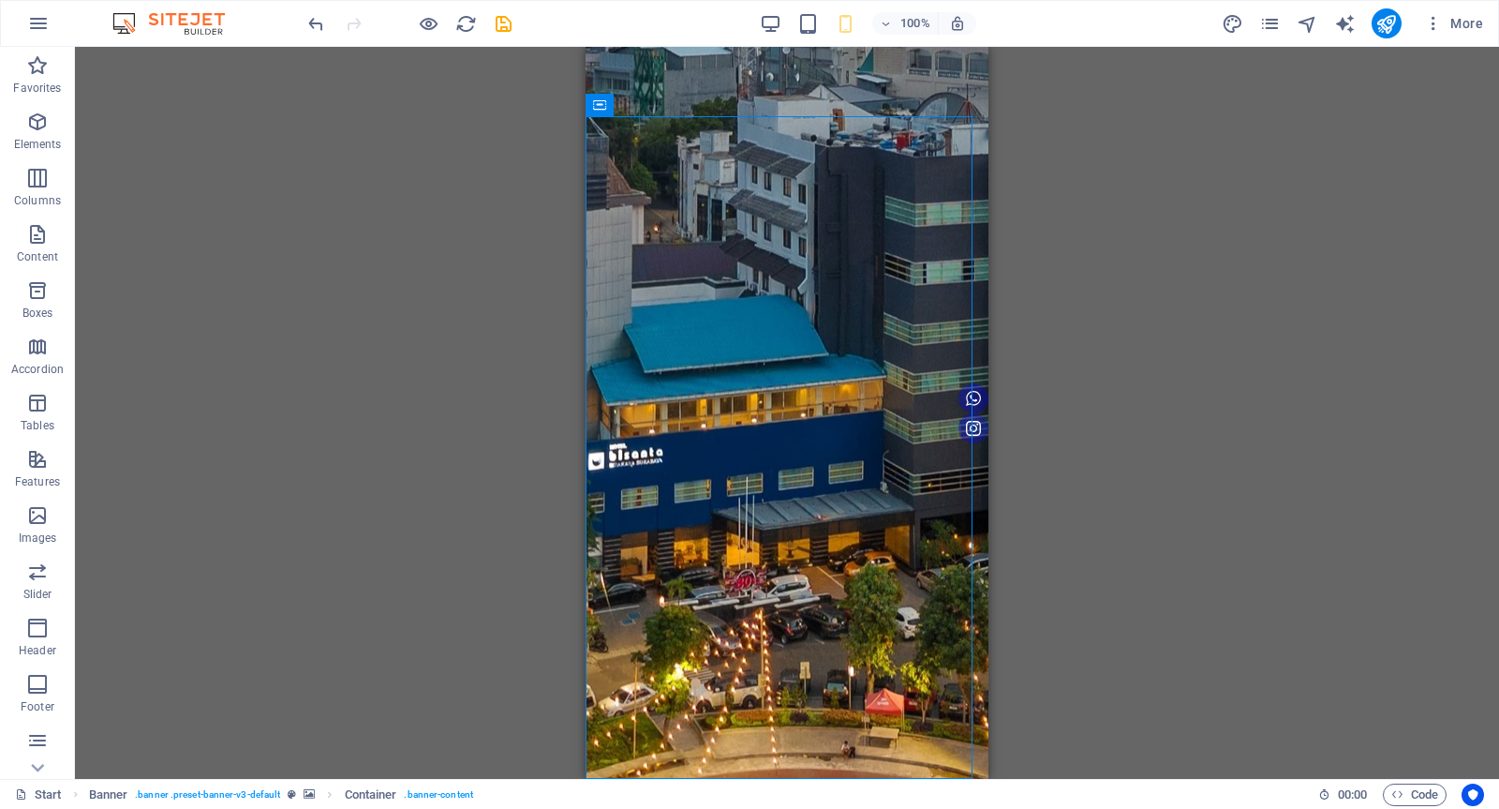
click at [1160, 152] on div "H1 Banner Container Menu Banner Menu Bar Banner Info Bar Container Text Contain…" at bounding box center [787, 413] width 1424 height 732
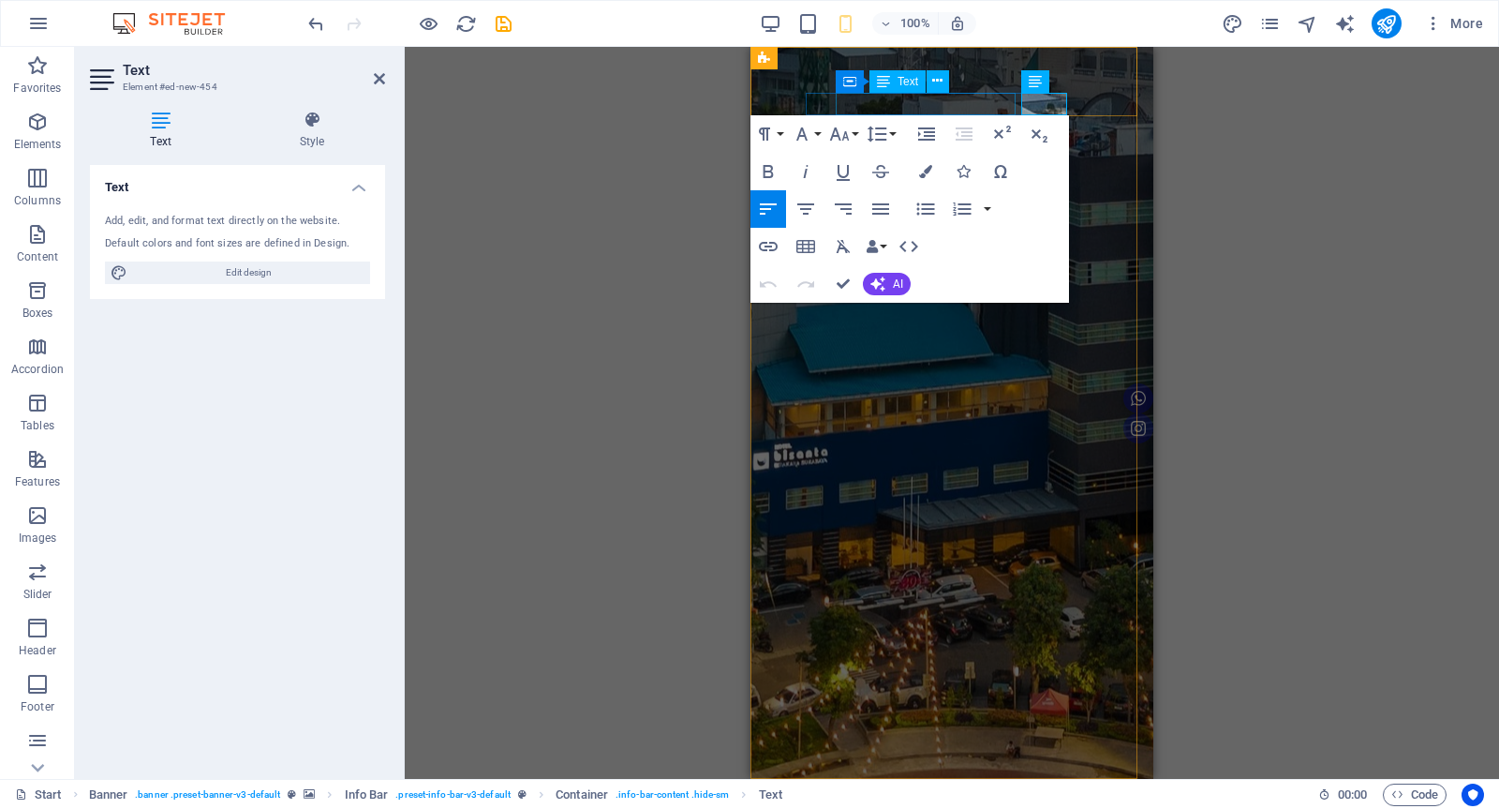
drag, startPoint x: 1061, startPoint y: 101, endPoint x: 1003, endPoint y: 106, distance: 58.3
drag, startPoint x: 1062, startPoint y: 99, endPoint x: 1013, endPoint y: 110, distance: 49.8
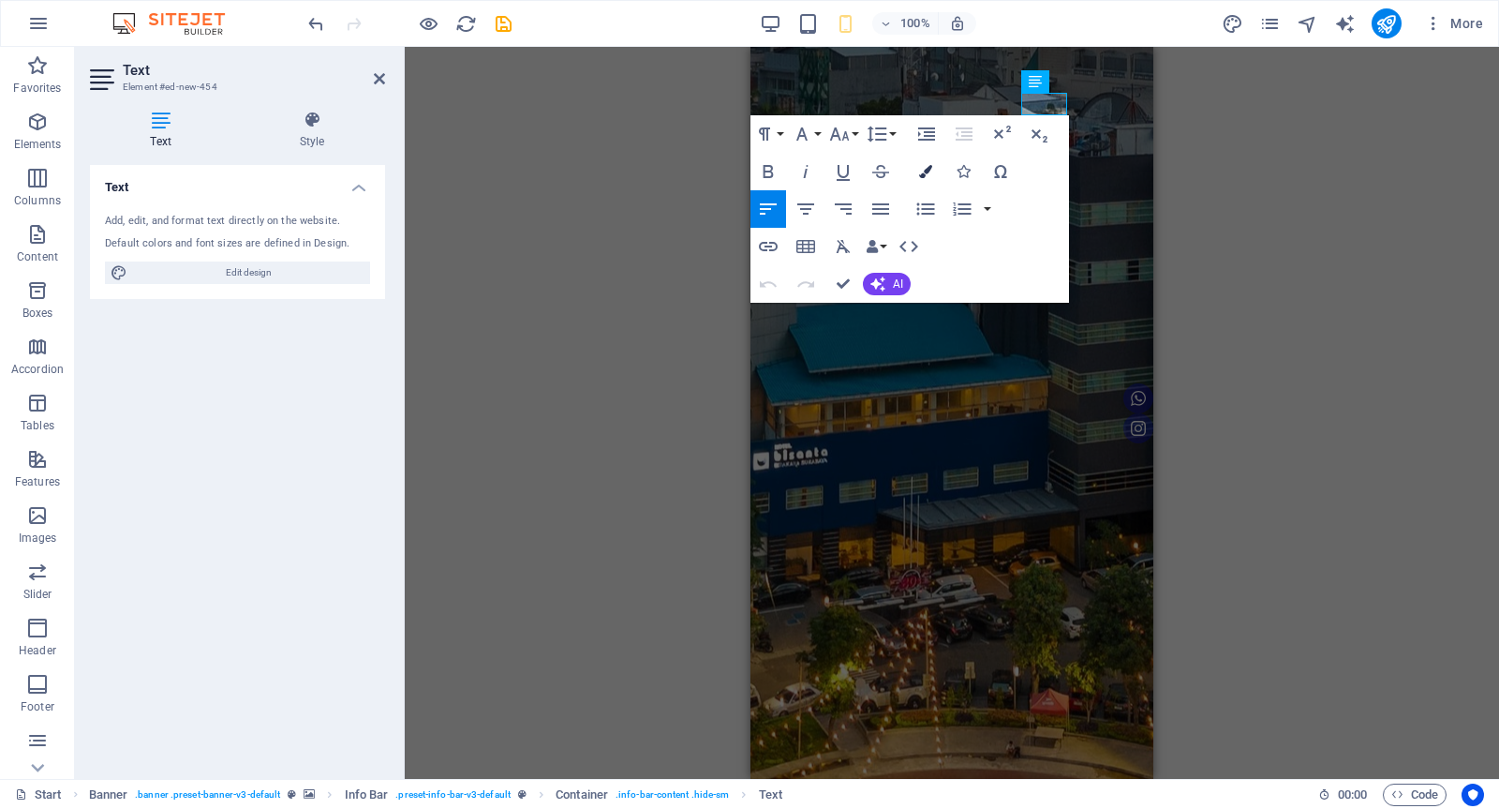
click at [930, 169] on icon "button" at bounding box center [925, 171] width 13 height 13
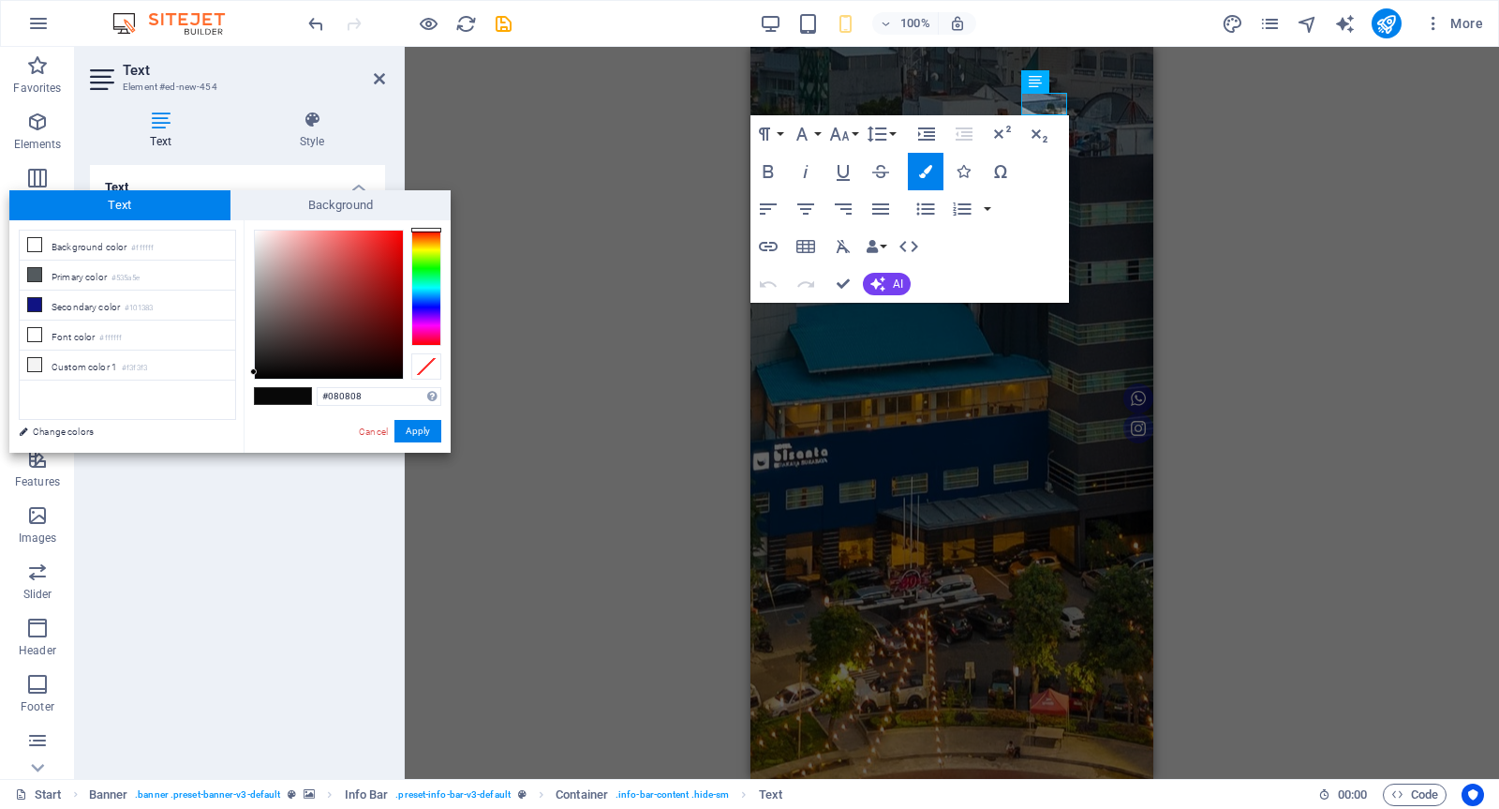
type input "#fdfbfb"
click at [255, 231] on div at bounding box center [329, 305] width 148 height 148
click at [410, 431] on button "Apply" at bounding box center [418, 431] width 47 height 22
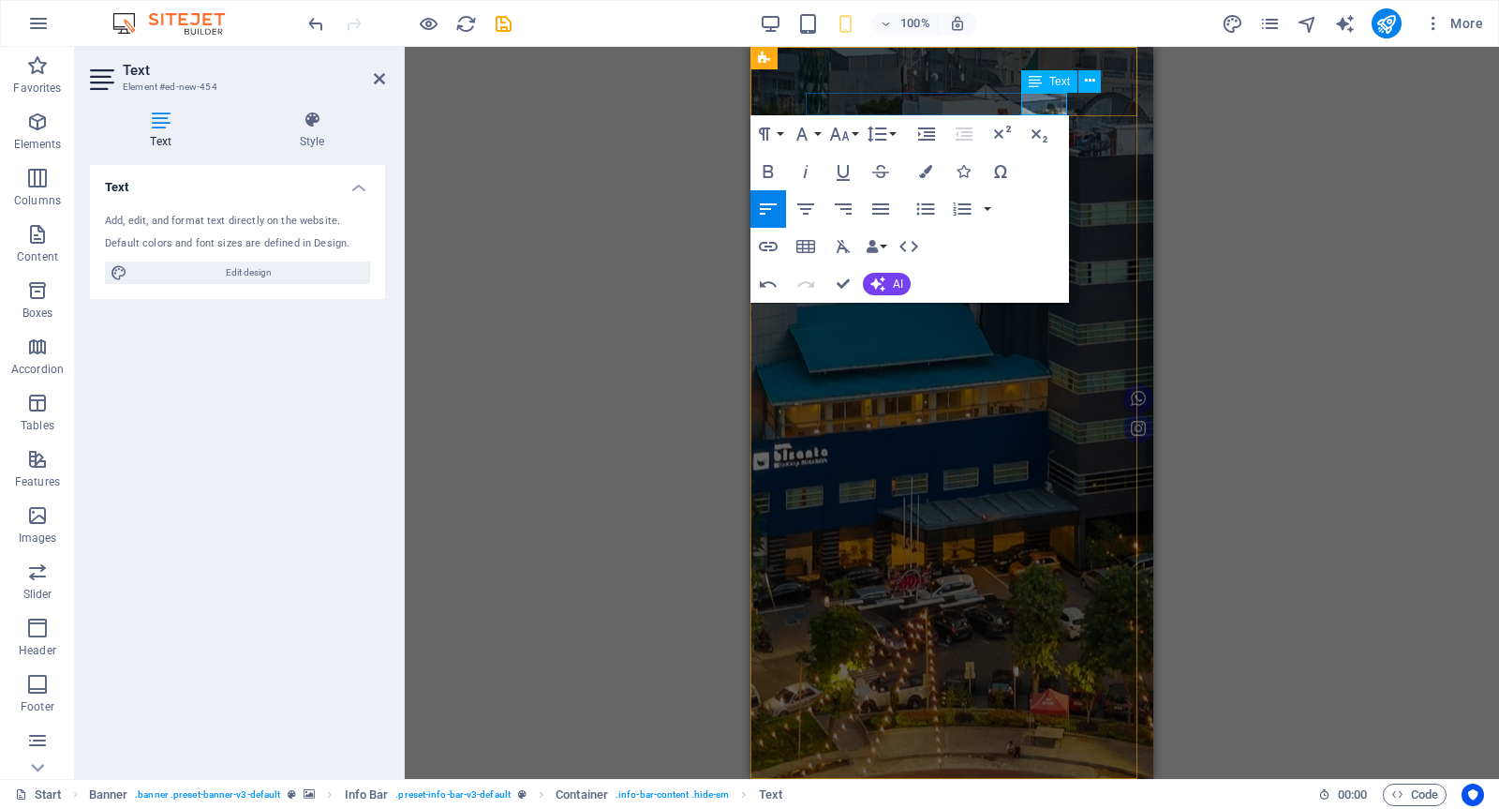
click at [319, 17] on icon "undo" at bounding box center [317, 24] width 22 height 22
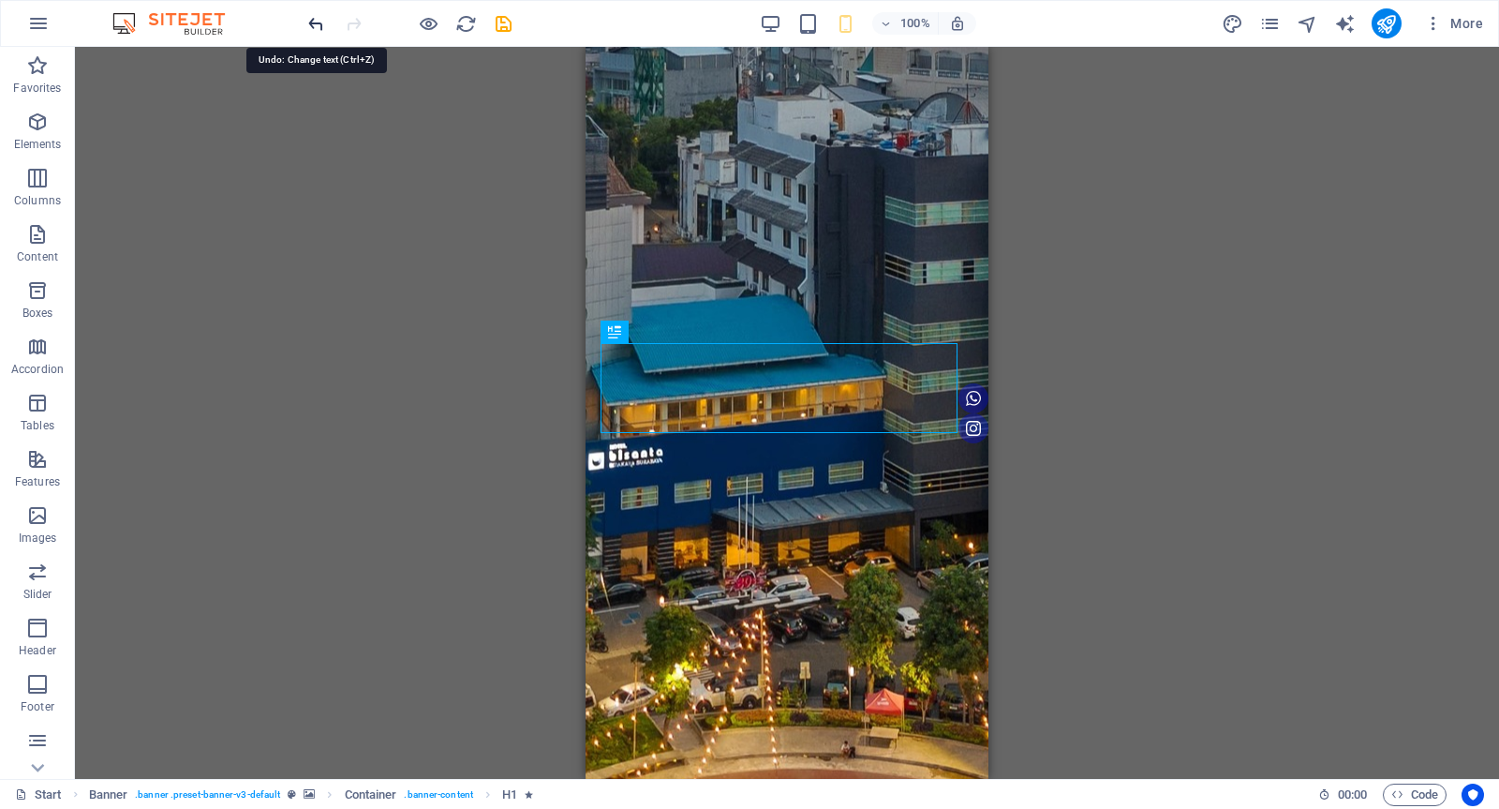
click at [311, 22] on icon "undo" at bounding box center [317, 24] width 22 height 22
click at [353, 26] on icon "redo" at bounding box center [354, 24] width 22 height 22
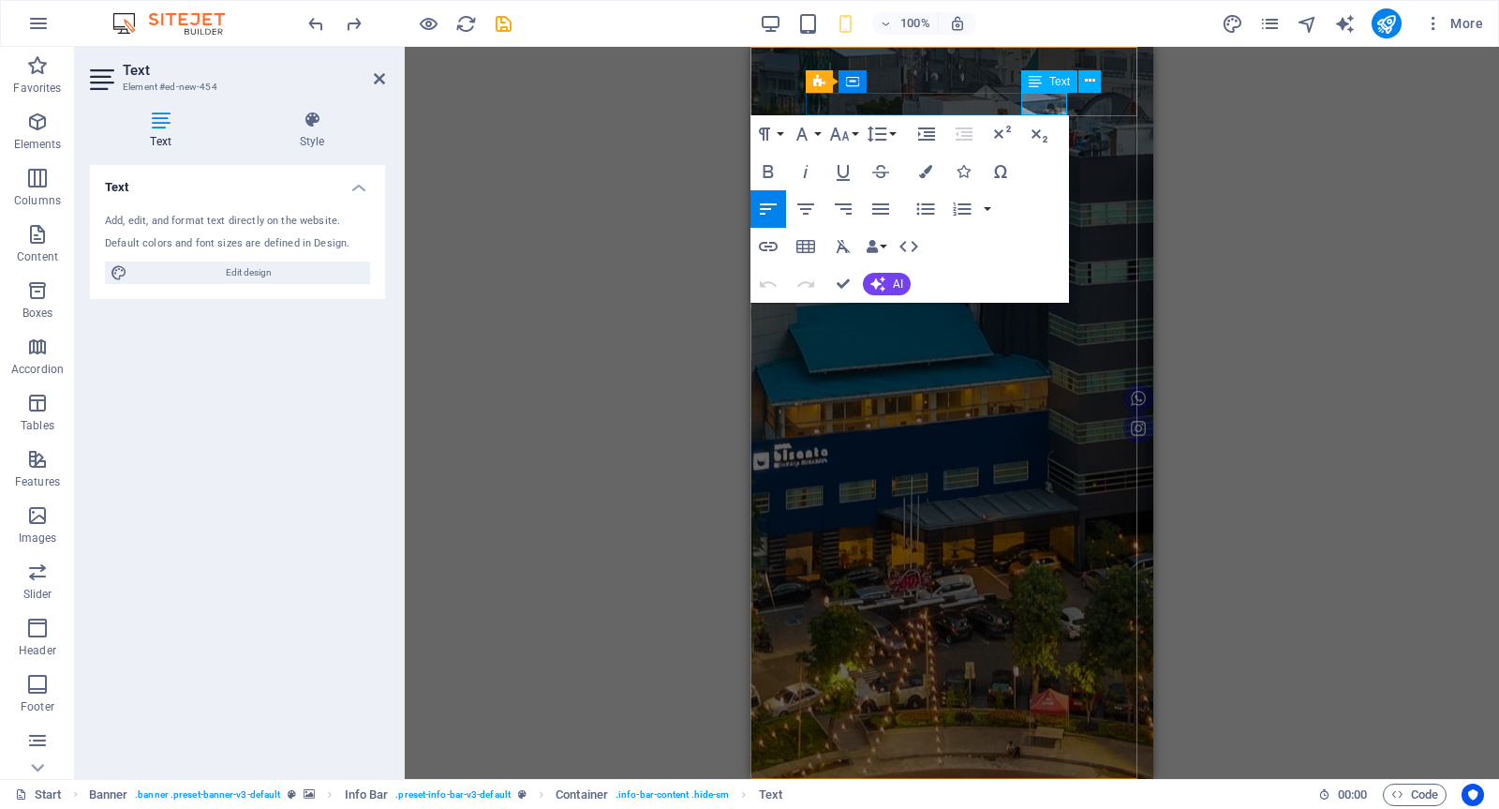
drag, startPoint x: 1024, startPoint y: 108, endPoint x: 1069, endPoint y: 100, distance: 45.6
click at [762, 172] on icon "button" at bounding box center [768, 171] width 22 height 22
click at [923, 174] on icon "button" at bounding box center [925, 171] width 13 height 13
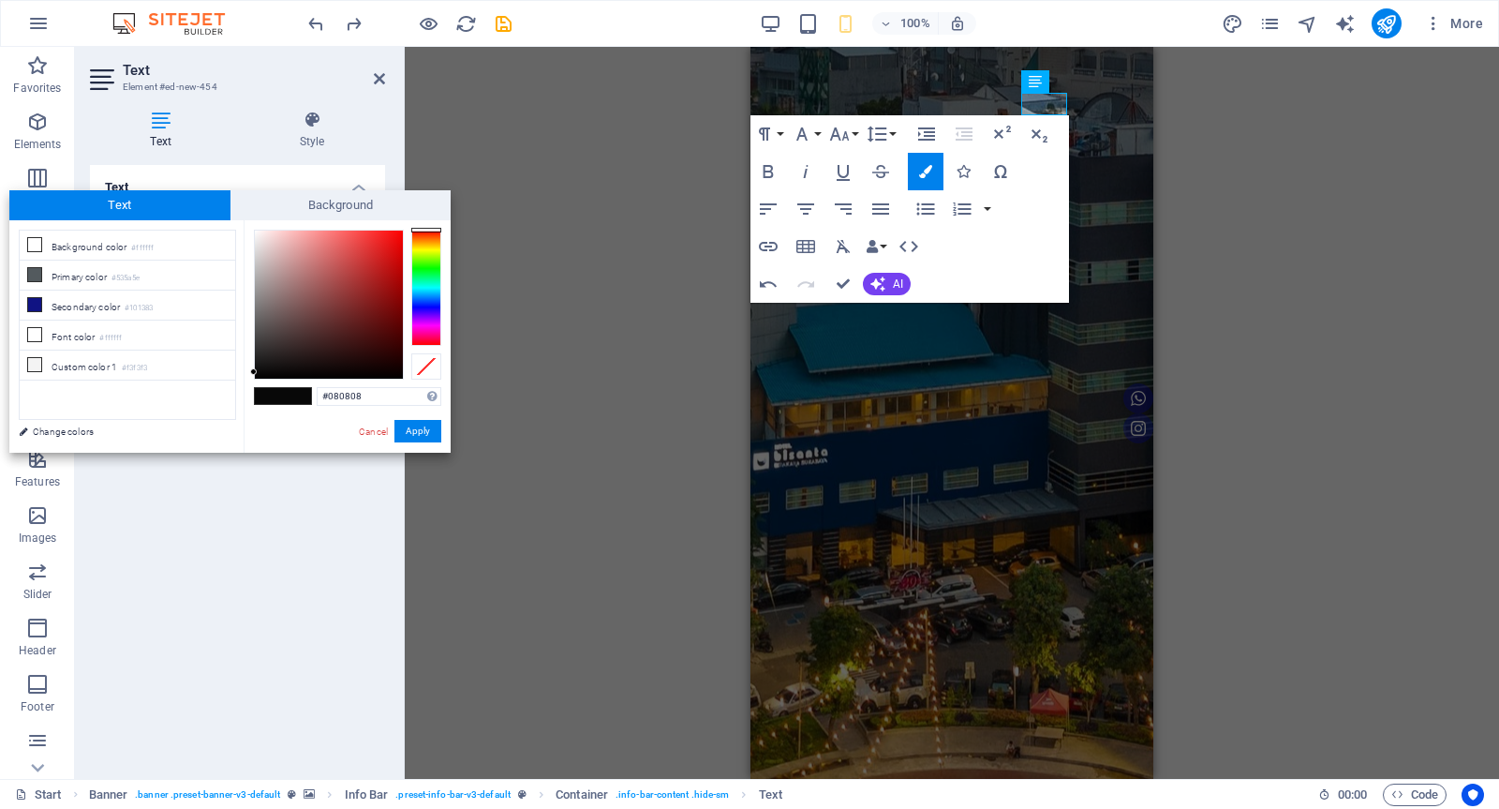
type input "#fffefe"
click at [255, 230] on div at bounding box center [329, 305] width 150 height 150
click at [417, 425] on button "Apply" at bounding box center [418, 431] width 47 height 22
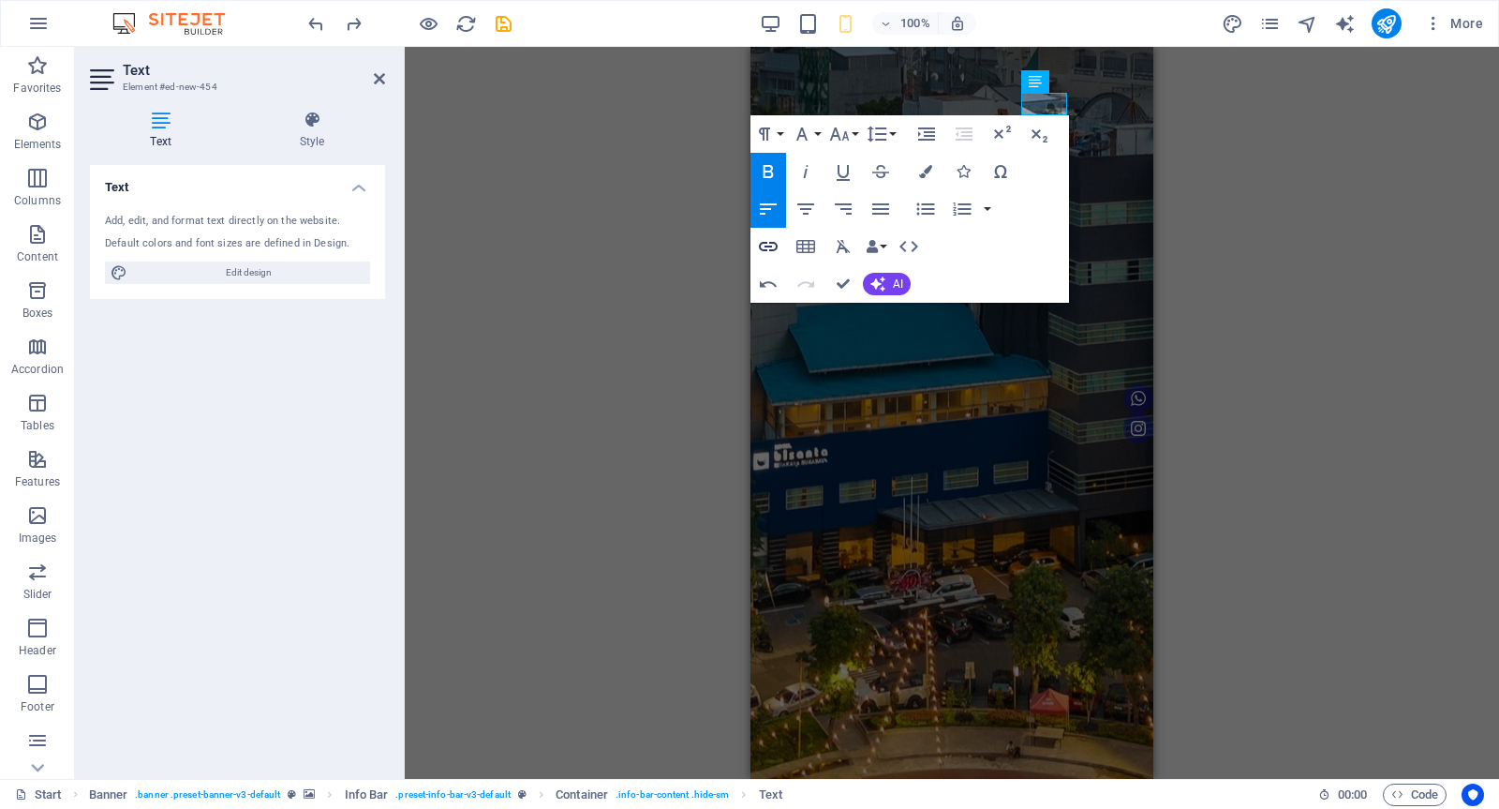
click at [771, 246] on icon "button" at bounding box center [768, 246] width 19 height 9
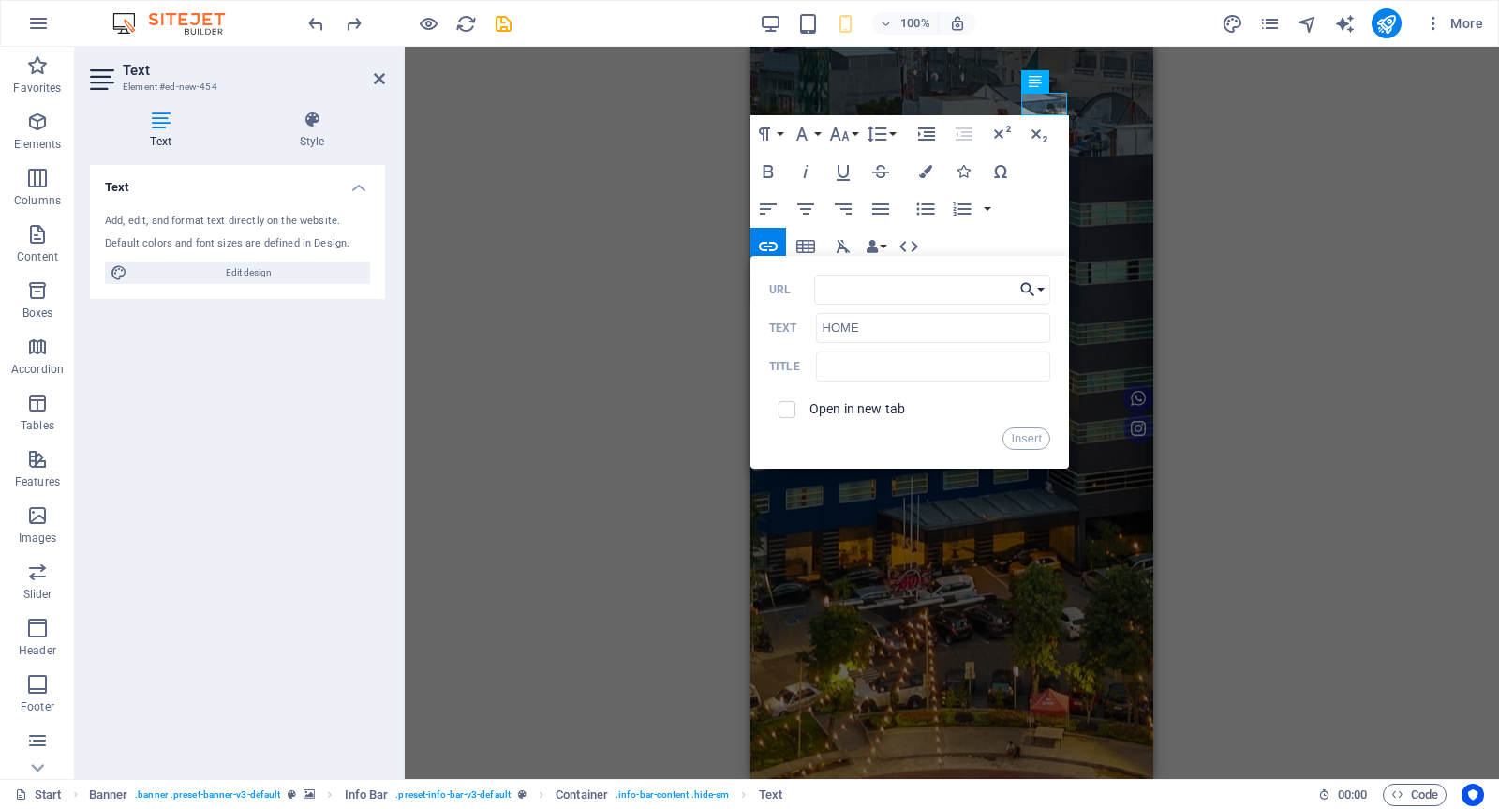
click at [1043, 288] on button "Choose Link" at bounding box center [1033, 290] width 36 height 30
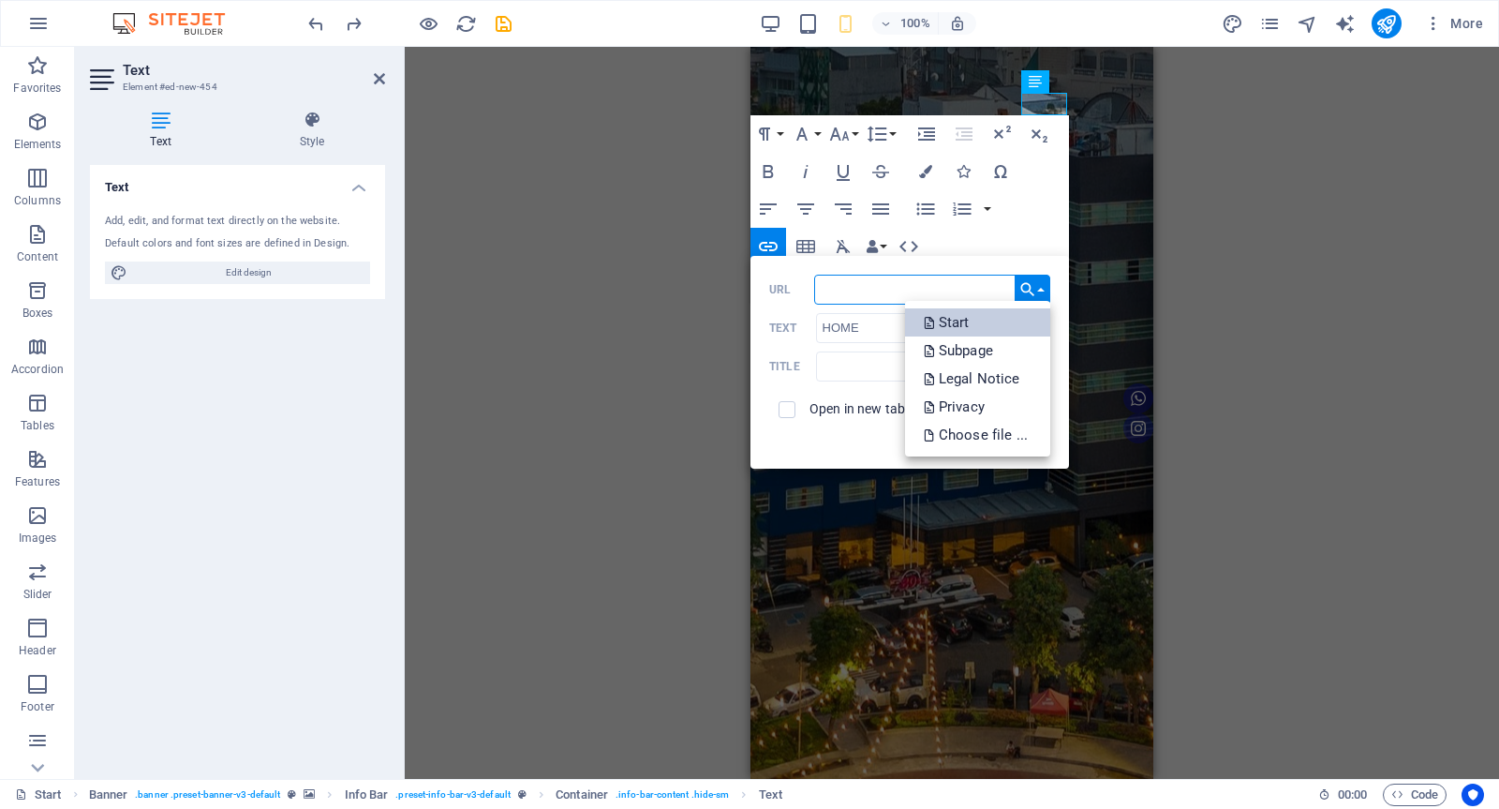
click at [984, 315] on link "Start" at bounding box center [977, 322] width 145 height 28
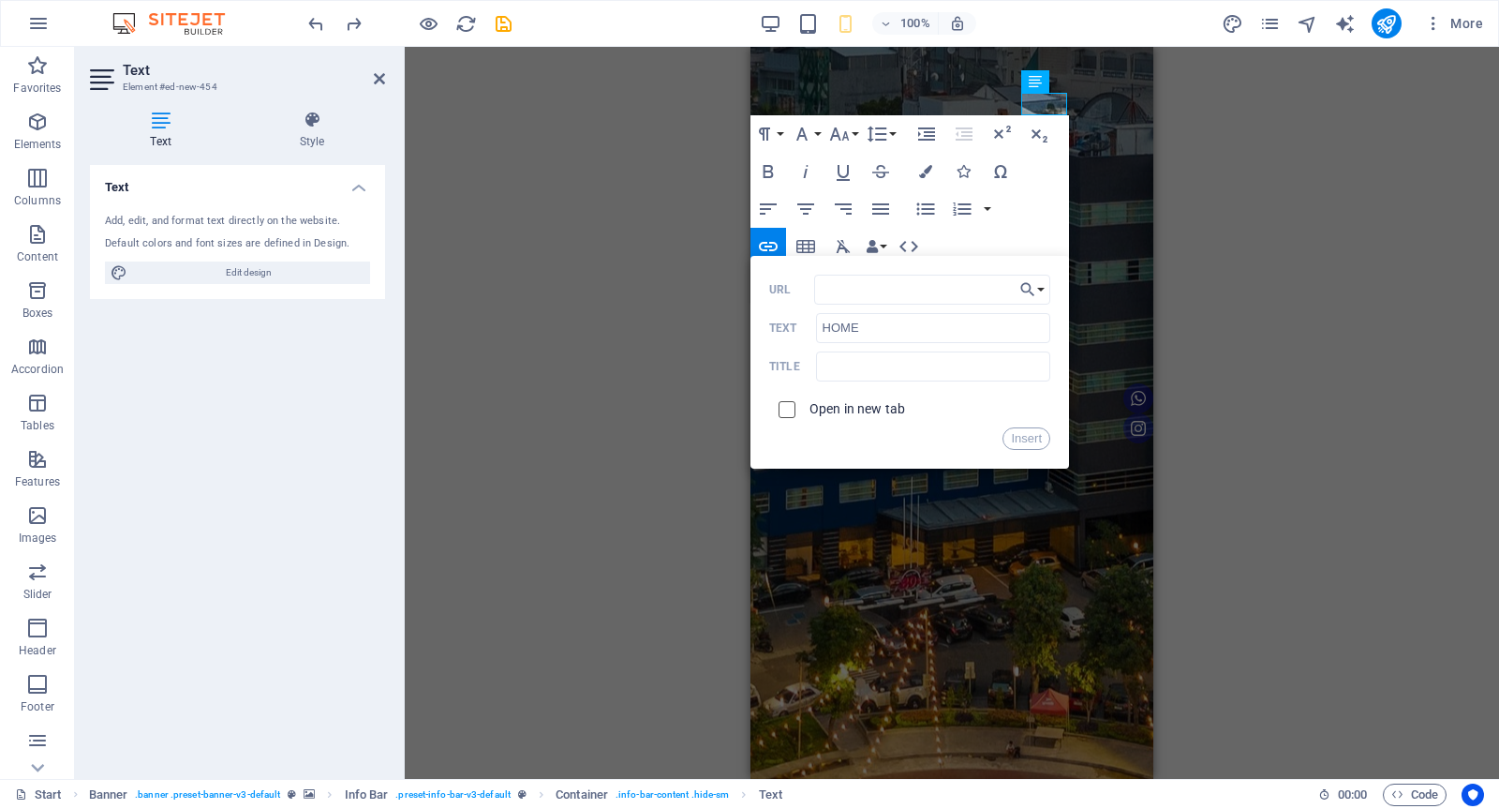
click at [783, 405] on input "checkbox" at bounding box center [784, 406] width 17 height 17
checkbox input "true"
click at [859, 294] on input "URL" at bounding box center [932, 290] width 236 height 30
click at [1036, 289] on icon "button" at bounding box center [1028, 289] width 19 height 22
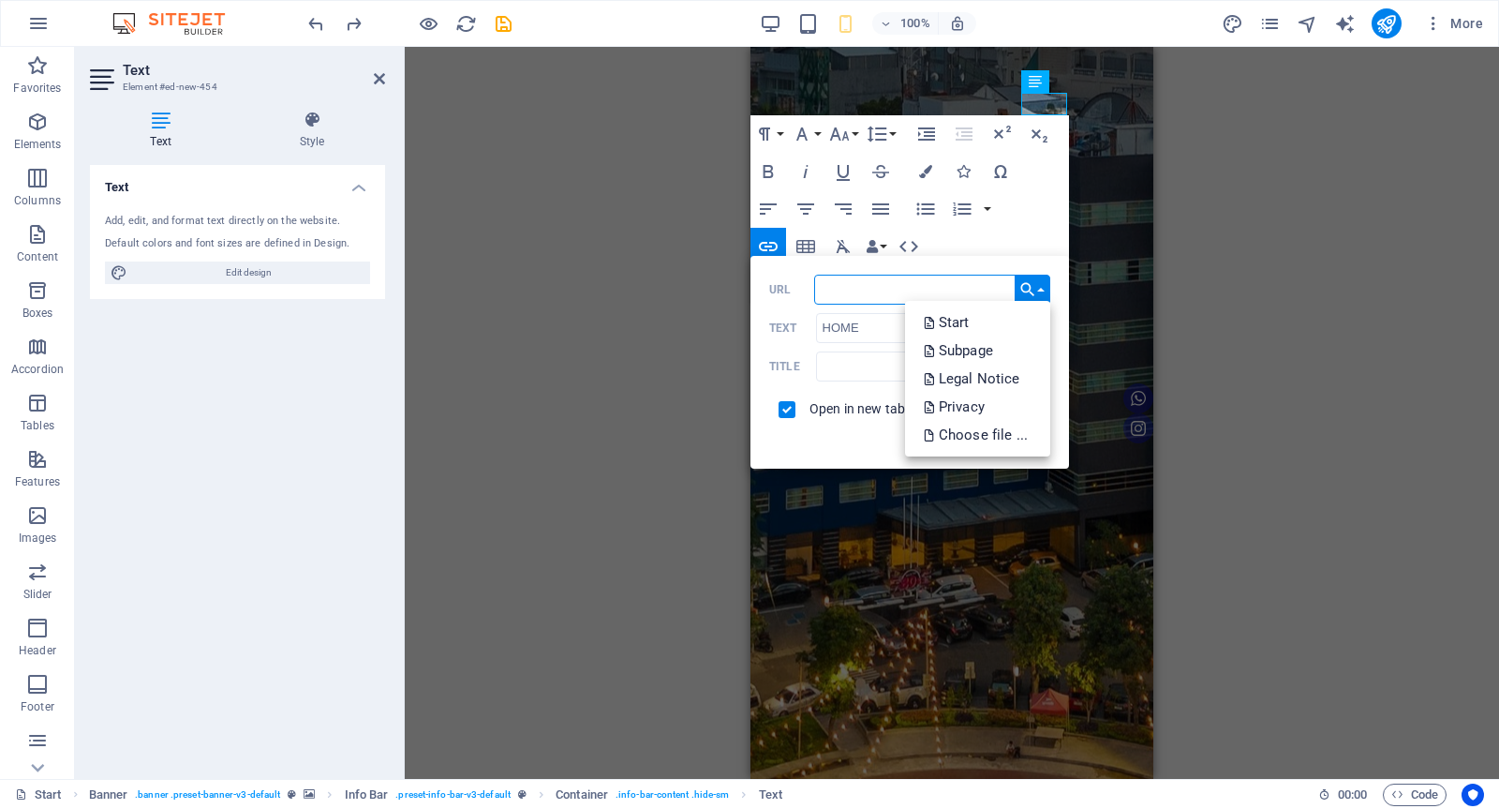
click at [875, 288] on input "URL" at bounding box center [932, 290] width 236 height 30
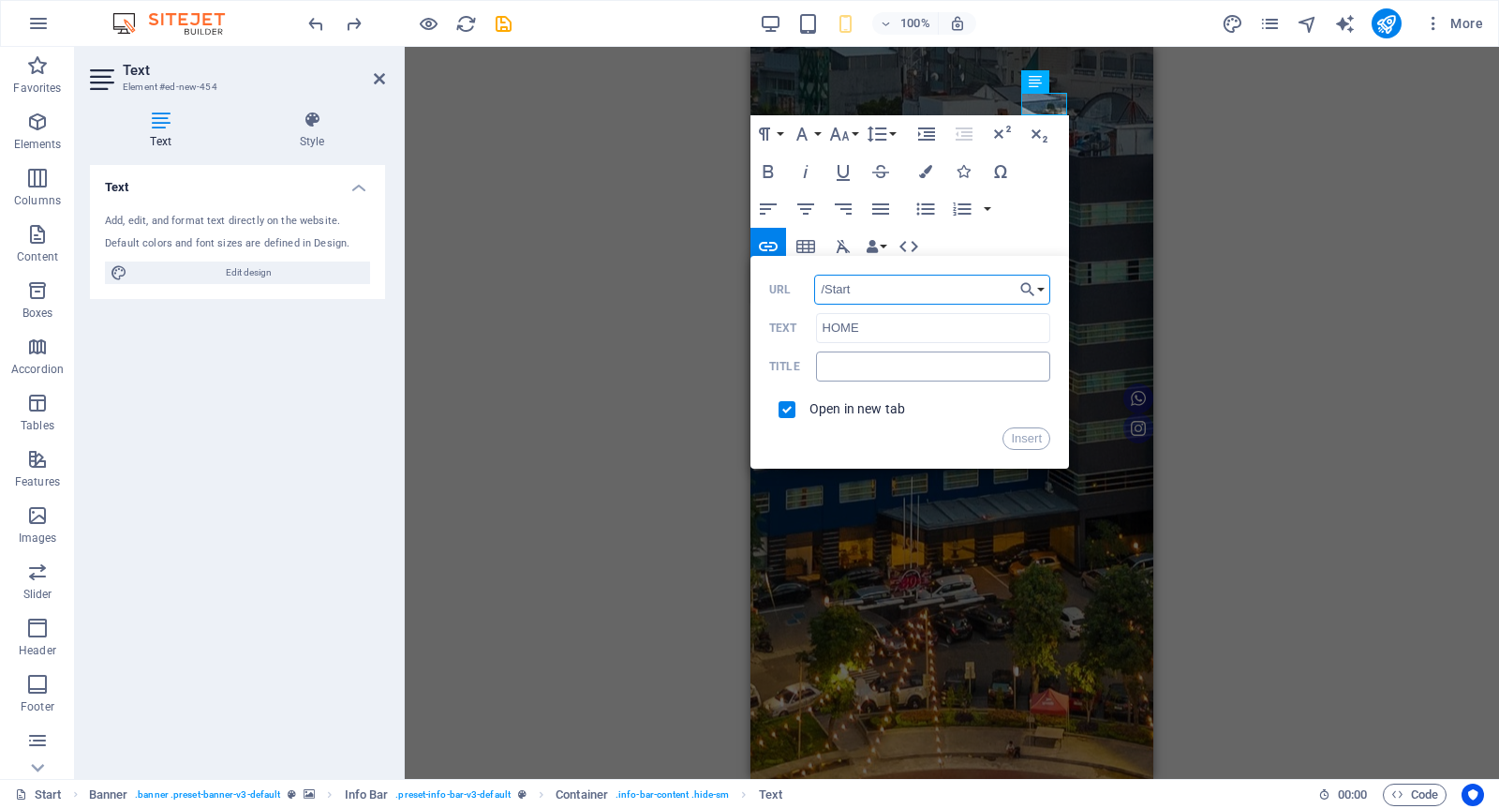
type input "/Start"
click at [860, 366] on input "text" at bounding box center [933, 366] width 234 height 30
type input "s"
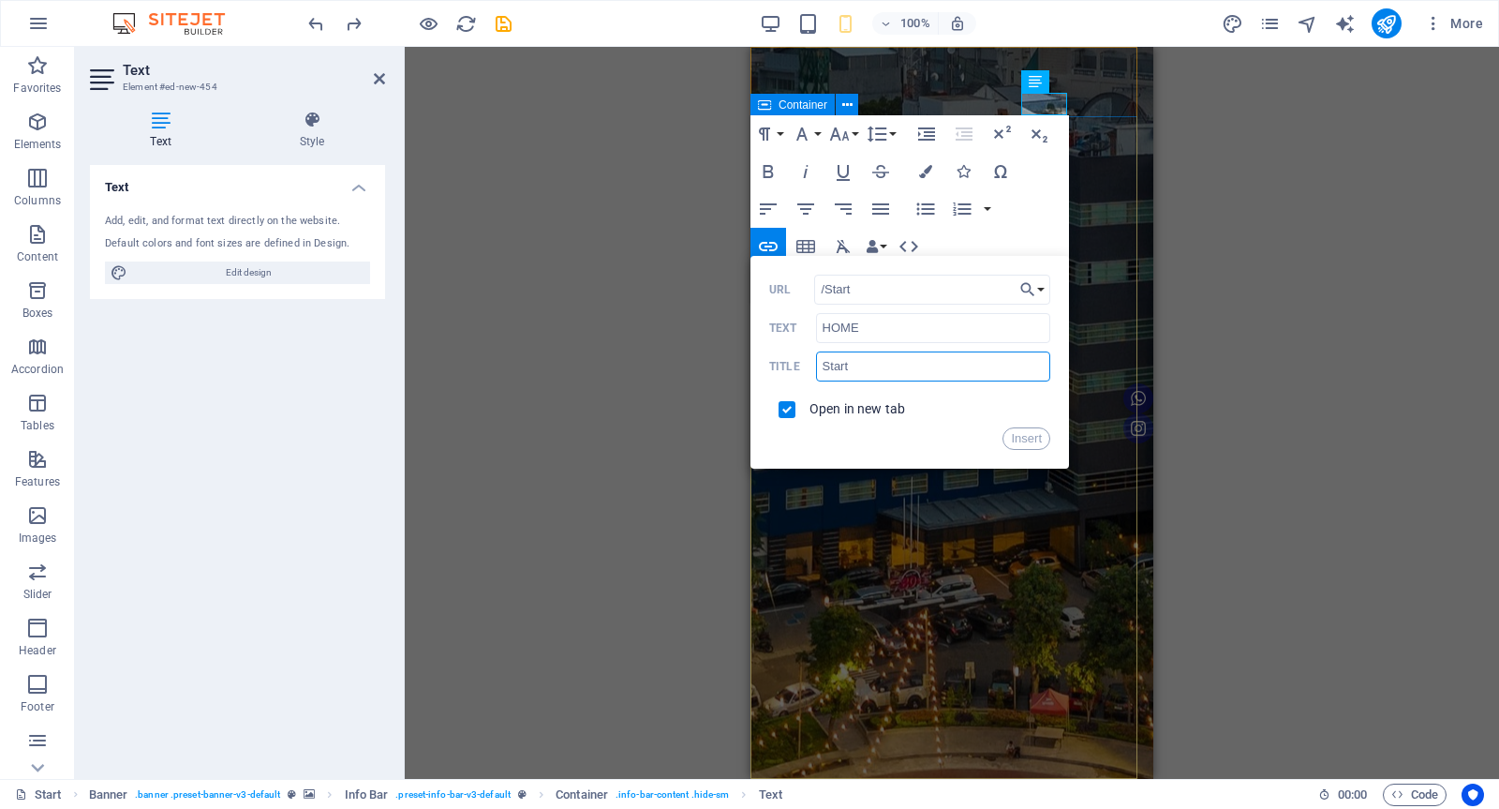
type input "Start"
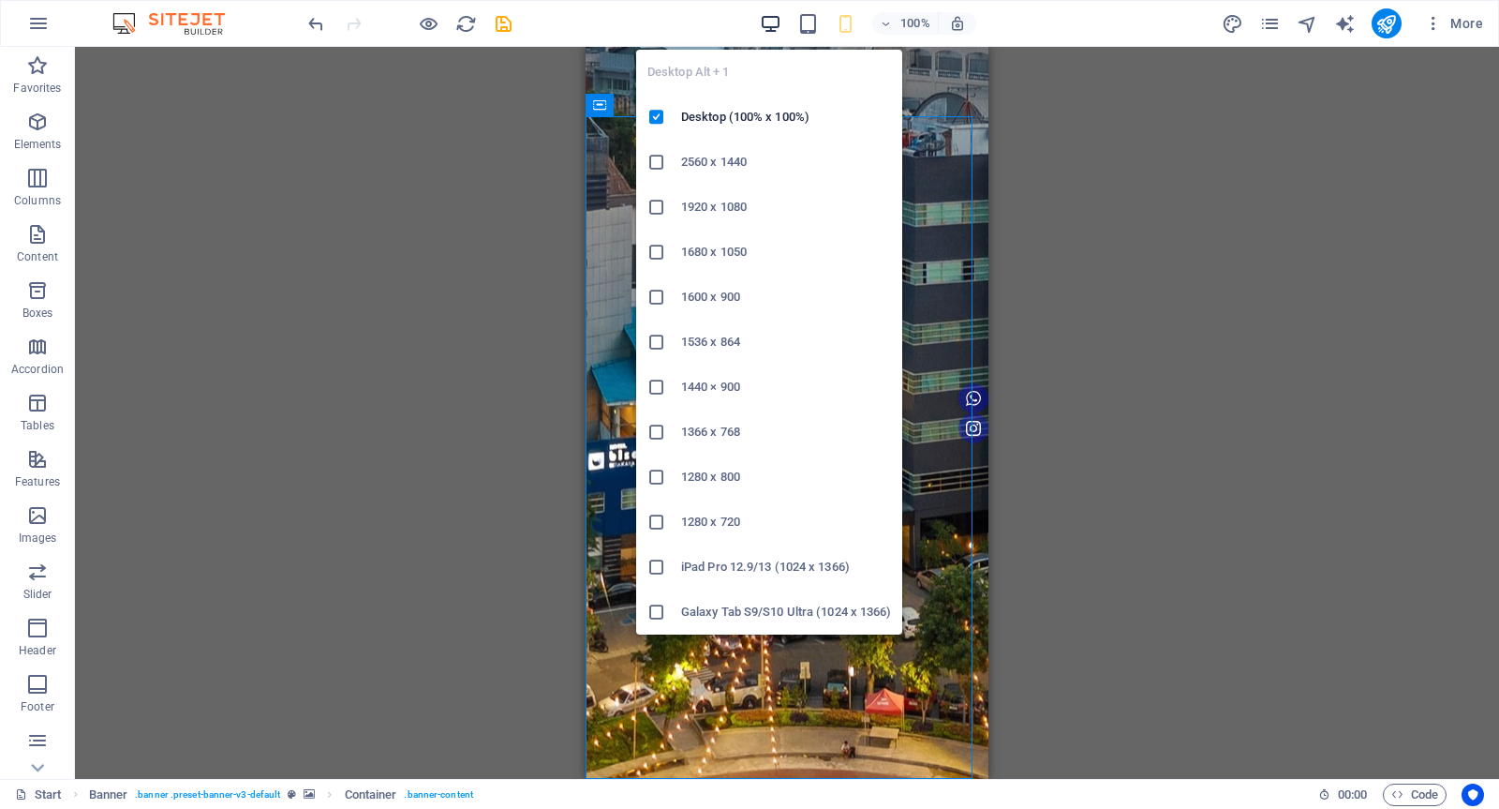
click at [765, 22] on icon "button" at bounding box center [771, 24] width 22 height 22
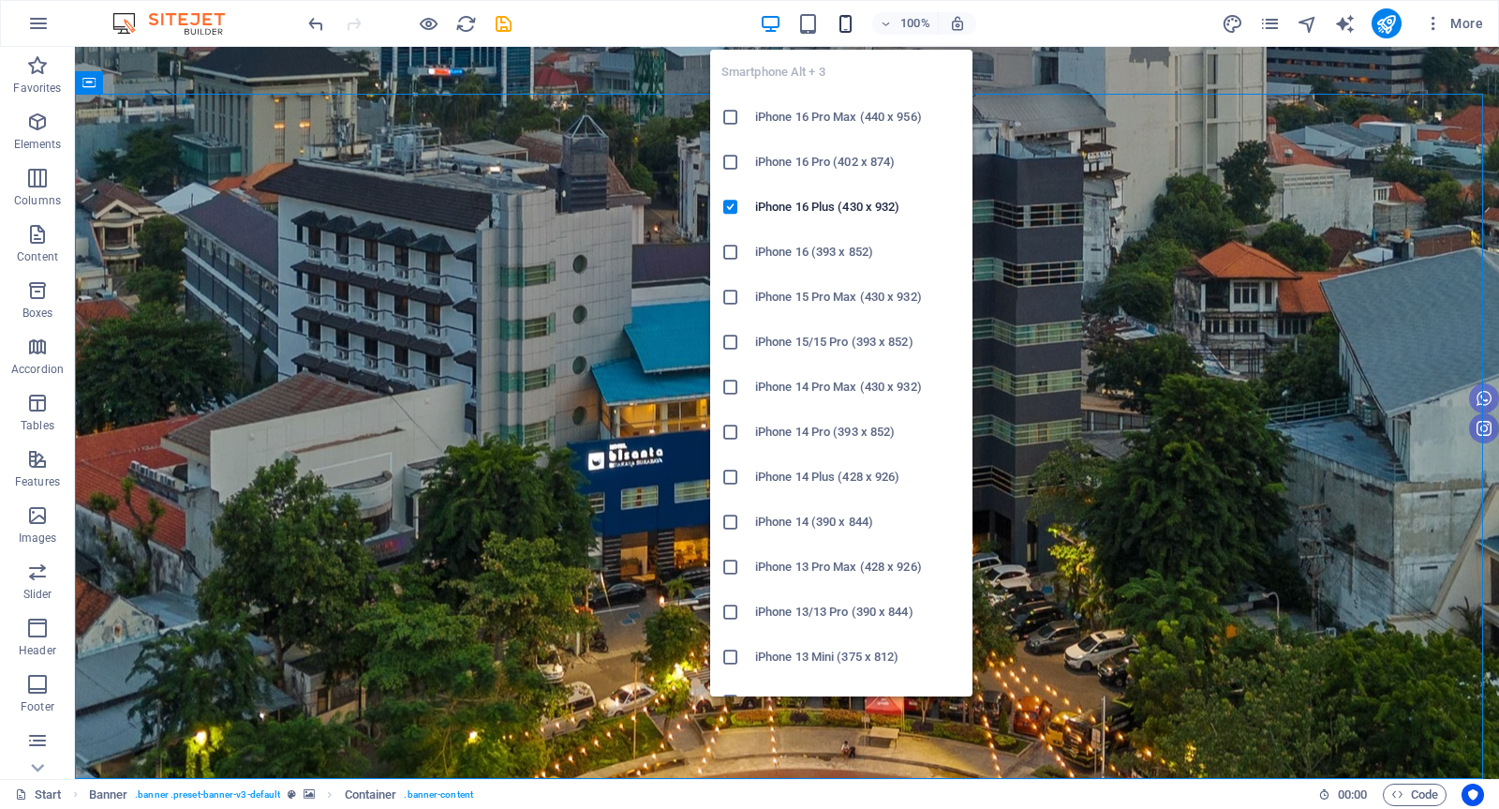
click at [847, 17] on icon "button" at bounding box center [846, 24] width 22 height 22
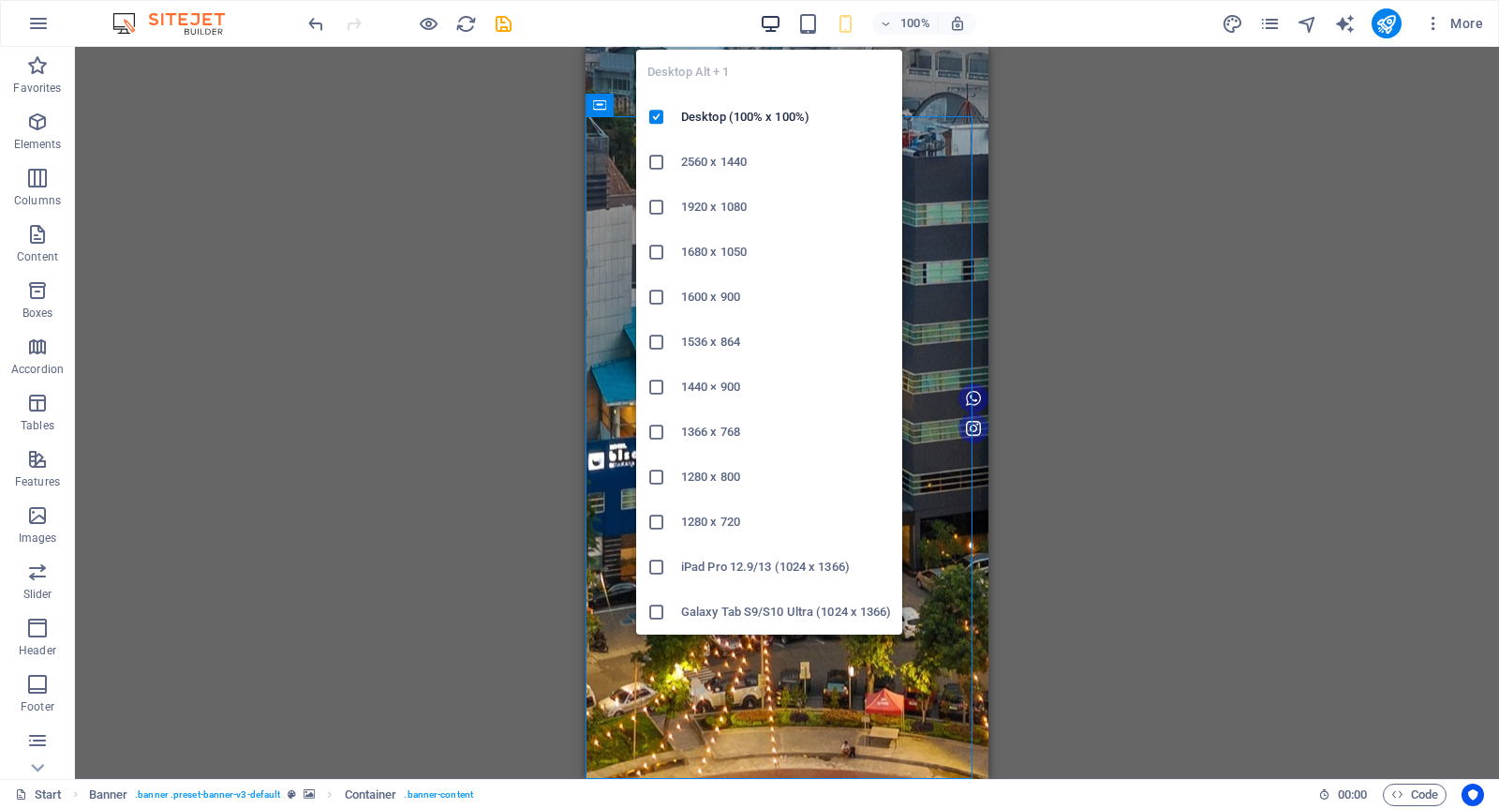
click at [772, 17] on icon "button" at bounding box center [771, 24] width 22 height 22
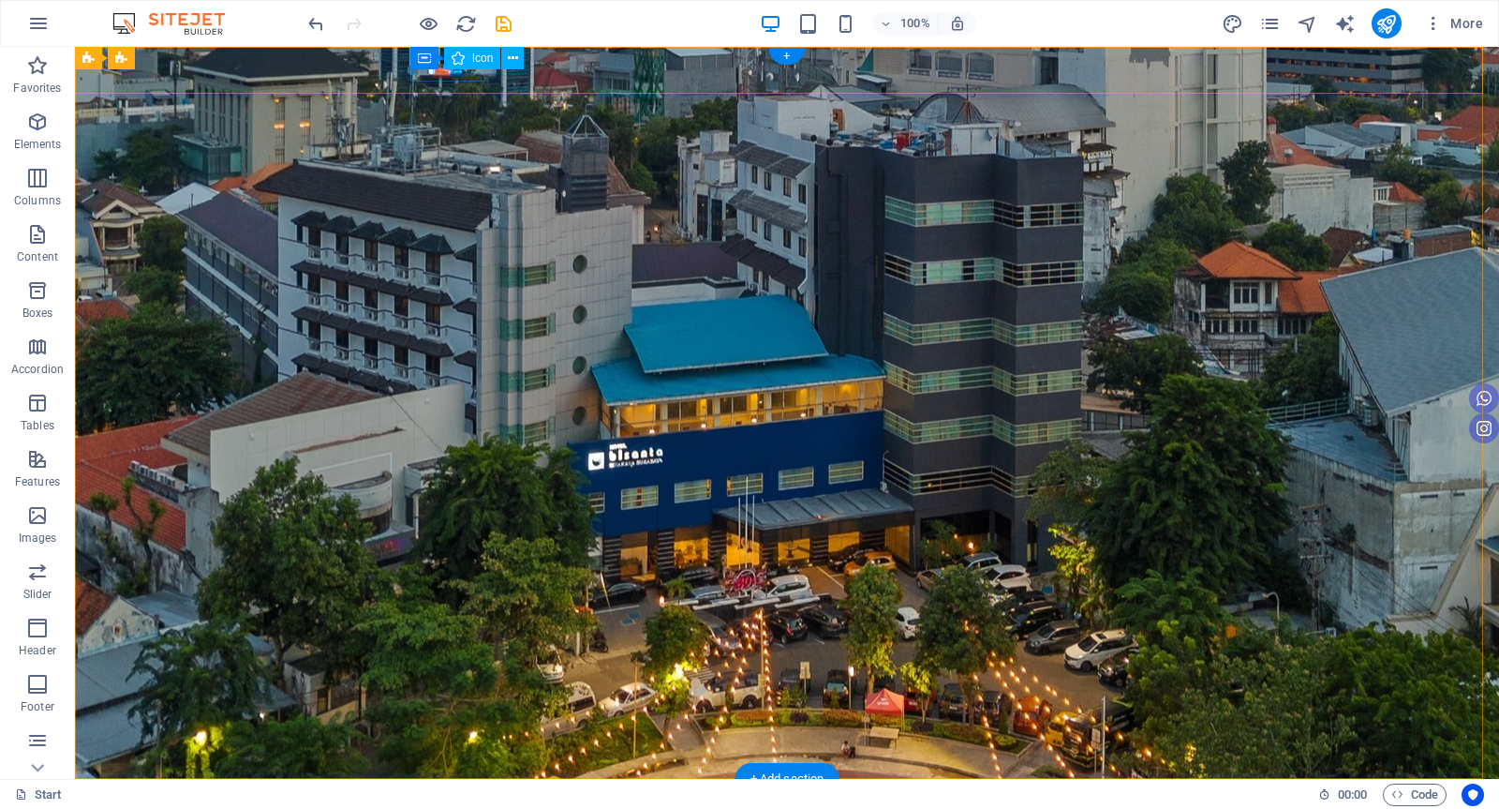
click at [285, 781] on figure at bounding box center [780, 803] width 990 height 44
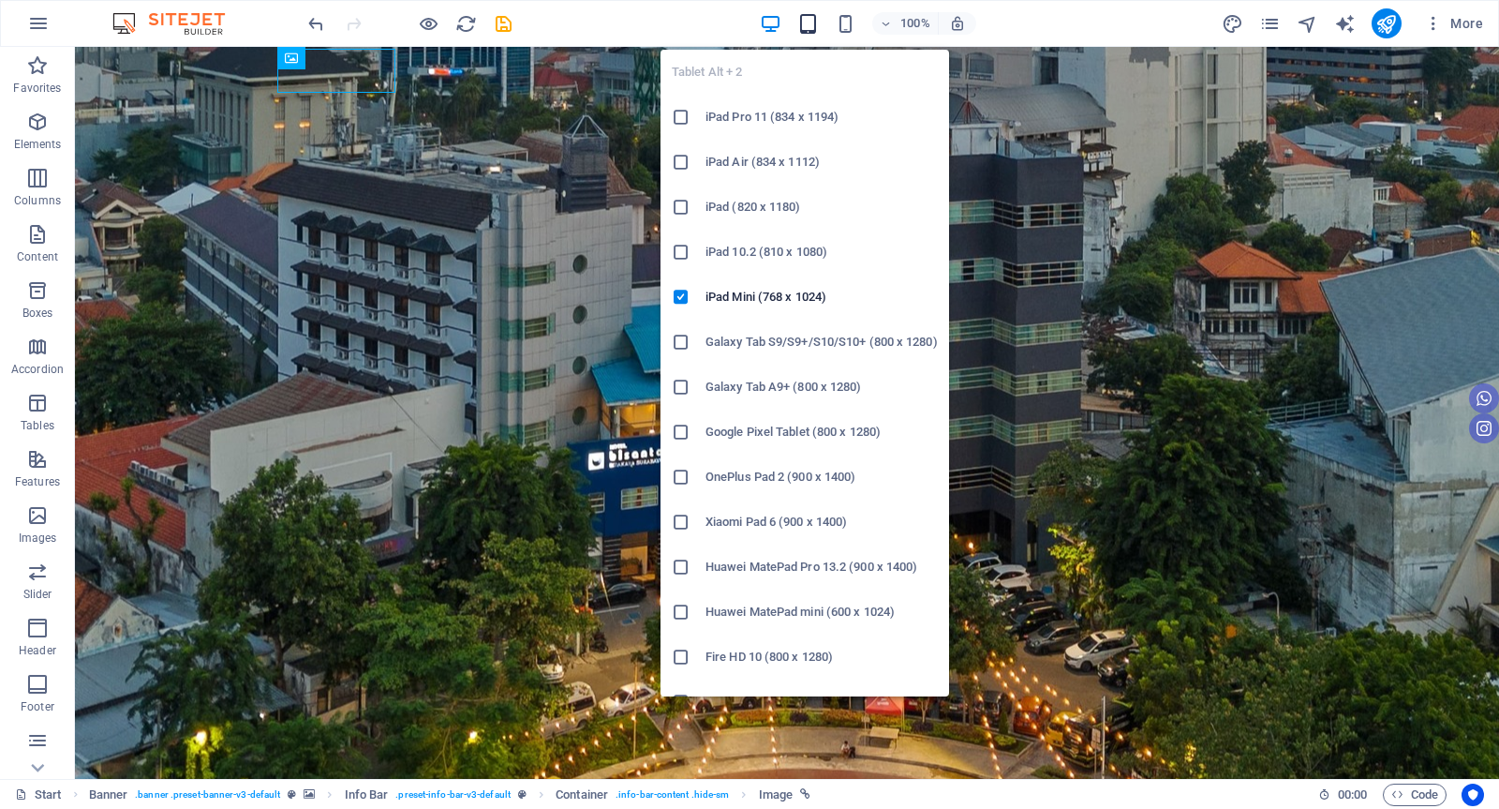
click at [809, 26] on icon "button" at bounding box center [809, 24] width 22 height 22
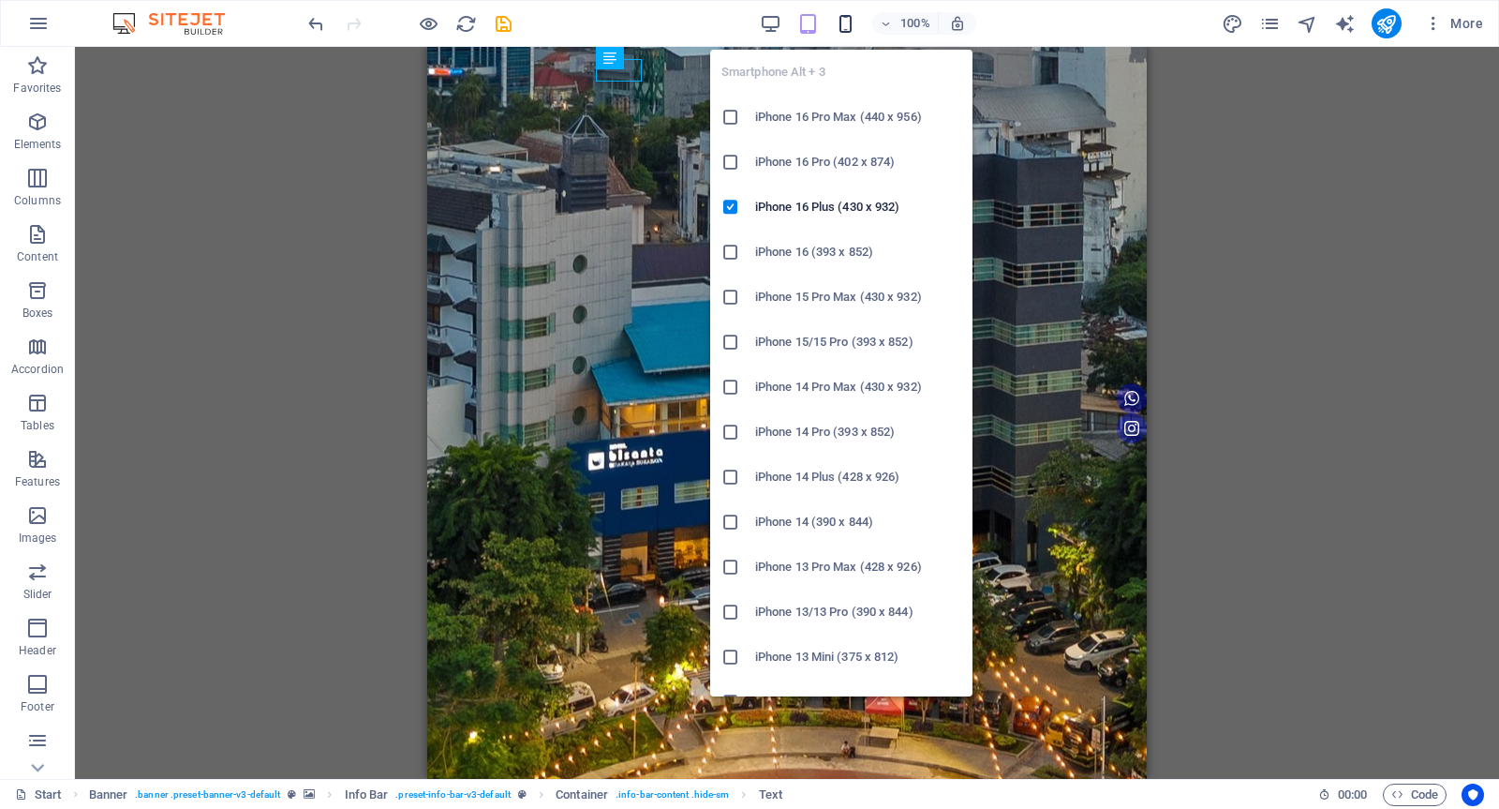
click at [850, 14] on icon "button" at bounding box center [846, 24] width 22 height 22
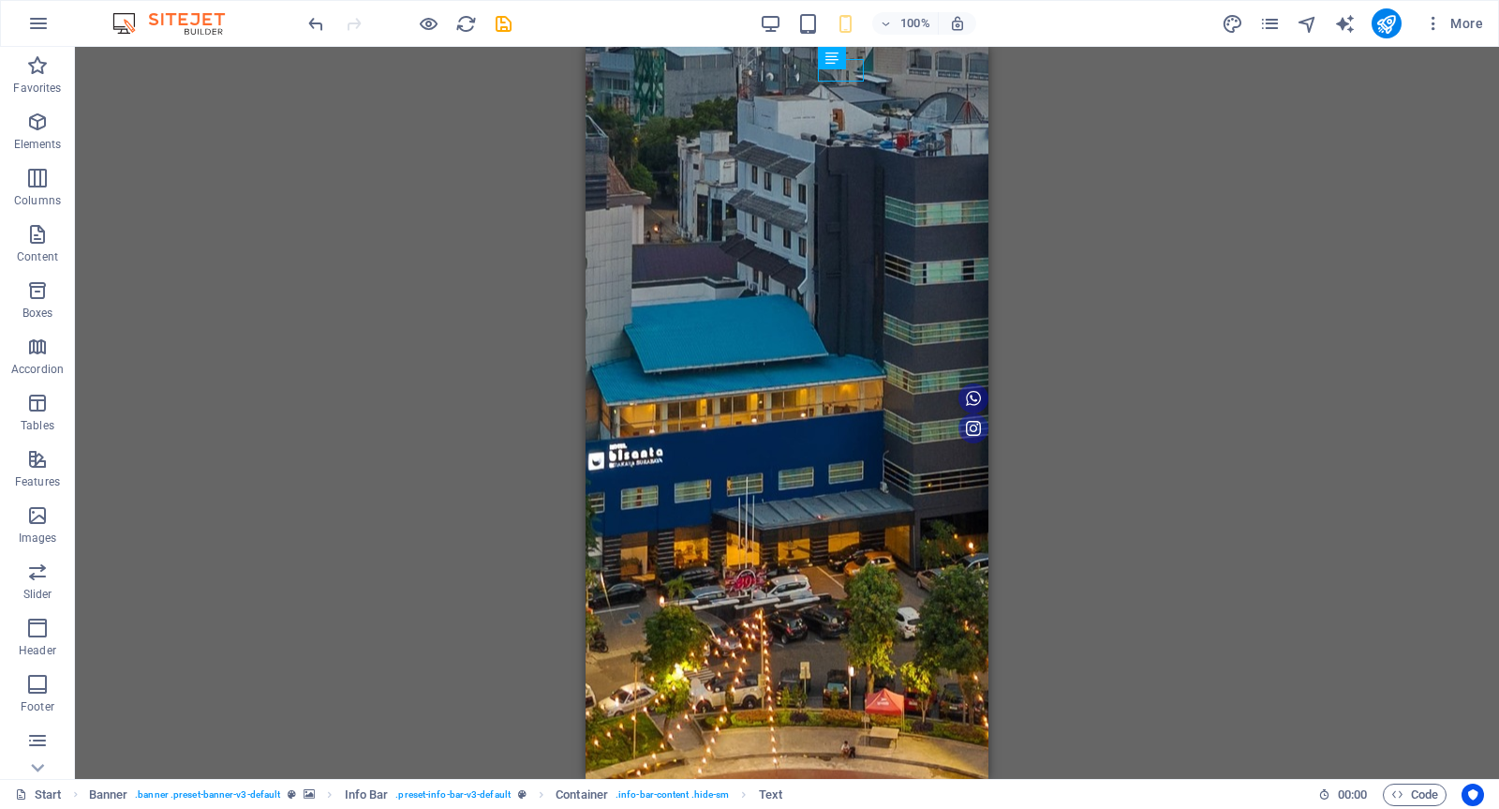
click at [1125, 261] on div "H1 Banner Banner Container Menu Banner Menu Bar Banner Info Bar Container Text …" at bounding box center [787, 413] width 1424 height 732
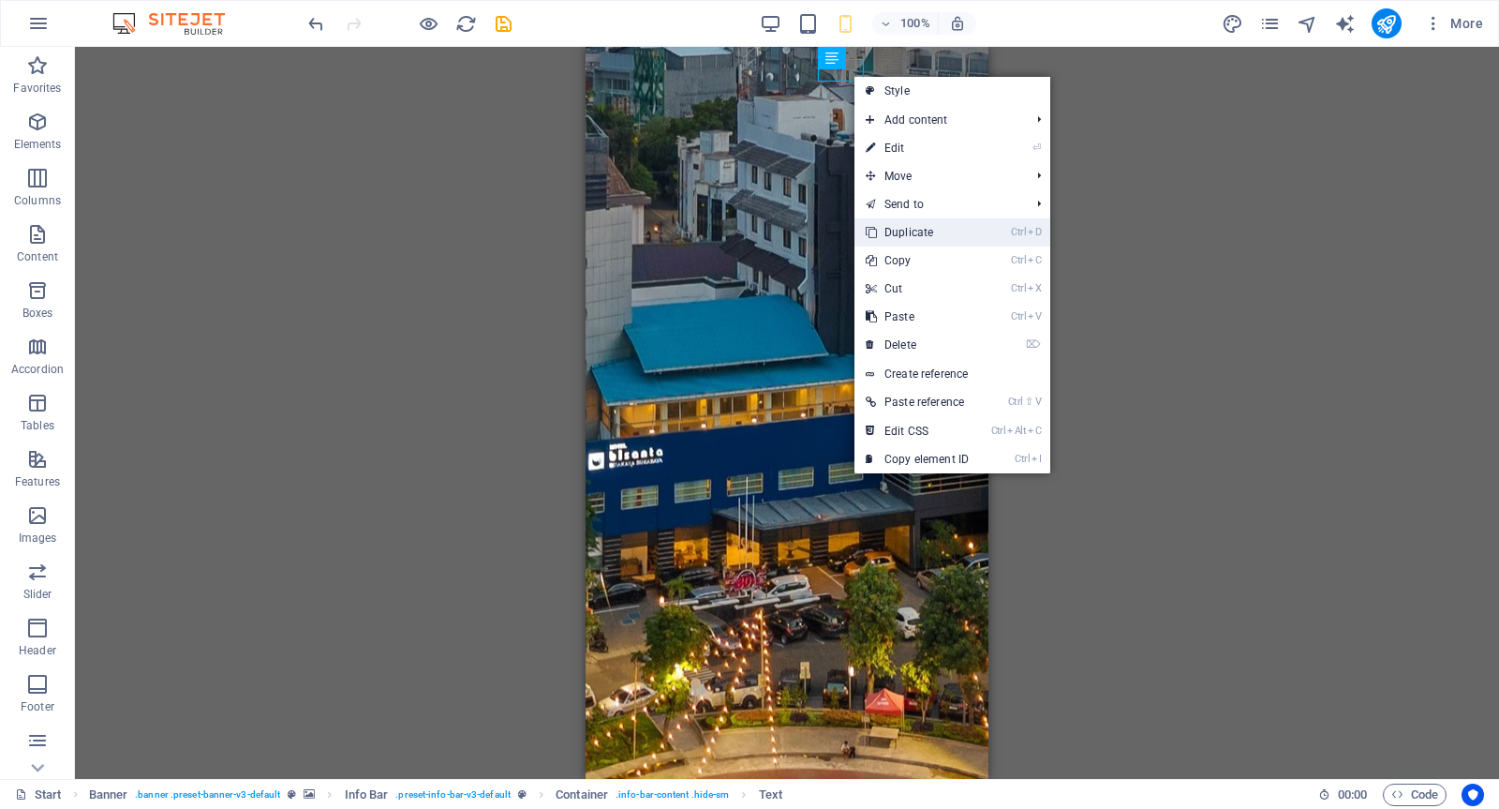
click at [920, 227] on link "Ctrl D Duplicate" at bounding box center [918, 232] width 126 height 28
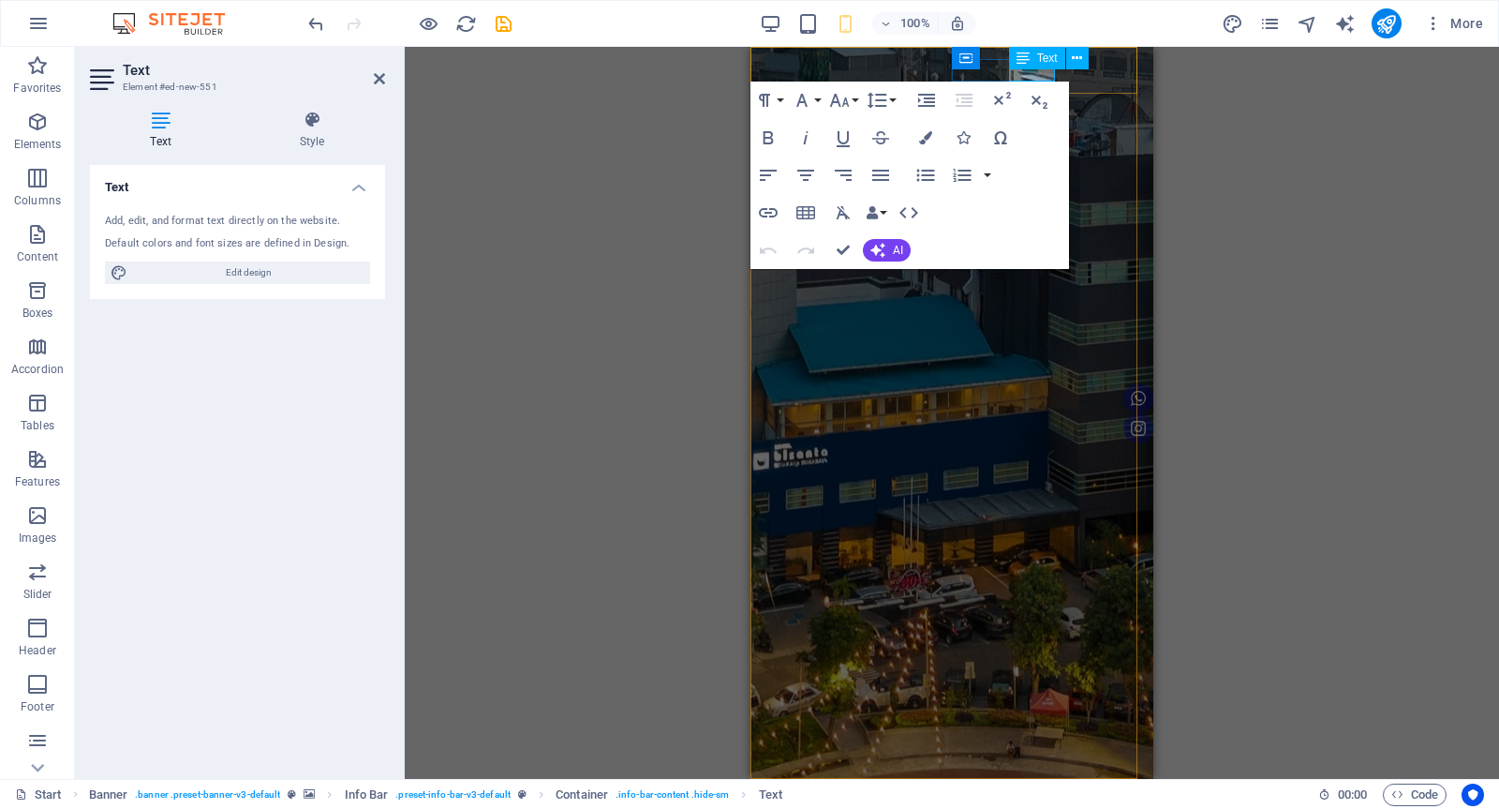
click at [1051, 69] on div "Text" at bounding box center [1055, 58] width 92 height 23
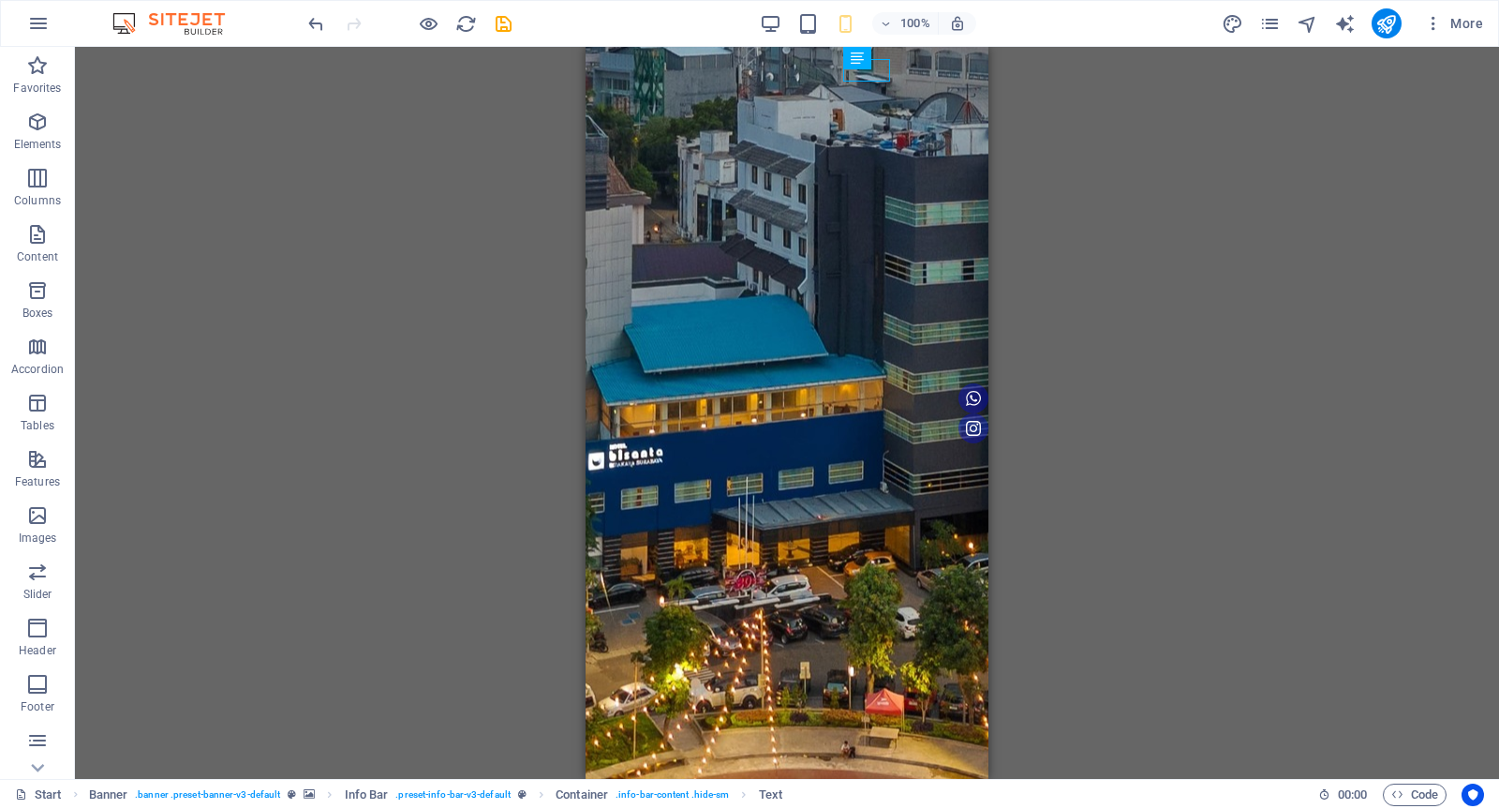
click at [1214, 228] on div "H1 Banner Banner Container Menu Banner Menu Bar Banner Info Bar Container Text …" at bounding box center [787, 413] width 1424 height 732
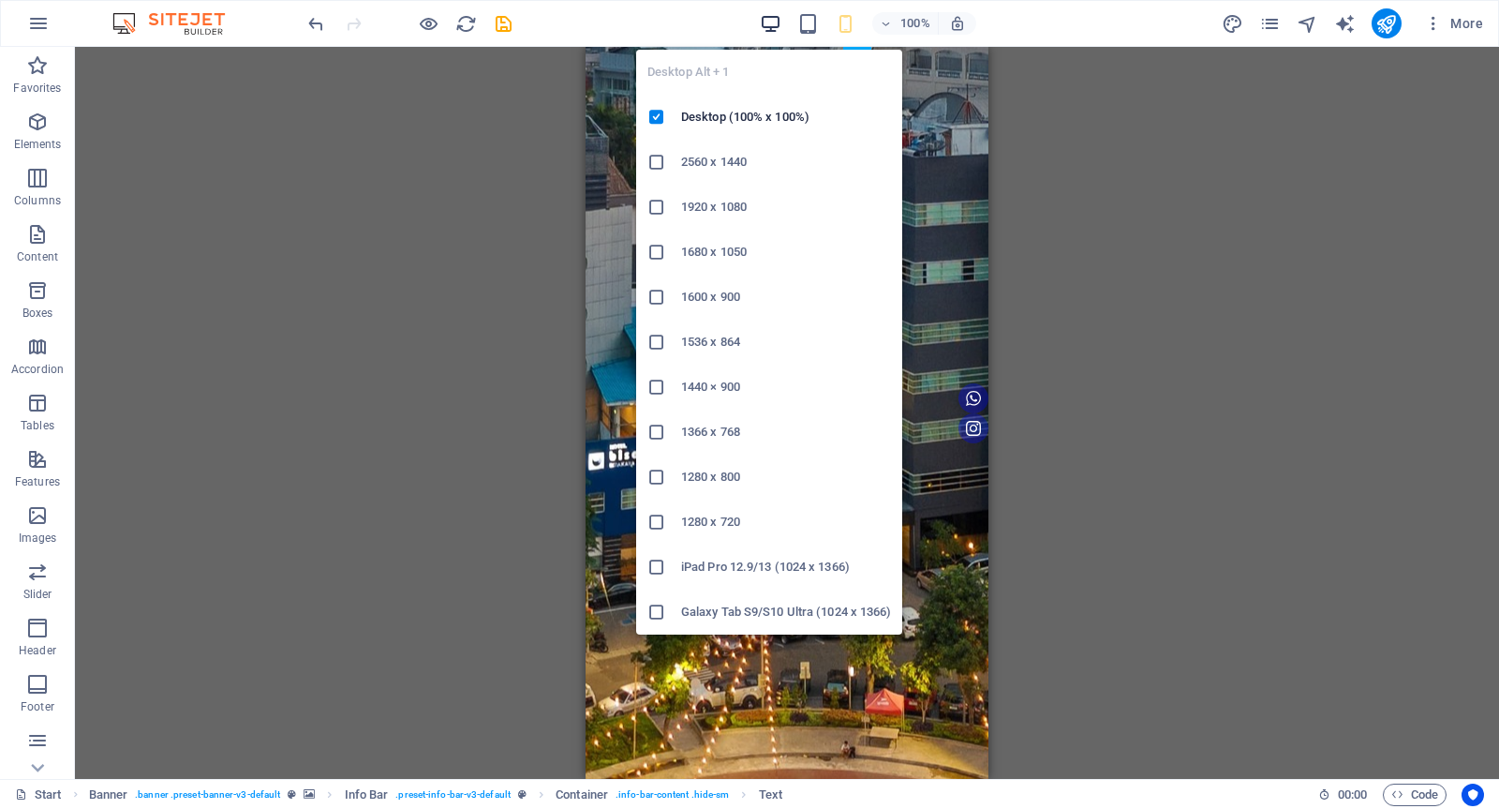
click at [763, 19] on icon "button" at bounding box center [771, 24] width 22 height 22
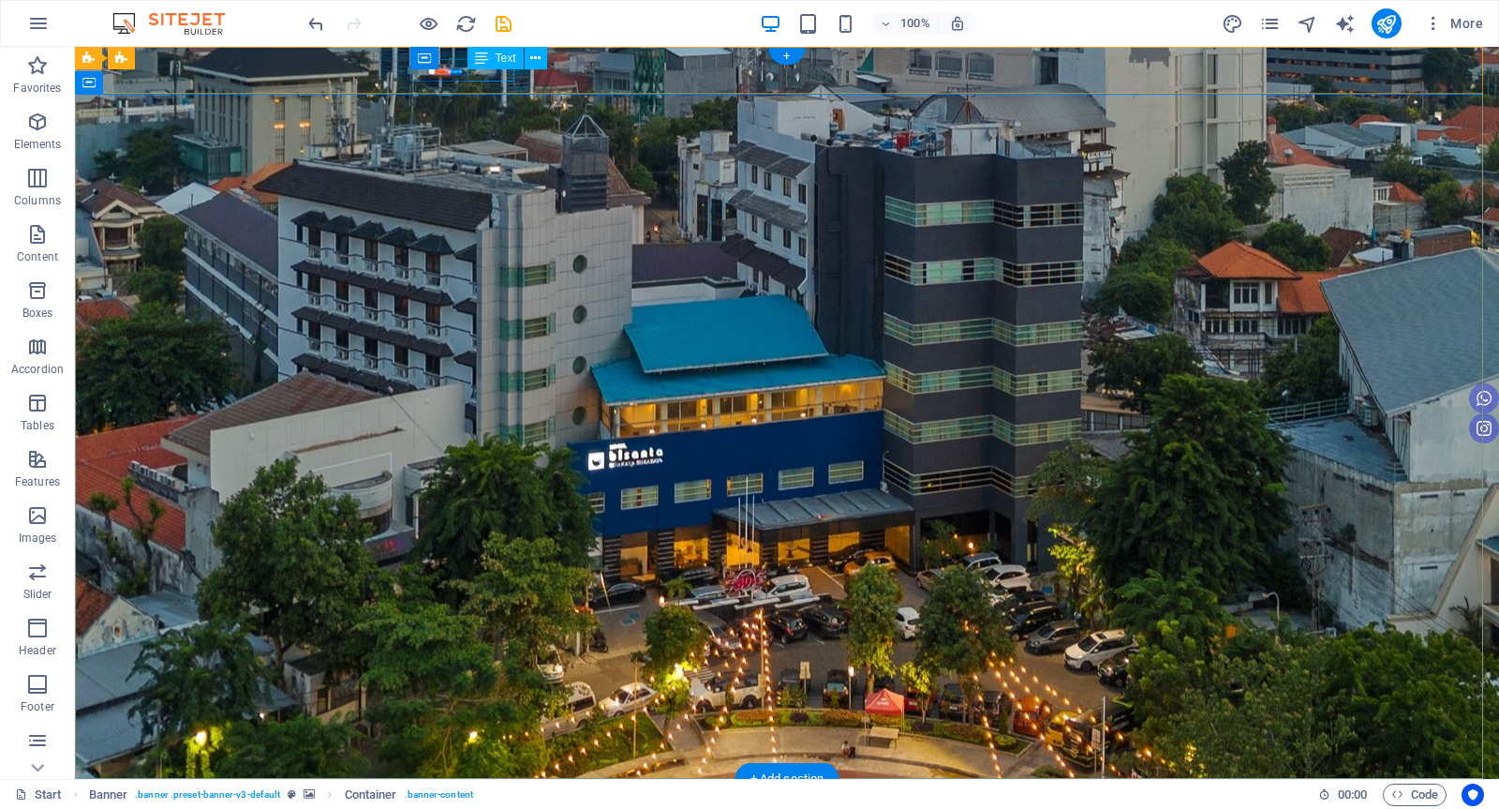
drag, startPoint x: 466, startPoint y: 73, endPoint x: 136, endPoint y: 75, distance: 329.9
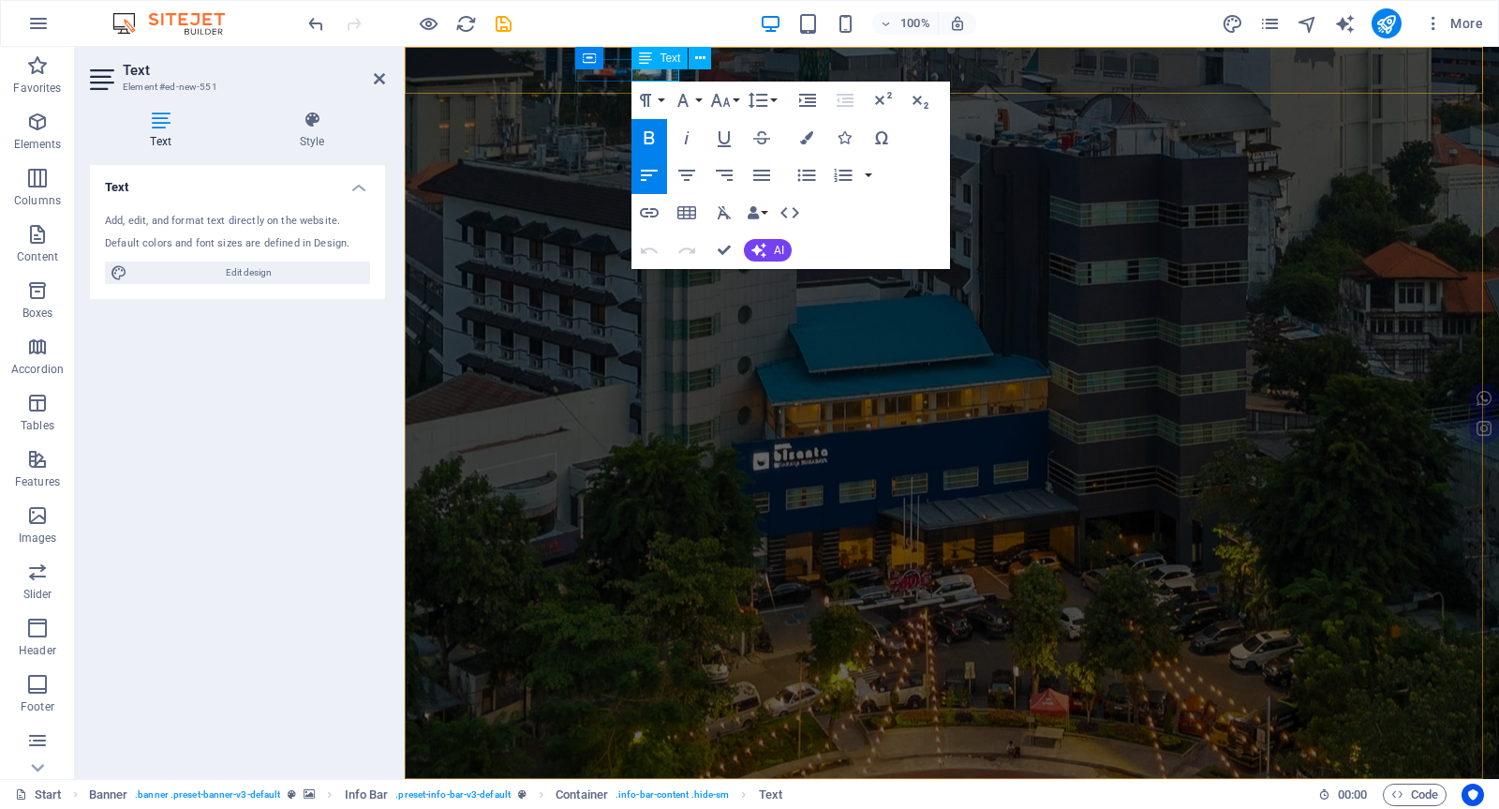
click at [652, 213] on icon "button" at bounding box center [649, 212] width 19 height 9
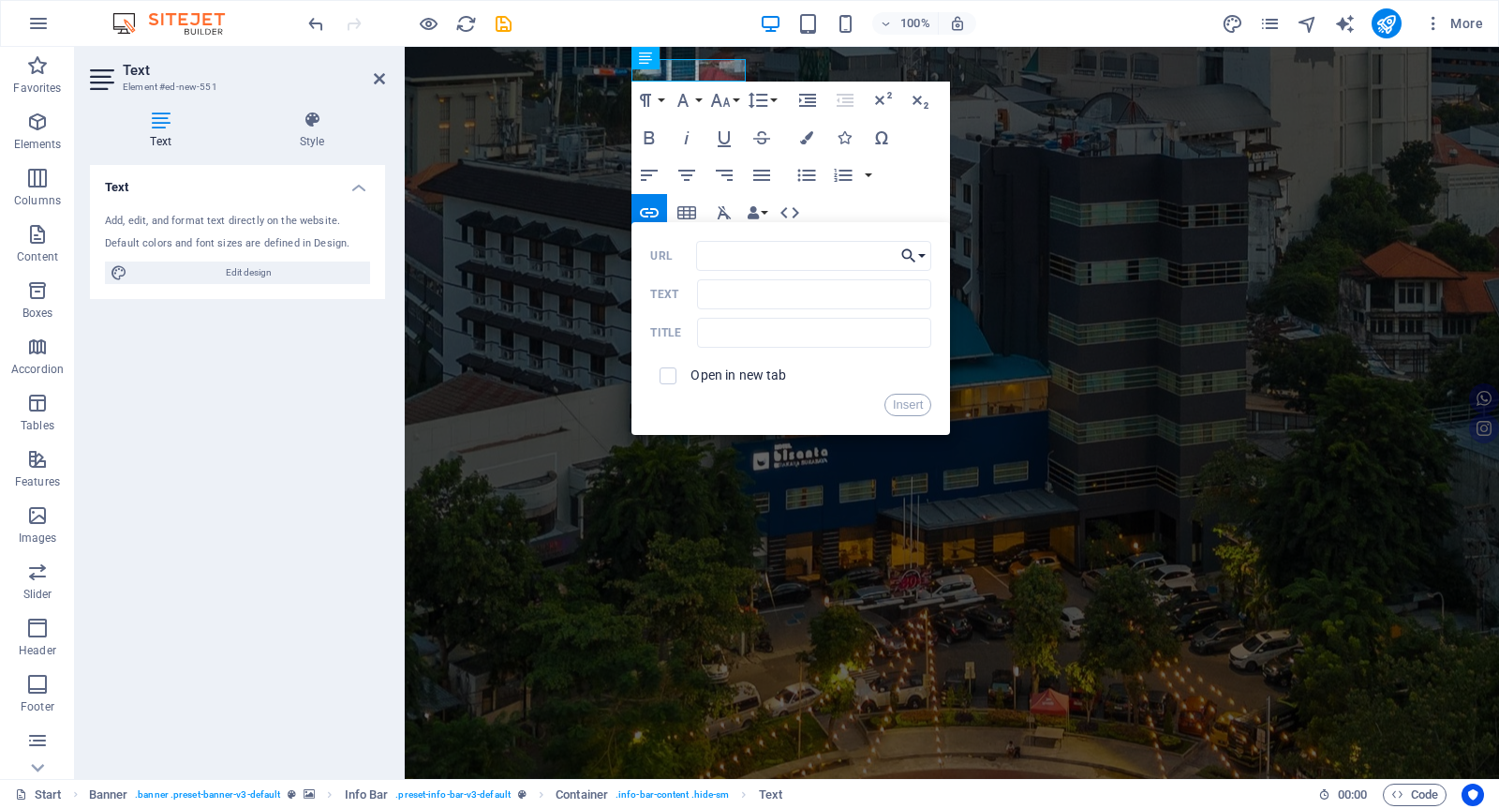
click at [920, 255] on button "Choose Link" at bounding box center [914, 256] width 36 height 30
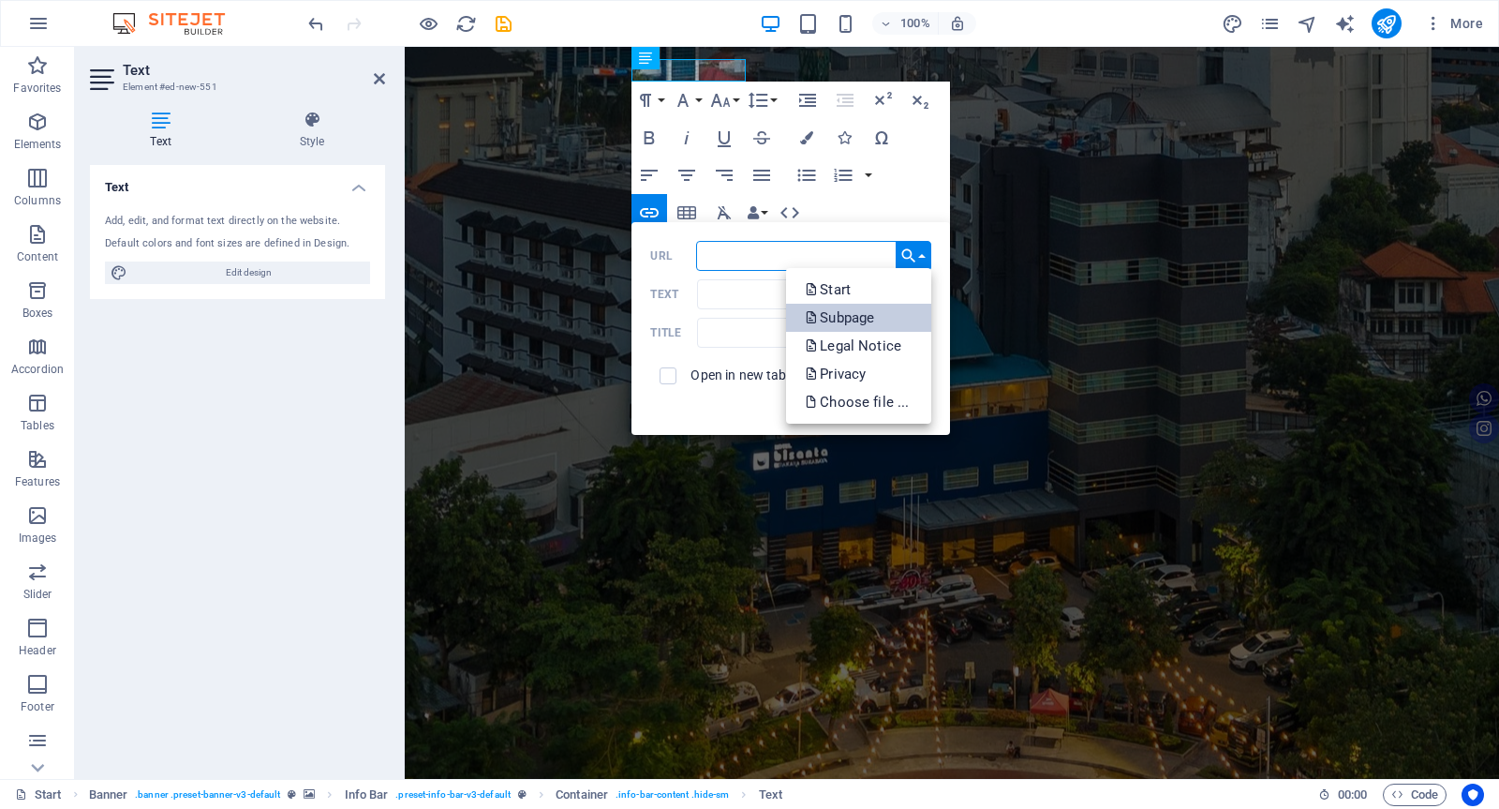
click at [878, 310] on p "Subpage" at bounding box center [841, 318] width 73 height 28
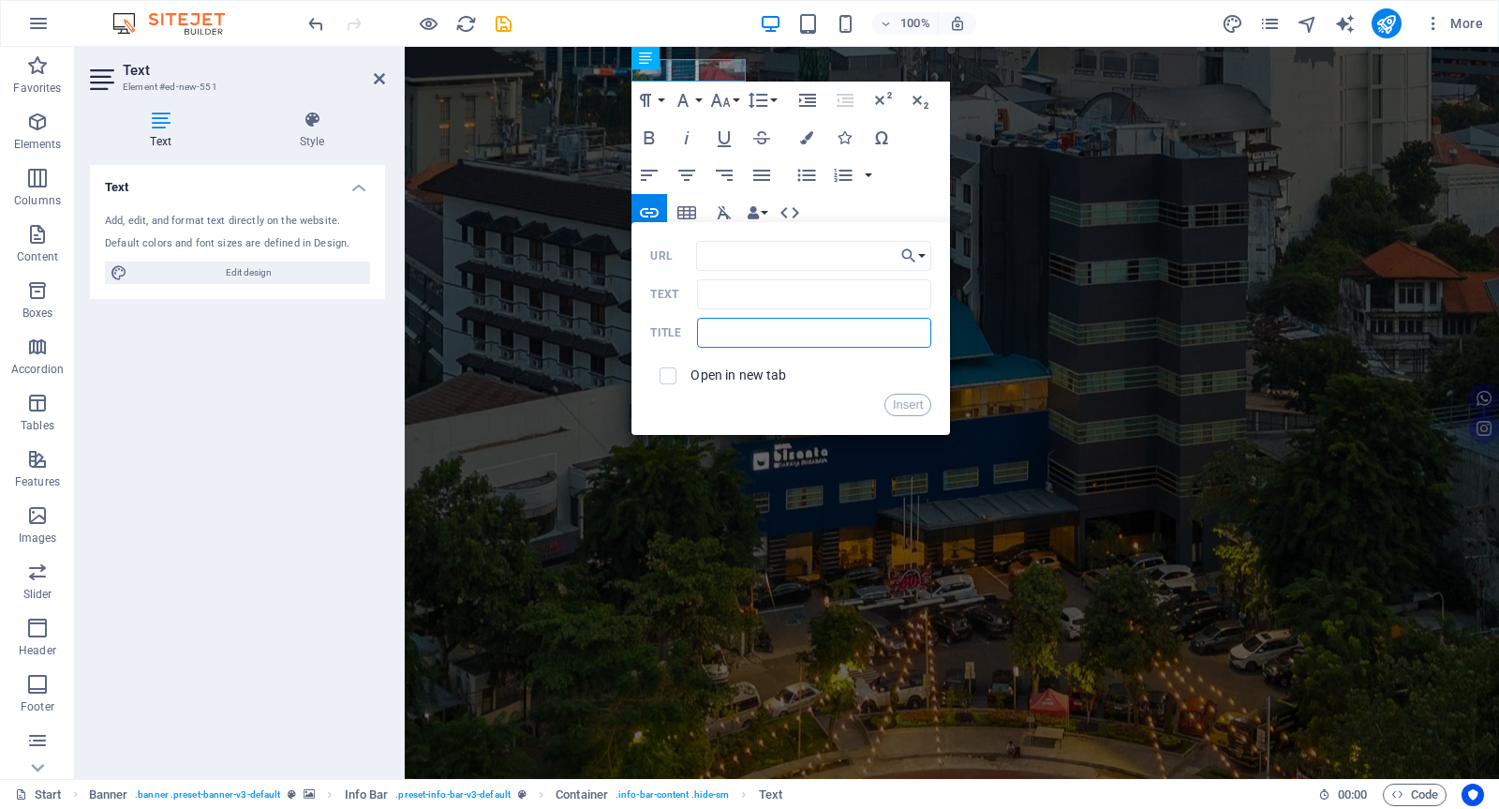
click at [809, 330] on input "text" at bounding box center [814, 333] width 234 height 30
type input "ROOM"
click at [759, 296] on input "Text" at bounding box center [814, 294] width 234 height 30
type input "ROOM"
click at [668, 368] on input "checkbox" at bounding box center [665, 373] width 17 height 17
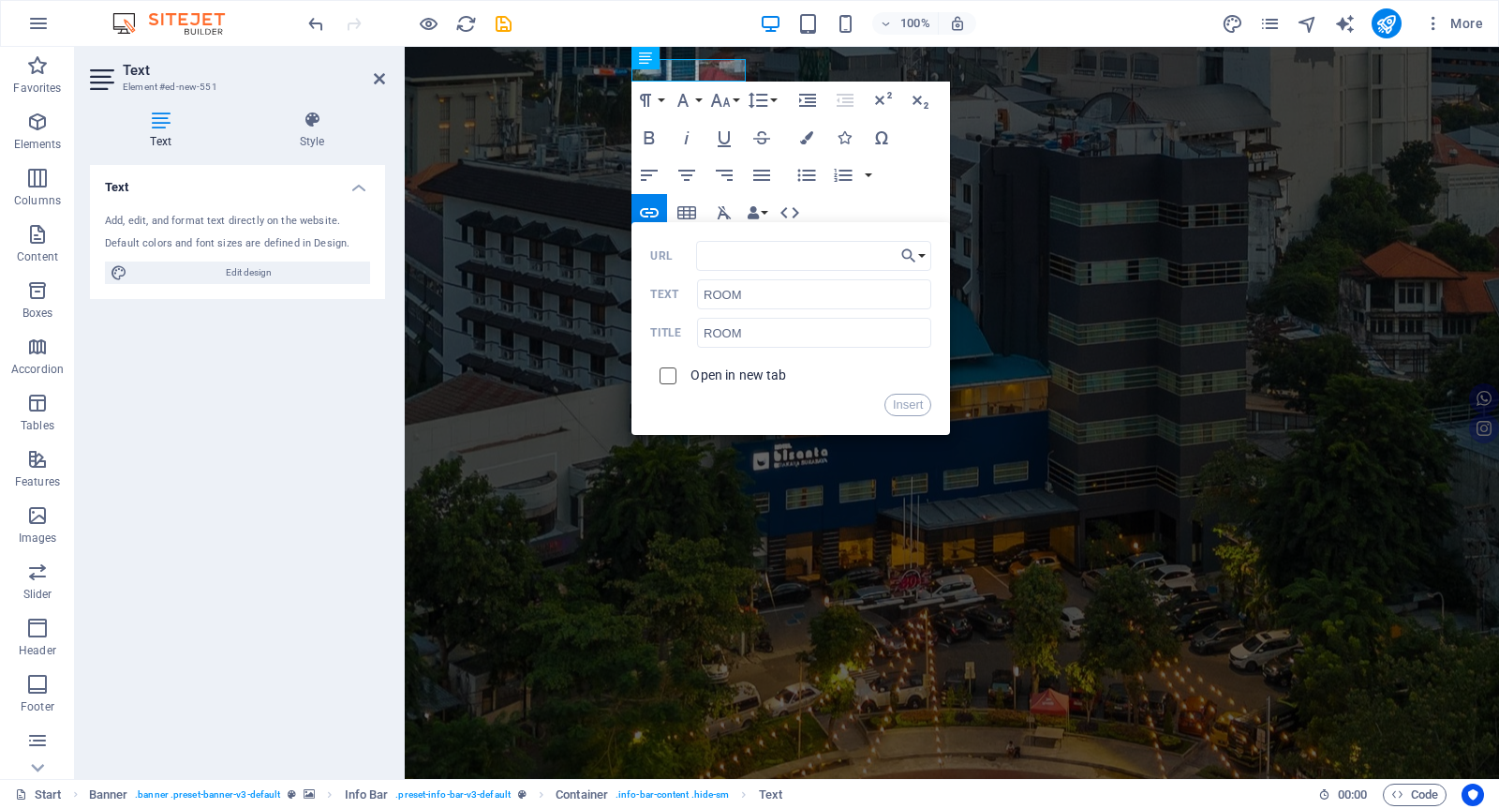
checkbox input "true"
click at [920, 178] on div "Paragraph Format Normal Heading 1 Heading 2 Heading 3 Heading 4 Heading 5 Headi…" at bounding box center [791, 175] width 319 height 187
click at [913, 405] on button "Insert" at bounding box center [909, 405] width 48 height 22
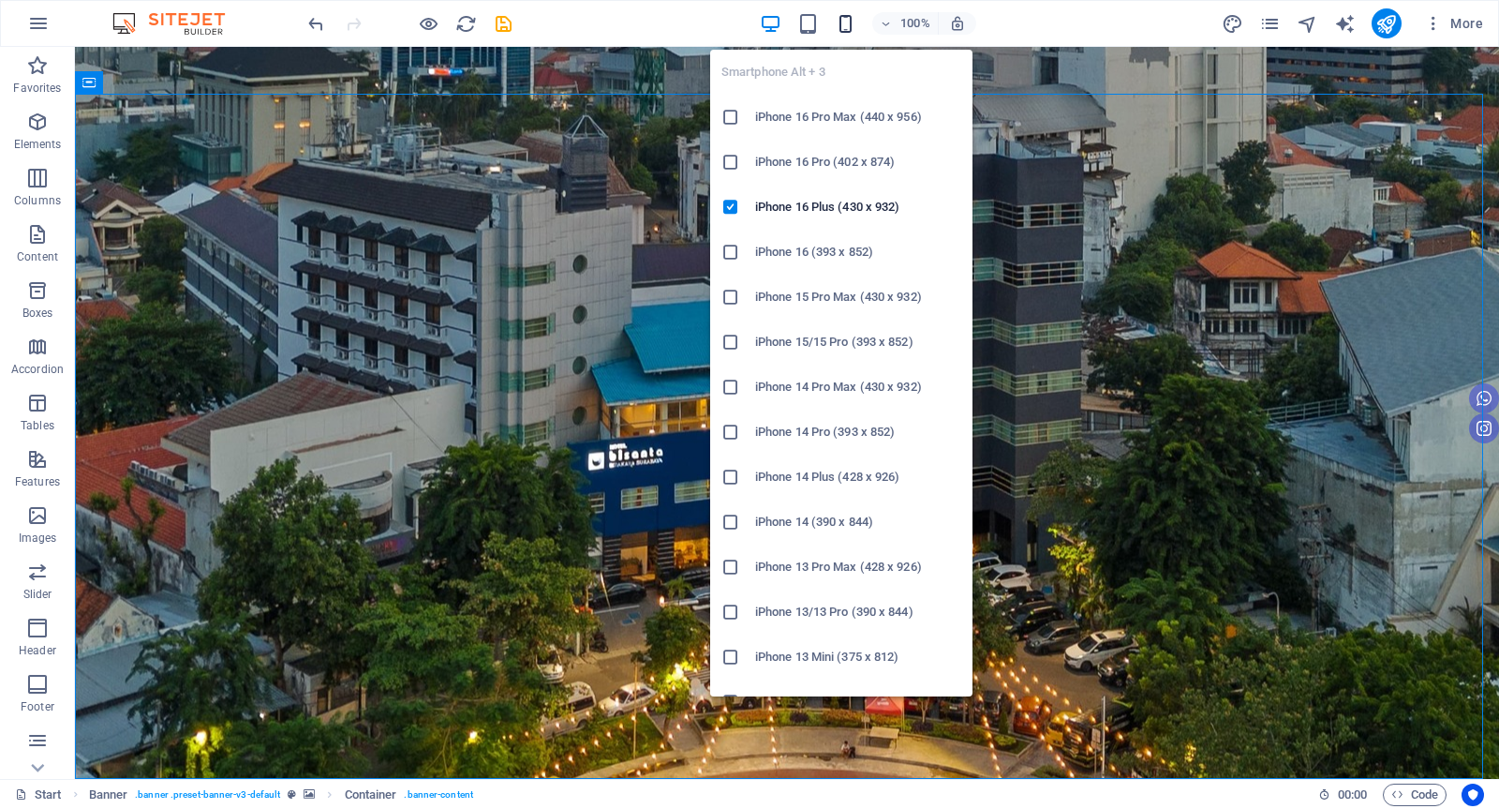
click at [838, 22] on icon "button" at bounding box center [846, 24] width 22 height 22
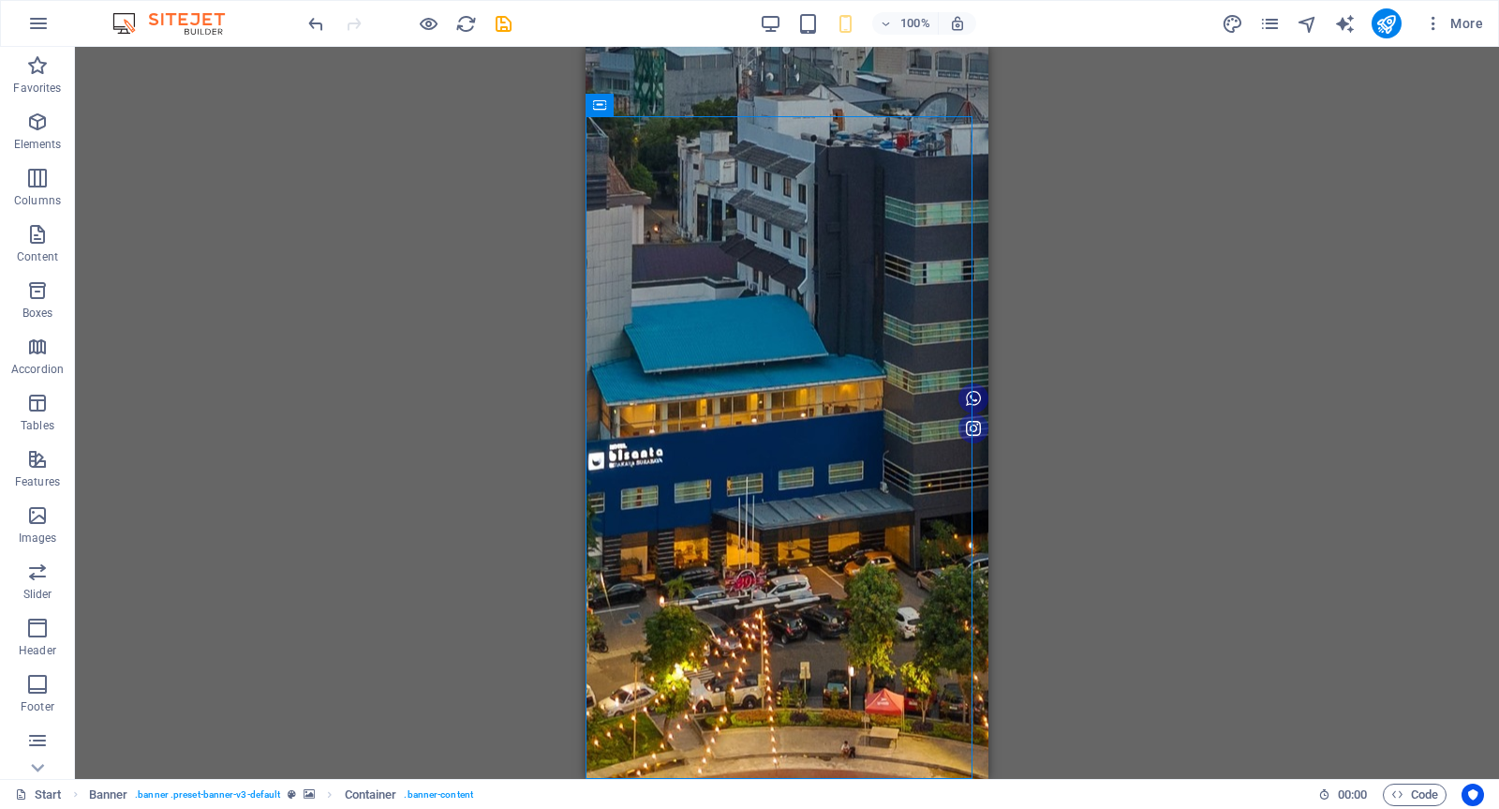
click at [1145, 217] on div "H1 Banner Container Menu Banner Menu Bar Banner Info Bar Container Text Contain…" at bounding box center [787, 413] width 1424 height 732
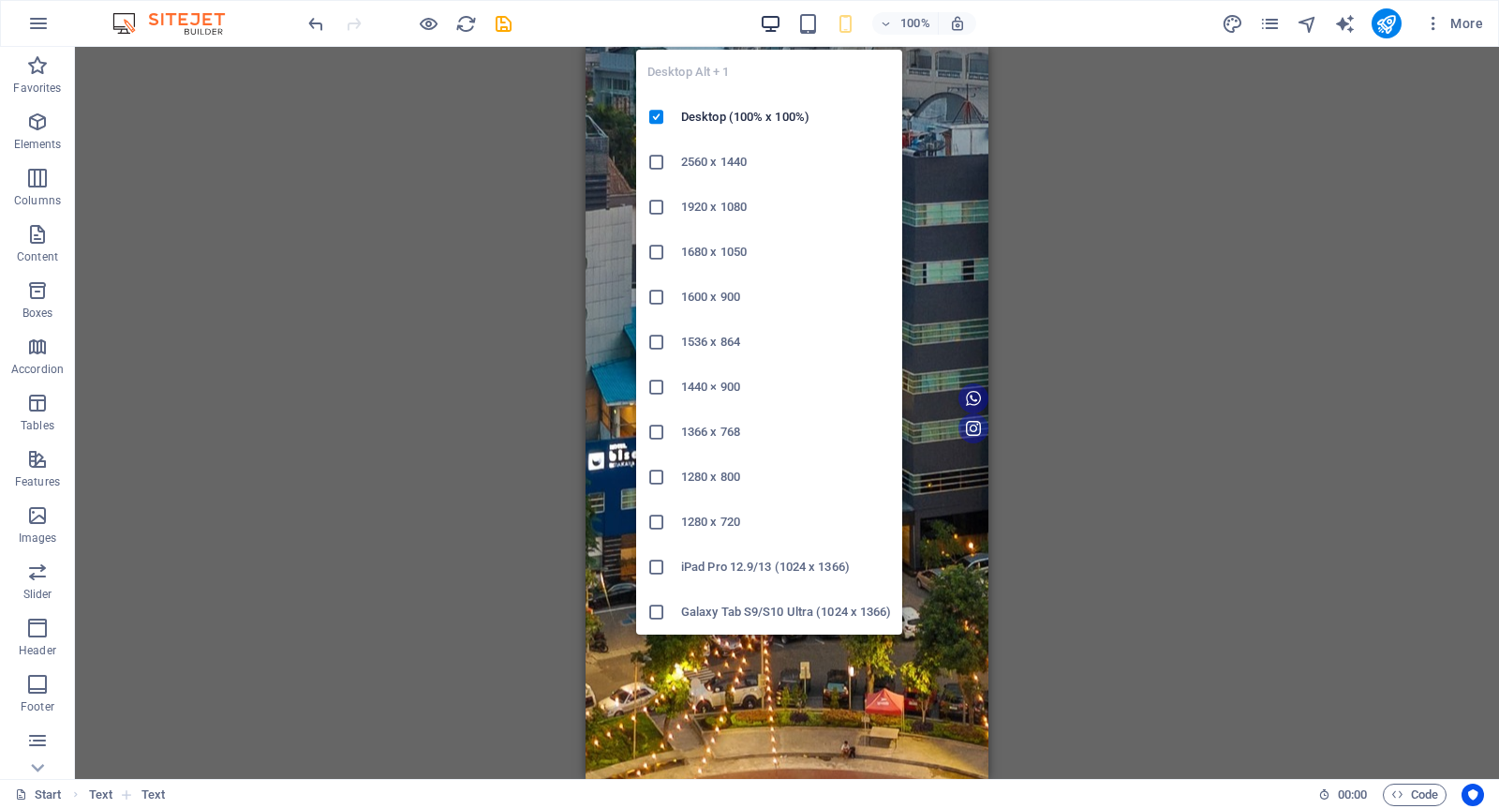
drag, startPoint x: 762, startPoint y: 22, endPoint x: 686, endPoint y: 19, distance: 76.0
click at [762, 22] on icon "button" at bounding box center [771, 24] width 22 height 22
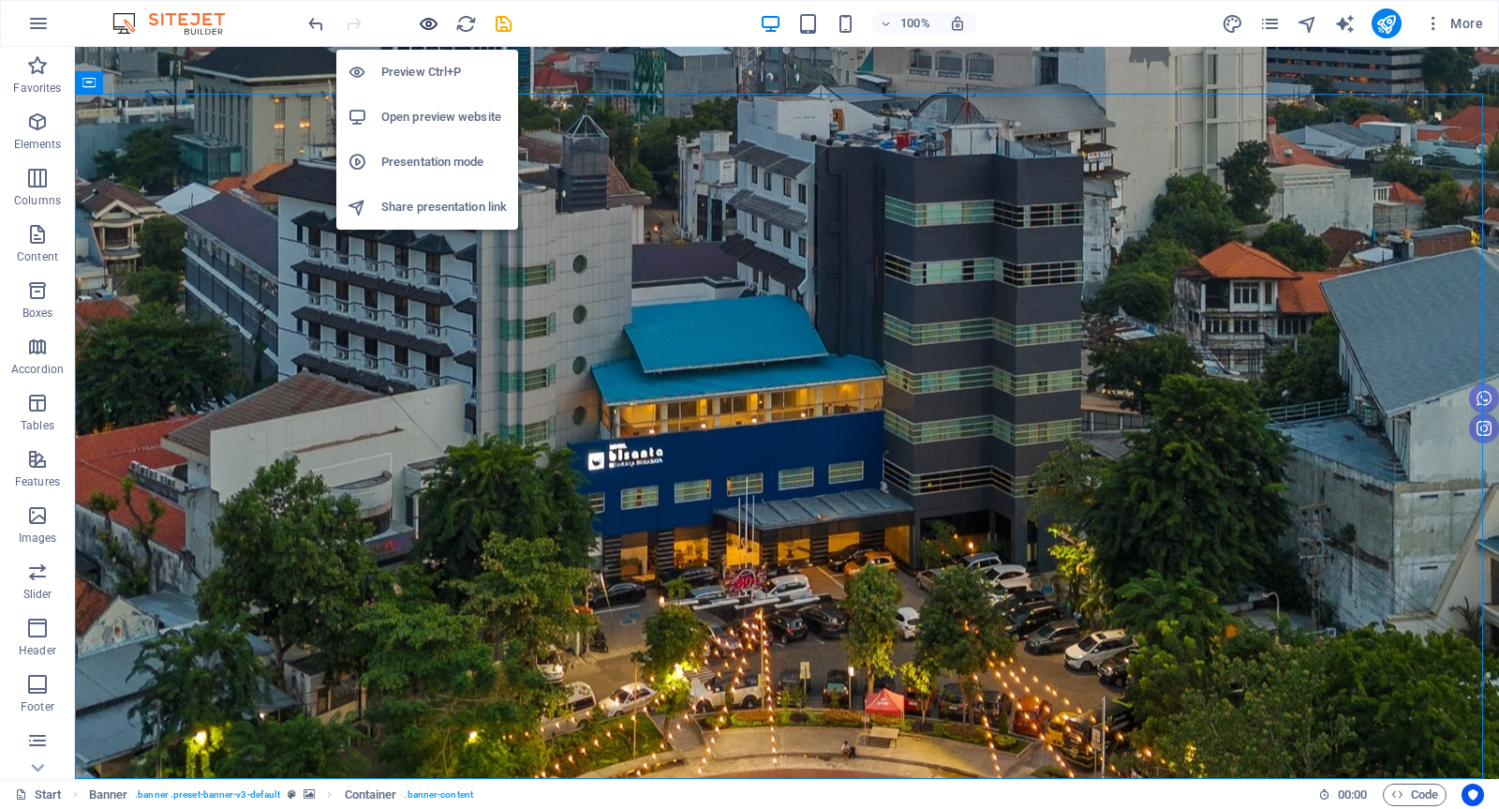
drag, startPoint x: 436, startPoint y: 22, endPoint x: 746, endPoint y: 92, distance: 318.1
click at [436, 22] on icon "button" at bounding box center [429, 24] width 22 height 22
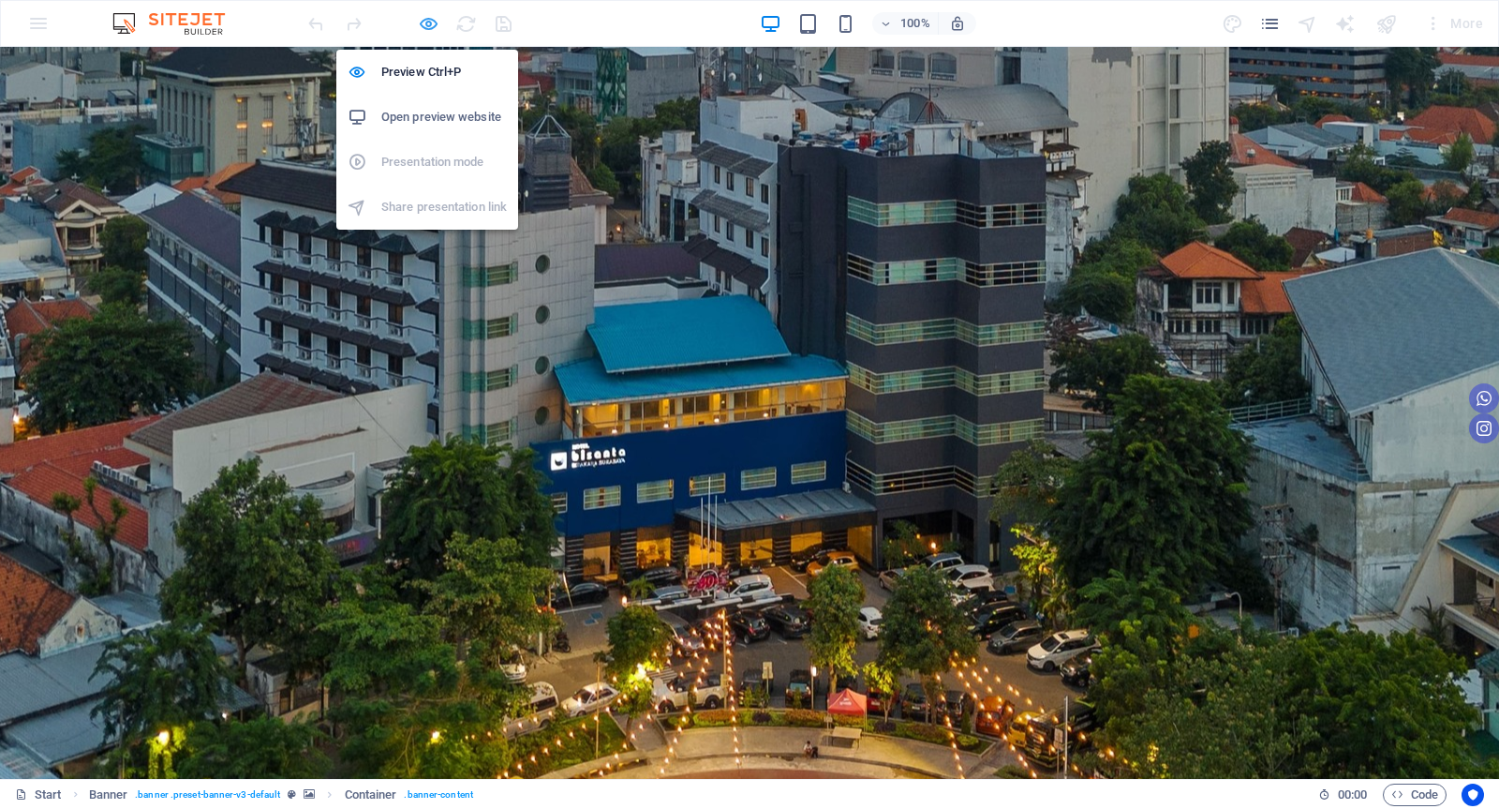
click at [431, 23] on icon "button" at bounding box center [429, 24] width 22 height 22
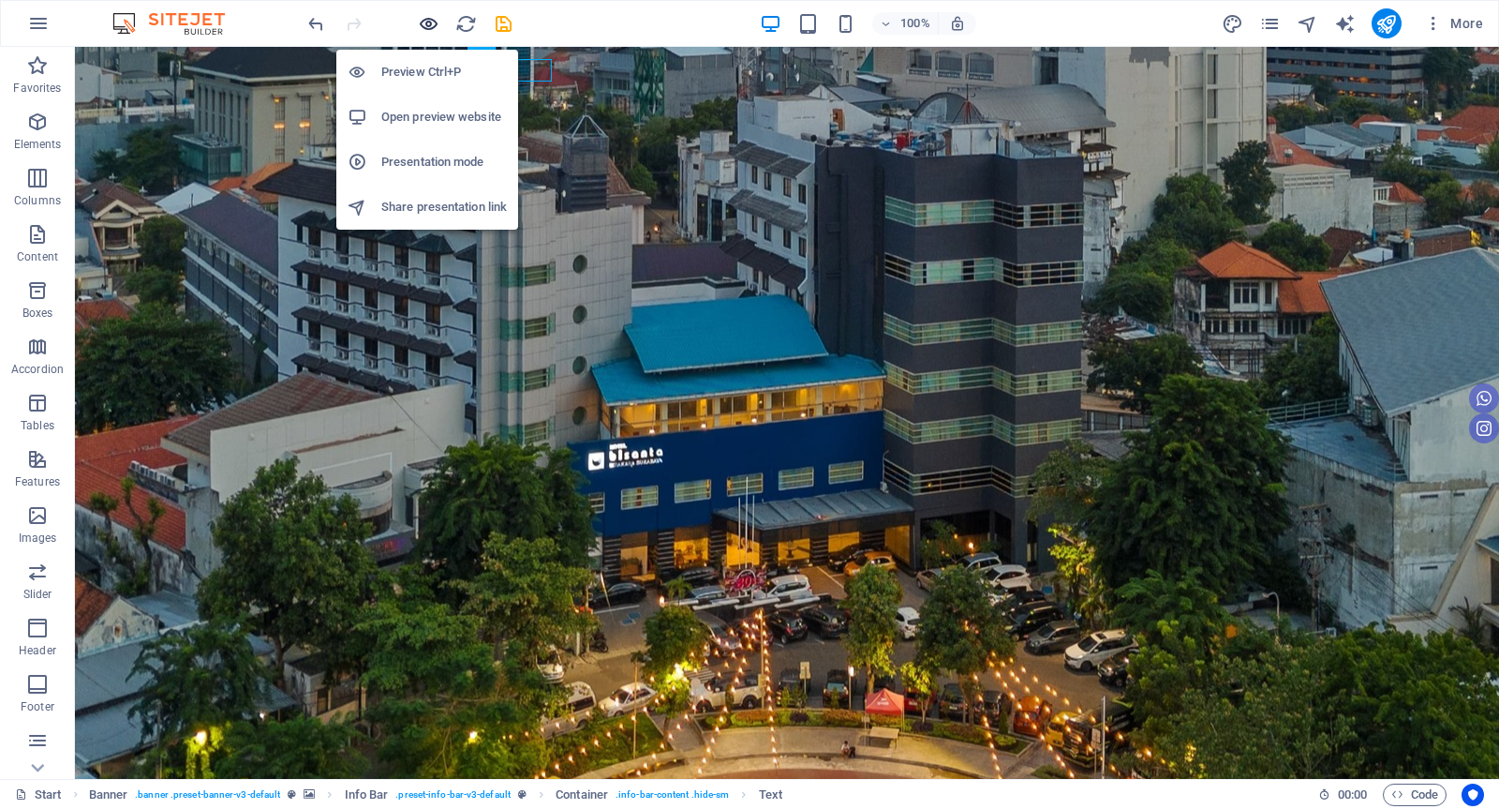
click at [437, 19] on icon "button" at bounding box center [429, 24] width 22 height 22
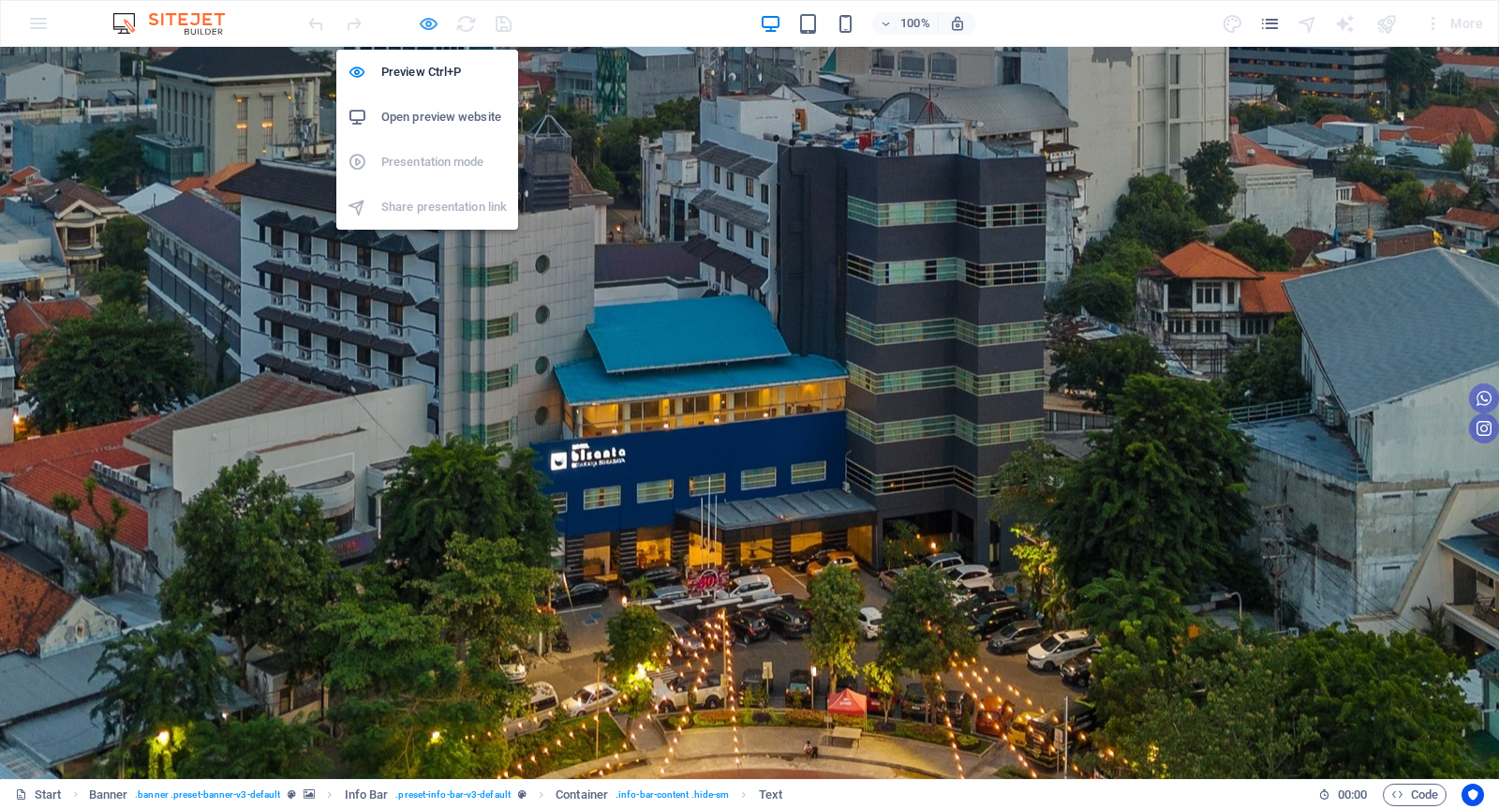
click at [429, 21] on icon "button" at bounding box center [429, 24] width 22 height 22
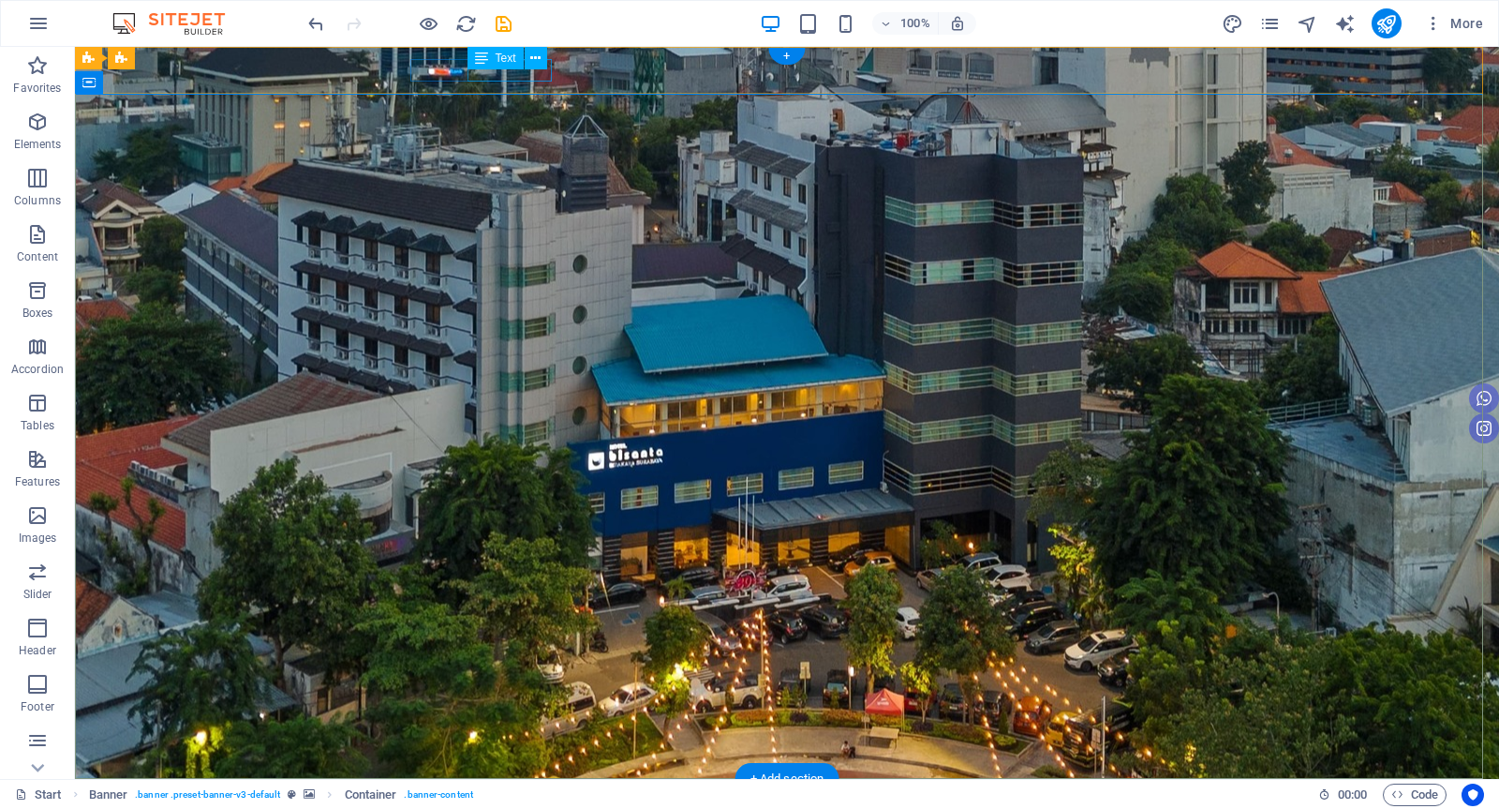
click at [532, 59] on icon at bounding box center [535, 59] width 10 height 20
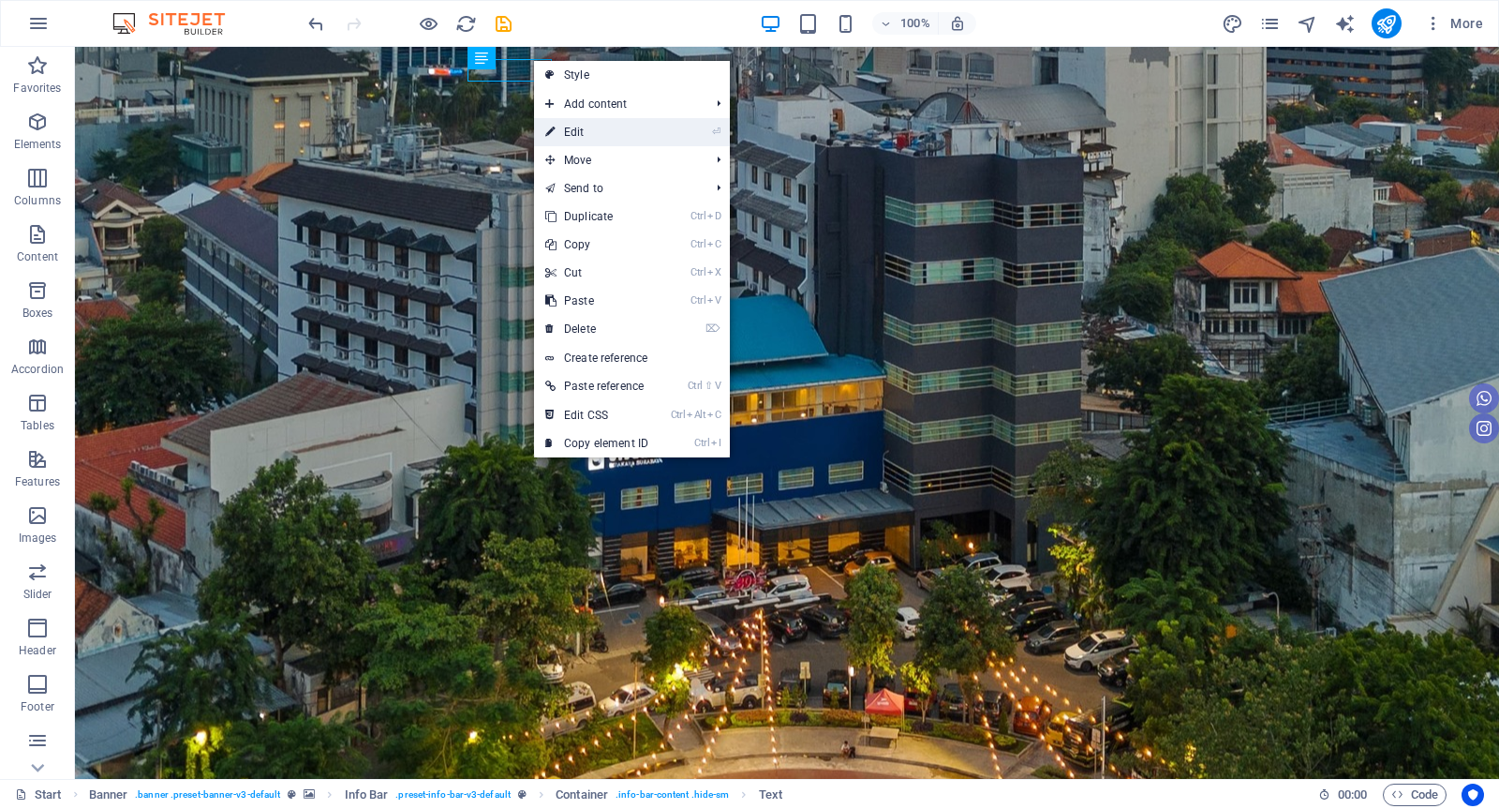
click at [592, 139] on link "⏎ Edit" at bounding box center [597, 132] width 126 height 28
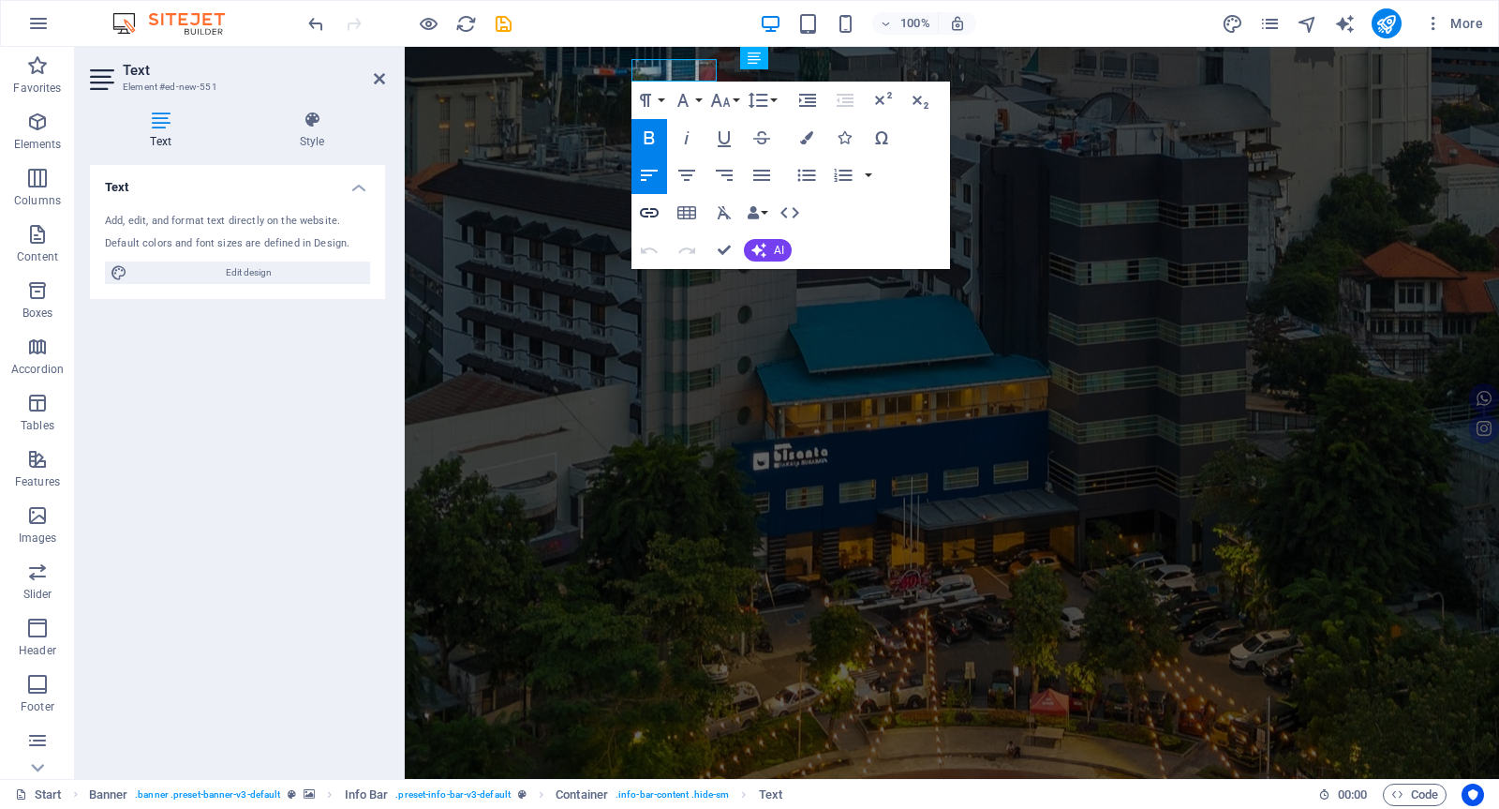
click at [641, 209] on icon "button" at bounding box center [649, 212] width 22 height 22
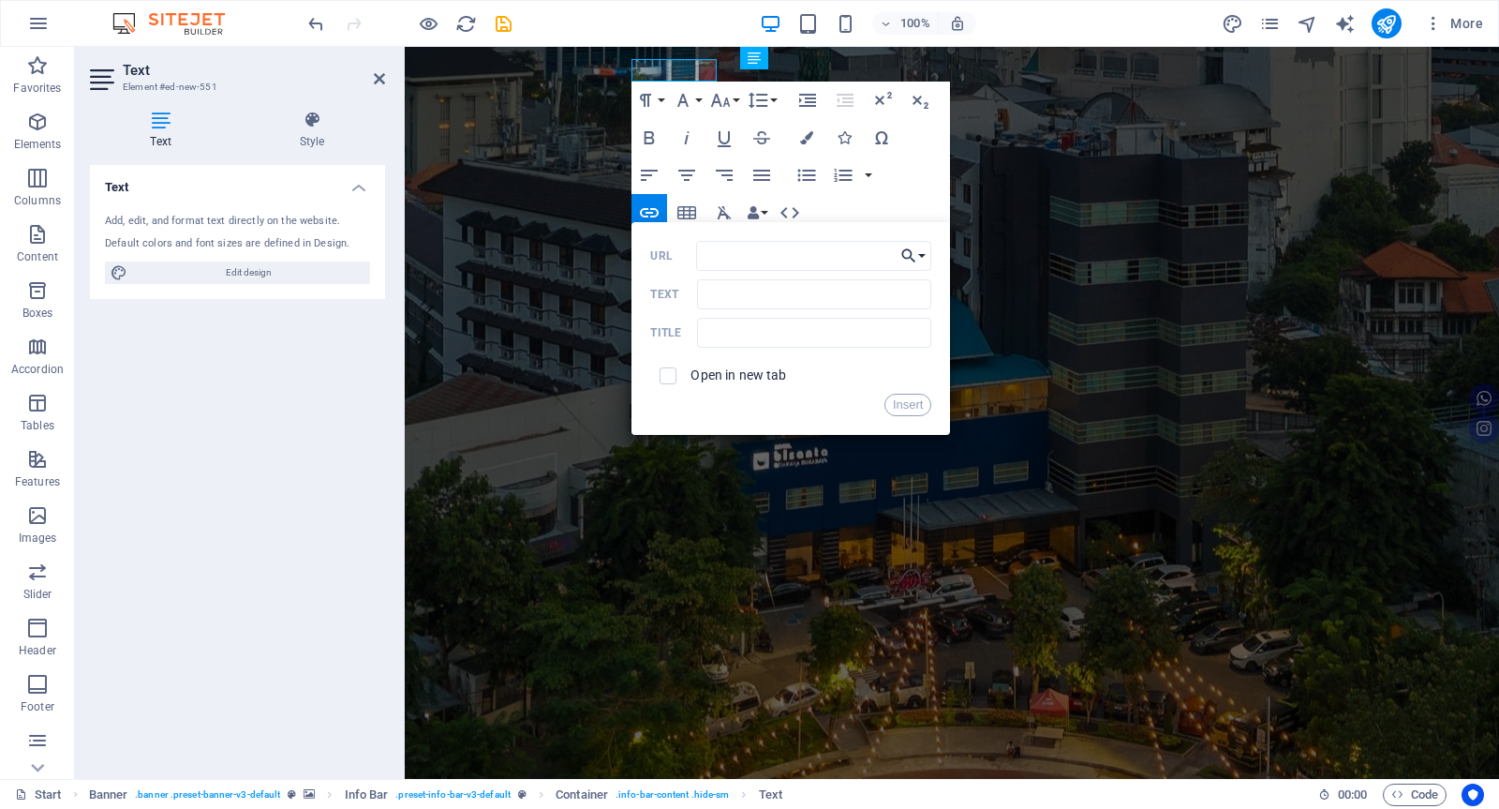
click at [922, 253] on button "Choose Link" at bounding box center [914, 256] width 36 height 30
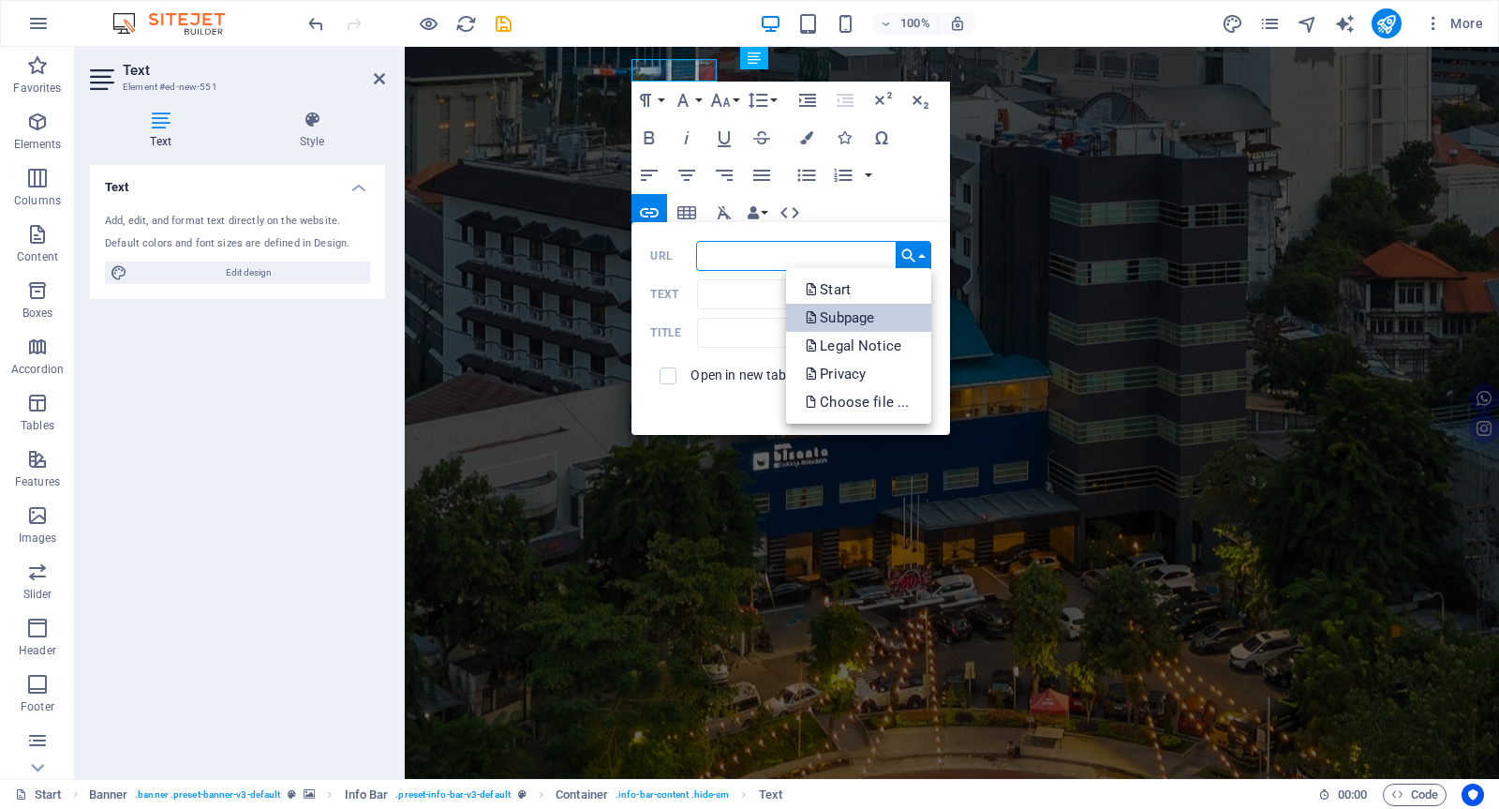
click at [900, 306] on link "Subpage" at bounding box center [858, 318] width 145 height 28
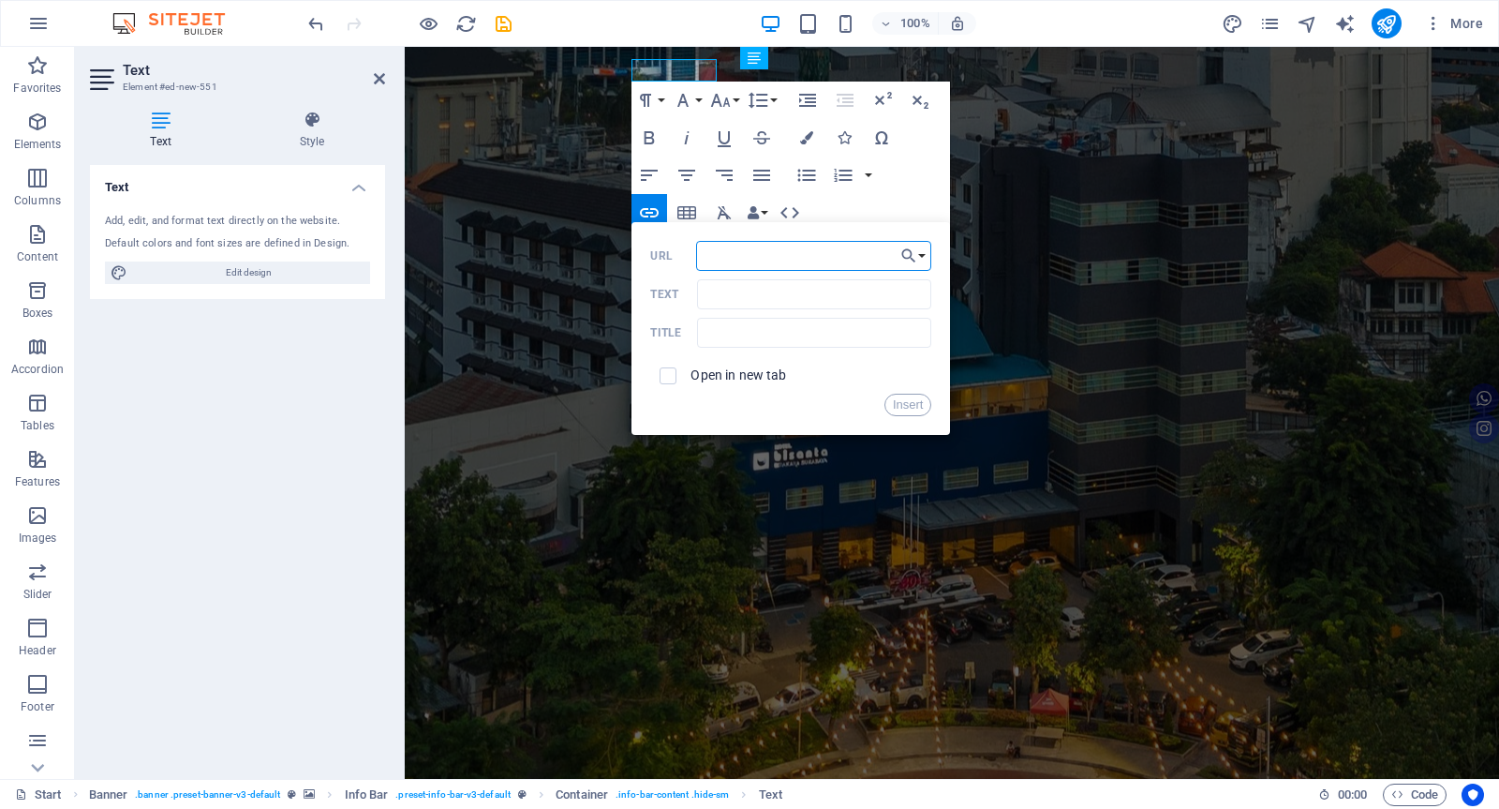
click at [901, 200] on div "Paragraph Format Normal Heading 1 Heading 2 Heading 3 Heading 4 Heading 5 Headi…" at bounding box center [791, 175] width 319 height 187
click at [663, 380] on input "checkbox" at bounding box center [665, 373] width 17 height 17
checkbox input "true"
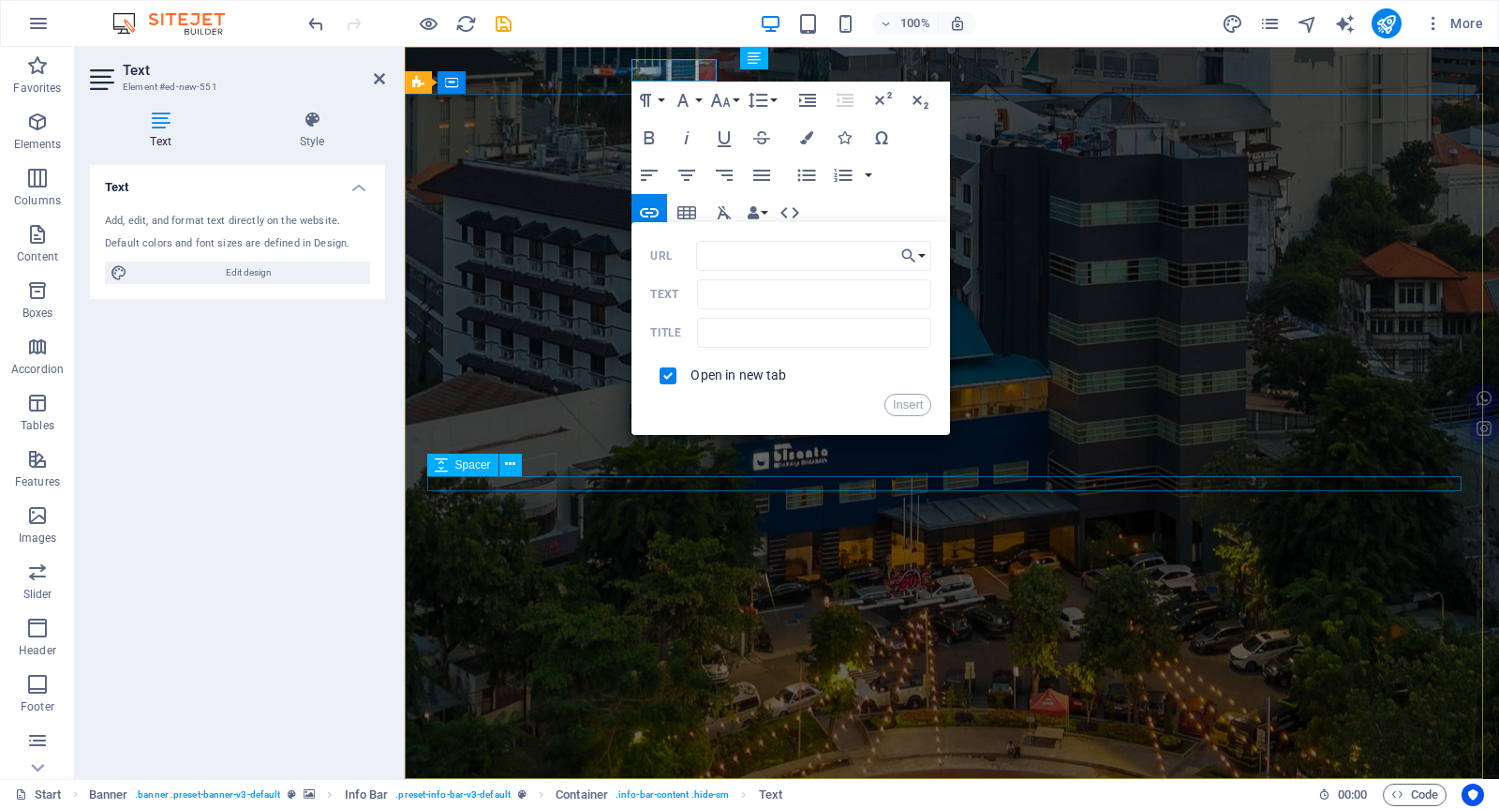
drag, startPoint x: 657, startPoint y: 485, endPoint x: 987, endPoint y: 487, distance: 329.9
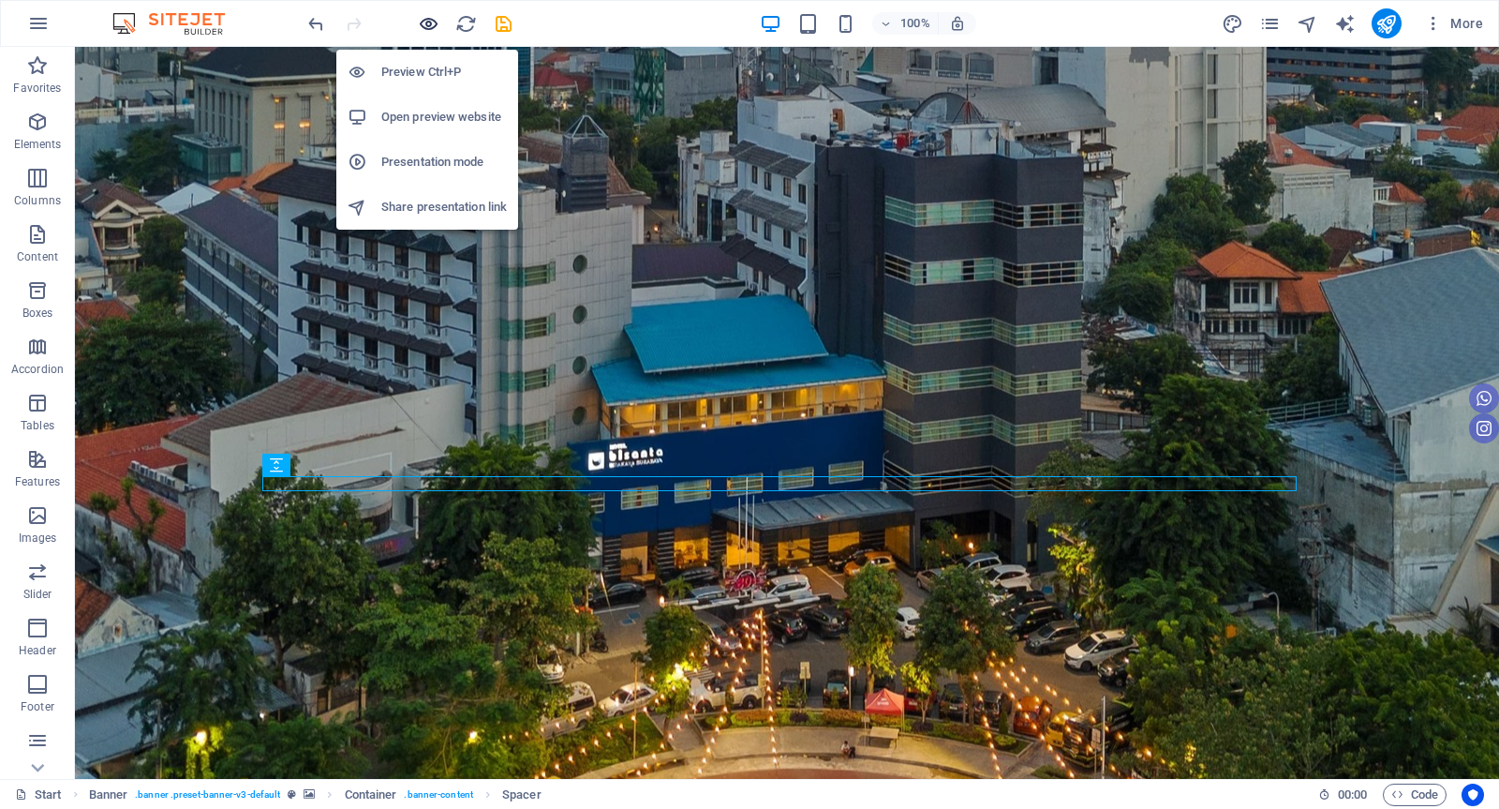
click at [426, 23] on icon "button" at bounding box center [429, 24] width 22 height 22
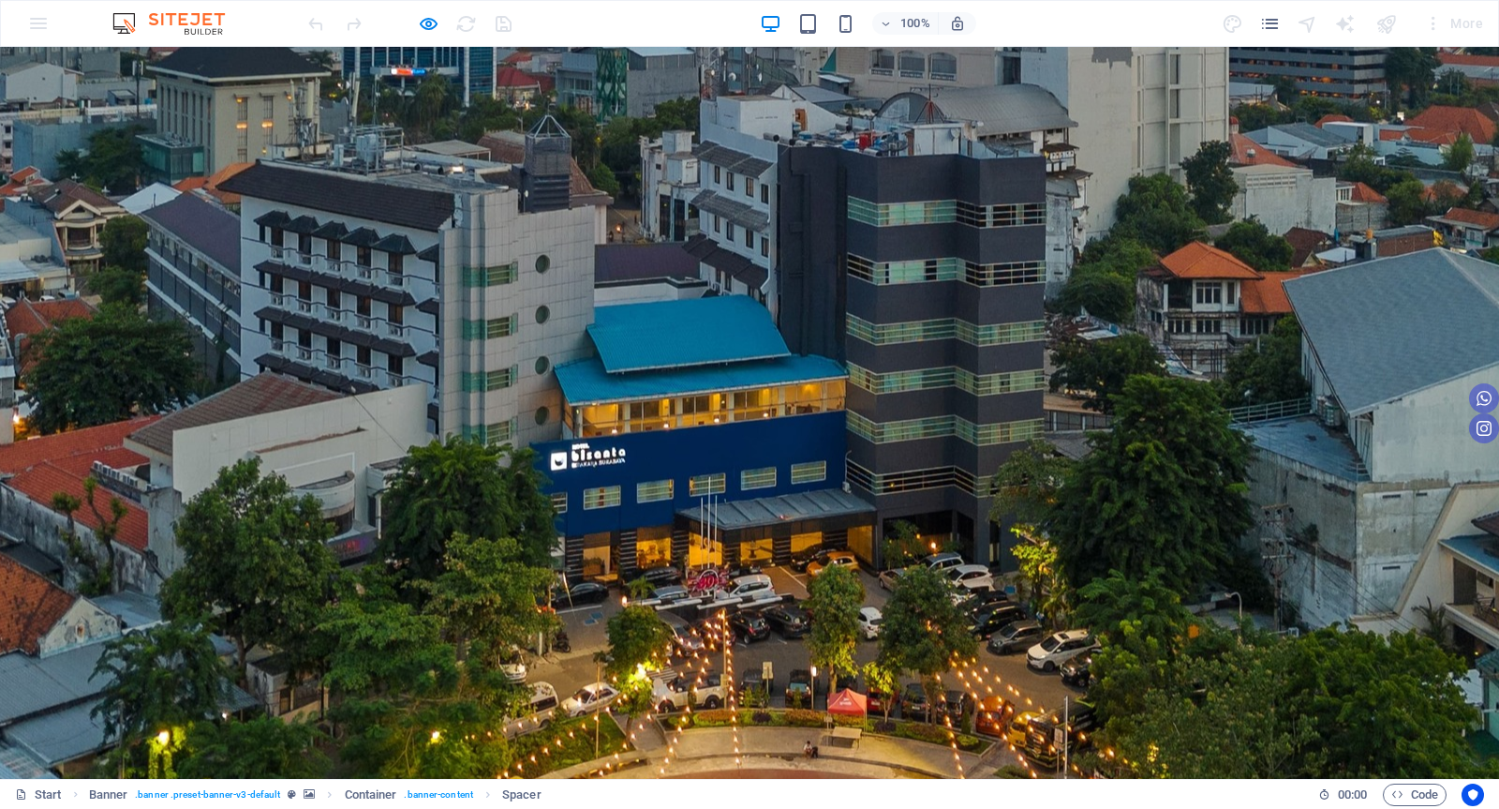
click at [686, 779] on div "HOME ROOM" at bounding box center [749, 825] width 1499 height 92
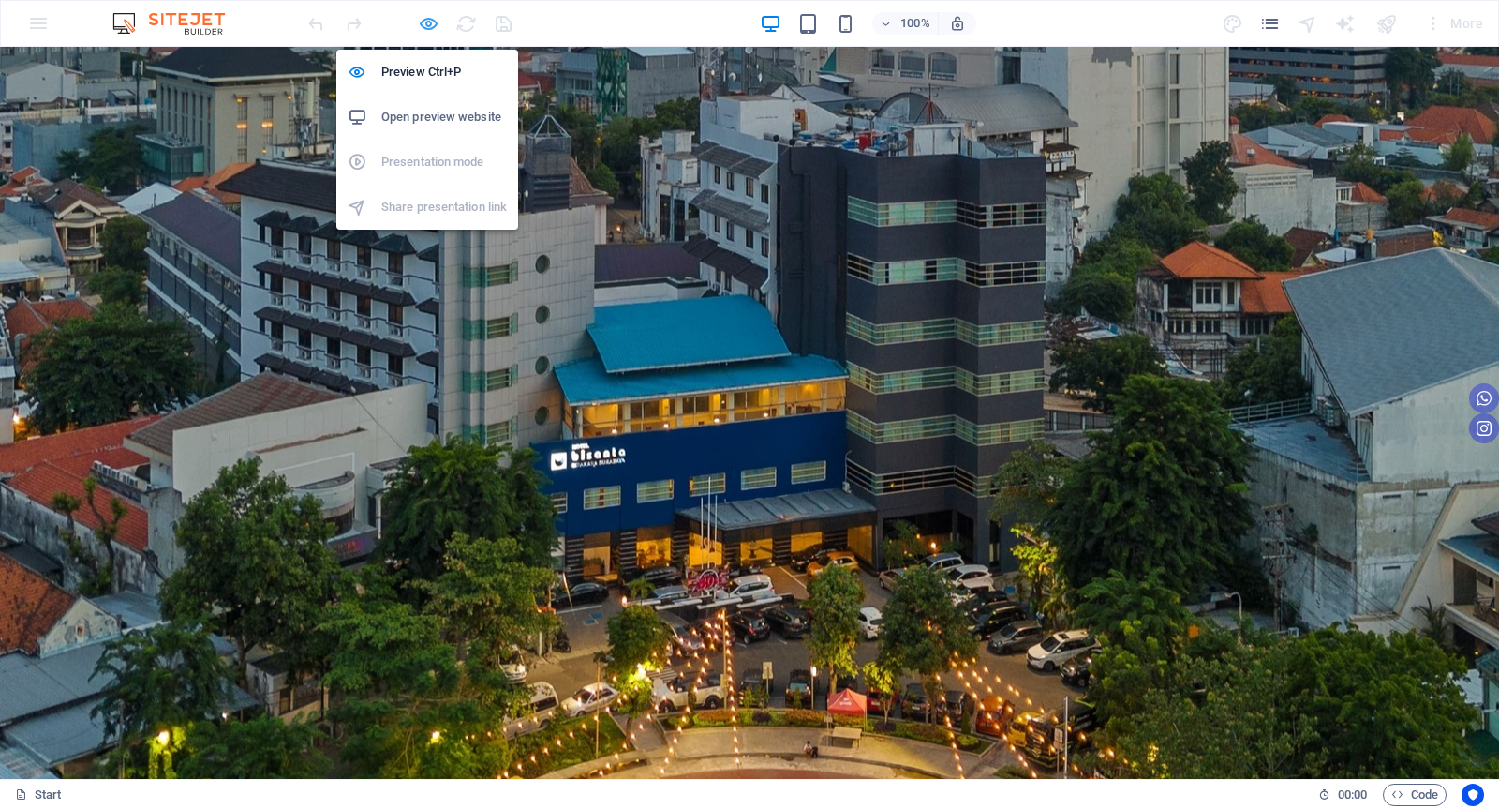
click at [434, 24] on icon "button" at bounding box center [429, 24] width 22 height 22
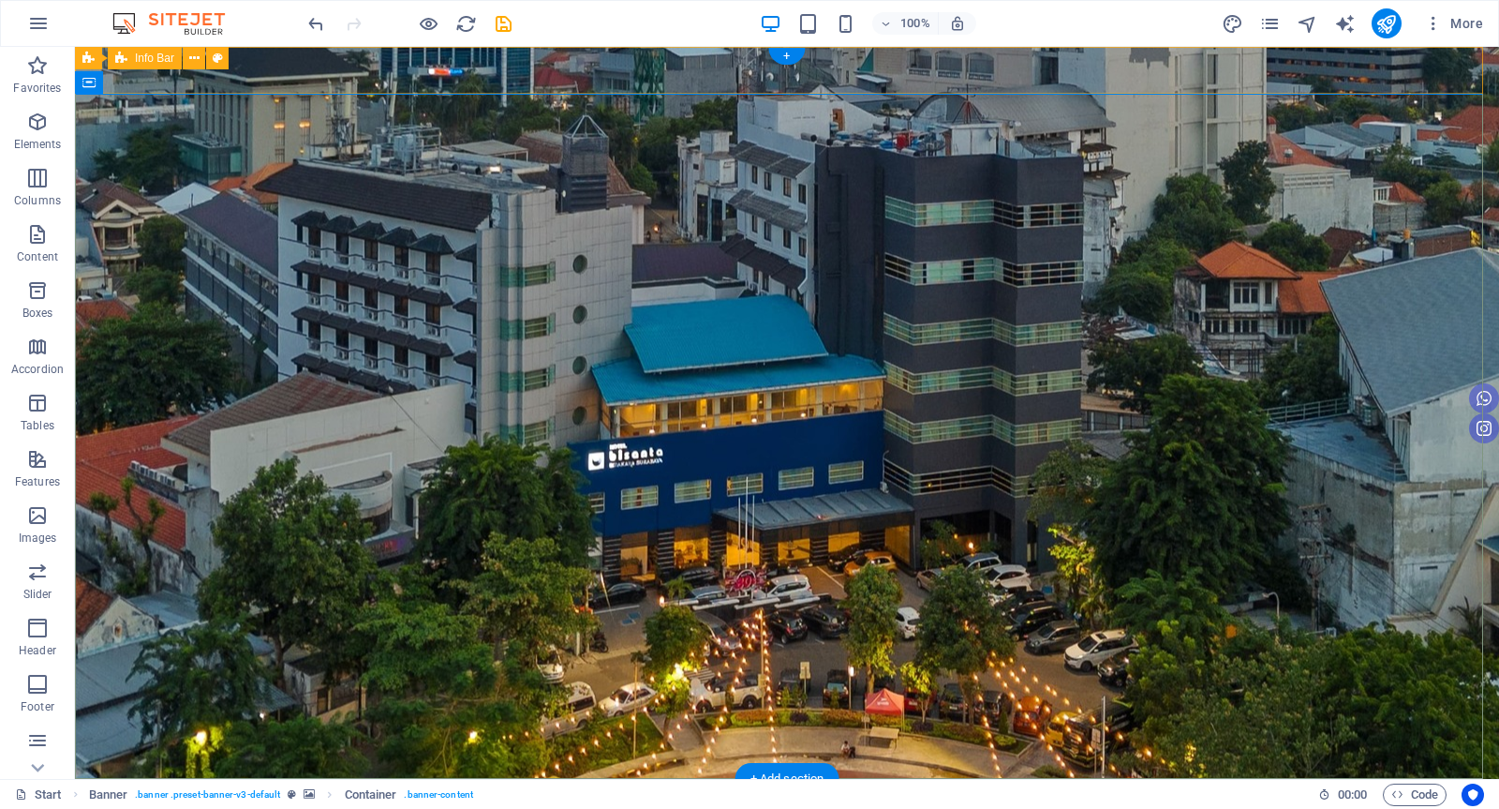
click at [698, 779] on div "HOME ROOM" at bounding box center [787, 825] width 1424 height 92
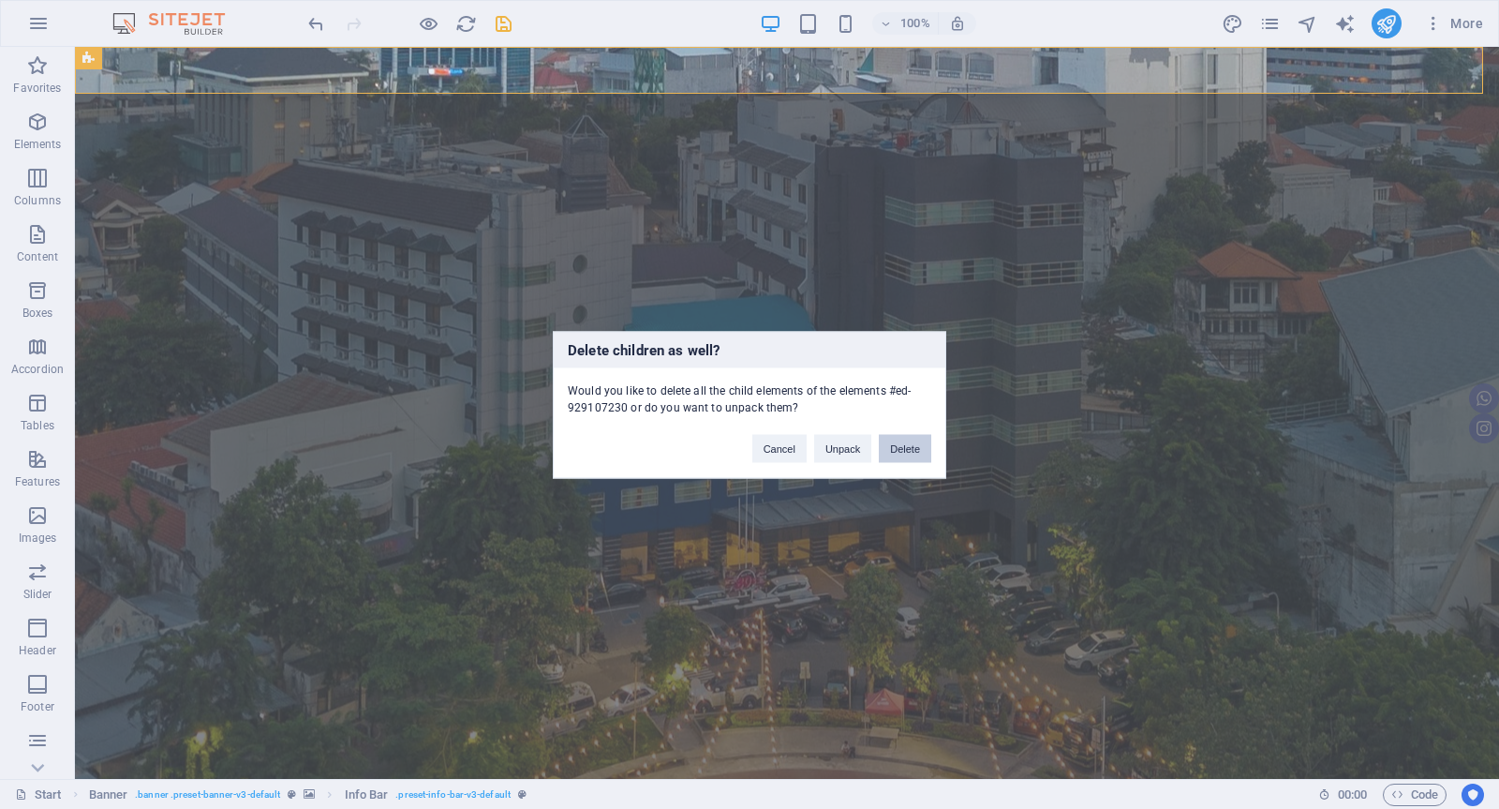
click at [914, 456] on button "Delete" at bounding box center [905, 448] width 52 height 28
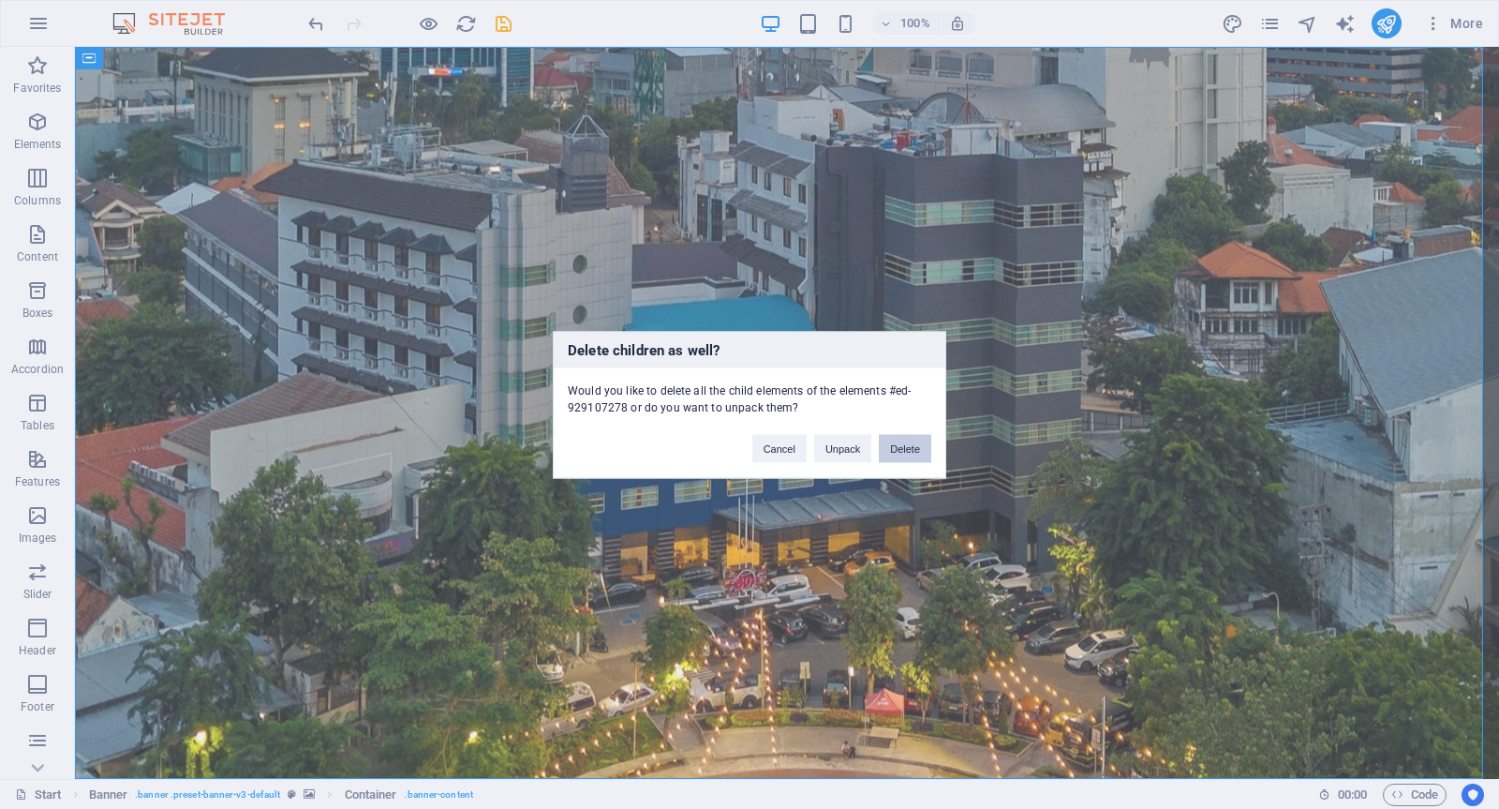
click at [902, 441] on button "Delete" at bounding box center [905, 448] width 52 height 28
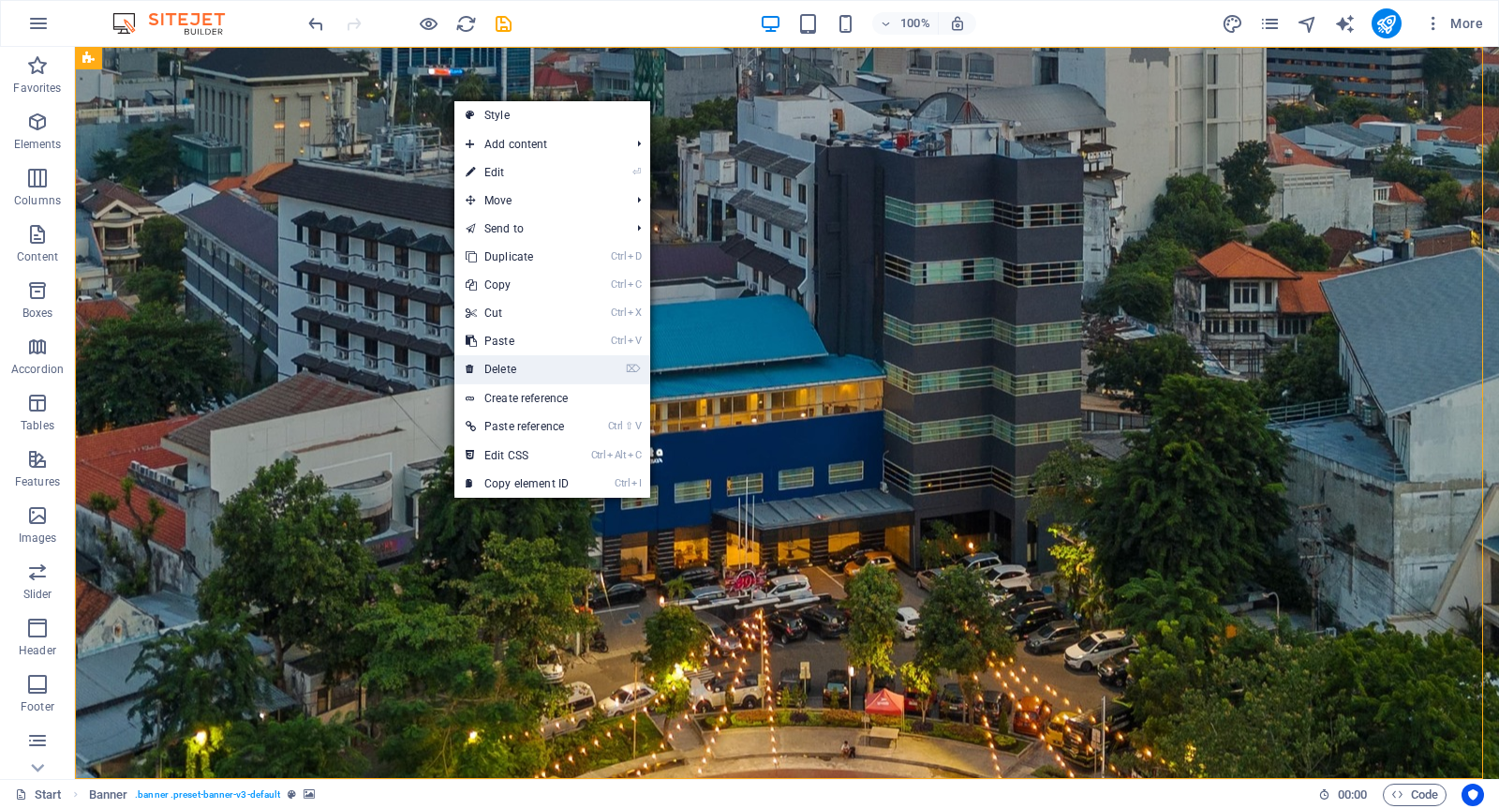
click at [516, 358] on link "⌦ Delete" at bounding box center [518, 369] width 126 height 28
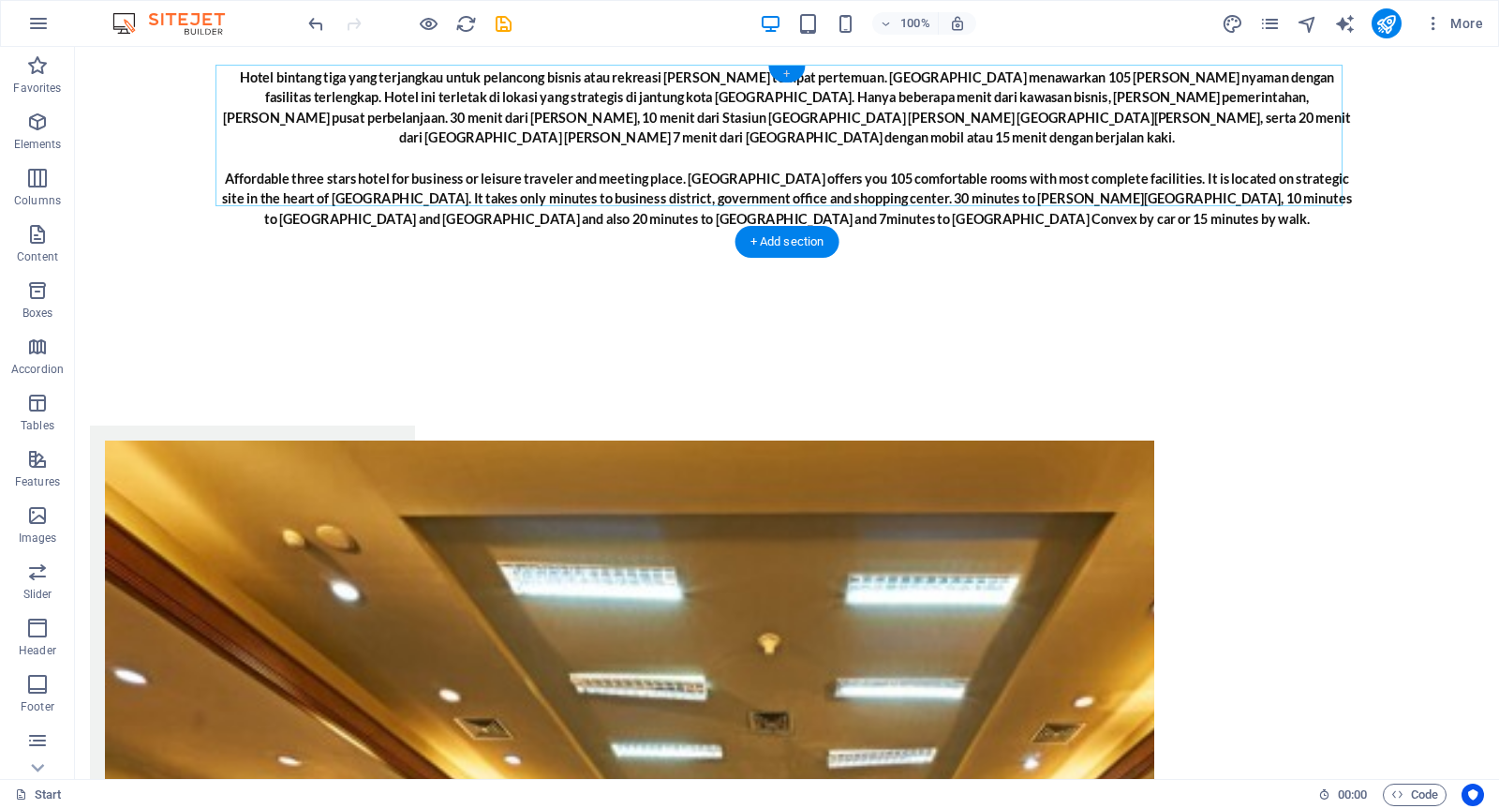
click at [783, 72] on div "+" at bounding box center [786, 74] width 37 height 17
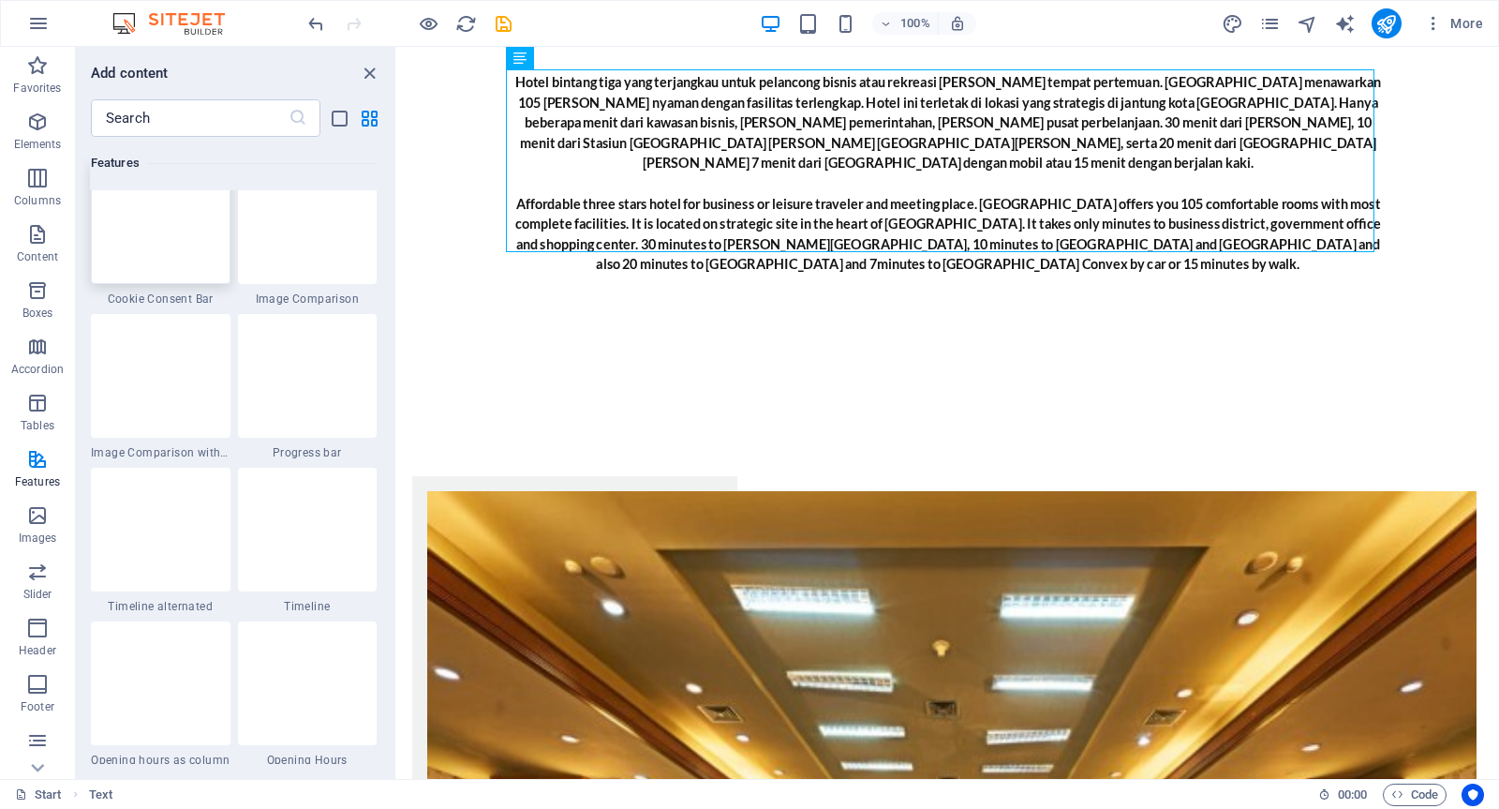
scroll to position [7651, 0]
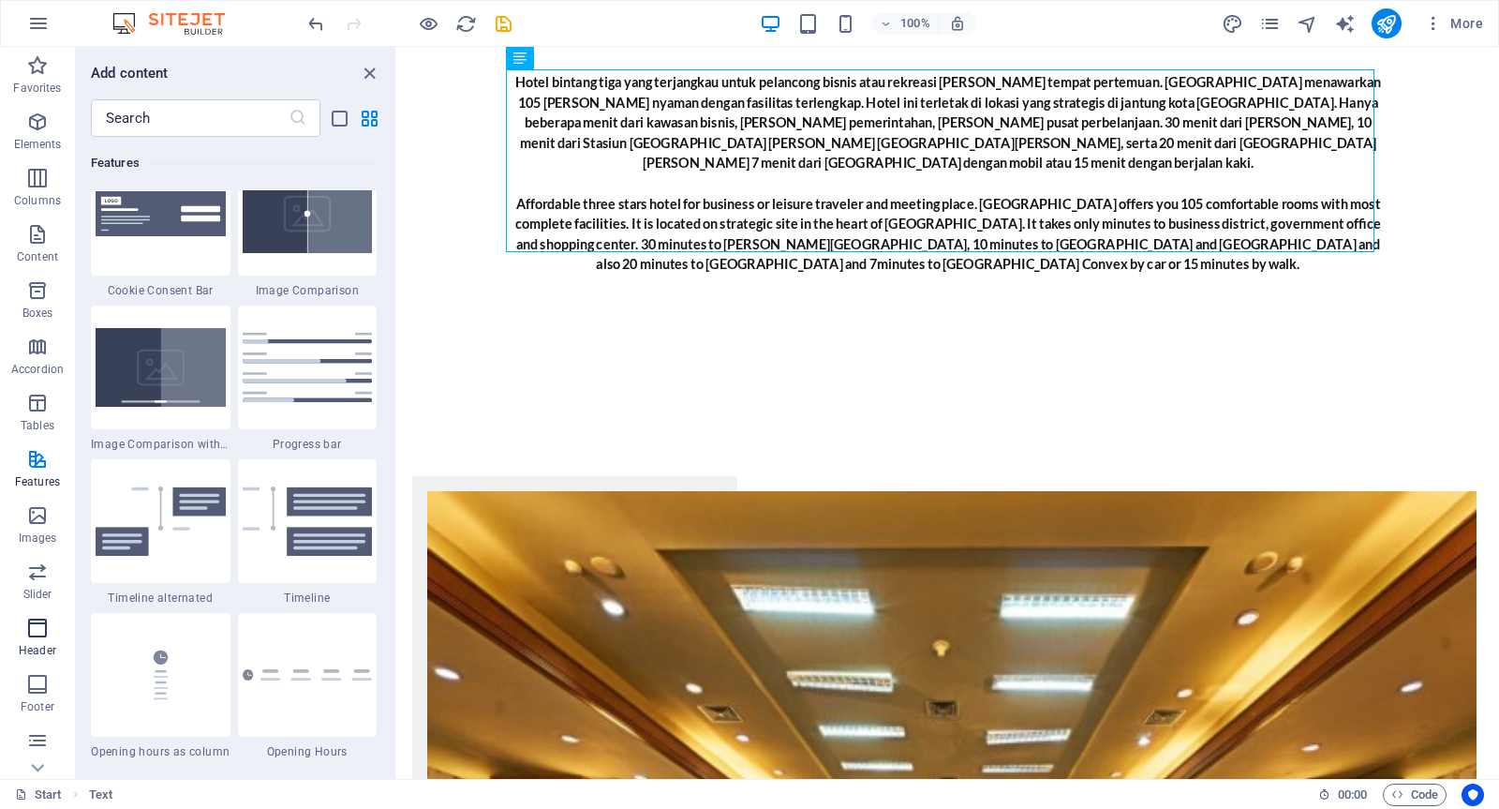
click at [36, 640] on span "Header" at bounding box center [37, 639] width 75 height 45
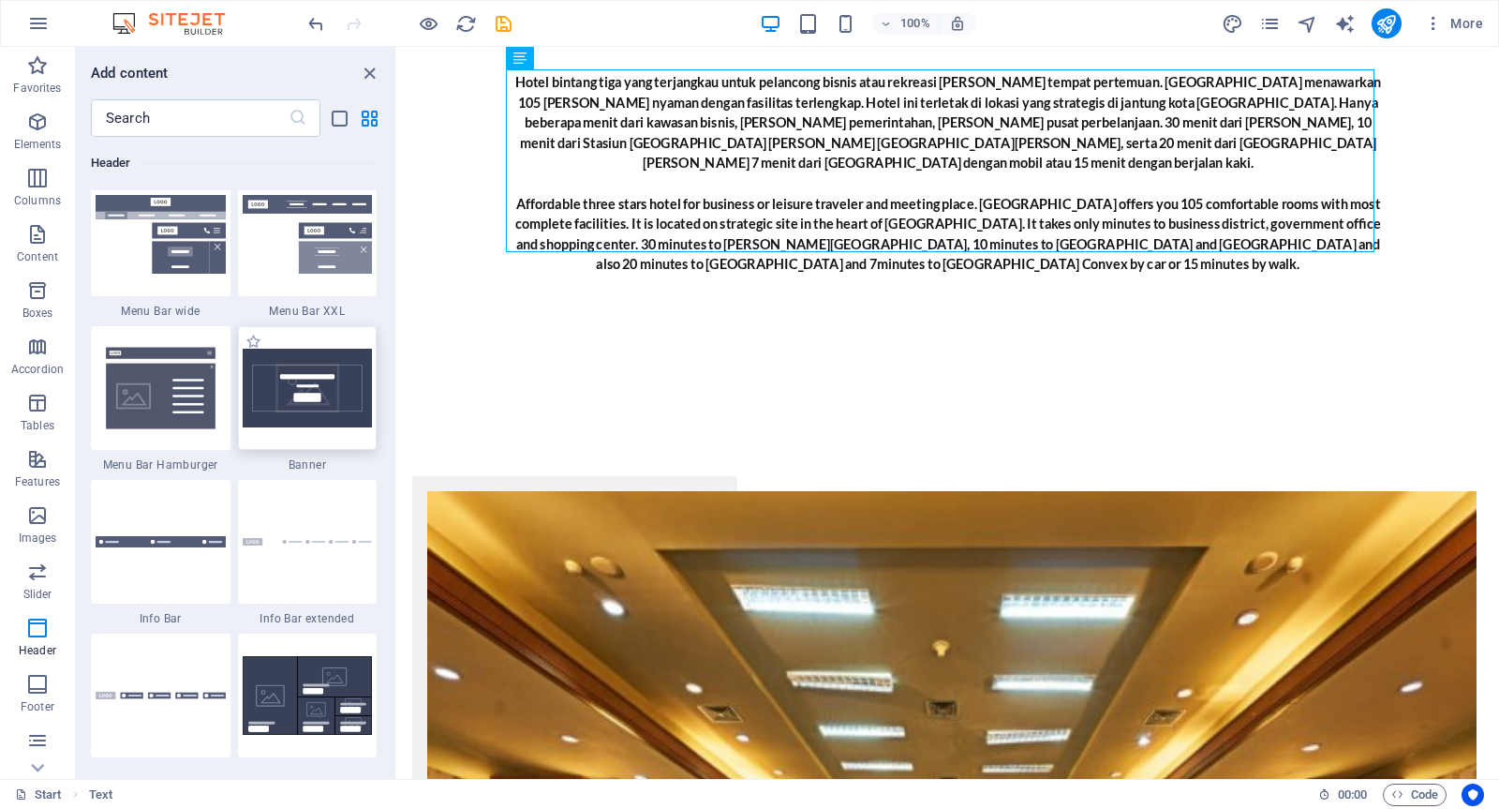
scroll to position [11804, 0]
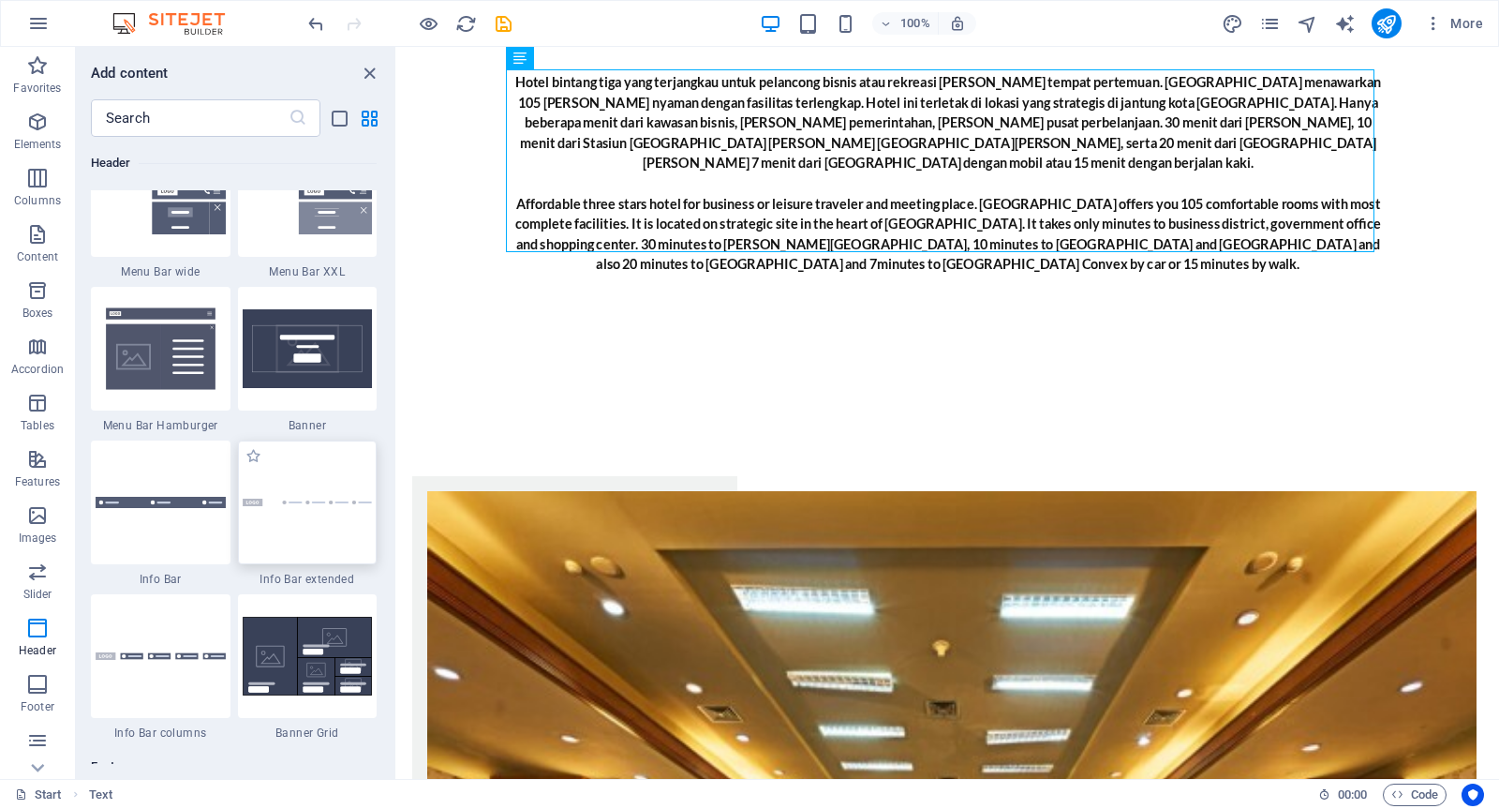
click at [286, 518] on div at bounding box center [308, 502] width 140 height 124
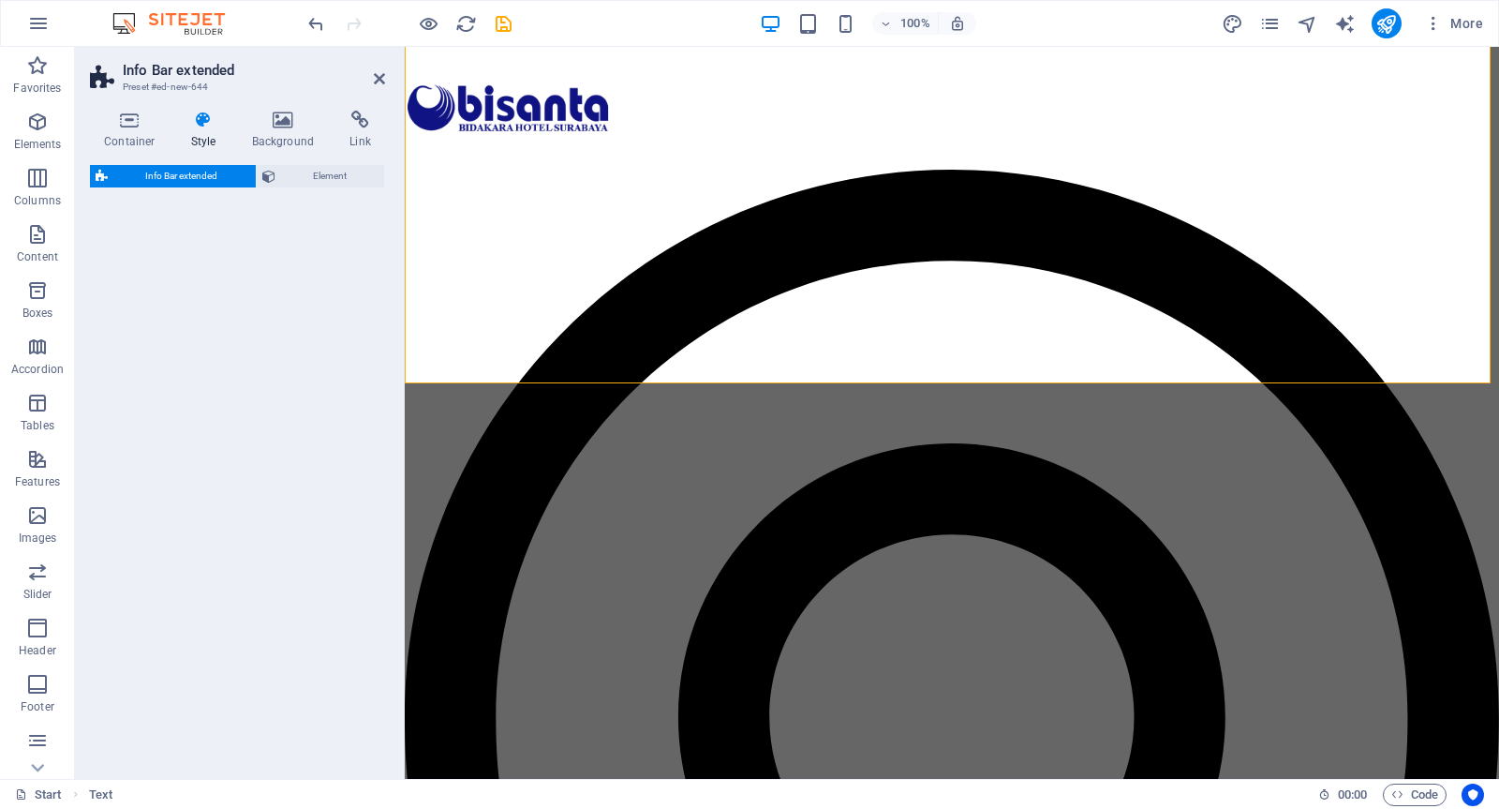
select select "rem"
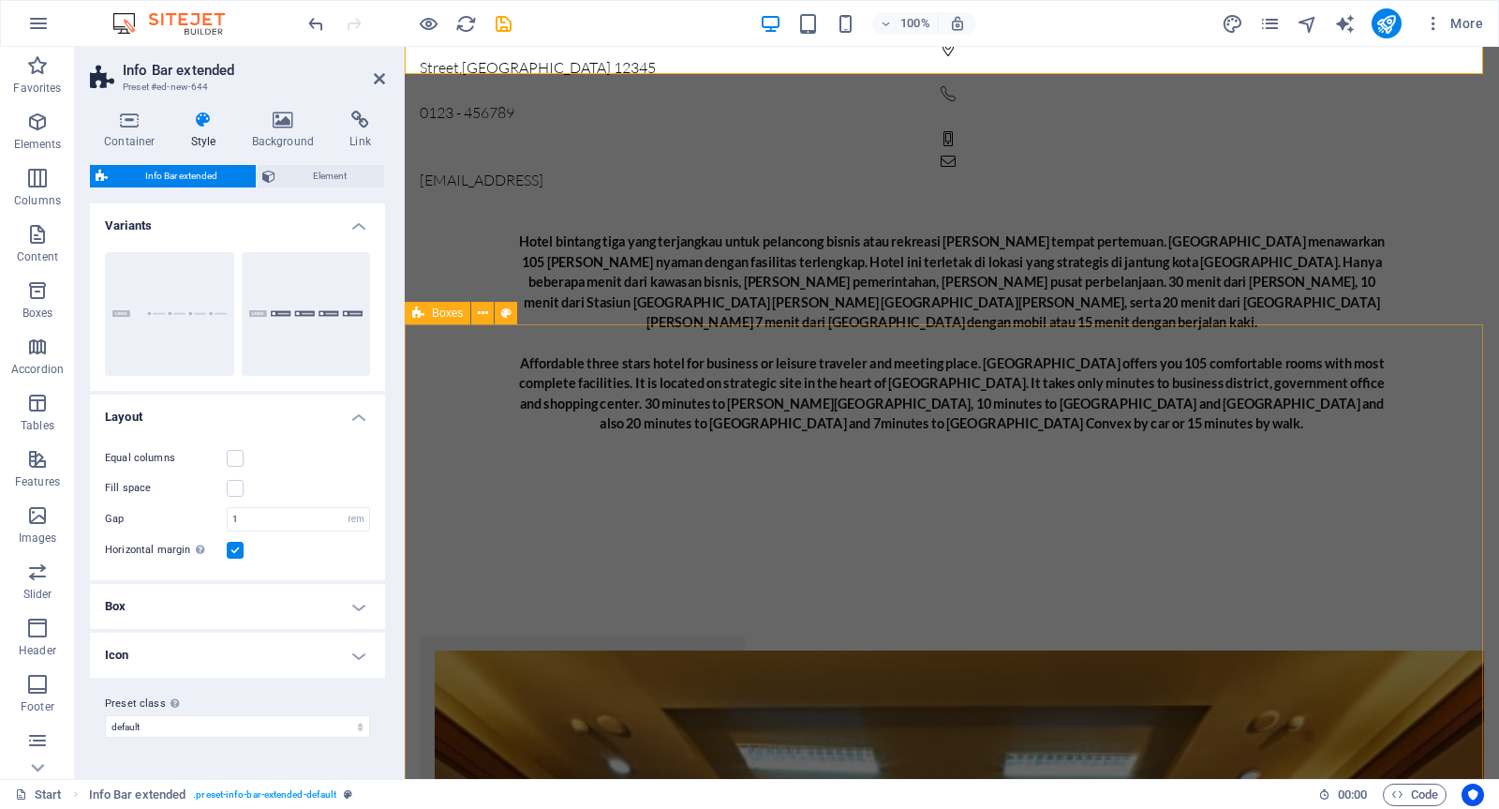
scroll to position [0, 0]
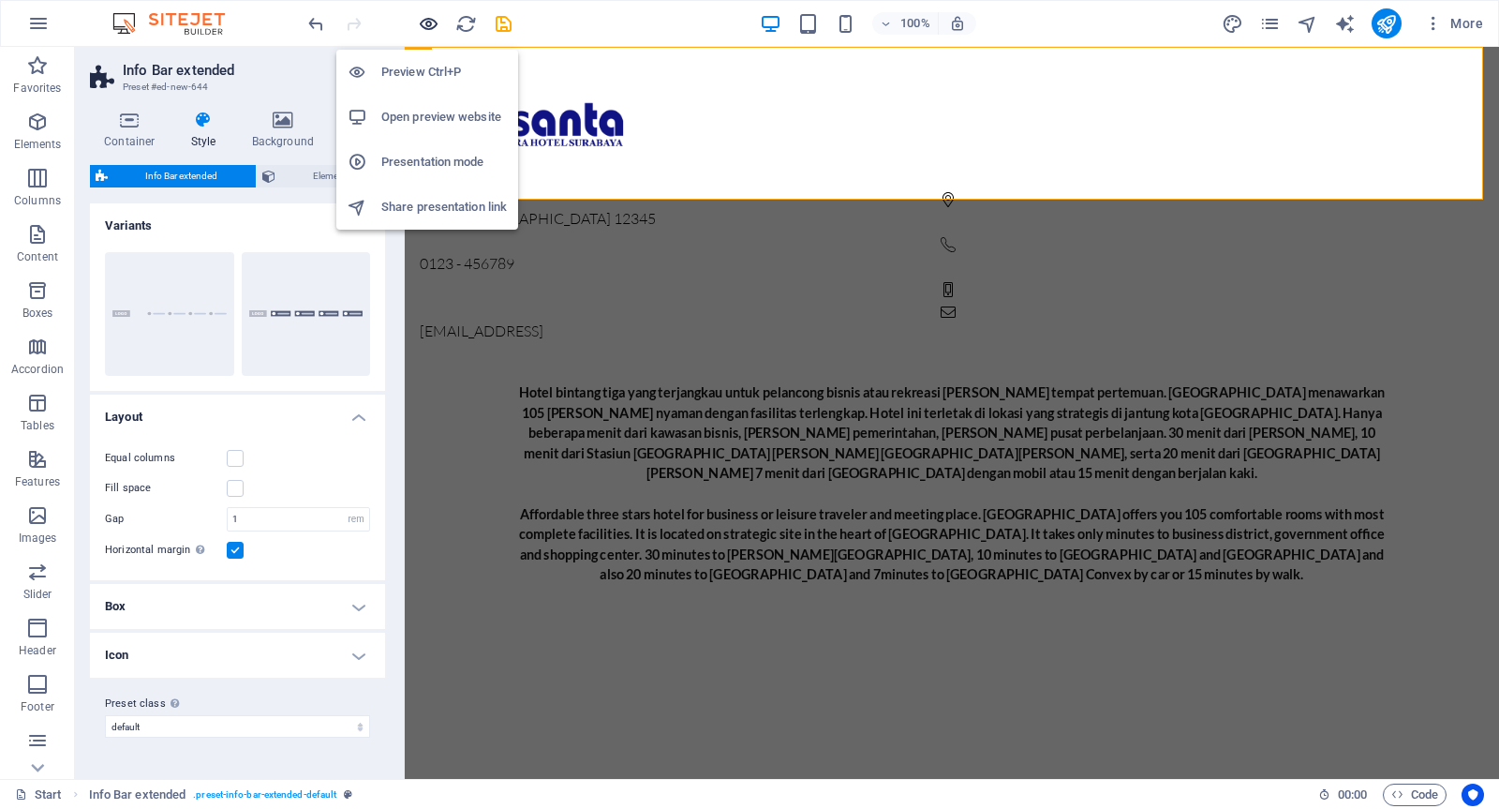
click at [428, 22] on icon "button" at bounding box center [429, 24] width 22 height 22
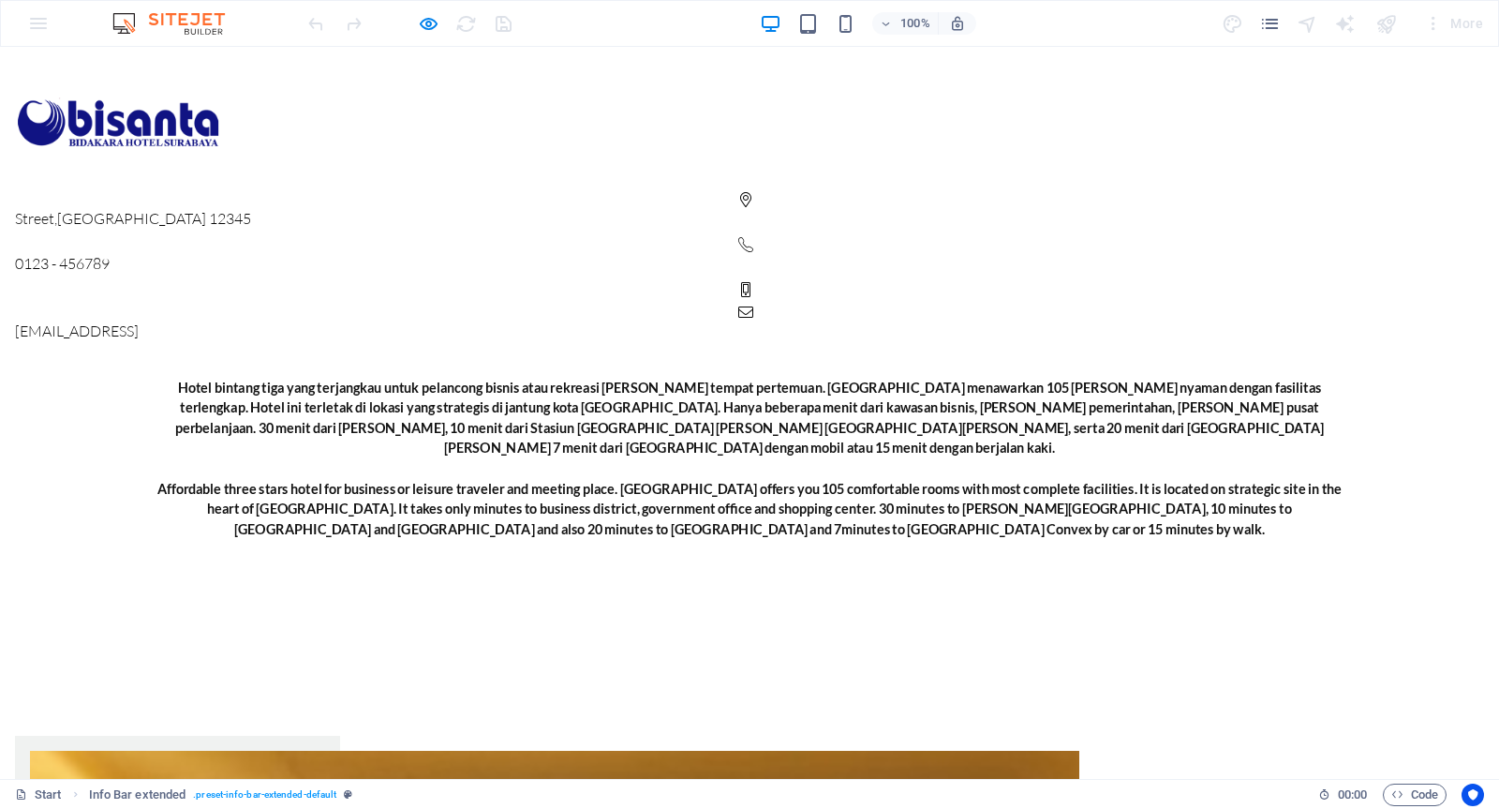
click at [251, 209] on span "12345" at bounding box center [230, 218] width 42 height 19
click at [423, 25] on icon "button" at bounding box center [429, 24] width 22 height 22
select select "rem"
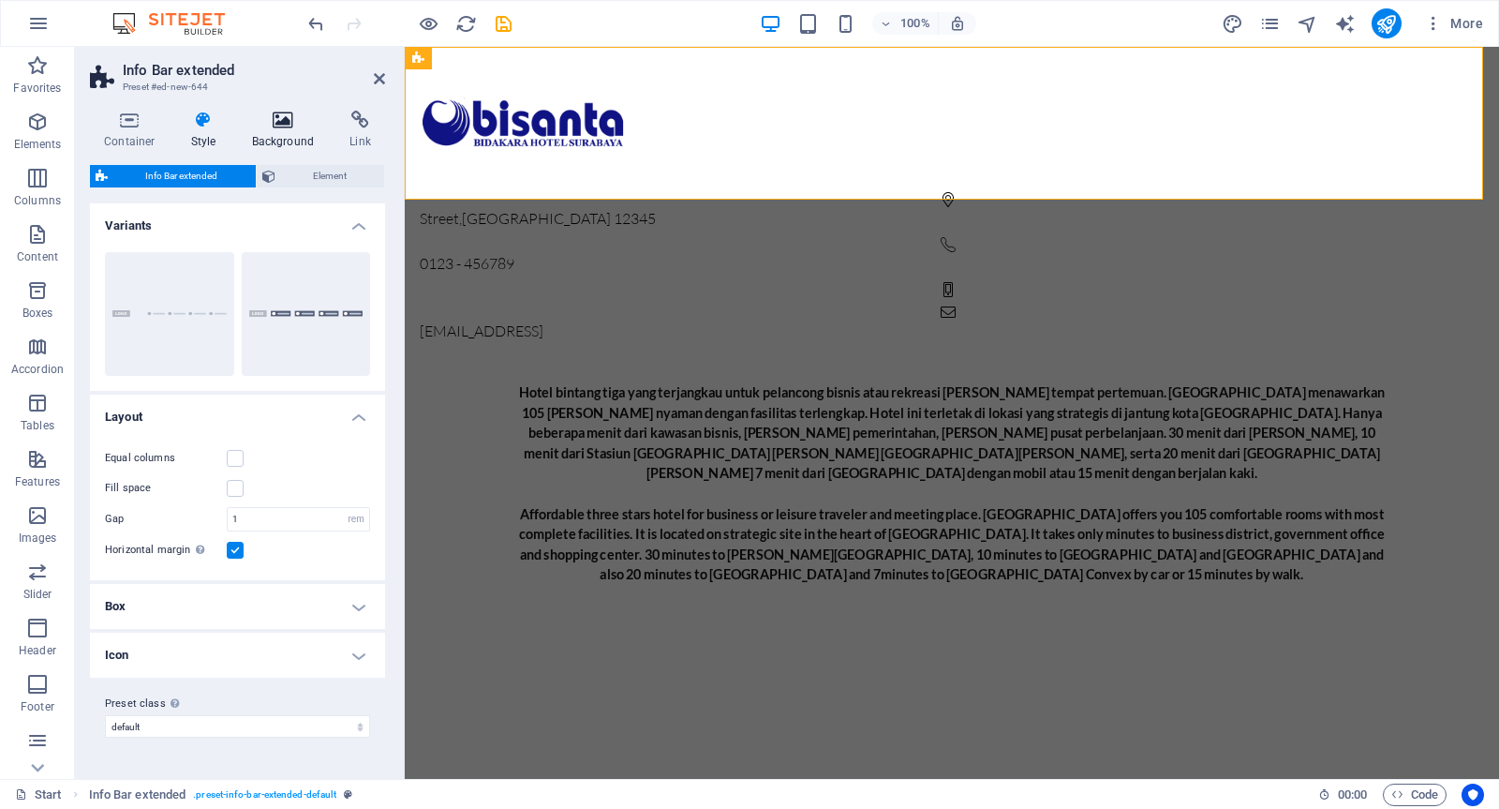
click at [291, 128] on icon at bounding box center [283, 120] width 91 height 19
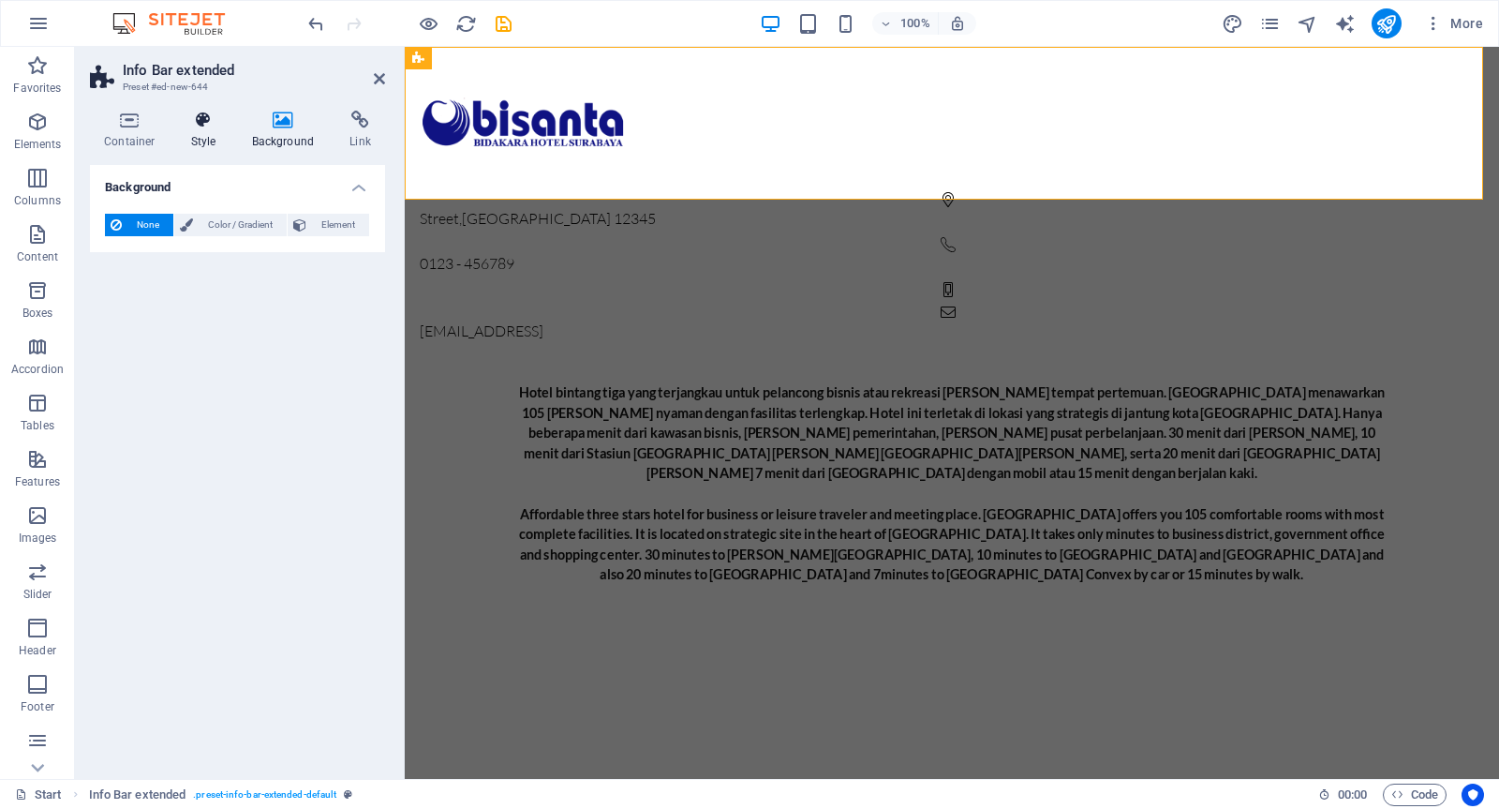
click at [209, 125] on icon at bounding box center [203, 120] width 53 height 19
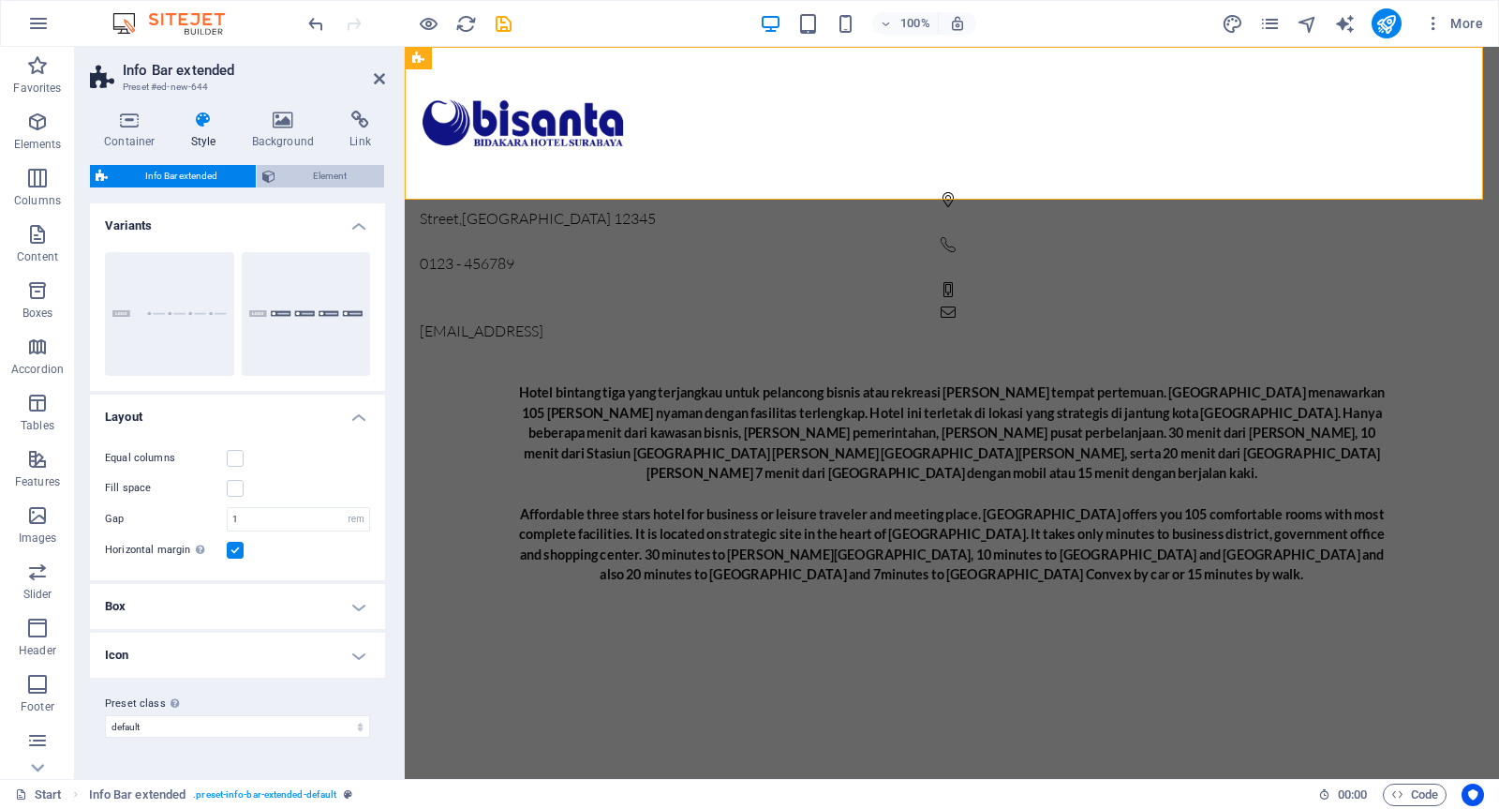
click at [312, 171] on span "Element" at bounding box center [330, 176] width 98 height 22
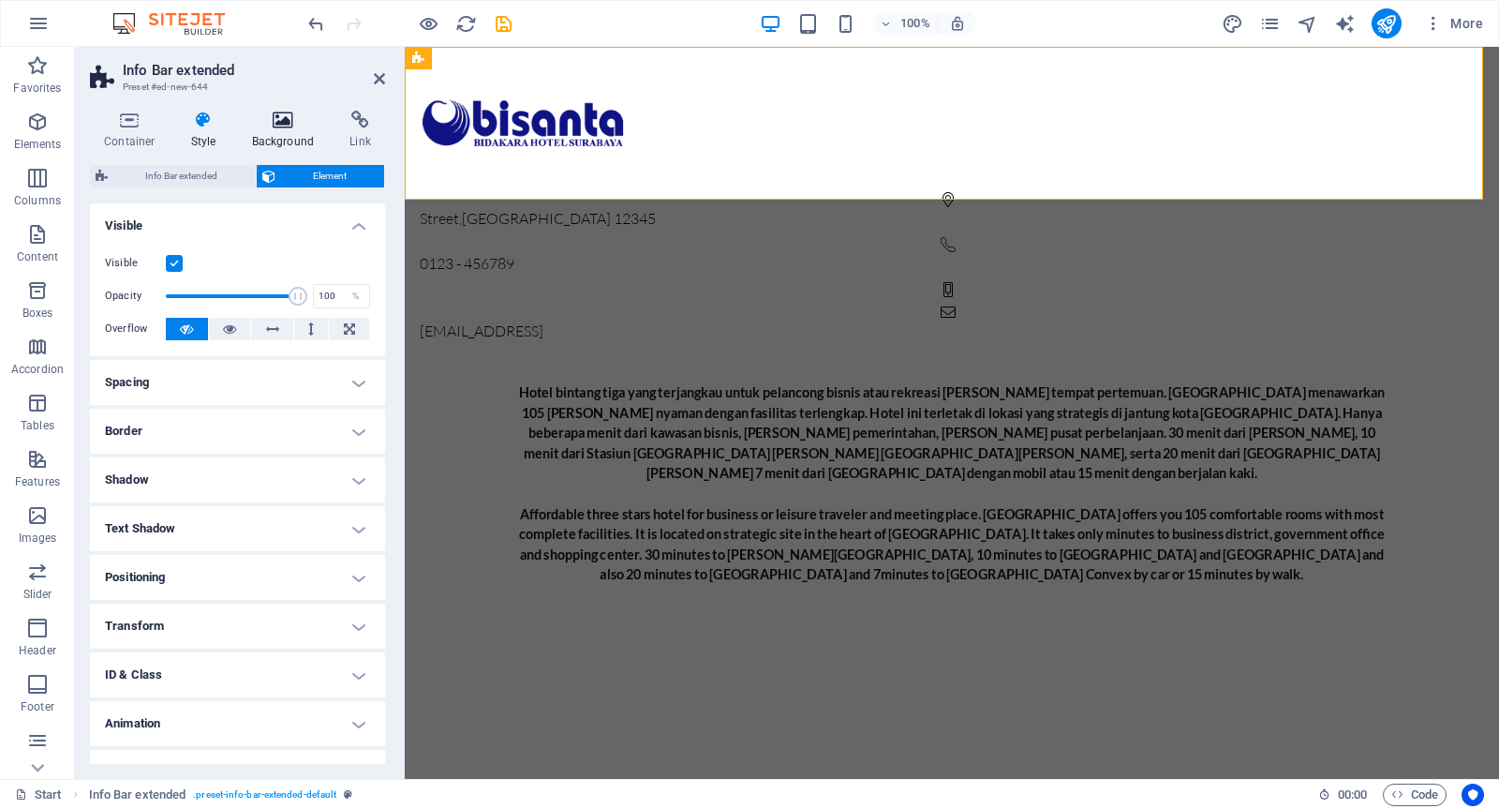
click at [288, 125] on icon at bounding box center [283, 120] width 91 height 19
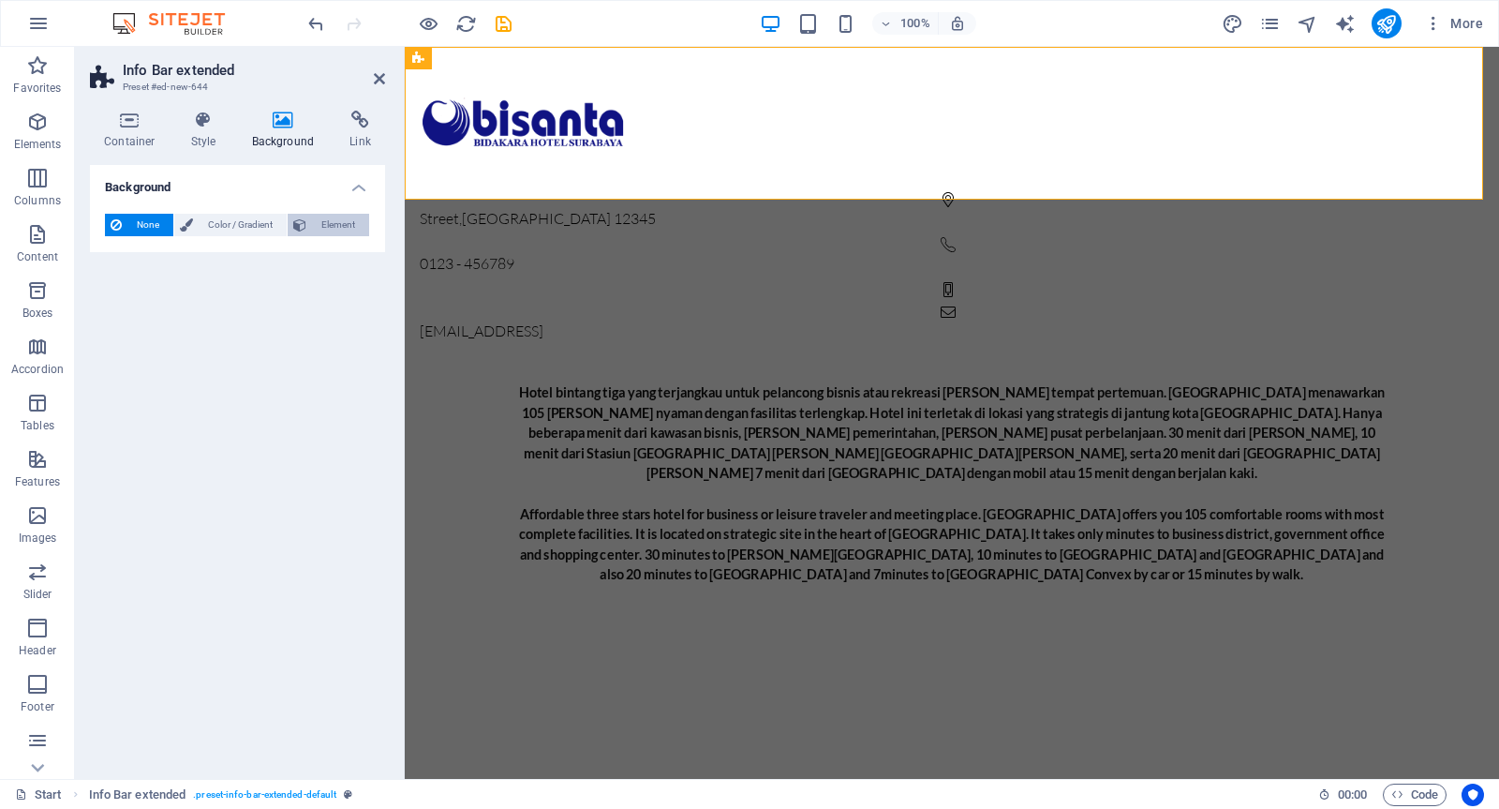
click at [315, 225] on span "Element" at bounding box center [338, 225] width 52 height 22
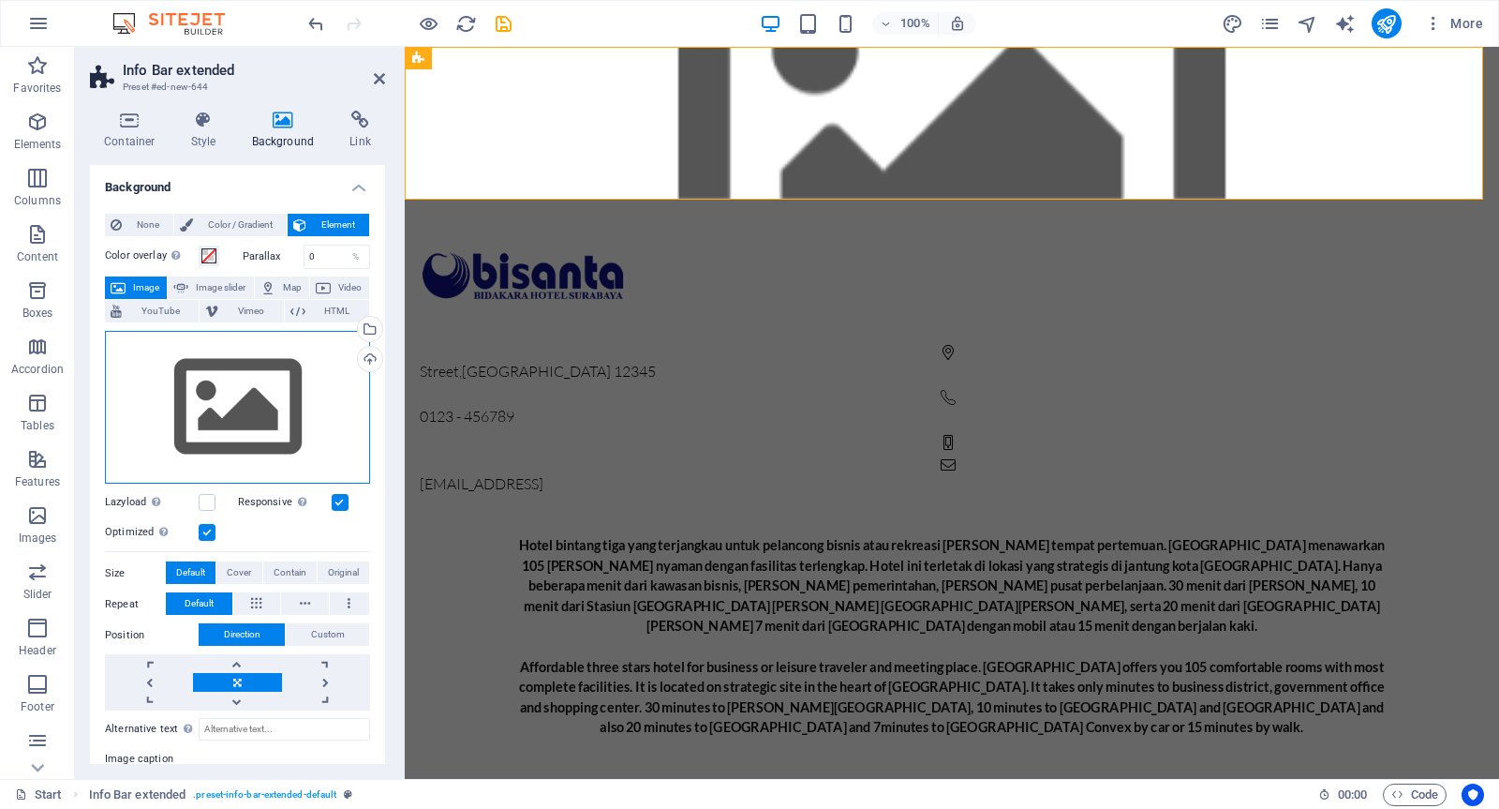
click at [246, 424] on div "Drag files here, click to choose files or select files from Files or our free s…" at bounding box center [237, 408] width 265 height 154
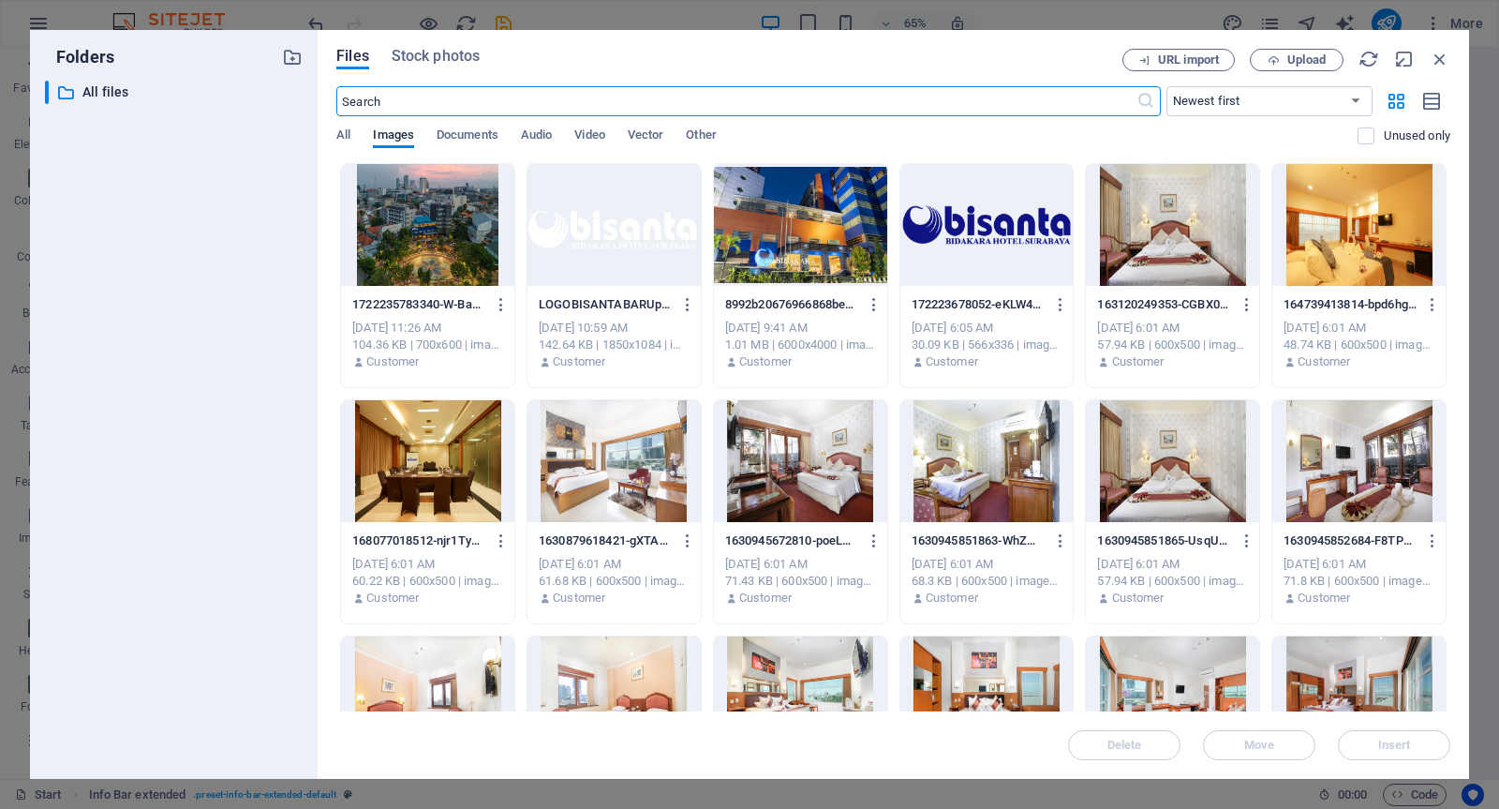
click at [425, 259] on div at bounding box center [427, 225] width 173 height 122
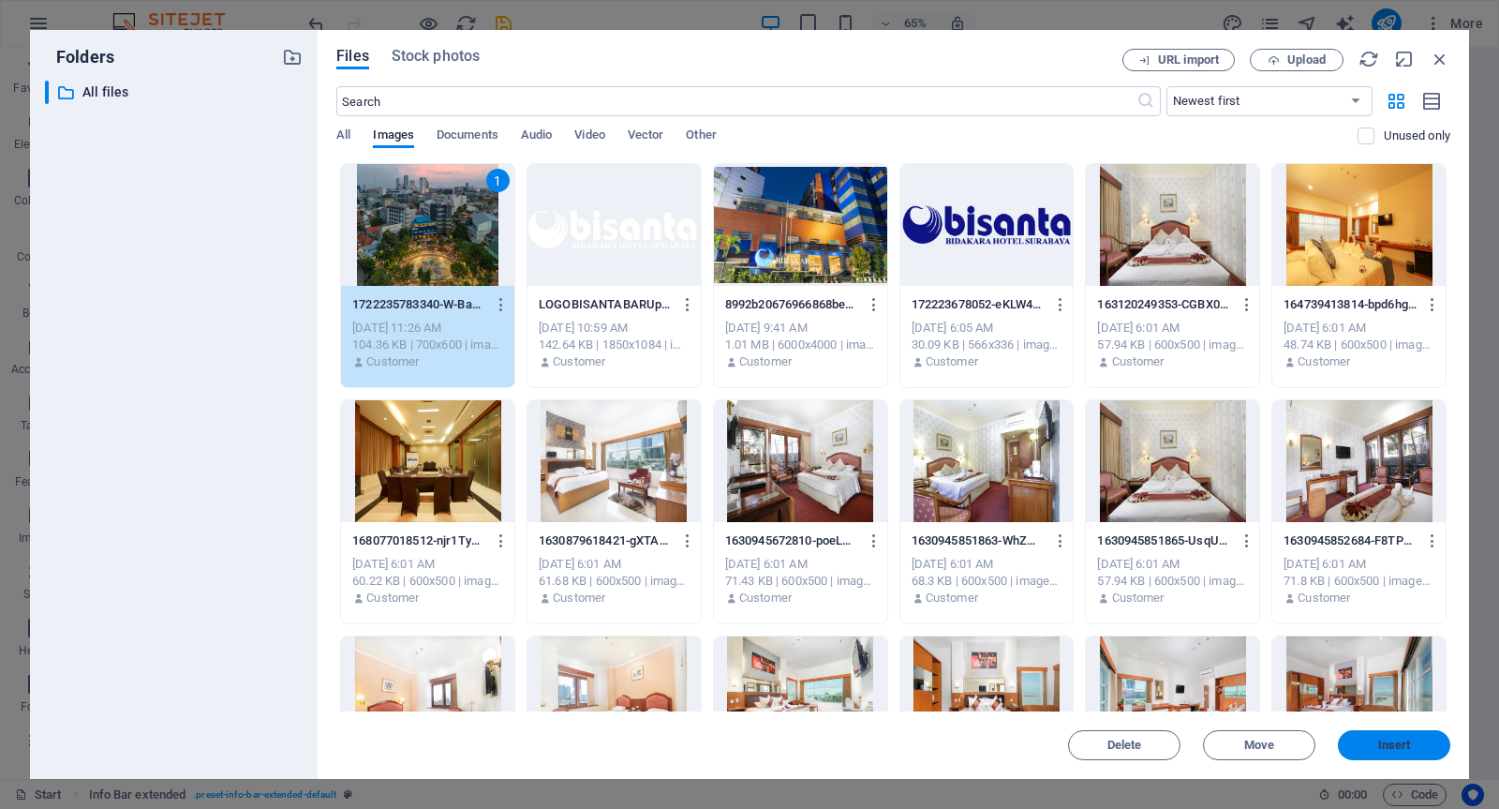
click at [1417, 745] on span "Insert" at bounding box center [1394, 744] width 97 height 11
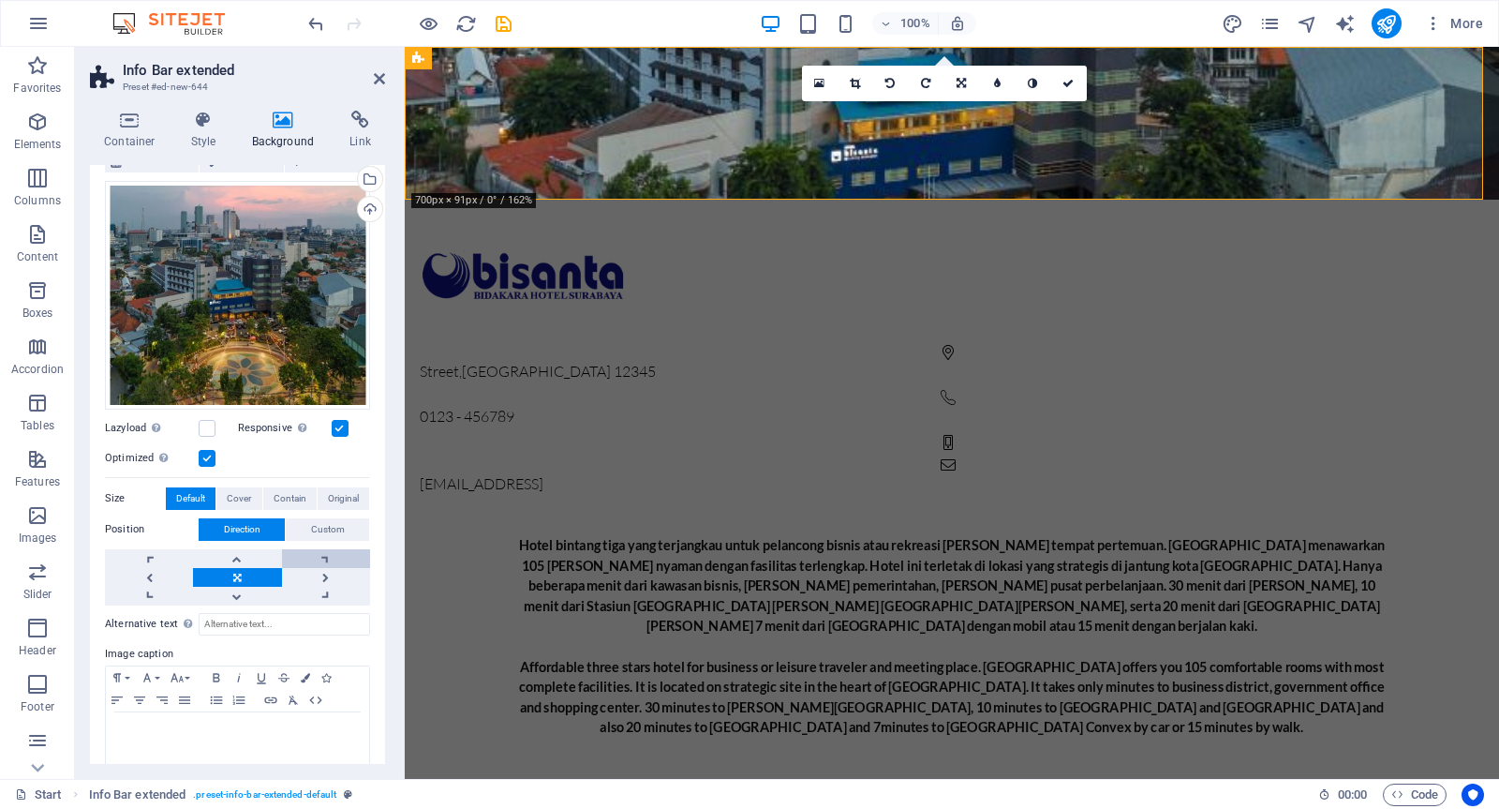
scroll to position [167, 0]
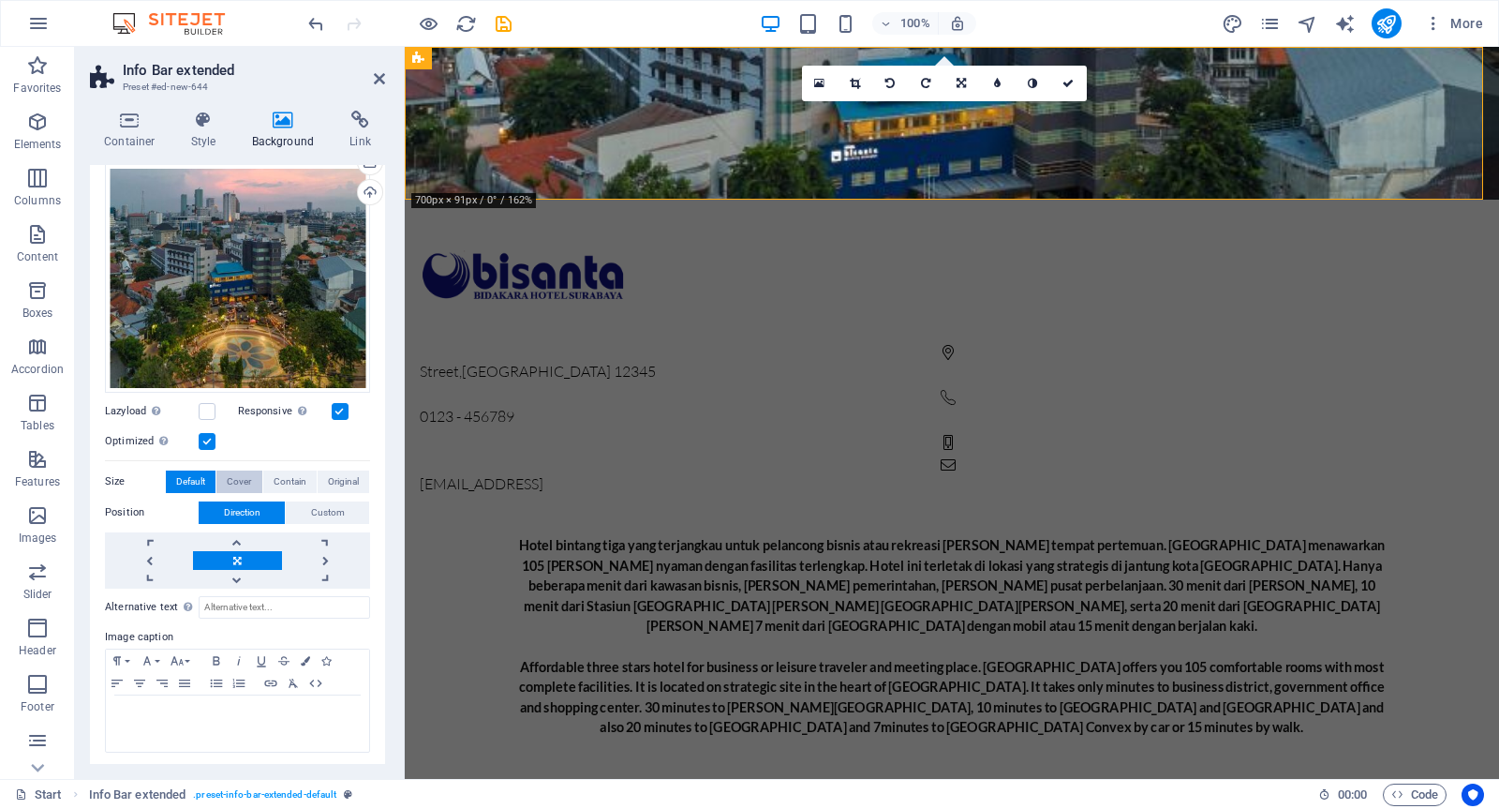
click at [248, 480] on span "Cover" at bounding box center [239, 481] width 24 height 22
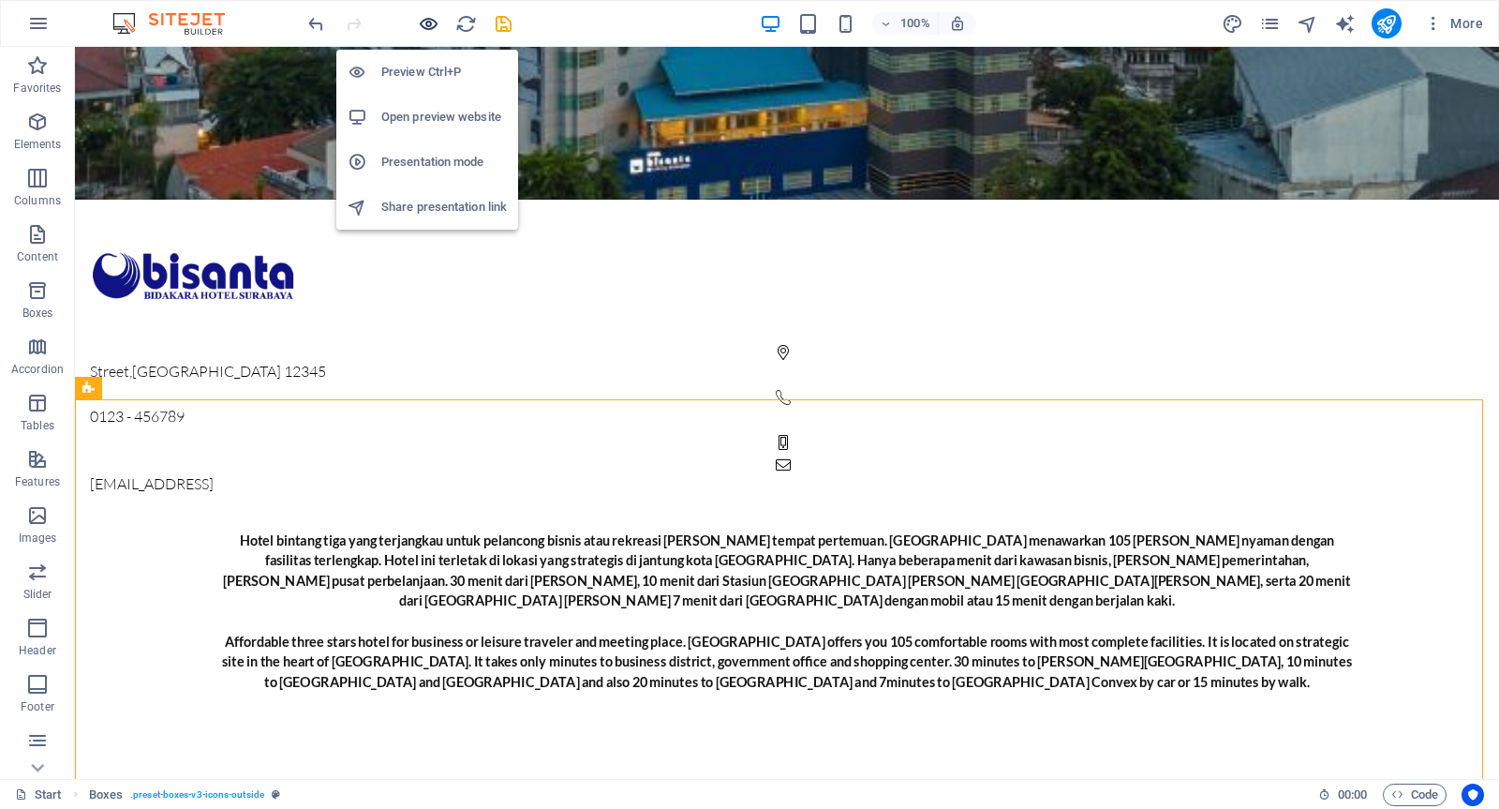
click at [433, 21] on icon "button" at bounding box center [429, 24] width 22 height 22
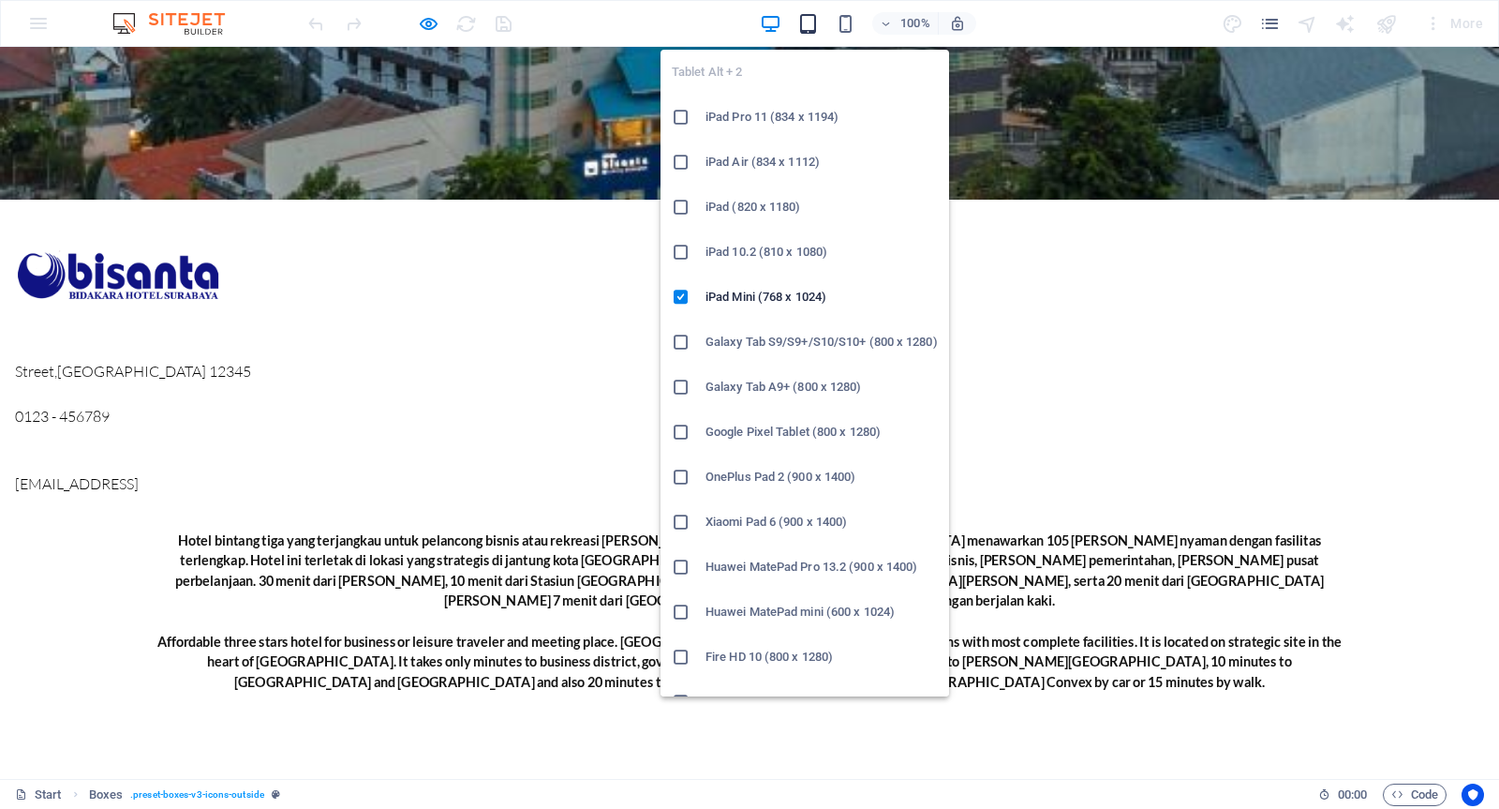
click at [813, 29] on icon "button" at bounding box center [809, 24] width 22 height 22
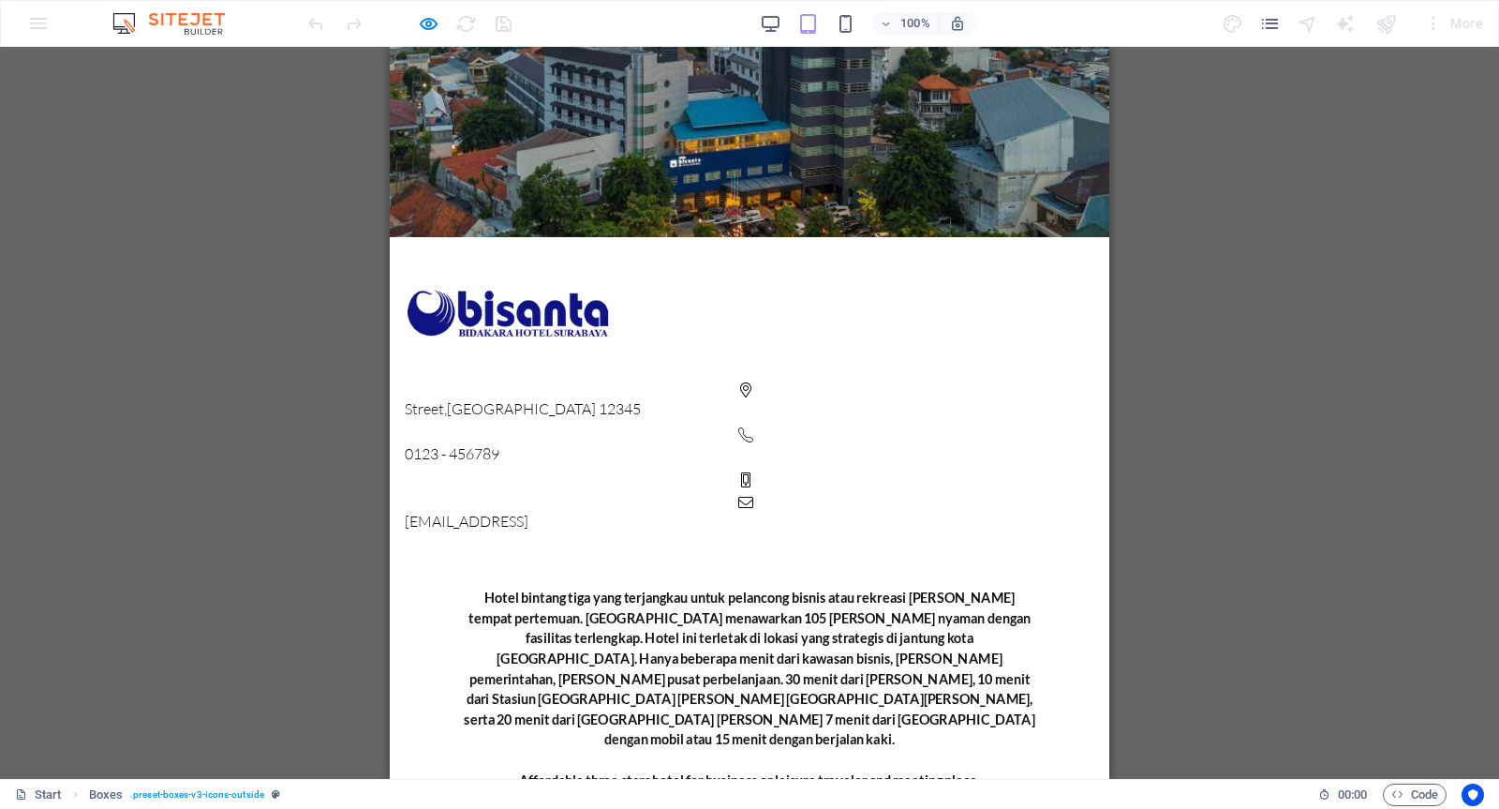
click at [858, 29] on div "100%" at bounding box center [868, 23] width 216 height 30
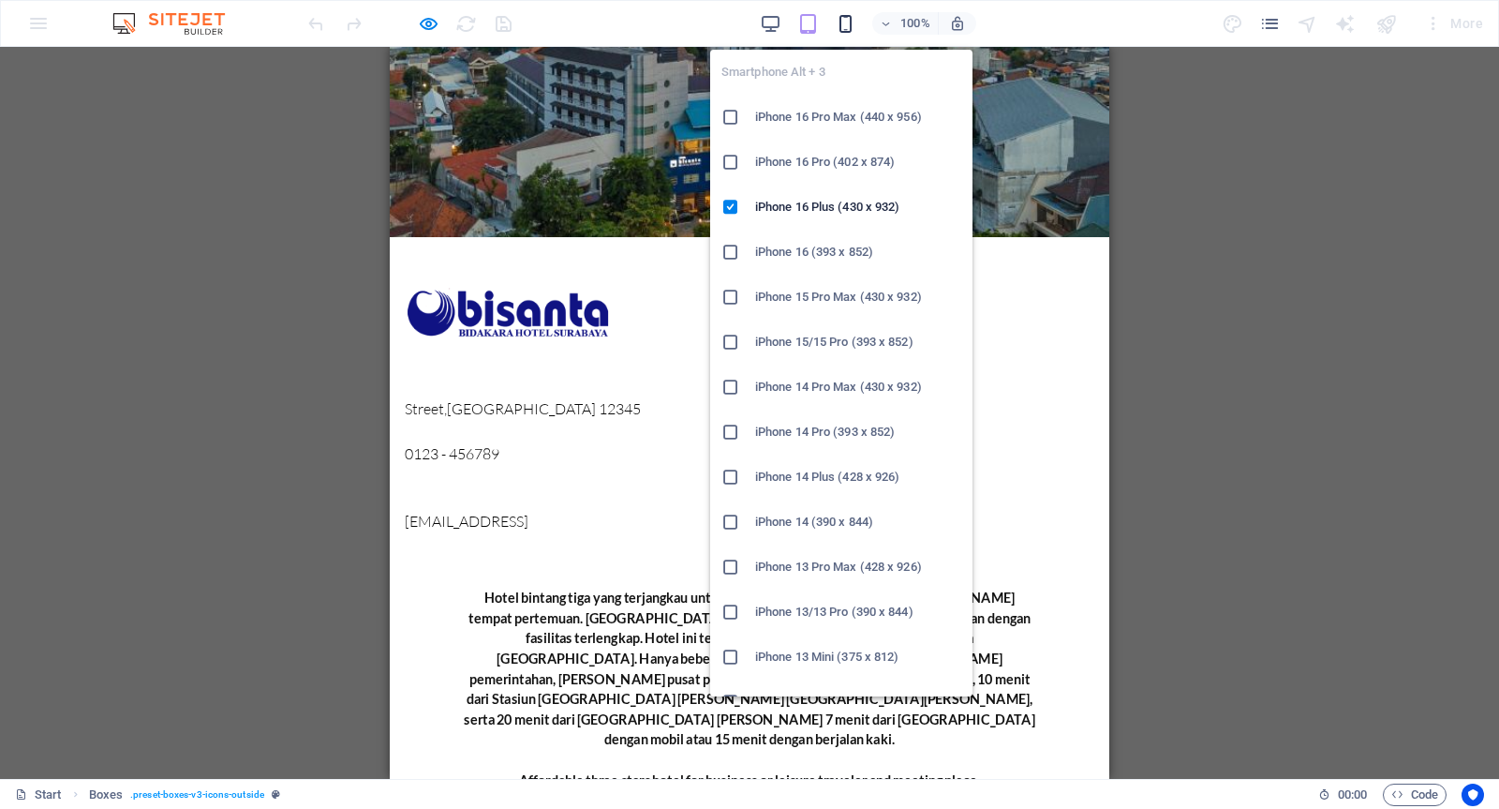
click at [851, 29] on icon "button" at bounding box center [846, 24] width 22 height 22
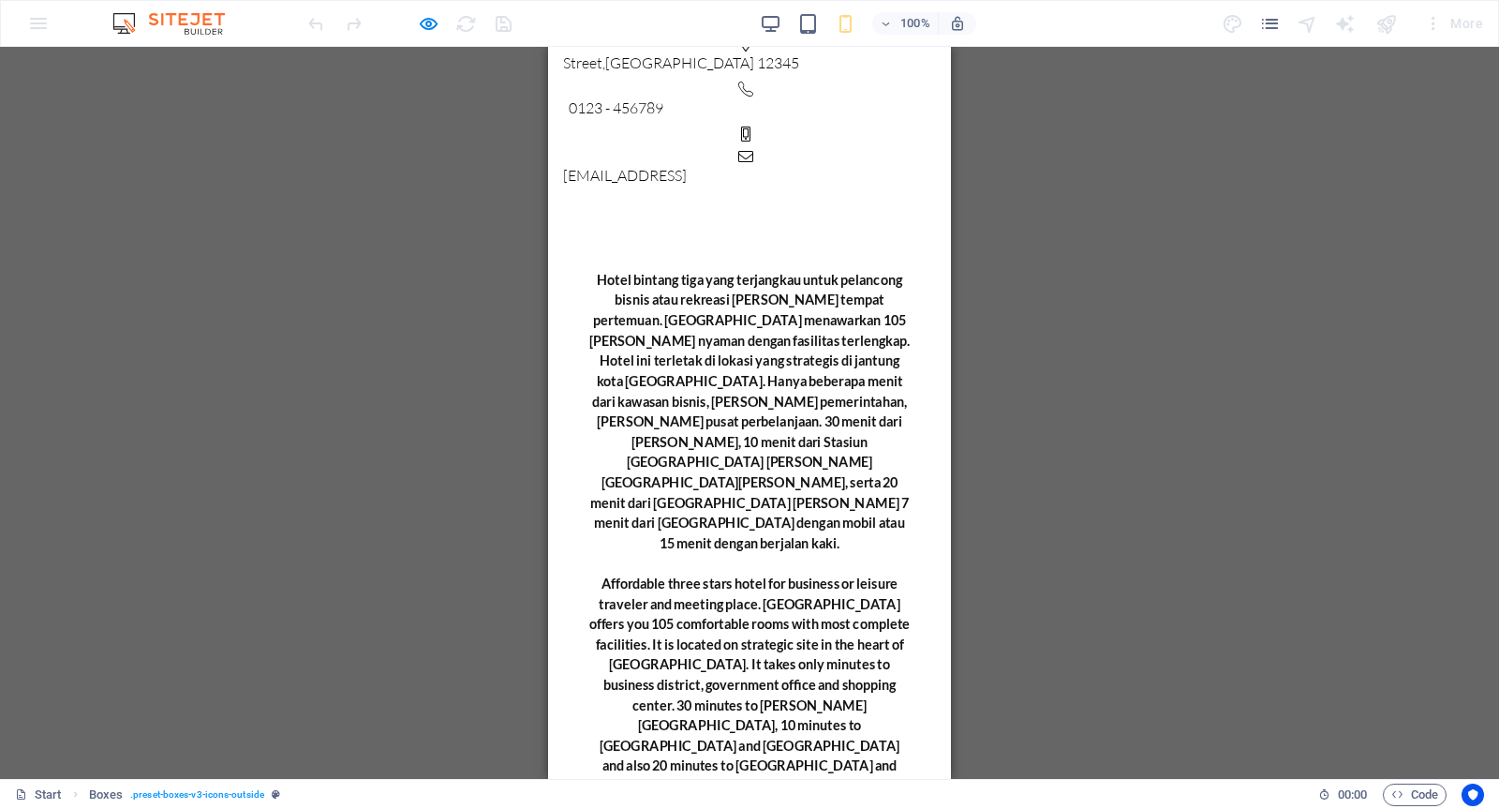
scroll to position [0, 0]
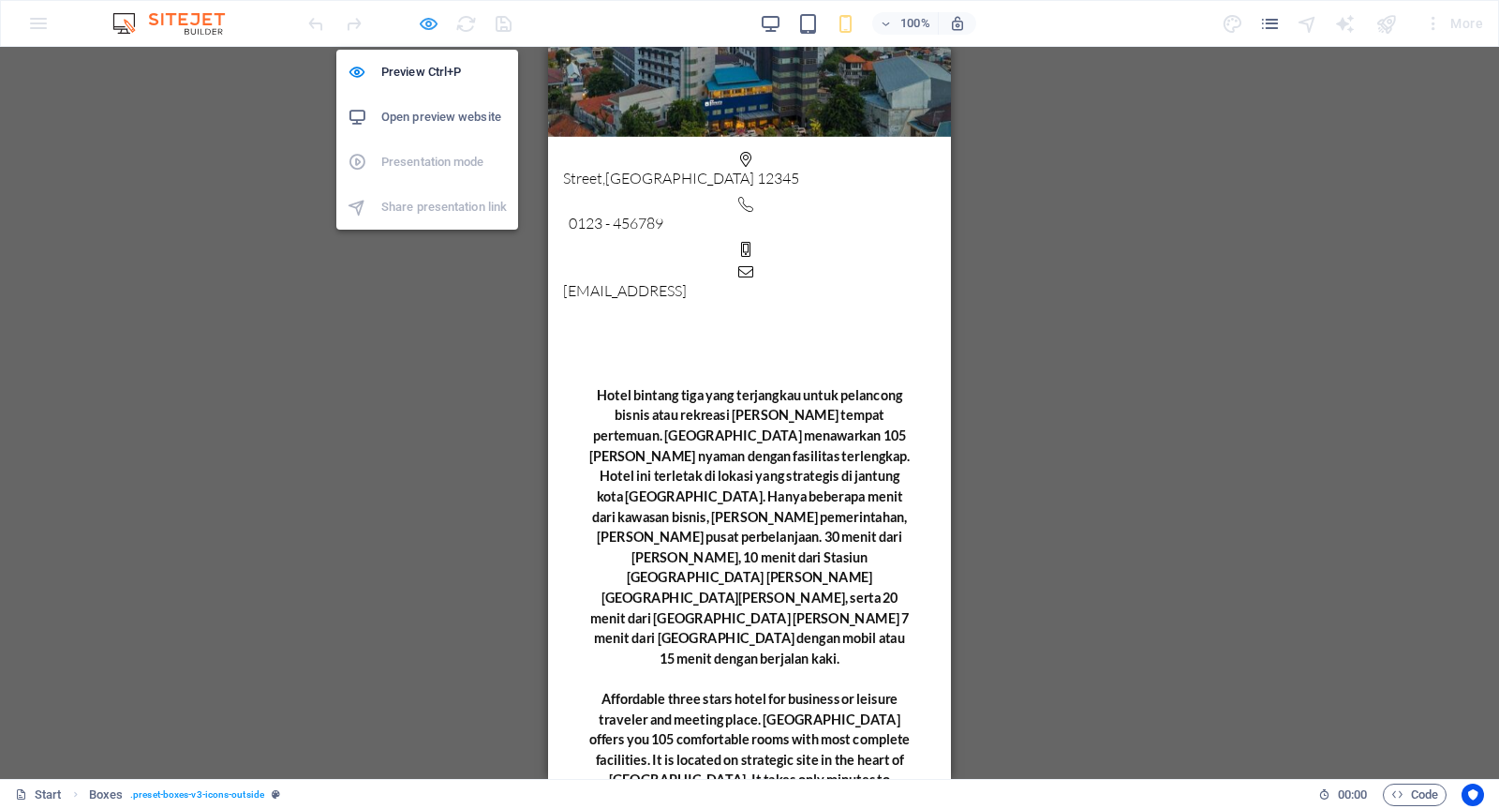
click at [425, 22] on icon "button" at bounding box center [429, 24] width 22 height 22
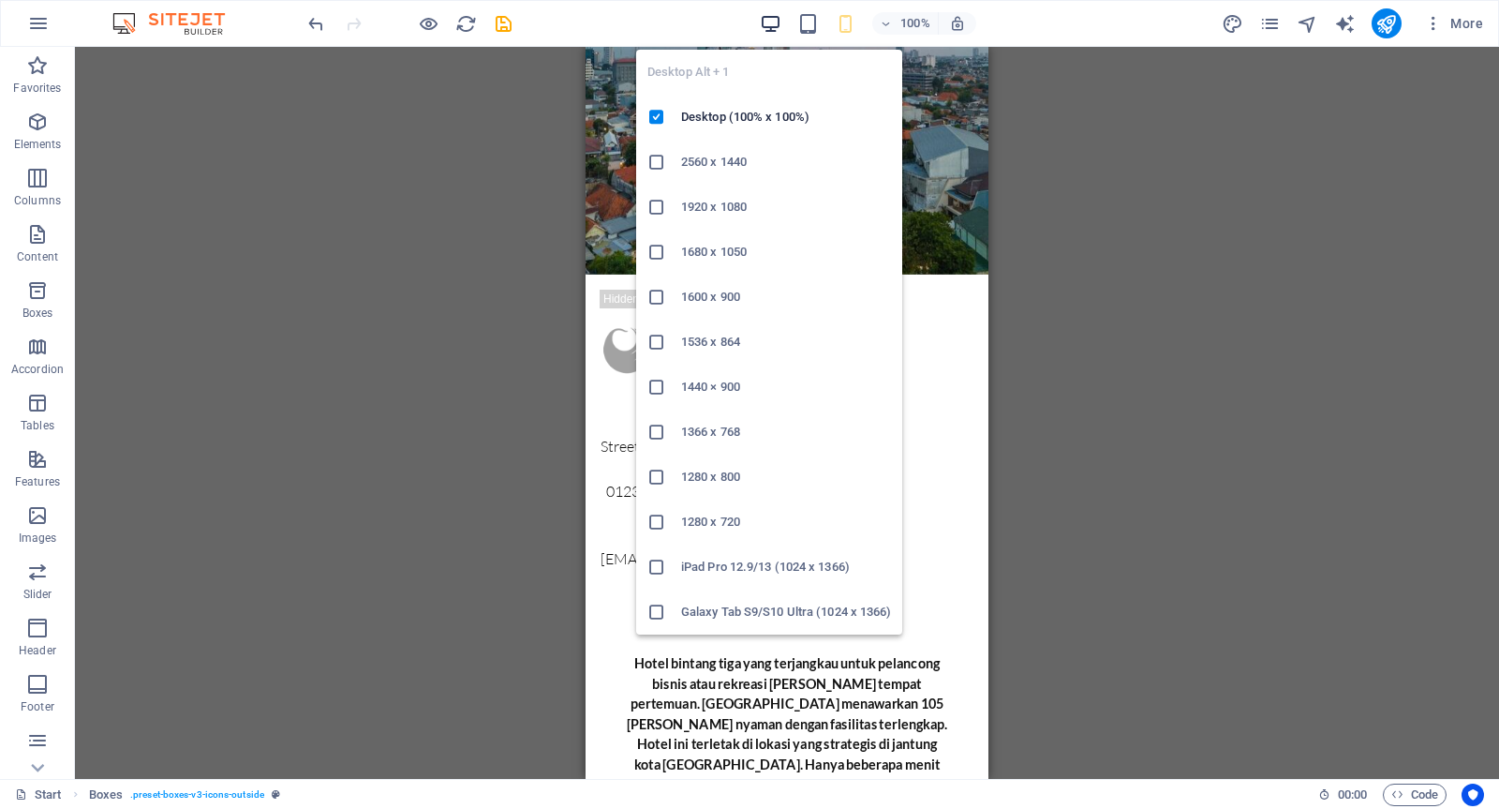
click at [773, 21] on icon "button" at bounding box center [771, 24] width 22 height 22
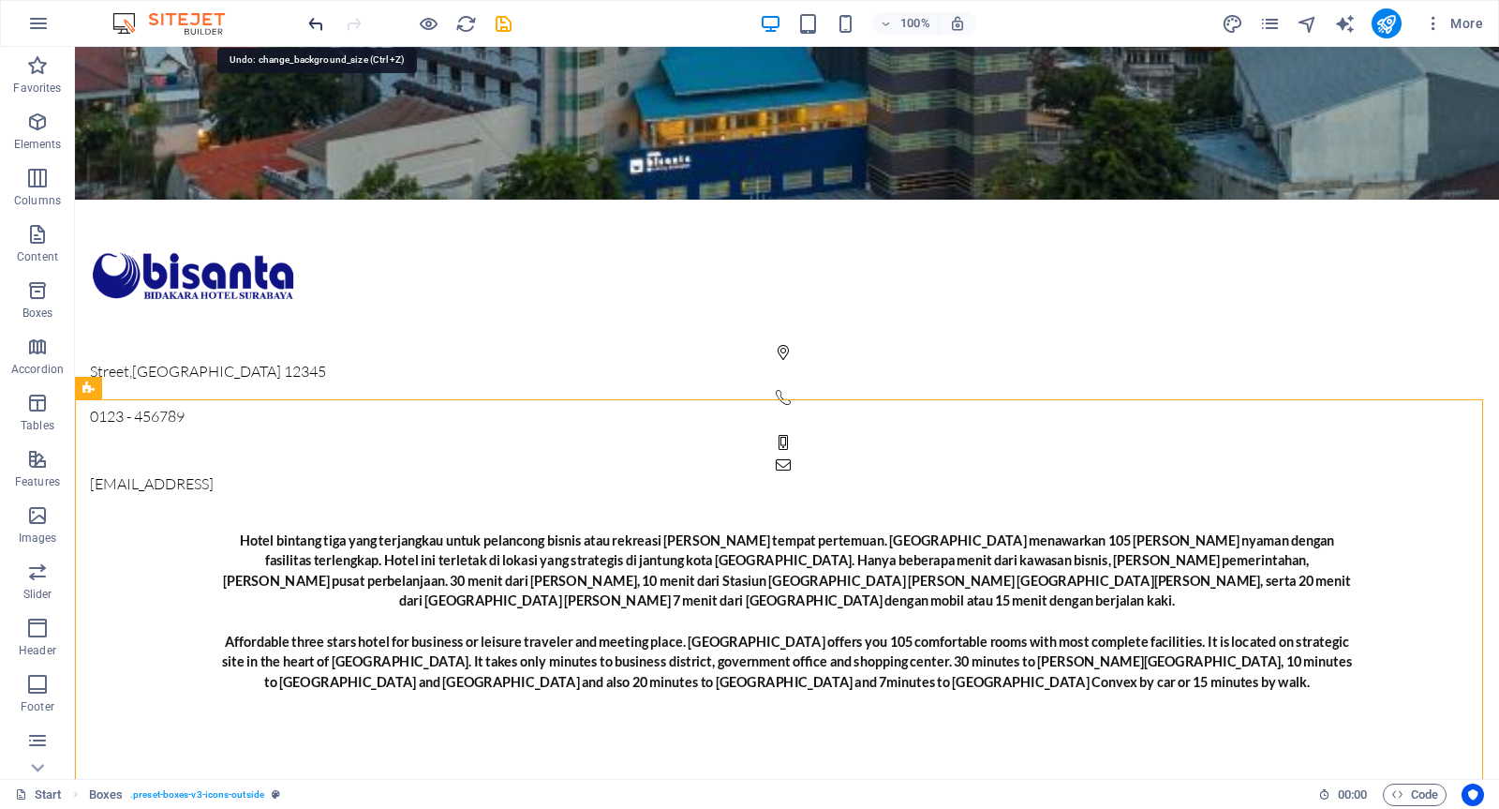
click at [320, 28] on icon "undo" at bounding box center [317, 24] width 22 height 22
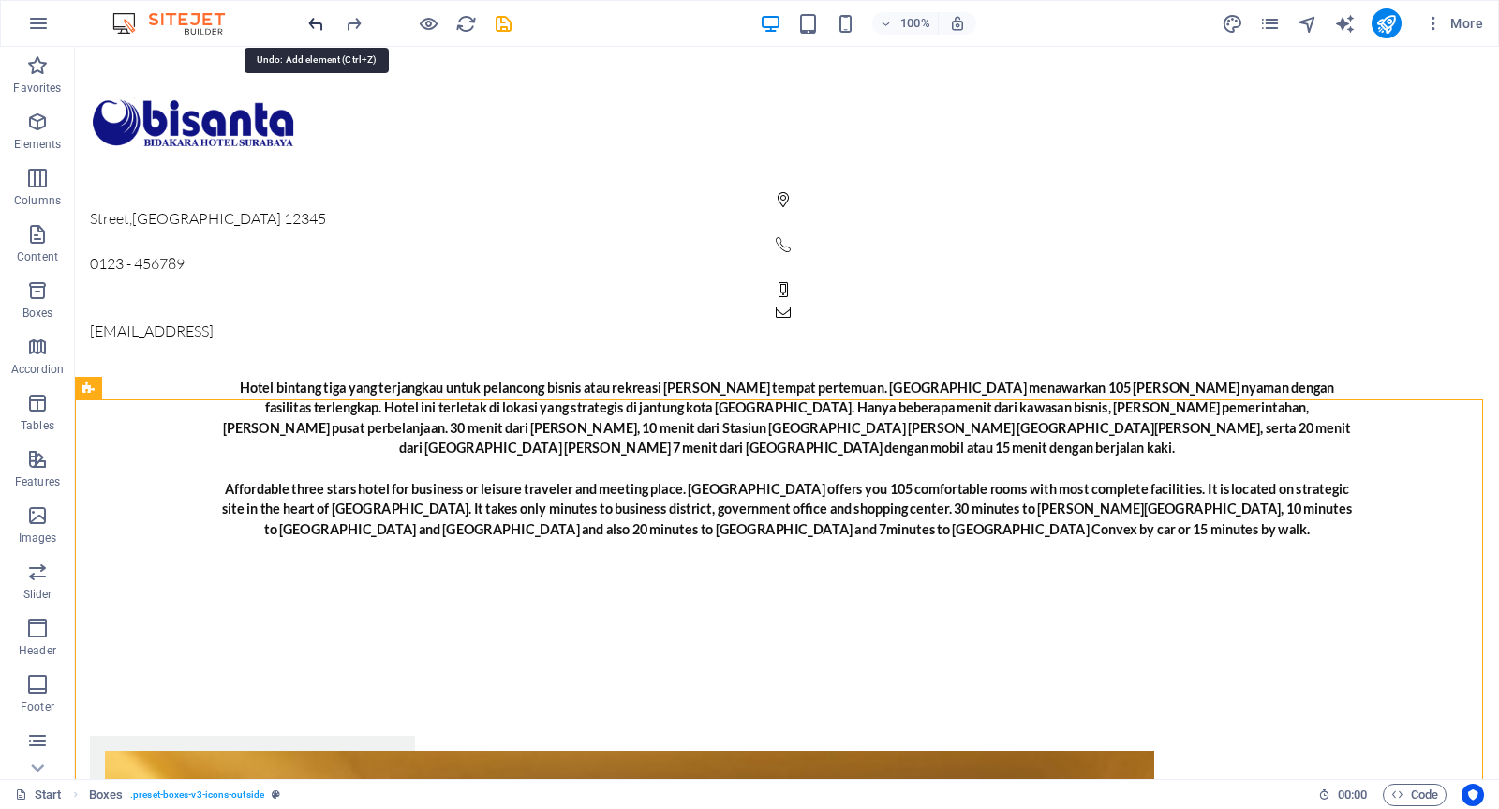
click at [320, 28] on icon "undo" at bounding box center [317, 24] width 22 height 22
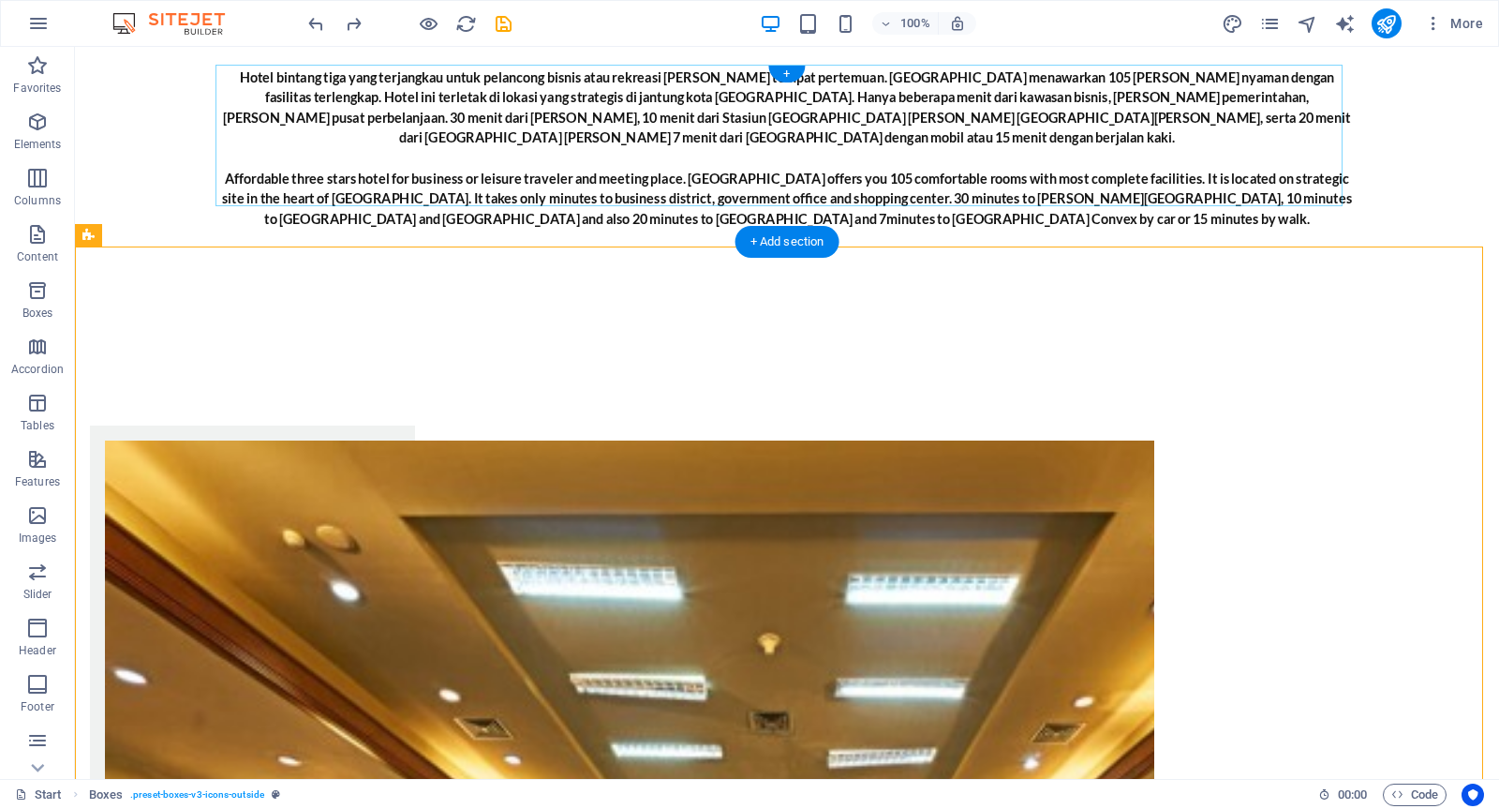
click at [785, 76] on div "+" at bounding box center [786, 74] width 37 height 17
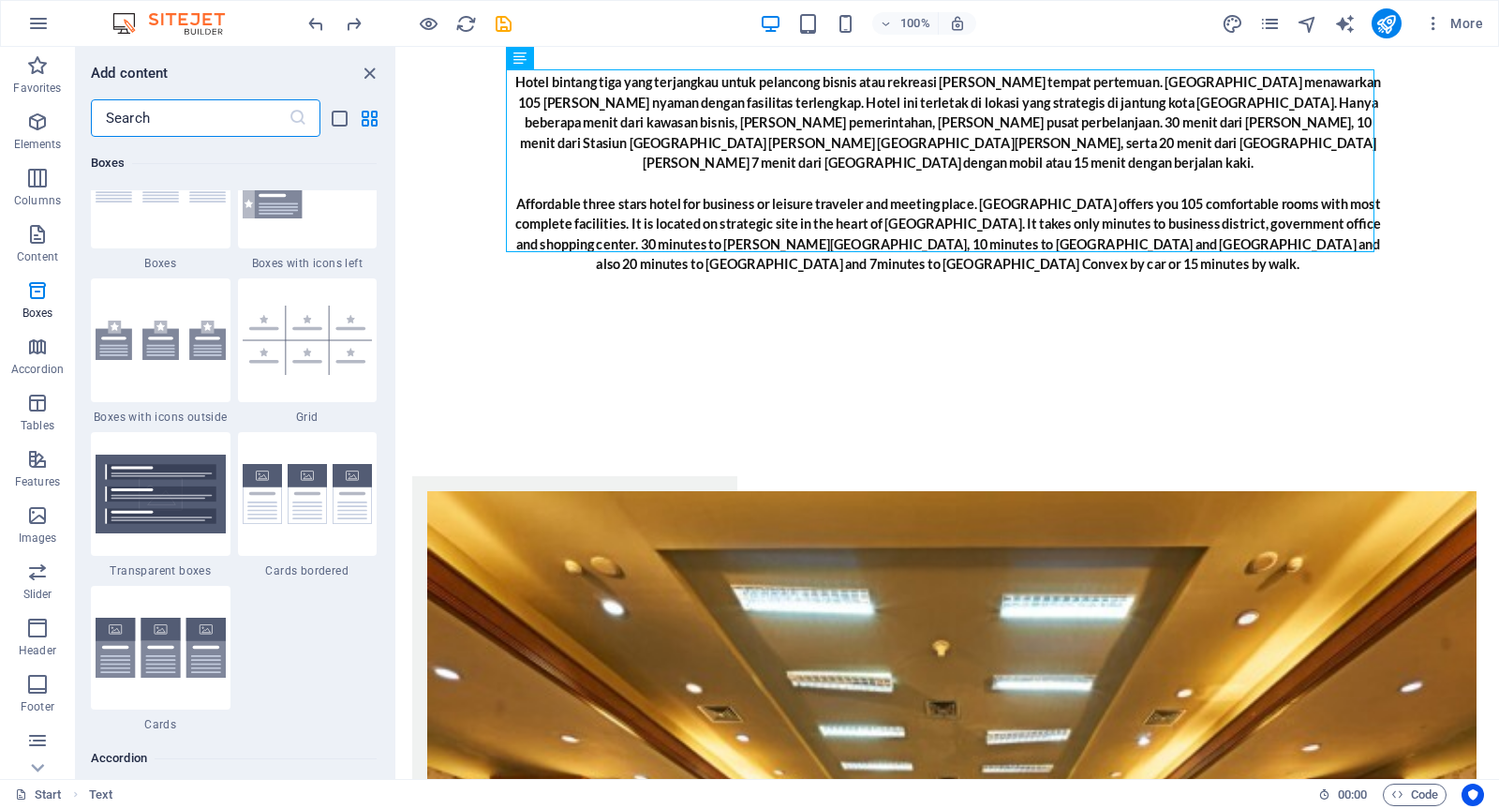
scroll to position [5465, 0]
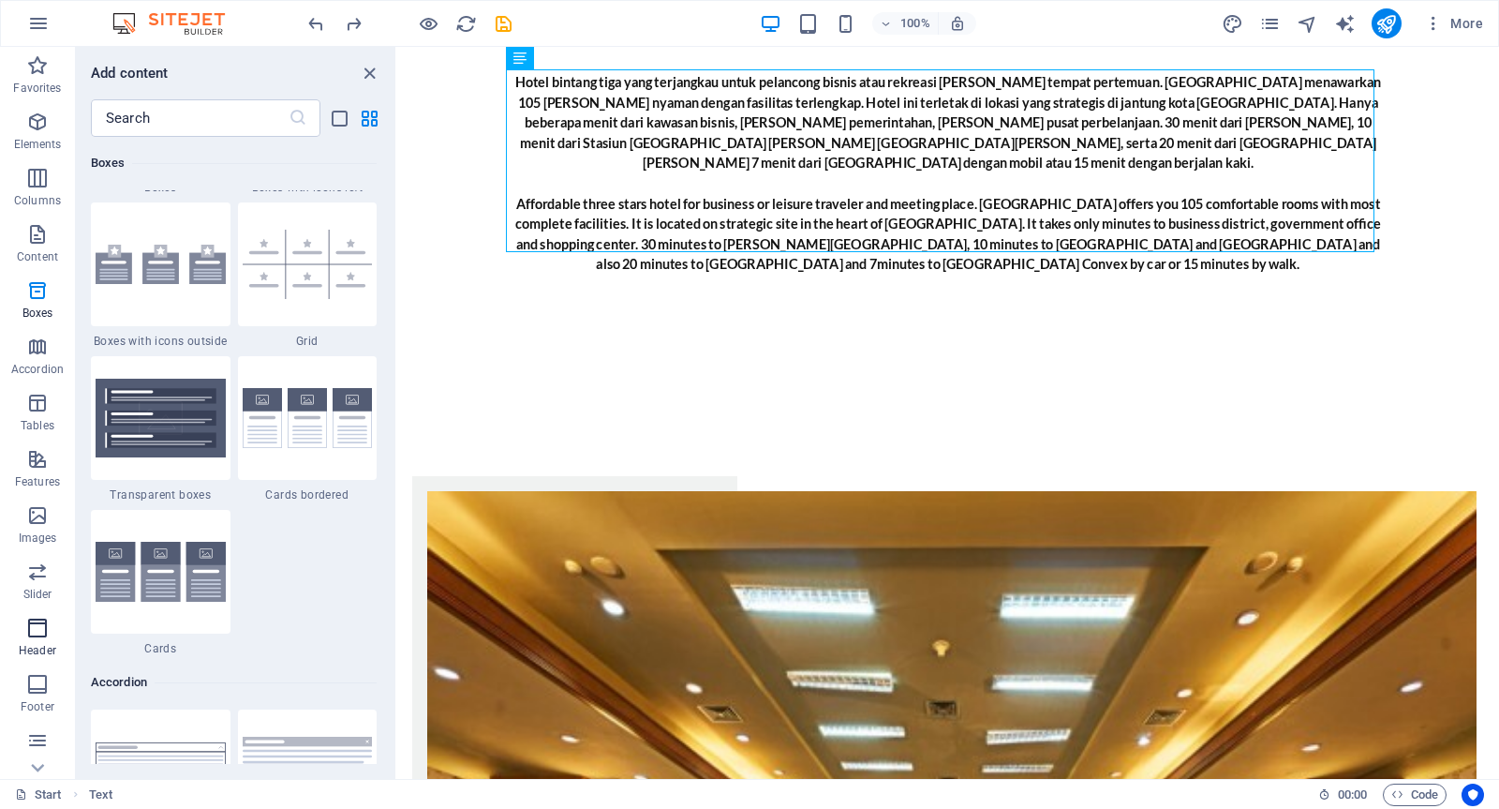
click at [50, 633] on span "Header" at bounding box center [37, 639] width 75 height 45
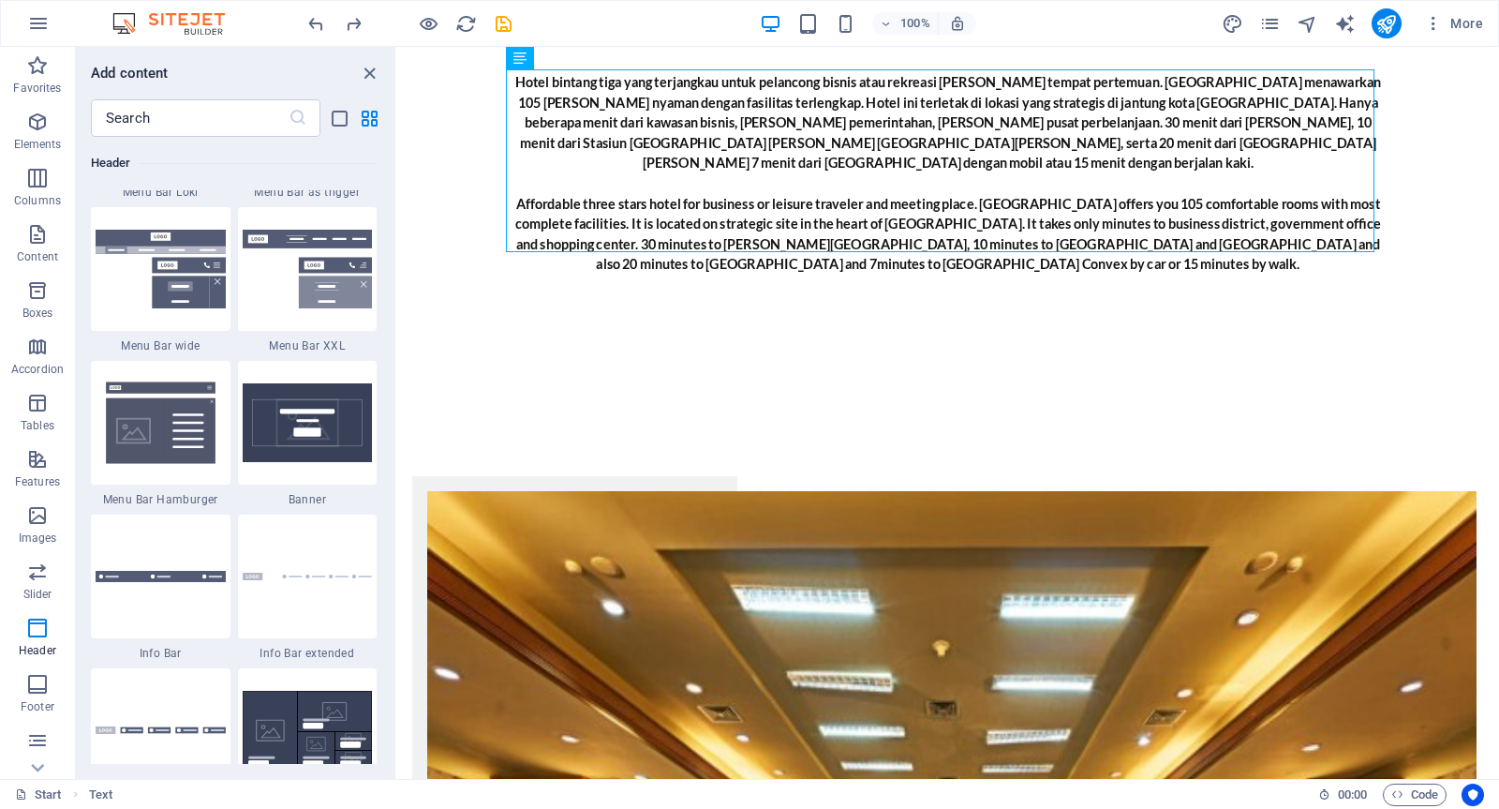
scroll to position [11699, 0]
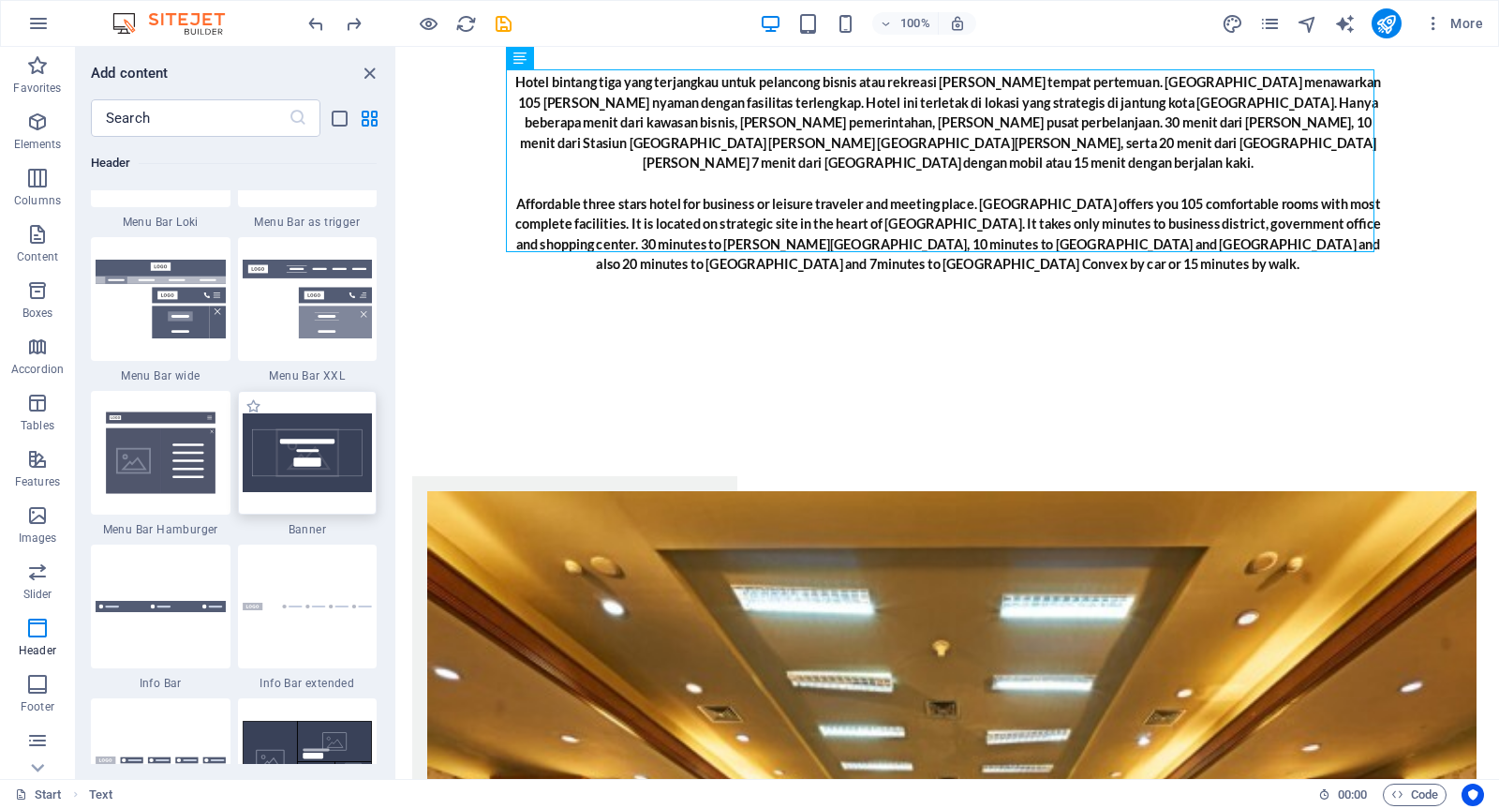
click at [342, 463] on img at bounding box center [308, 452] width 130 height 79
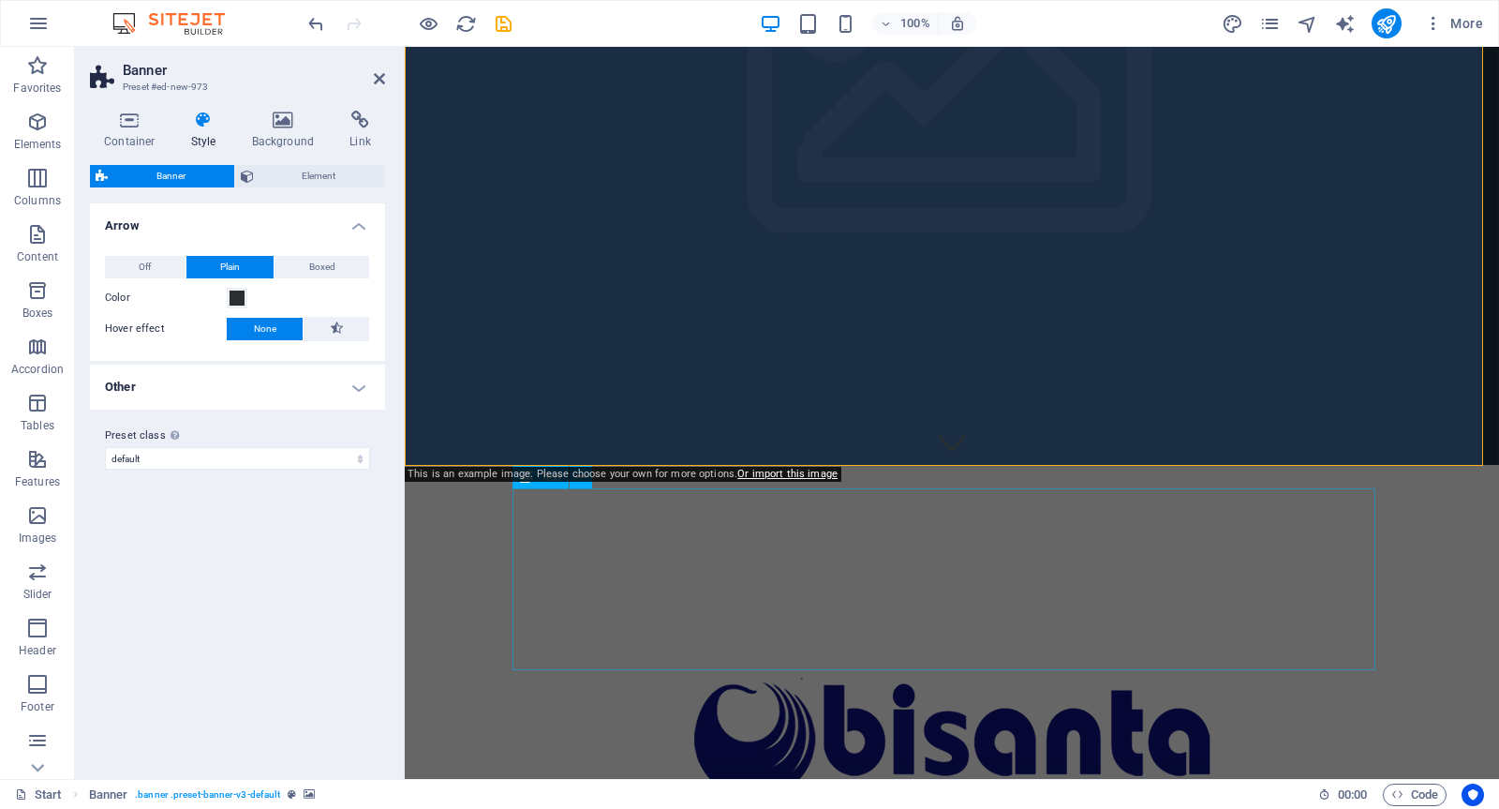
scroll to position [0, 0]
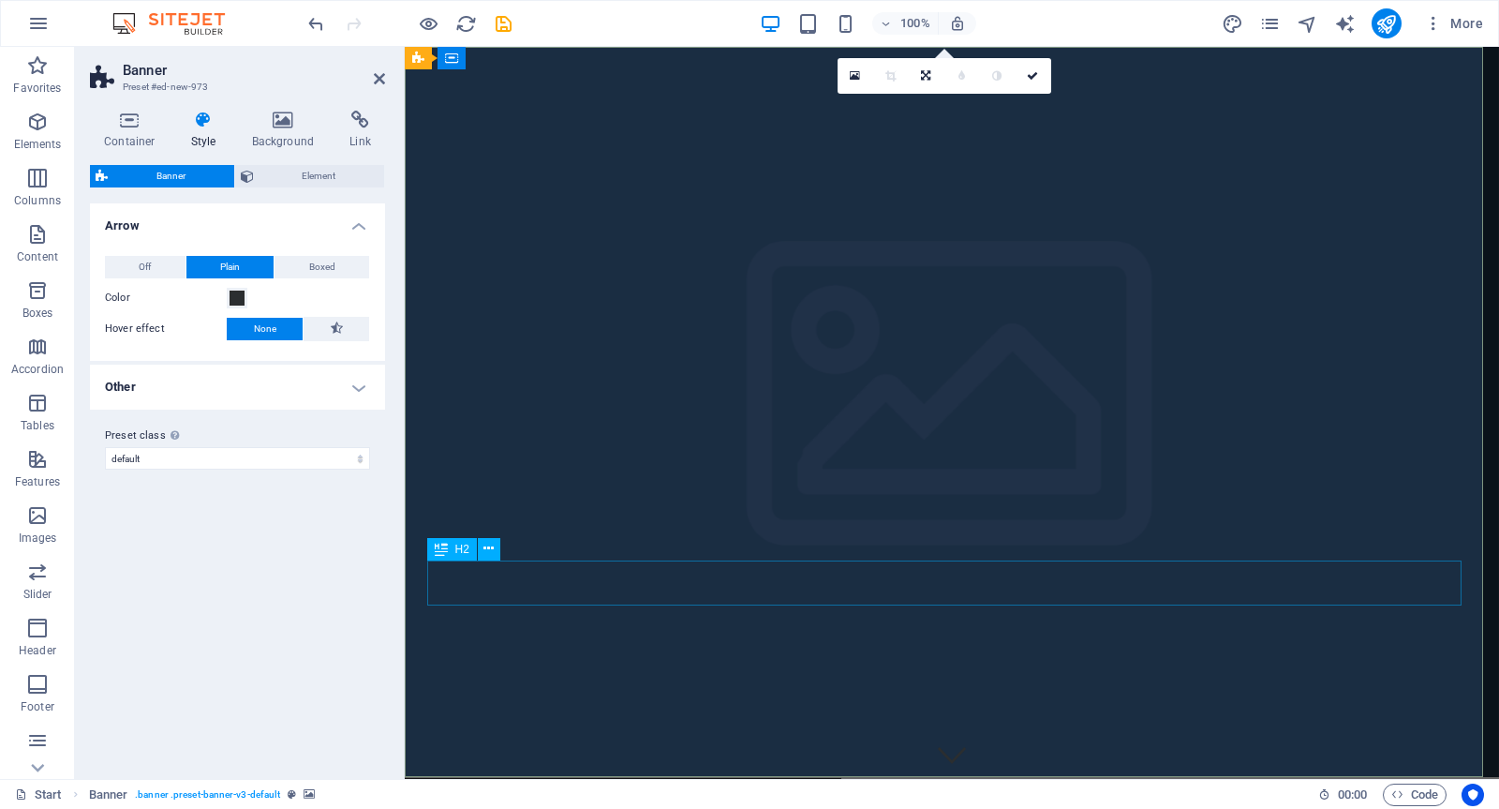
click at [310, 20] on icon "undo" at bounding box center [317, 24] width 22 height 22
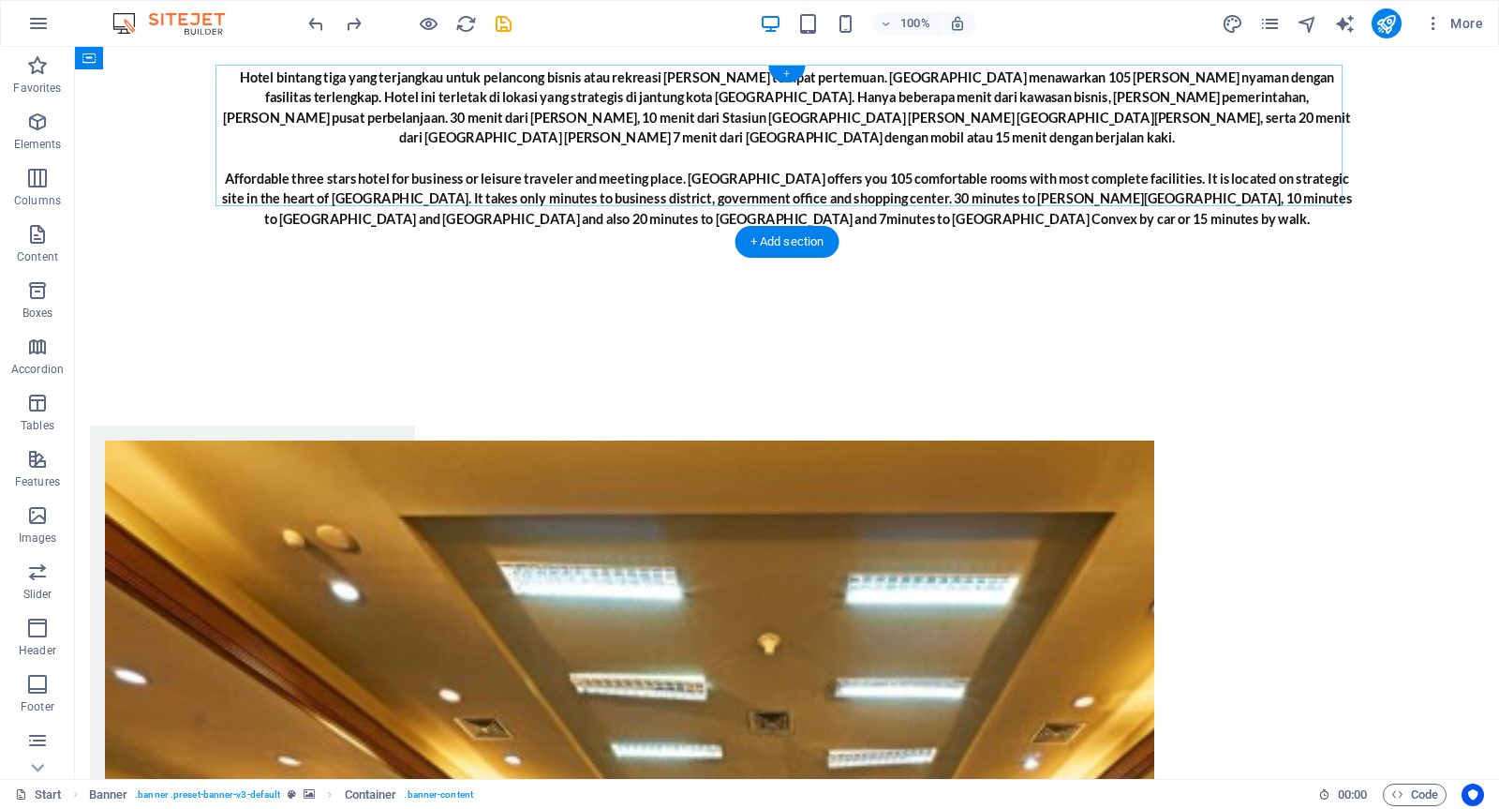
click at [785, 77] on div "+" at bounding box center [786, 74] width 37 height 17
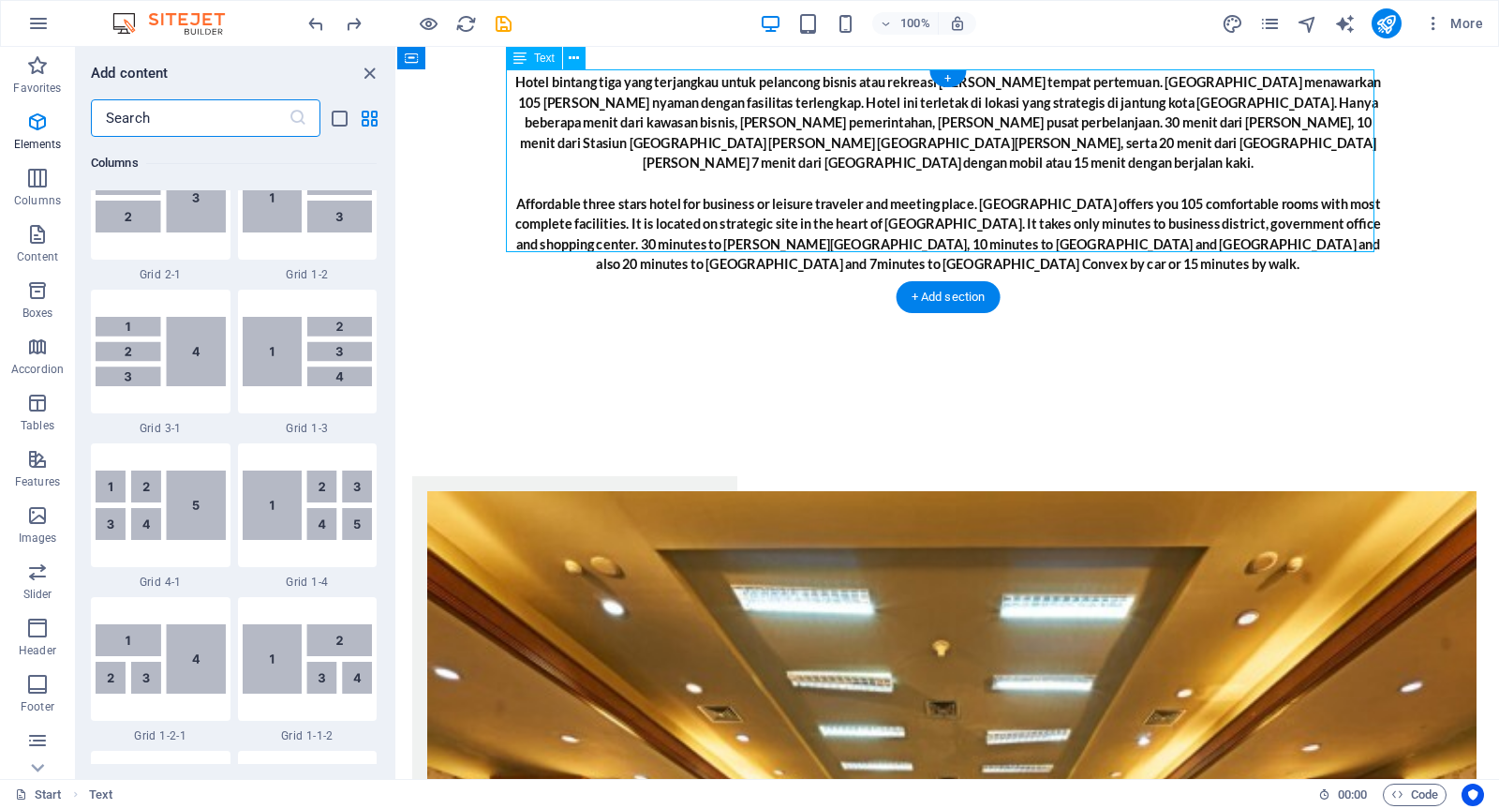
scroll to position [3277, 0]
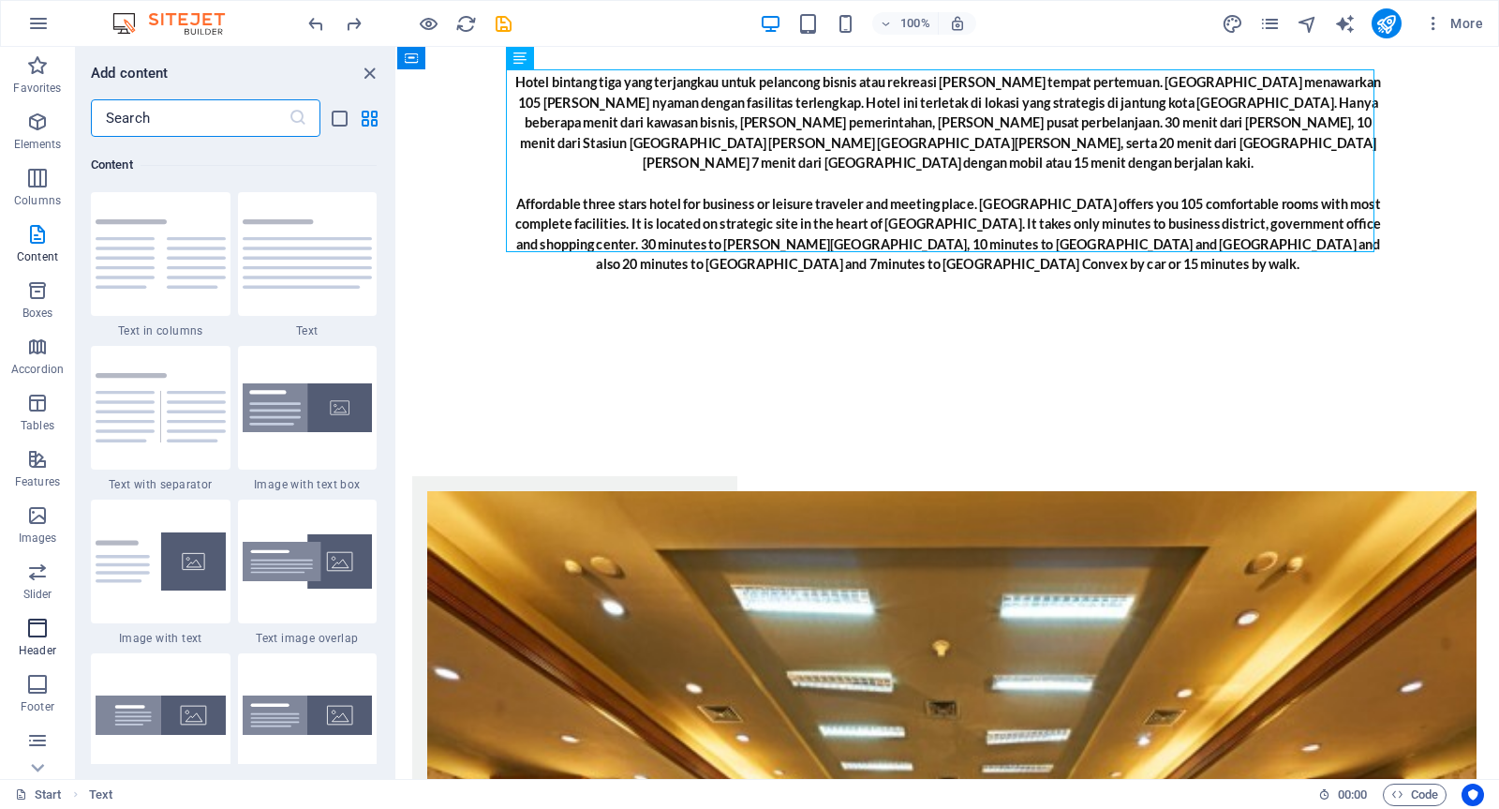
click at [43, 645] on p "Header" at bounding box center [37, 650] width 37 height 15
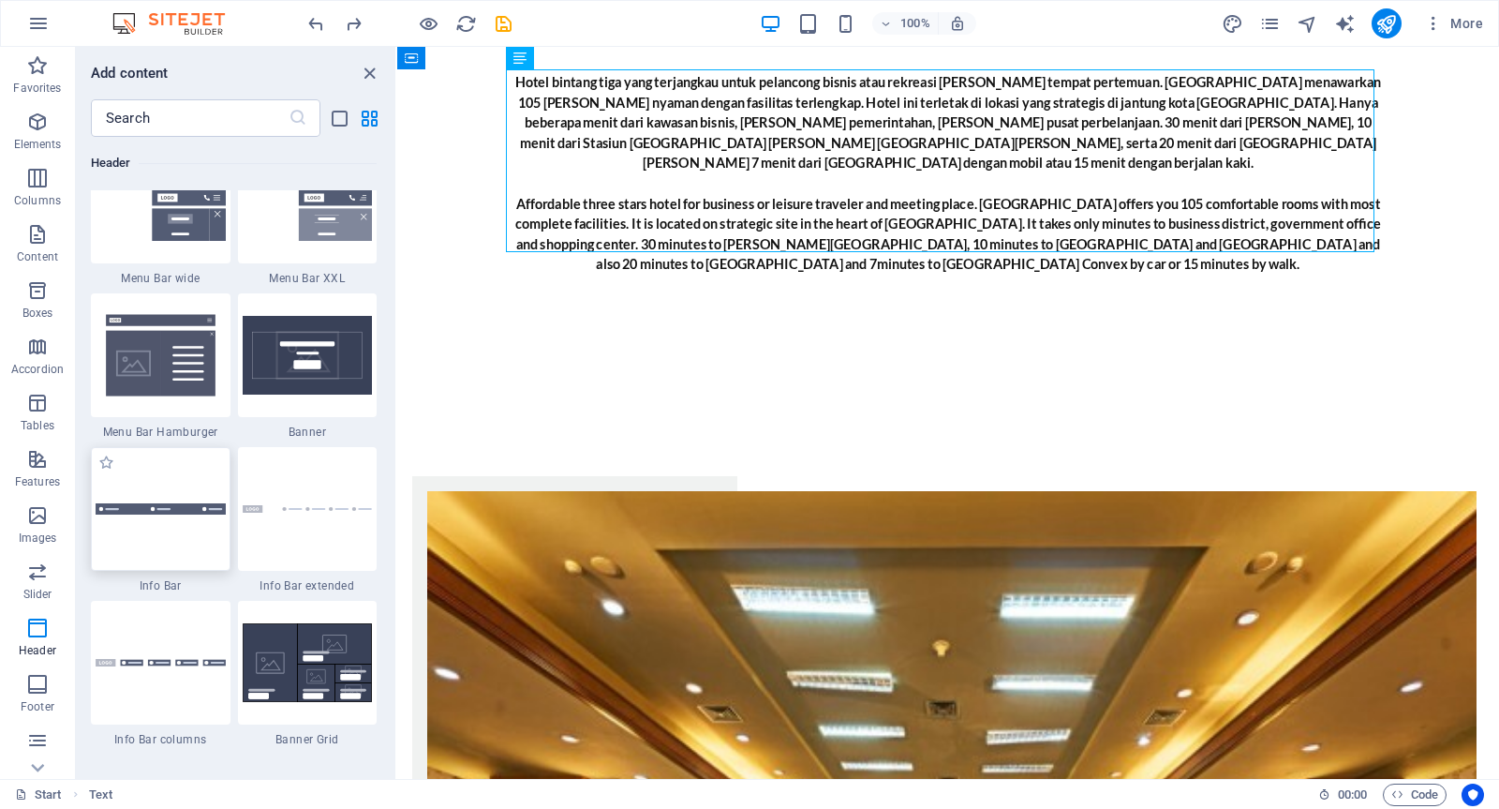
scroll to position [11699, 0]
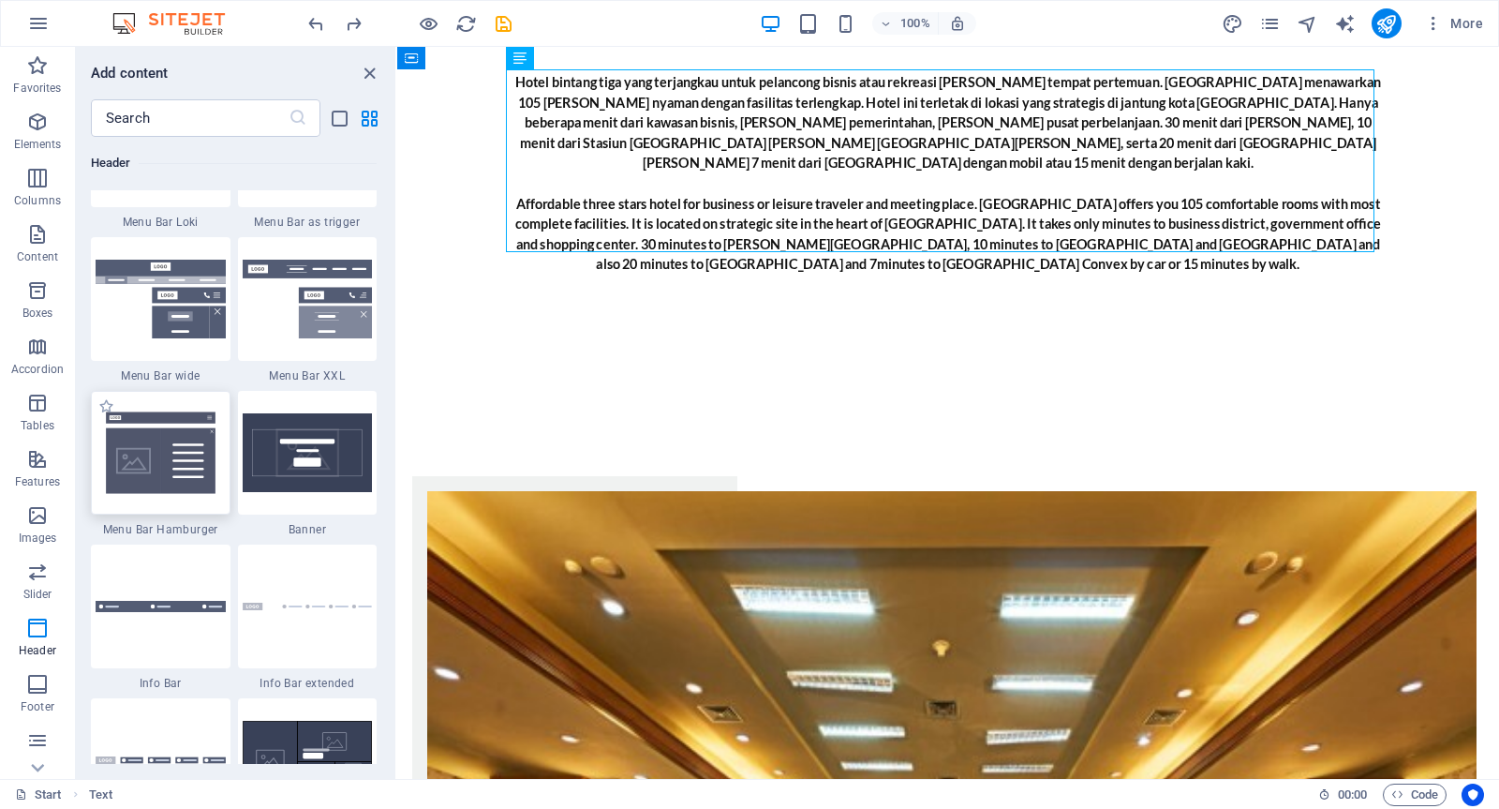
click at [164, 428] on div at bounding box center [161, 453] width 140 height 124
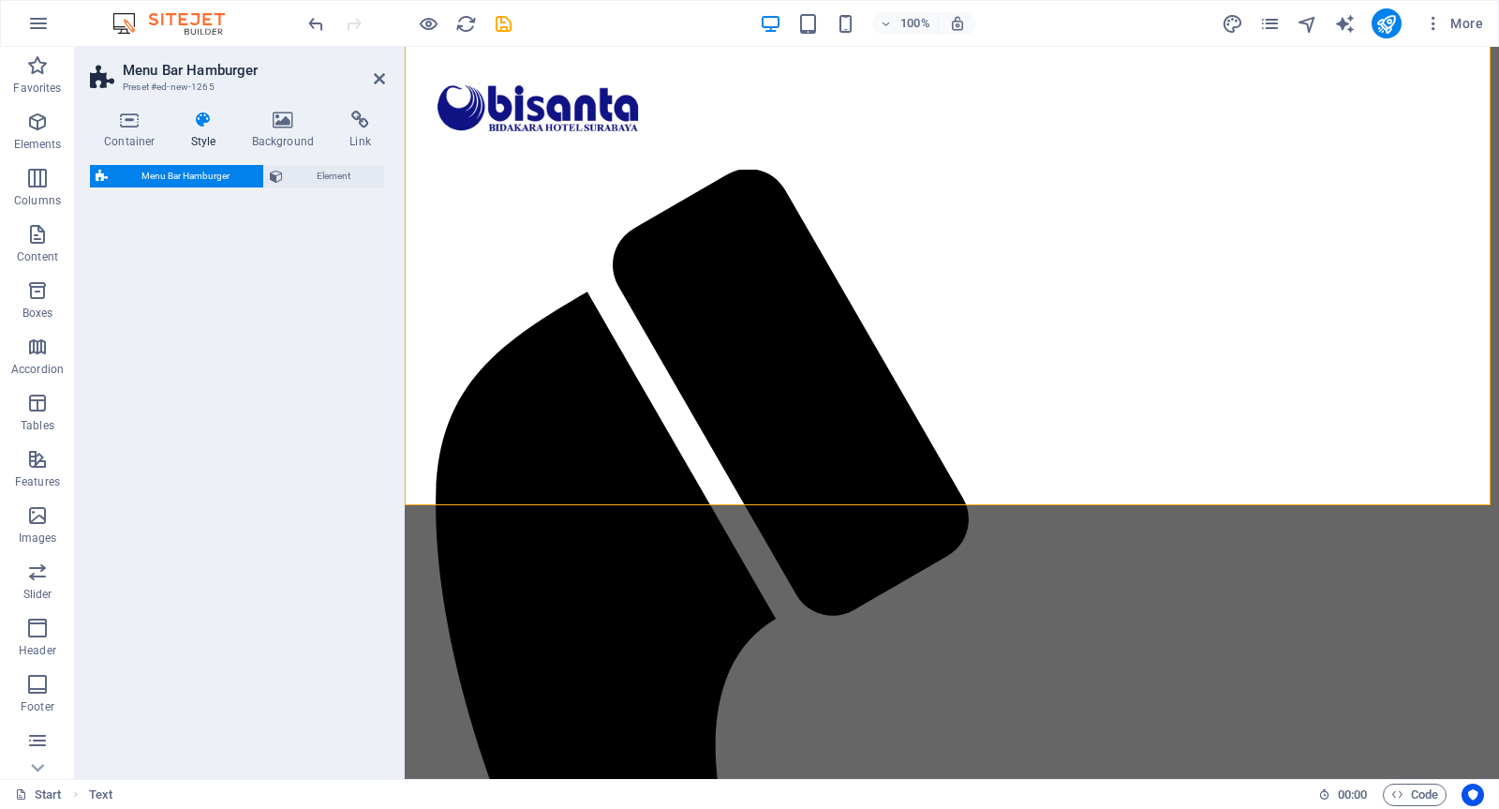
select select "rem"
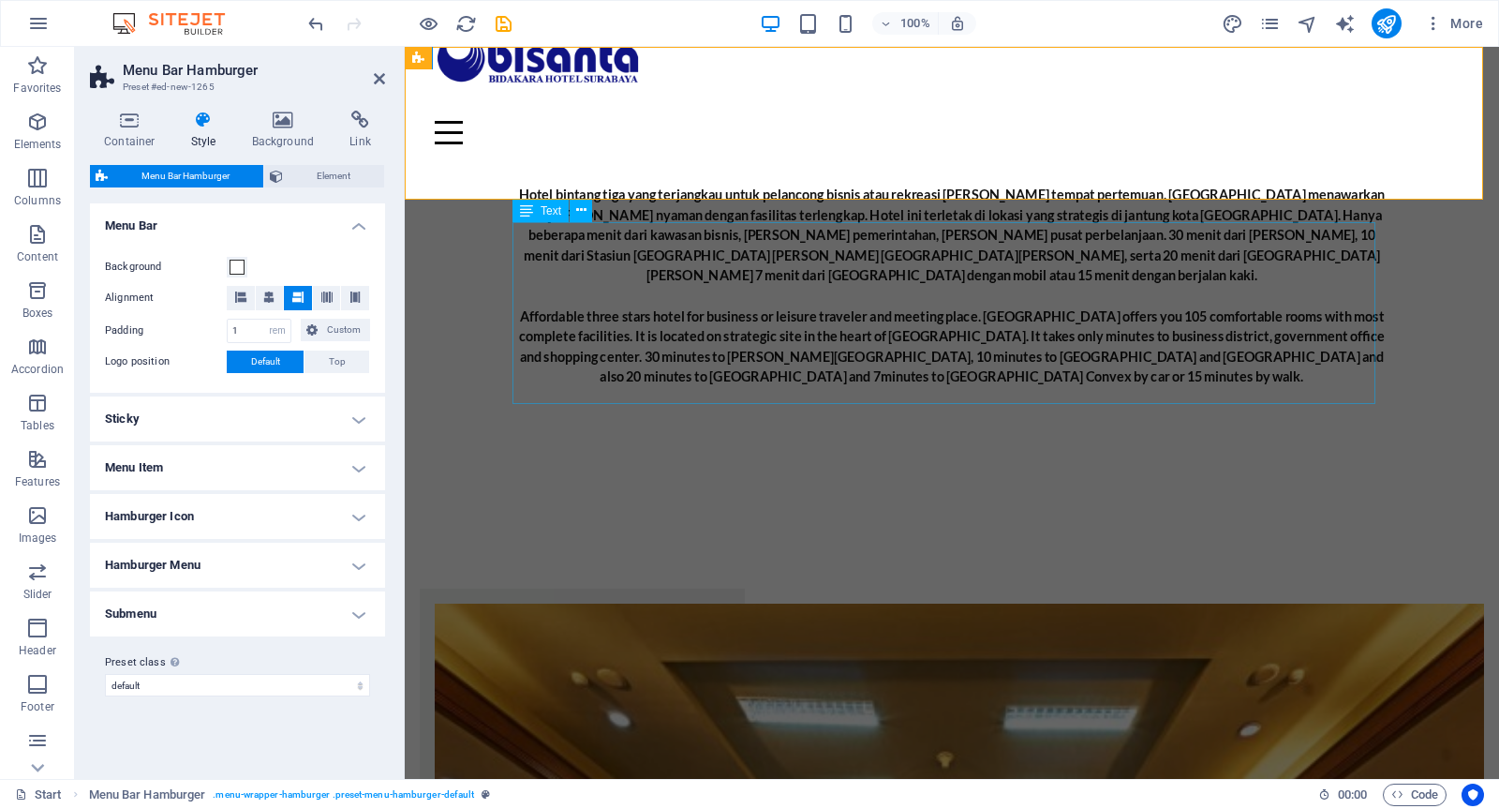
scroll to position [0, 0]
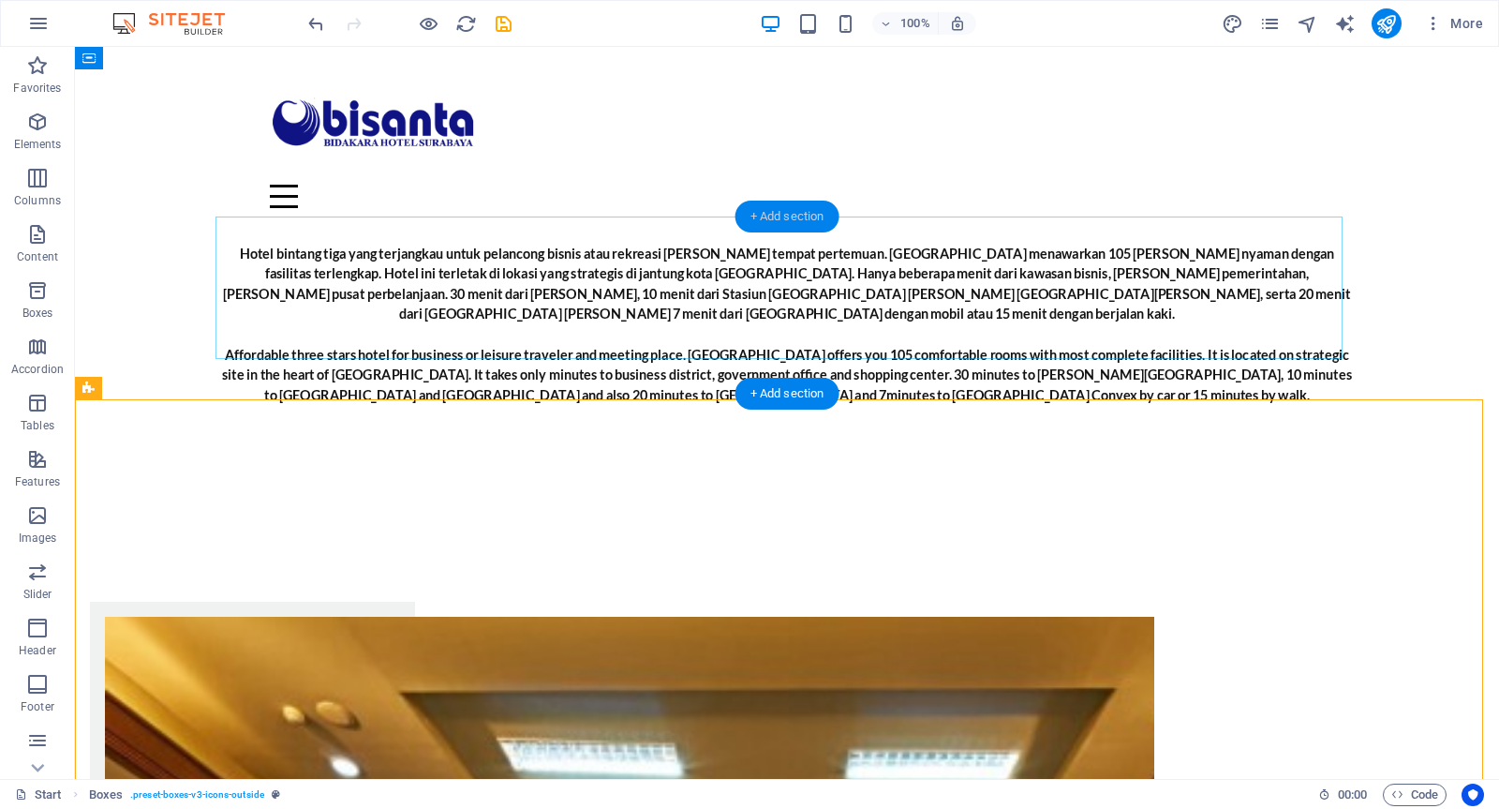
click at [793, 216] on div "+ Add section" at bounding box center [788, 217] width 104 height 32
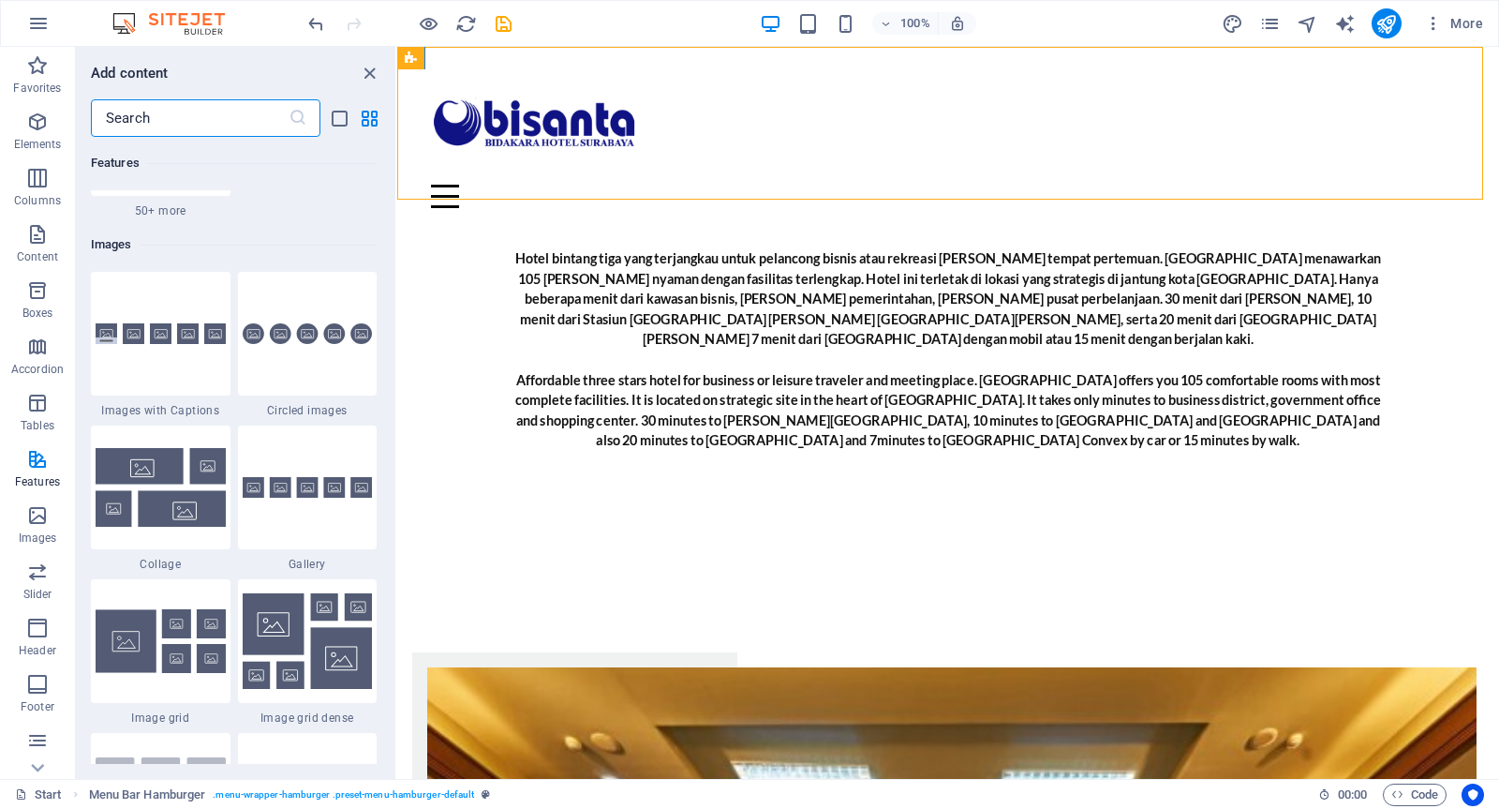
scroll to position [9941, 0]
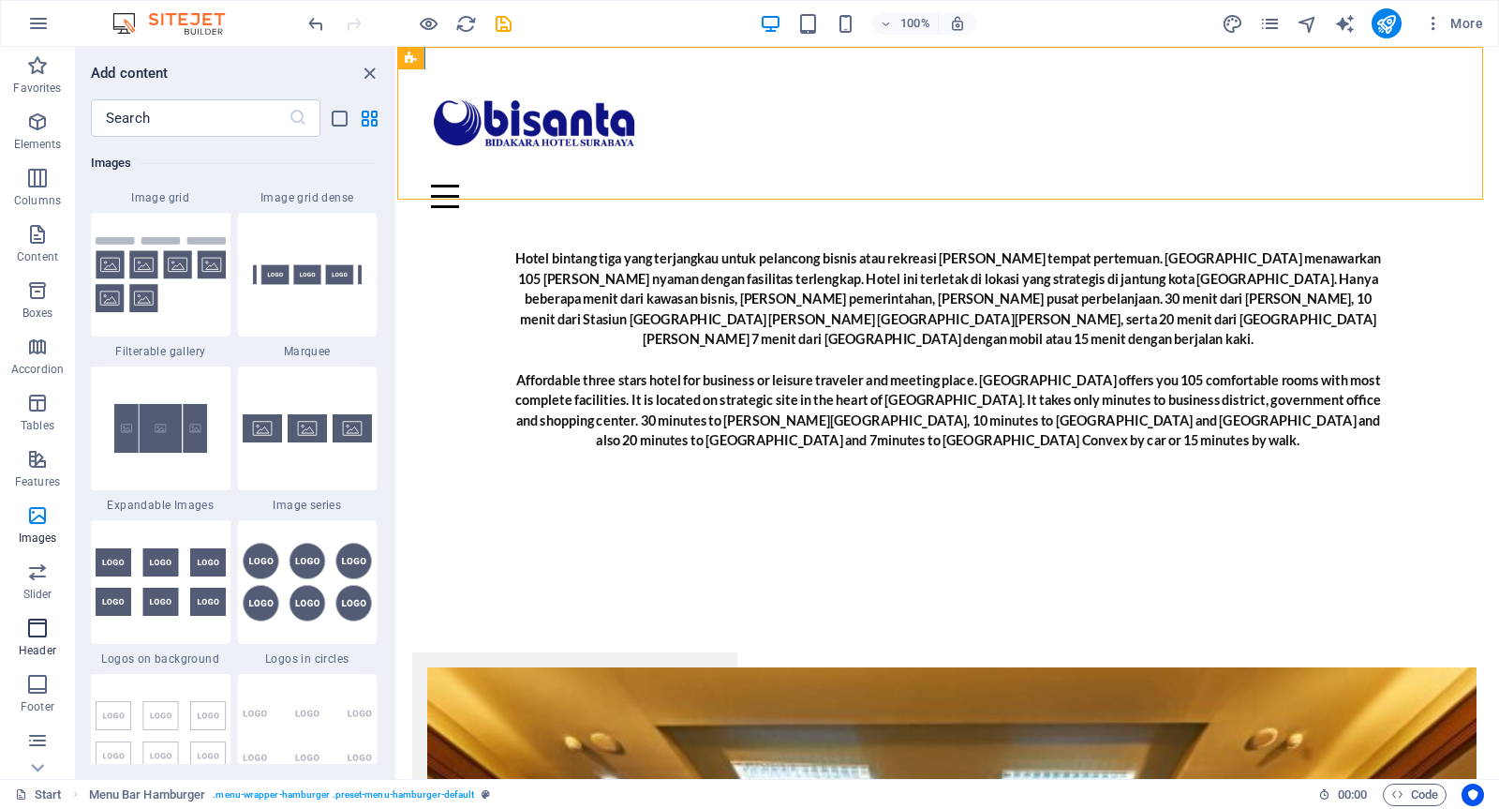
click at [26, 629] on icon "button" at bounding box center [37, 628] width 22 height 22
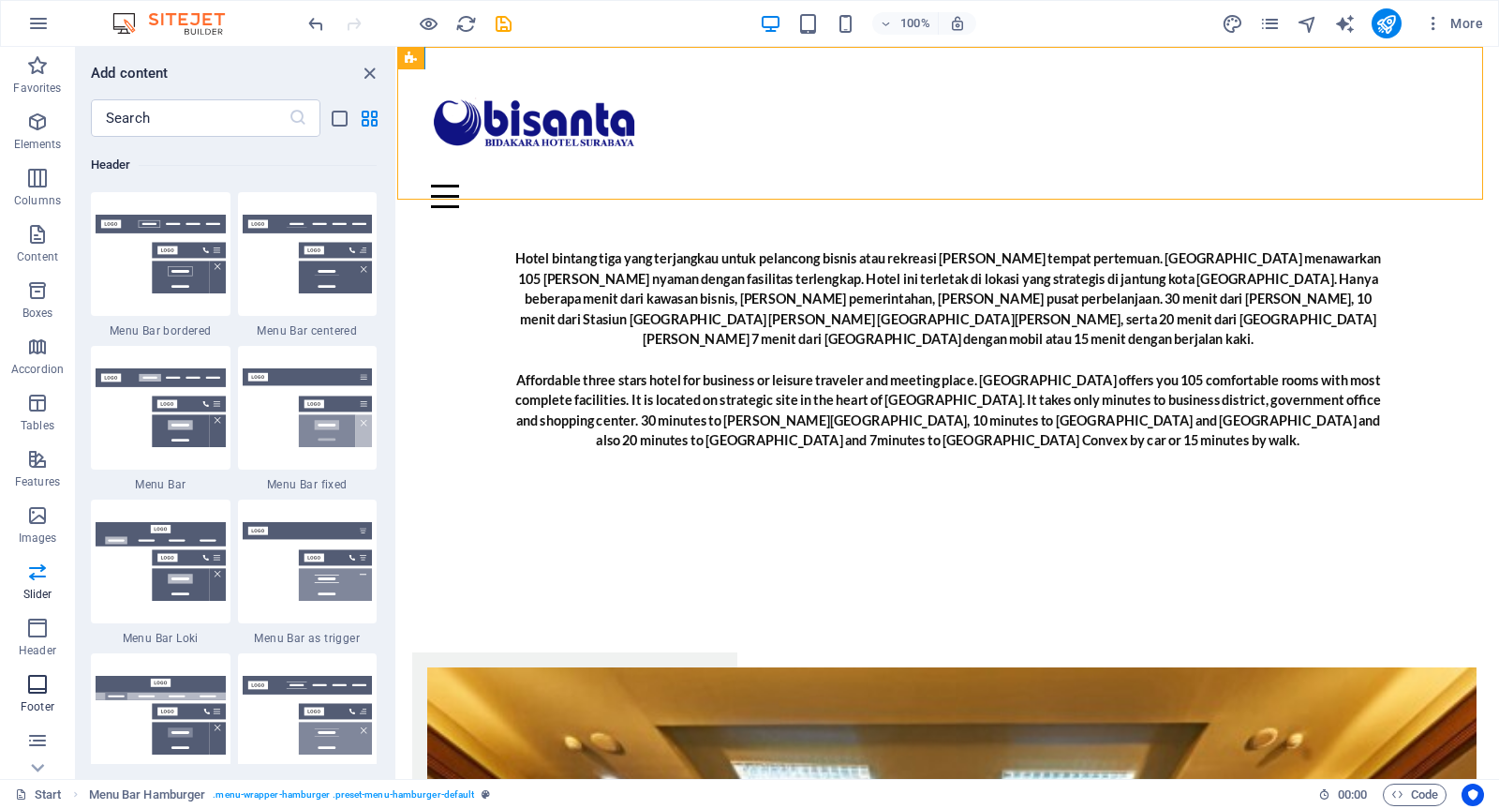
click at [45, 676] on icon "button" at bounding box center [37, 684] width 22 height 22
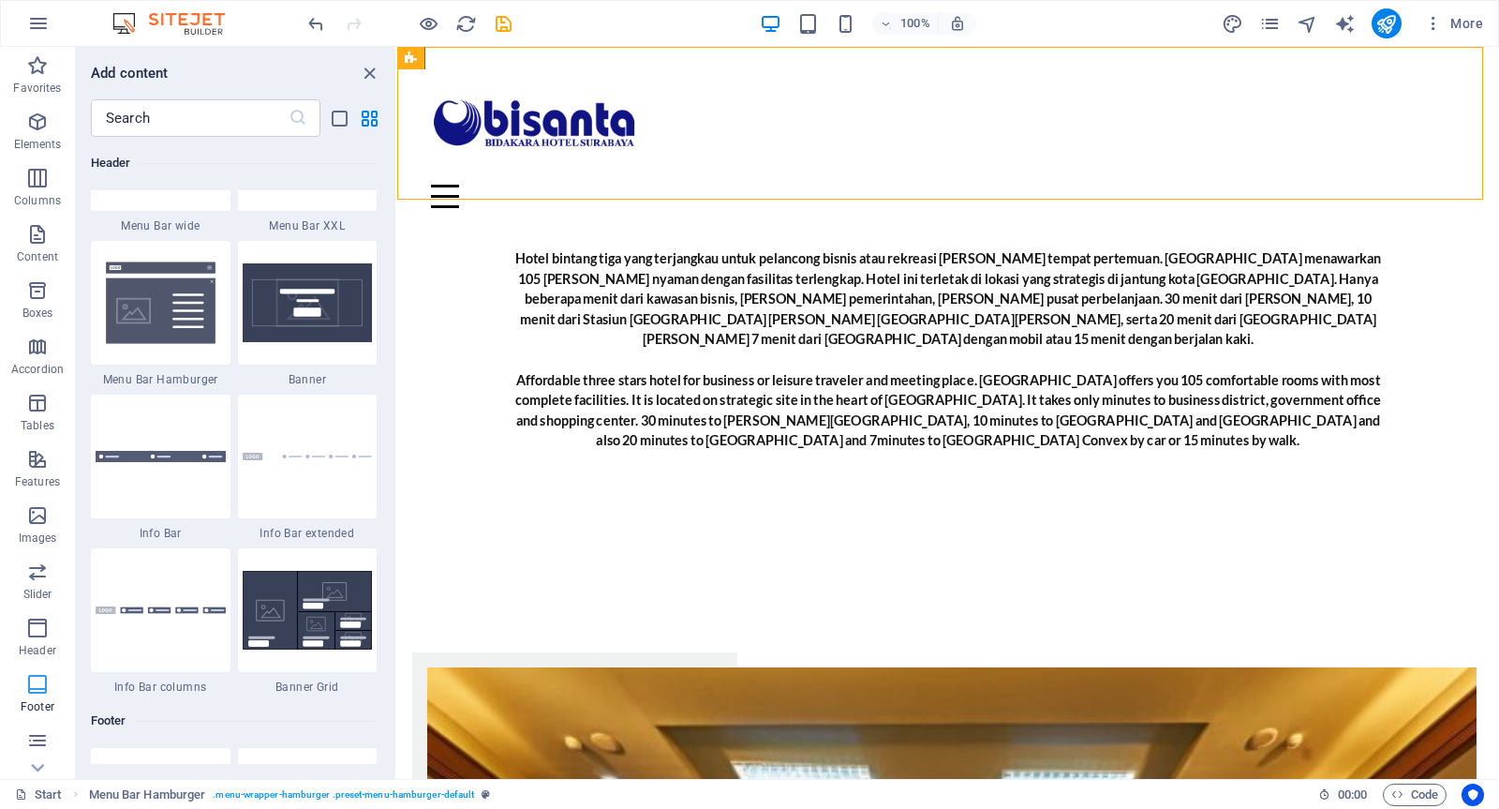
scroll to position [12404, 0]
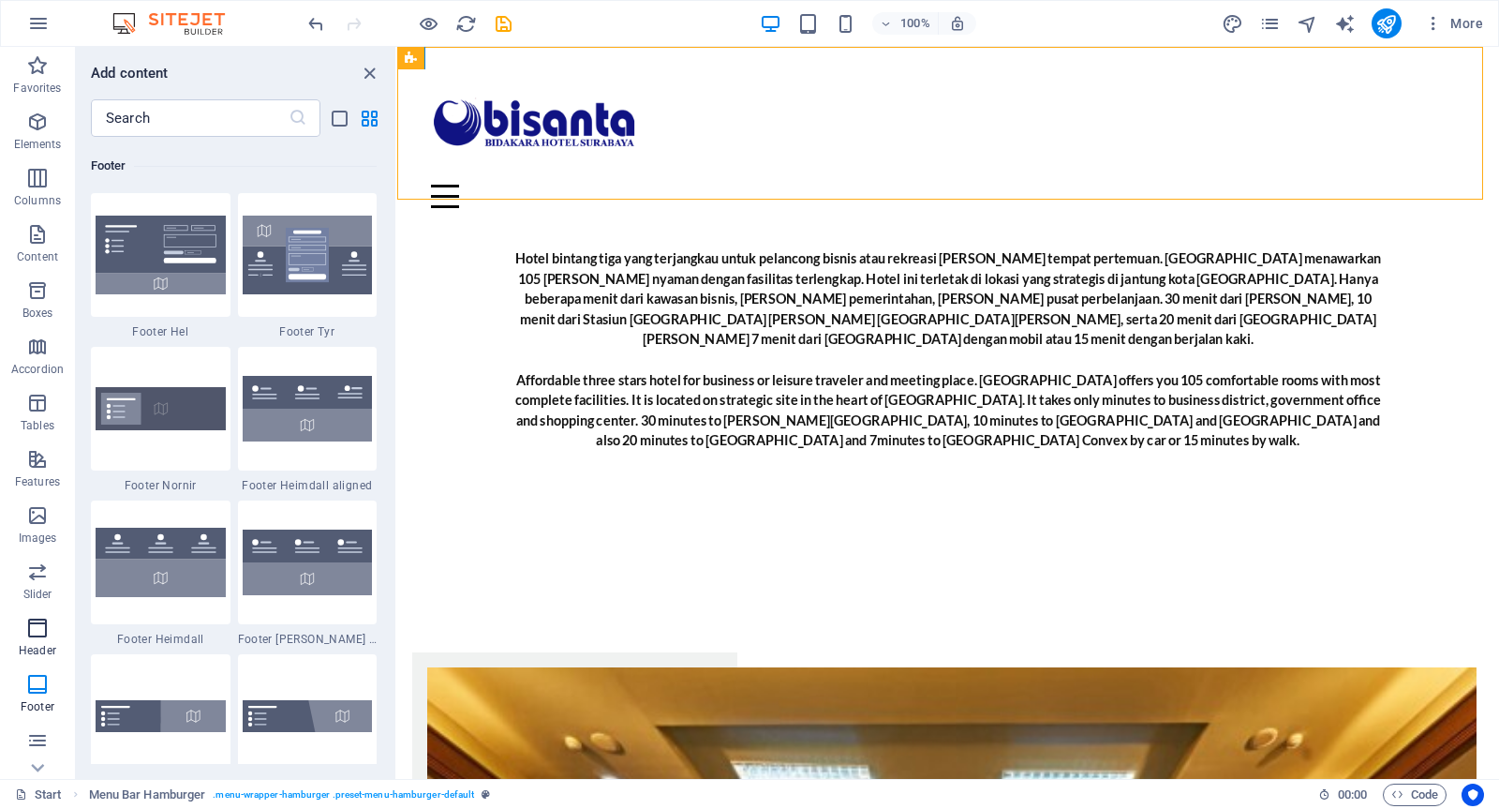
click at [29, 635] on icon "button" at bounding box center [37, 628] width 22 height 22
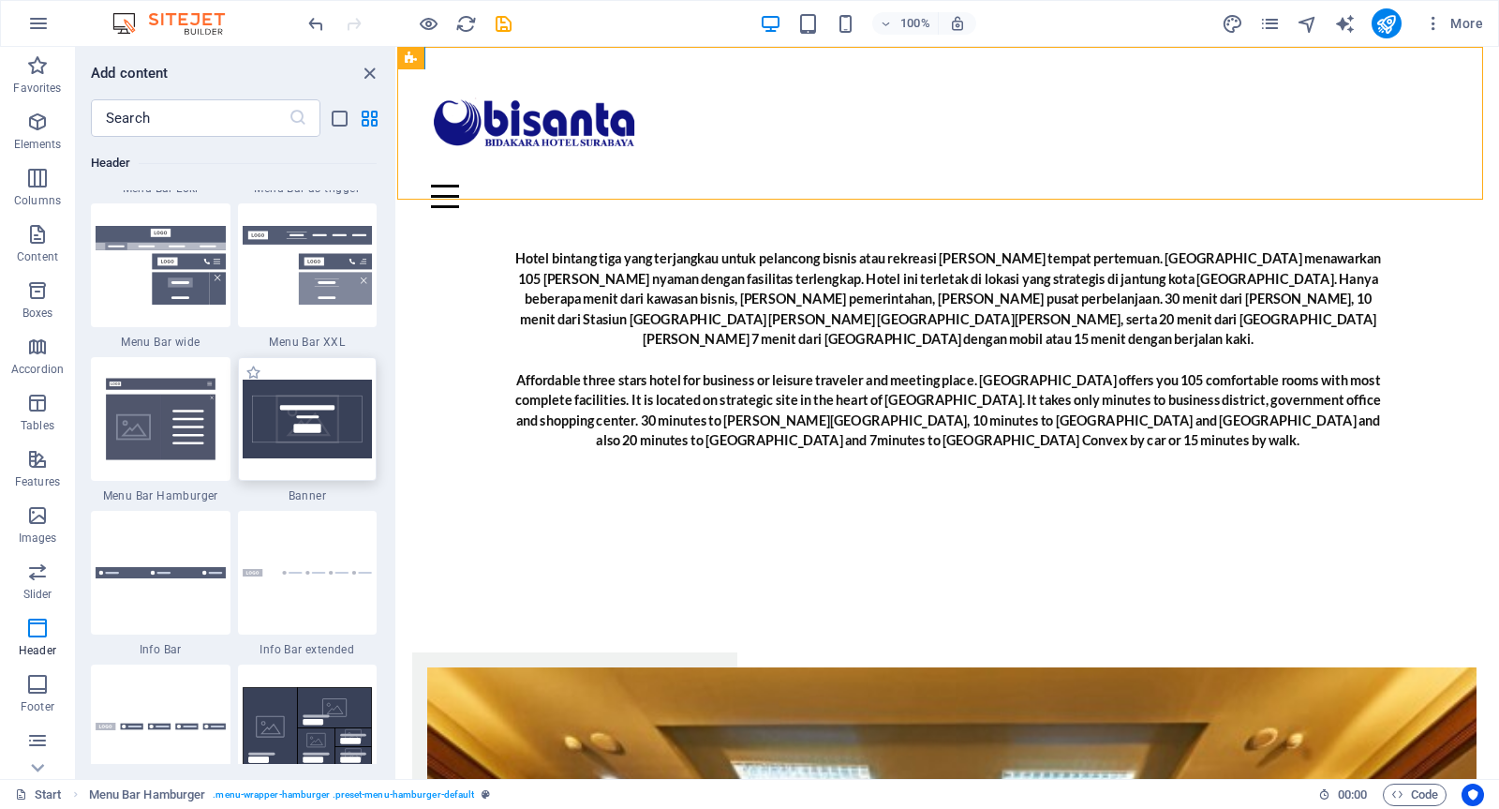
scroll to position [11699, 0]
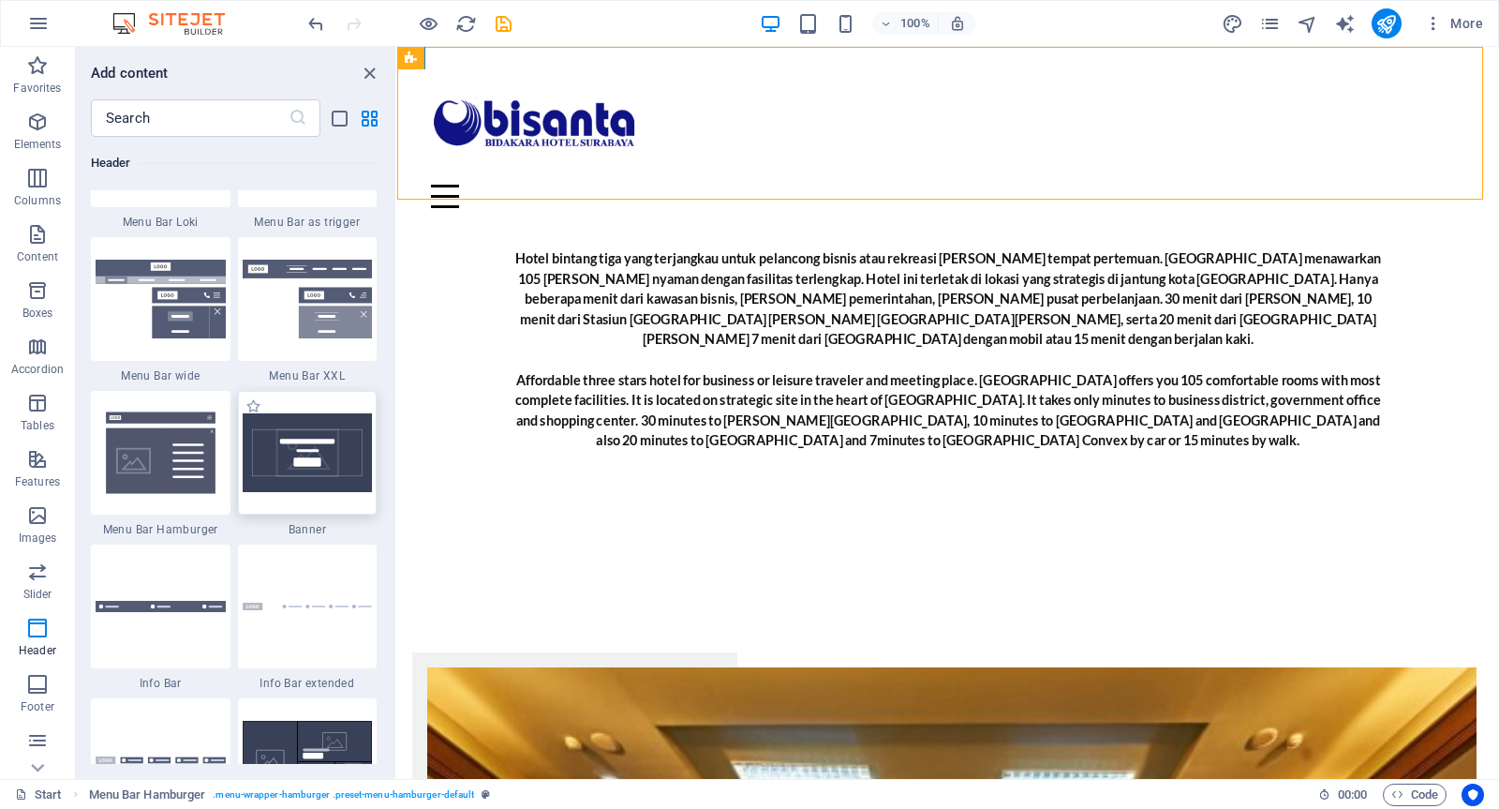
click at [325, 445] on img at bounding box center [308, 452] width 130 height 79
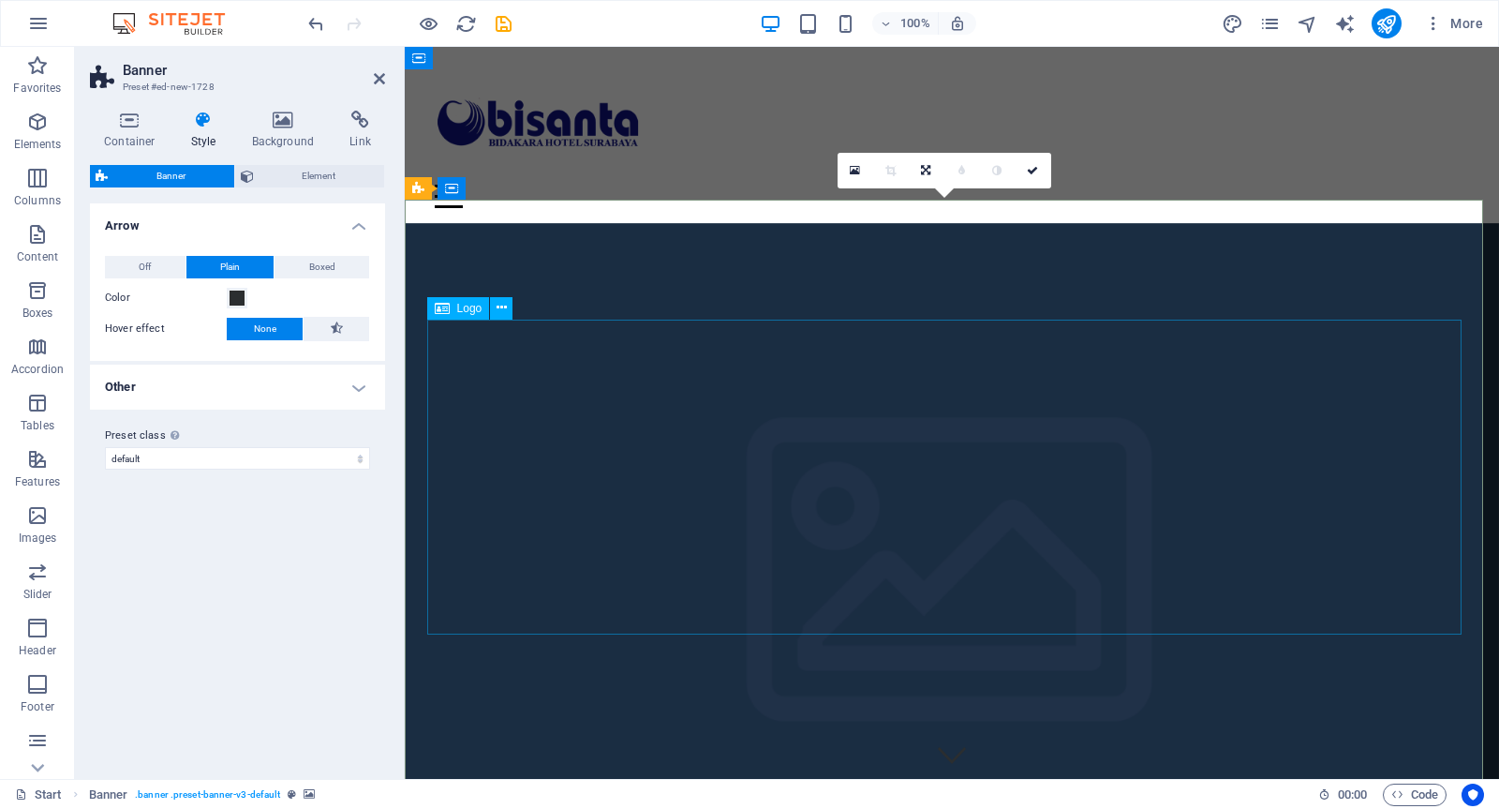
click at [276, 126] on icon at bounding box center [283, 120] width 91 height 19
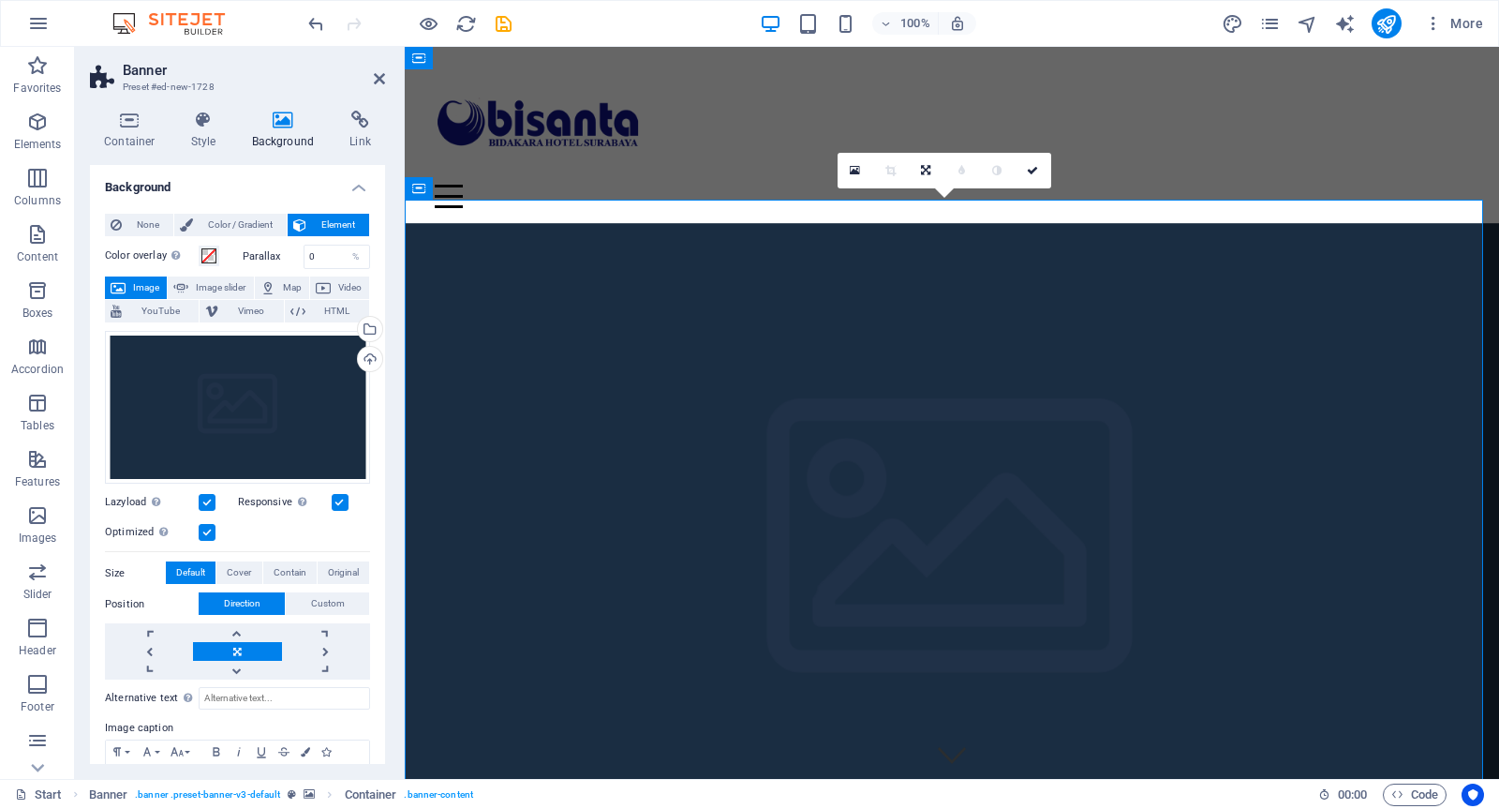
click at [150, 279] on span "Image" at bounding box center [146, 287] width 30 height 22
click at [220, 437] on div "Drag files here, click to choose files or select files from Files or our free s…" at bounding box center [237, 408] width 265 height 154
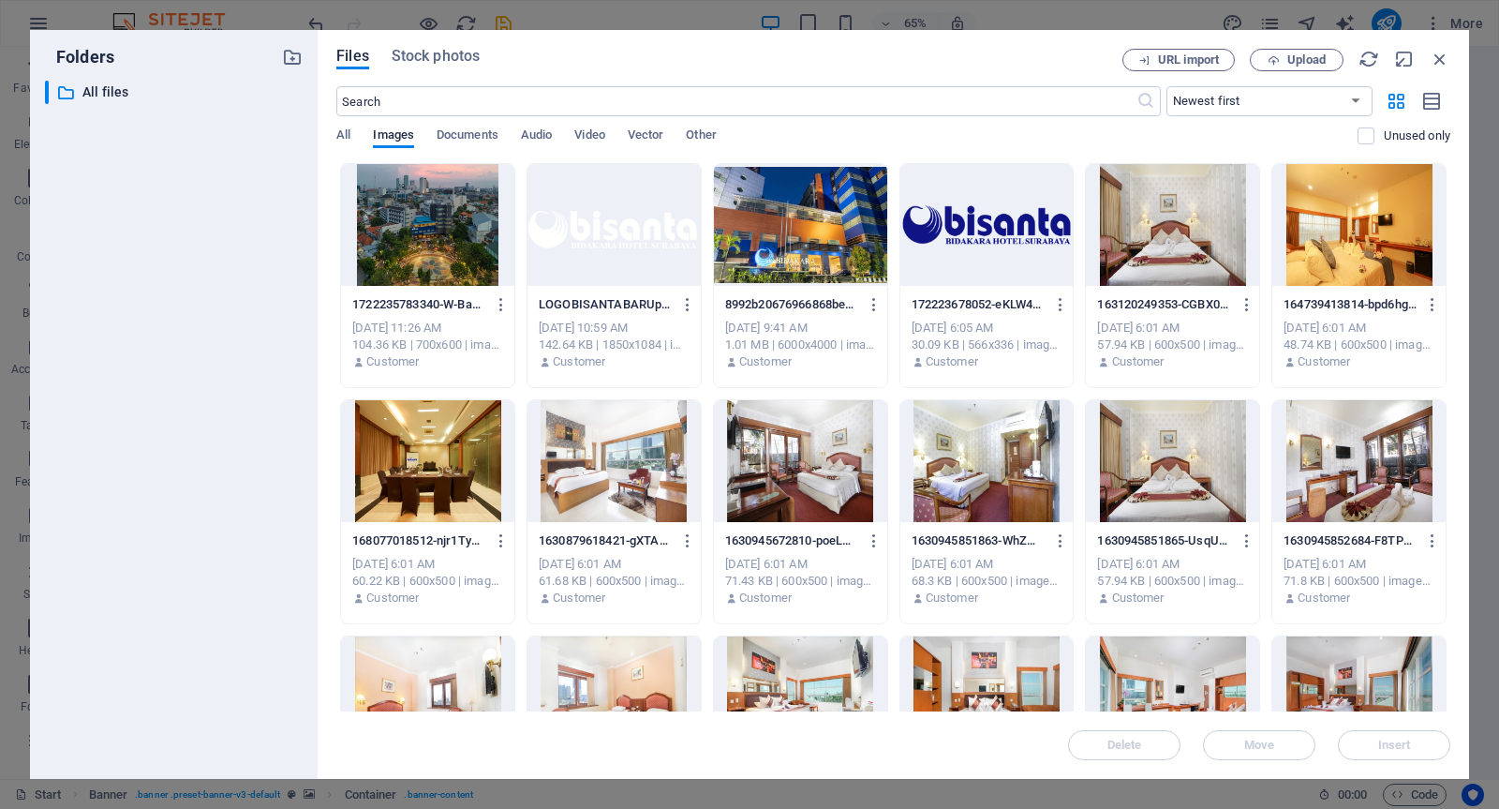
click at [415, 264] on div at bounding box center [427, 225] width 173 height 122
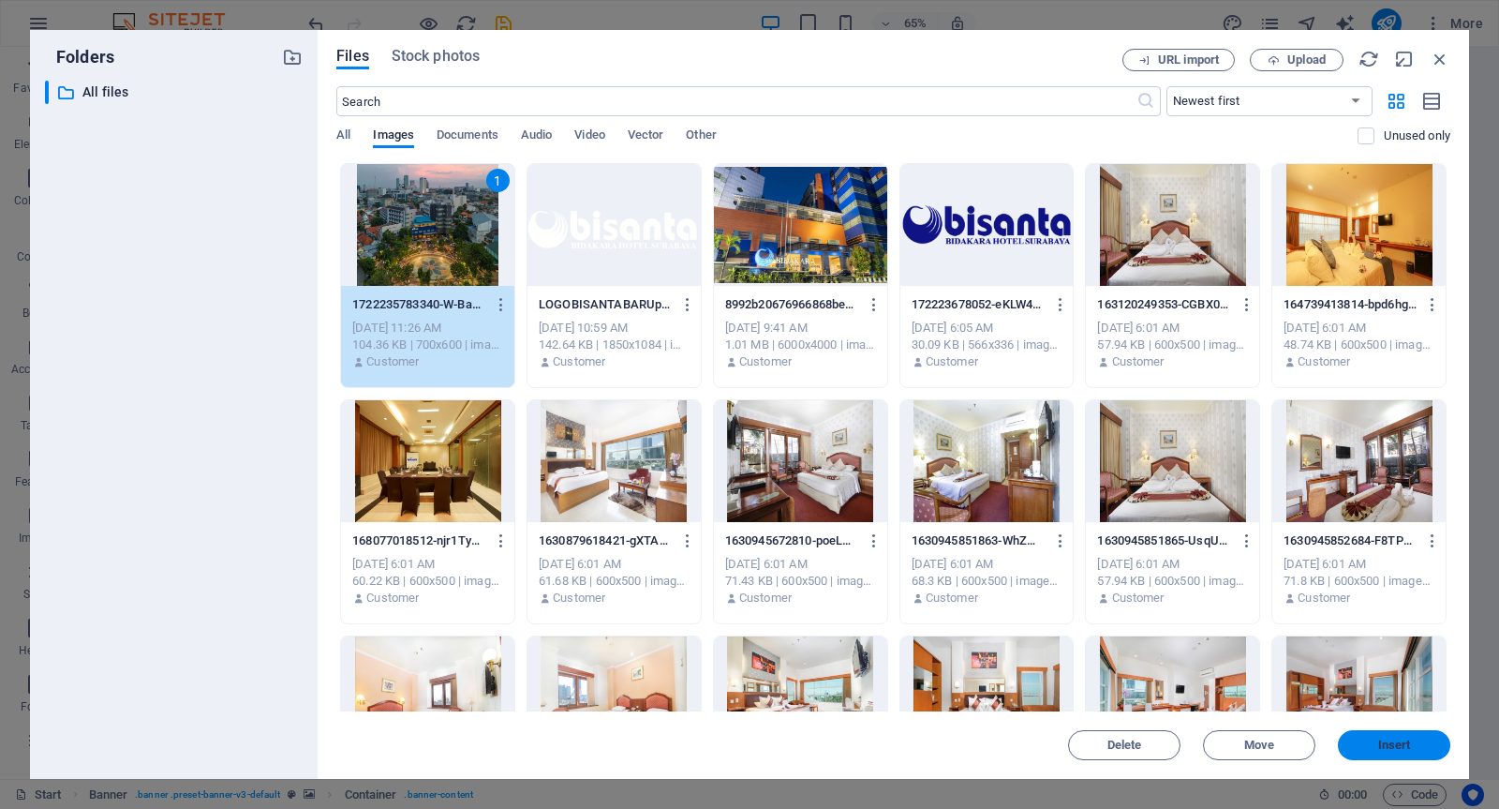
drag, startPoint x: 969, startPoint y: 696, endPoint x: 1374, endPoint y: 743, distance: 407.6
click at [1374, 743] on span "Insert" at bounding box center [1394, 744] width 97 height 11
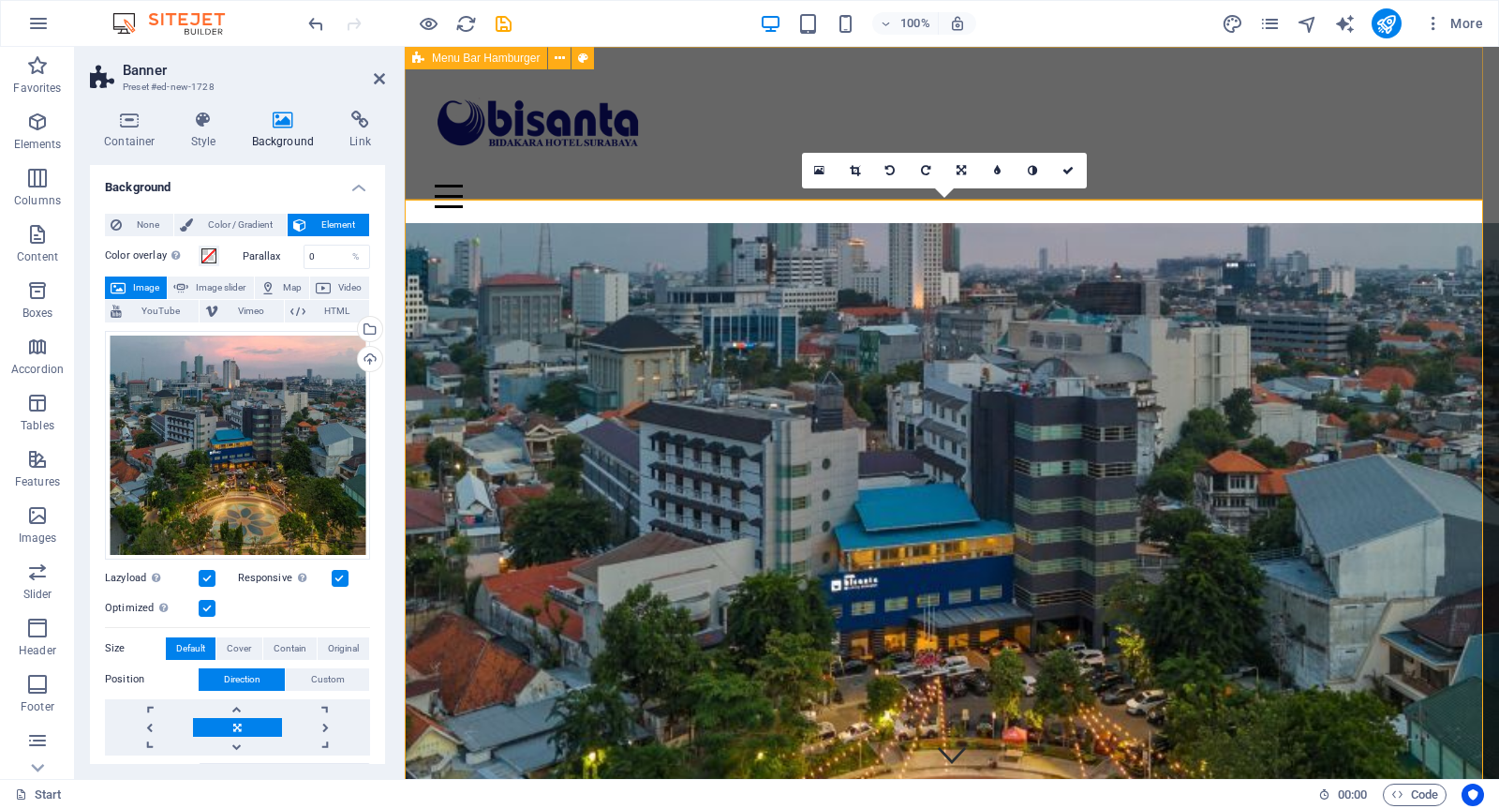
click at [1253, 135] on div "Menu Drop content here or Add elements Paste clipboard 01. STARTPAGE 02. SUBPAG…" at bounding box center [952, 135] width 1095 height 176
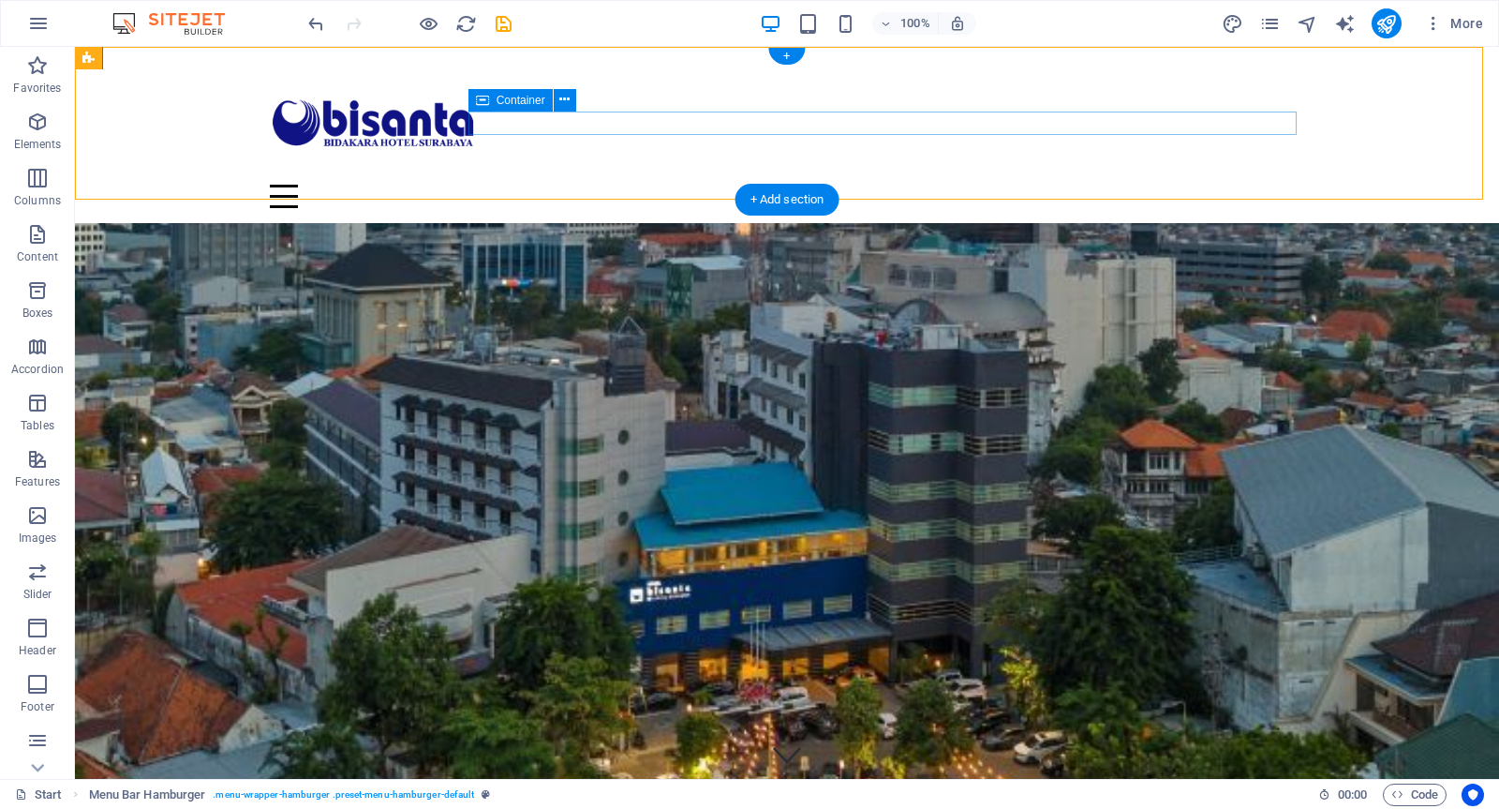
click at [671, 185] on div "Menu" at bounding box center [787, 196] width 1035 height 23
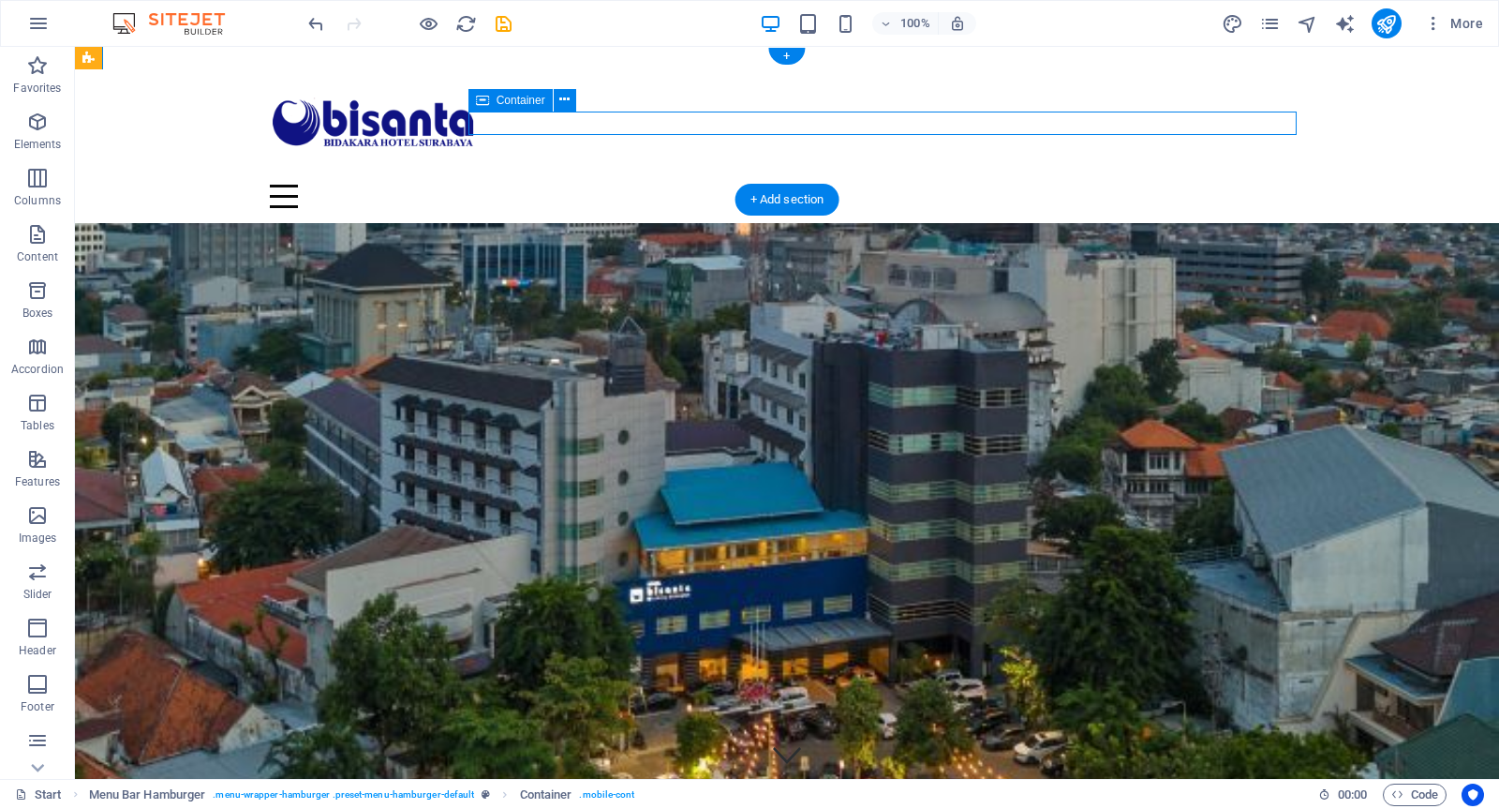
click at [671, 185] on div "Menu" at bounding box center [787, 196] width 1035 height 23
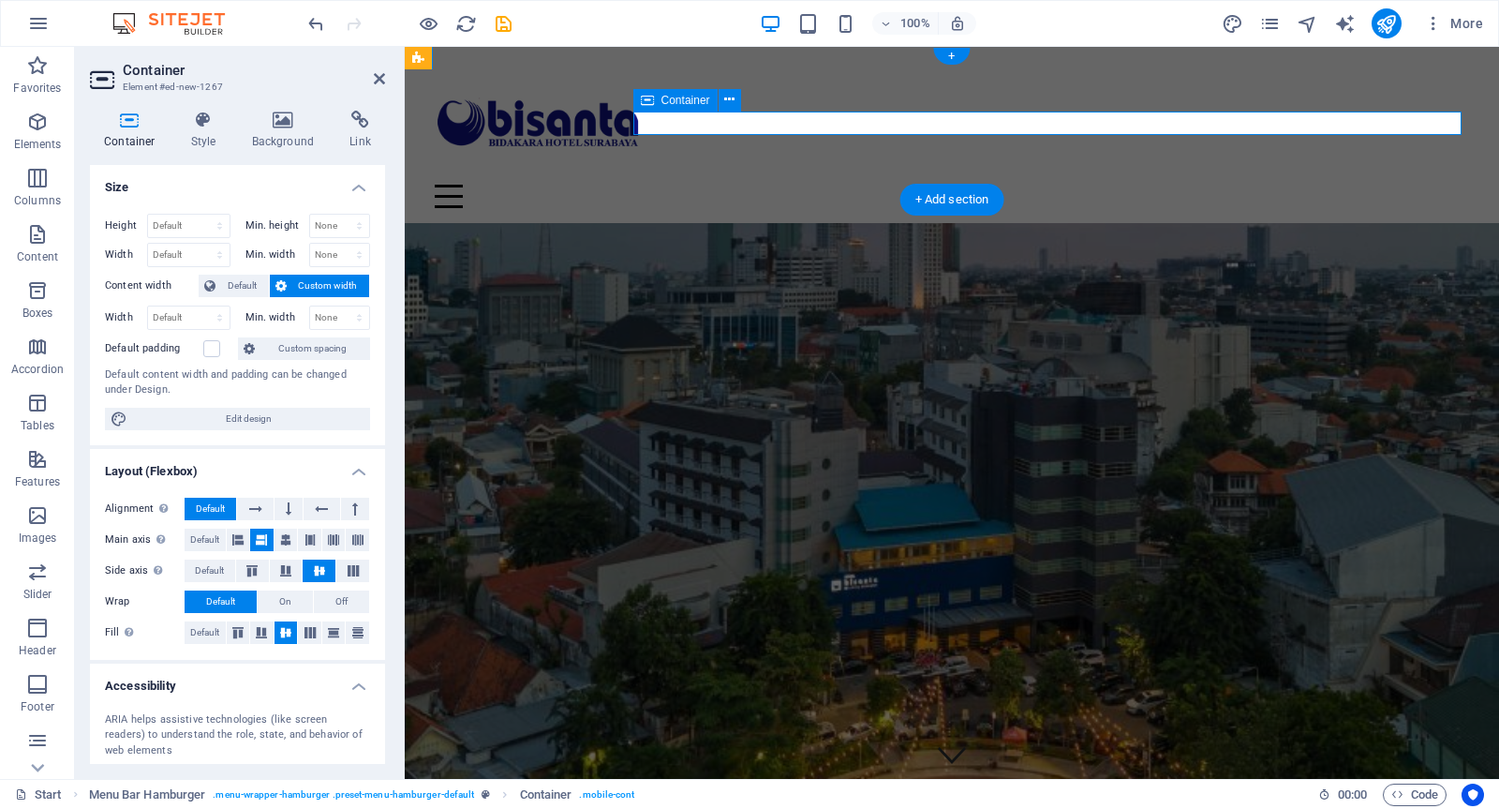
click at [816, 185] on div "Menu" at bounding box center [952, 196] width 1035 height 23
click at [203, 120] on icon at bounding box center [203, 120] width 53 height 19
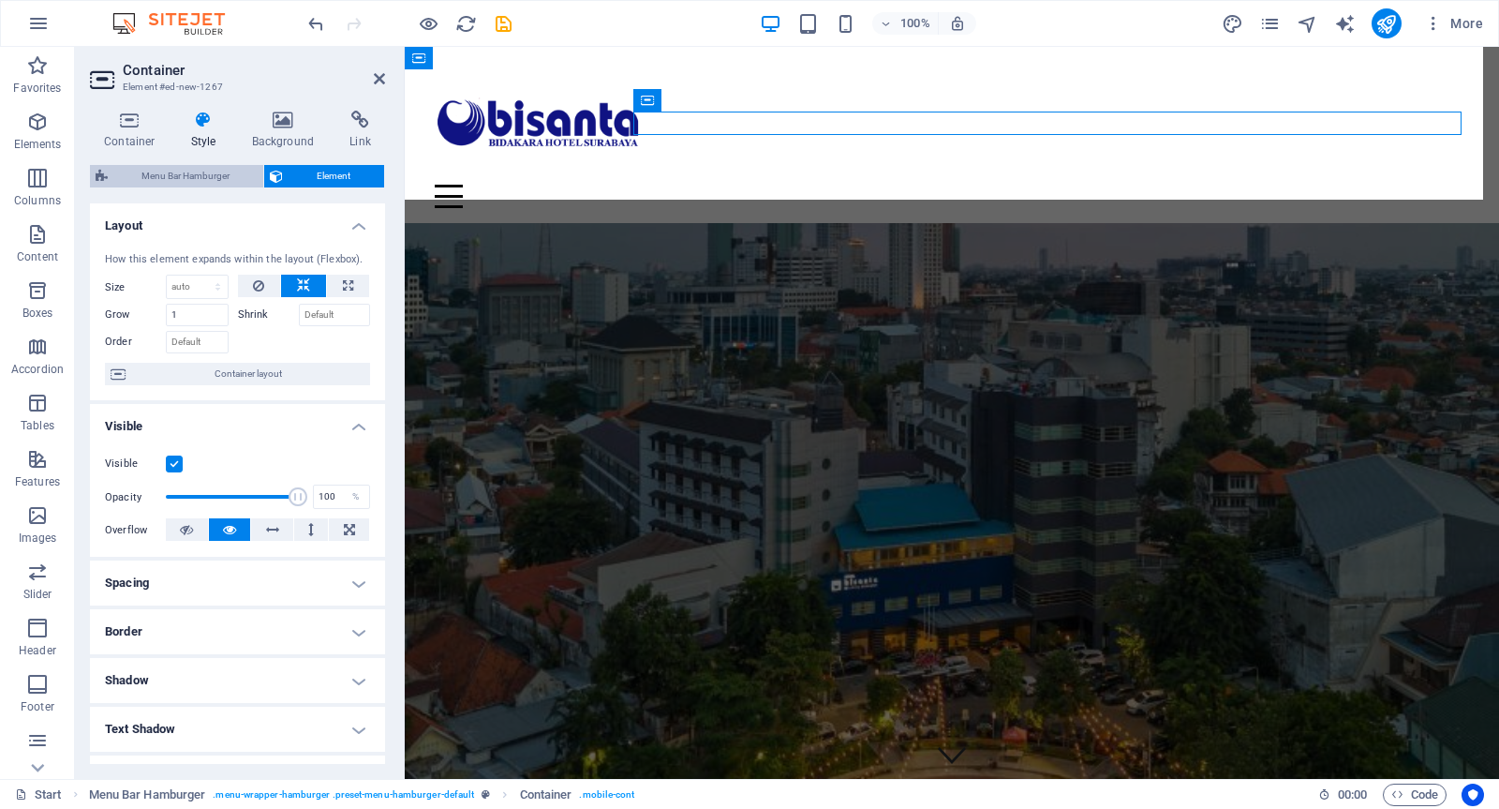
click at [204, 174] on span "Menu Bar Hamburger" at bounding box center [185, 176] width 144 height 22
select select "rem"
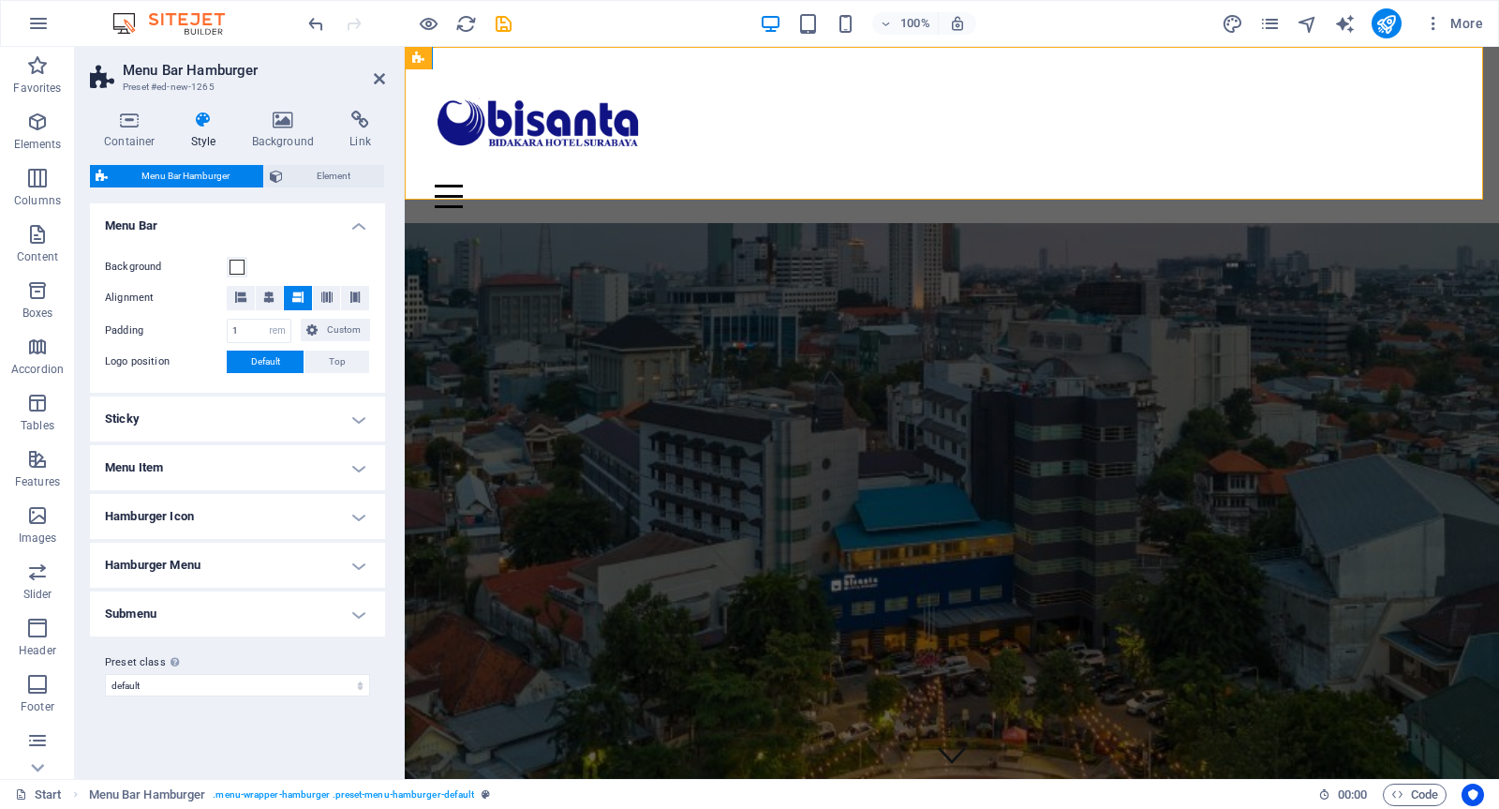
click at [368, 213] on h4 "Menu Bar" at bounding box center [237, 220] width 295 height 34
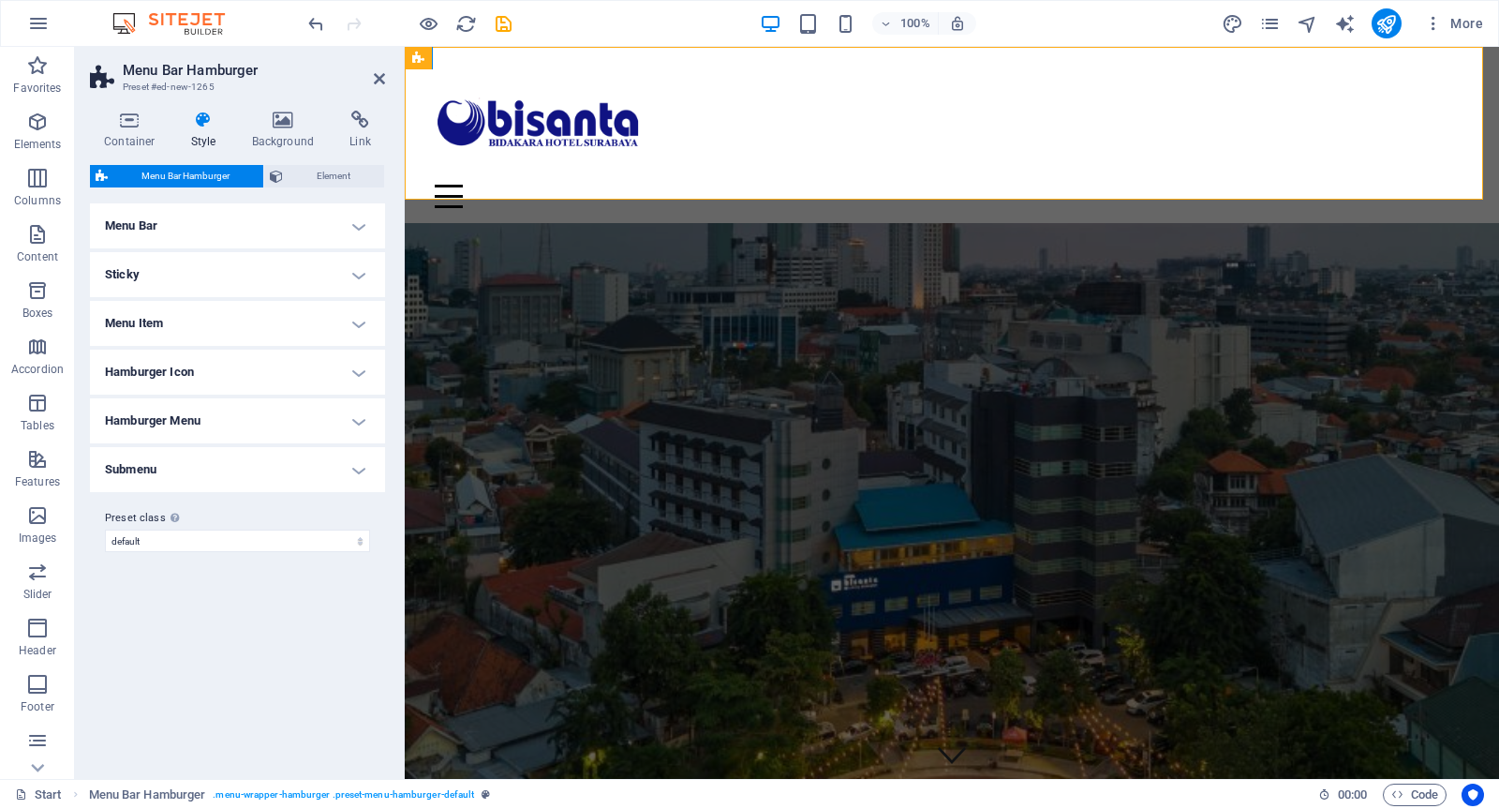
click at [368, 216] on h4 "Menu Bar" at bounding box center [237, 225] width 295 height 45
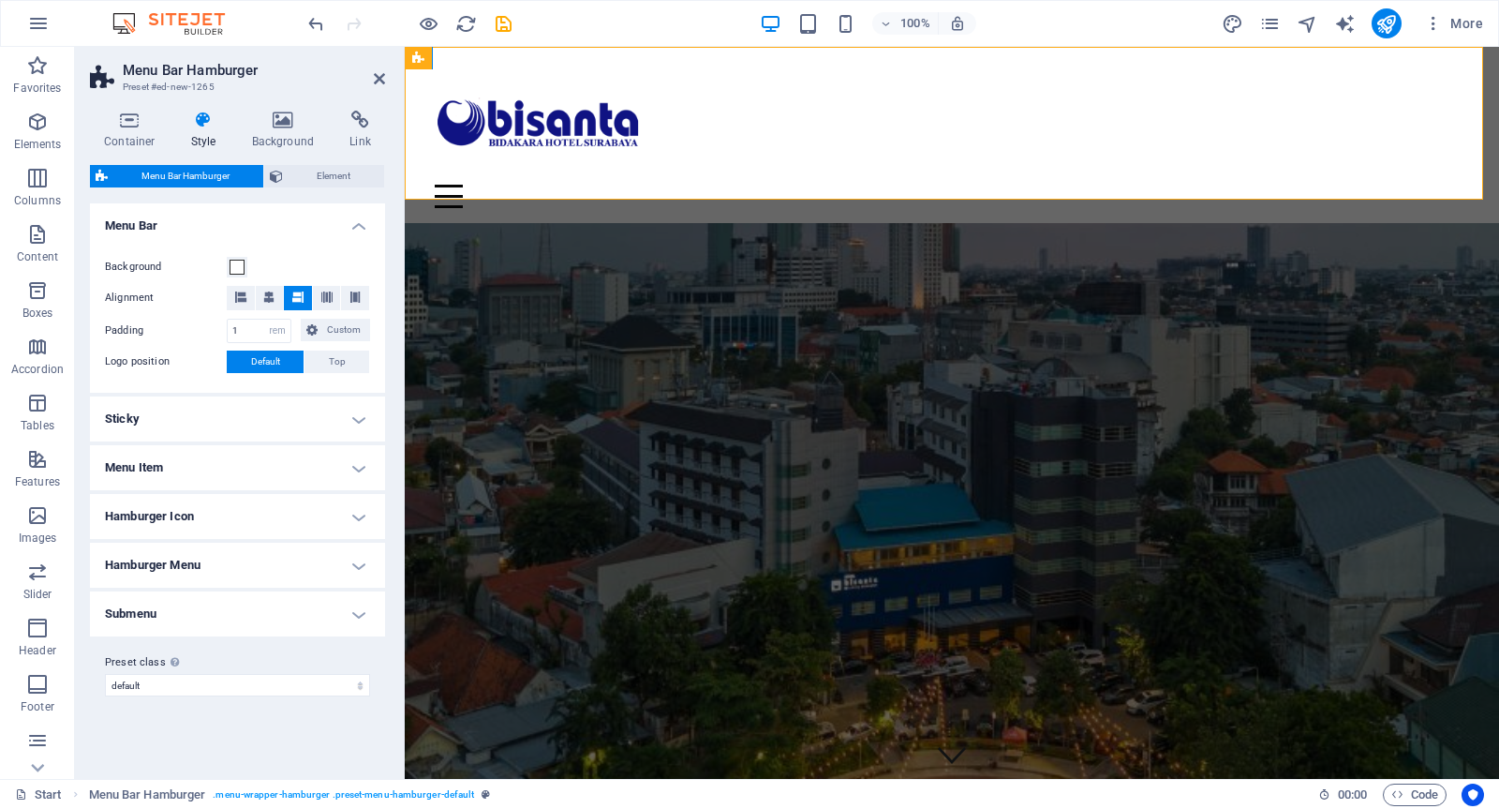
click at [335, 472] on h4 "Menu Item" at bounding box center [237, 467] width 295 height 45
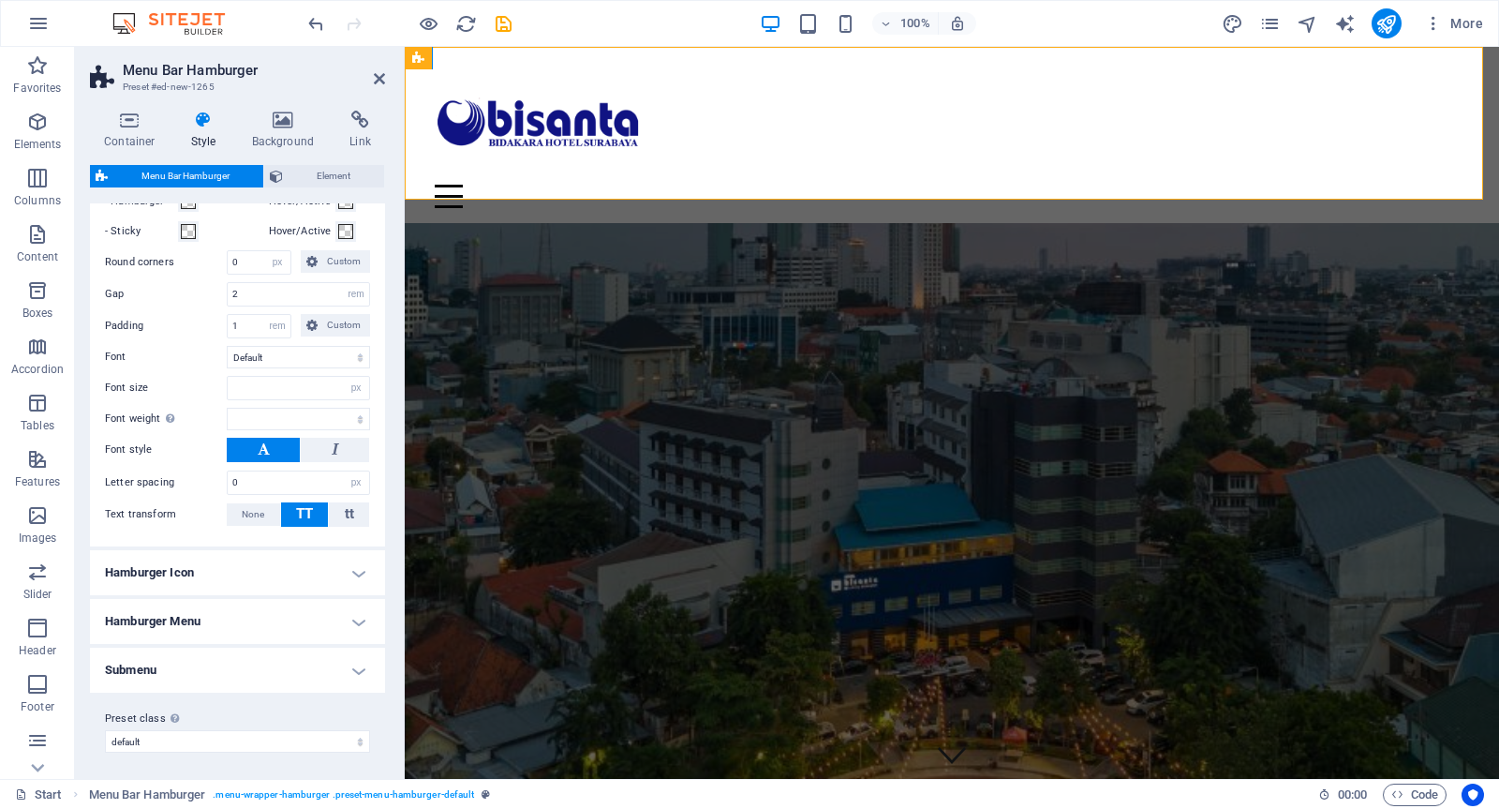
scroll to position [190, 0]
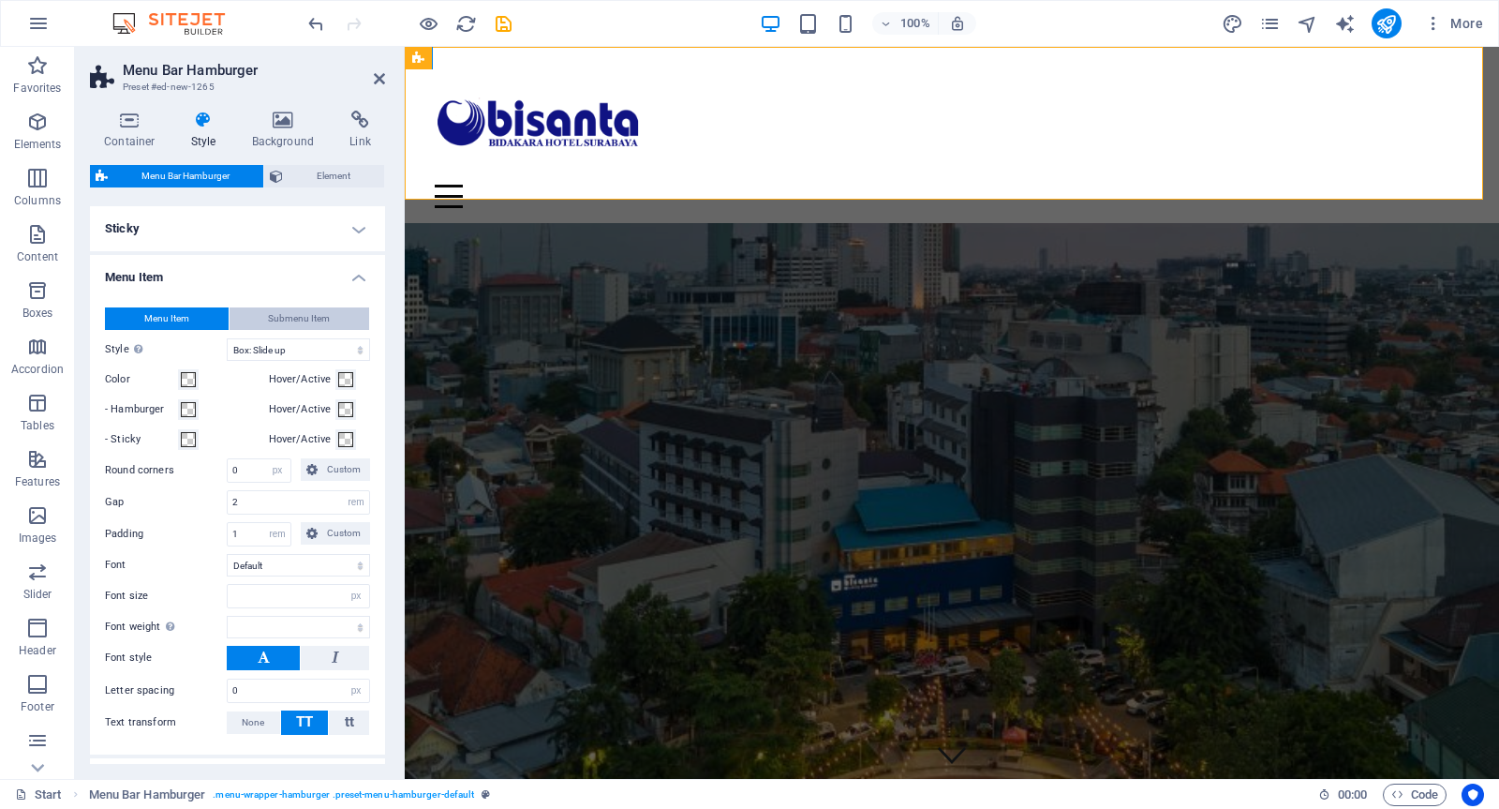
click at [303, 316] on span "Submenu Item" at bounding box center [299, 318] width 62 height 22
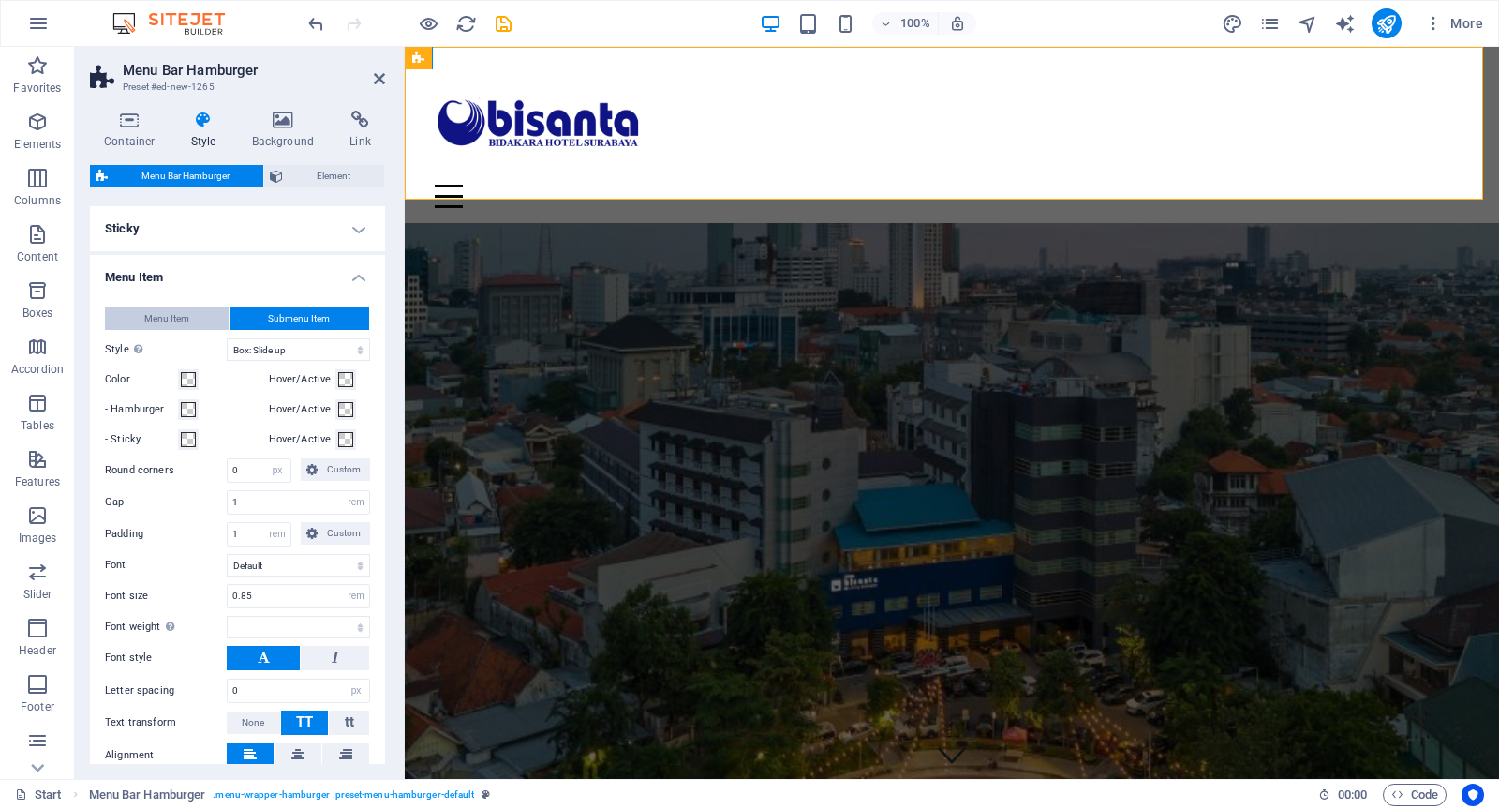
click at [193, 315] on button "Menu Item" at bounding box center [167, 318] width 124 height 22
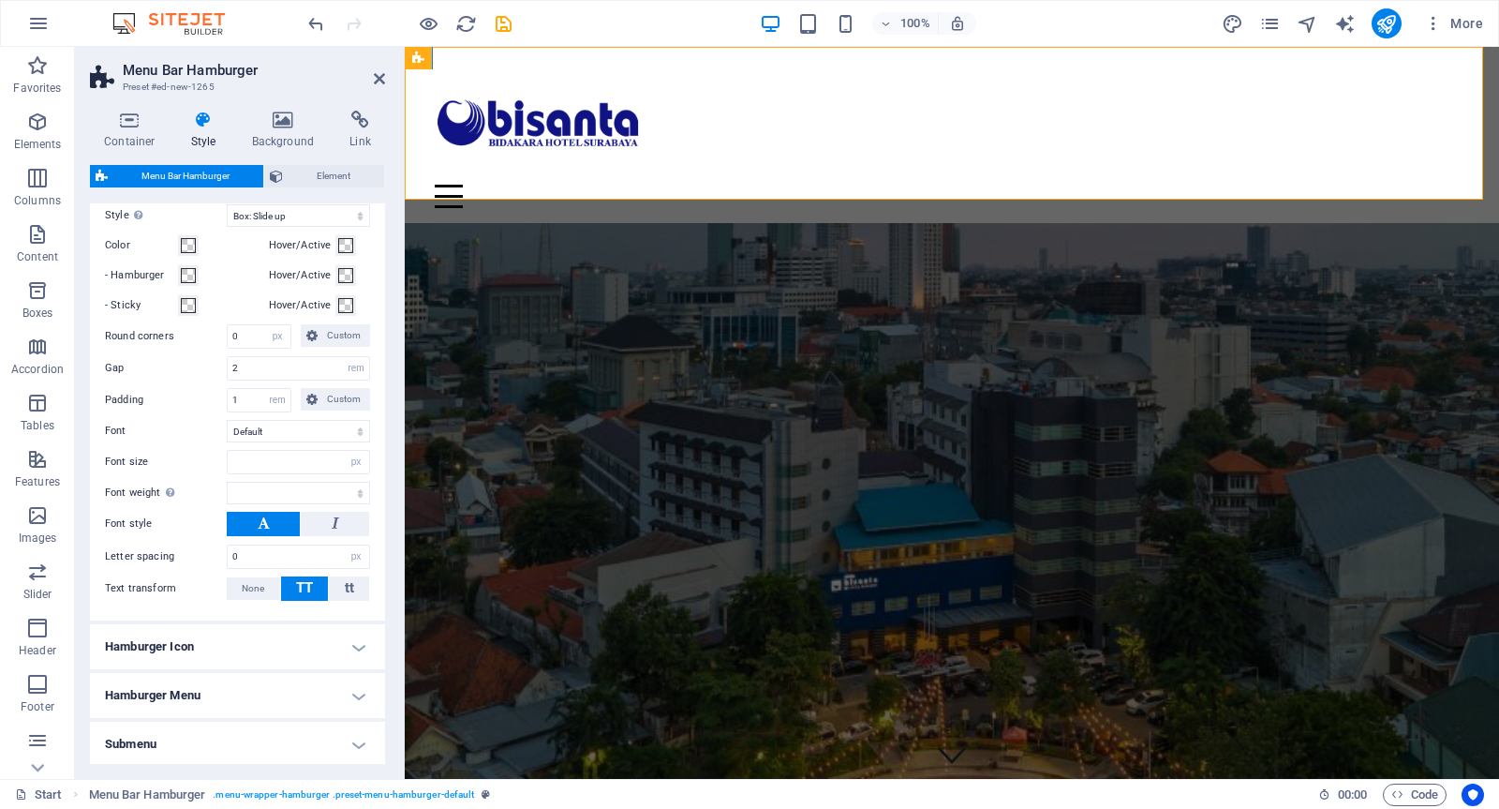
scroll to position [398, 0]
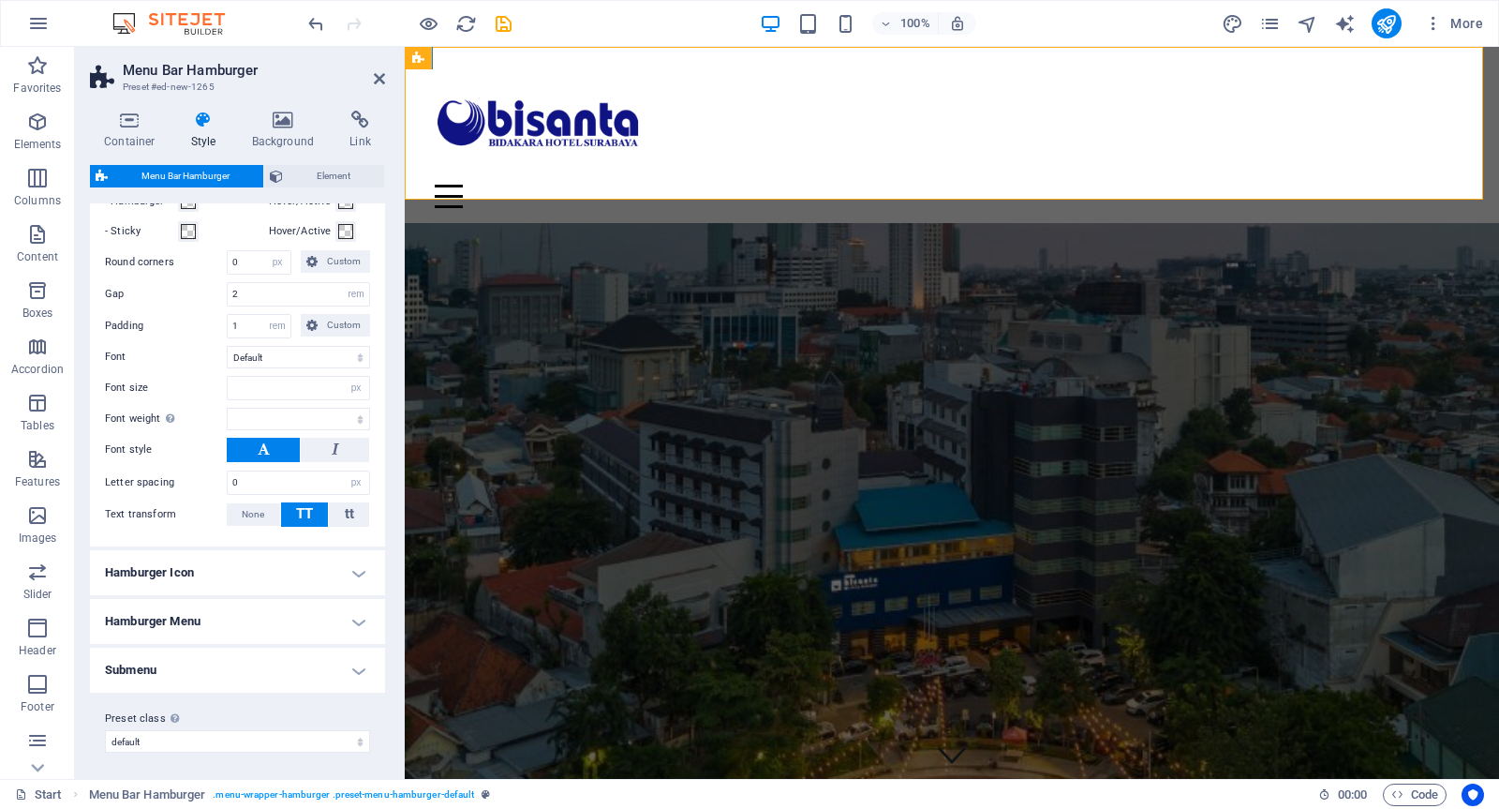
click at [321, 566] on h4 "Hamburger Icon" at bounding box center [237, 572] width 295 height 45
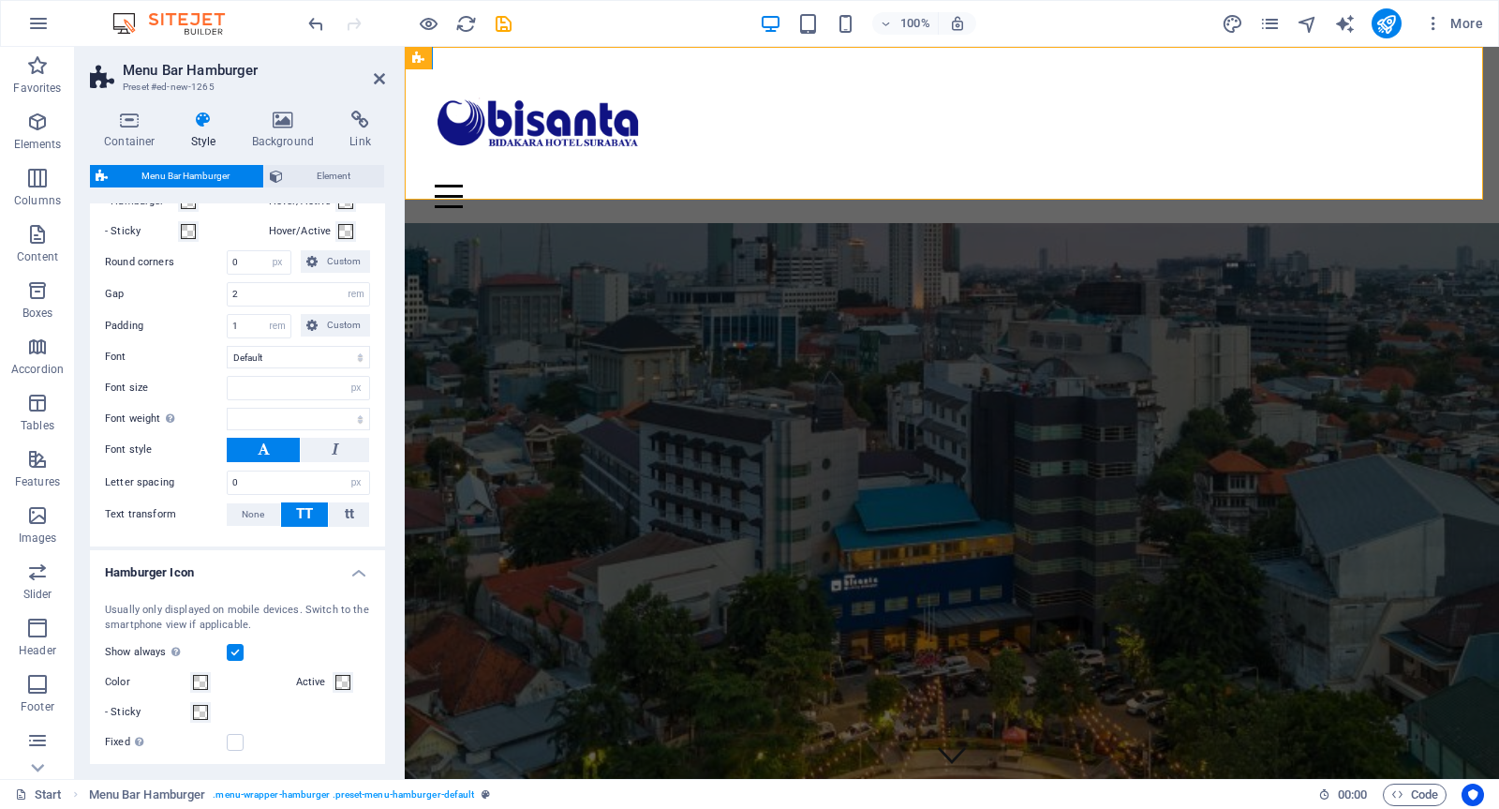
select select
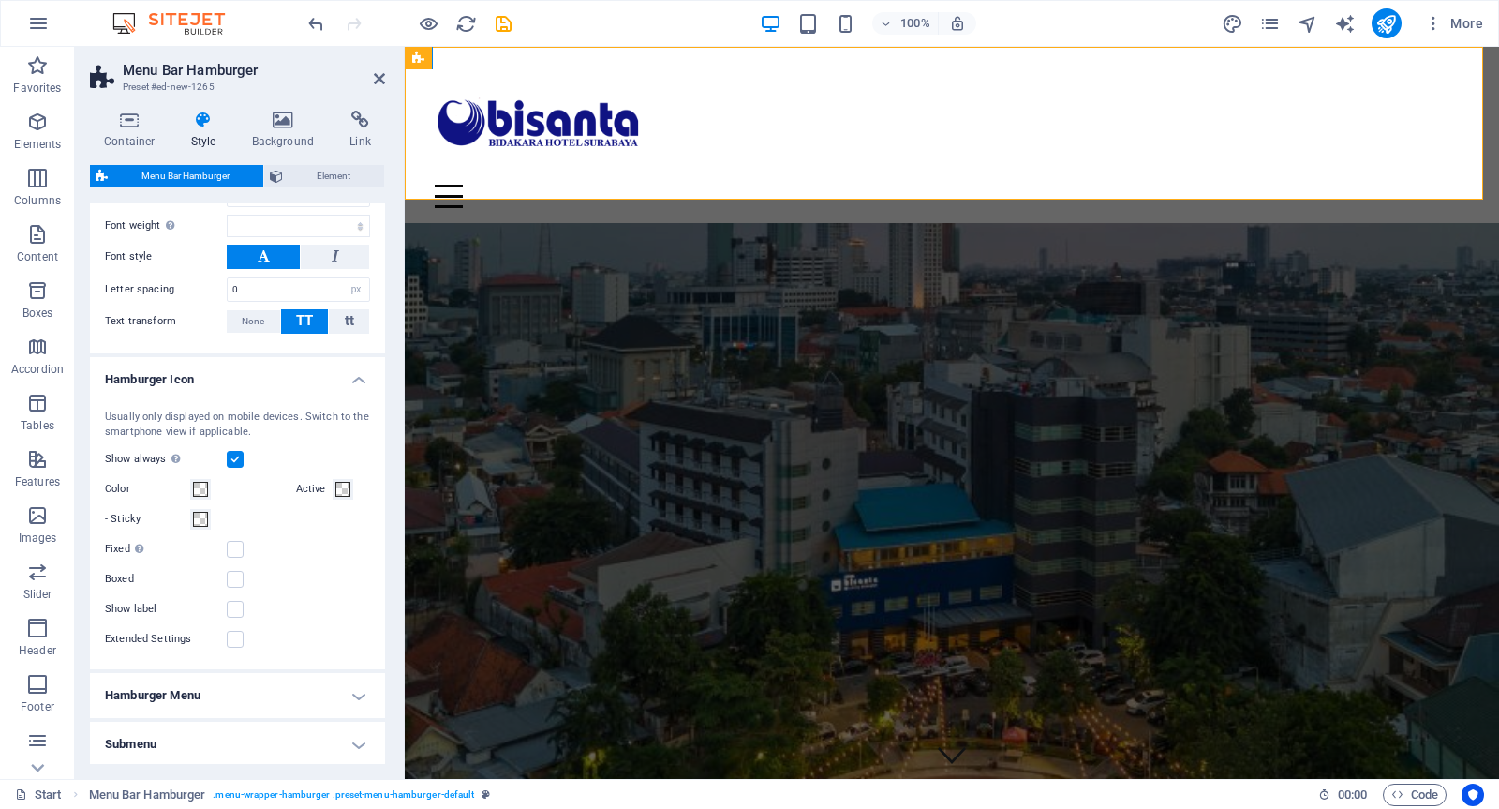
scroll to position [666, 0]
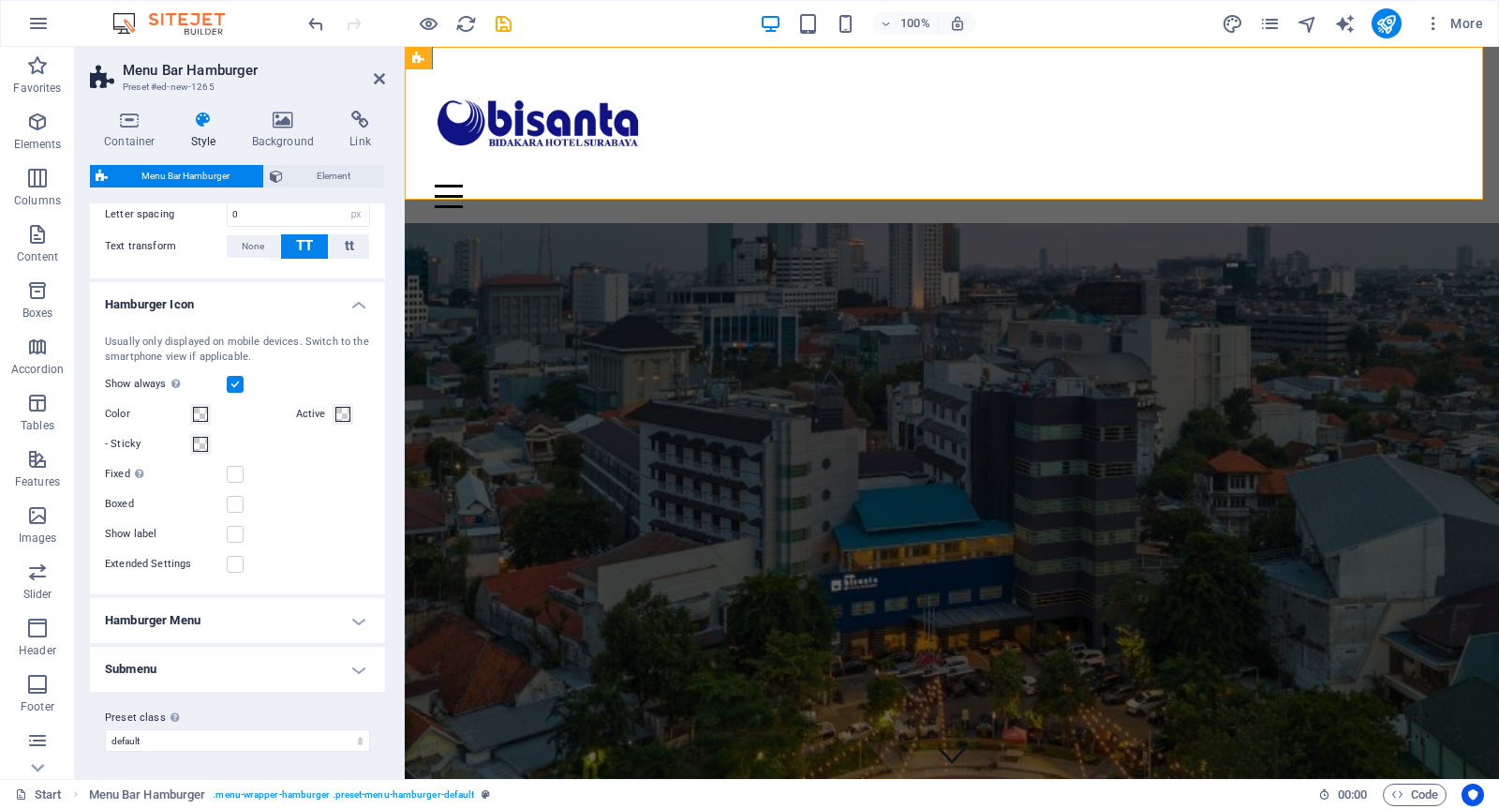
click at [311, 624] on h4 "Hamburger Menu" at bounding box center [237, 620] width 295 height 45
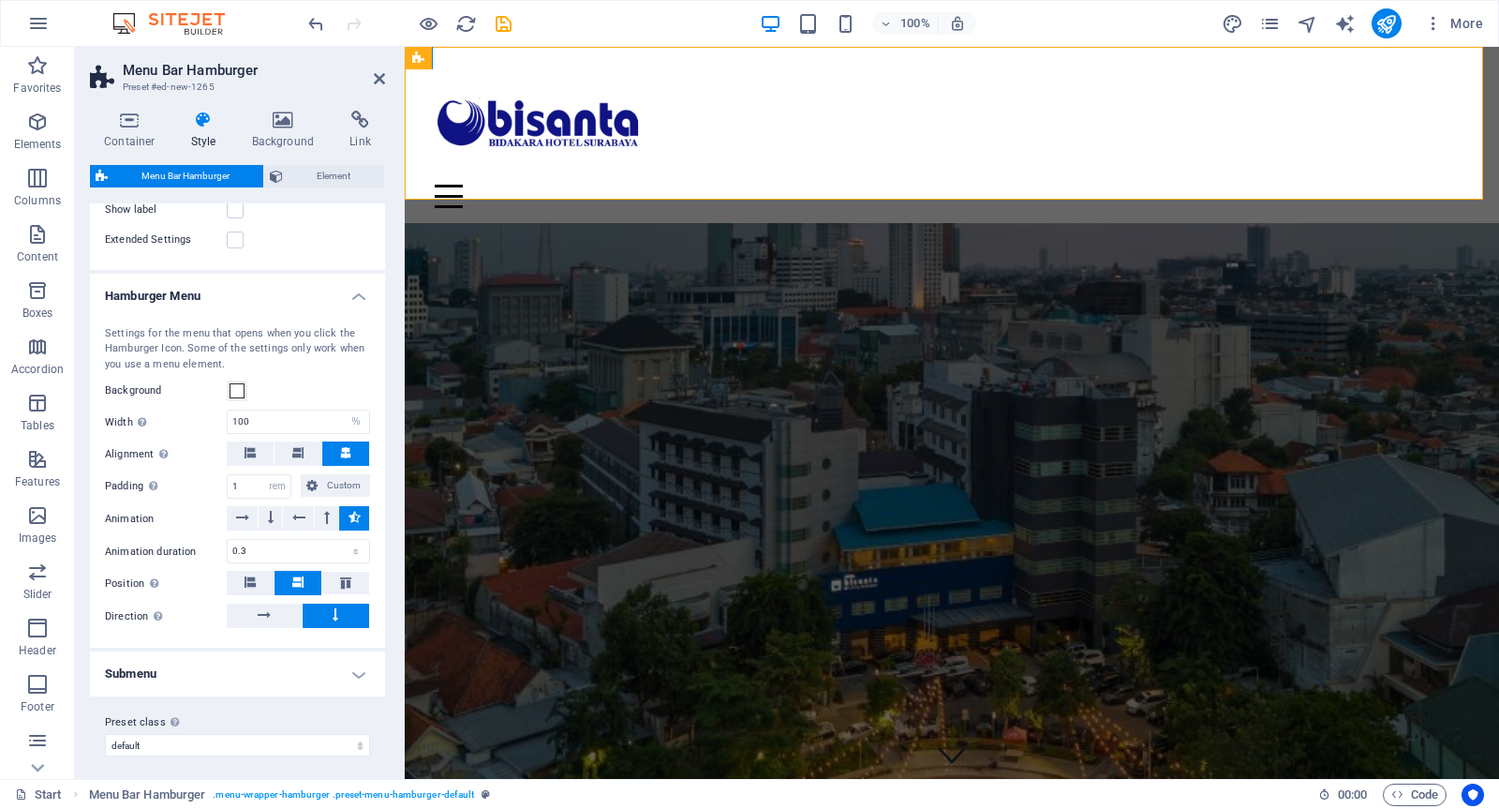
scroll to position [992, 0]
click at [321, 659] on h4 "Submenu" at bounding box center [237, 672] width 295 height 45
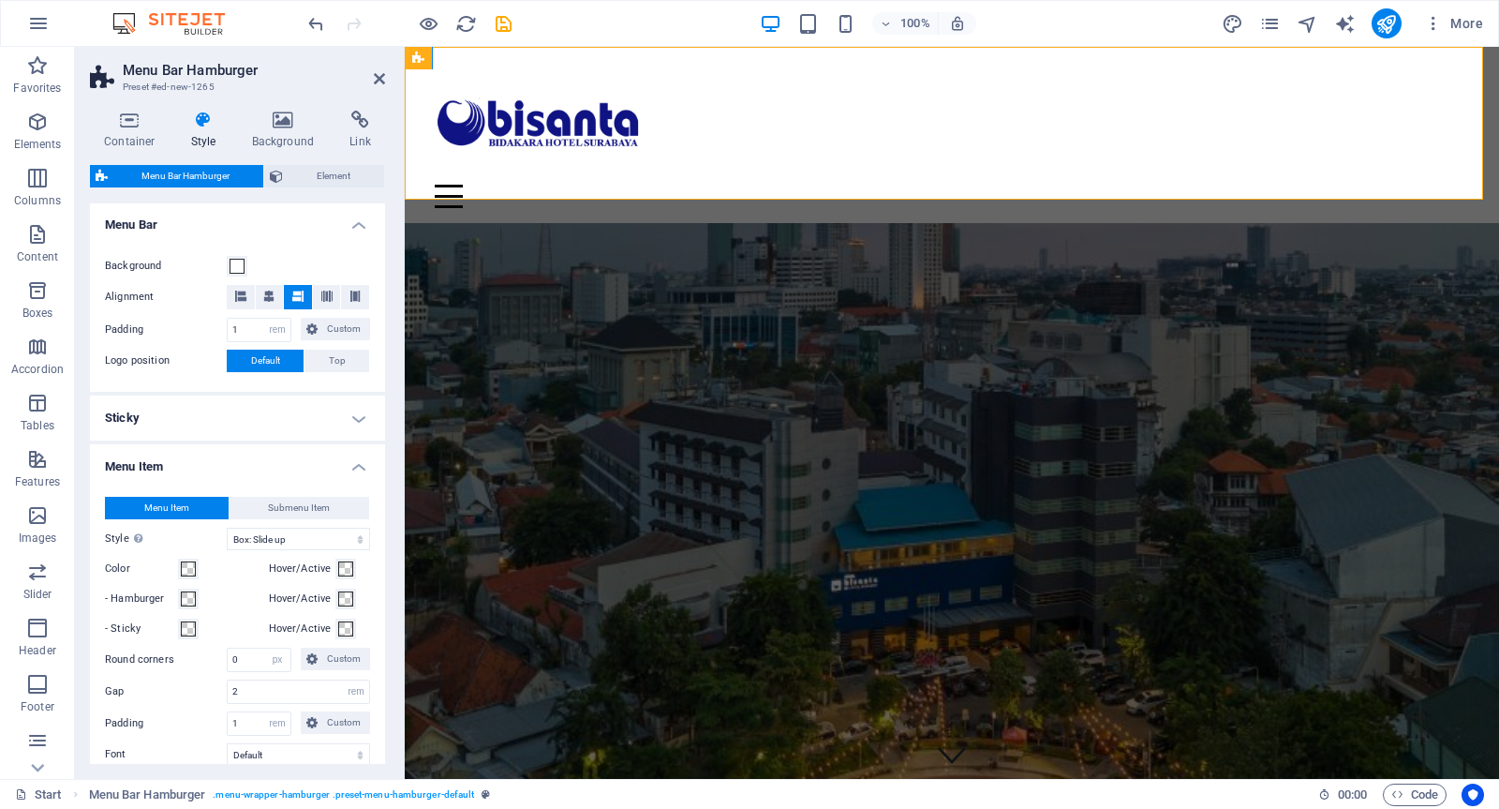
scroll to position [0, 0]
click at [309, 173] on span "Element" at bounding box center [334, 176] width 90 height 22
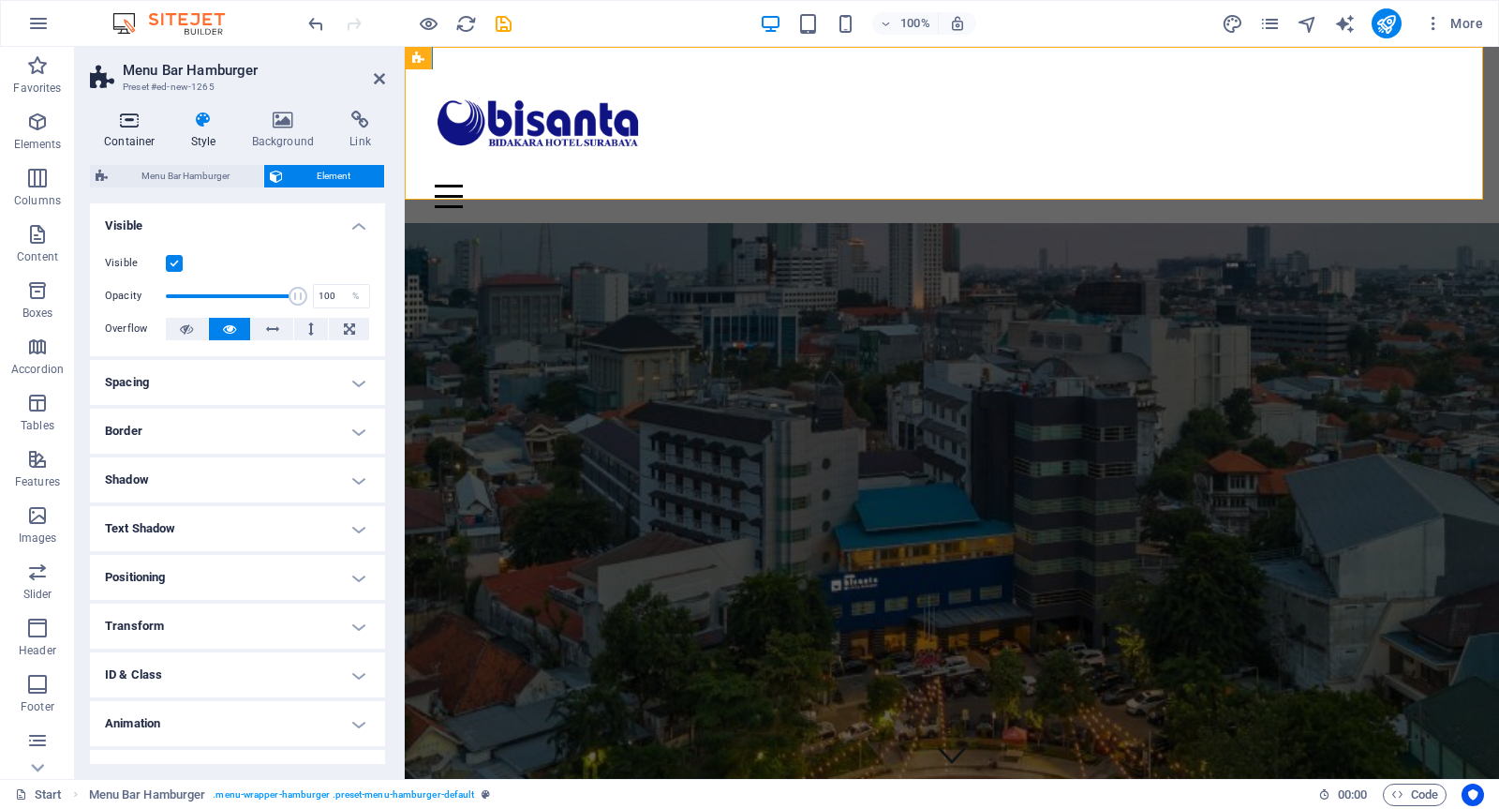
click at [129, 124] on icon at bounding box center [130, 120] width 80 height 19
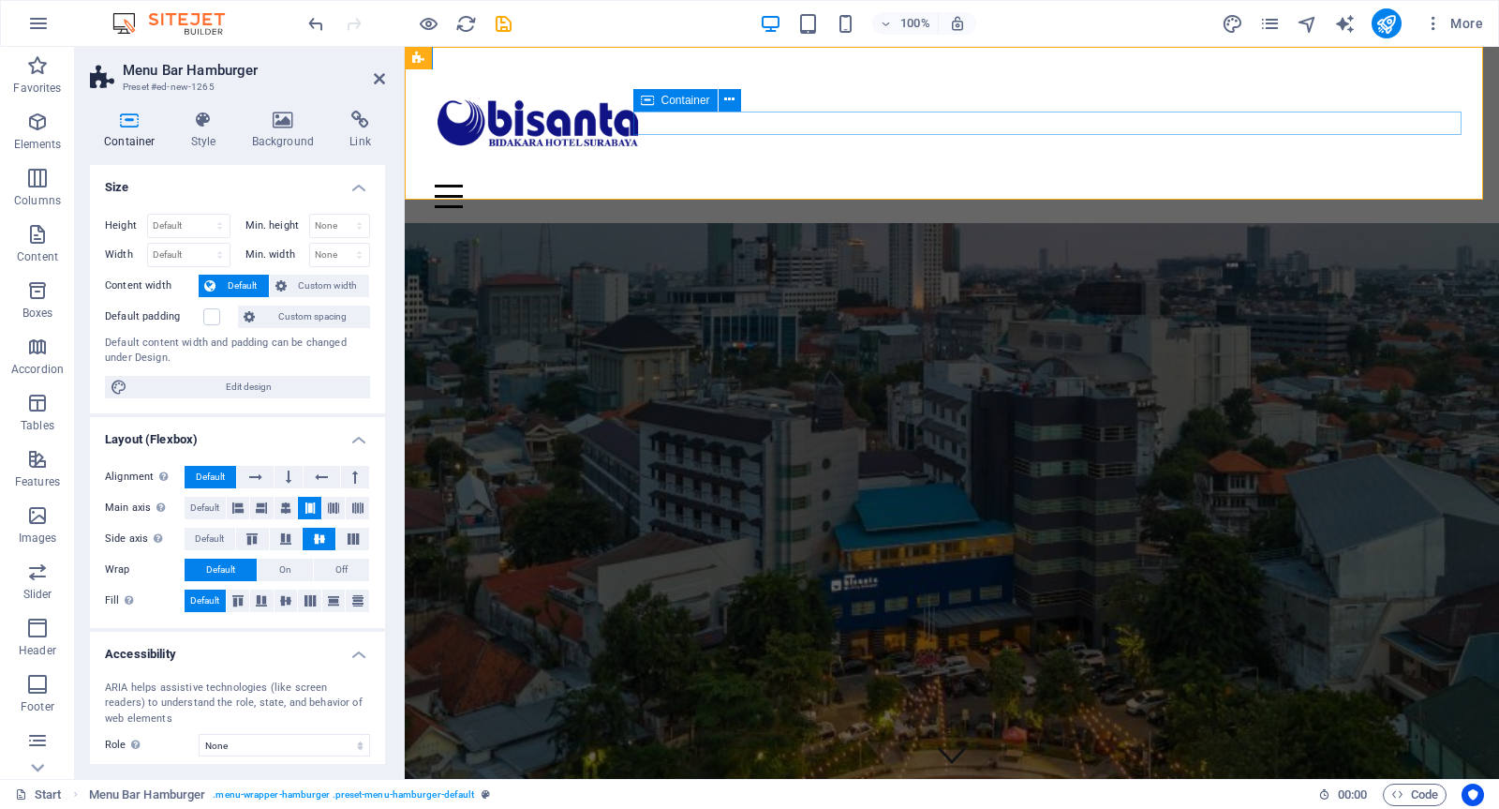
click at [1052, 185] on div "Menu" at bounding box center [952, 196] width 1035 height 23
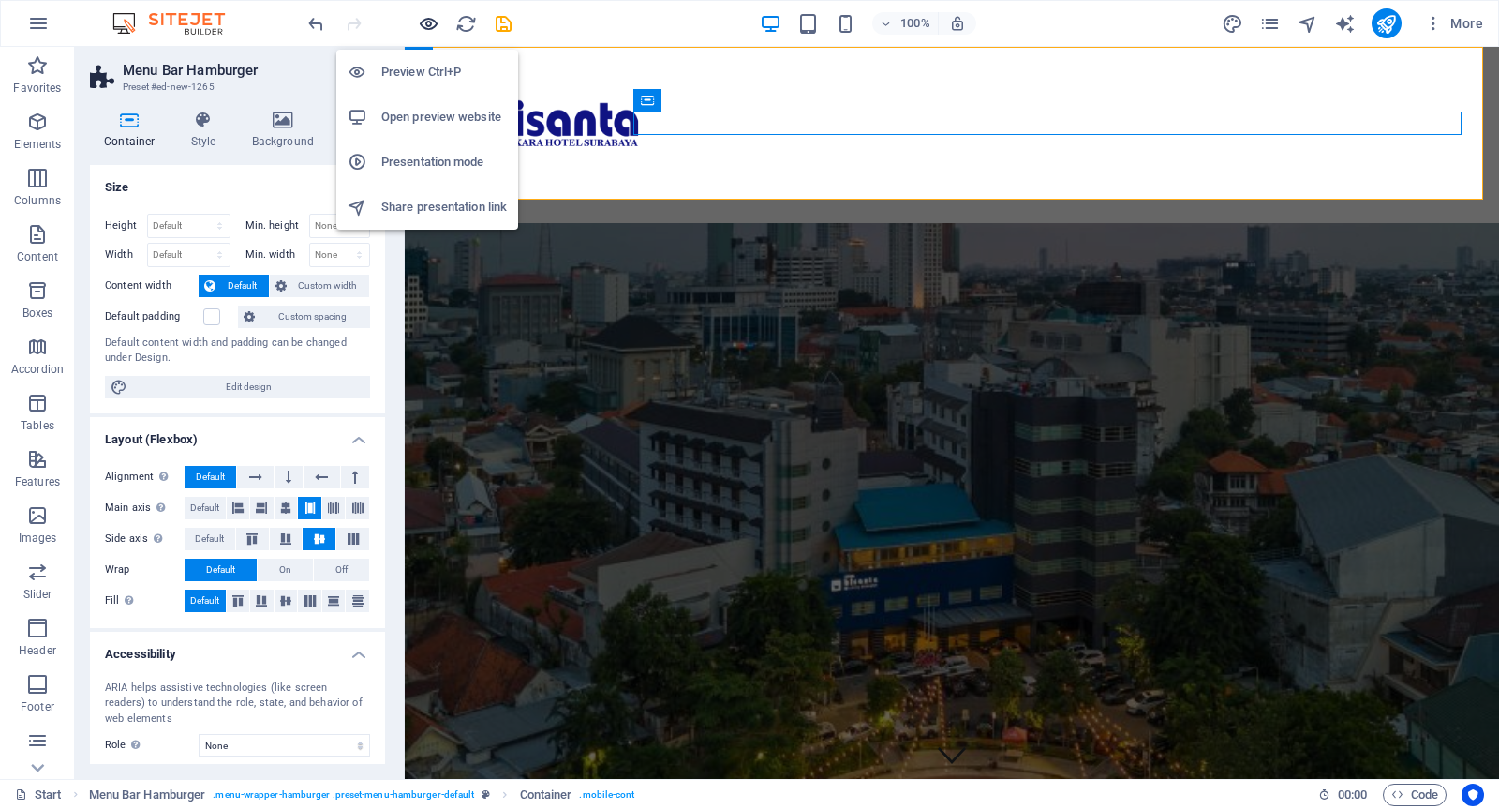
click at [428, 23] on icon "button" at bounding box center [429, 24] width 22 height 22
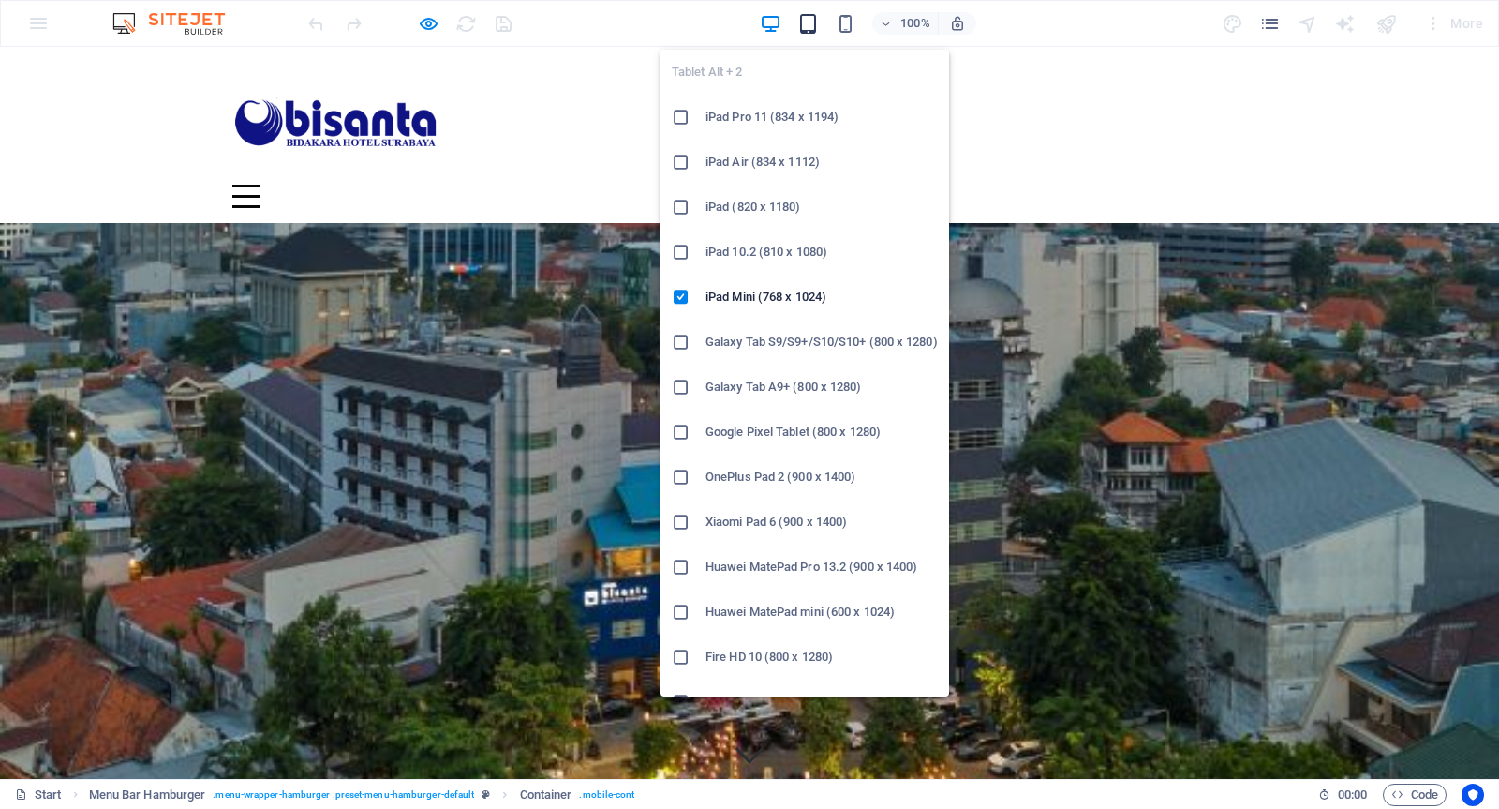
click at [812, 26] on icon "button" at bounding box center [809, 24] width 22 height 22
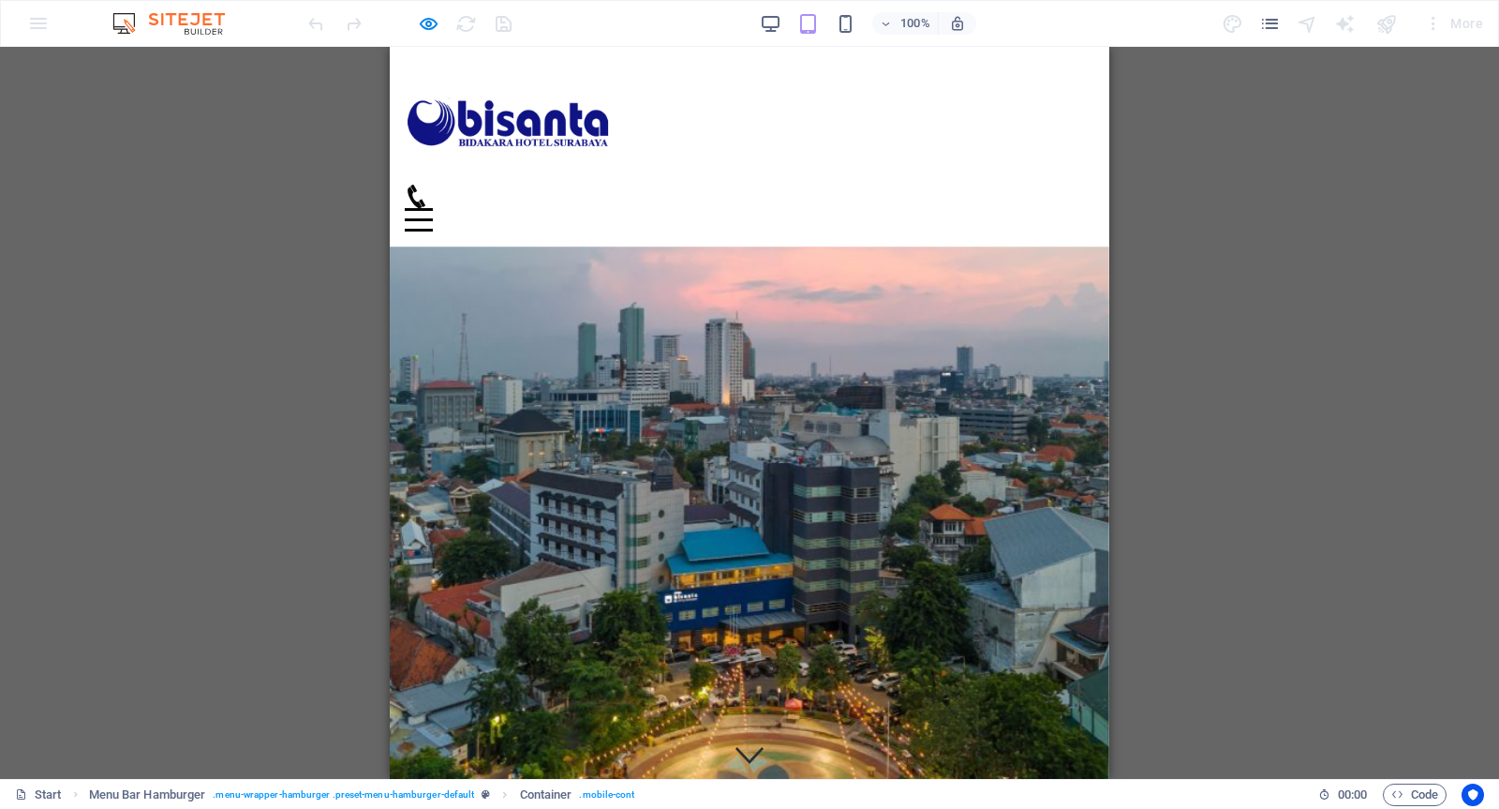
click at [433, 208] on div "Menu" at bounding box center [419, 219] width 28 height 23
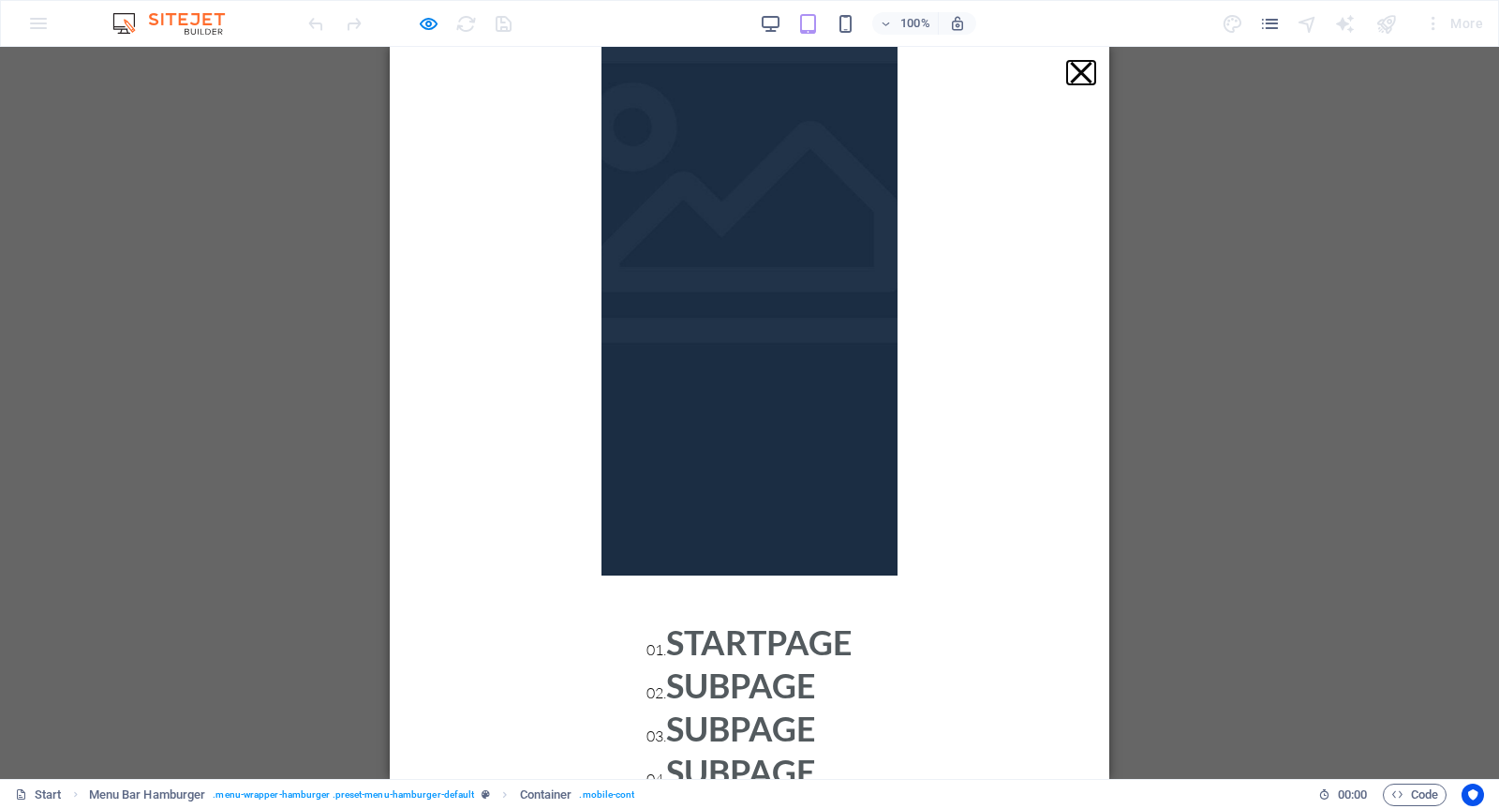
click at [1070, 77] on button "Menu" at bounding box center [1081, 73] width 22 height 22
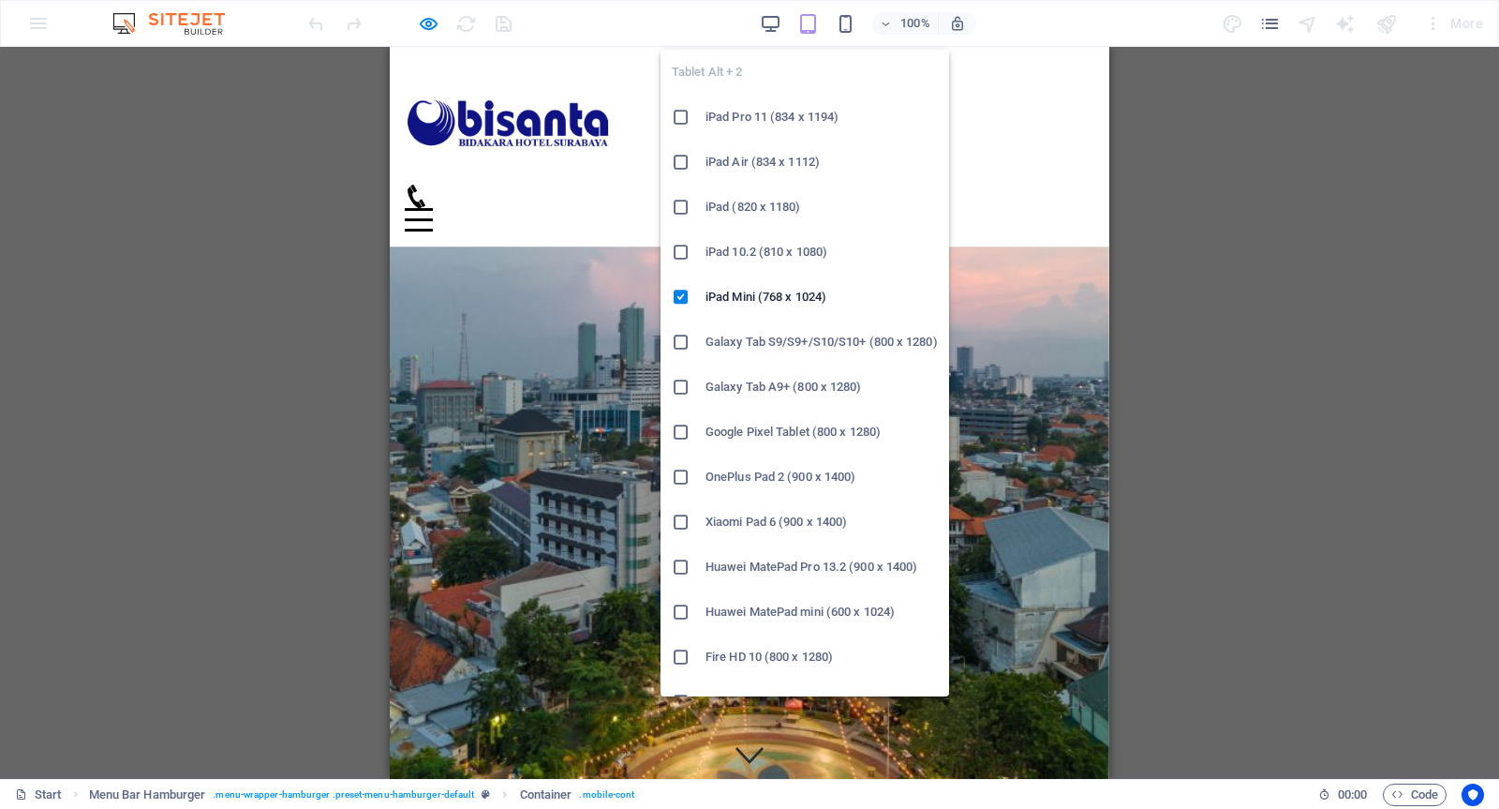
click at [801, 20] on icon "button" at bounding box center [809, 24] width 22 height 22
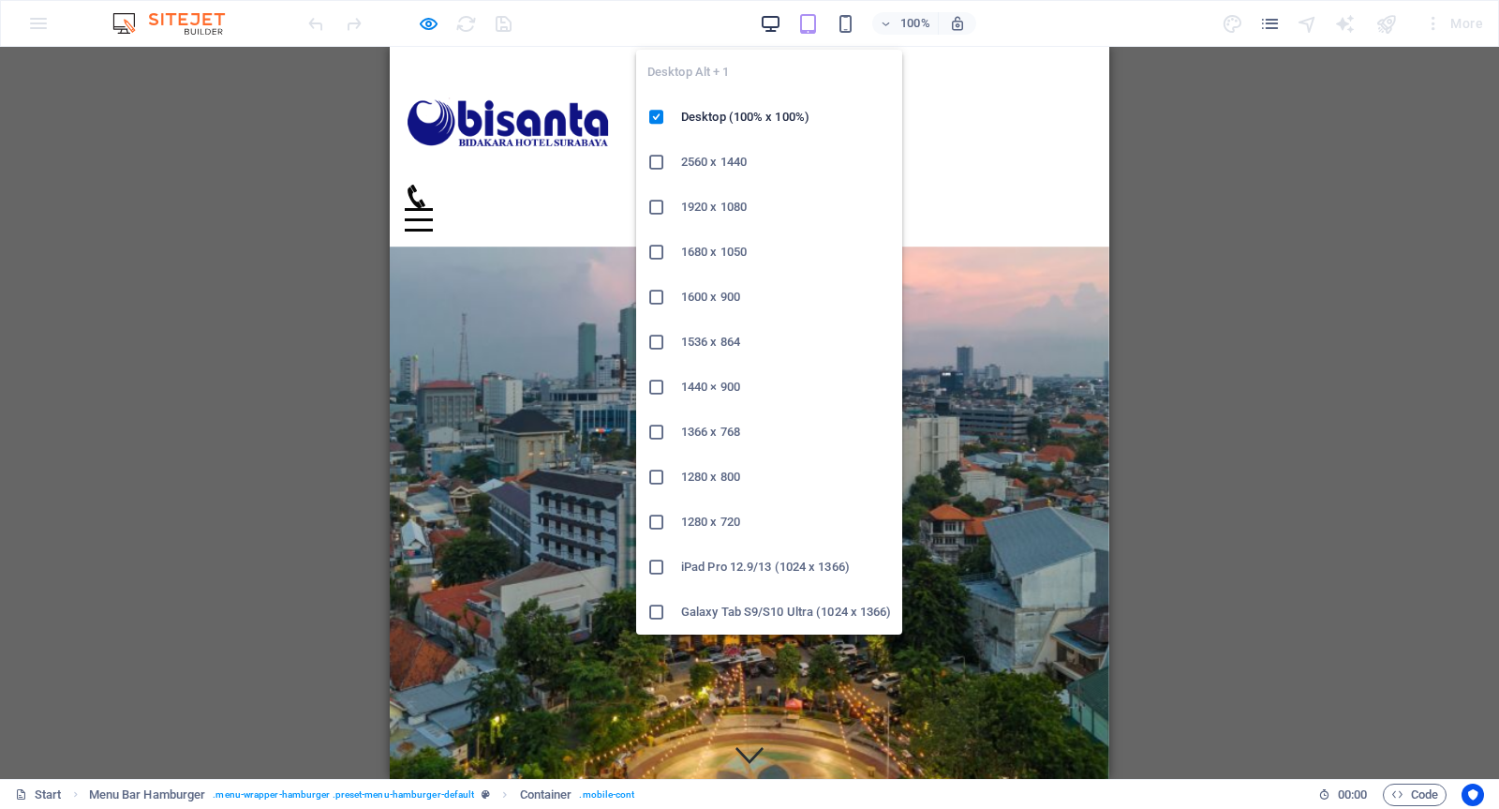
click at [766, 24] on icon "button" at bounding box center [771, 24] width 22 height 22
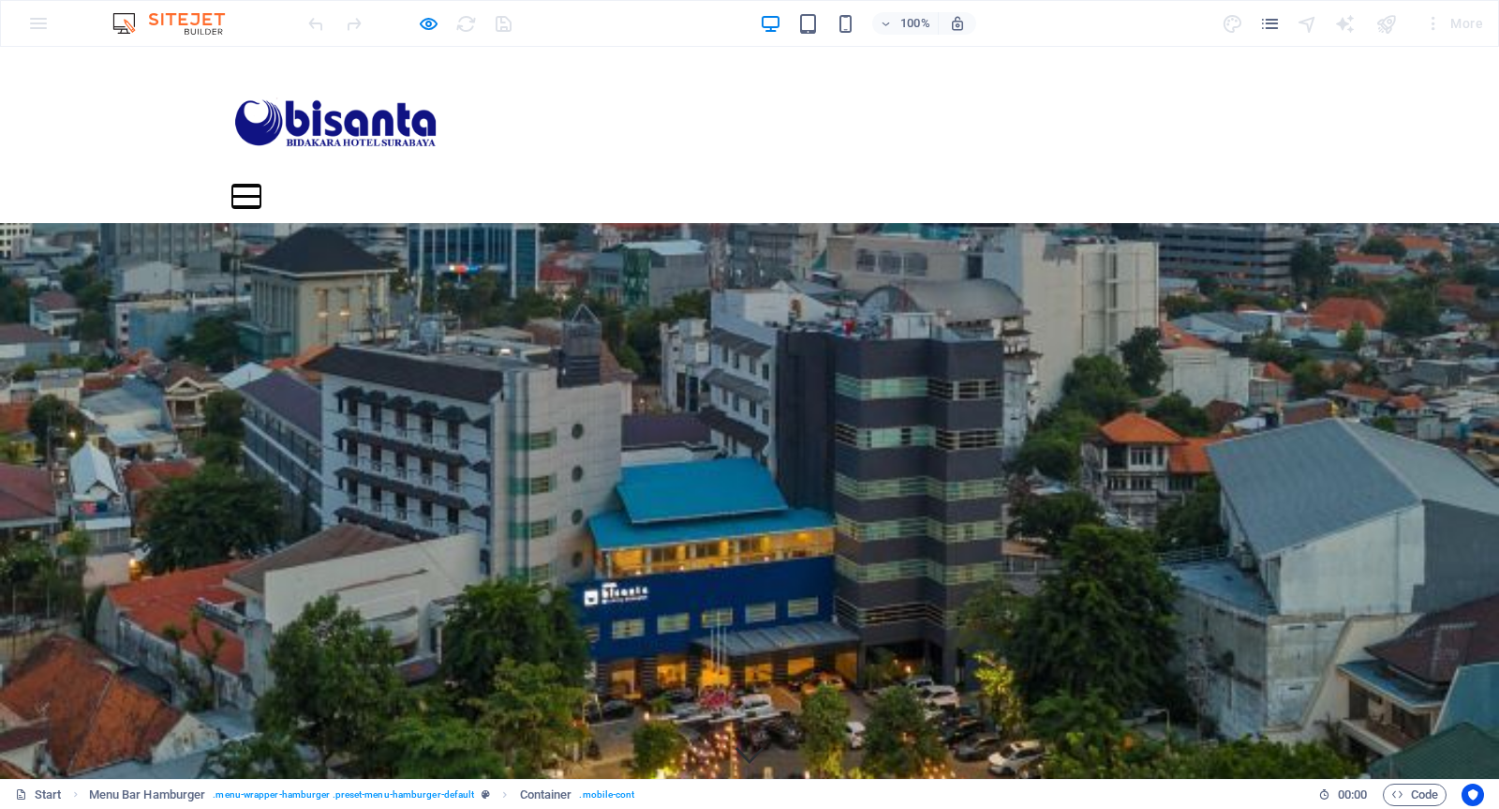
click at [261, 185] on button "Menu" at bounding box center [246, 186] width 28 height 3
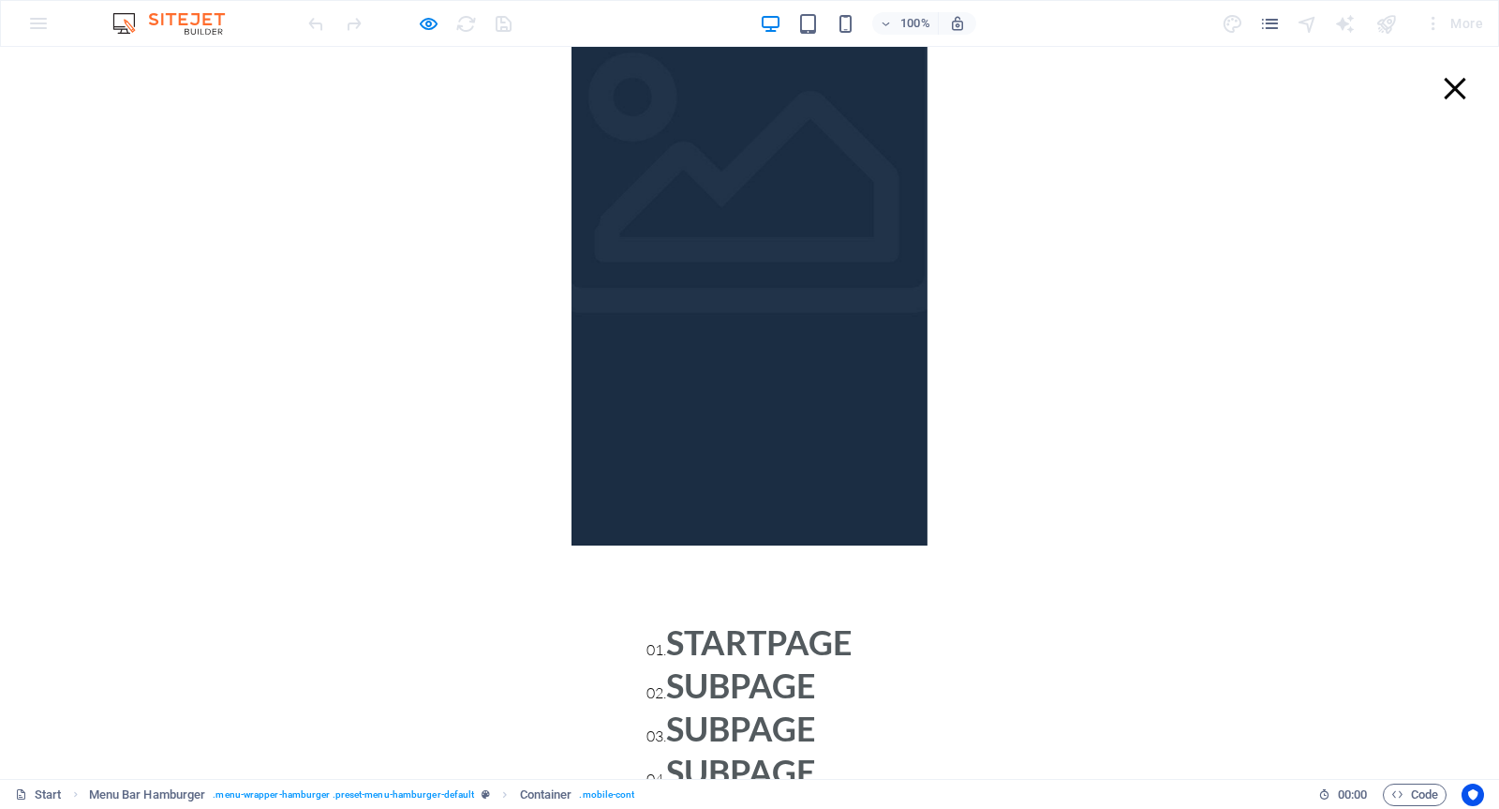
scroll to position [208, 0]
click at [1444, 91] on button "Menu" at bounding box center [1455, 89] width 22 height 22
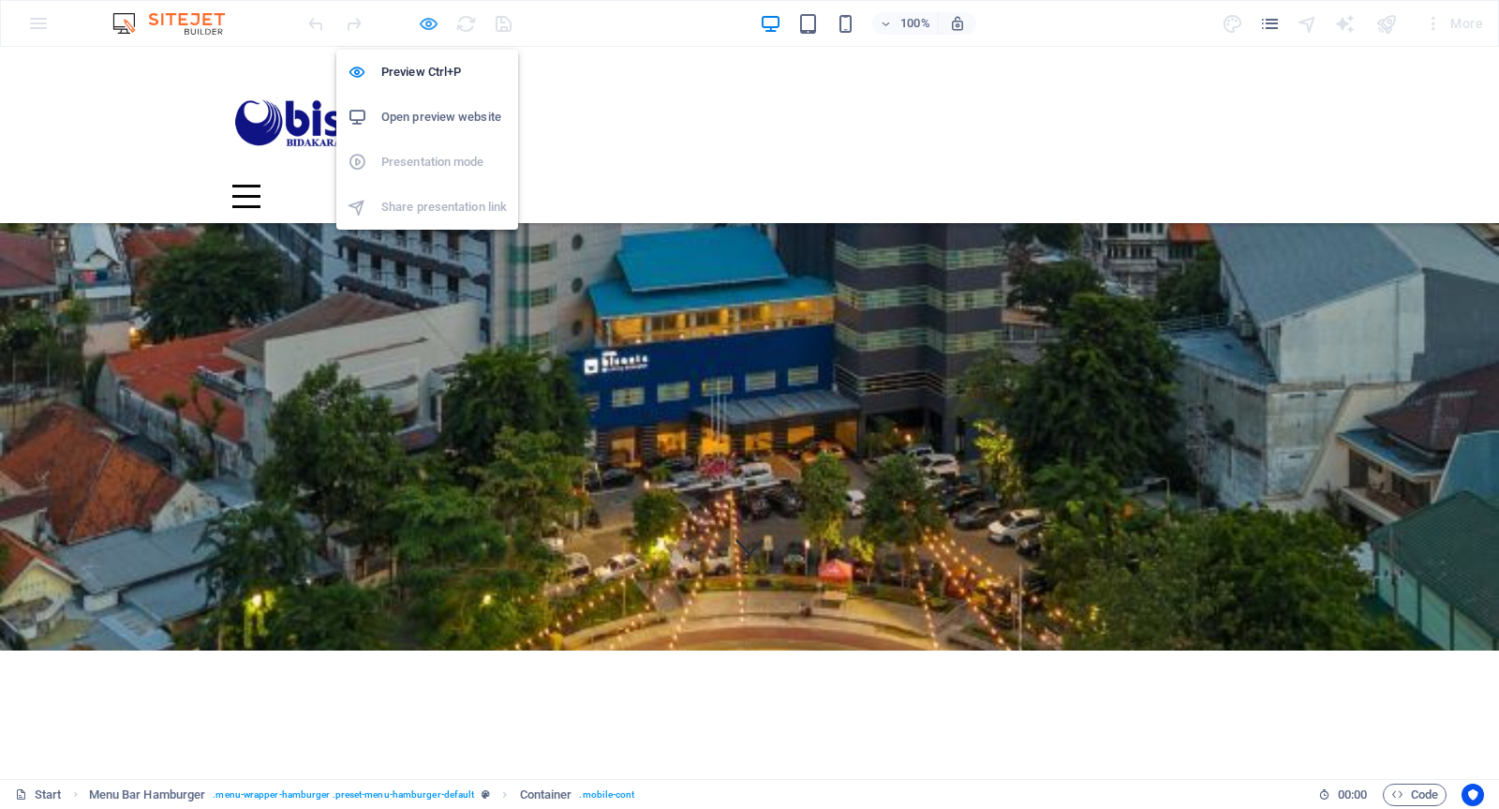
click at [433, 22] on icon "button" at bounding box center [429, 24] width 22 height 22
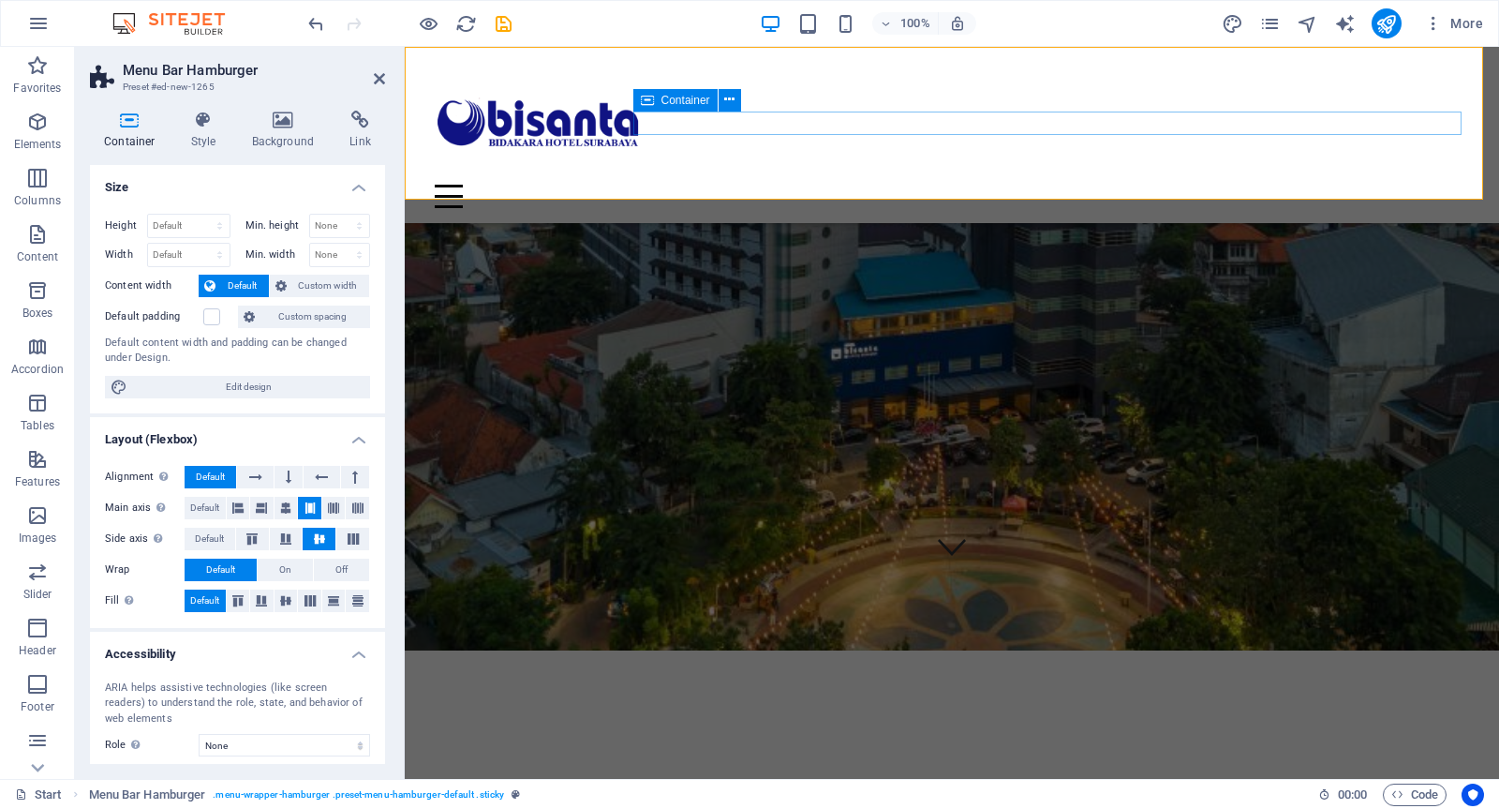
click at [1298, 185] on div "Menu" at bounding box center [952, 196] width 1035 height 23
click at [280, 506] on icon at bounding box center [285, 508] width 11 height 22
click at [1445, 185] on div "Menu" at bounding box center [952, 196] width 1035 height 23
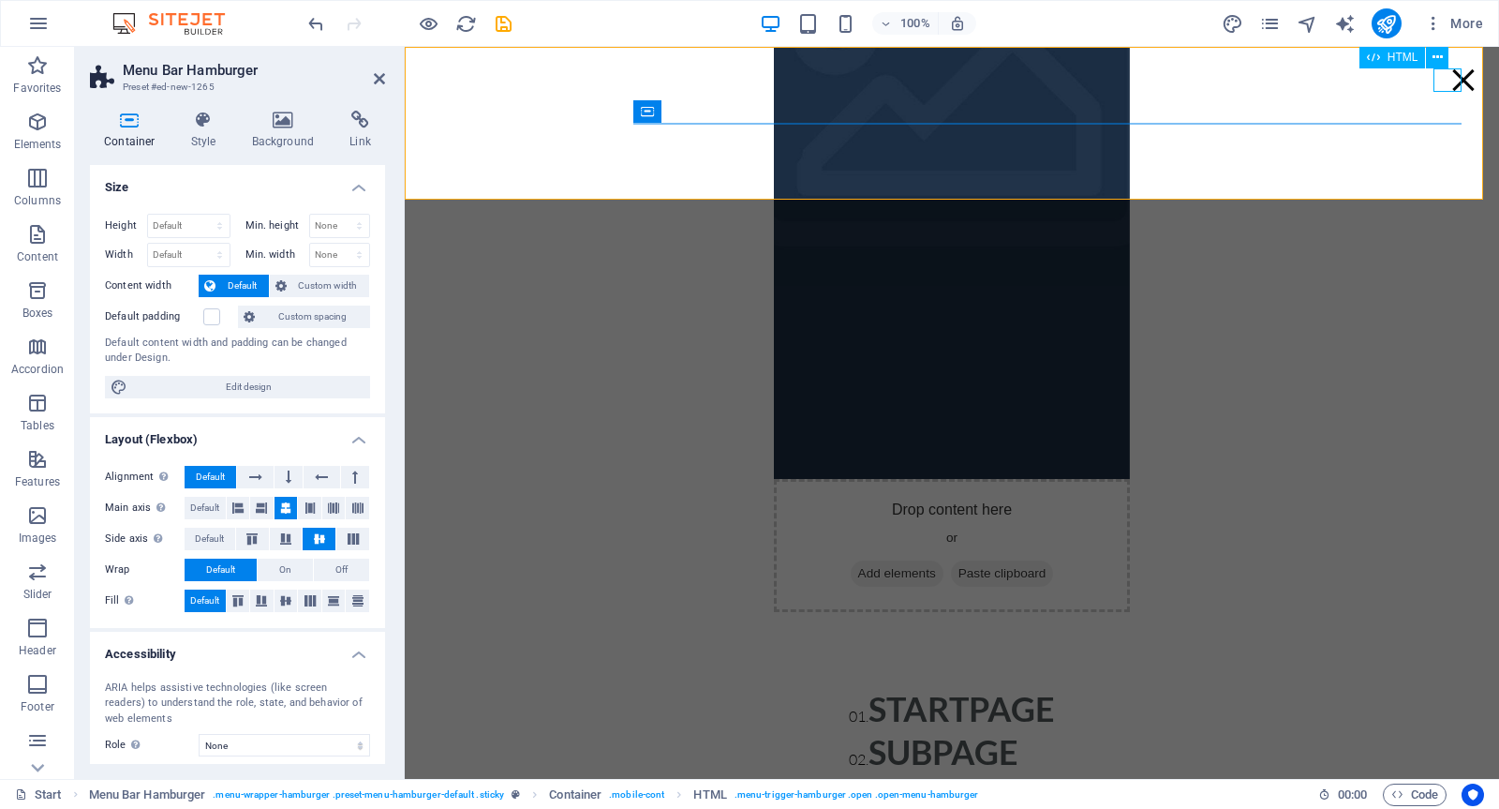
click at [1450, 86] on div "Menu" at bounding box center [1464, 79] width 28 height 23
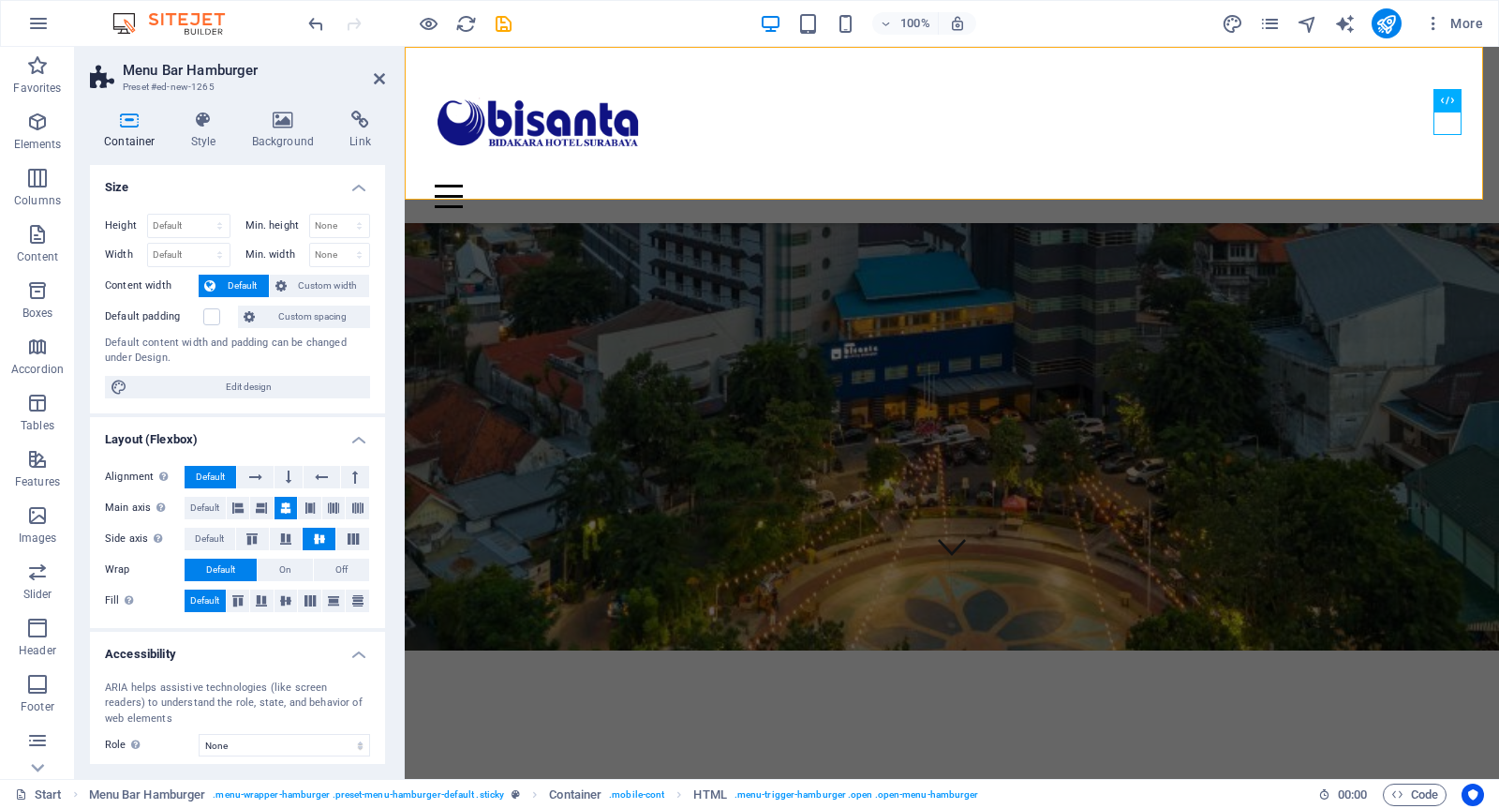
click at [1145, 142] on div "Menu Drop content here or Add elements Paste clipboard 01. STARTPAGE 02. SUBPAG…" at bounding box center [952, 135] width 1095 height 176
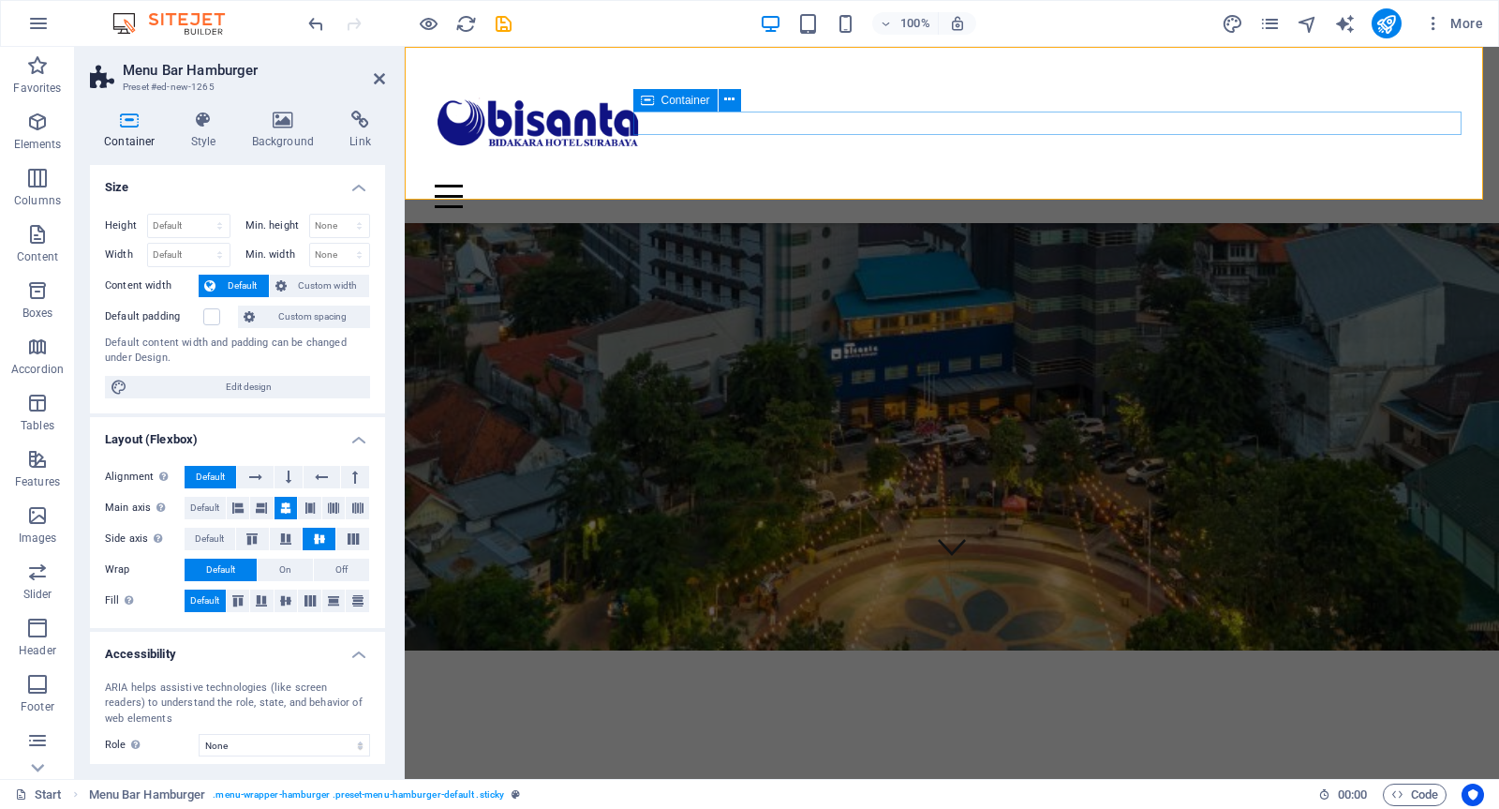
click at [1378, 185] on div "Menu" at bounding box center [952, 196] width 1035 height 23
click at [239, 506] on icon at bounding box center [237, 508] width 11 height 22
click at [922, 185] on div "Menu" at bounding box center [952, 196] width 1035 height 23
click at [1446, 185] on div "Menu" at bounding box center [952, 196] width 1035 height 23
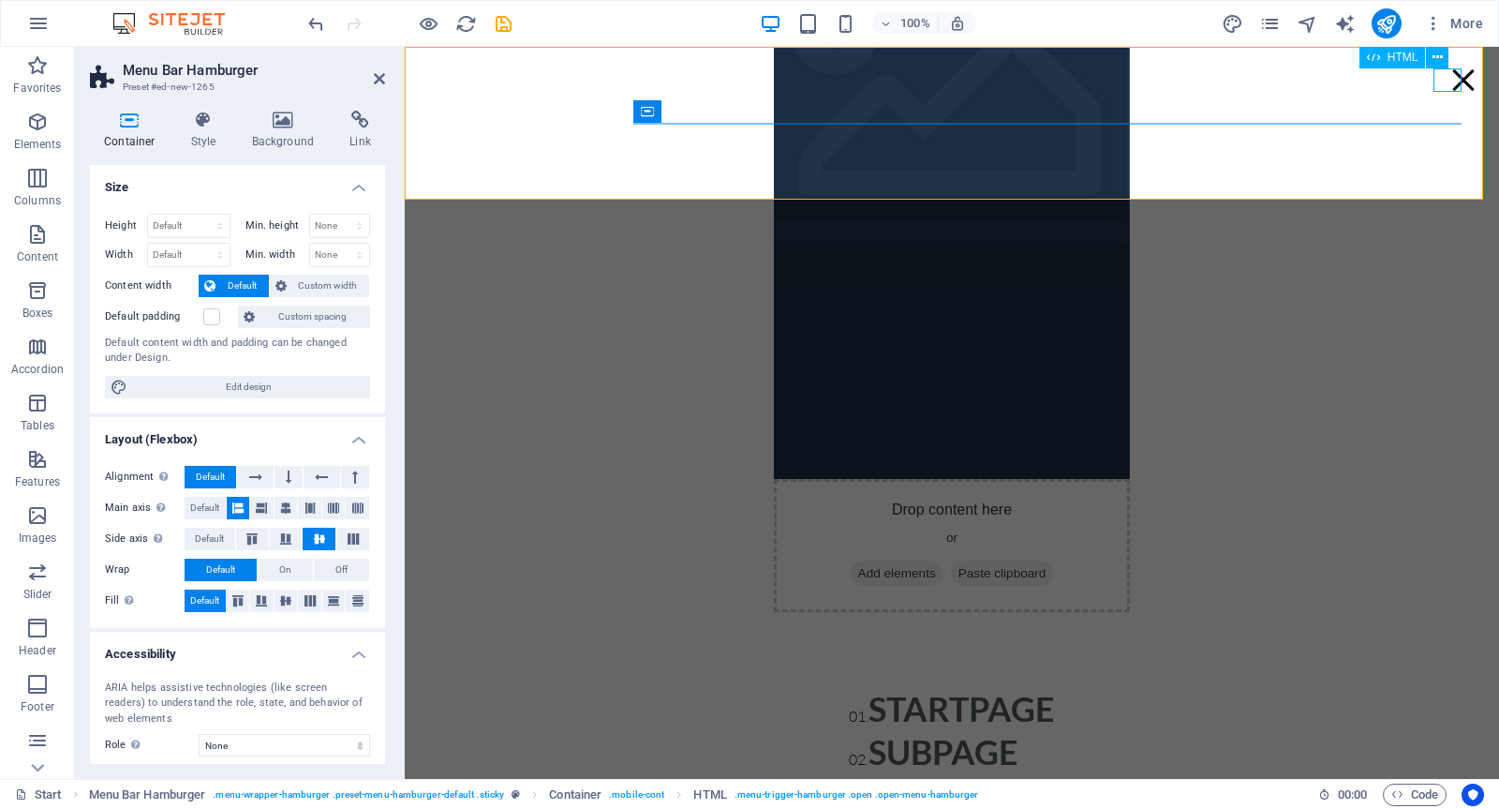
click at [1451, 88] on div "Menu" at bounding box center [1464, 79] width 28 height 23
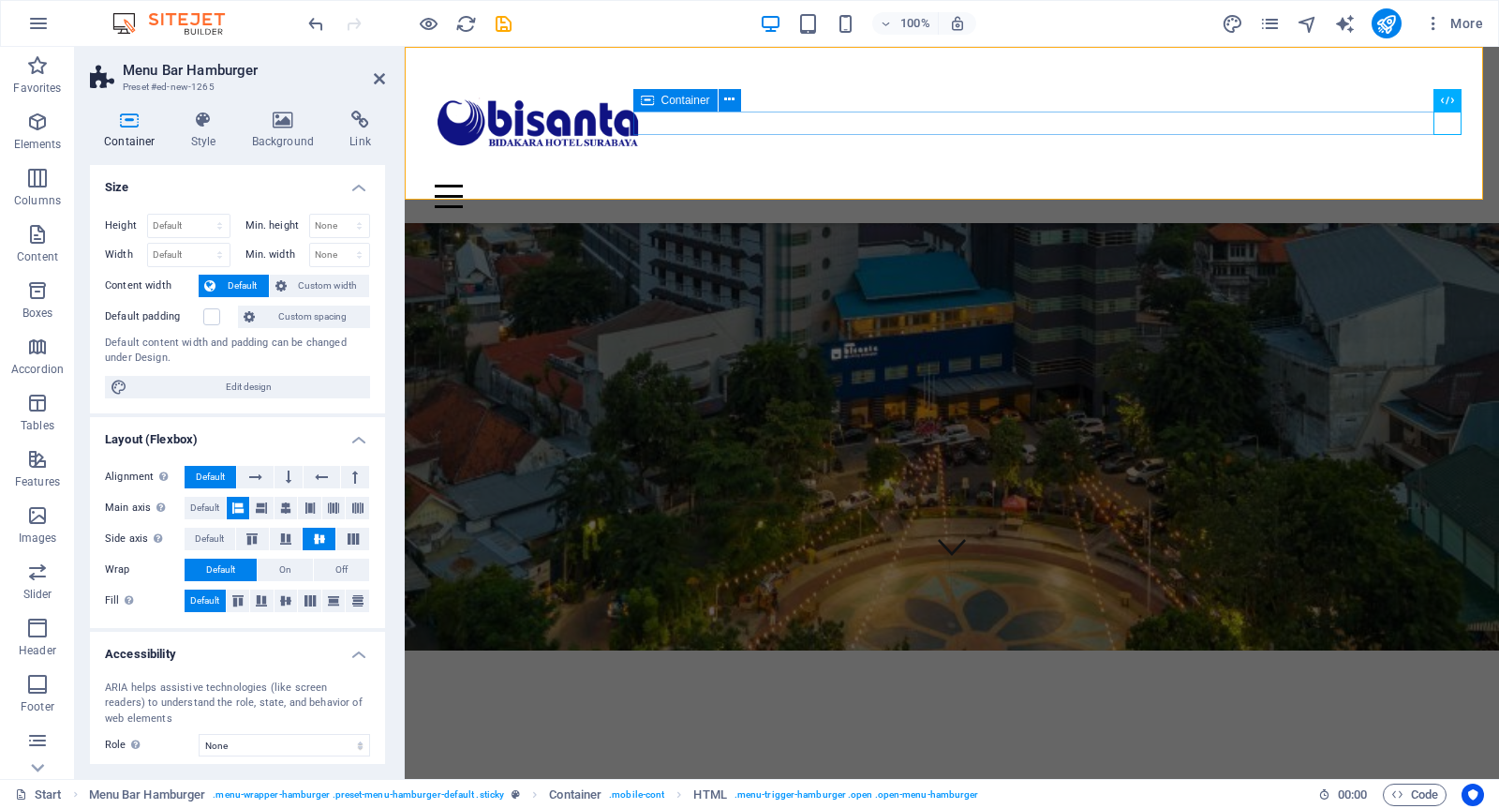
click at [916, 185] on div "Menu" at bounding box center [952, 196] width 1035 height 23
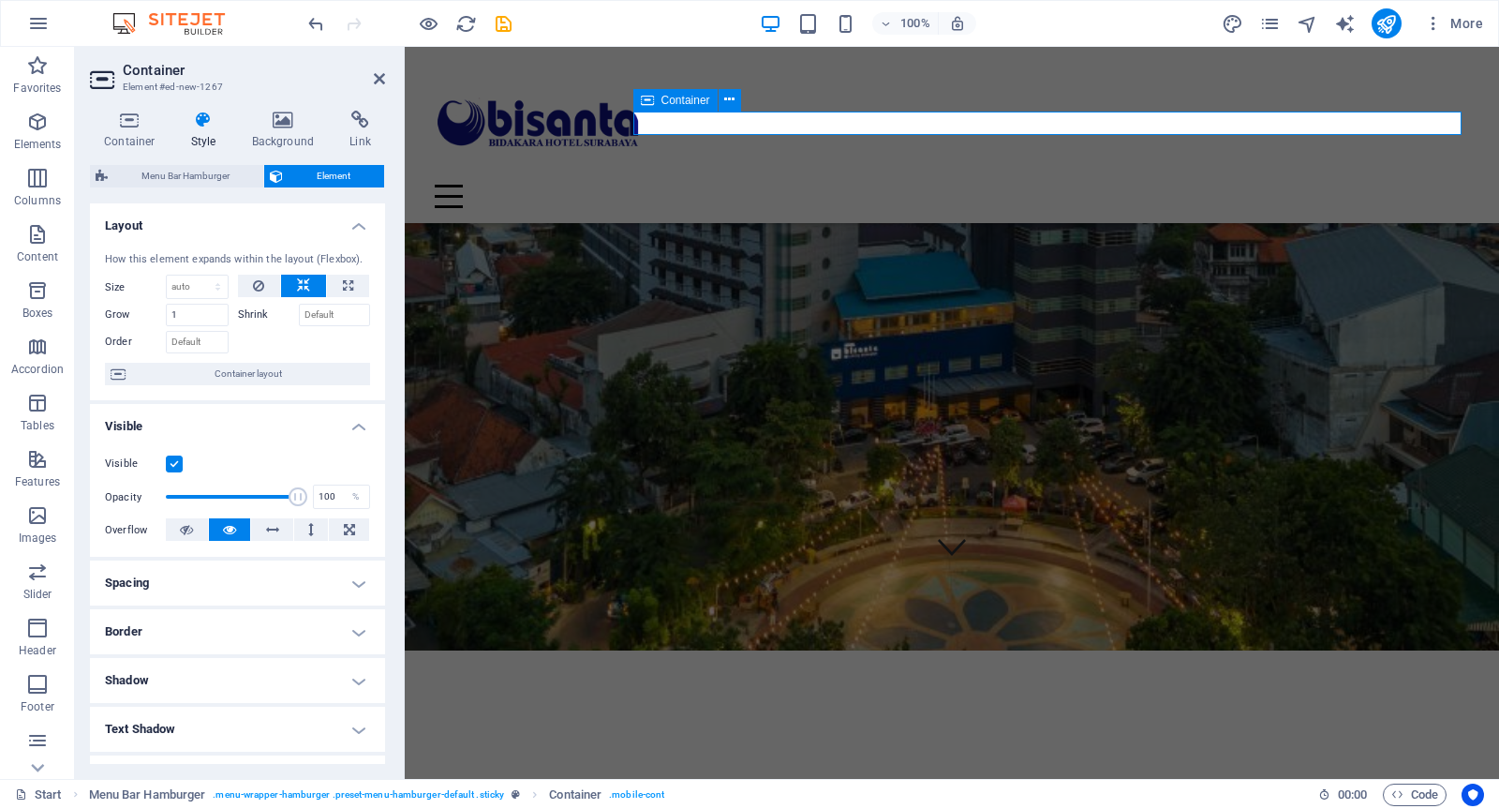
click at [726, 185] on div "Menu" at bounding box center [952, 196] width 1035 height 23
click at [257, 287] on icon at bounding box center [258, 286] width 11 height 22
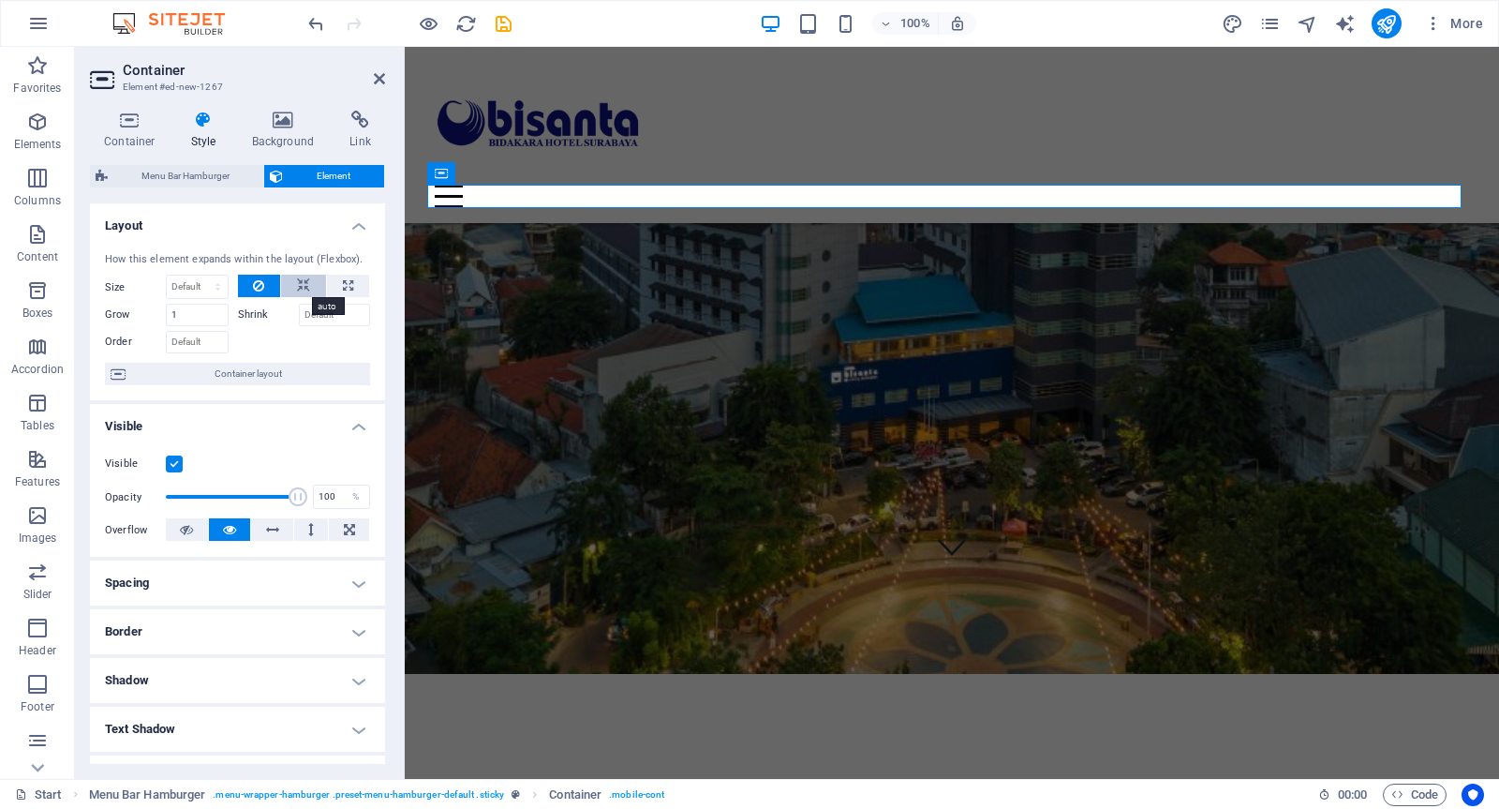
click at [291, 282] on button at bounding box center [303, 286] width 45 height 22
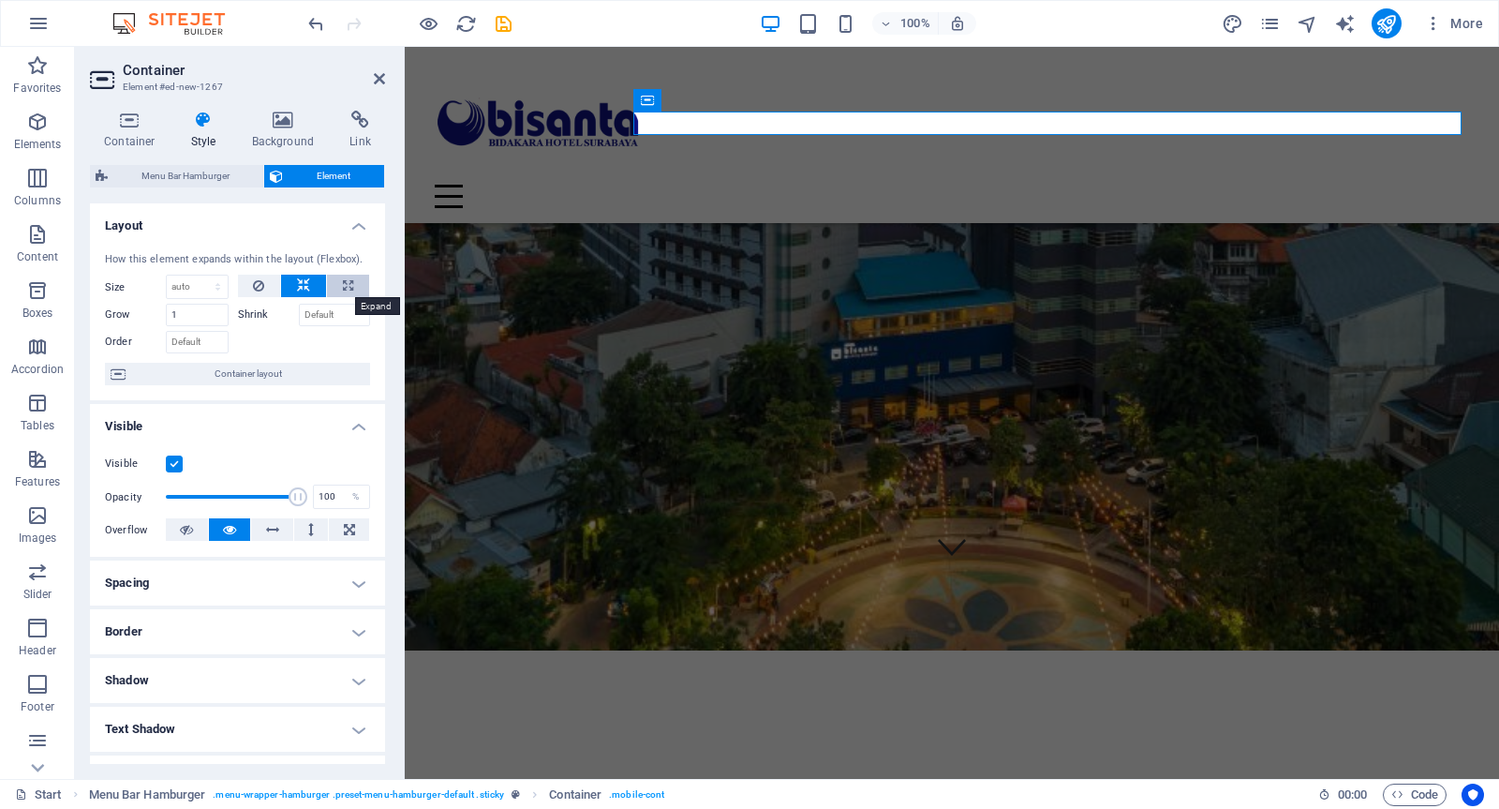
click at [344, 278] on icon at bounding box center [348, 286] width 10 height 22
type input "100"
select select "%"
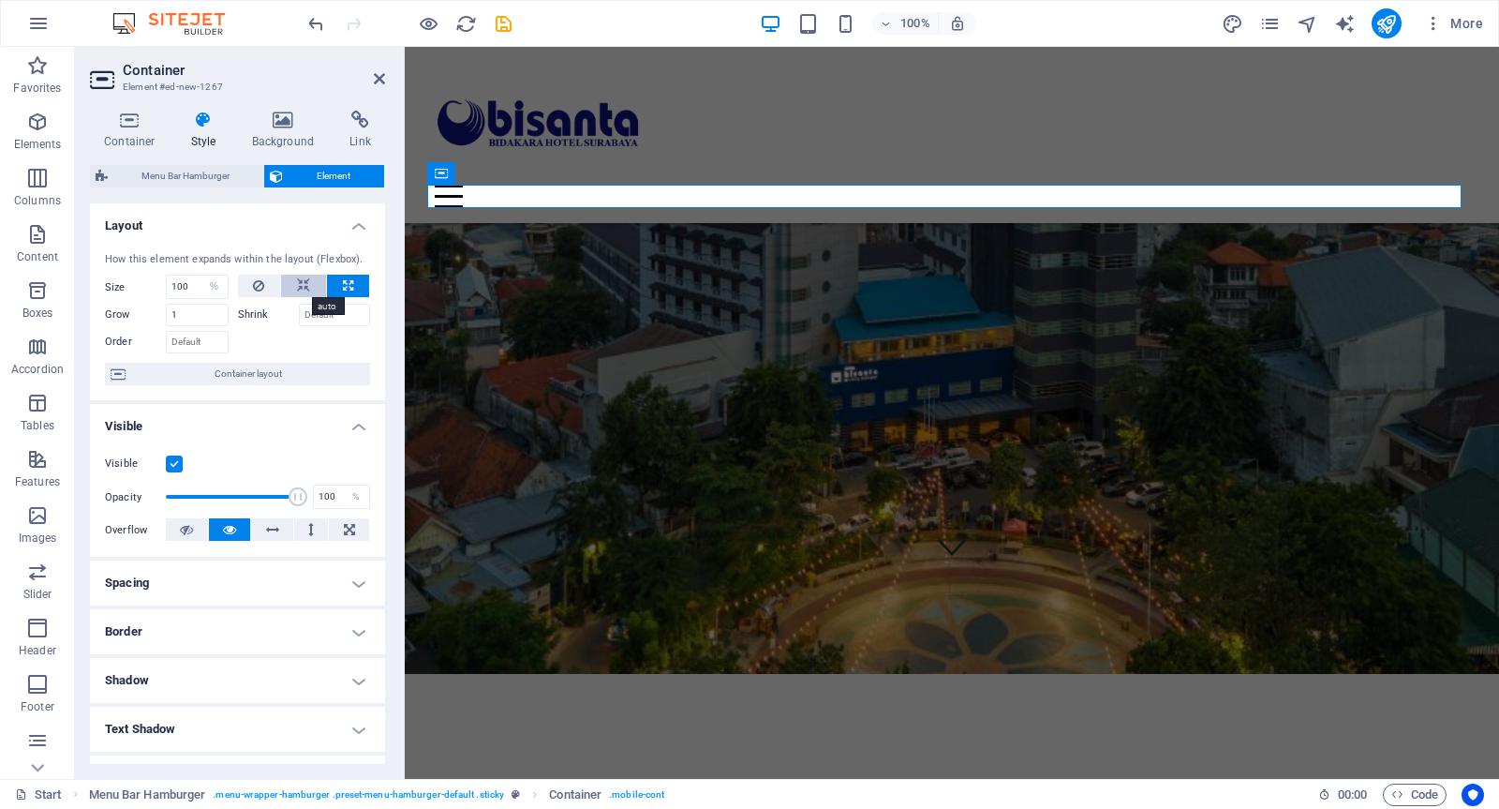
click at [302, 282] on icon at bounding box center [303, 286] width 13 height 22
select select "DISABLED_OPTION_VALUE"
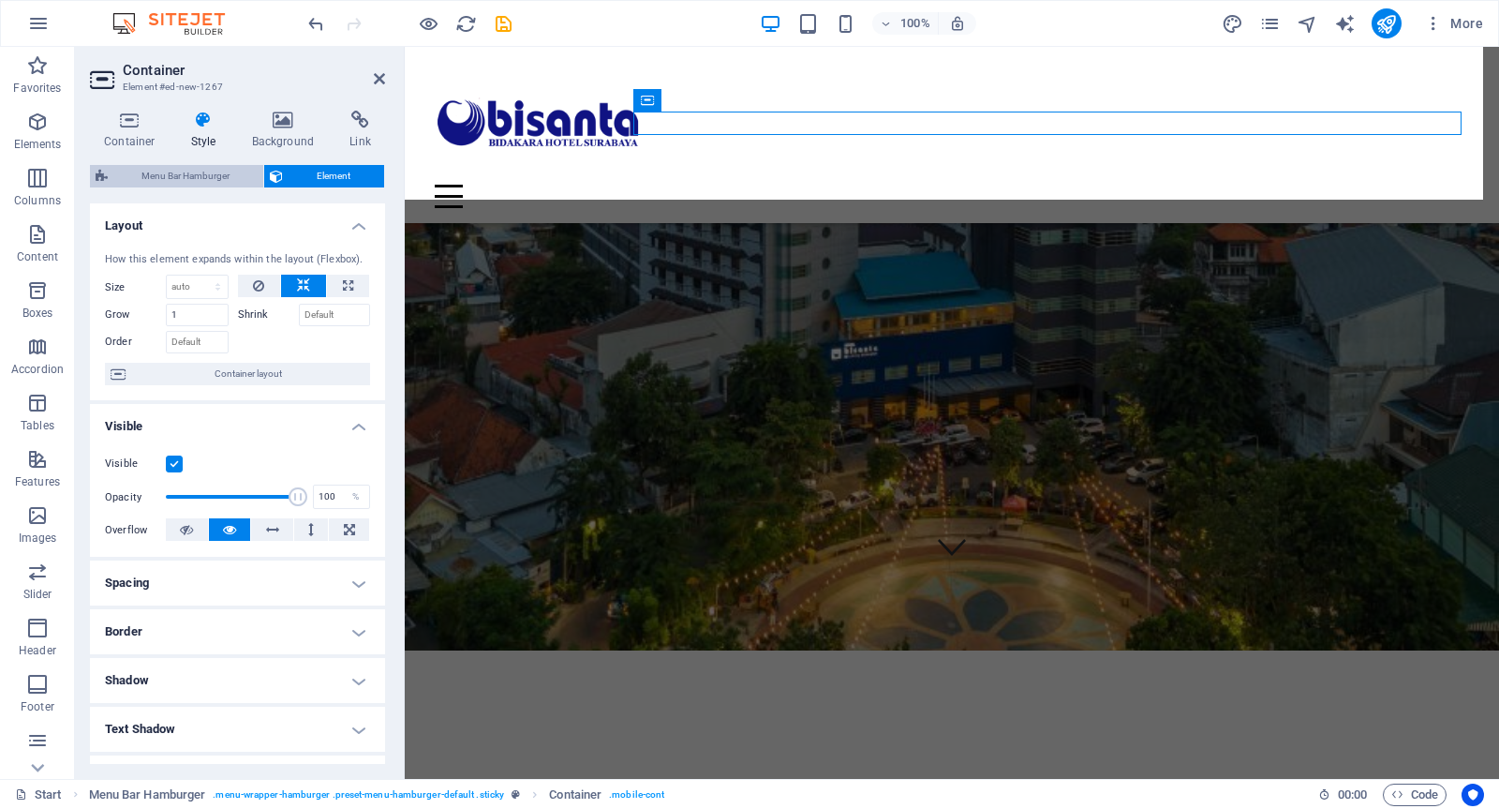
click at [195, 181] on span "Menu Bar Hamburger" at bounding box center [185, 176] width 144 height 22
select select "rem"
select select "hover_box_bottom"
select select "px"
select select "rem"
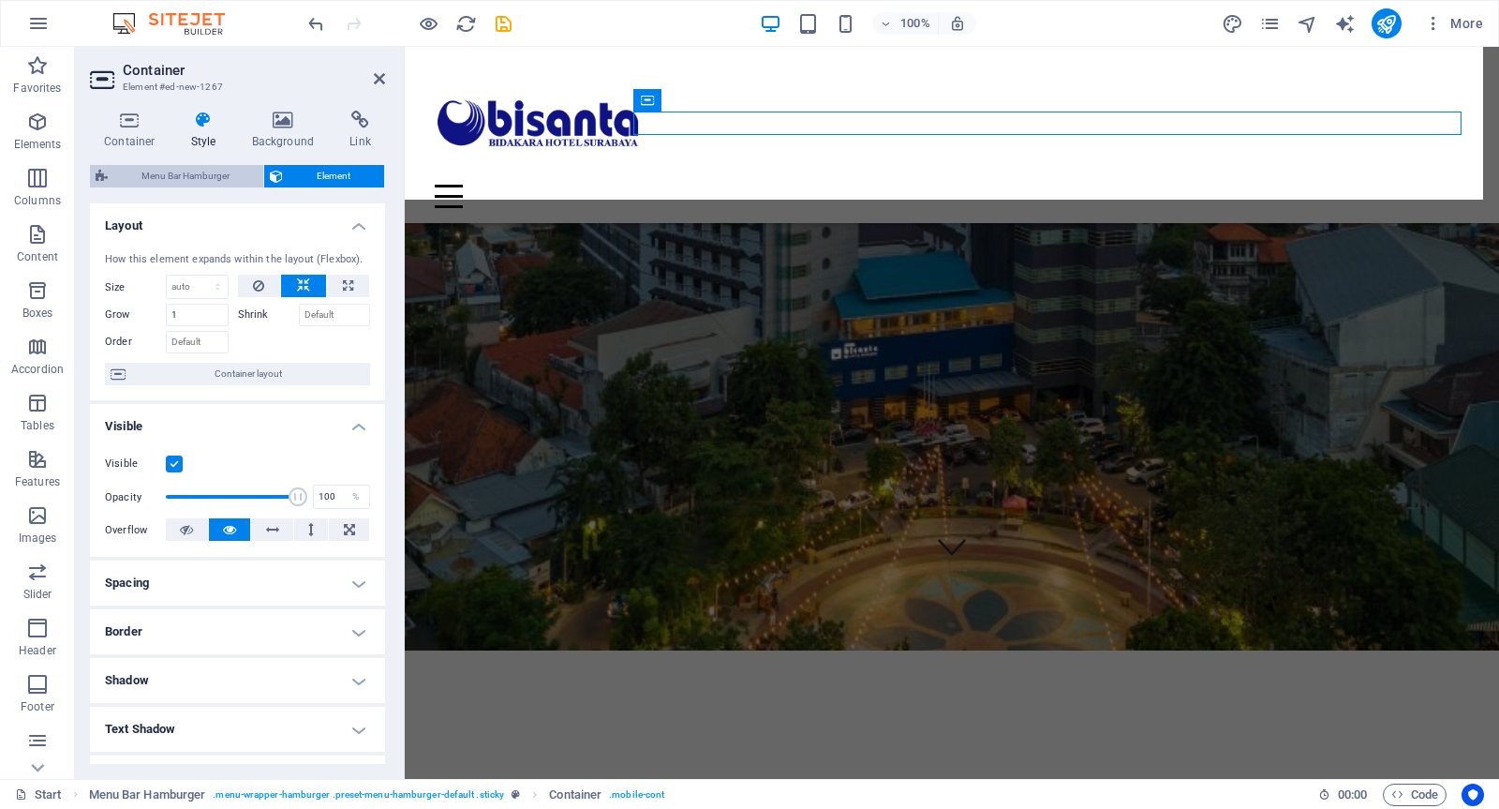
select select "rem"
select select "px"
select select
select select "px"
select select "%"
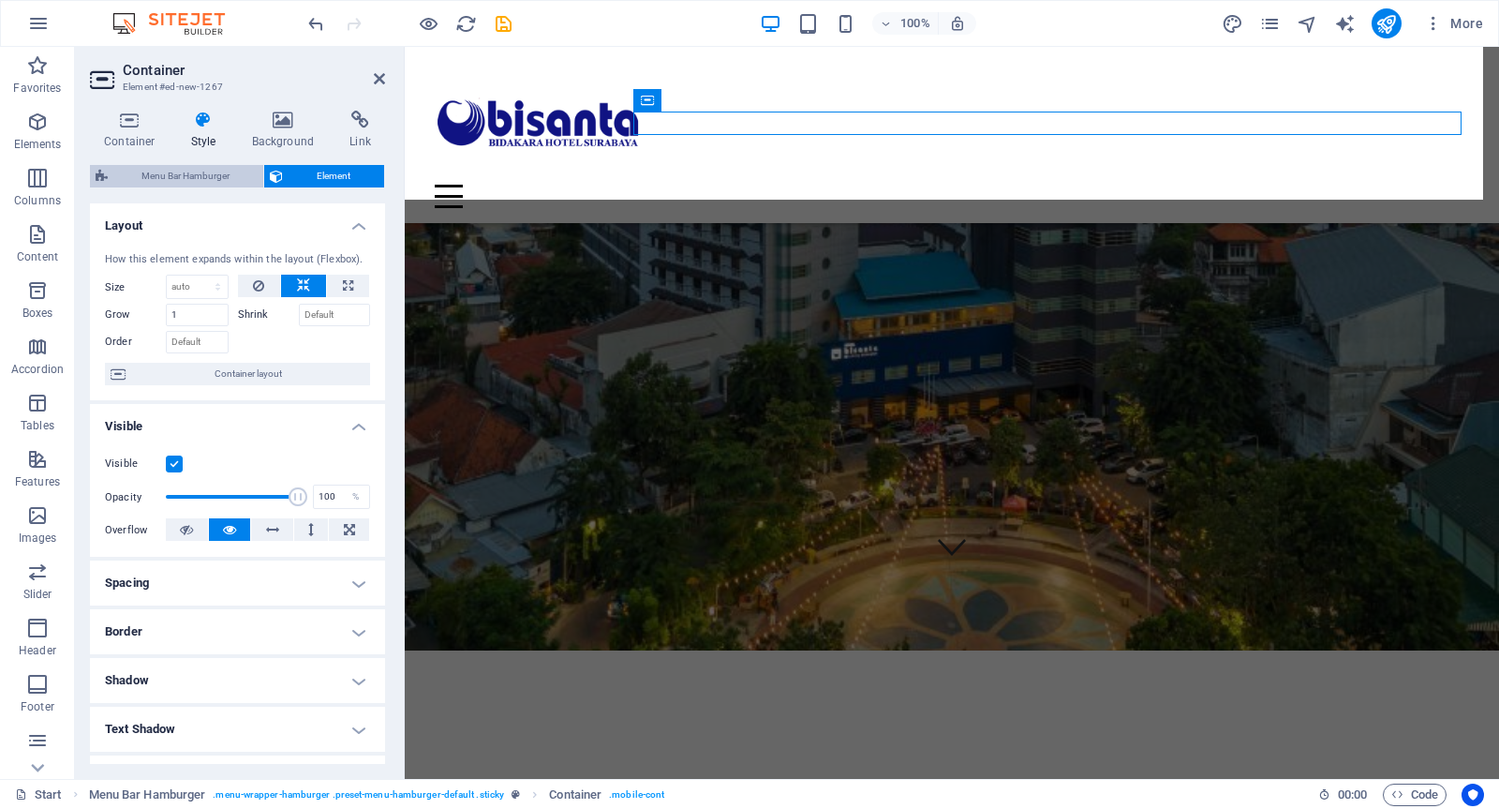
select select "rem"
select select "px"
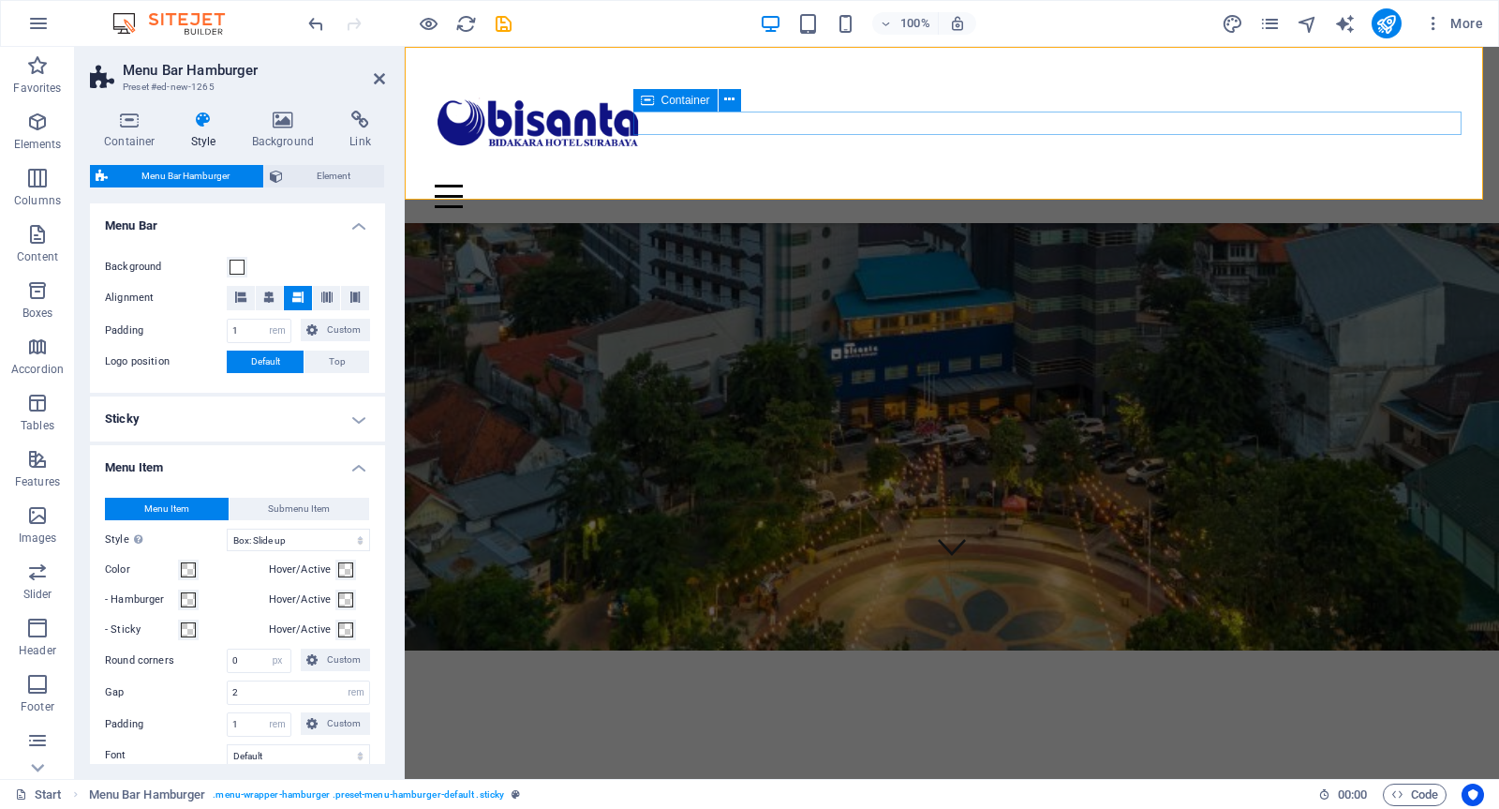
click at [906, 185] on div "Menu" at bounding box center [952, 196] width 1035 height 23
click at [670, 185] on div "Menu Drop content here or Add elements Paste clipboard 01. STARTPAGE 02. SUBPAG…" at bounding box center [952, 135] width 1095 height 176
click at [381, 77] on icon at bounding box center [379, 78] width 11 height 15
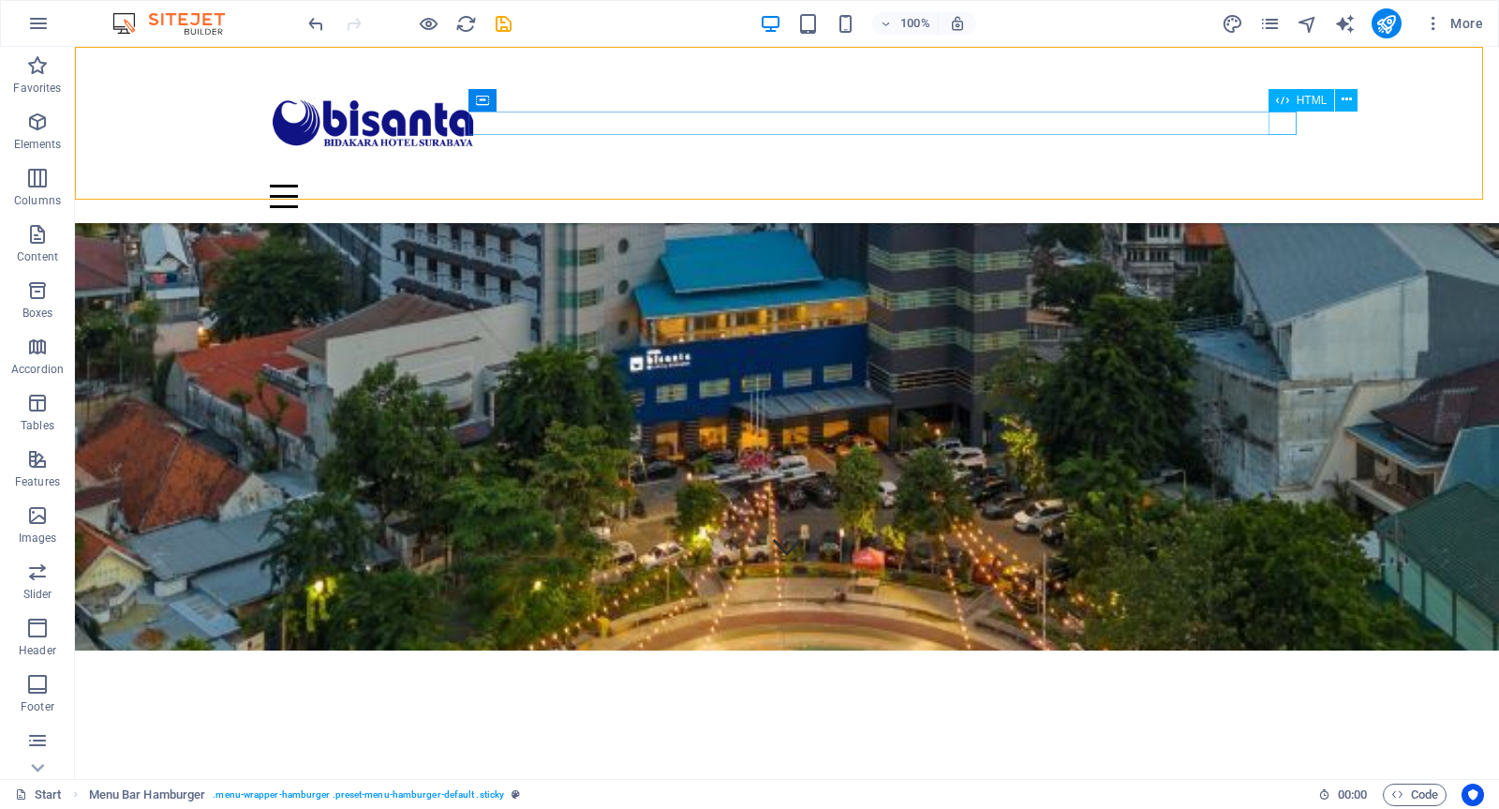
click at [1285, 185] on div "Menu" at bounding box center [787, 196] width 1035 height 23
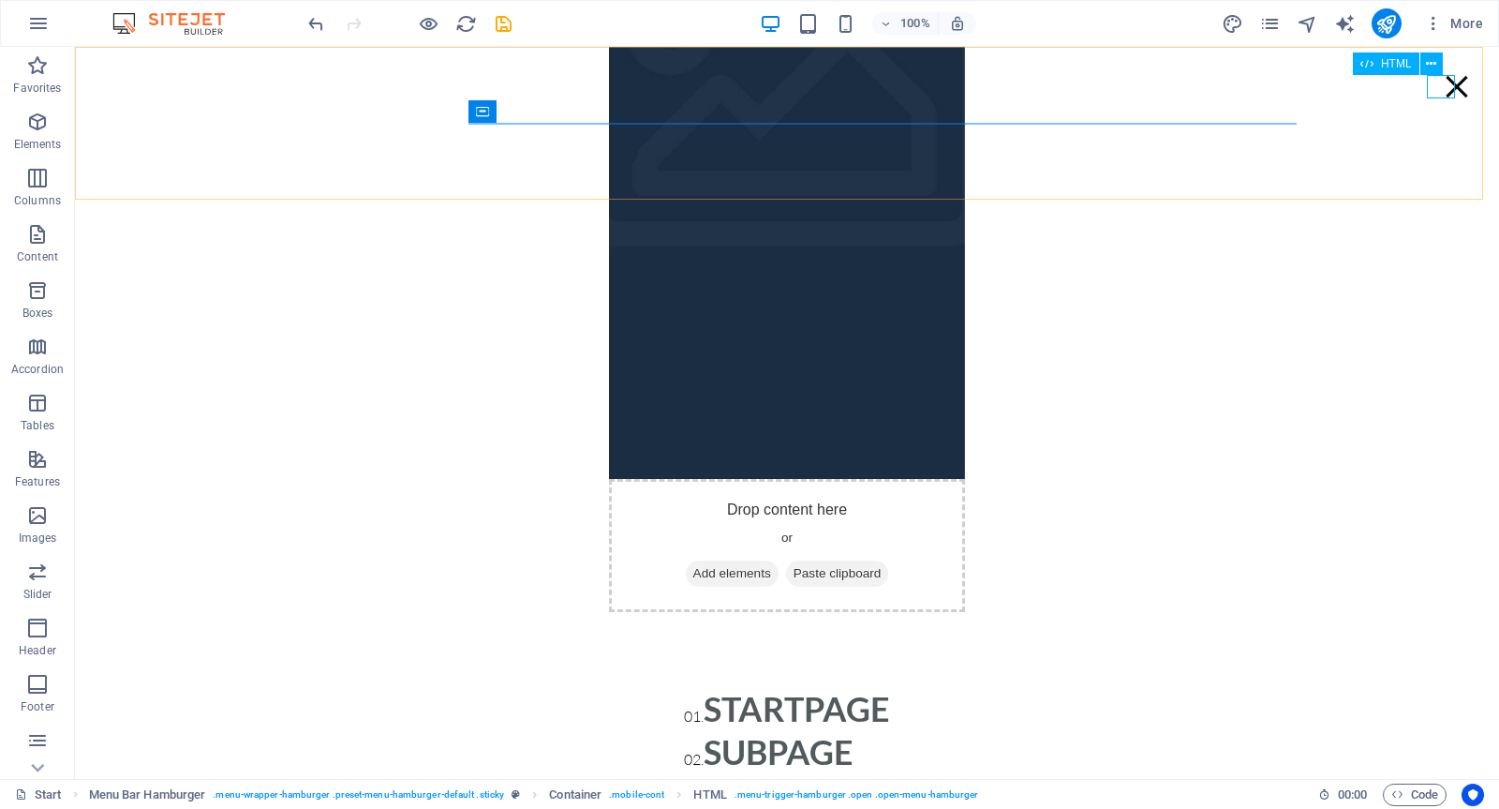
click at [1444, 94] on div "Menu" at bounding box center [1457, 86] width 28 height 23
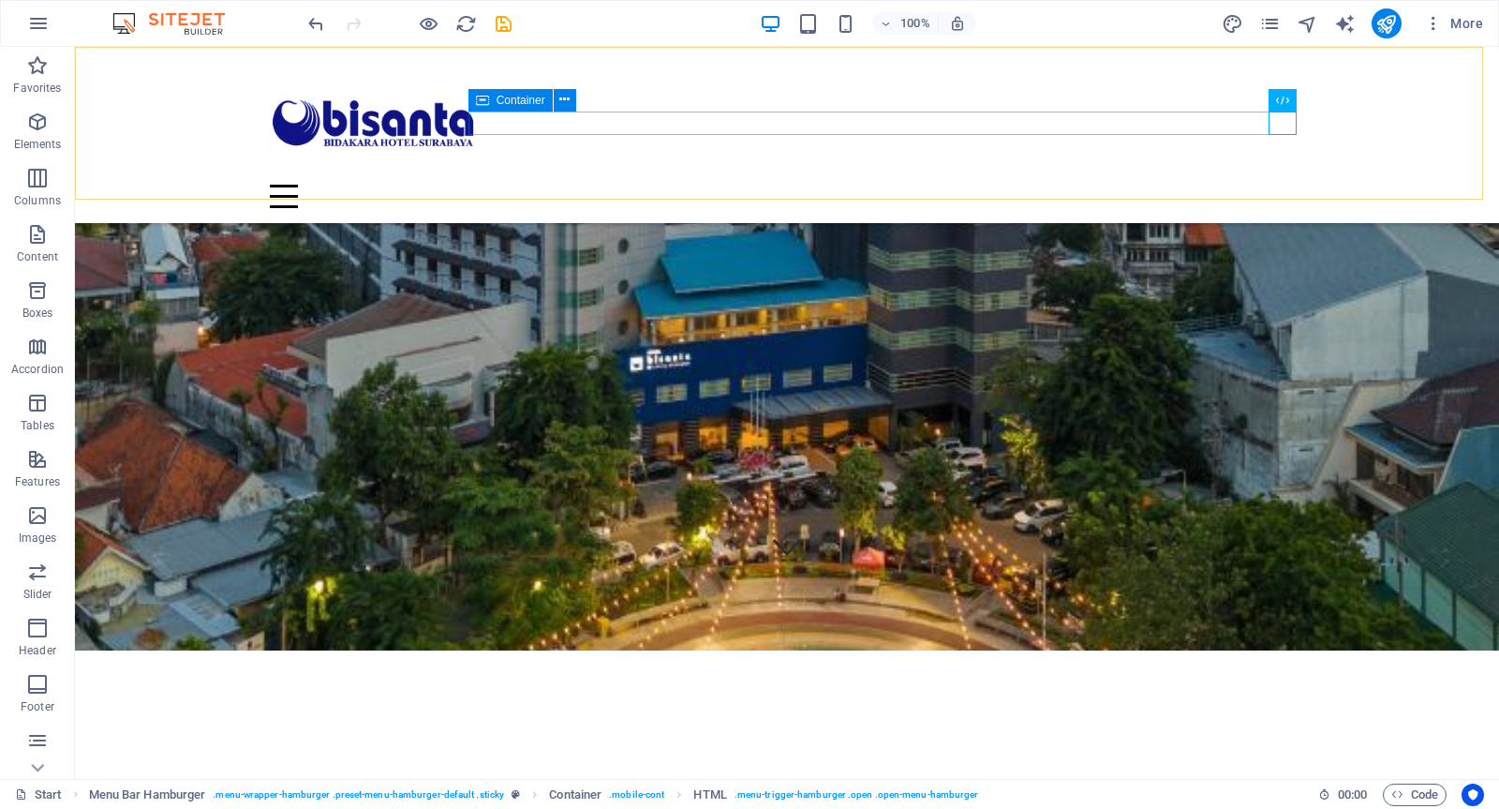
click at [528, 185] on div "Menu" at bounding box center [787, 196] width 1035 height 23
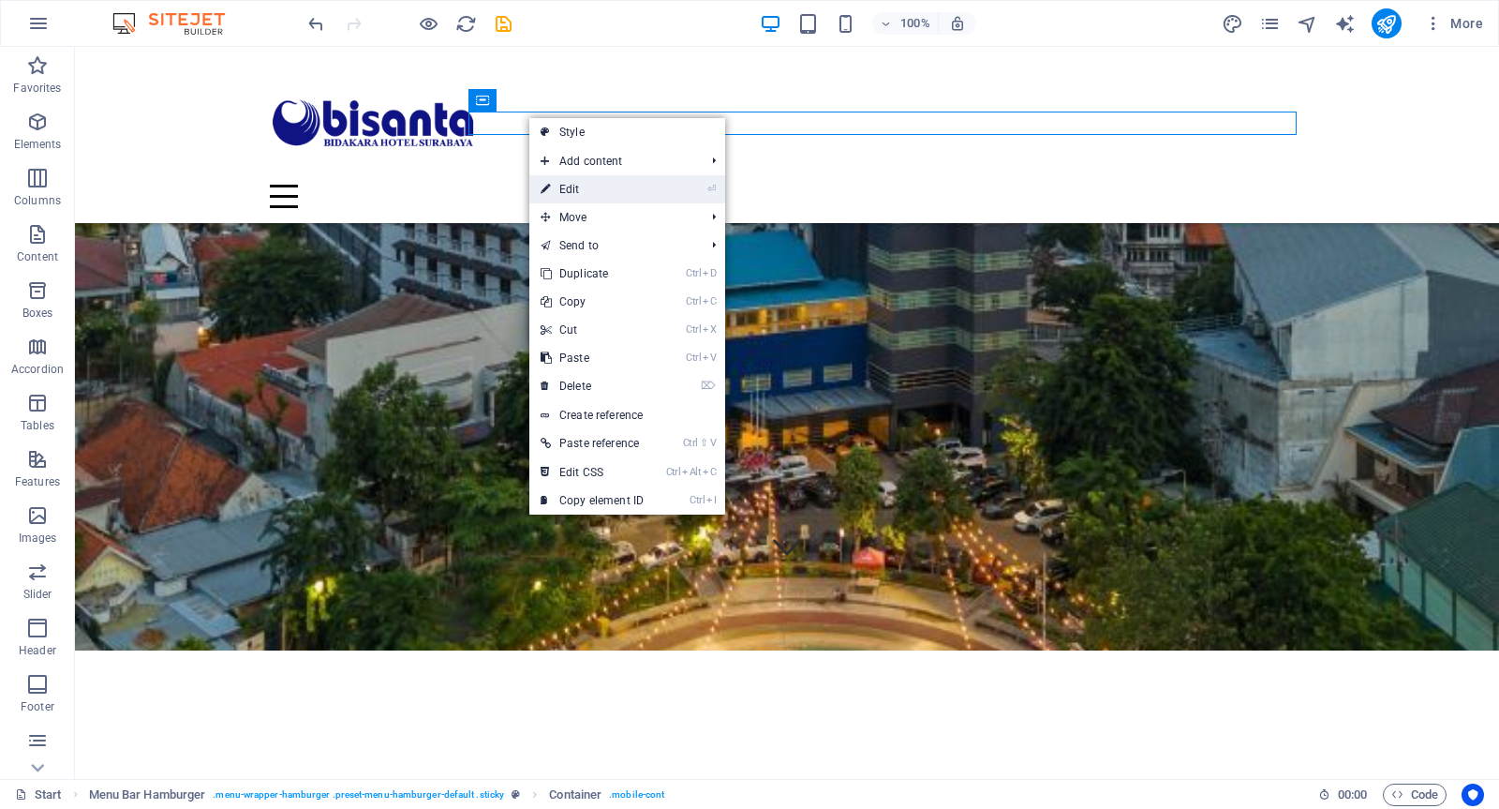
click at [564, 183] on link "⏎ Edit" at bounding box center [592, 189] width 126 height 28
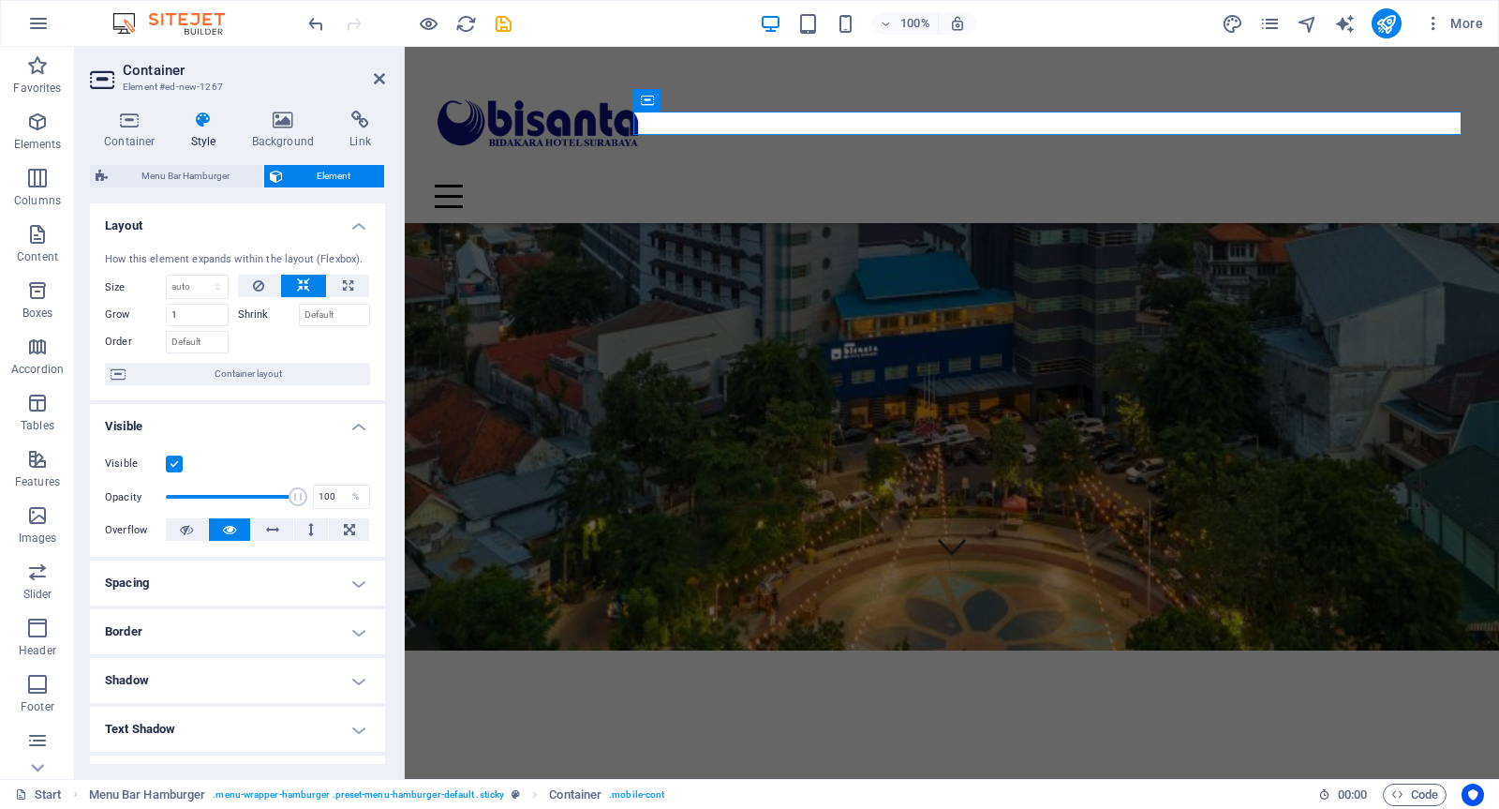
click at [201, 137] on h4 "Style" at bounding box center [207, 130] width 61 height 39
click at [40, 626] on icon "button" at bounding box center [37, 628] width 22 height 22
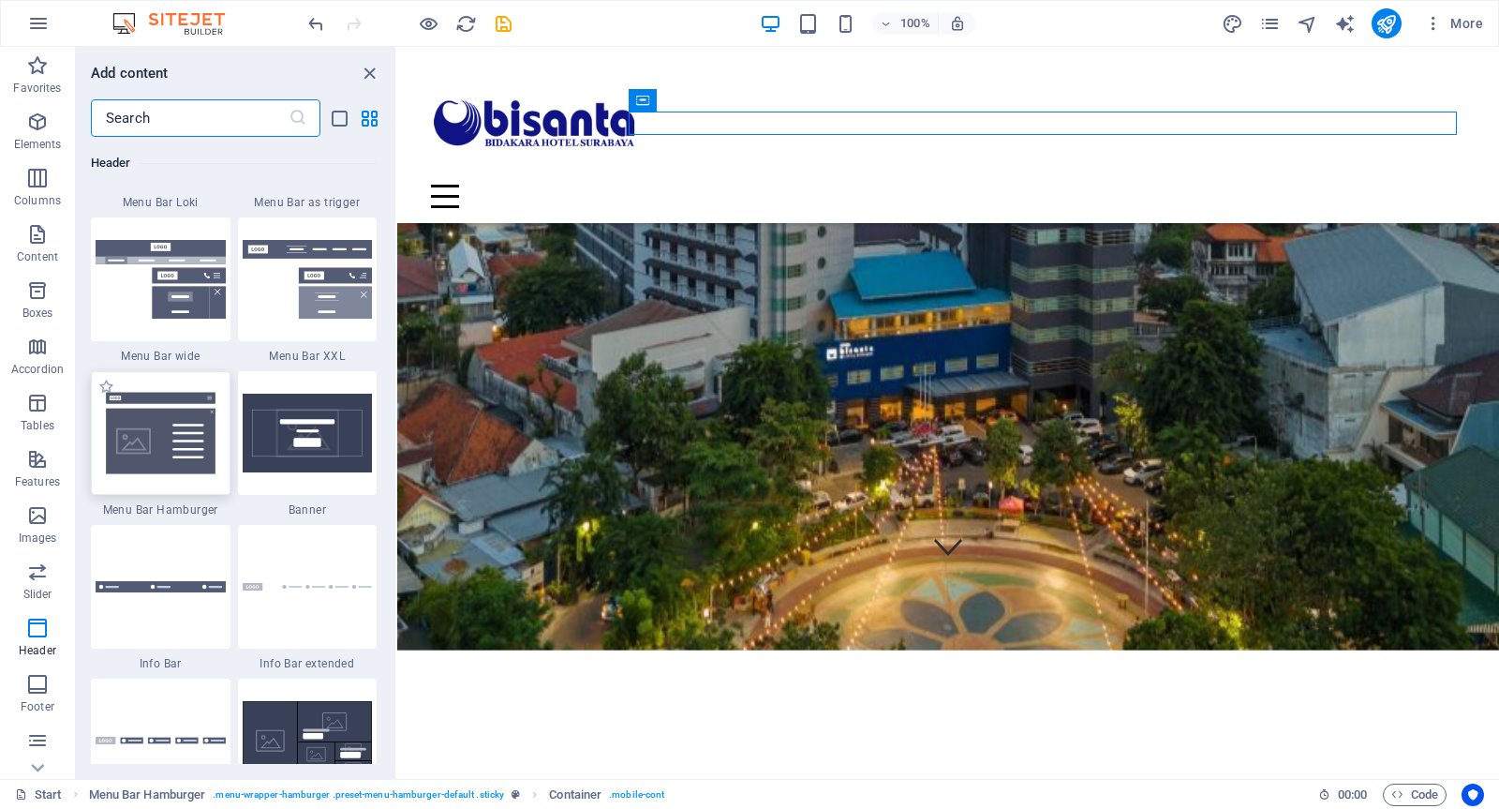
scroll to position [11804, 0]
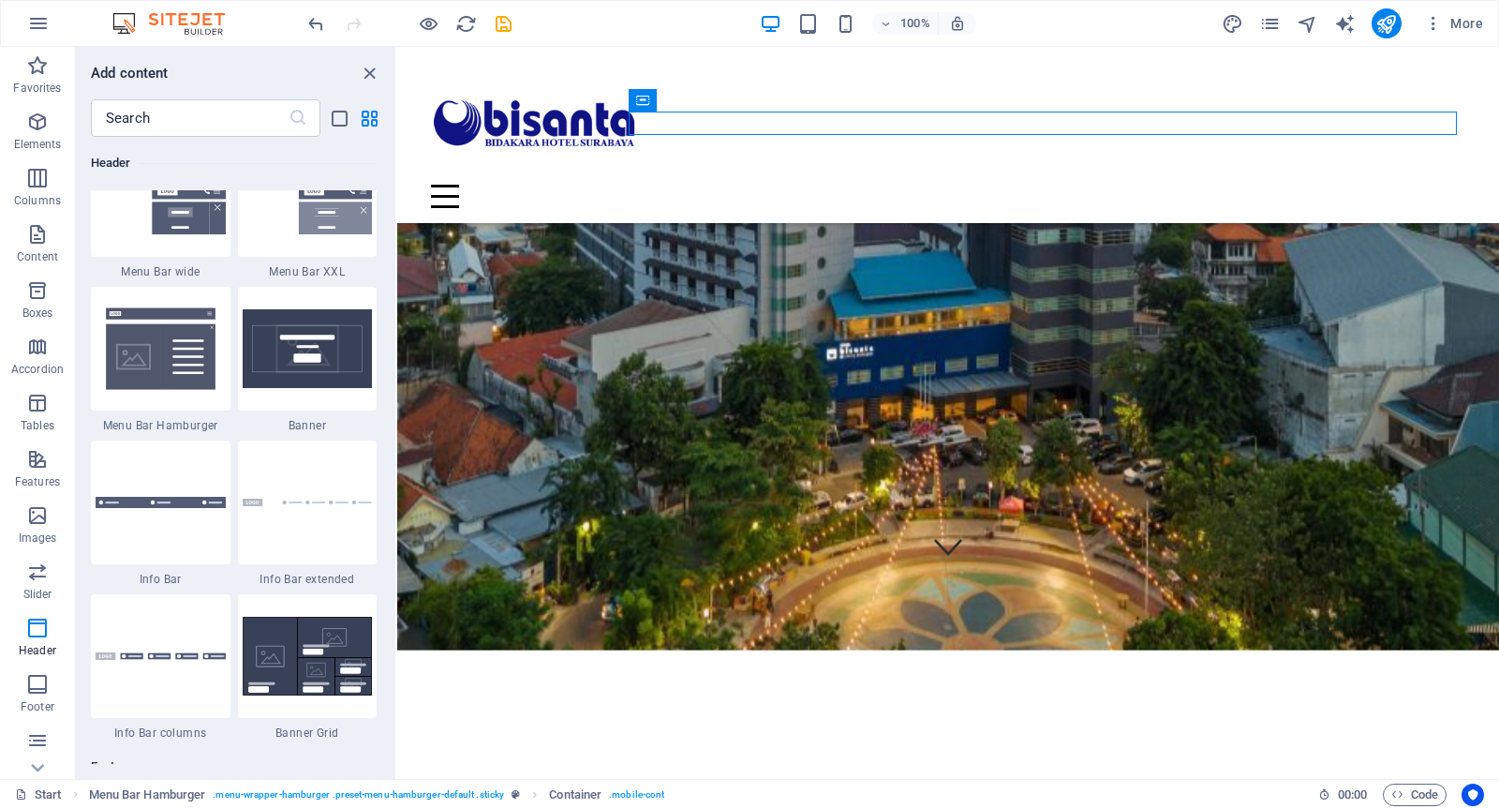
click at [173, 497] on img at bounding box center [161, 502] width 130 height 11
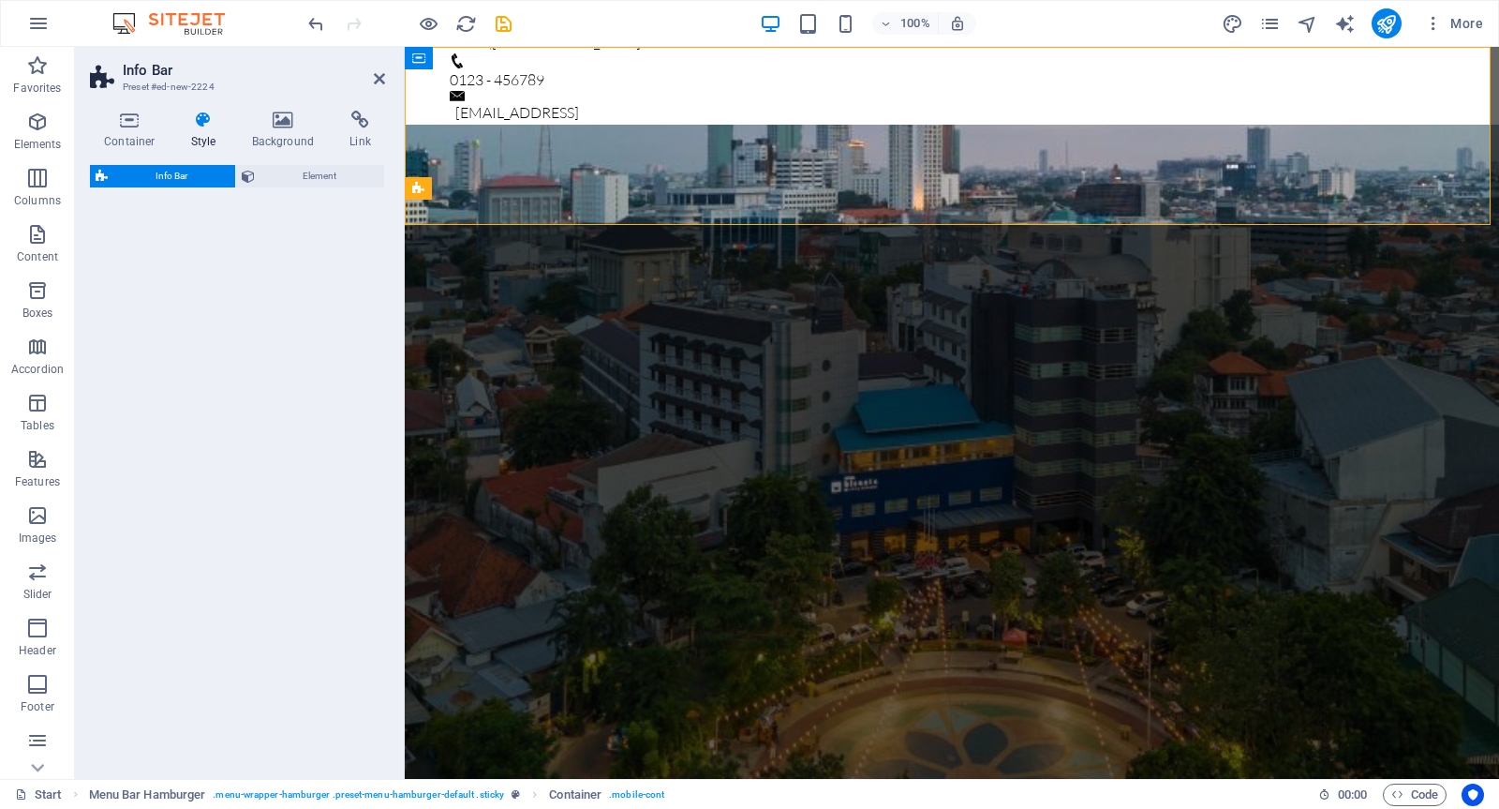
scroll to position [0, 0]
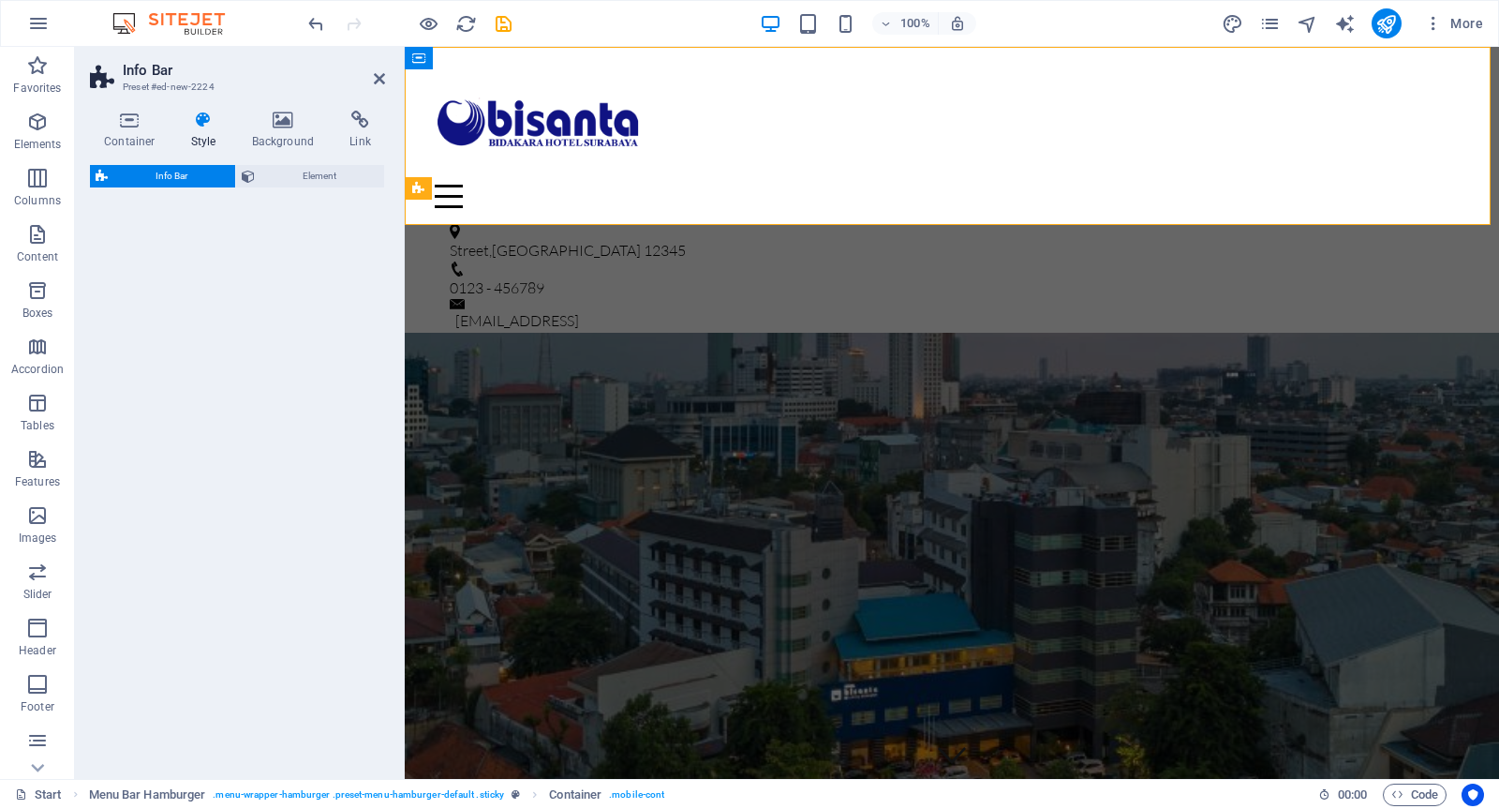
select select "rem"
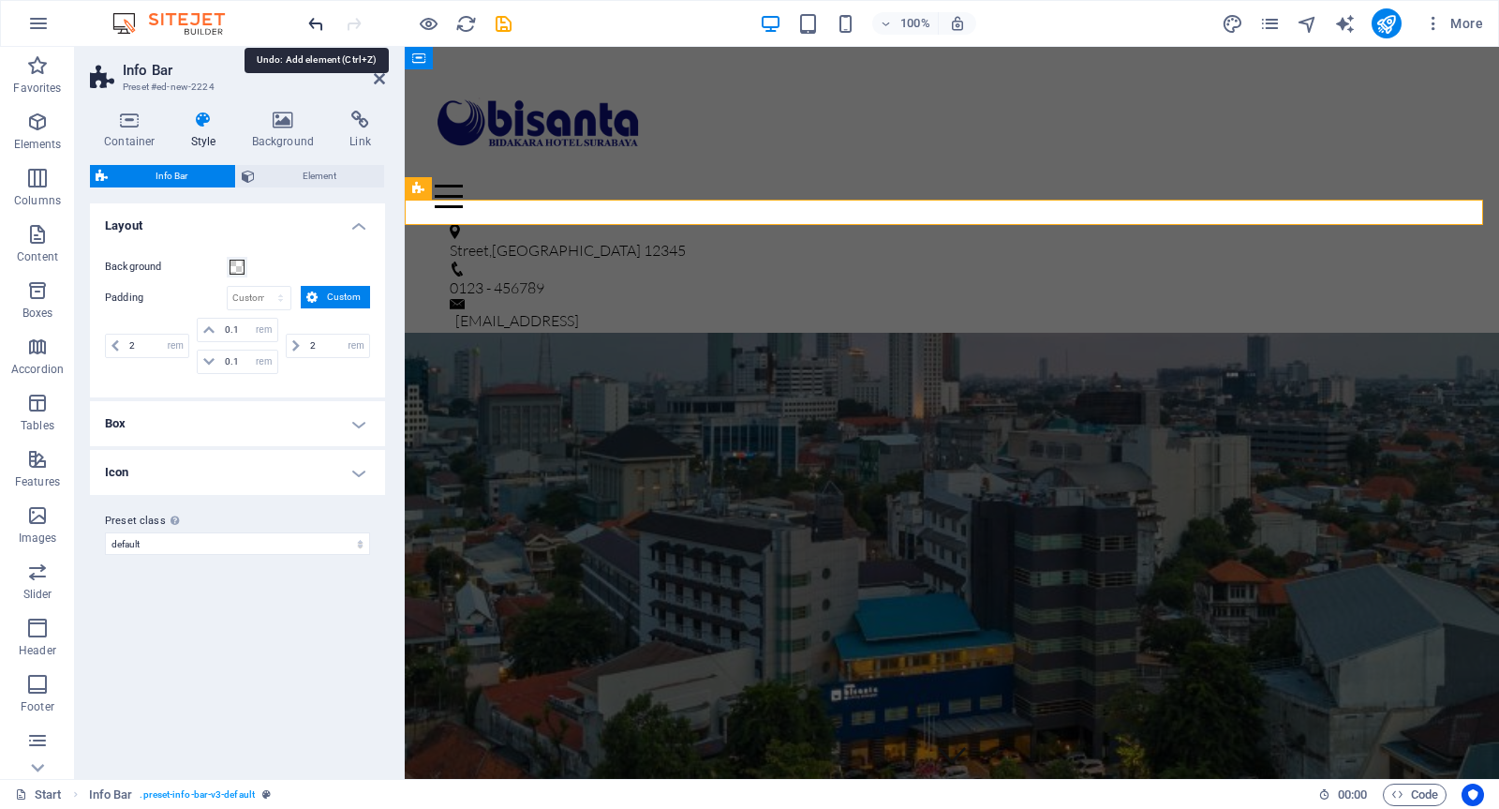
click at [316, 22] on icon "undo" at bounding box center [317, 24] width 22 height 22
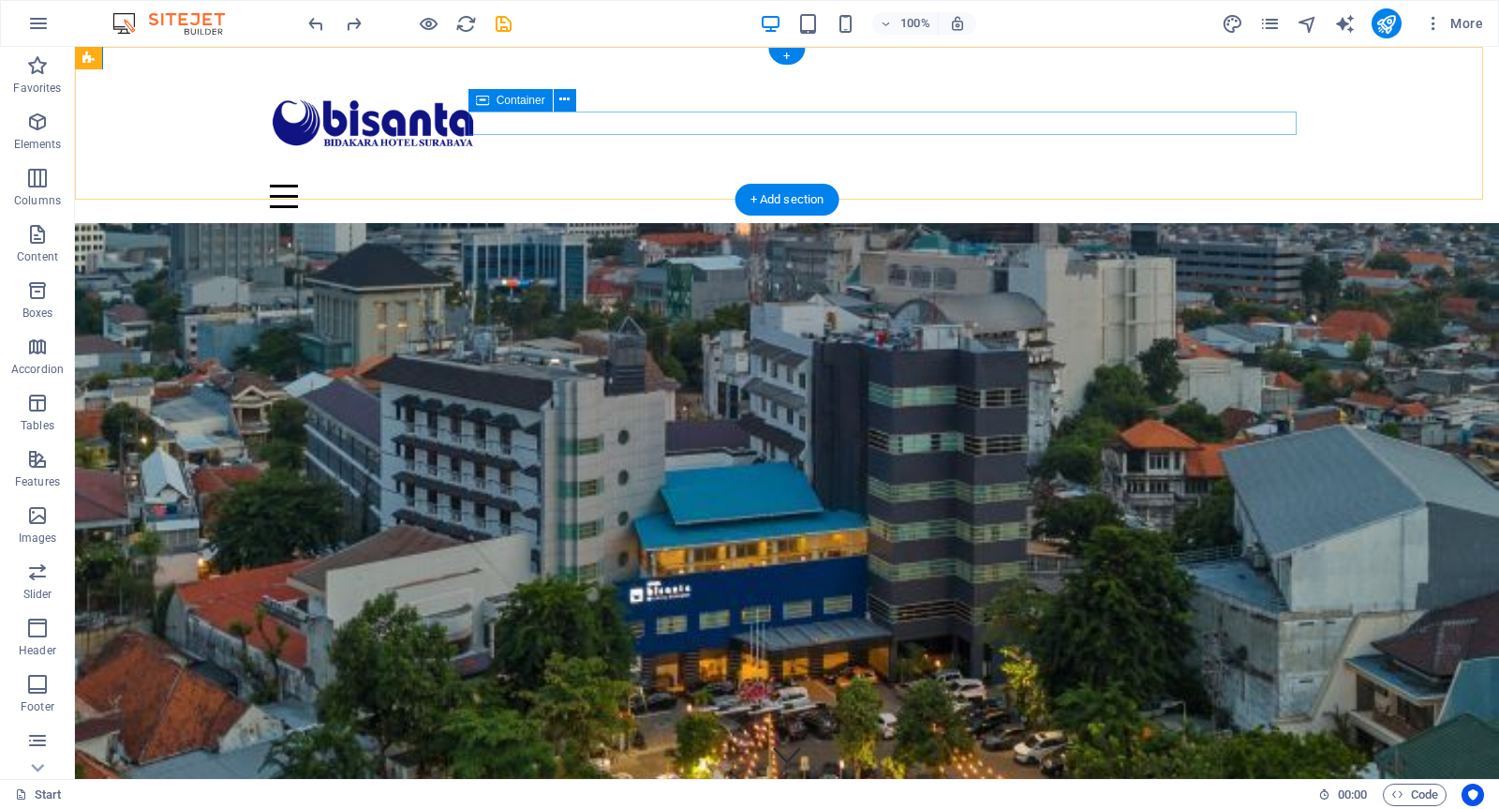
click at [818, 185] on div "Menu" at bounding box center [787, 196] width 1035 height 23
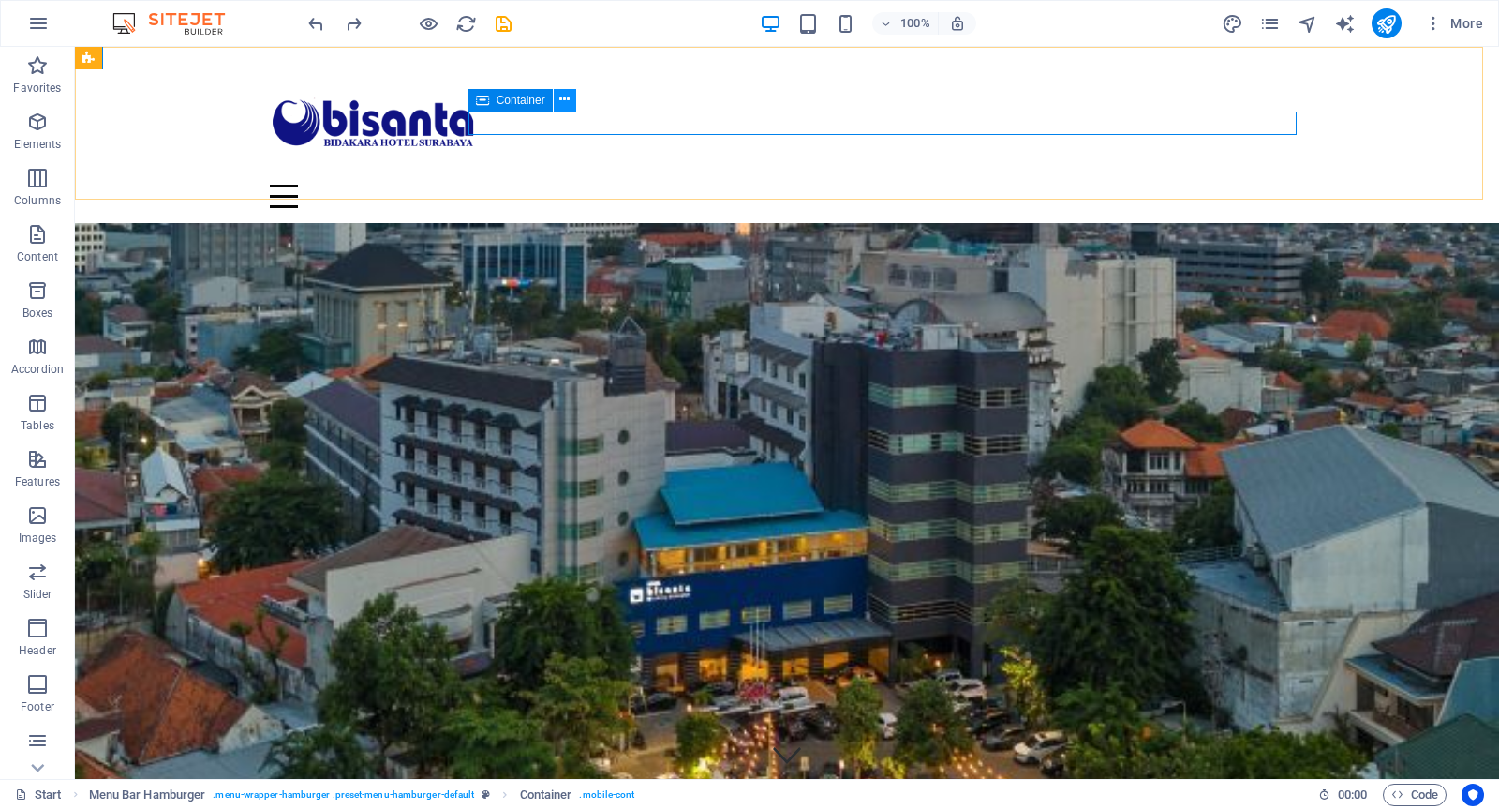
click at [567, 99] on icon at bounding box center [564, 100] width 10 height 20
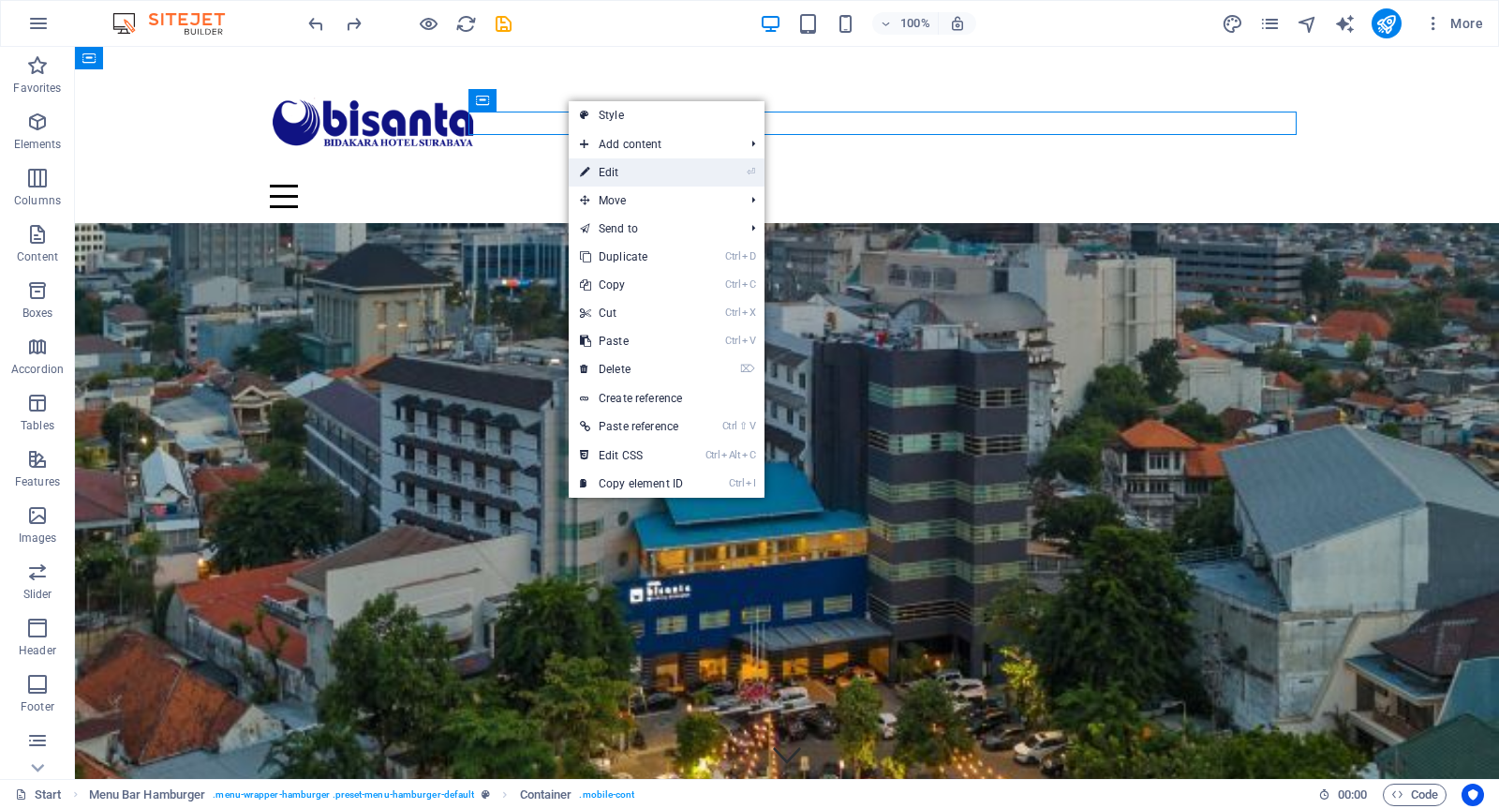
click at [621, 172] on link "⏎ Edit" at bounding box center [632, 172] width 126 height 28
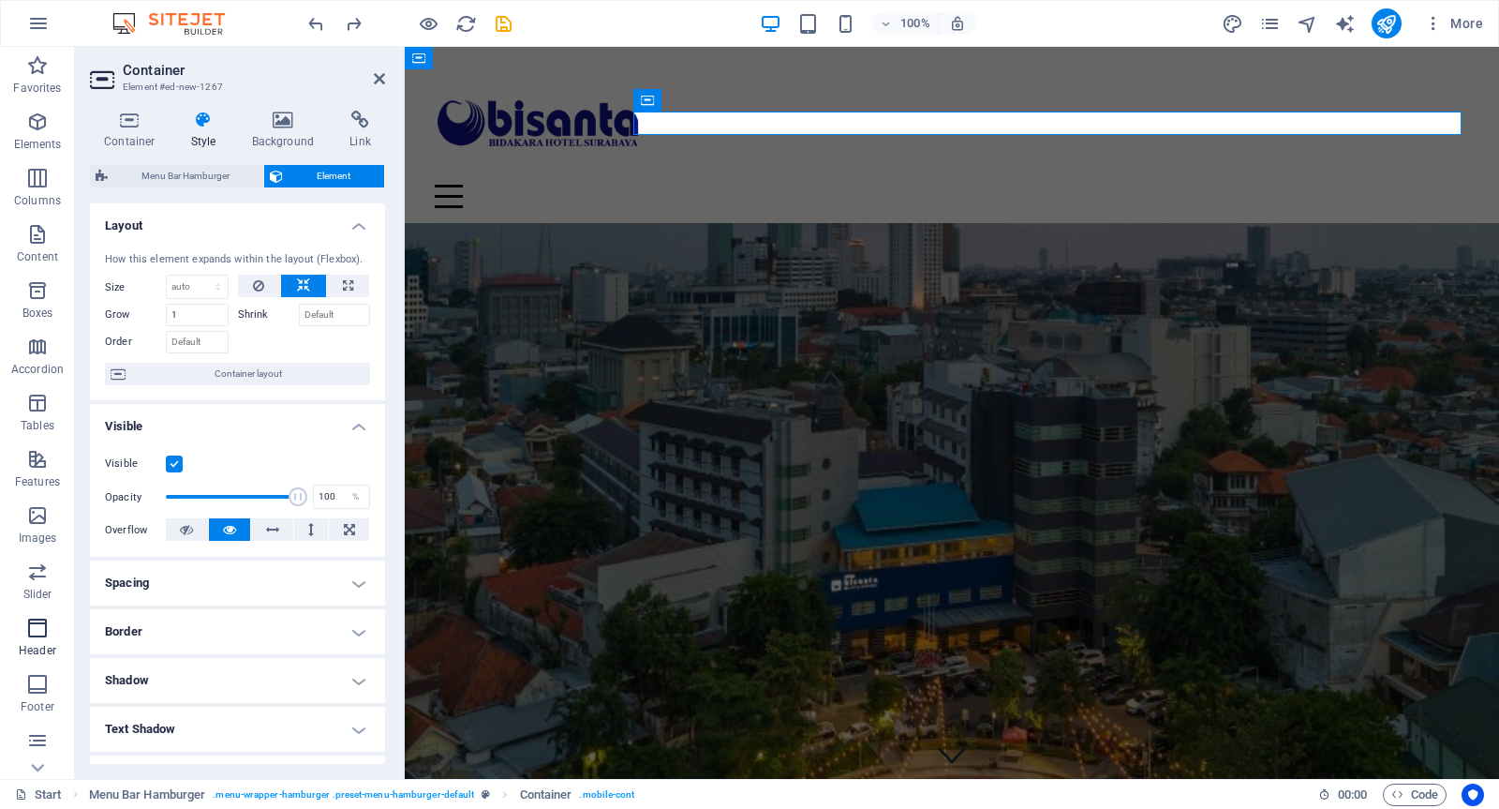
click at [38, 620] on icon "button" at bounding box center [37, 628] width 22 height 22
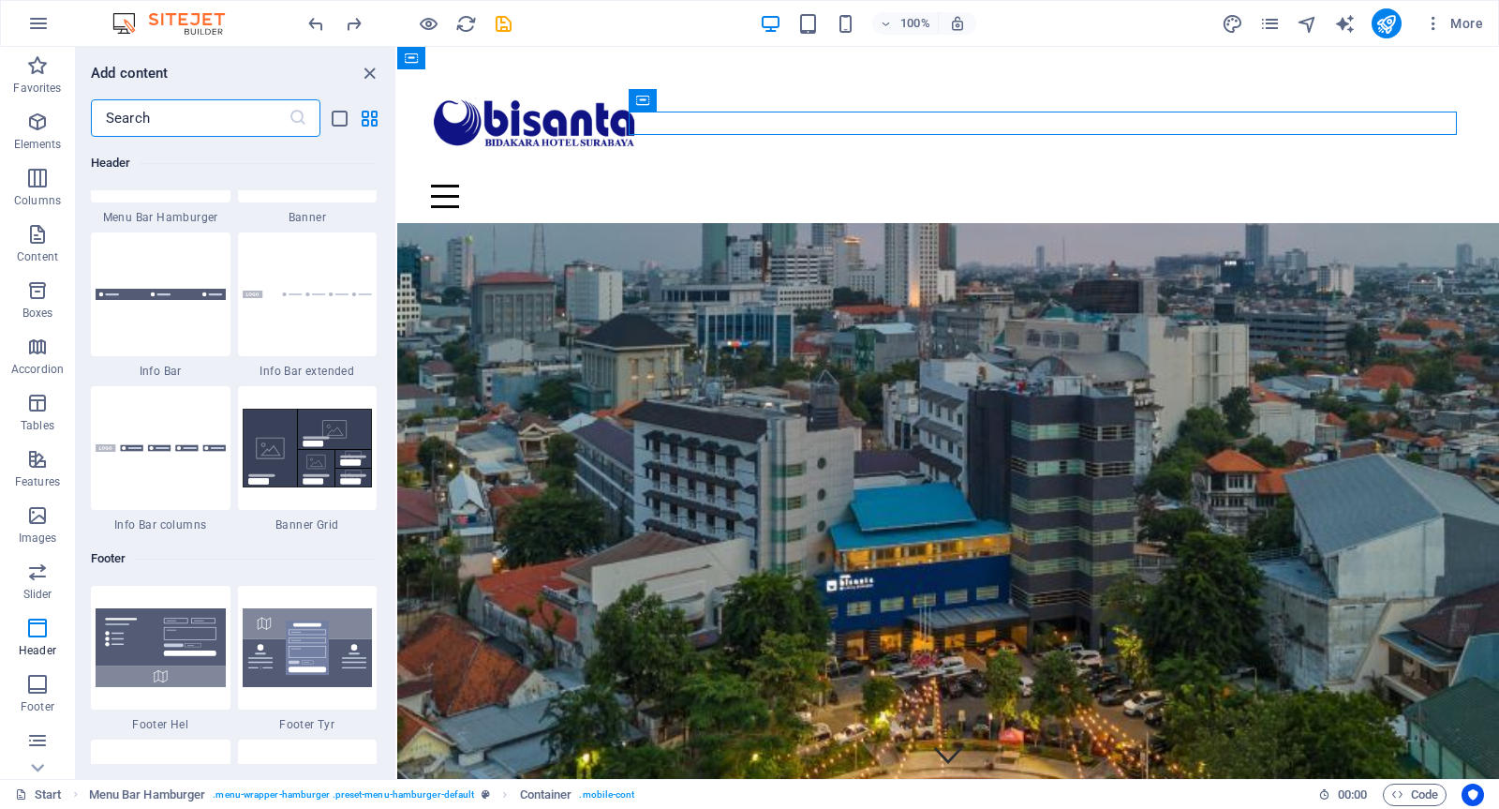
scroll to position [12116, 0]
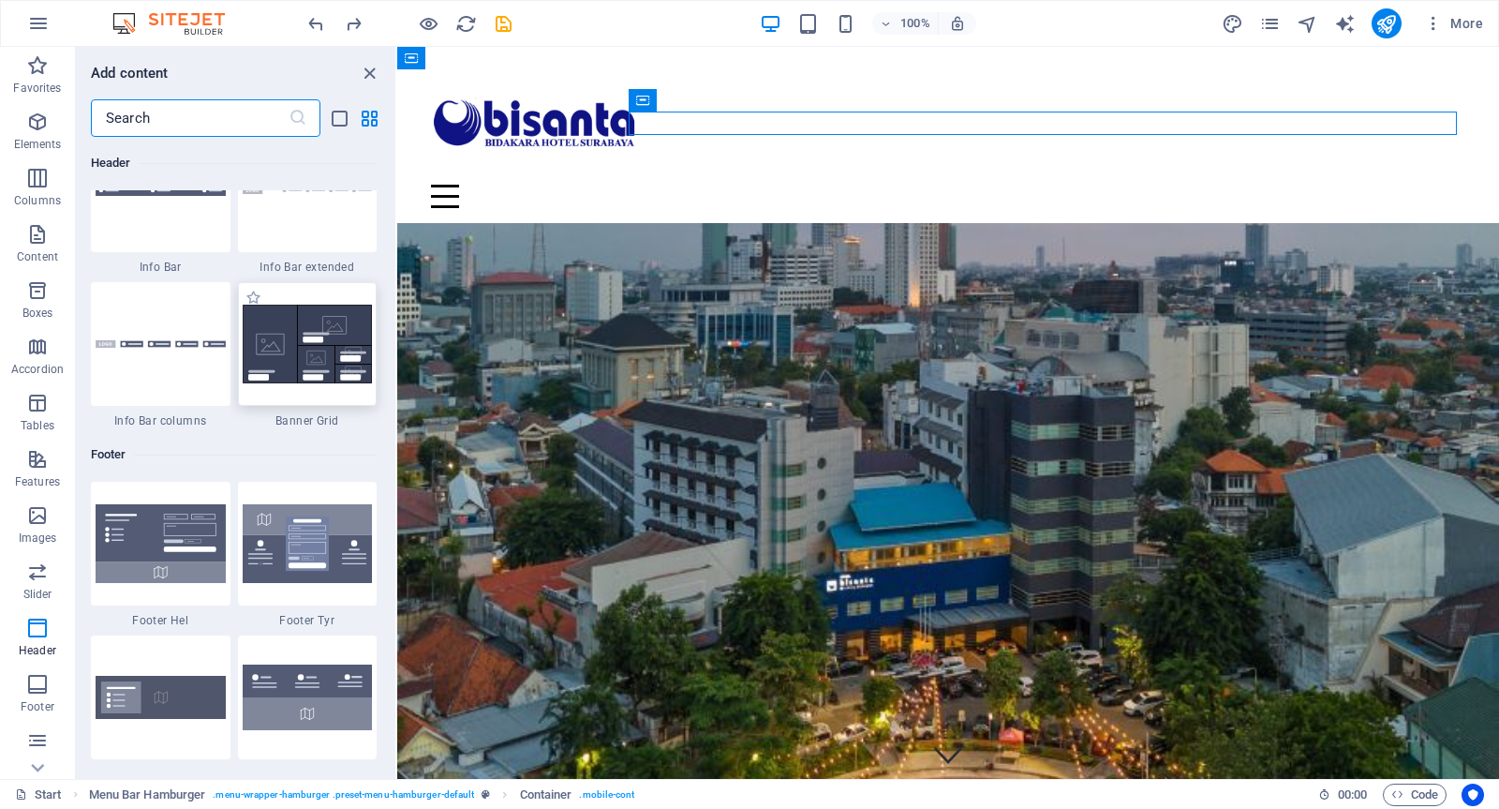
click at [302, 363] on div at bounding box center [308, 344] width 140 height 124
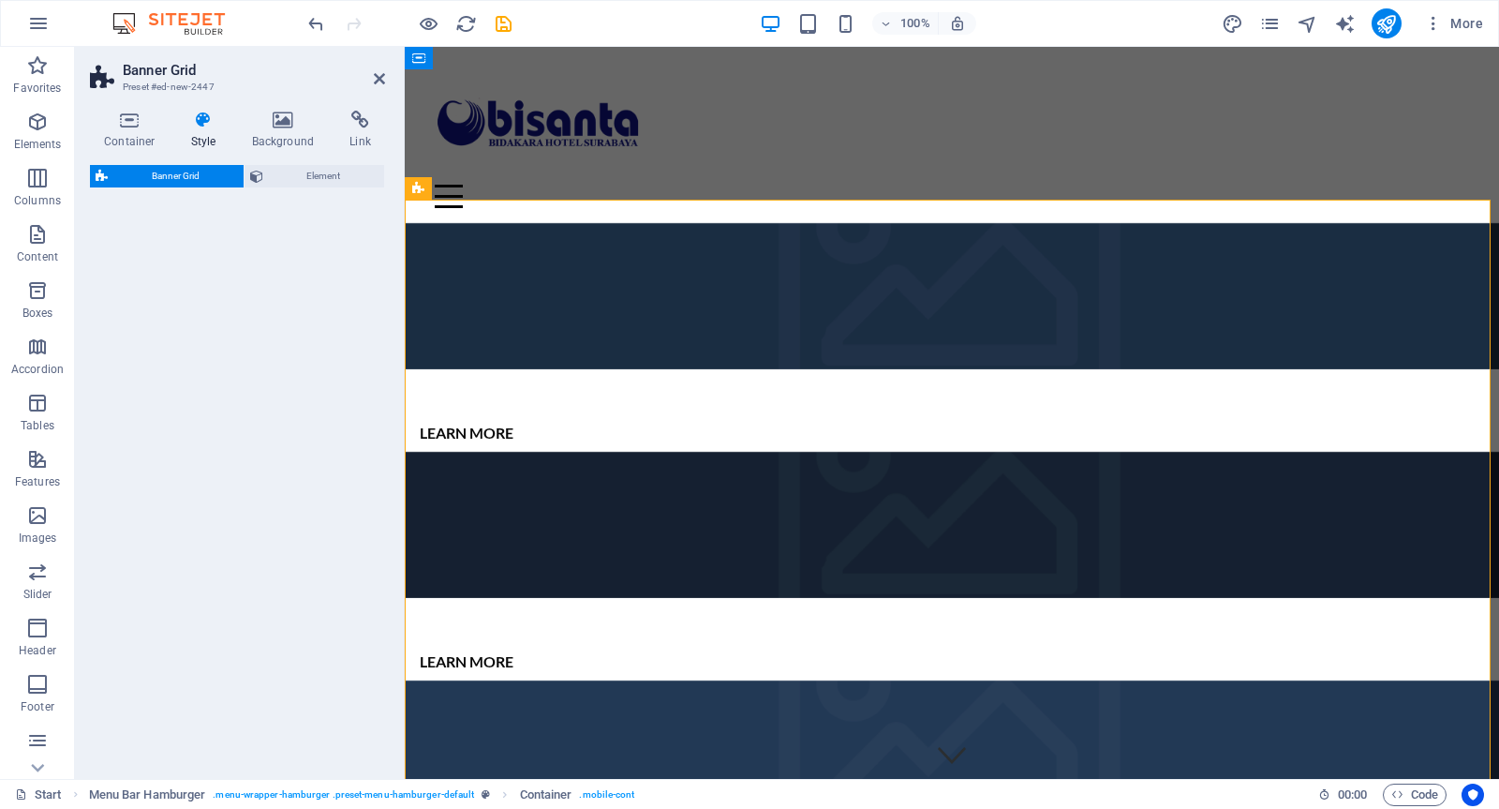
select select "vh"
select select "rem"
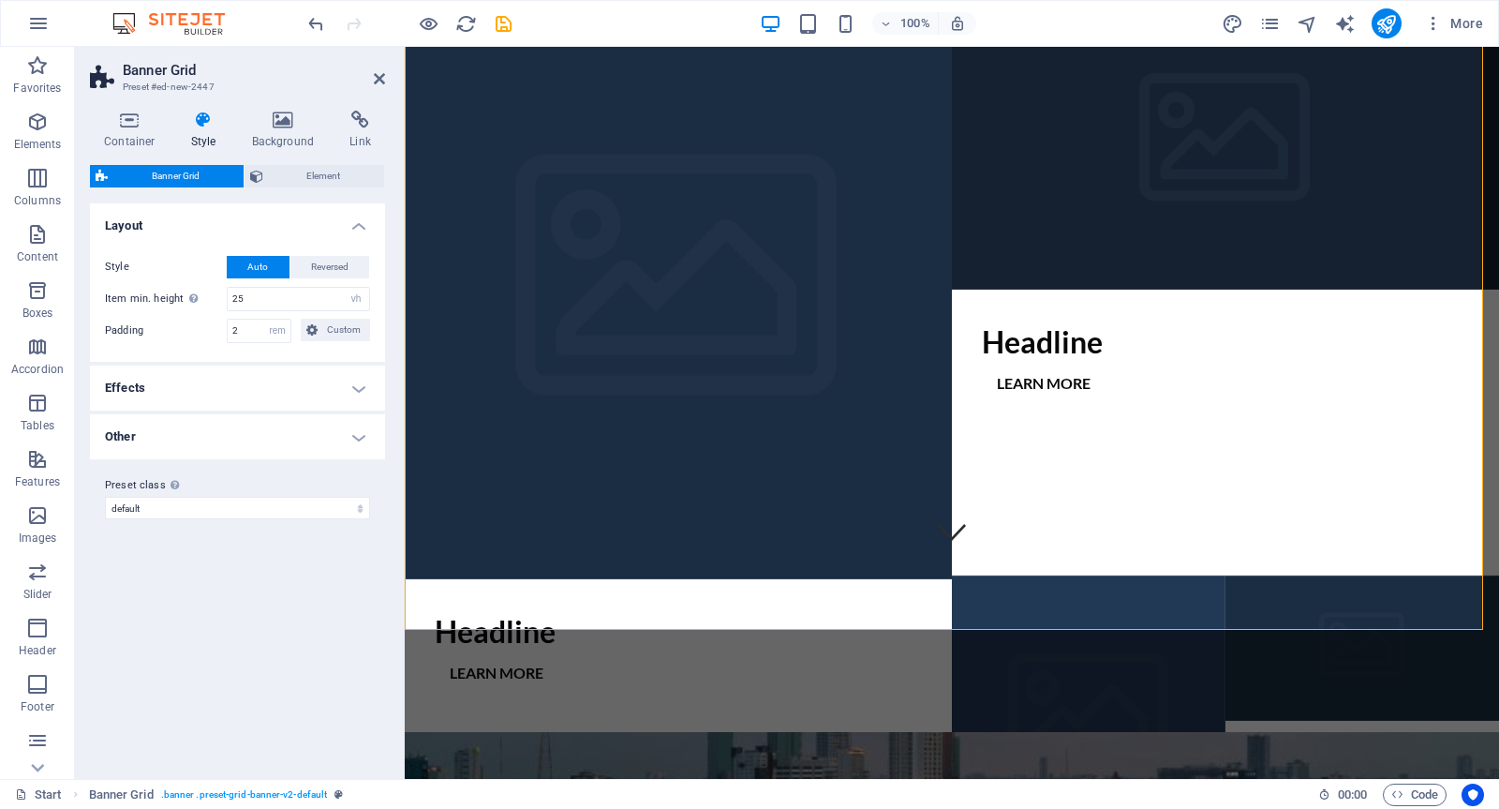
scroll to position [0, 0]
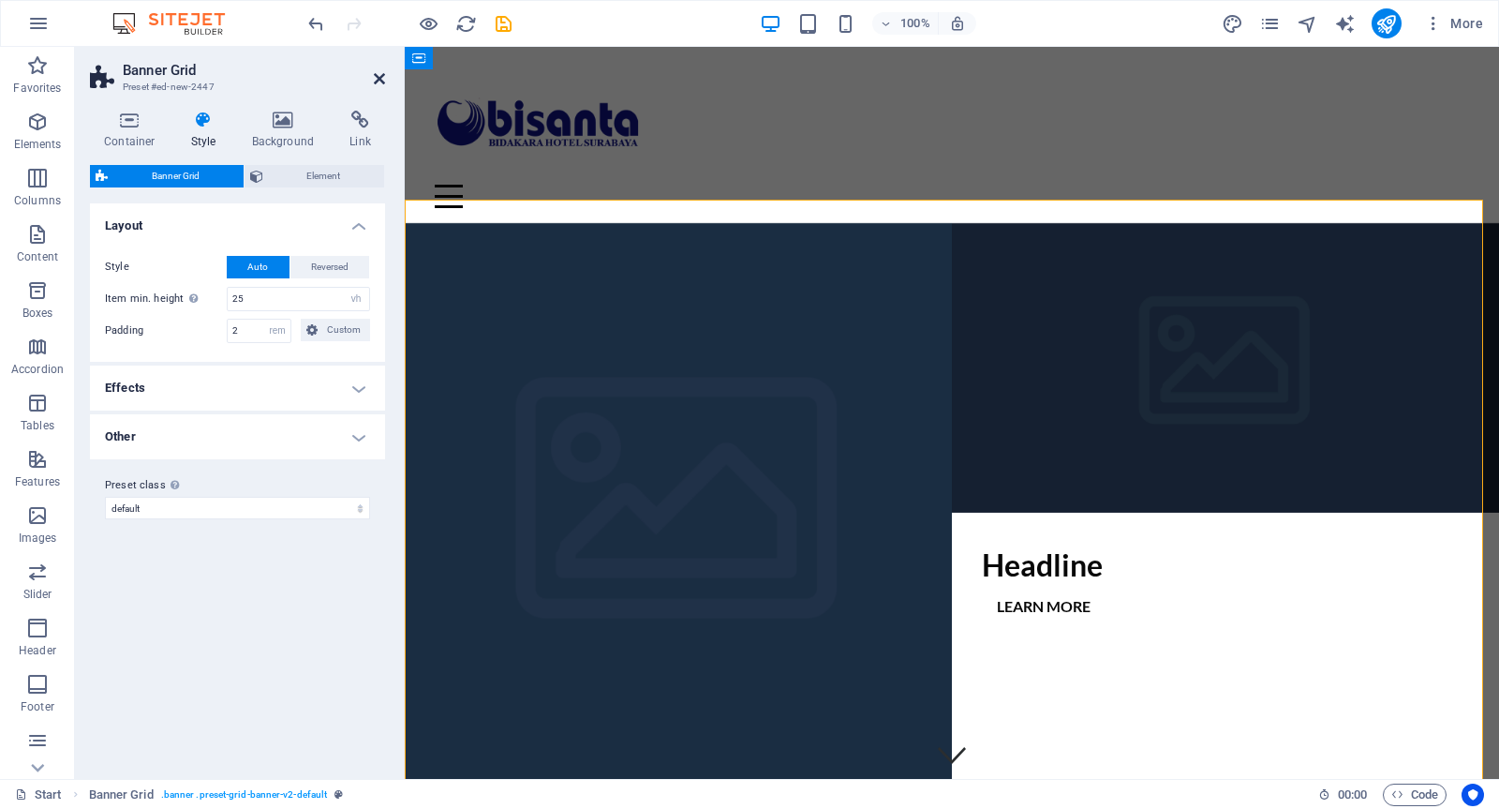
drag, startPoint x: 376, startPoint y: 73, endPoint x: 306, endPoint y: 63, distance: 71.0
click at [376, 73] on icon at bounding box center [379, 78] width 11 height 15
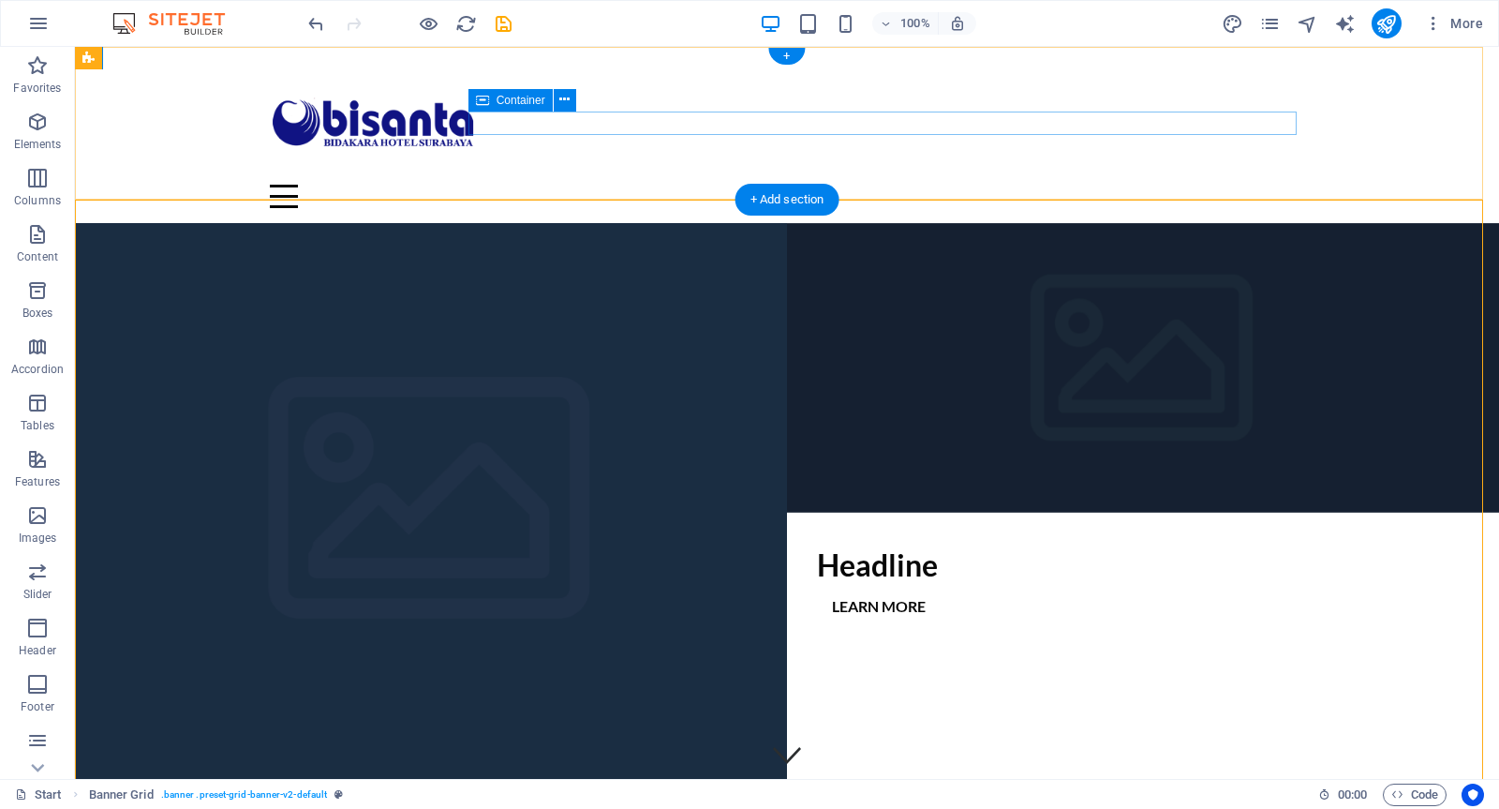
click at [1111, 185] on div "Menu" at bounding box center [787, 196] width 1035 height 23
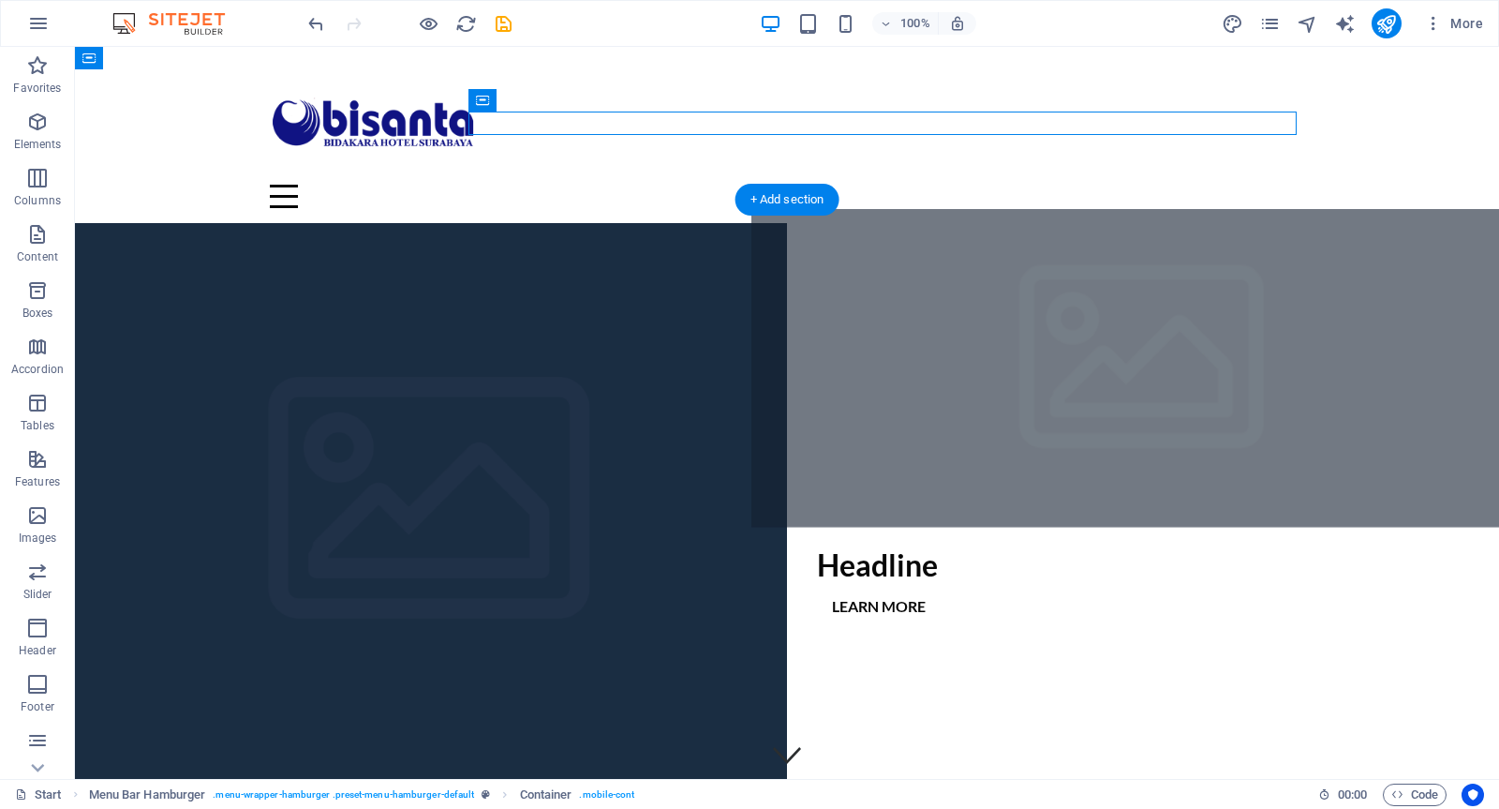
click at [1064, 360] on figure at bounding box center [1143, 367] width 783 height 319
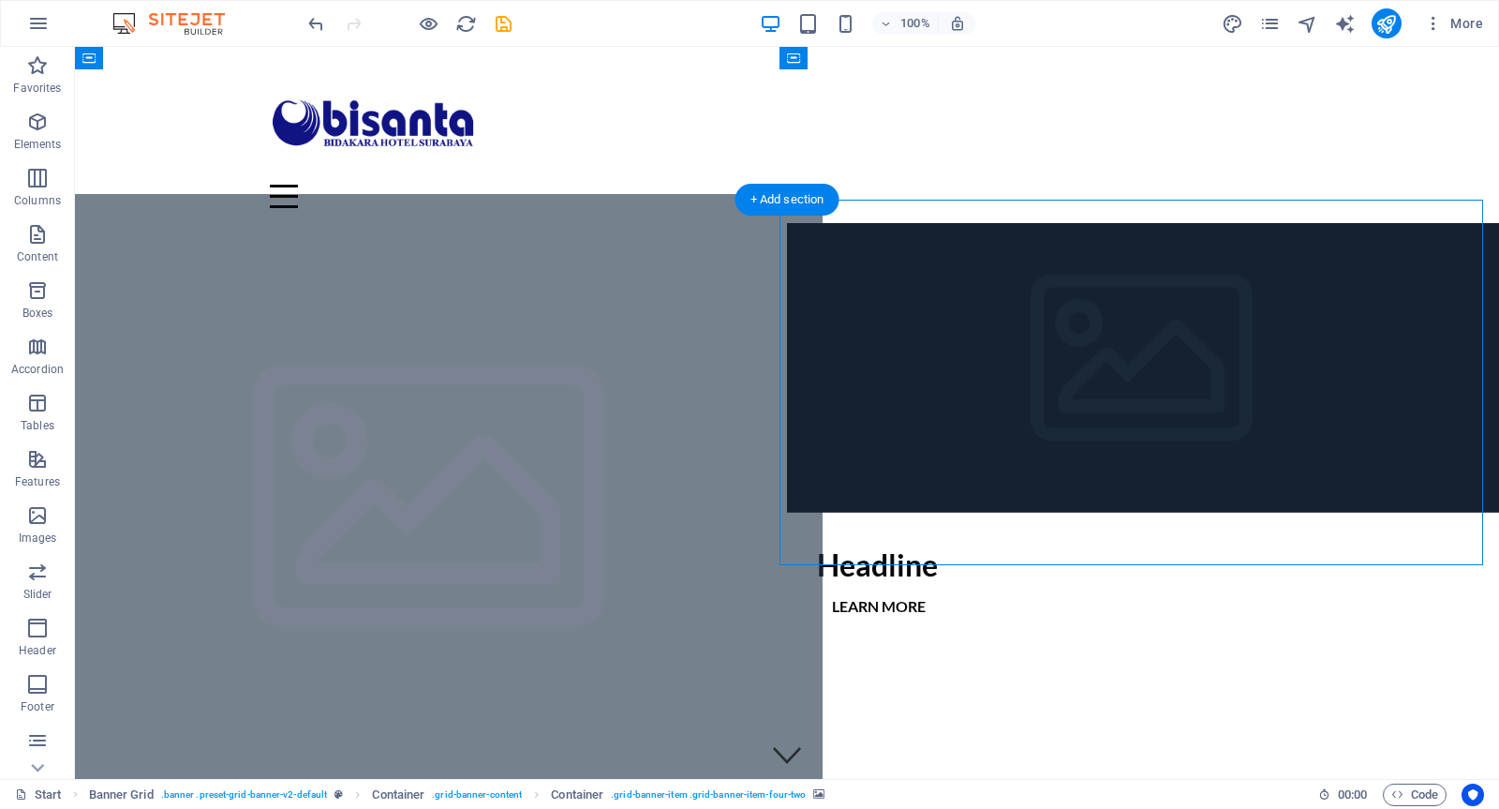
click at [438, 385] on figure at bounding box center [430, 512] width 783 height 637
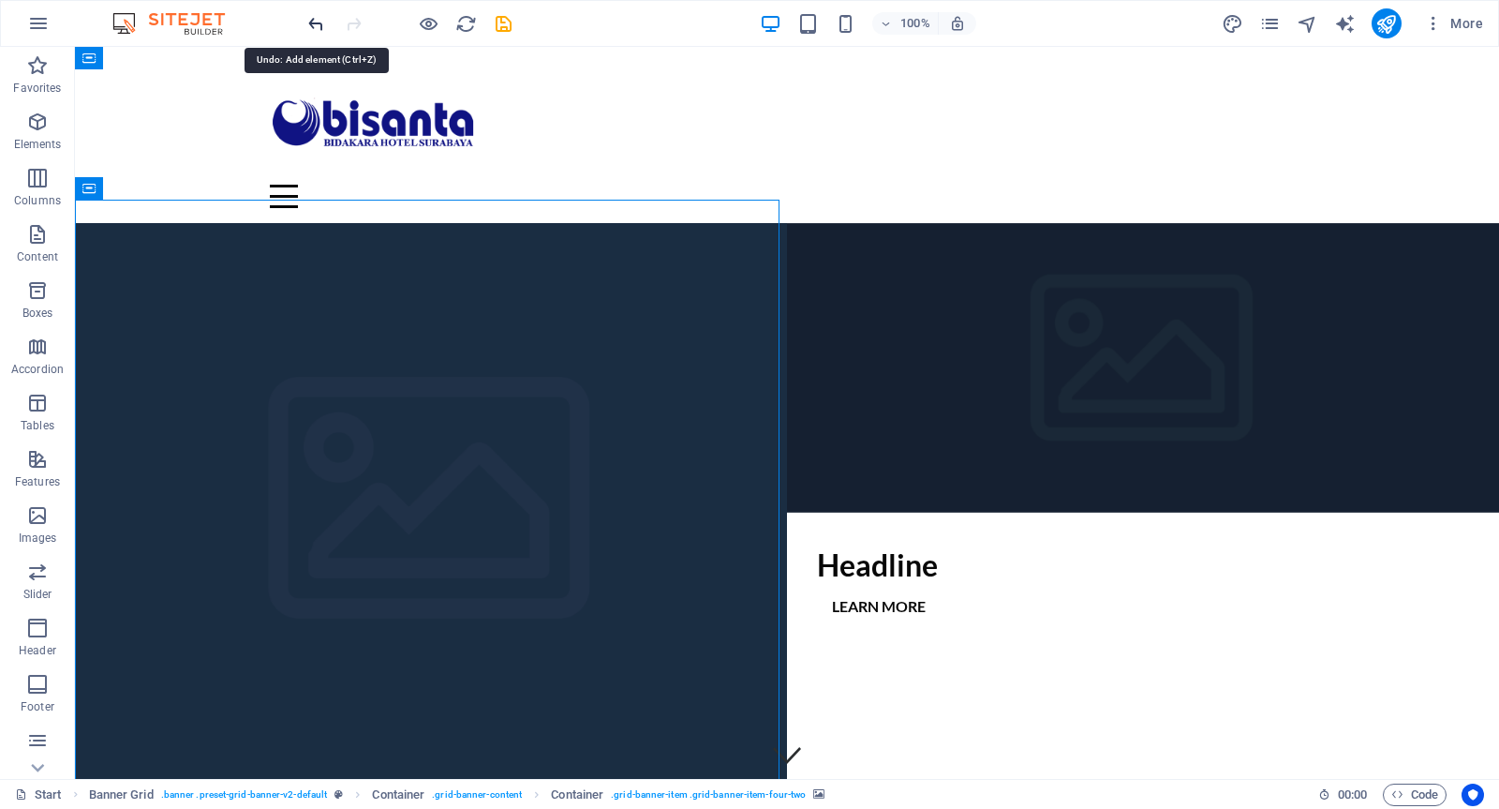
click at [314, 23] on icon "undo" at bounding box center [317, 24] width 22 height 22
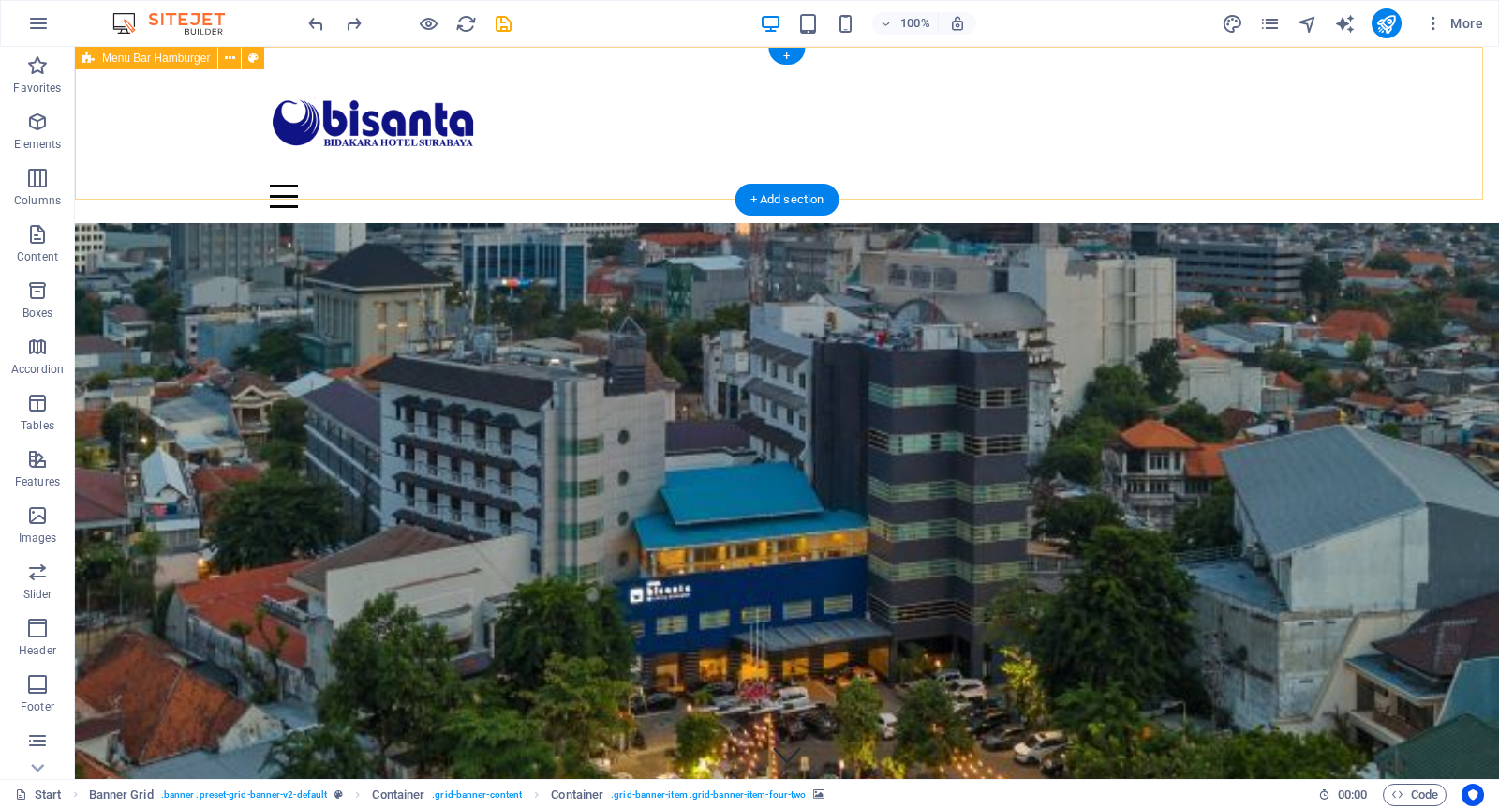
click at [173, 111] on div "Menu Drop content here or Add elements Paste clipboard 01. STARTPAGE 02. SUBPAG…" at bounding box center [787, 135] width 1424 height 176
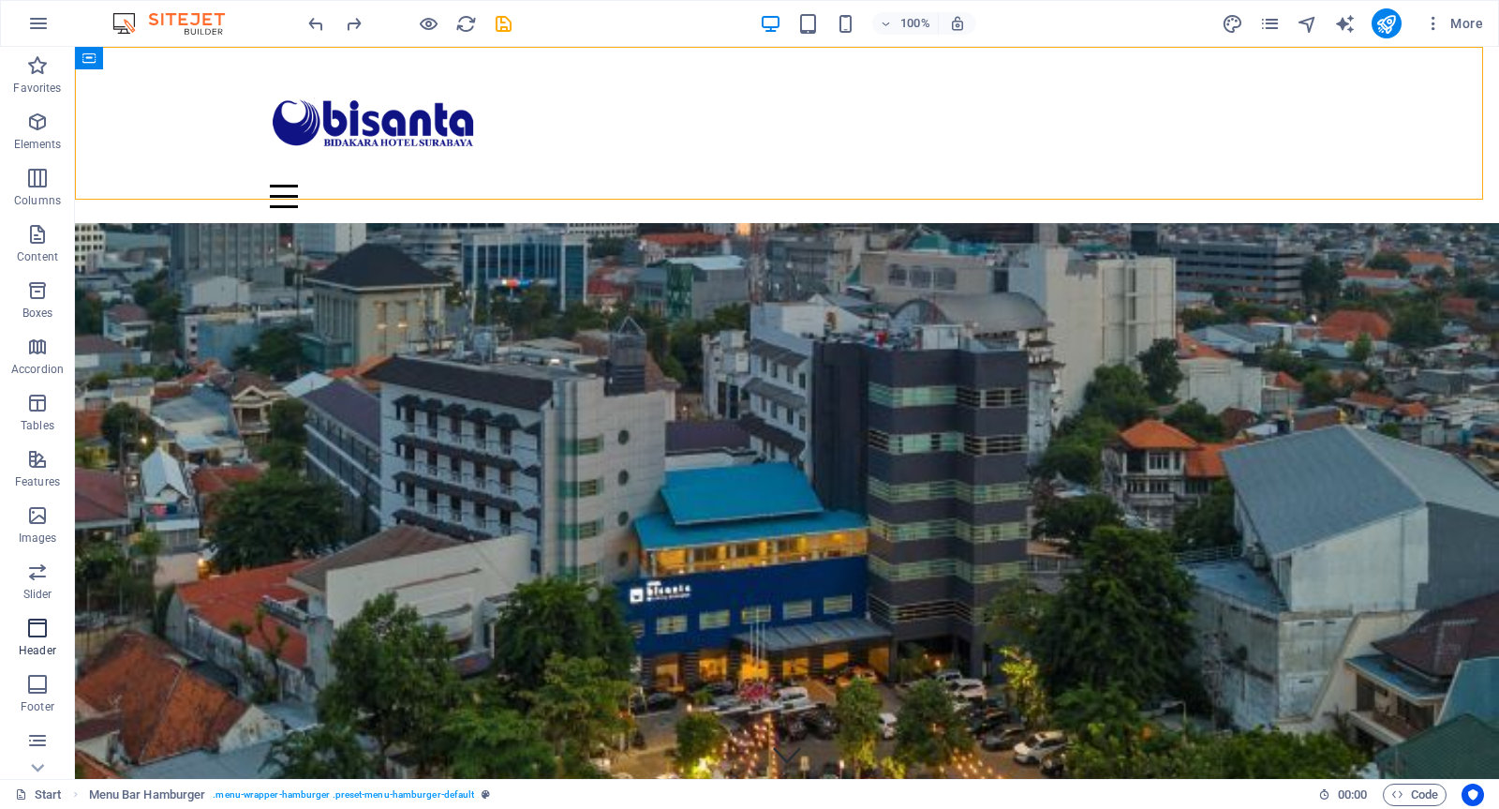
click at [44, 632] on icon "button" at bounding box center [37, 628] width 22 height 22
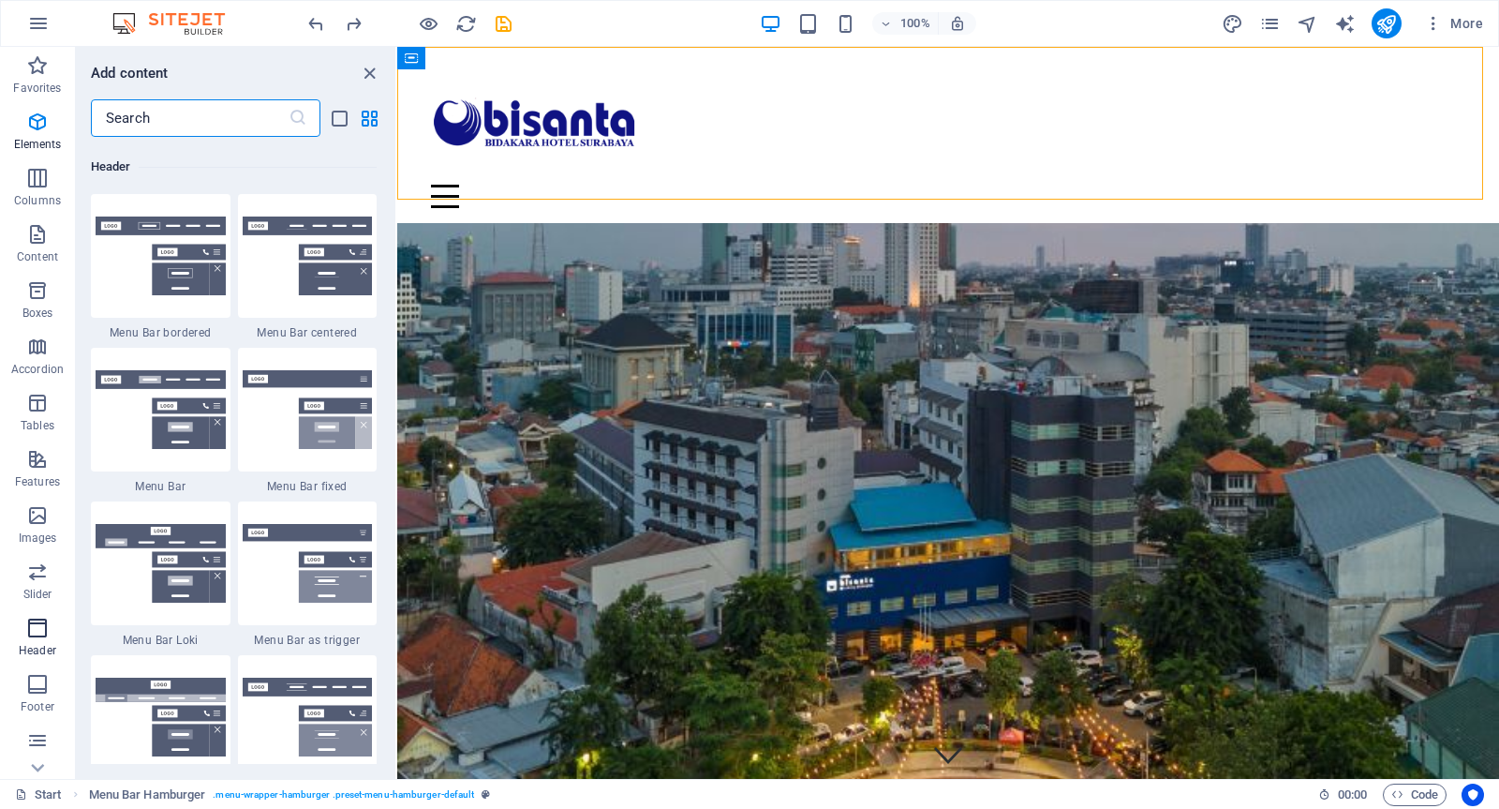
scroll to position [11283, 0]
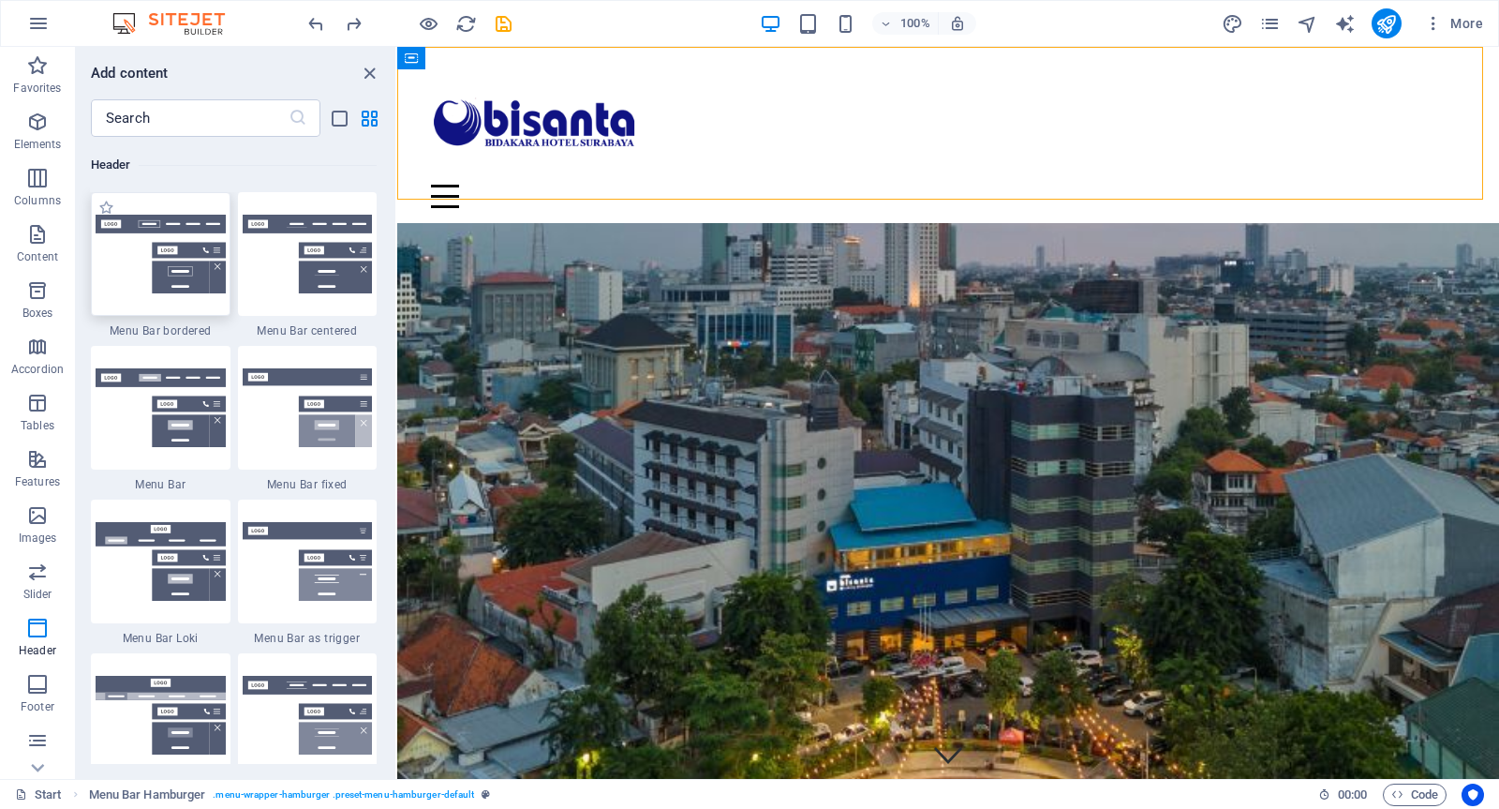
click at [173, 232] on img at bounding box center [161, 254] width 130 height 79
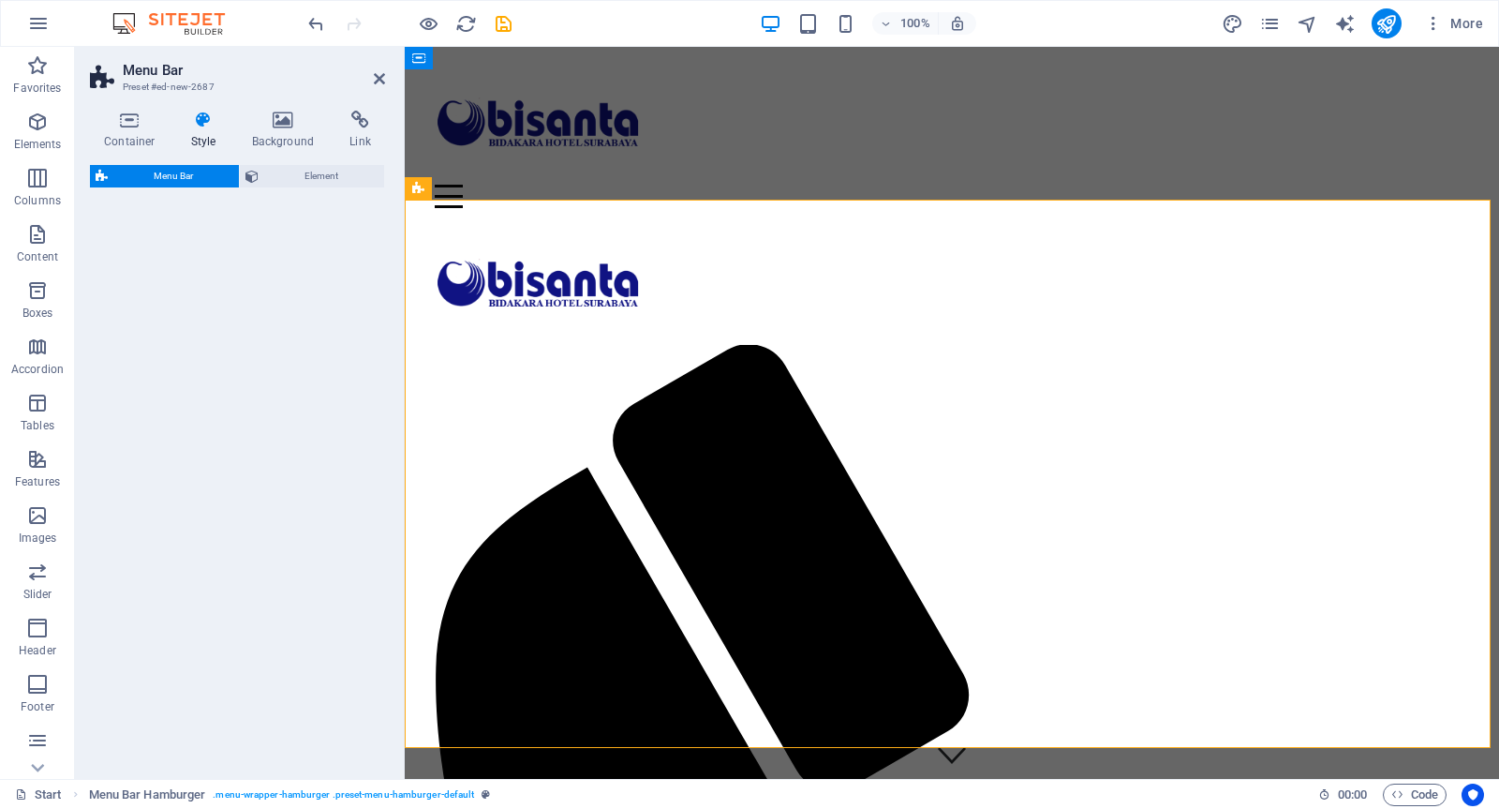
select select "rem"
select select "preset-menu-v2-border"
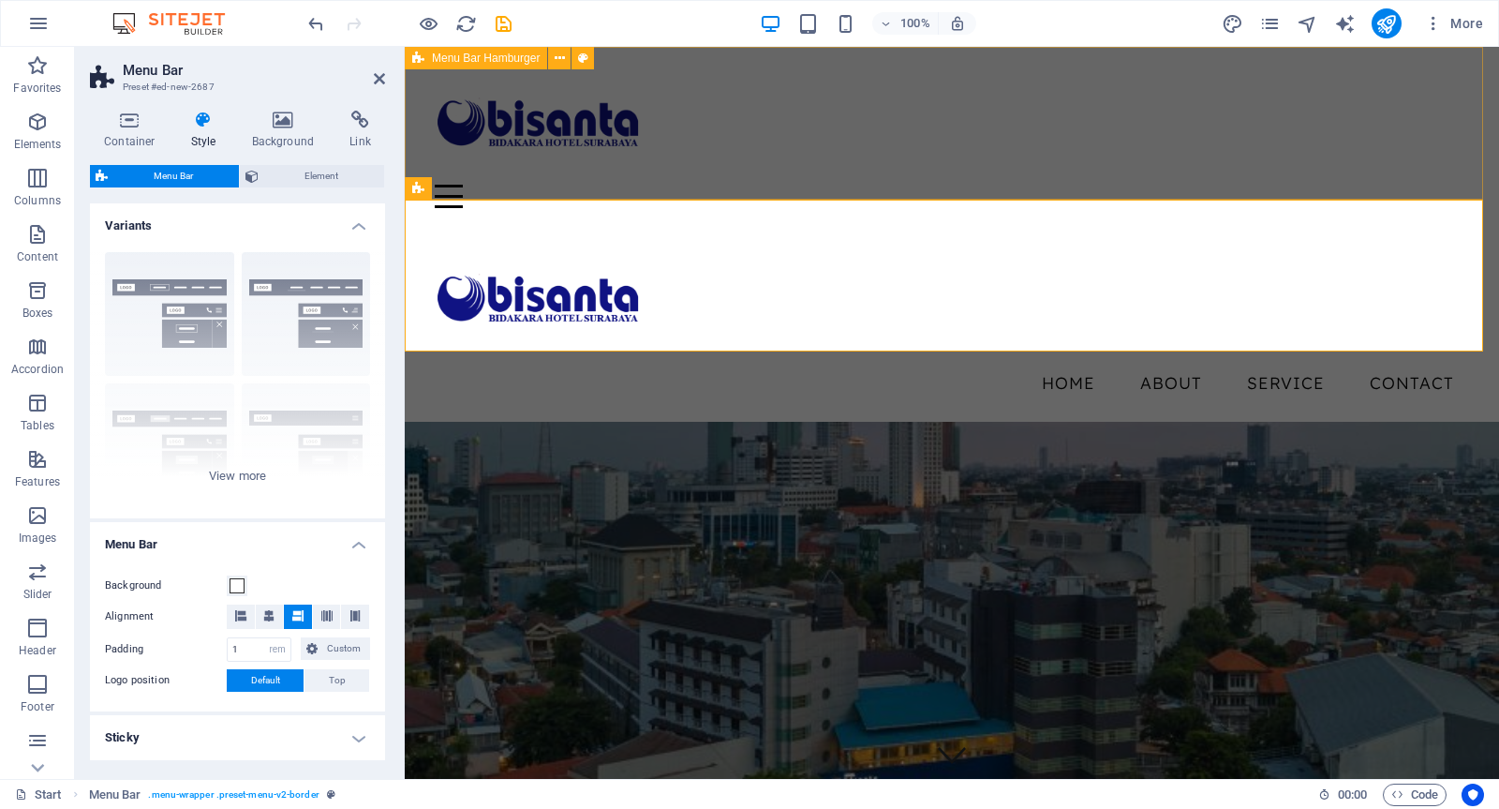
click at [904, 97] on div "Menu Drop content here or Add elements Paste clipboard 01. STARTPAGE 02. SUBPAG…" at bounding box center [952, 135] width 1095 height 176
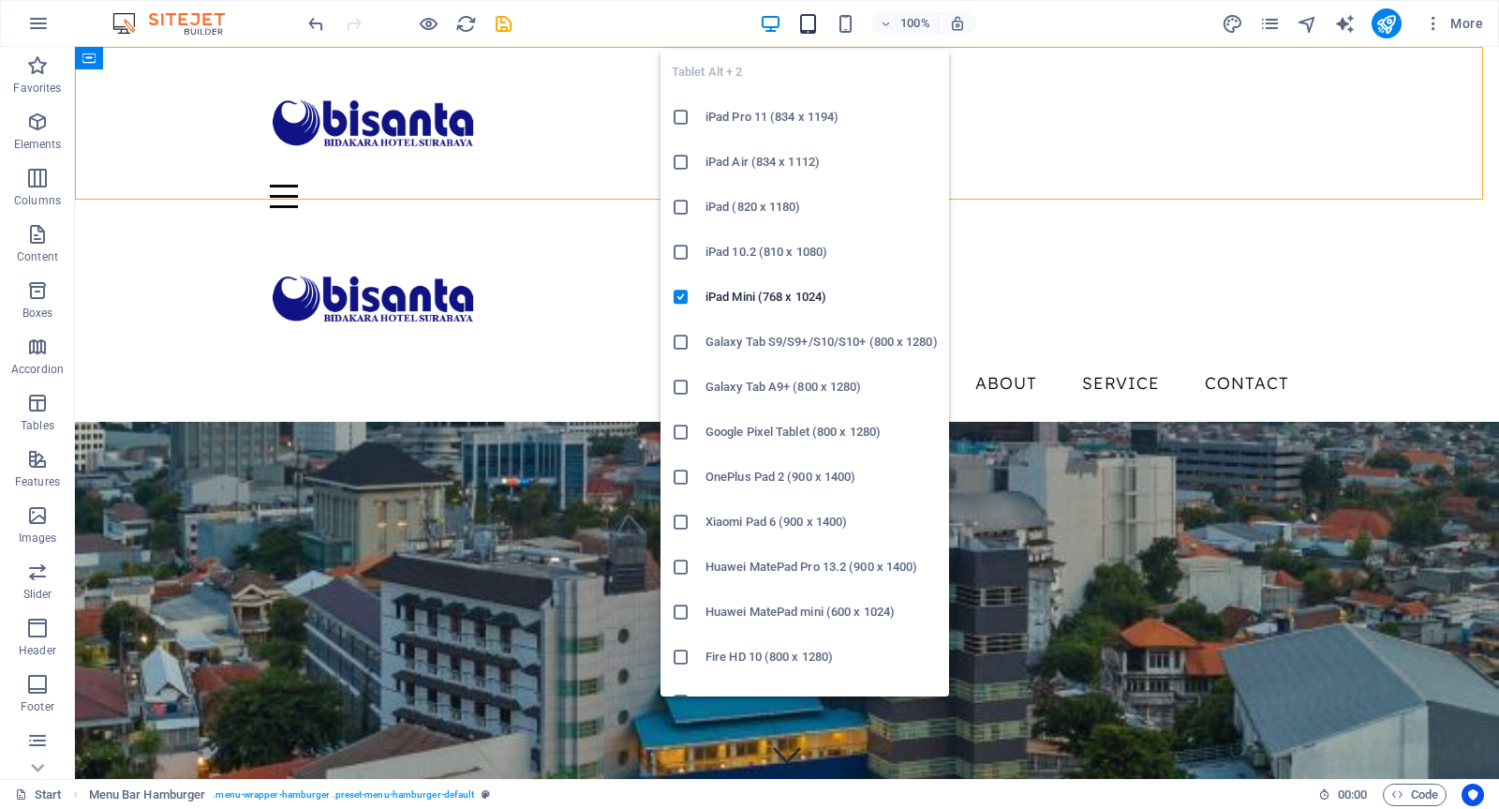
click at [800, 24] on icon "button" at bounding box center [809, 24] width 22 height 22
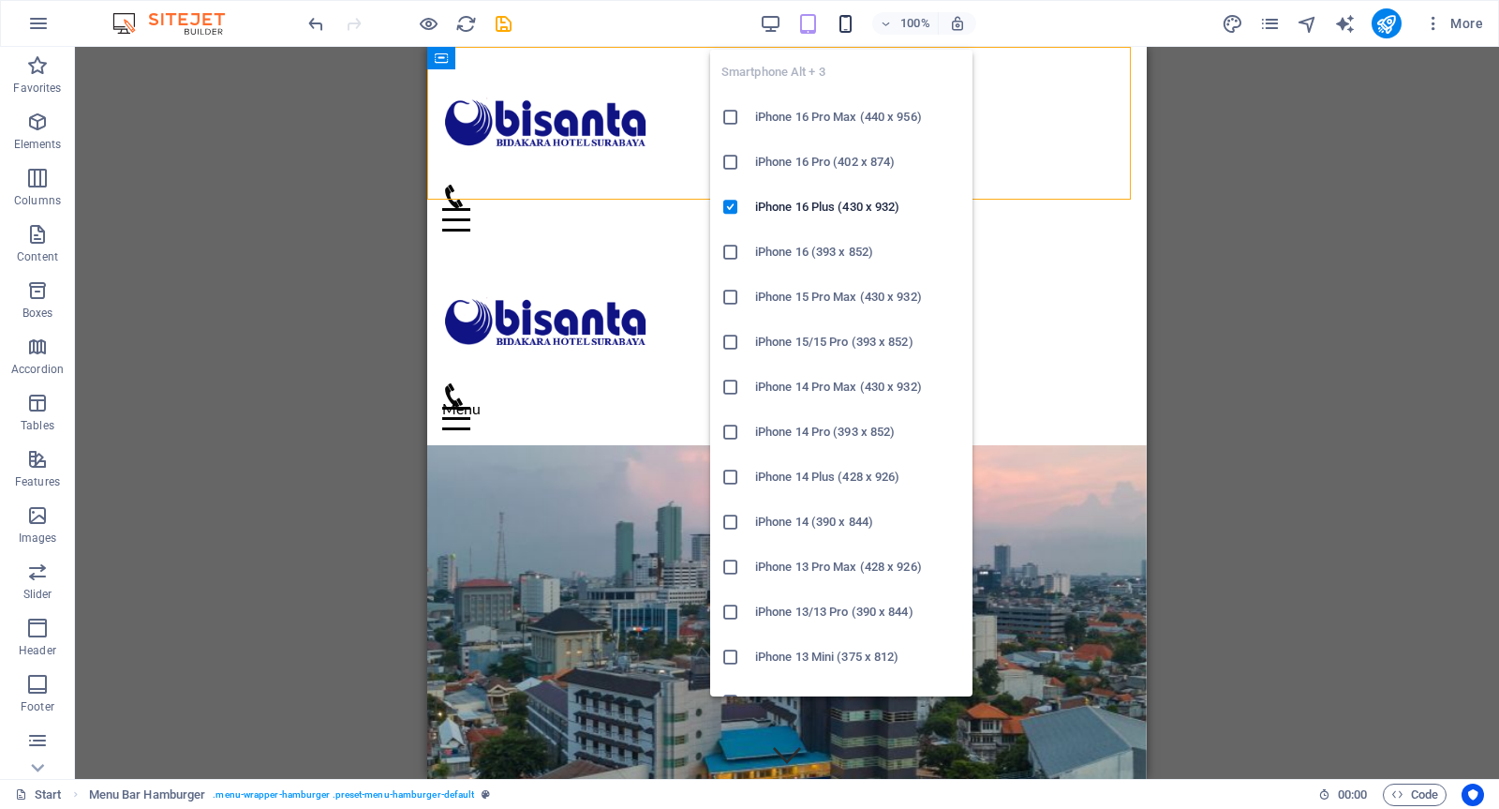
click at [838, 25] on icon "button" at bounding box center [846, 24] width 22 height 22
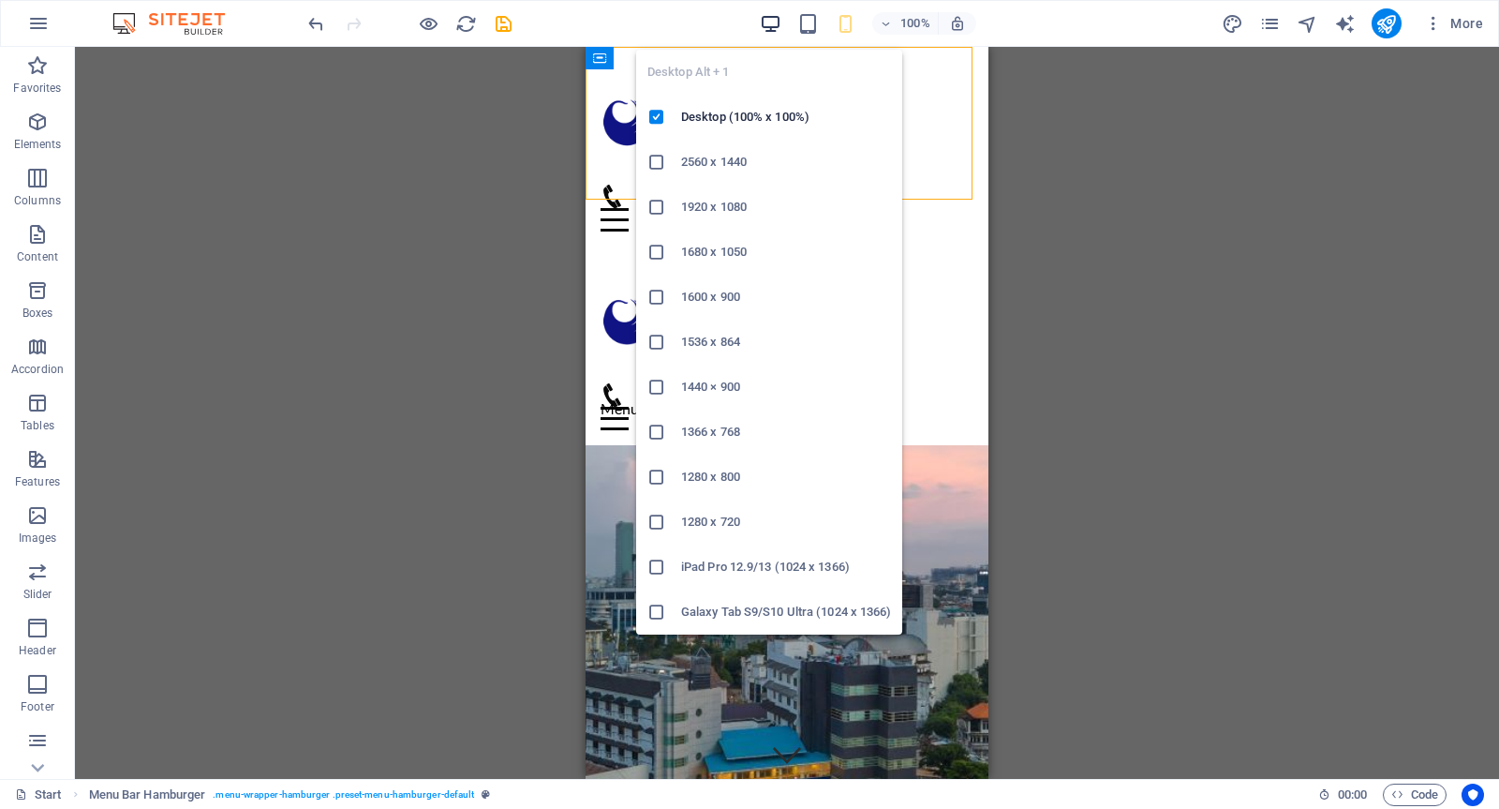
click at [764, 21] on icon "button" at bounding box center [771, 24] width 22 height 22
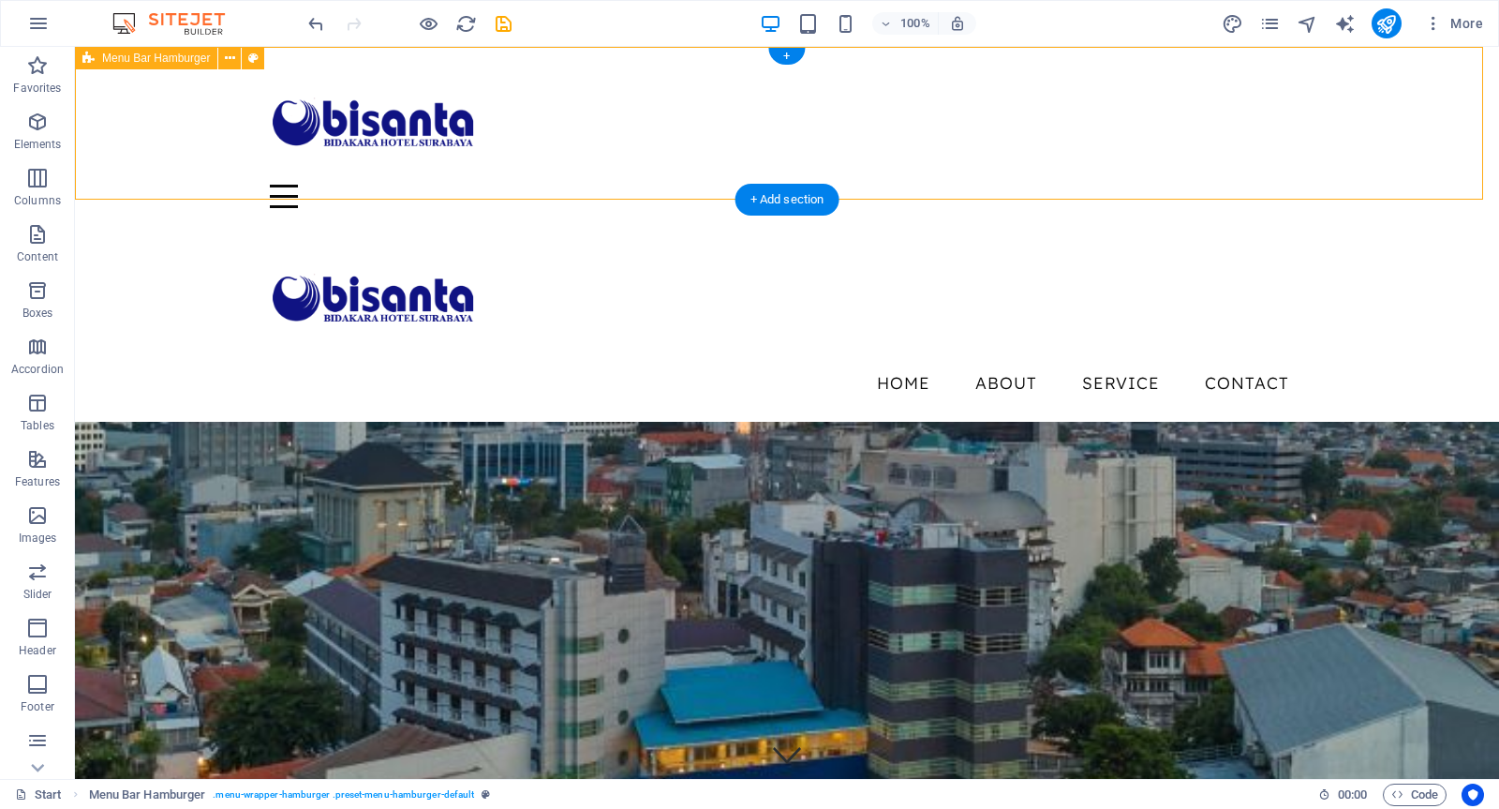
click at [1022, 180] on div "Menu Drop content here or Add elements Paste clipboard 01. STARTPAGE 02. SUBPAG…" at bounding box center [787, 135] width 1424 height 176
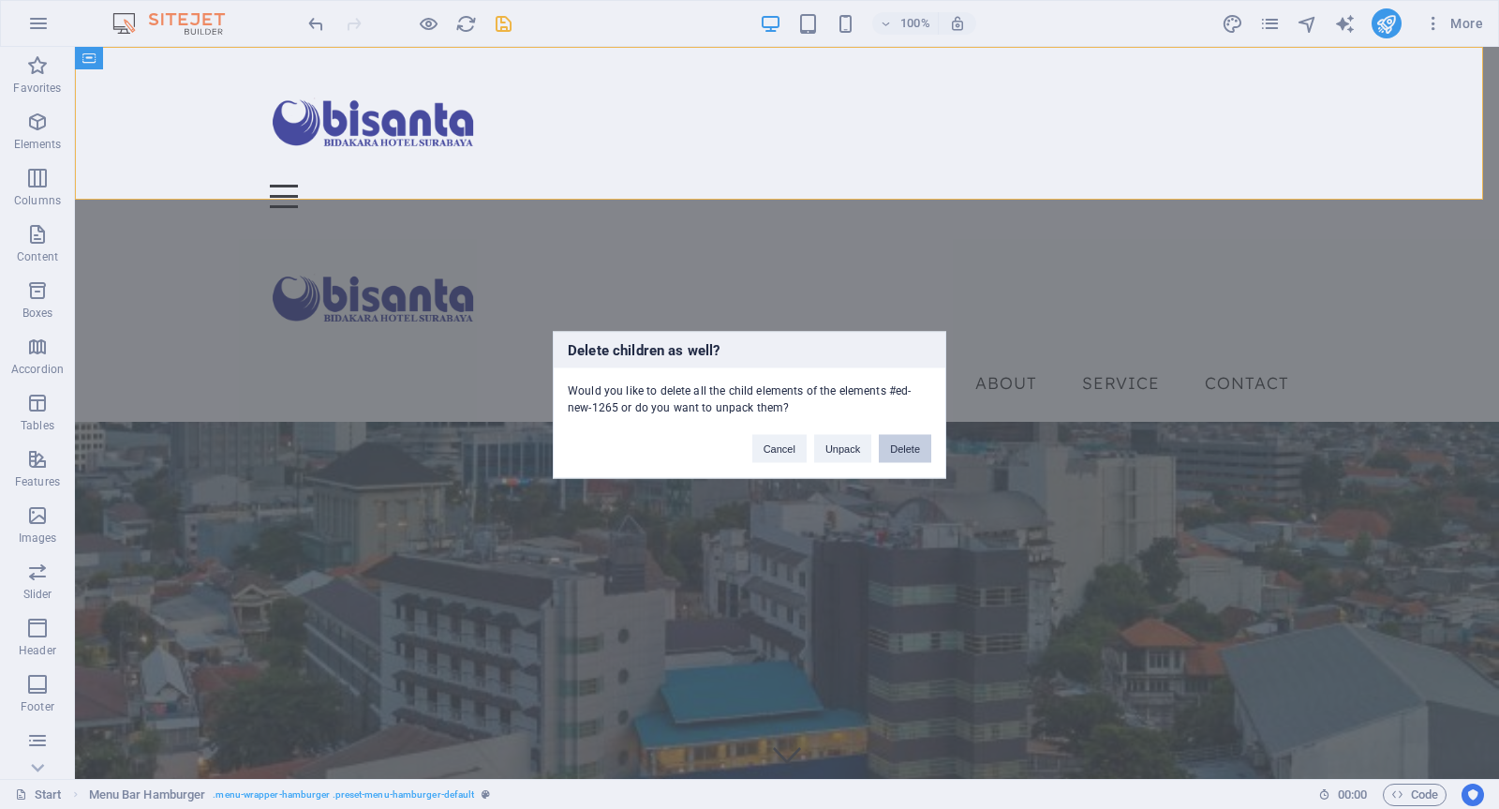
click at [902, 438] on button "Delete" at bounding box center [905, 448] width 52 height 28
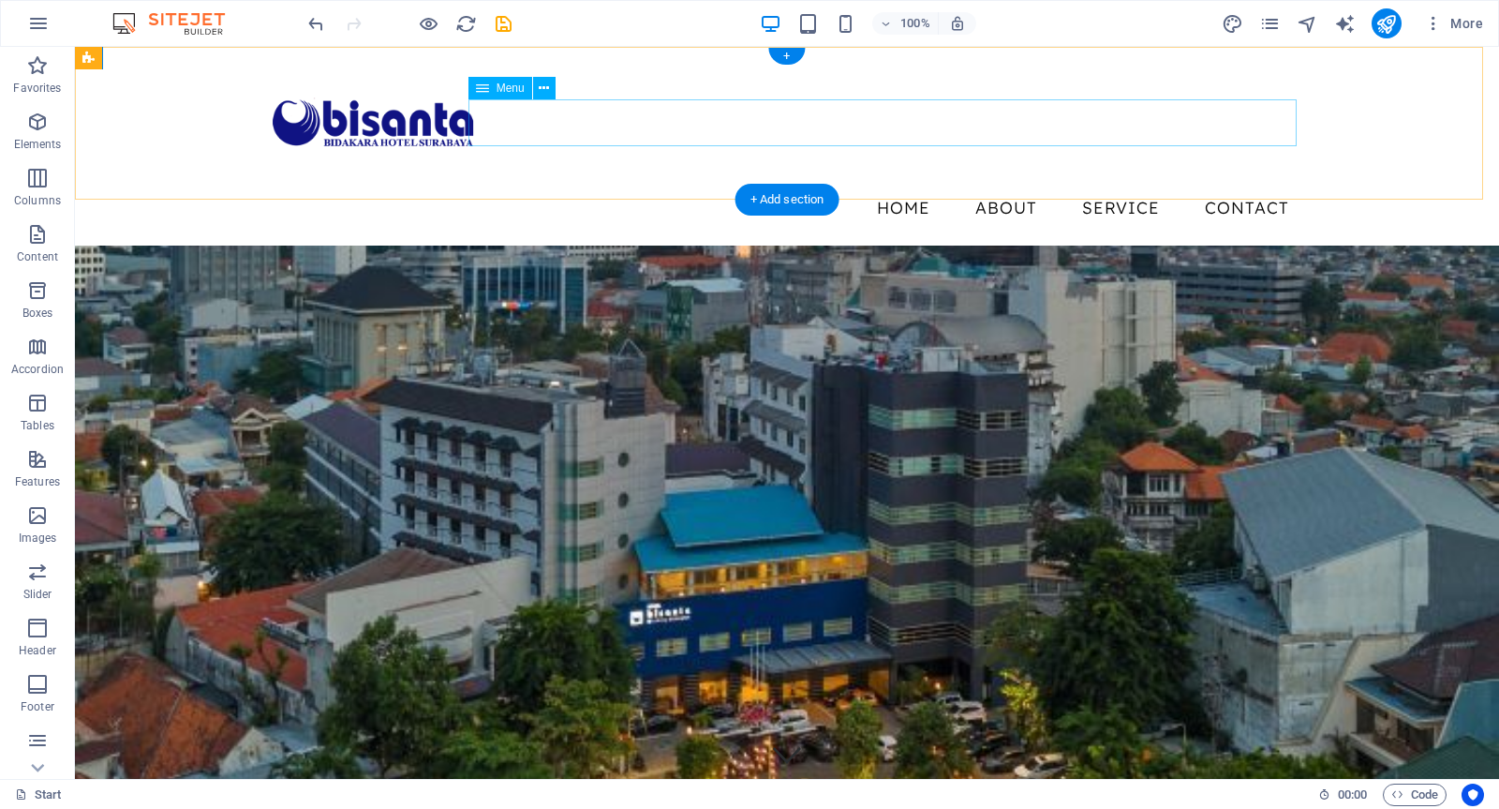
click at [574, 185] on nav "Home About Service Contact" at bounding box center [787, 208] width 1035 height 47
click at [1007, 185] on nav "Home About Service Contact" at bounding box center [787, 208] width 1035 height 47
select select
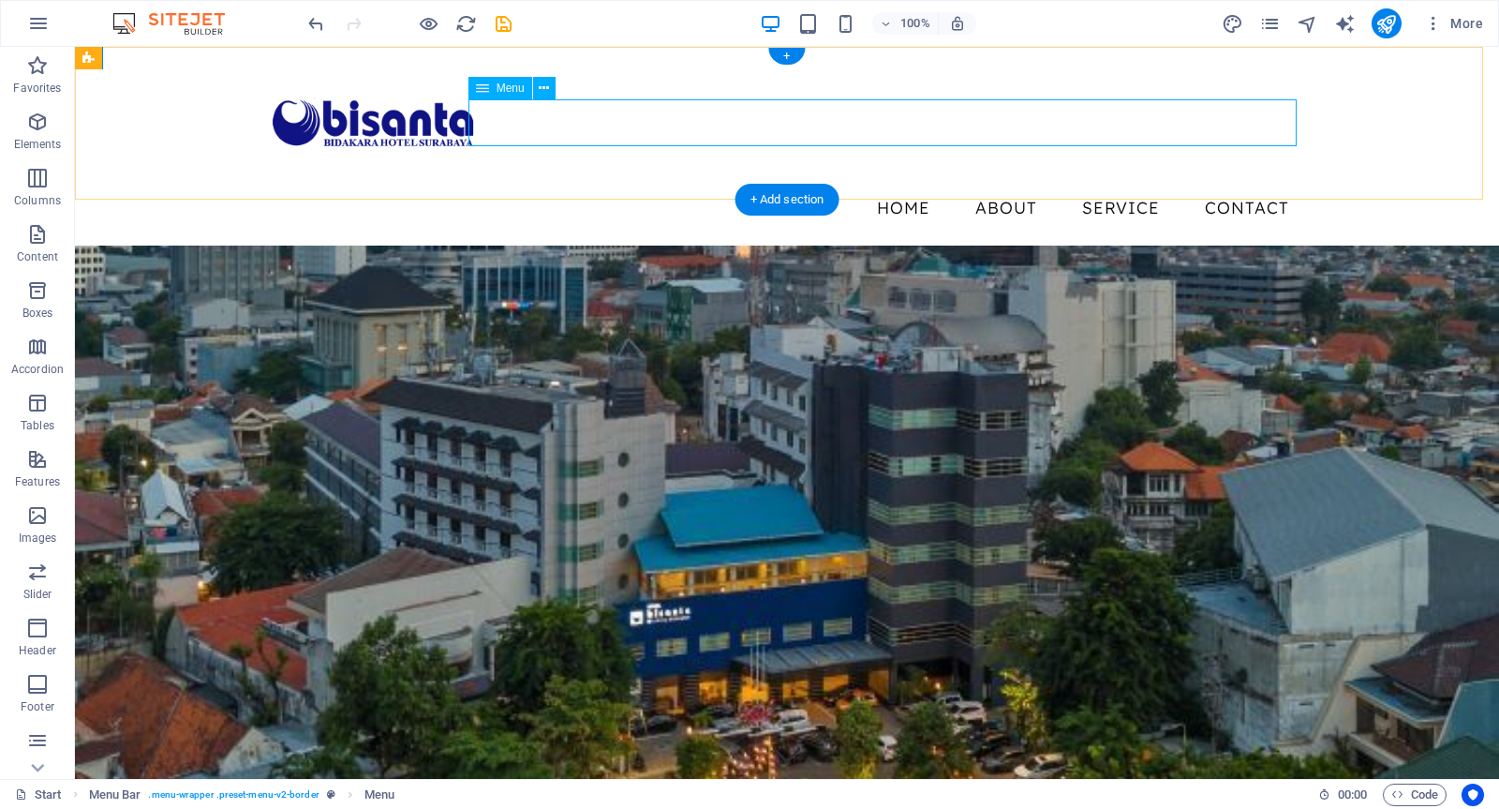
select select
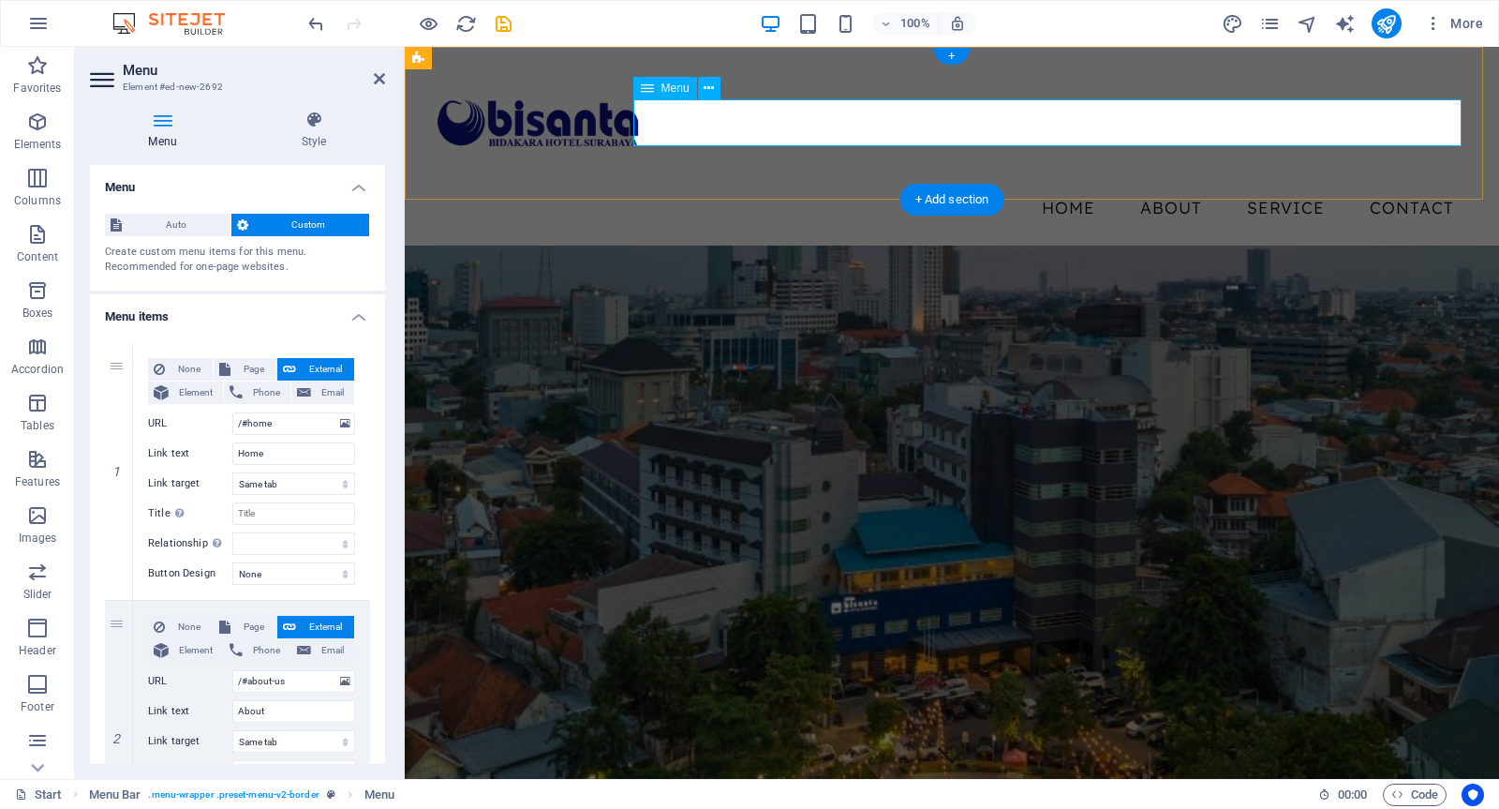
click at [1157, 185] on nav "Home About Service Contact" at bounding box center [952, 208] width 1035 height 47
click at [1158, 185] on nav "Home About Service Contact" at bounding box center [952, 208] width 1035 height 47
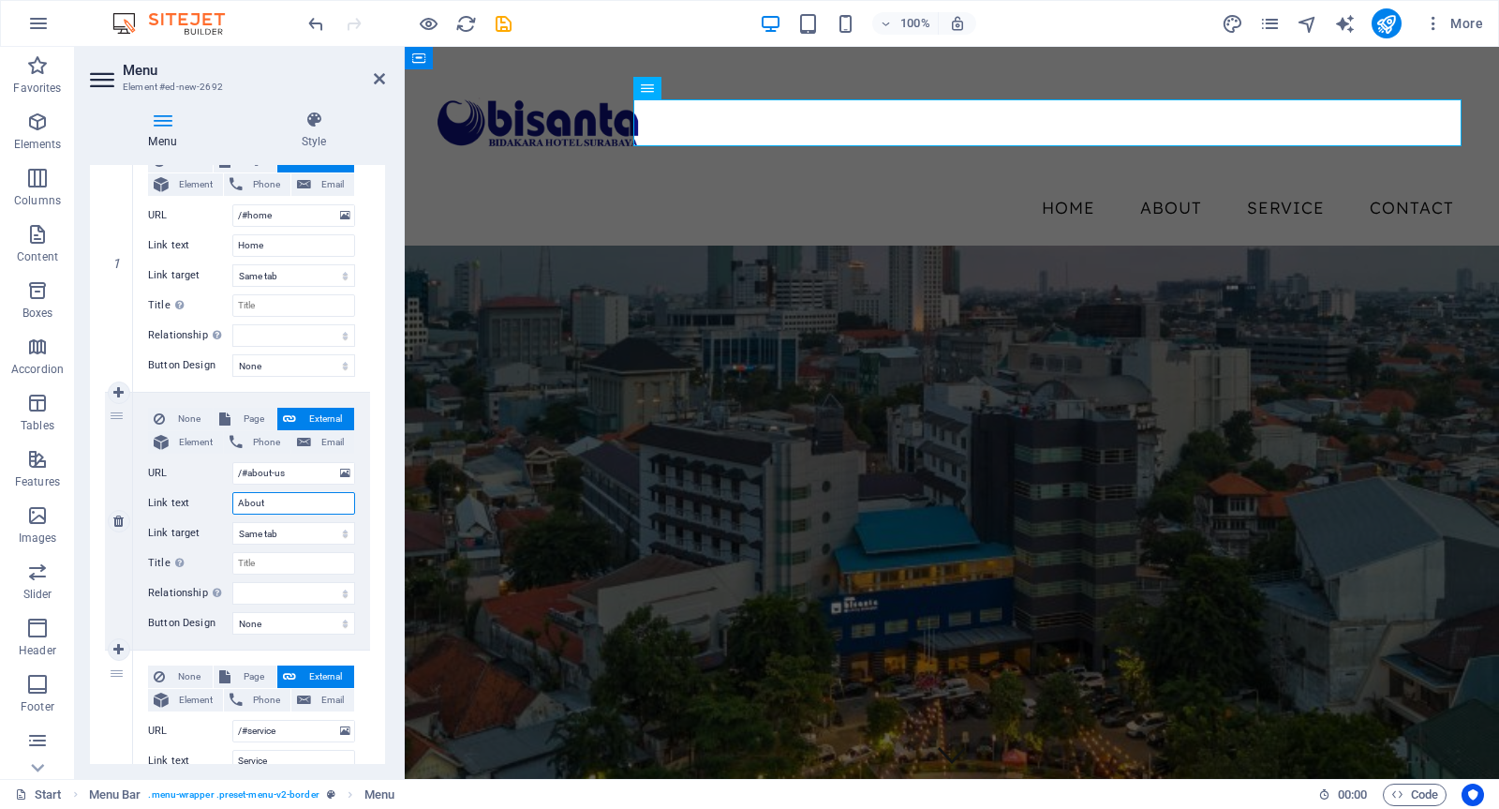
drag, startPoint x: 283, startPoint y: 492, endPoint x: 226, endPoint y: 498, distance: 57.4
click at [226, 498] on div "Link text About" at bounding box center [251, 503] width 207 height 22
type input "ROO"
select select
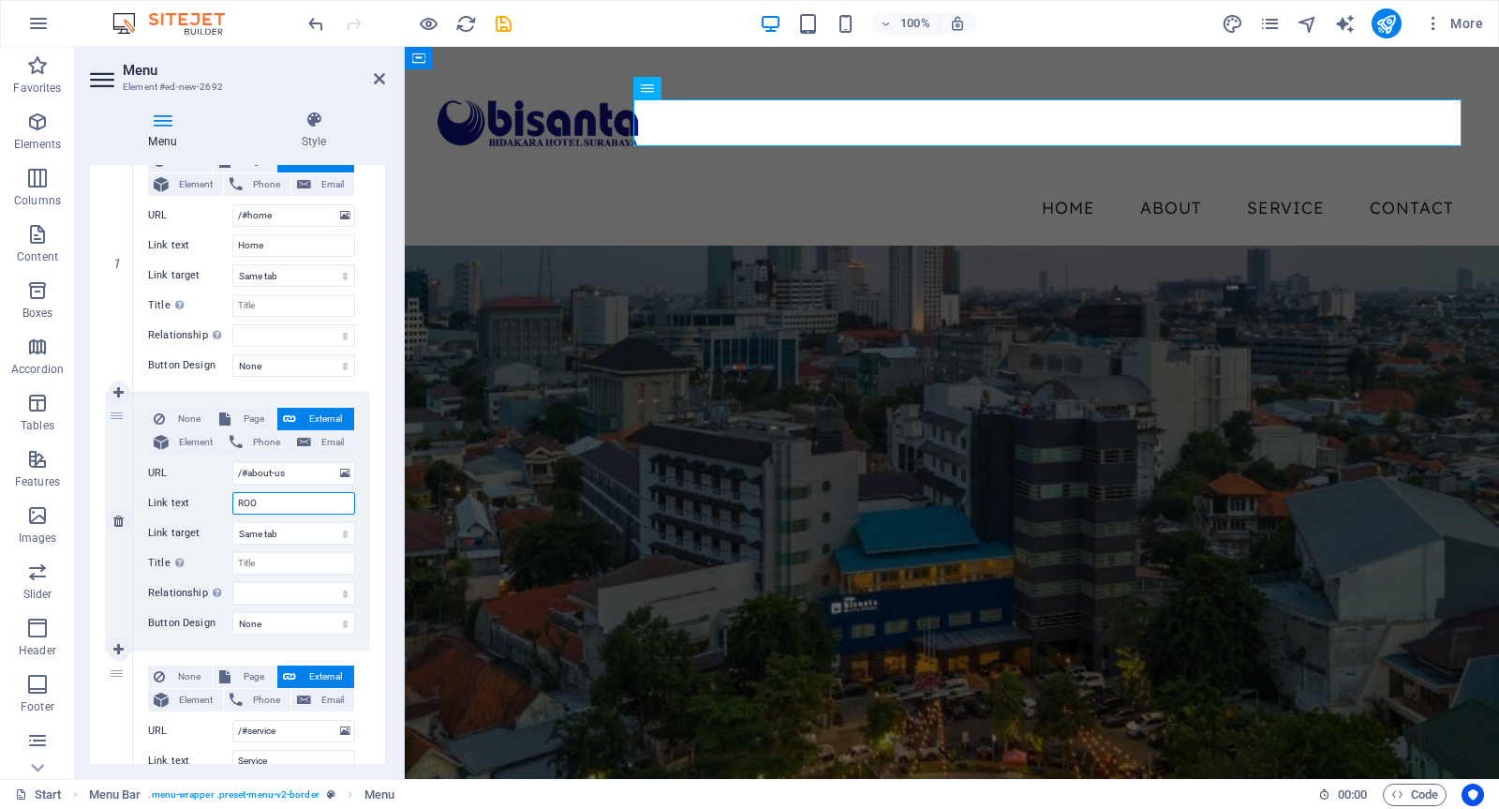
select select
type input "ROOM"
select select
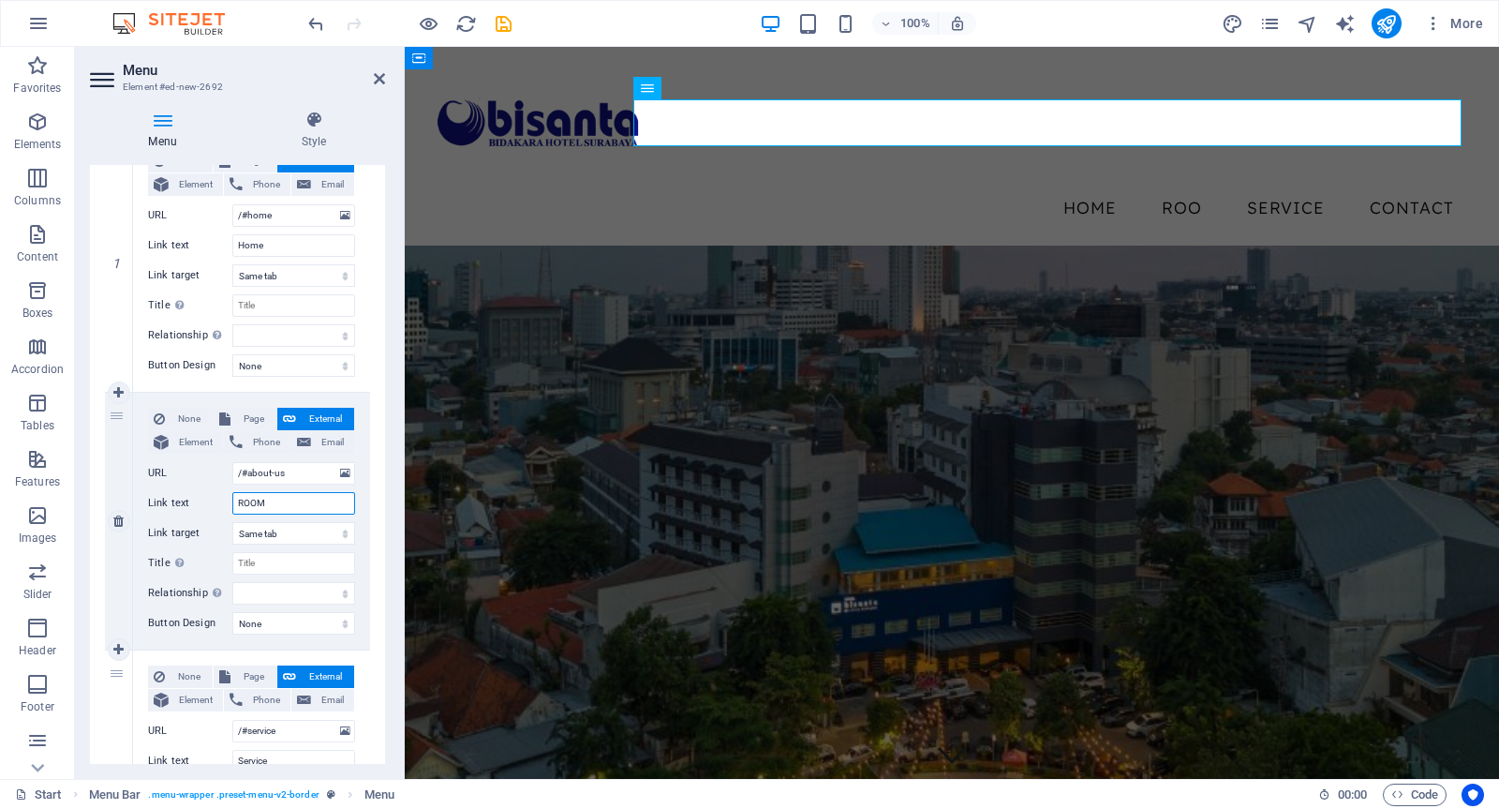
select select
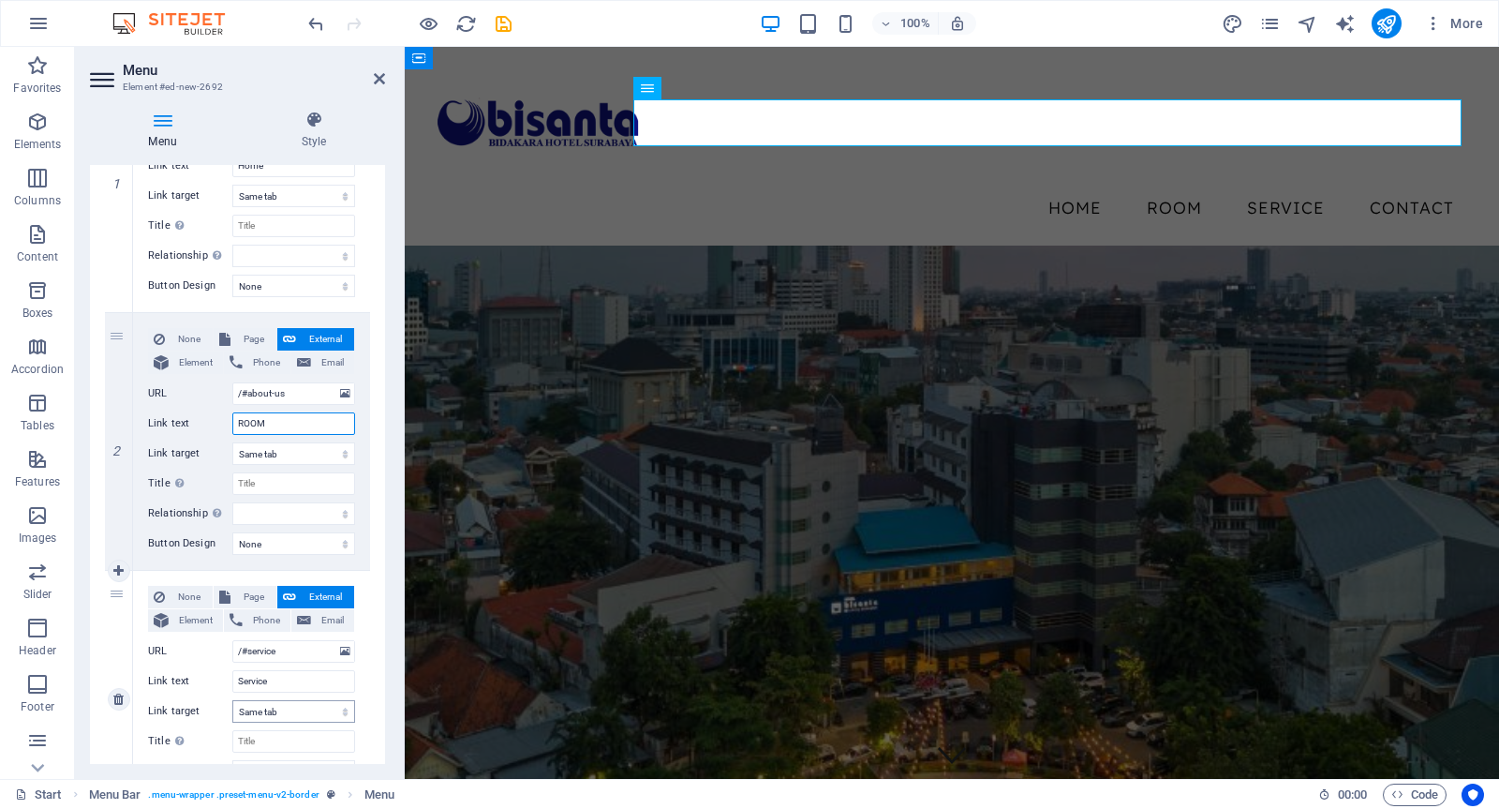
scroll to position [312, 0]
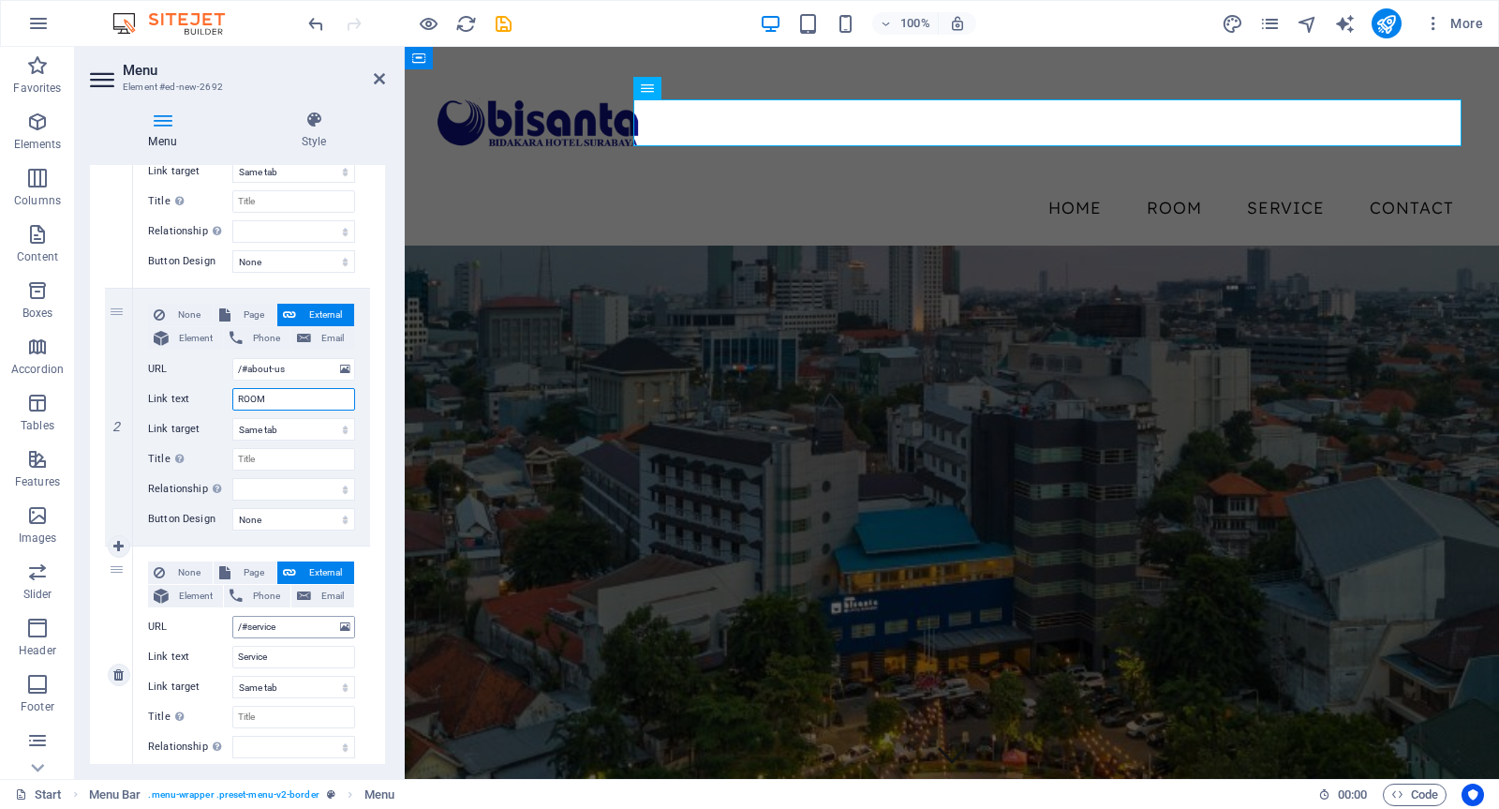
type input "ROOM"
click at [285, 625] on input "/#service" at bounding box center [293, 627] width 123 height 22
click at [291, 653] on input "Service" at bounding box center [293, 657] width 123 height 22
type input "S"
select select
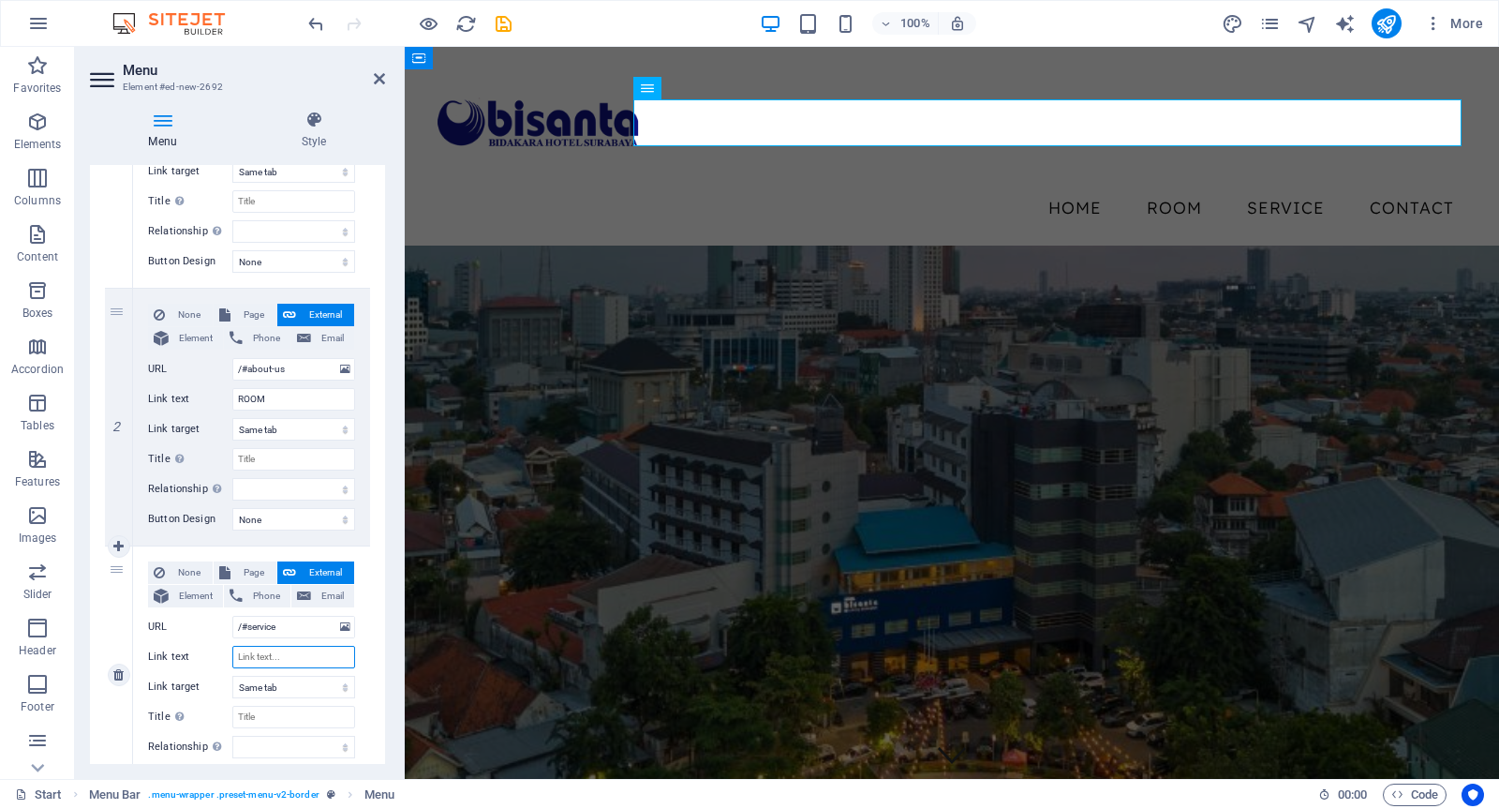
select select
type input "FAC"
select select
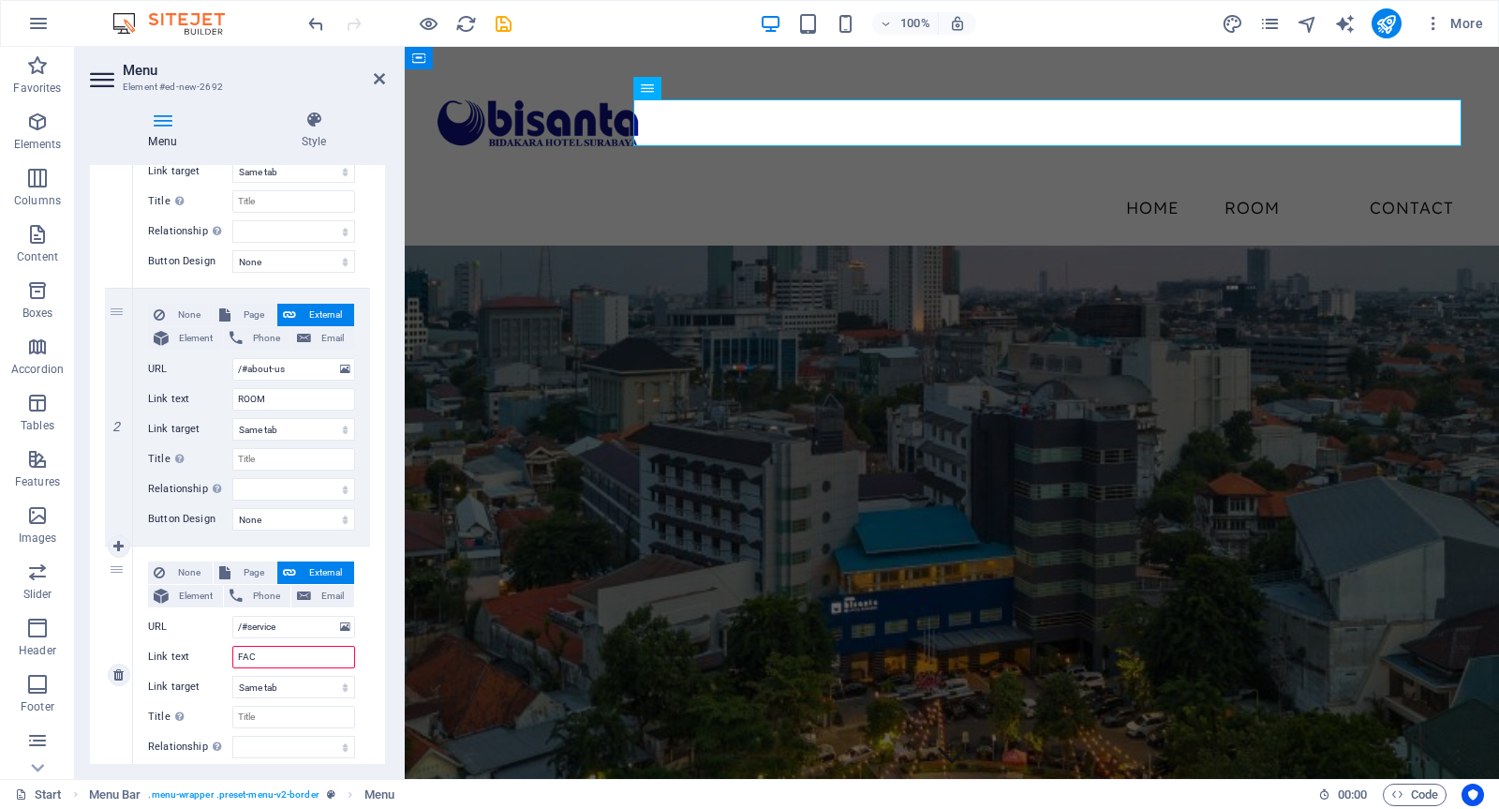
select select
type input "FACILITIES"
select select
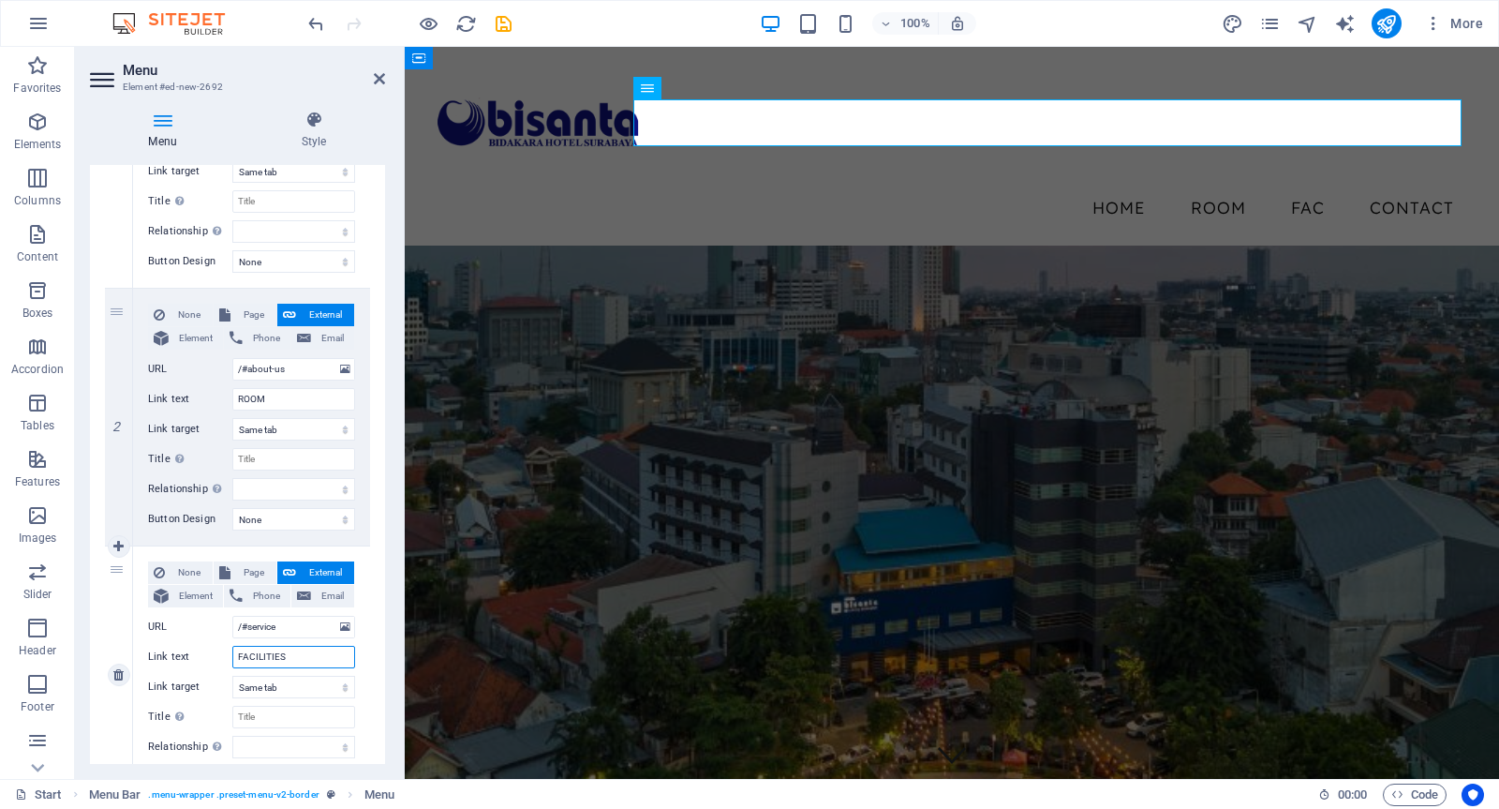
select select
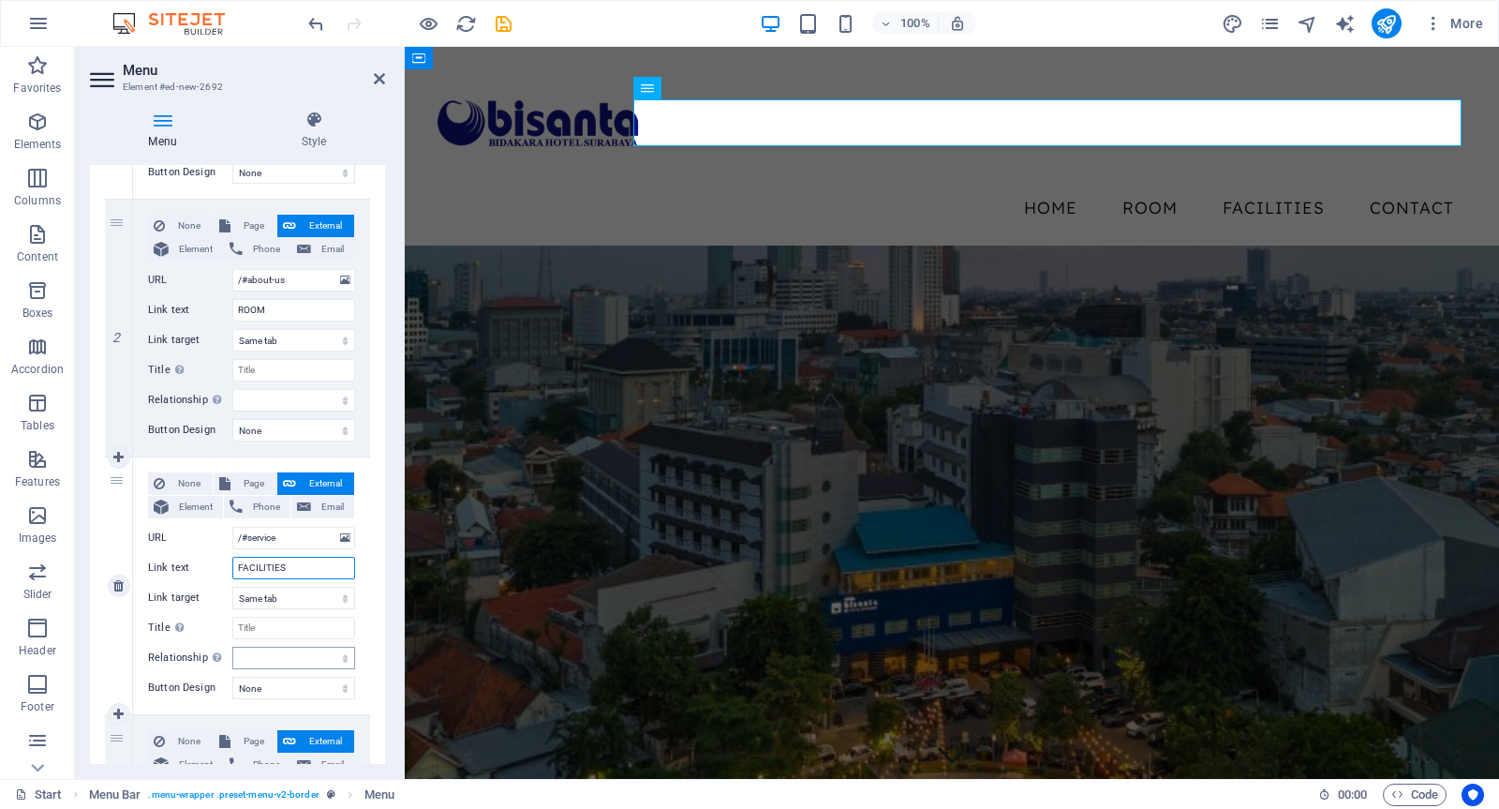
scroll to position [624, 0]
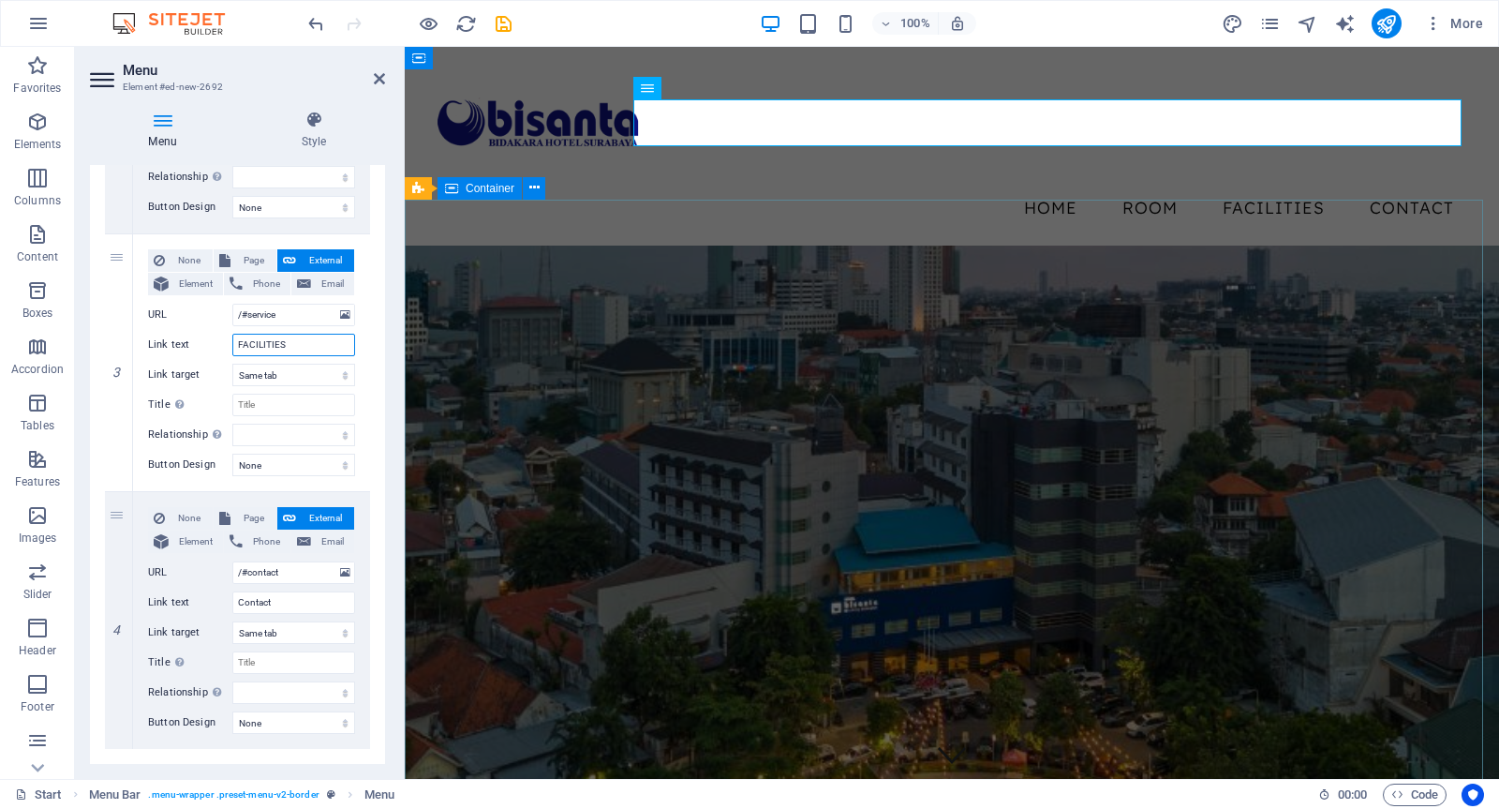
type input "FACILITIES"
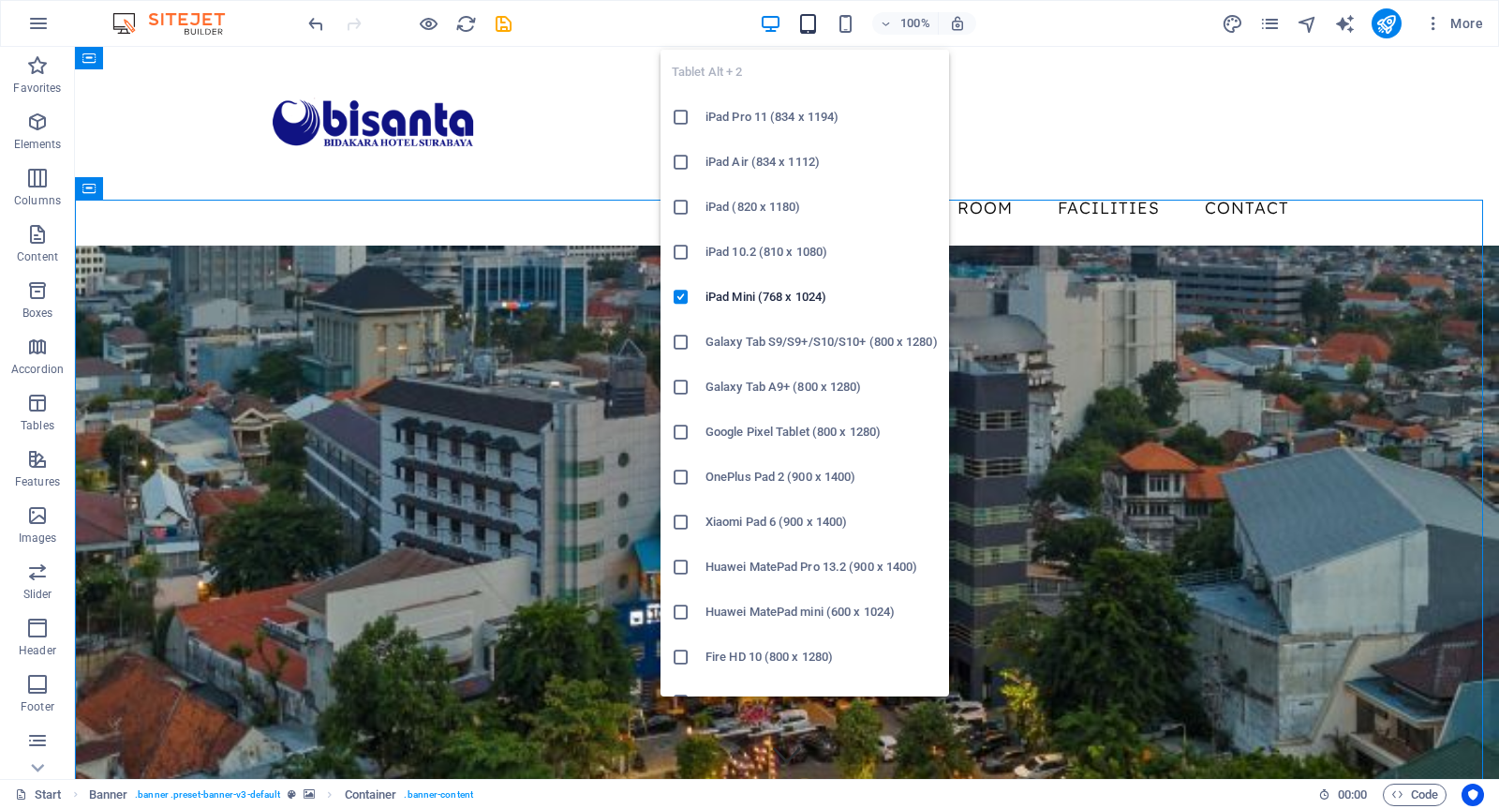
click at [808, 29] on icon "button" at bounding box center [809, 24] width 22 height 22
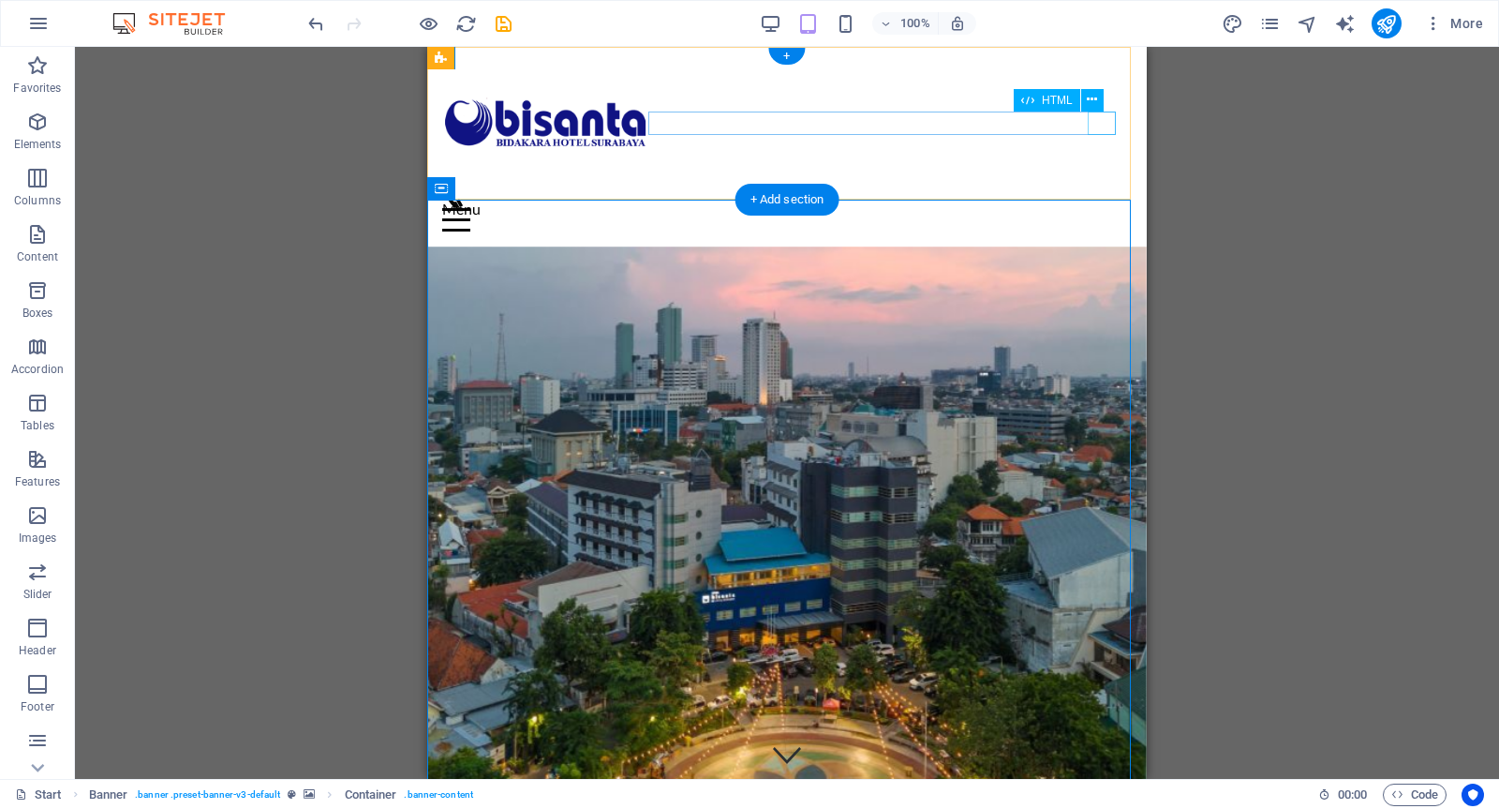
click at [1102, 208] on div "Menu" at bounding box center [787, 219] width 690 height 23
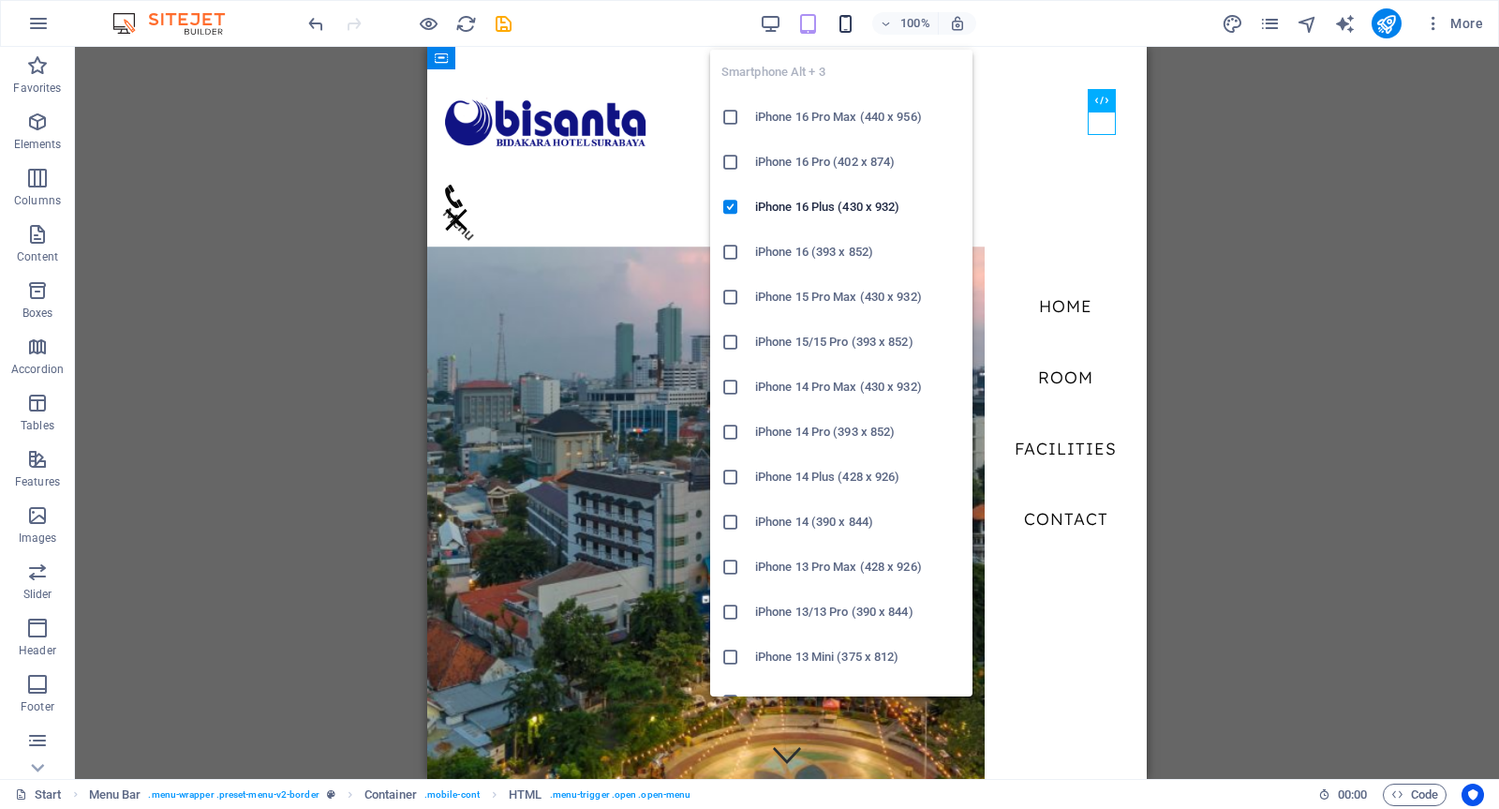
click at [847, 28] on icon "button" at bounding box center [846, 24] width 22 height 22
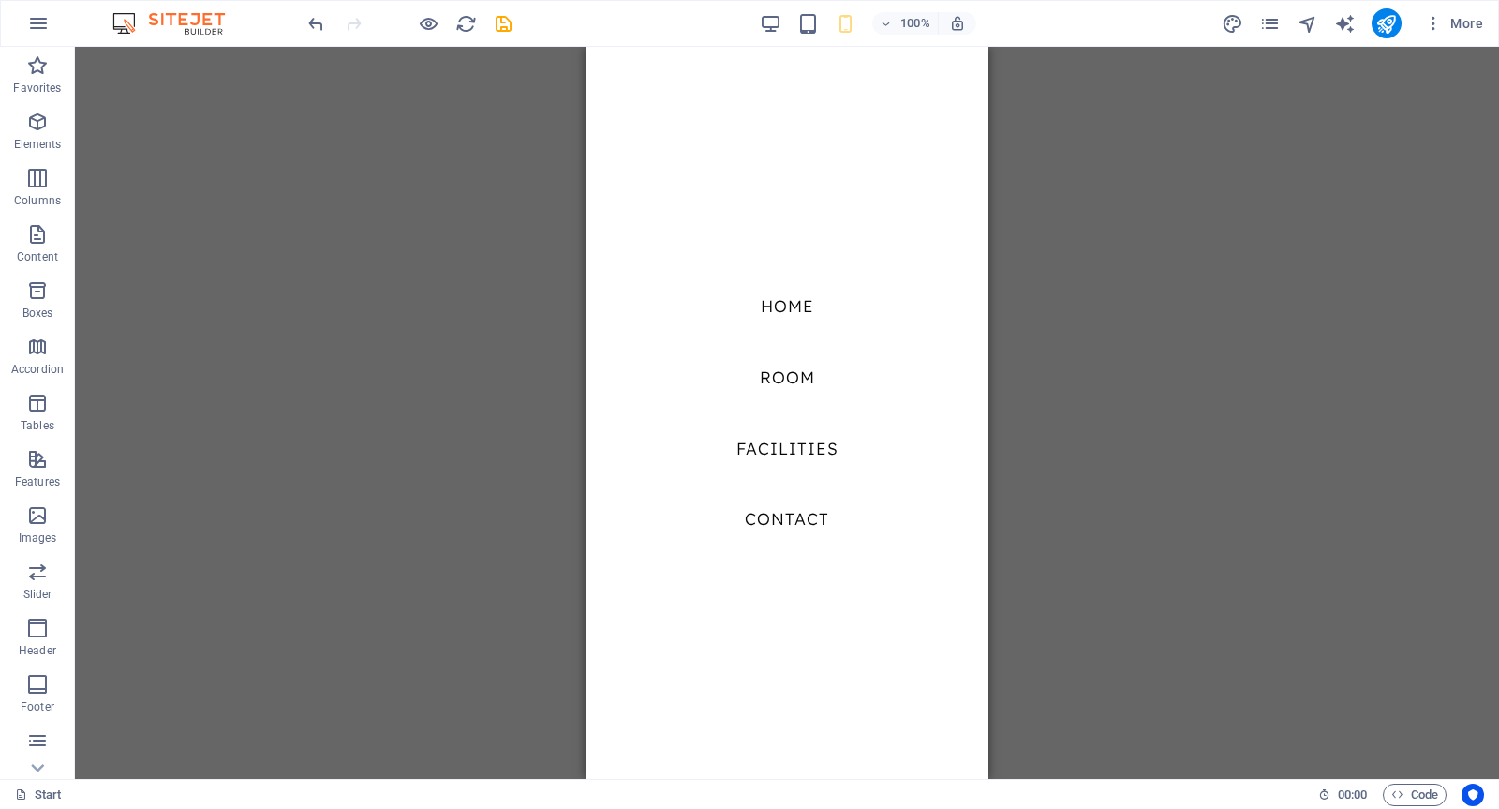
scroll to position [8007, 0]
click at [788, 377] on nav "Home ROOM FACILITIES Contact" at bounding box center [787, 413] width 403 height 732
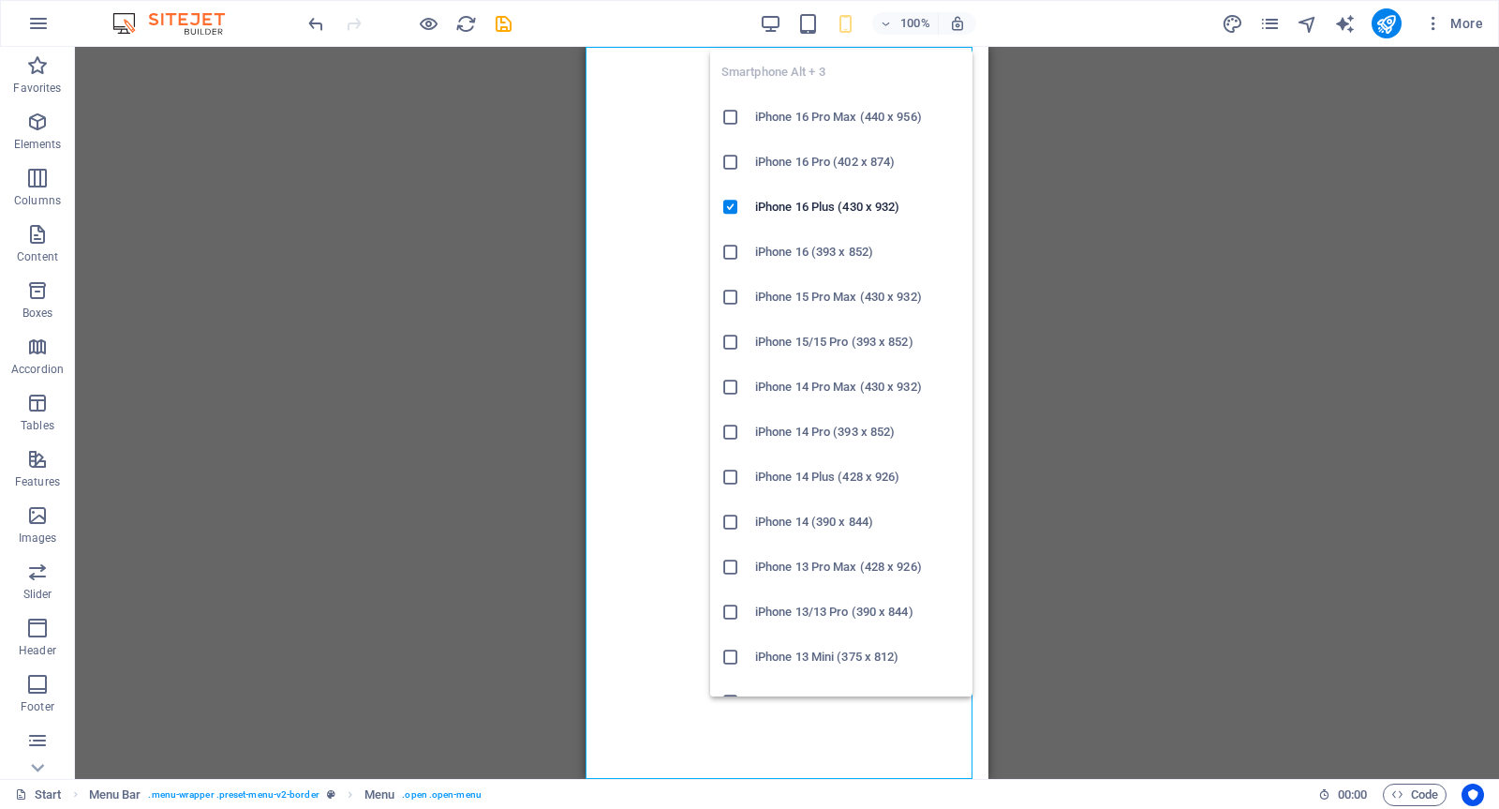
click at [839, 21] on icon "button" at bounding box center [846, 24] width 22 height 22
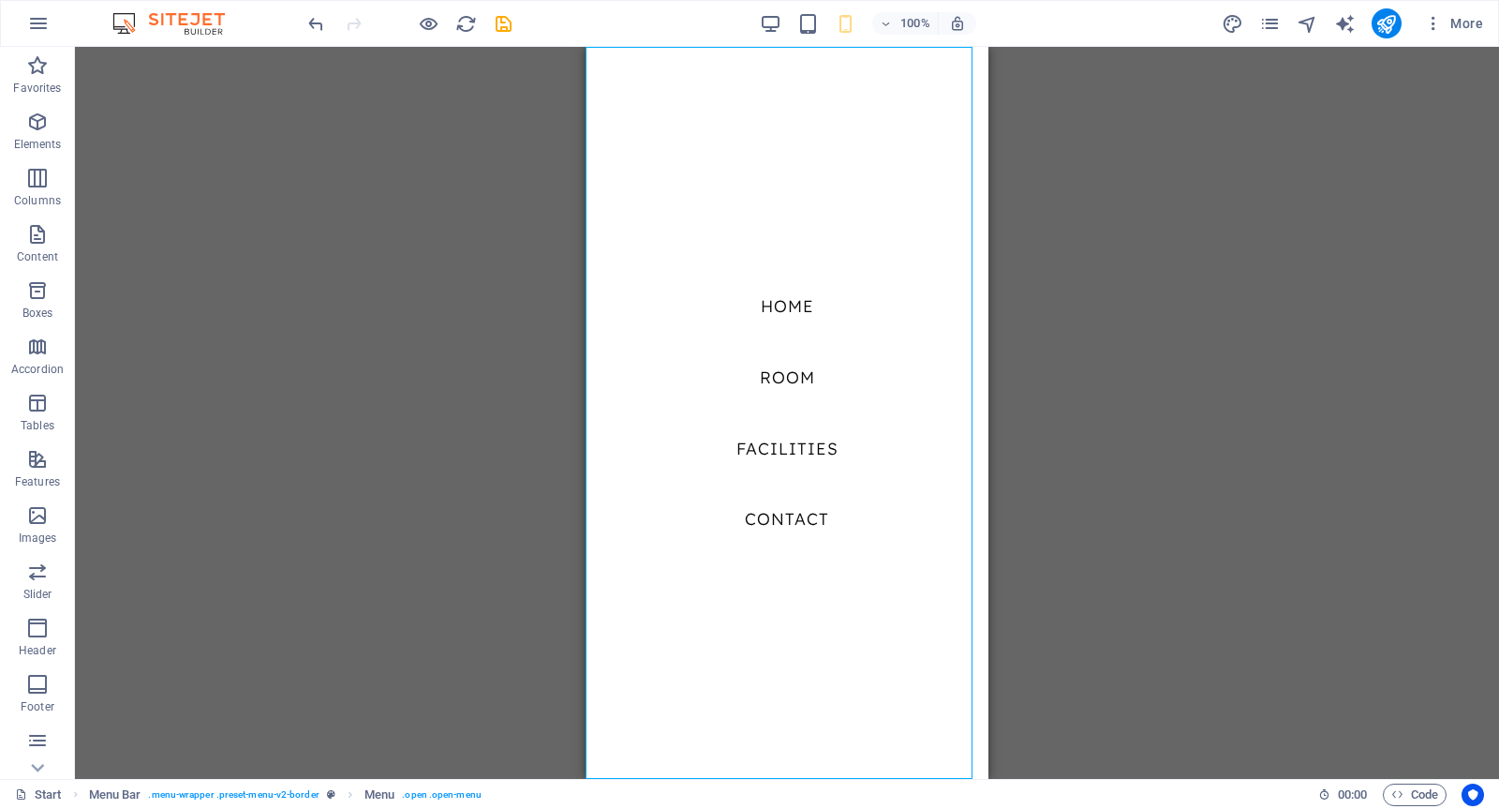
click at [821, 21] on div "100%" at bounding box center [868, 23] width 216 height 30
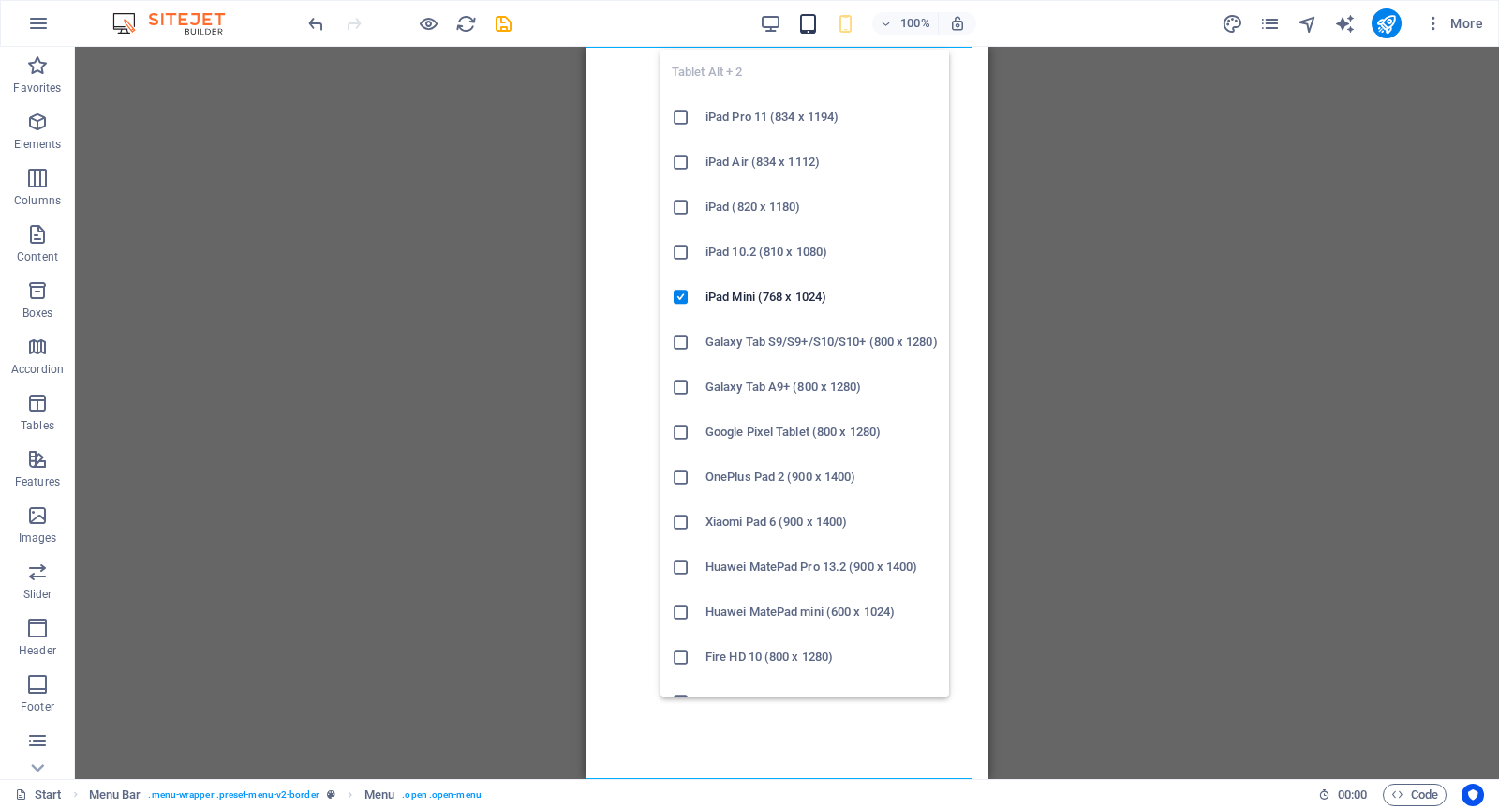
click at [803, 28] on icon "button" at bounding box center [809, 24] width 22 height 22
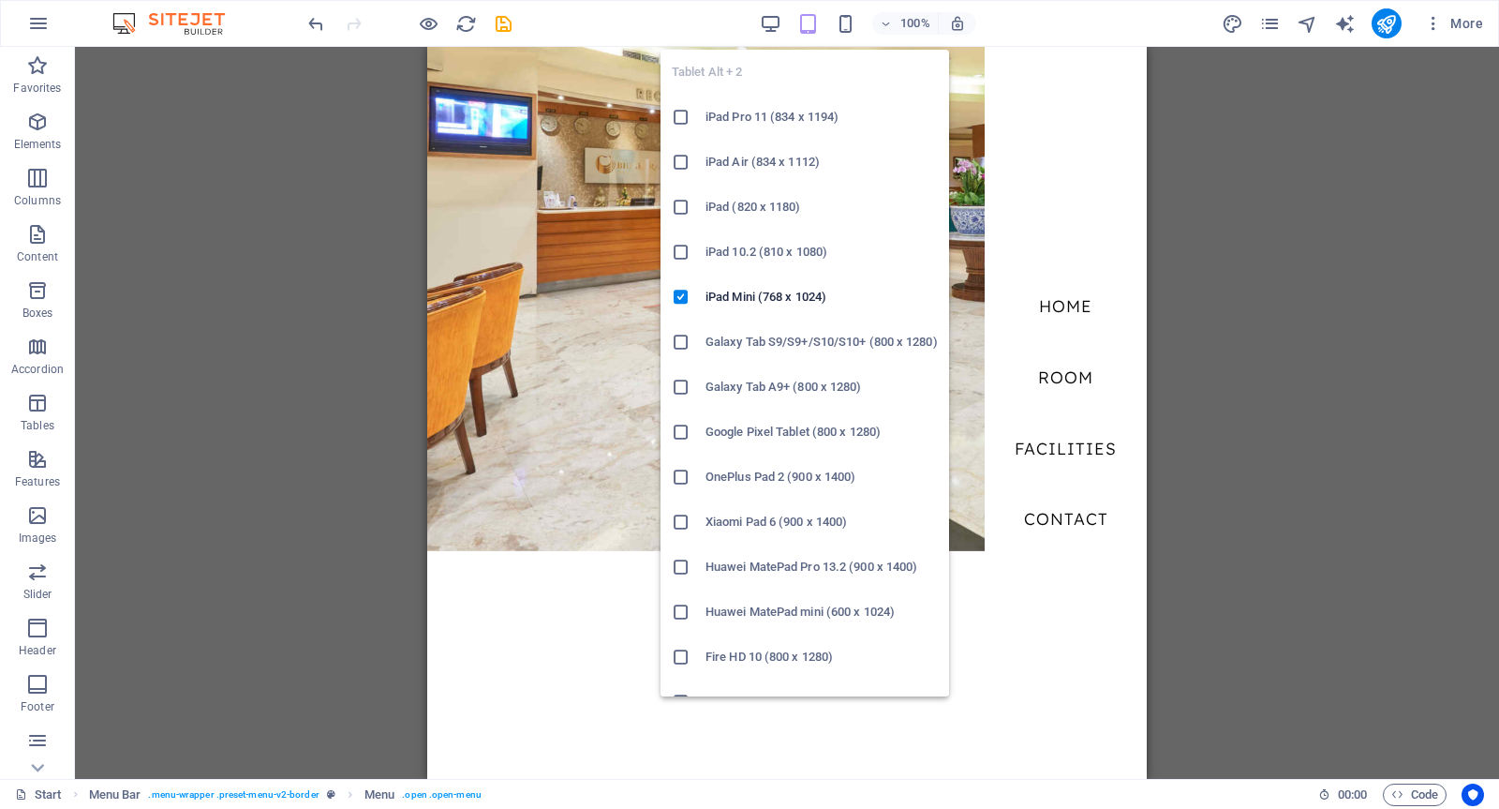
scroll to position [5549, 0]
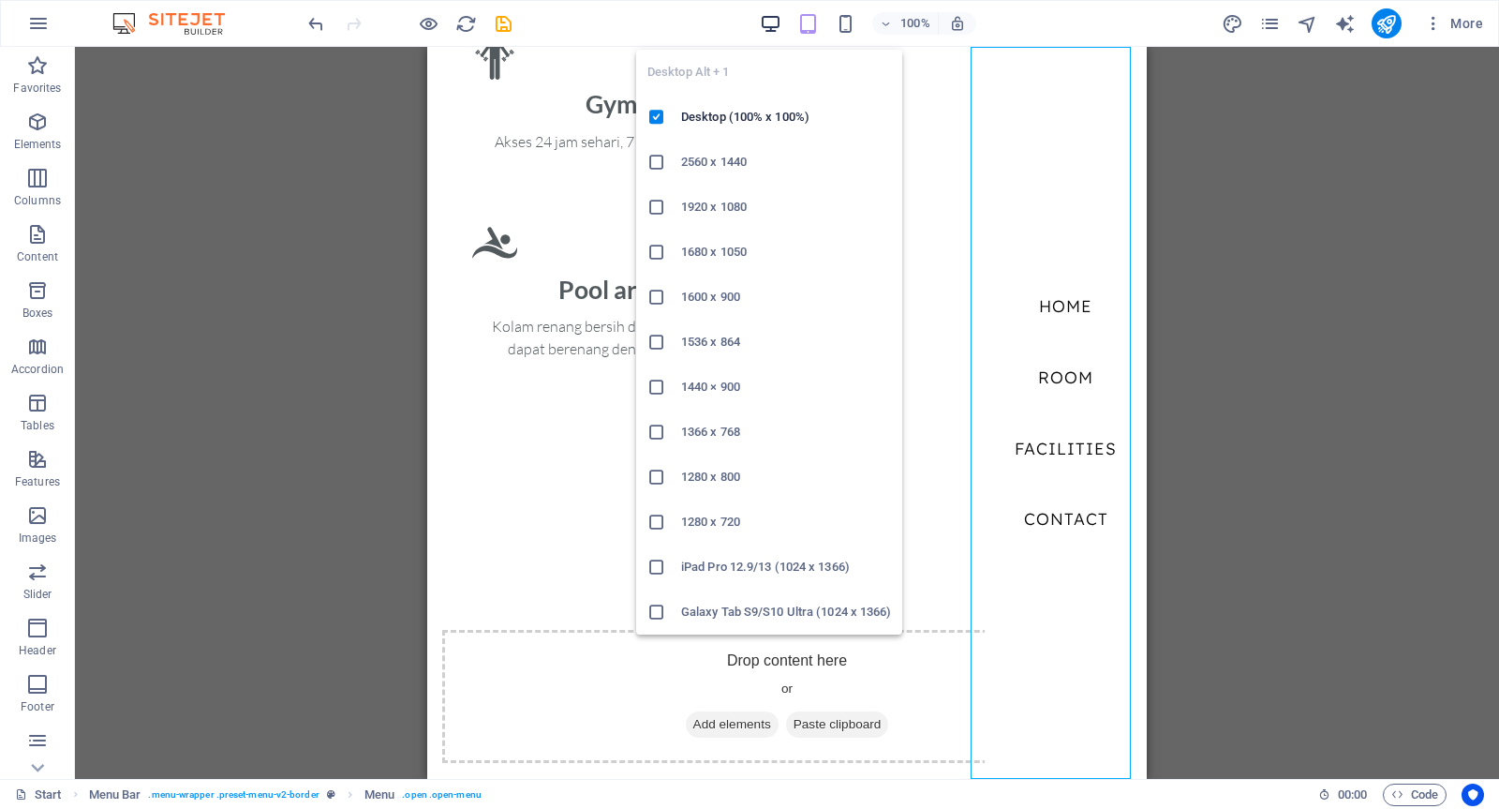
click at [773, 28] on icon "button" at bounding box center [771, 24] width 22 height 22
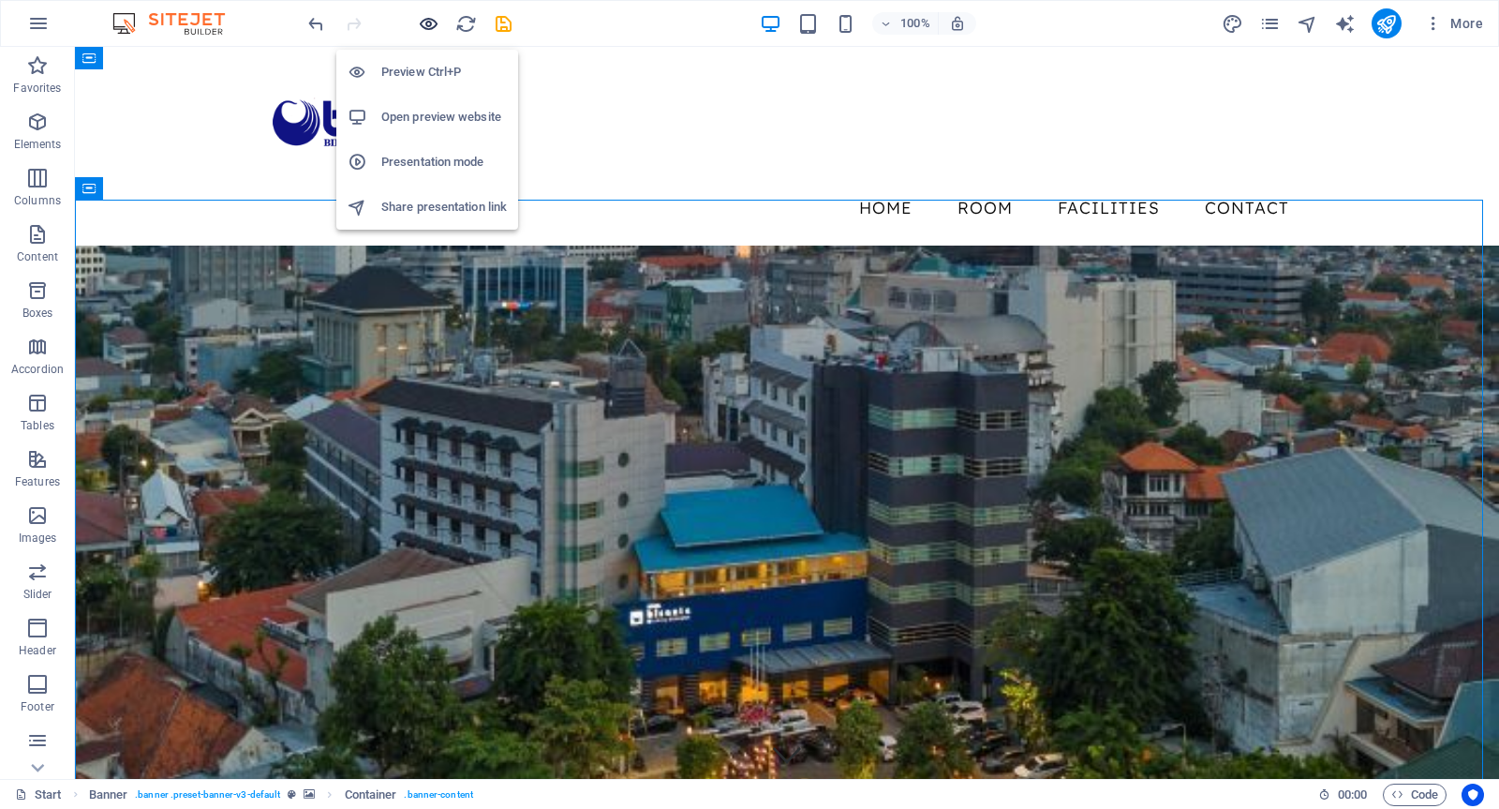
click at [426, 17] on icon "button" at bounding box center [429, 24] width 22 height 22
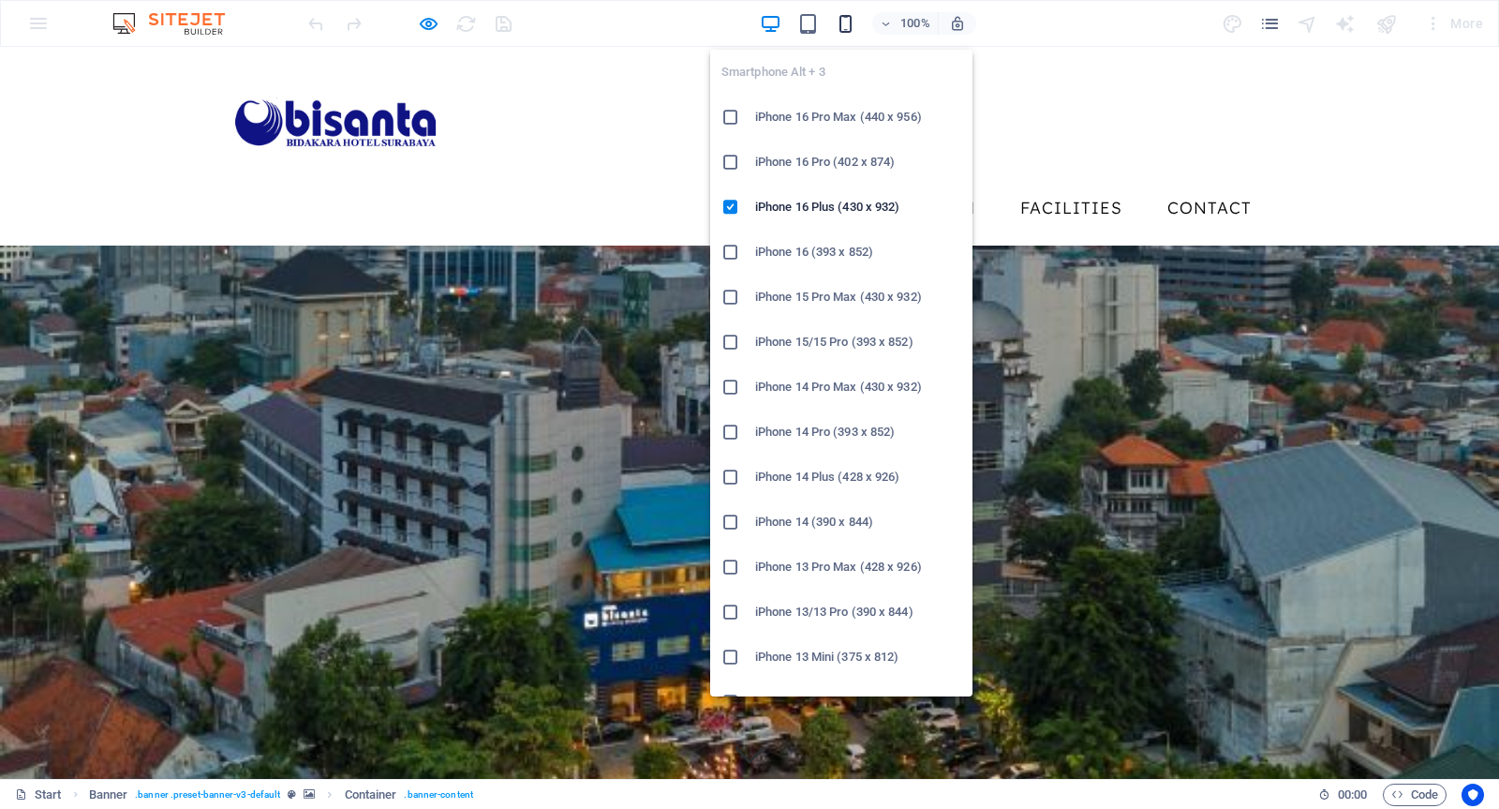
click at [845, 20] on icon "button" at bounding box center [846, 24] width 22 height 22
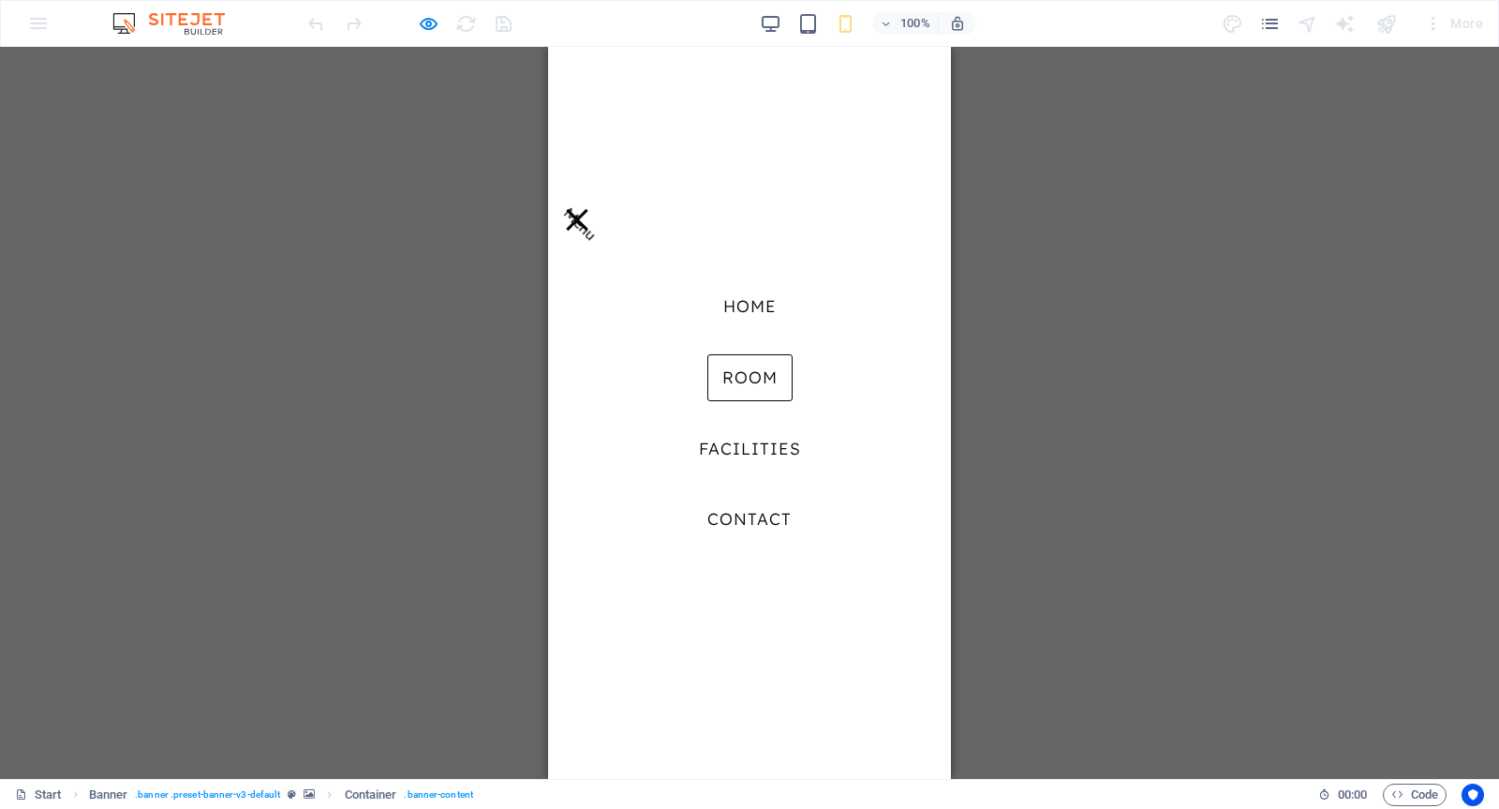
click at [748, 380] on link "ROOM" at bounding box center [750, 377] width 85 height 47
click at [756, 296] on link "Home" at bounding box center [749, 306] width 83 height 47
click at [588, 208] on button "Menu" at bounding box center [577, 219] width 22 height 22
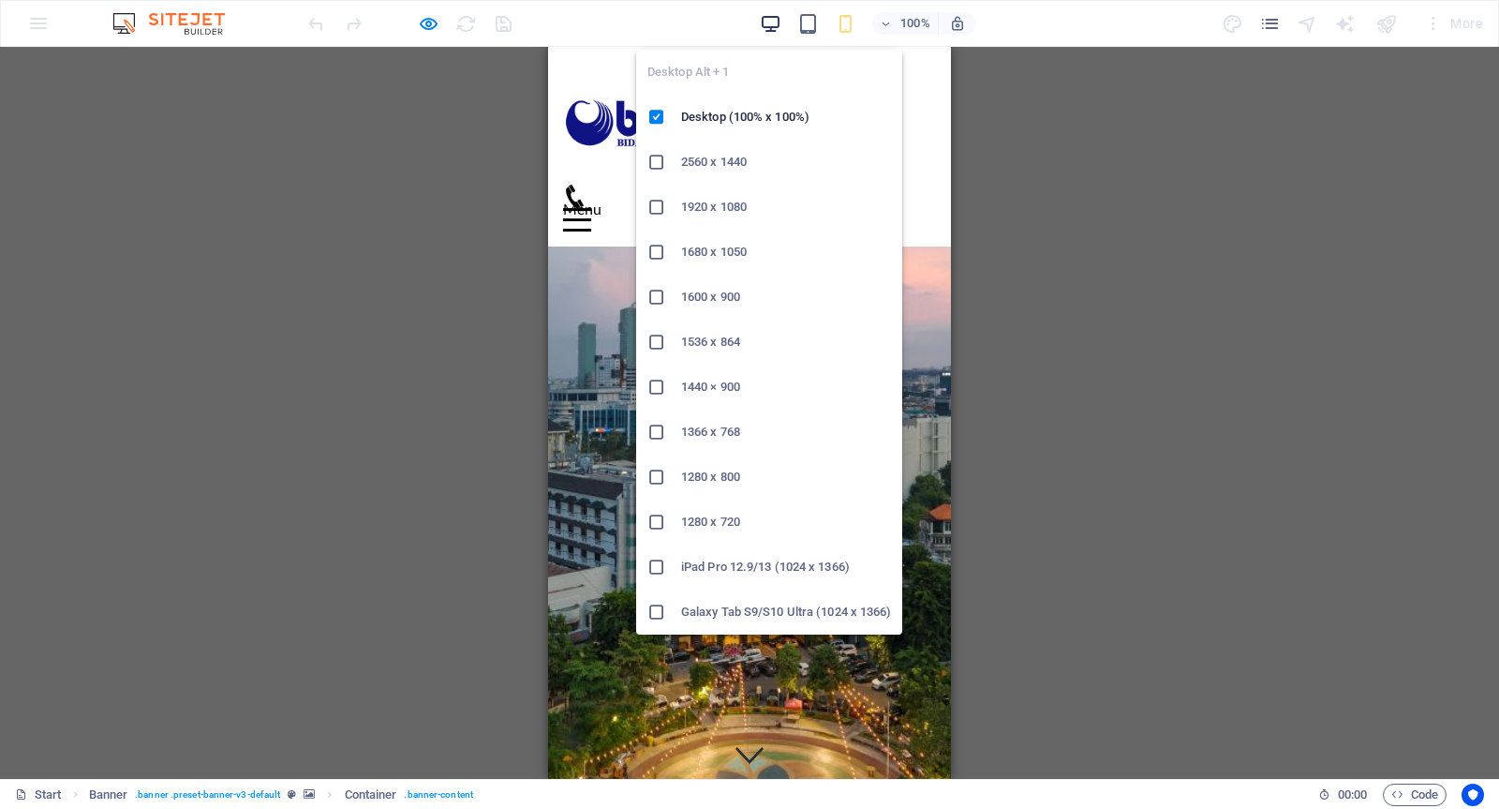
click at [774, 22] on icon "button" at bounding box center [771, 24] width 22 height 22
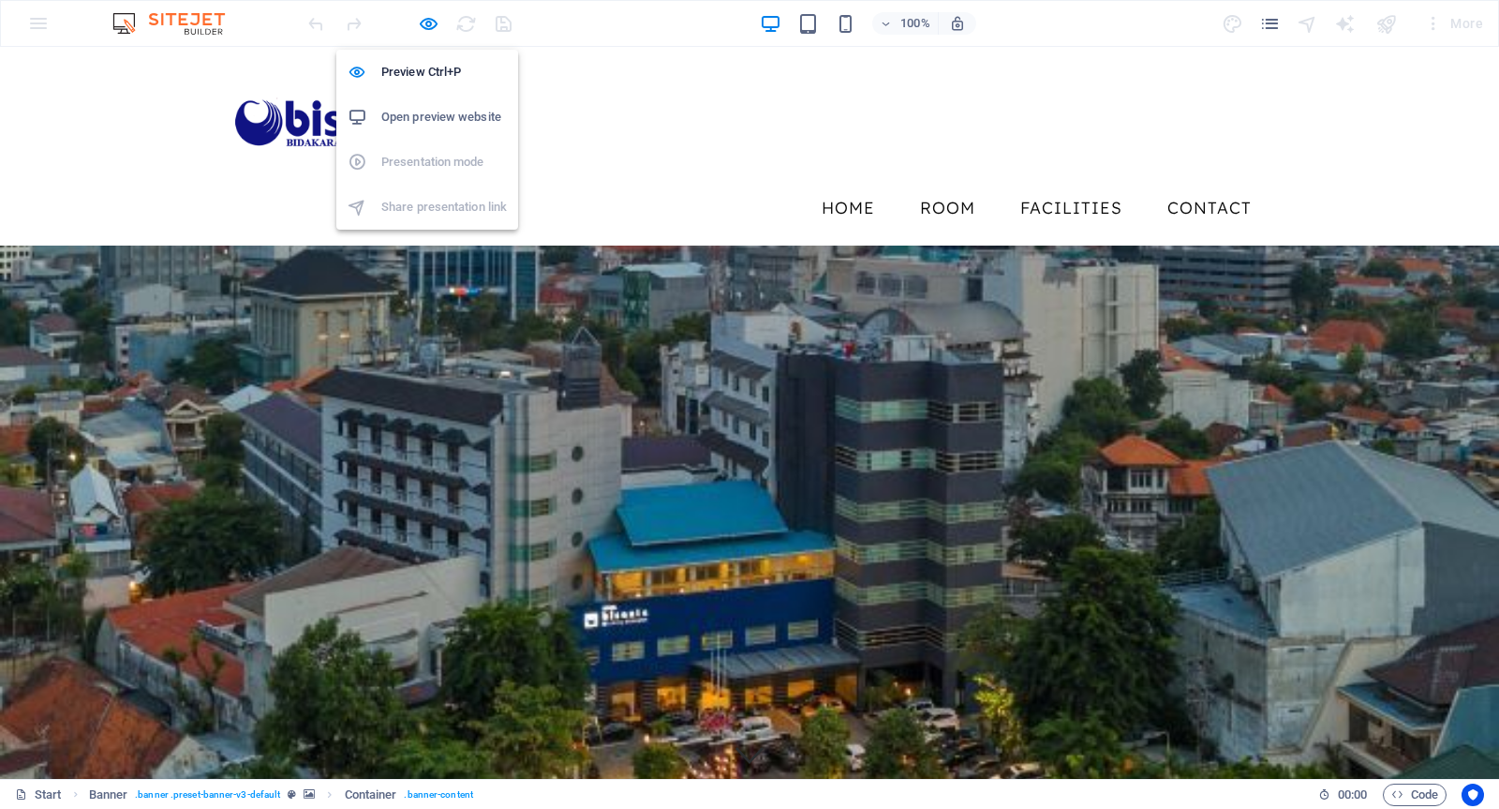
click at [415, 16] on div at bounding box center [410, 23] width 210 height 30
click at [425, 24] on icon "button" at bounding box center [429, 24] width 22 height 22
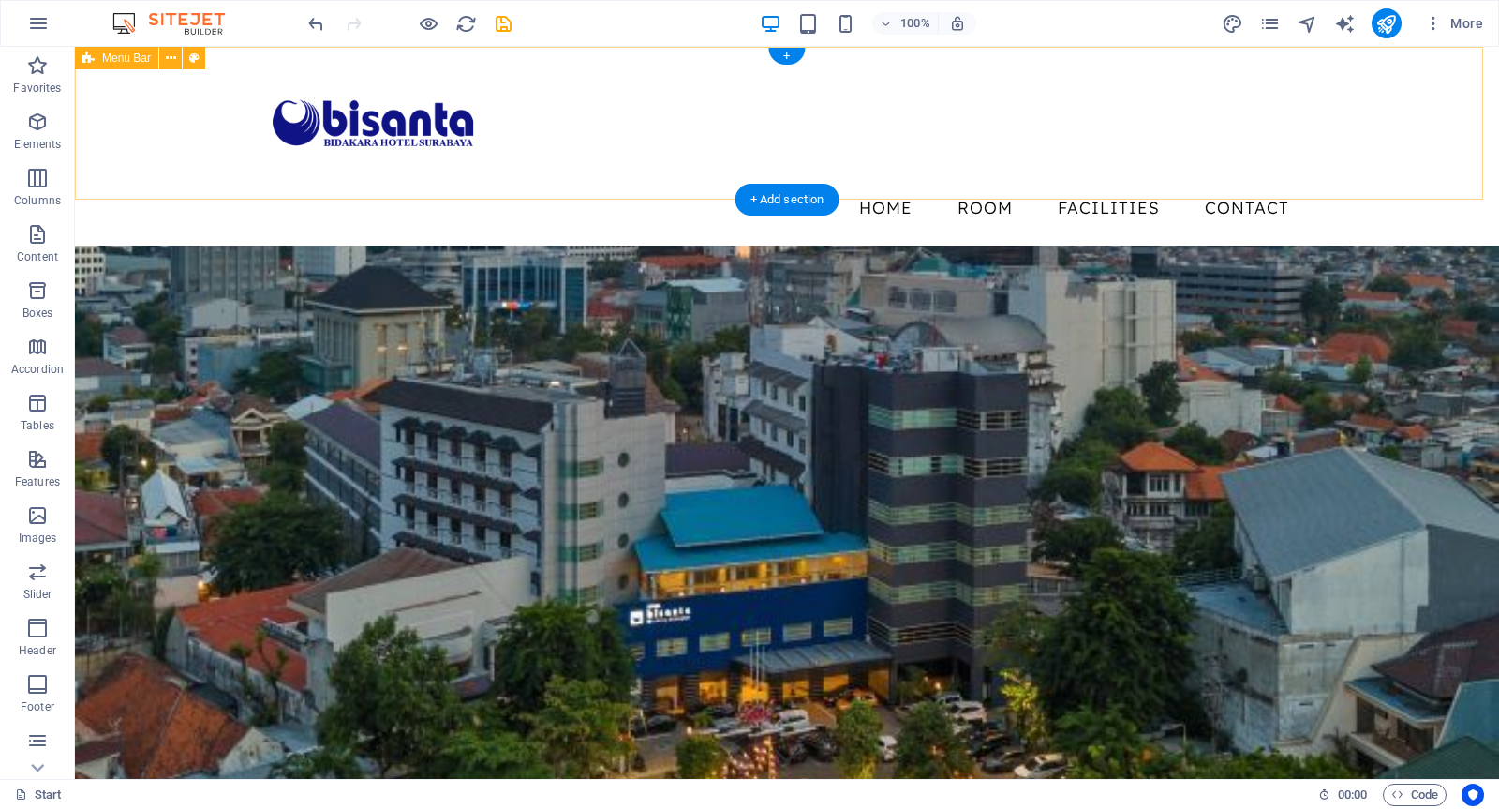
click at [649, 179] on div "Menu Home ROOM FACILITIES Contact" at bounding box center [787, 146] width 1424 height 199
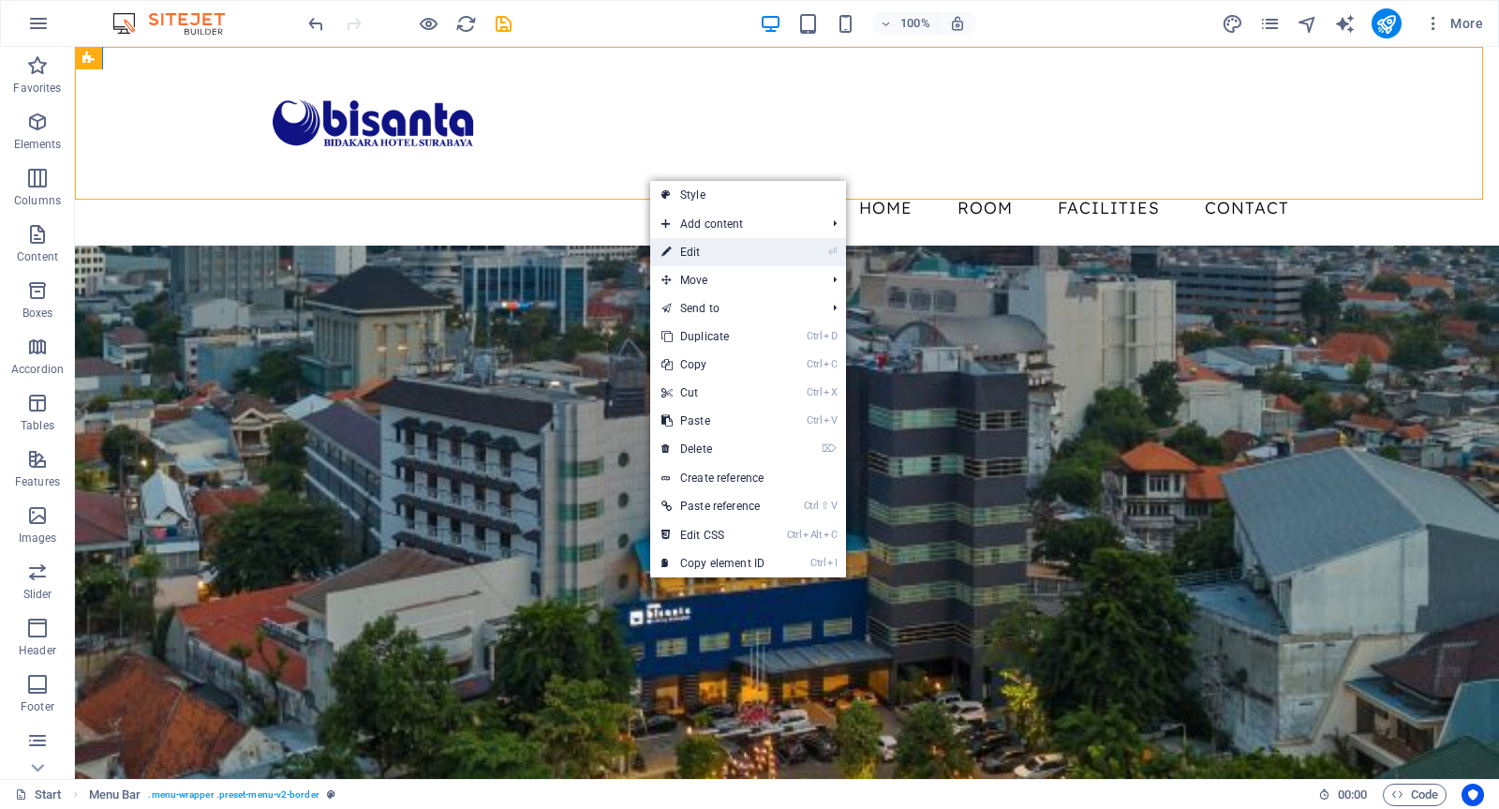
click at [700, 249] on link "⏎ Edit" at bounding box center [713, 252] width 126 height 28
select select "rem"
select select "preset-menu-v2-border"
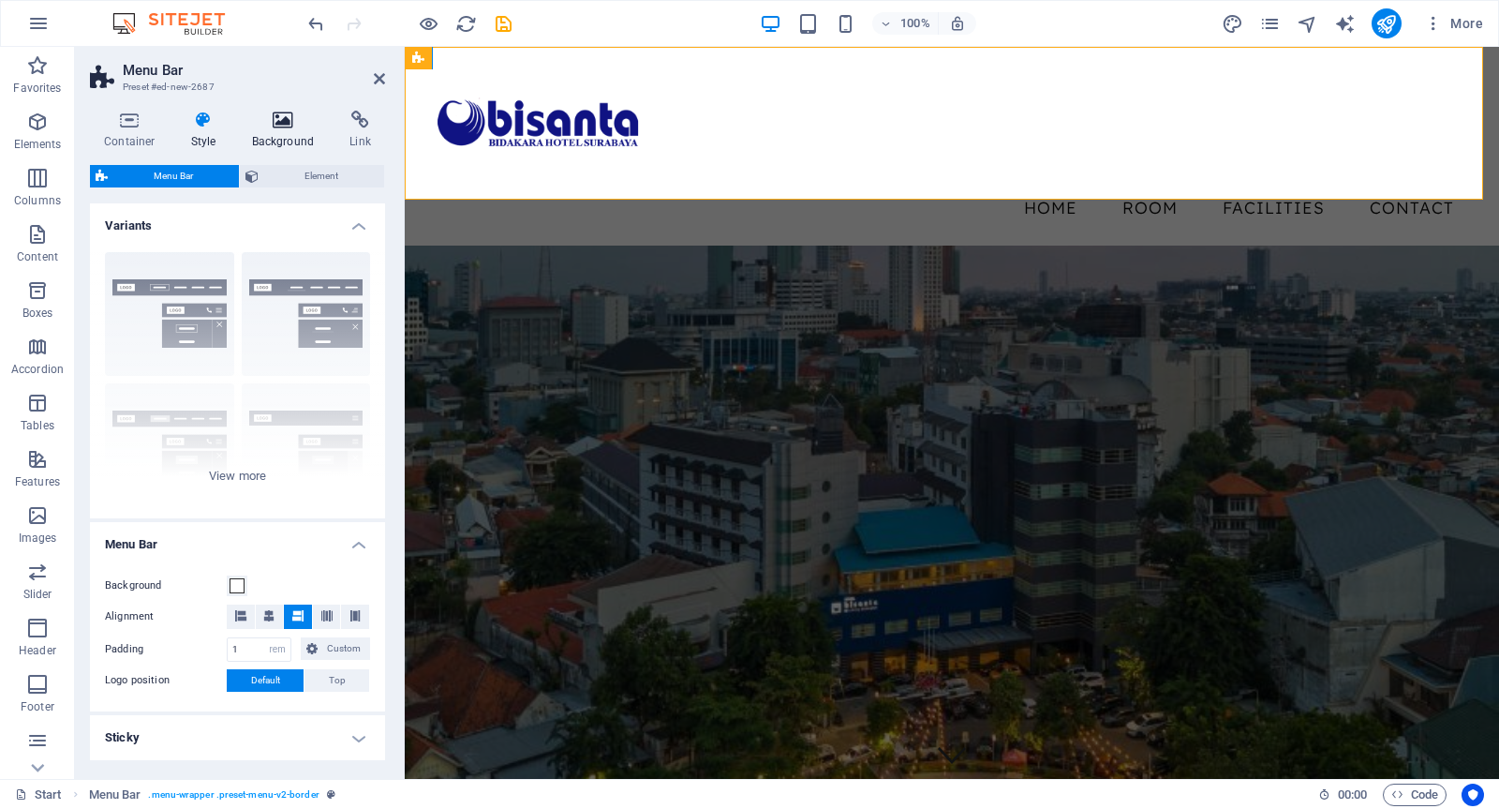
click at [293, 125] on icon at bounding box center [283, 120] width 91 height 19
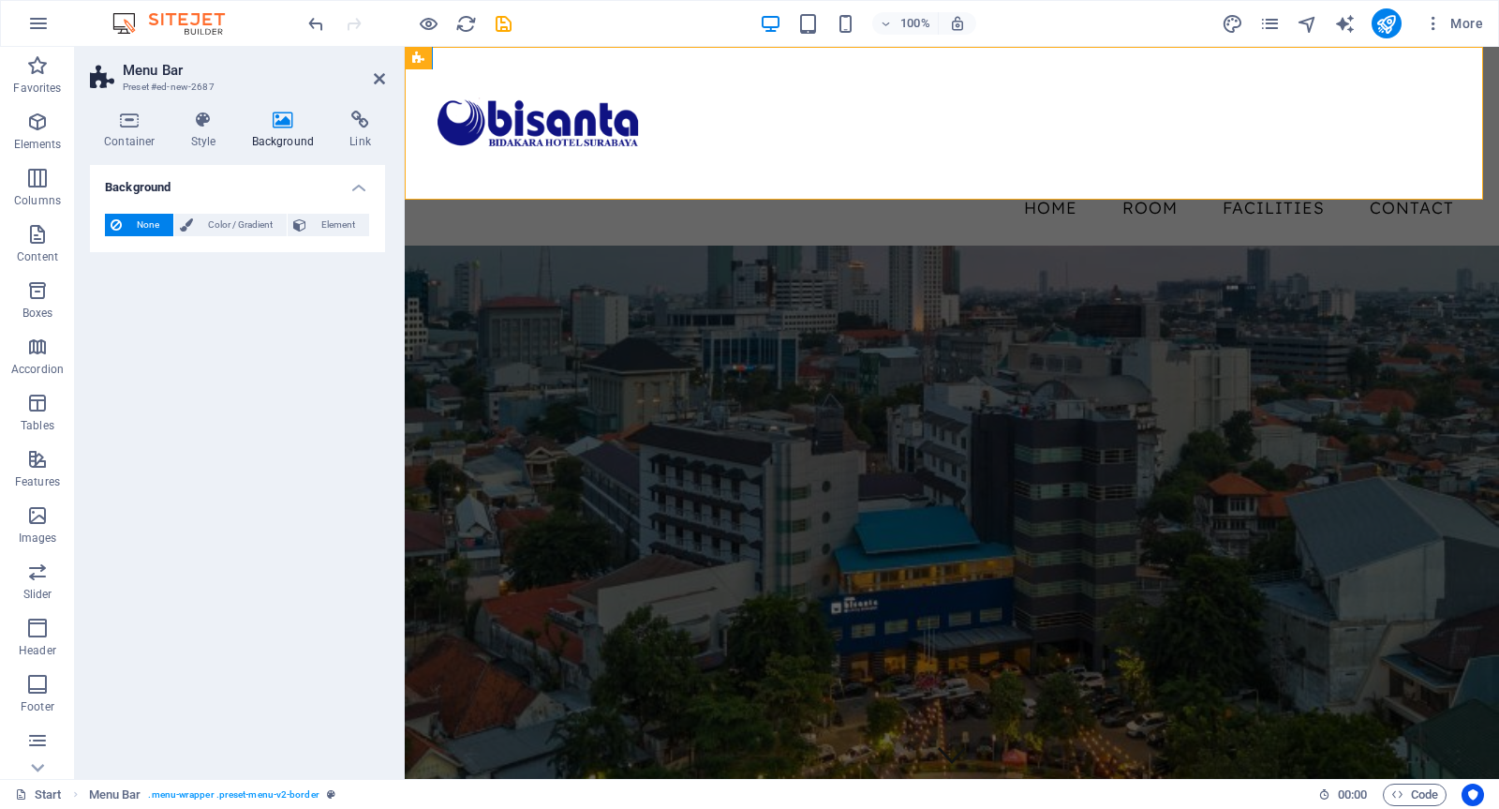
click at [144, 228] on span "None" at bounding box center [147, 225] width 40 height 22
click at [237, 223] on span "Color / Gradient" at bounding box center [240, 225] width 82 height 22
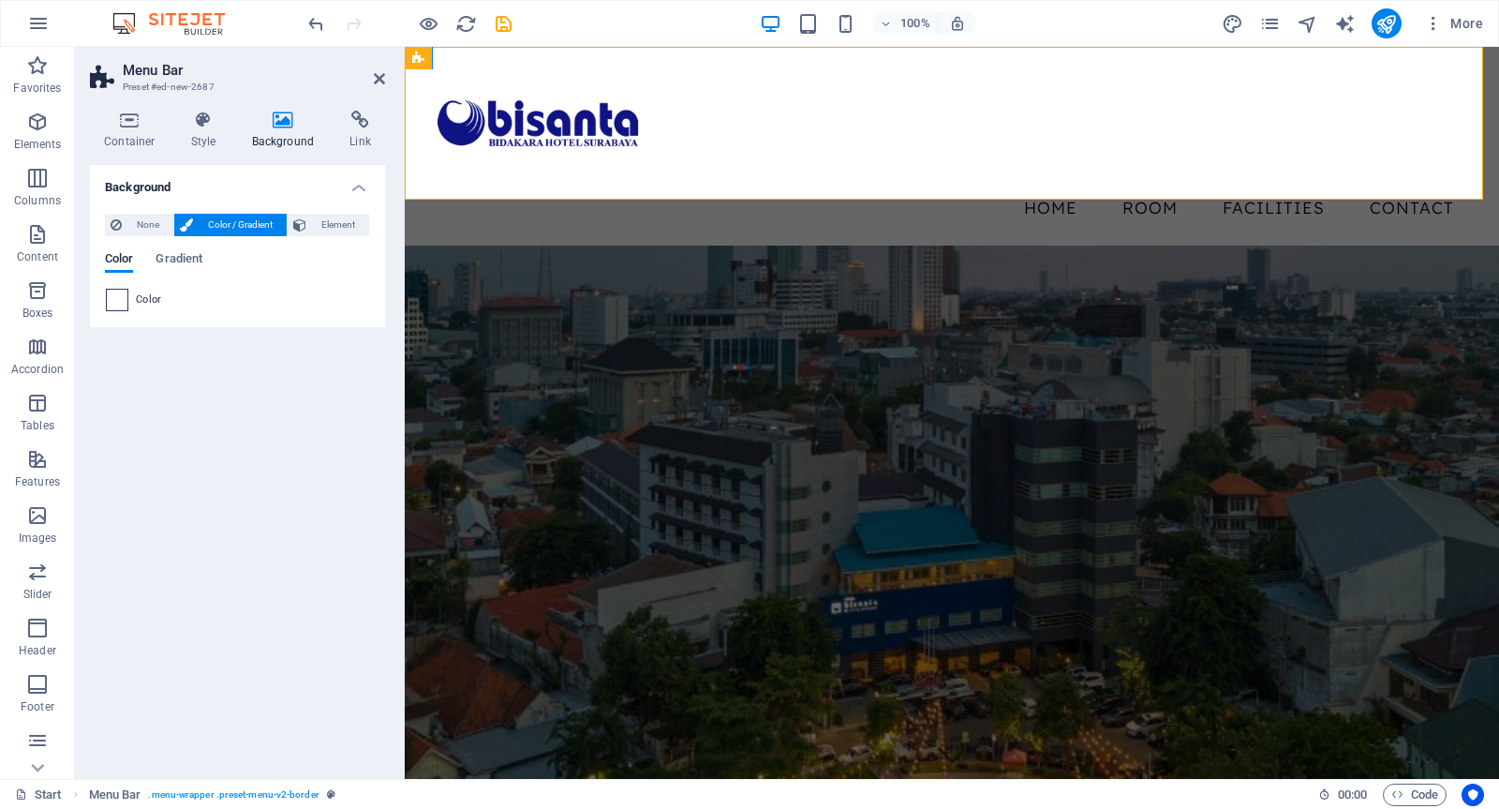
click at [113, 302] on span at bounding box center [117, 300] width 21 height 21
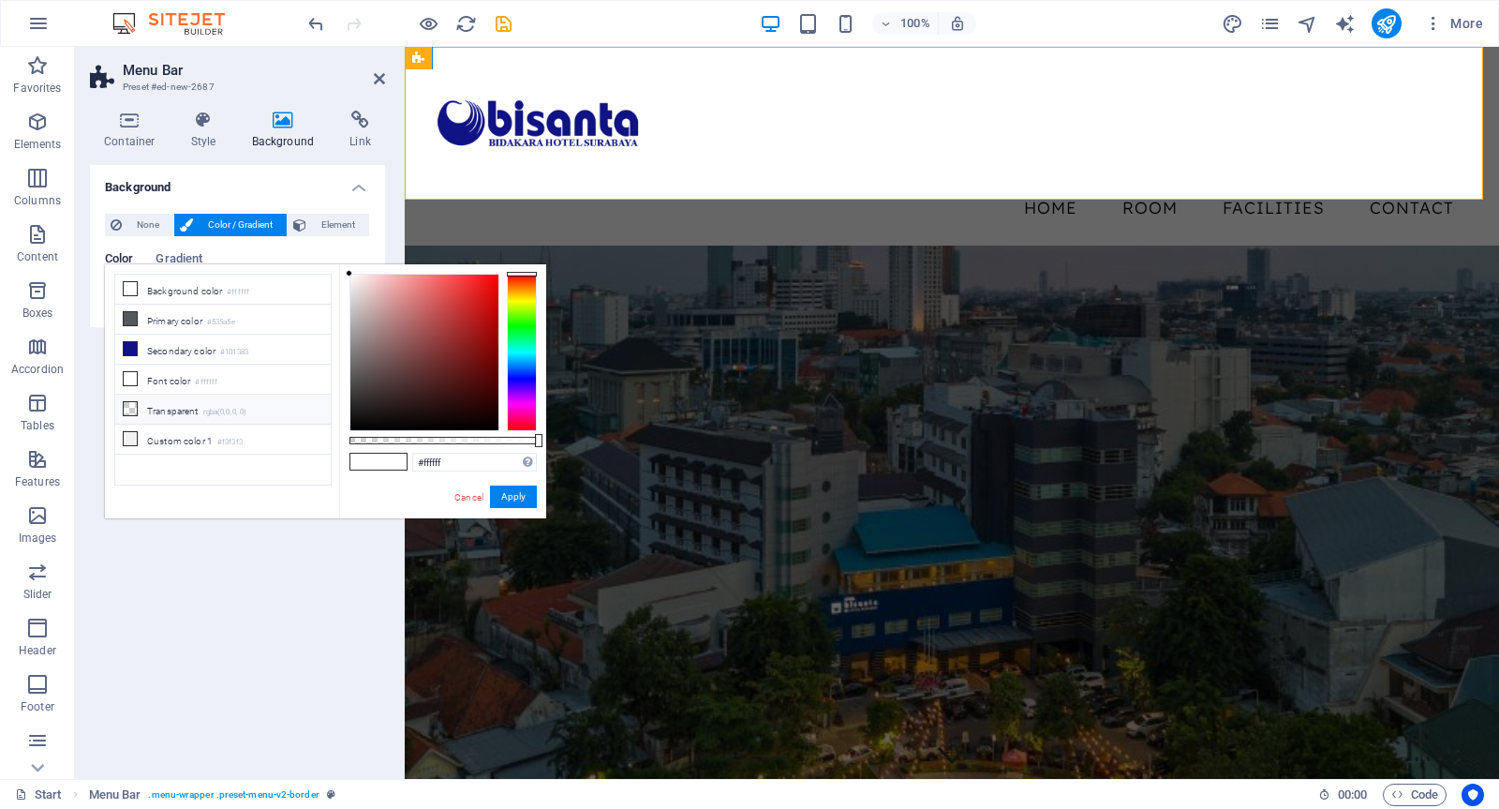
click at [170, 408] on li "Transparent rgba(0,0,0,.0)" at bounding box center [223, 410] width 216 height 30
type input "rgba(0, 0, 0, 0)"
drag, startPoint x: 525, startPoint y: 500, endPoint x: 118, endPoint y: 454, distance: 409.4
click at [525, 500] on button "Apply" at bounding box center [513, 496] width 47 height 22
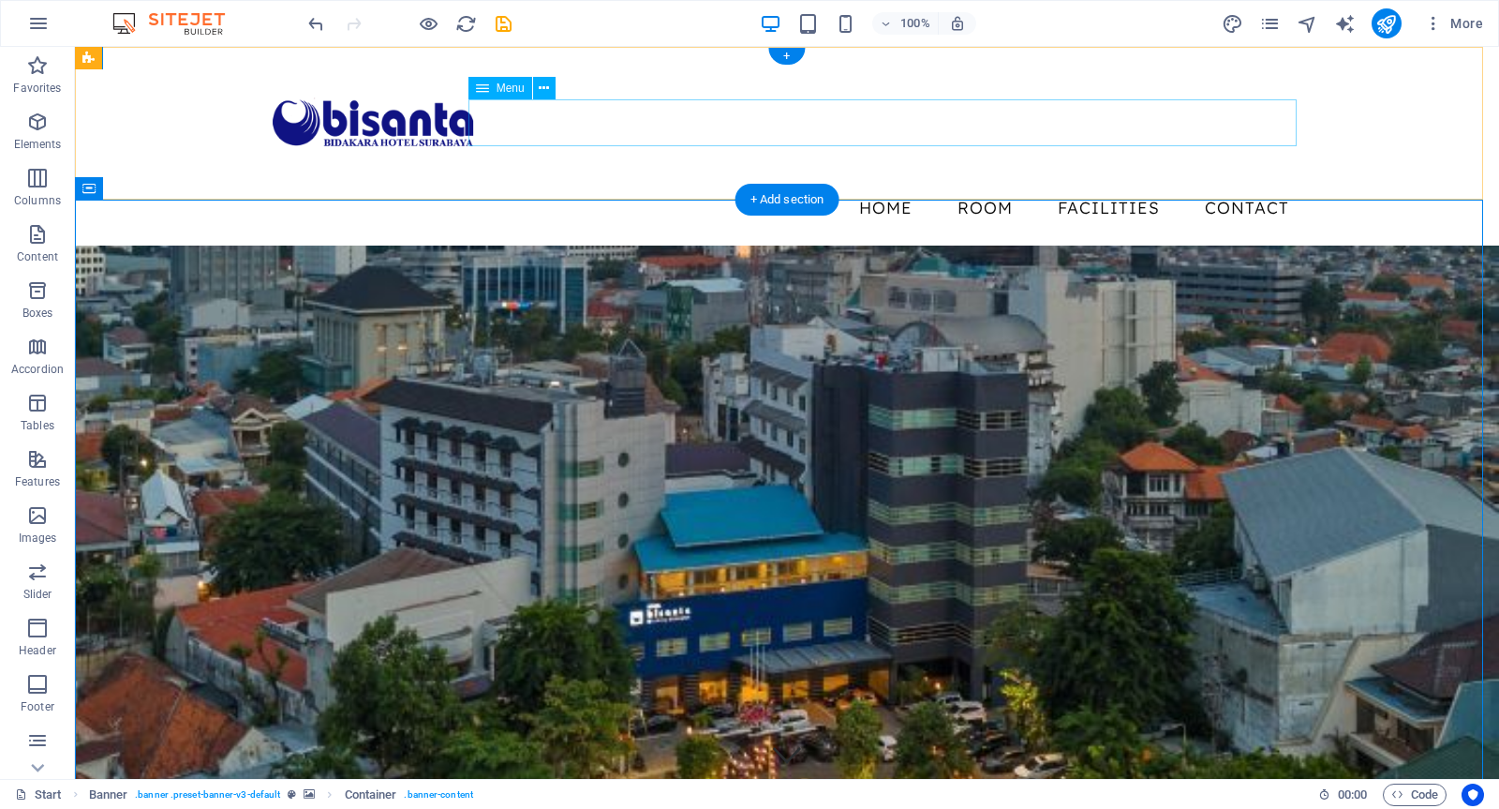
click at [901, 185] on nav "Home ROOM FACILITIES Contact" at bounding box center [787, 208] width 1035 height 47
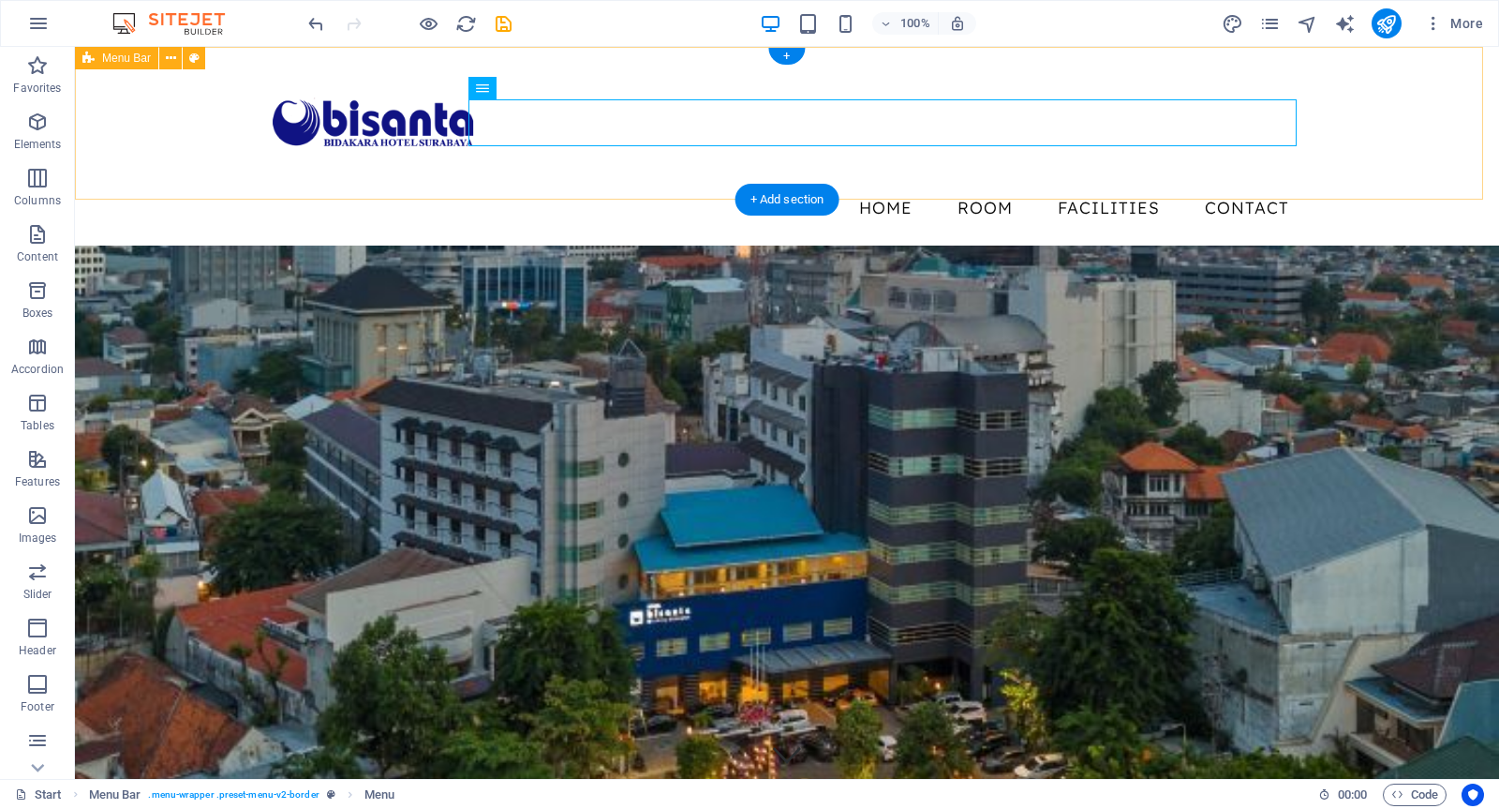
click at [904, 179] on div "Menu Home ROOM FACILITIES Contact" at bounding box center [787, 146] width 1424 height 199
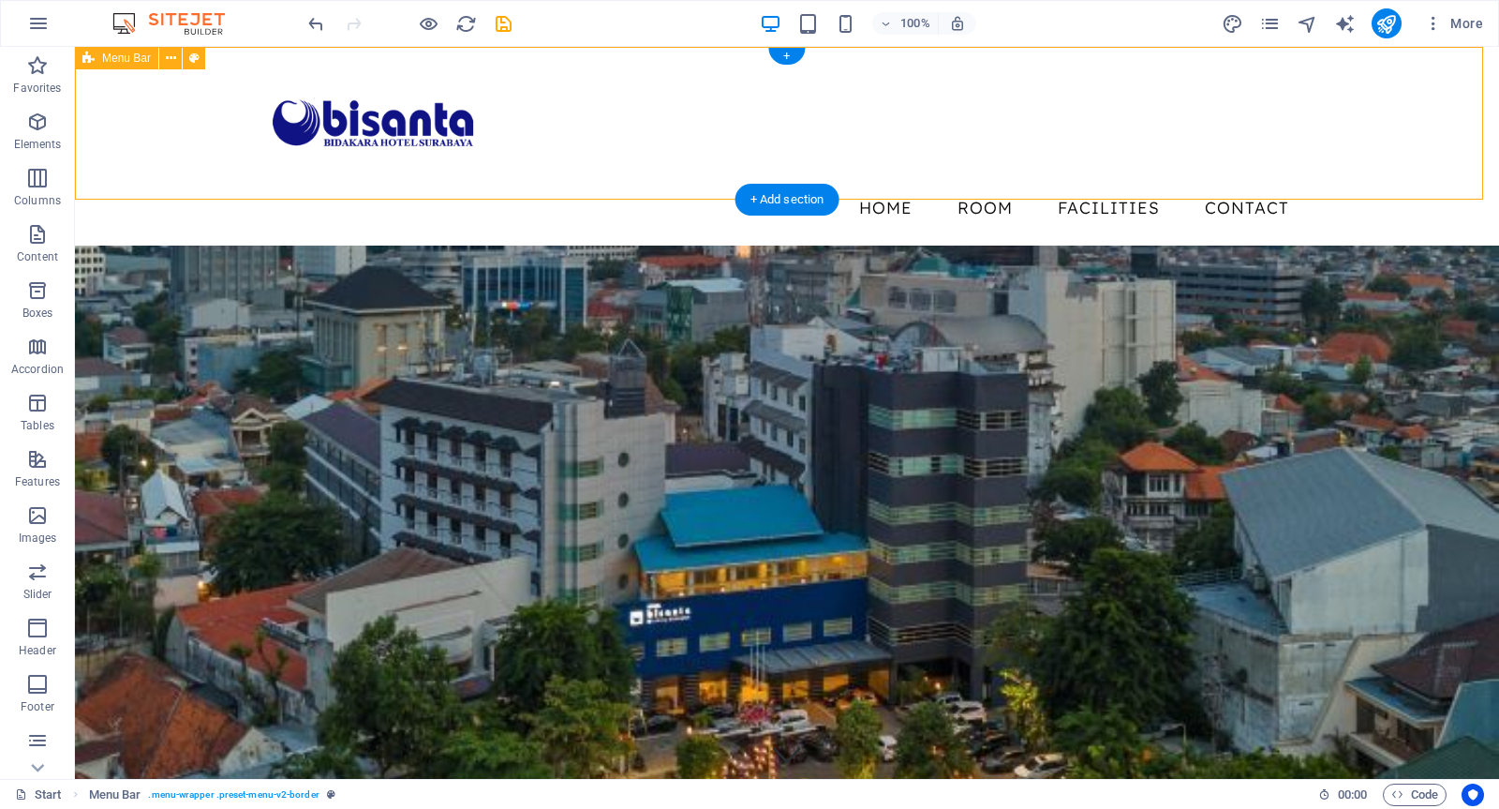
click at [109, 143] on div "Menu Home ROOM FACILITIES Contact" at bounding box center [787, 146] width 1424 height 199
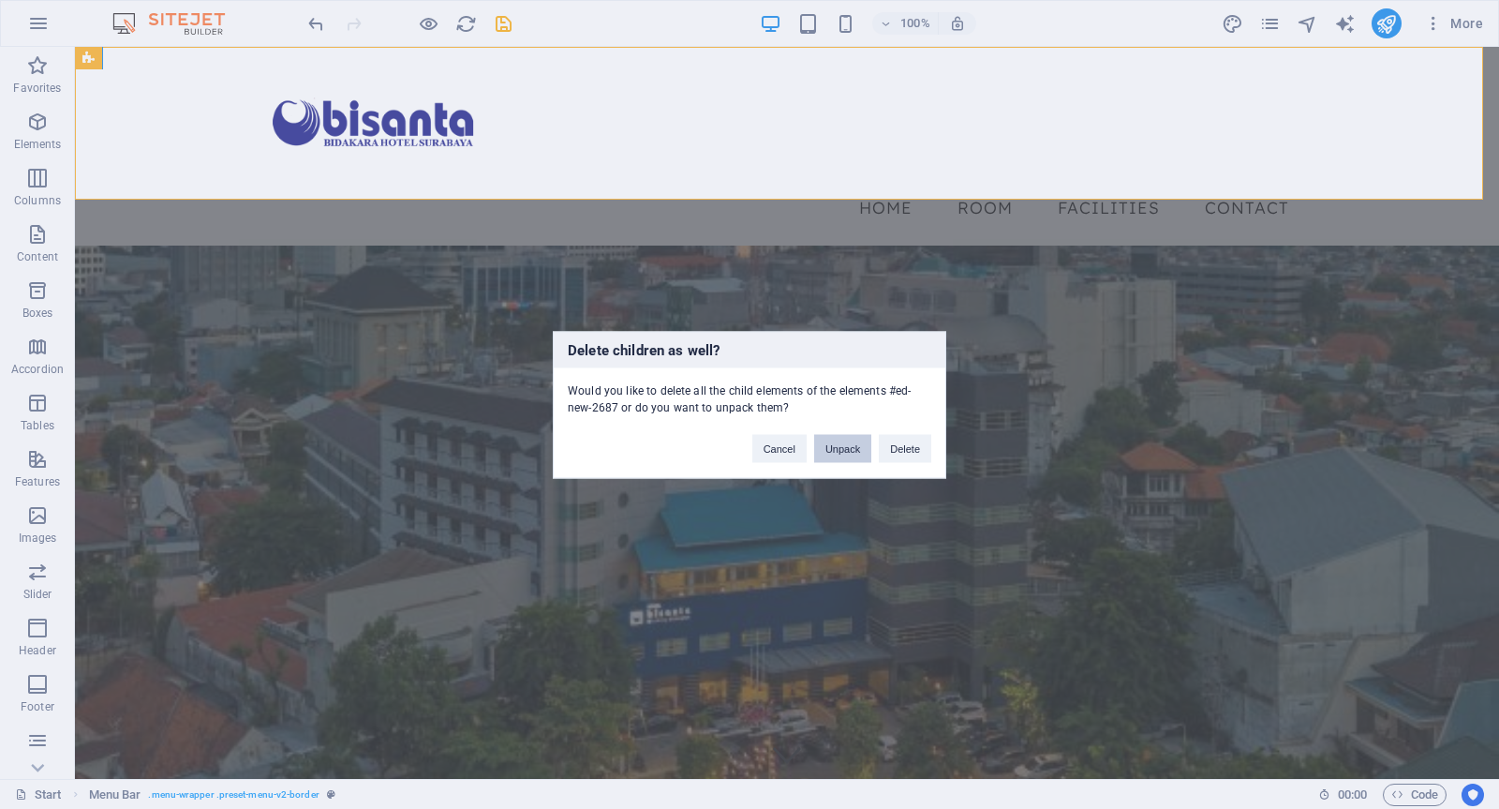
click at [843, 447] on button "Unpack" at bounding box center [842, 448] width 57 height 28
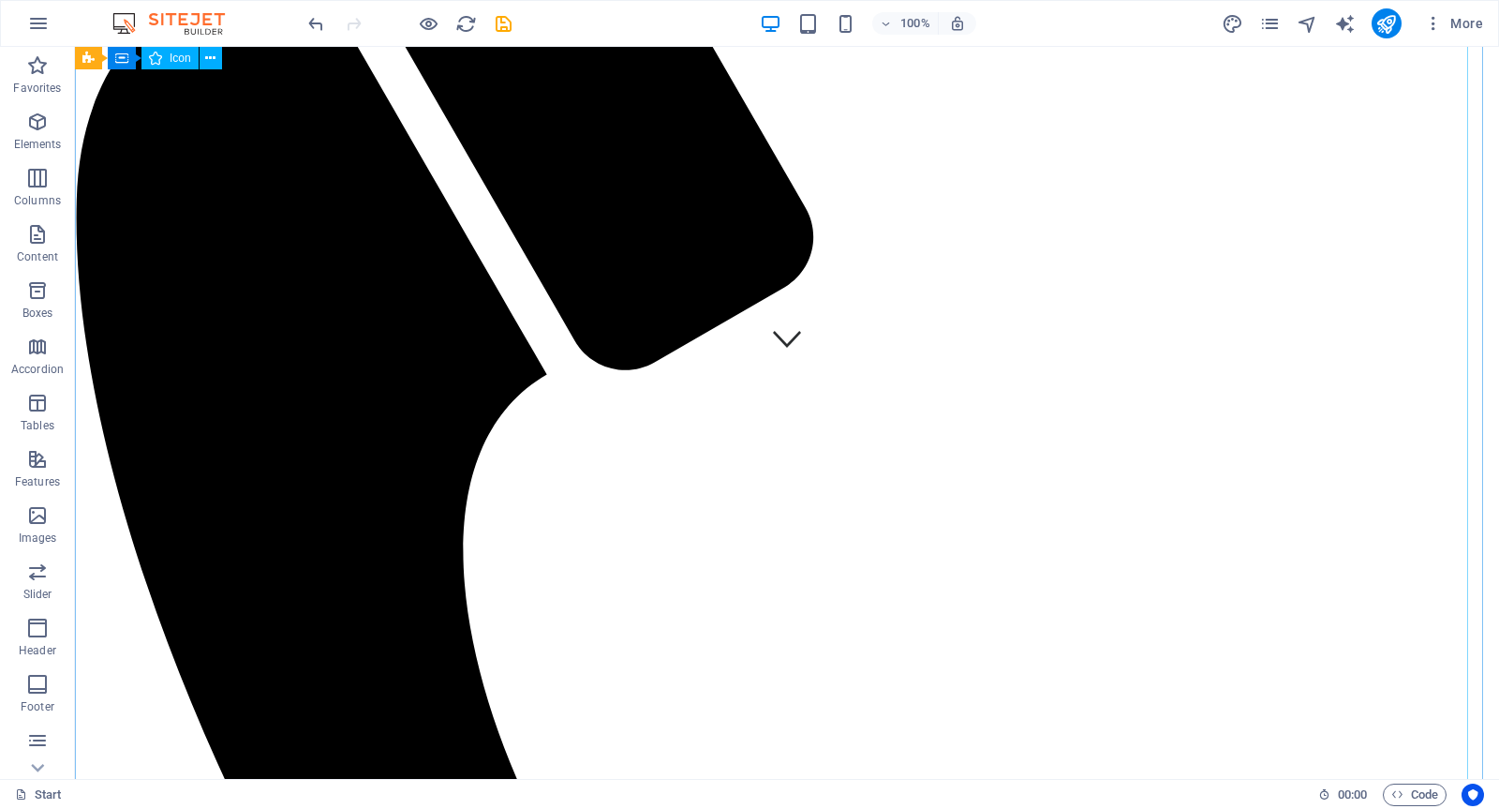
click at [933, 425] on figure at bounding box center [779, 692] width 1409 height 1877
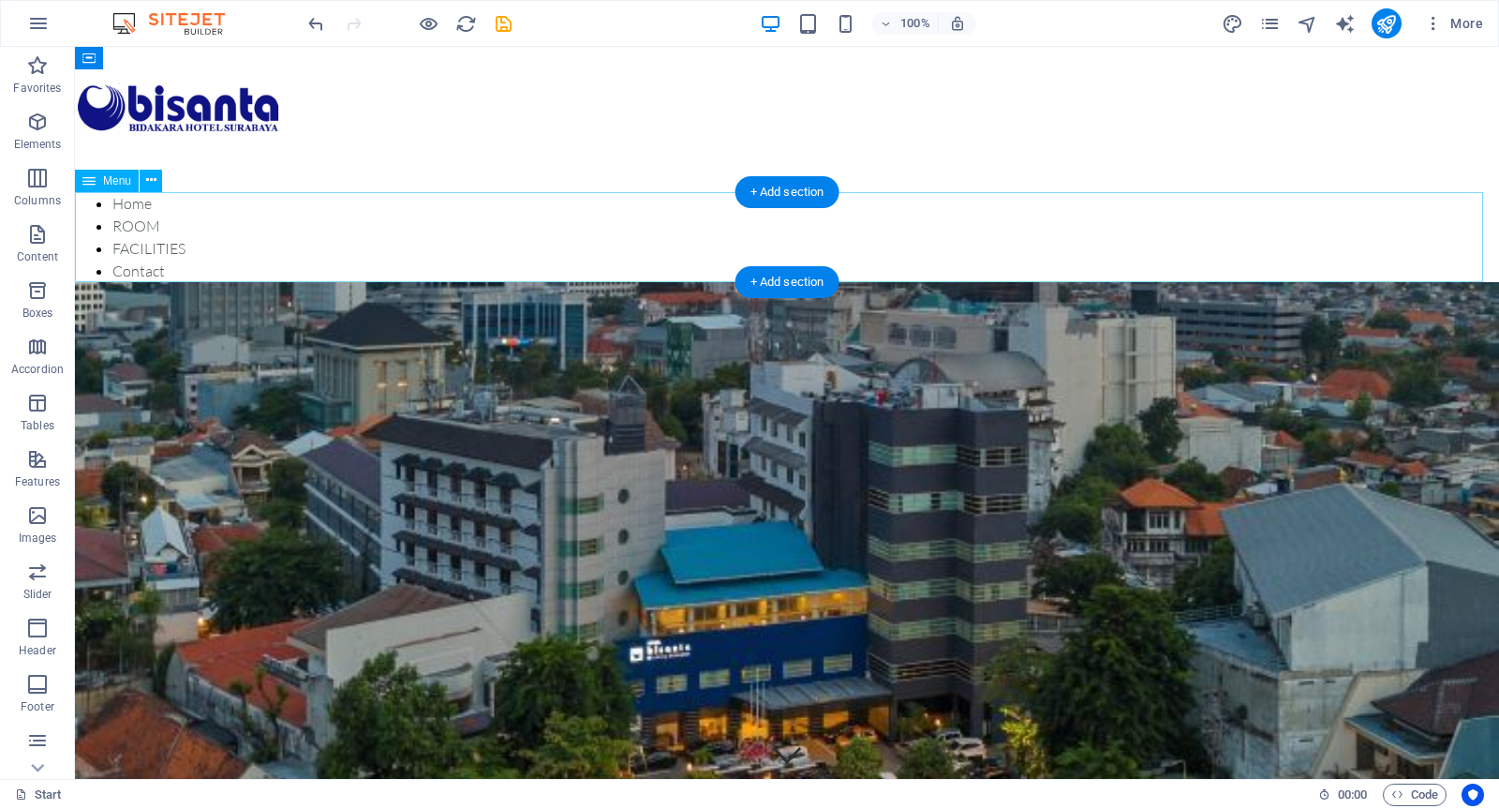
click at [352, 246] on nav "Home ROOM FACILITIES Contact" at bounding box center [787, 237] width 1424 height 90
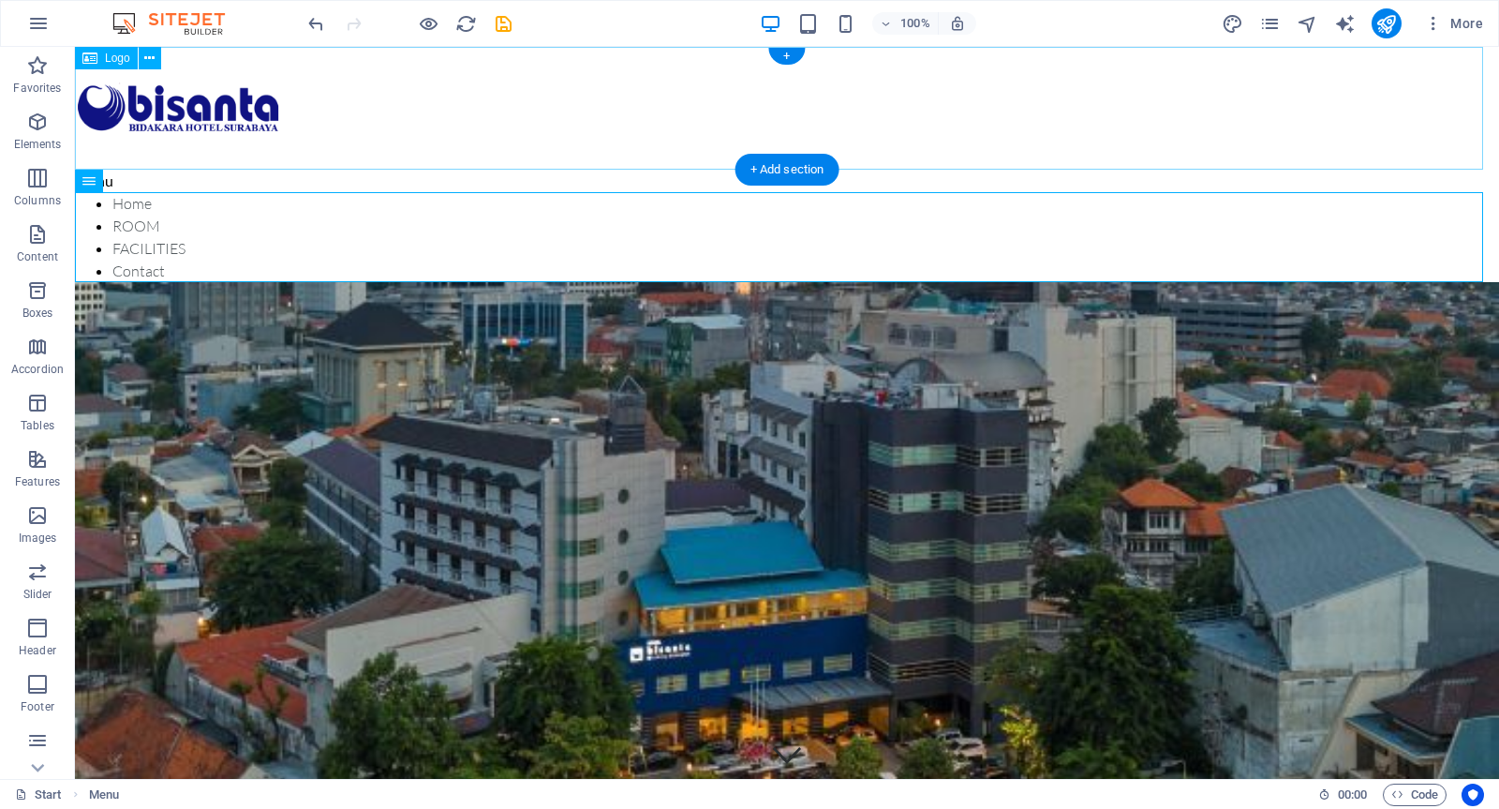
click at [657, 131] on div at bounding box center [787, 108] width 1424 height 123
select select "px"
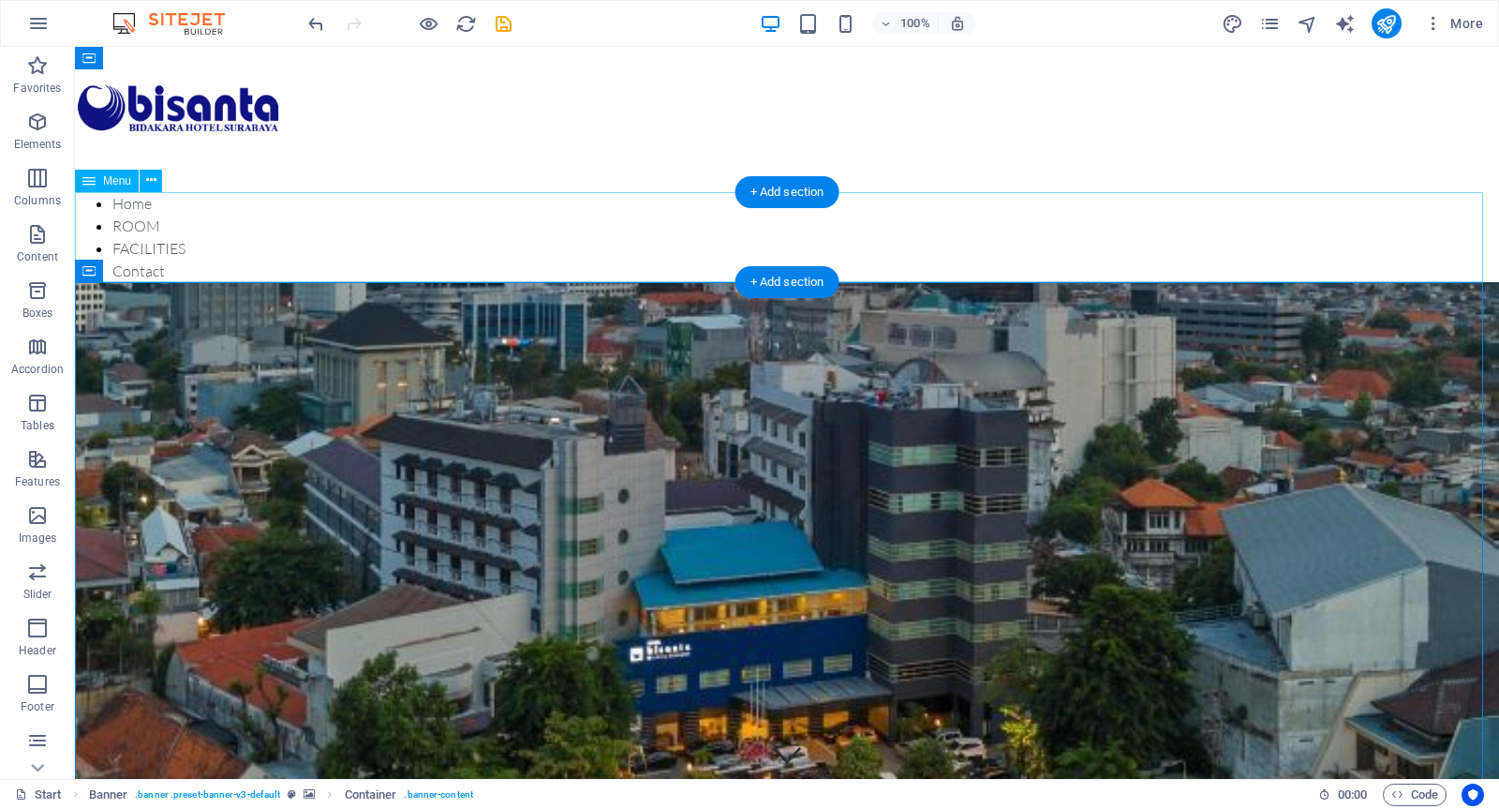
click at [615, 259] on nav "Home ROOM FACILITIES Contact" at bounding box center [787, 237] width 1424 height 90
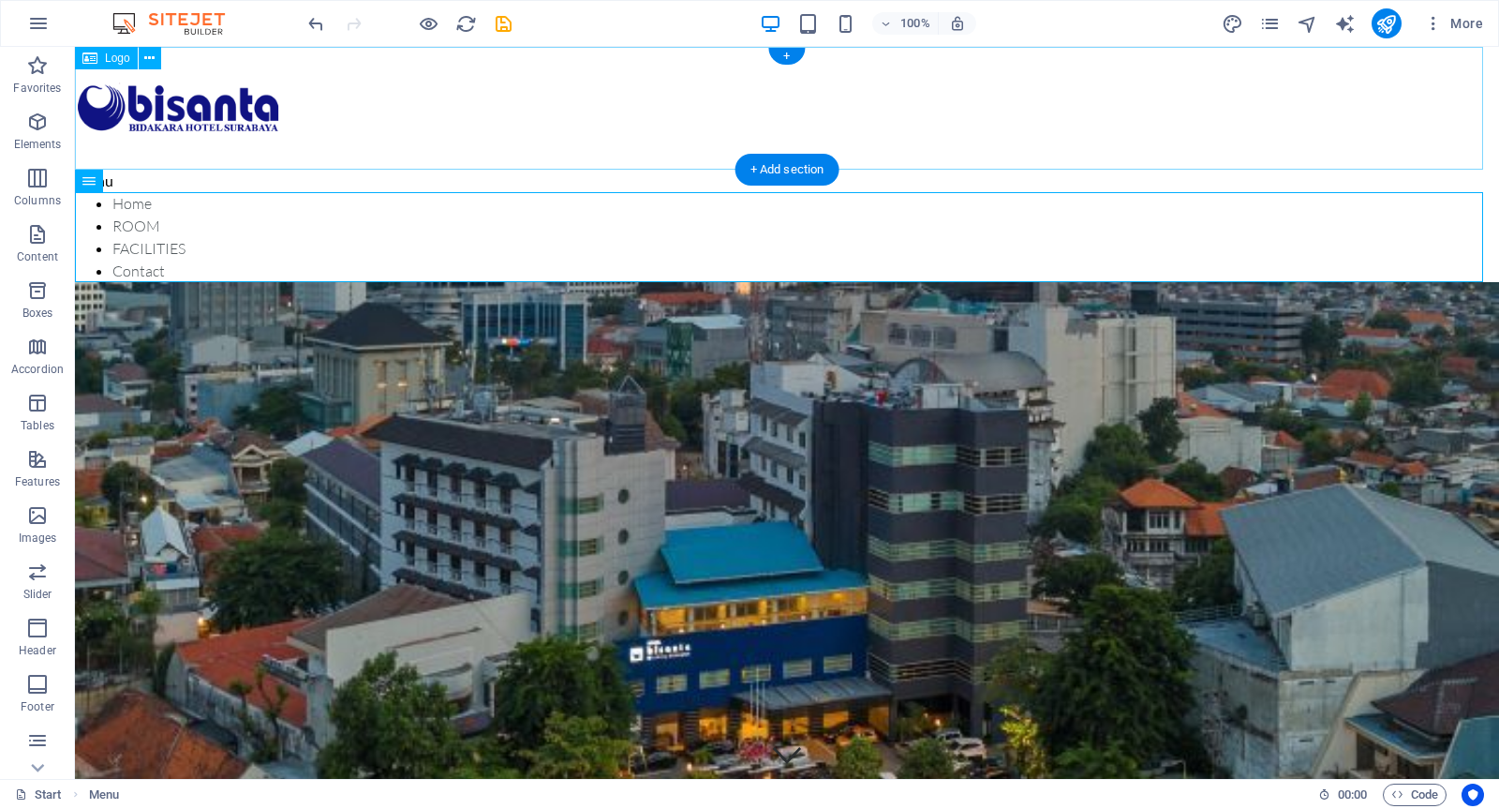
click at [540, 105] on div at bounding box center [787, 108] width 1424 height 123
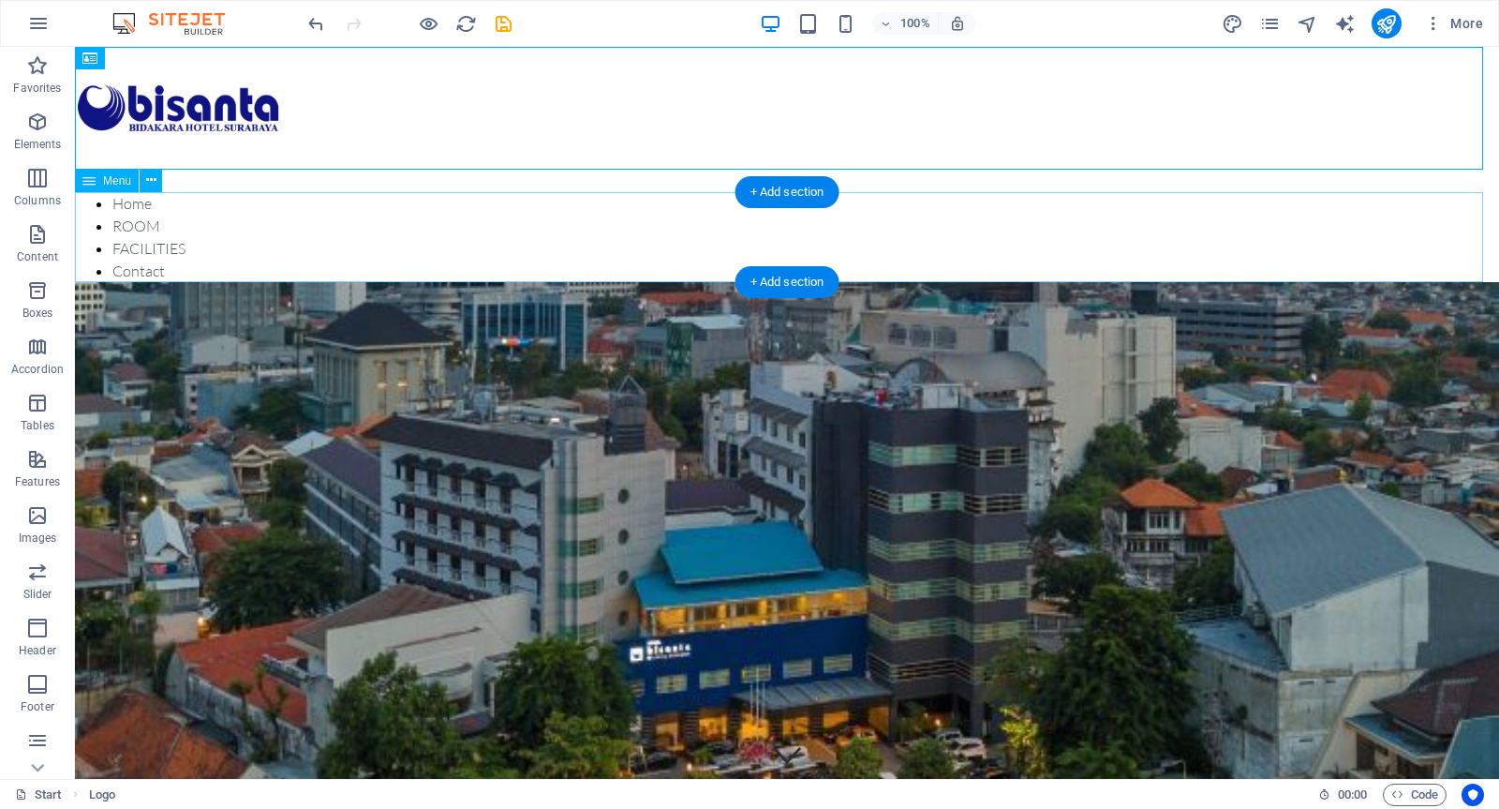
click at [539, 216] on nav "Home ROOM FACILITIES Contact" at bounding box center [787, 237] width 1424 height 90
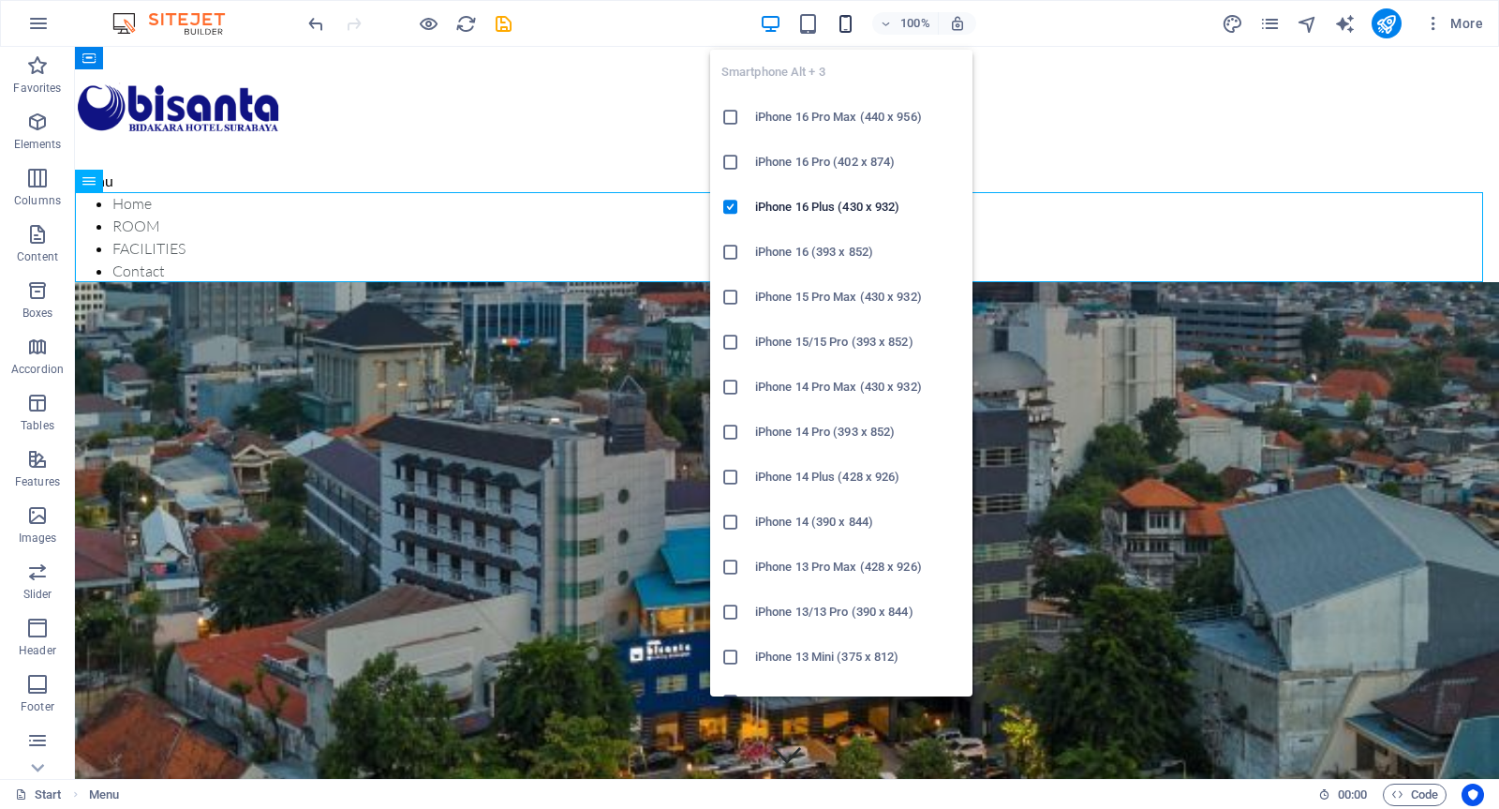
click at [846, 23] on icon "button" at bounding box center [846, 24] width 22 height 22
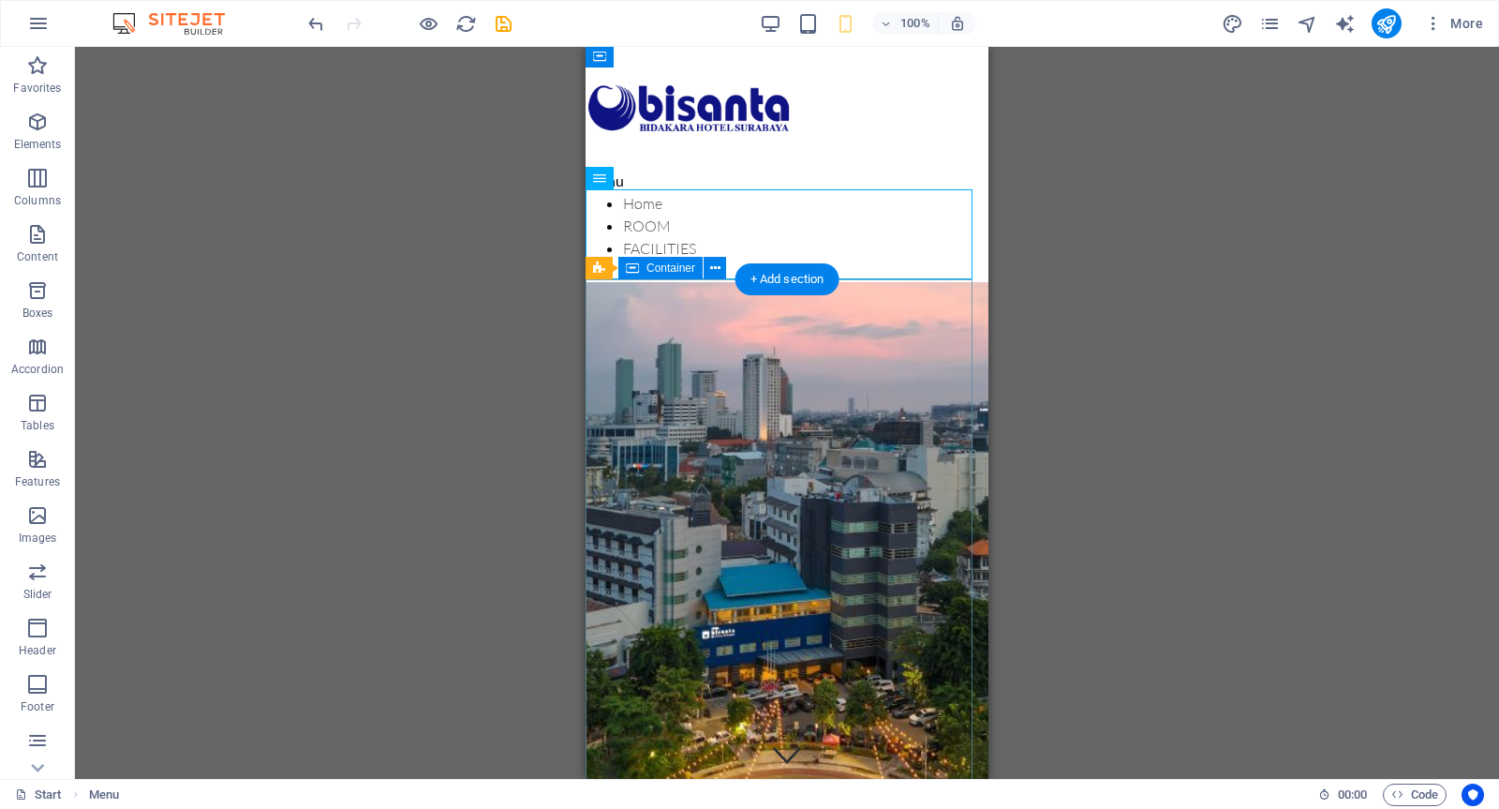
scroll to position [104, 0]
